Goal: Task Accomplishment & Management: Use online tool/utility

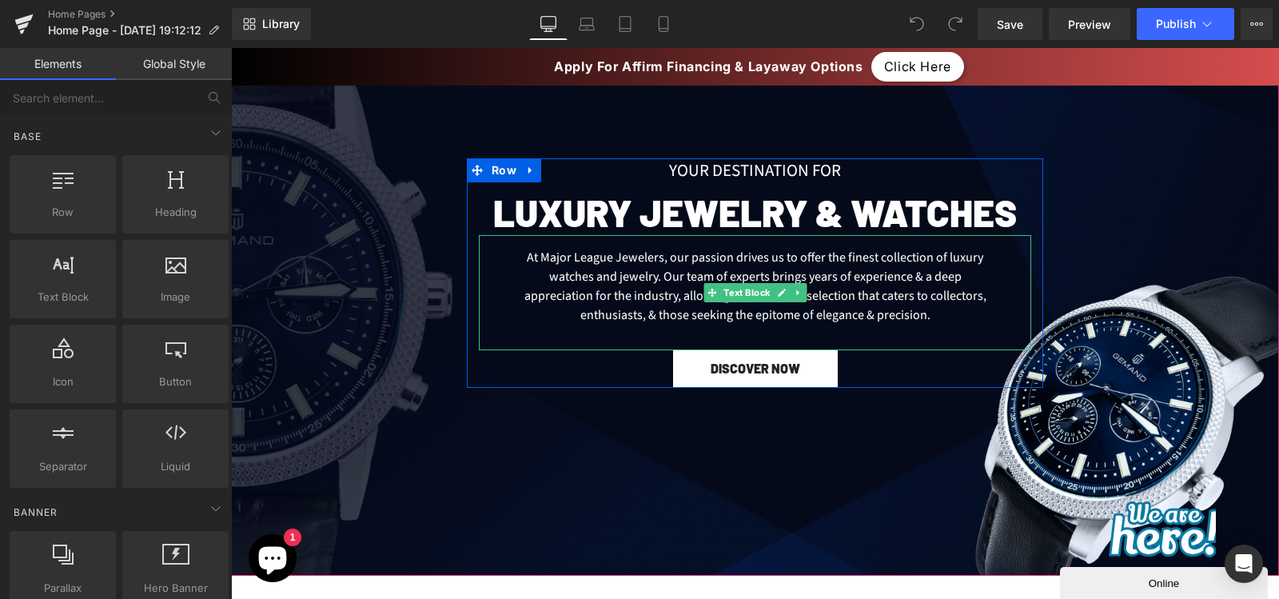
click at [667, 270] on div "At Major League Jewelers, our passion drives us to offer the finest collection …" at bounding box center [755, 292] width 552 height 115
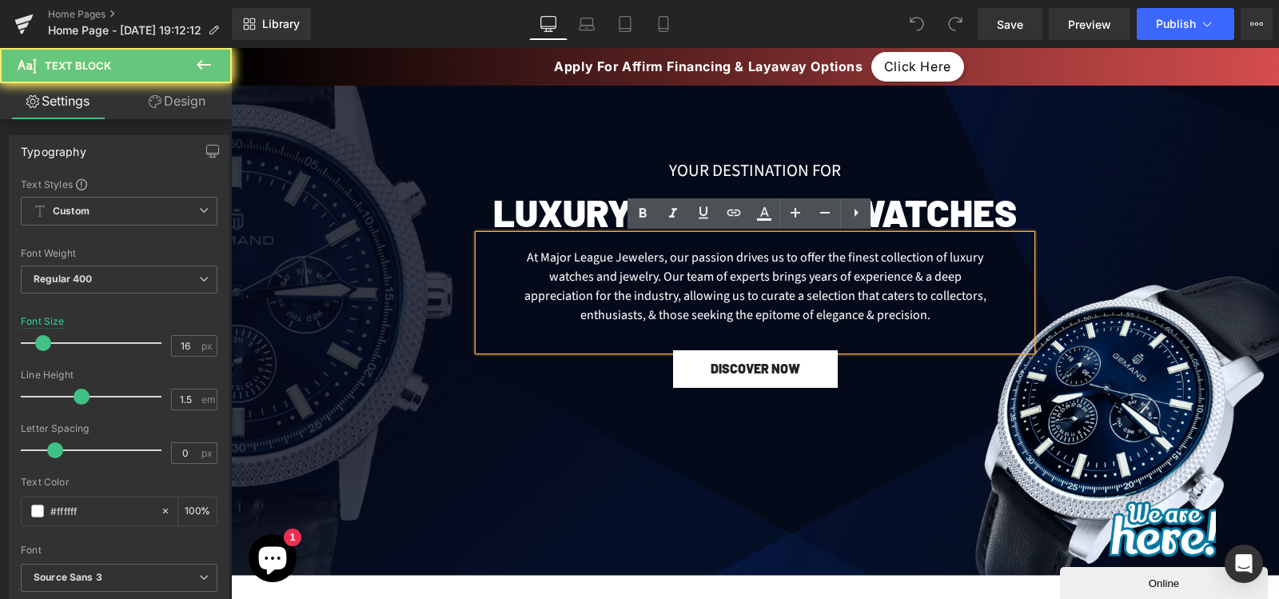
click at [597, 256] on div "At Major League Jewelers, our passion drives us to offer the finest collection …" at bounding box center [755, 292] width 552 height 115
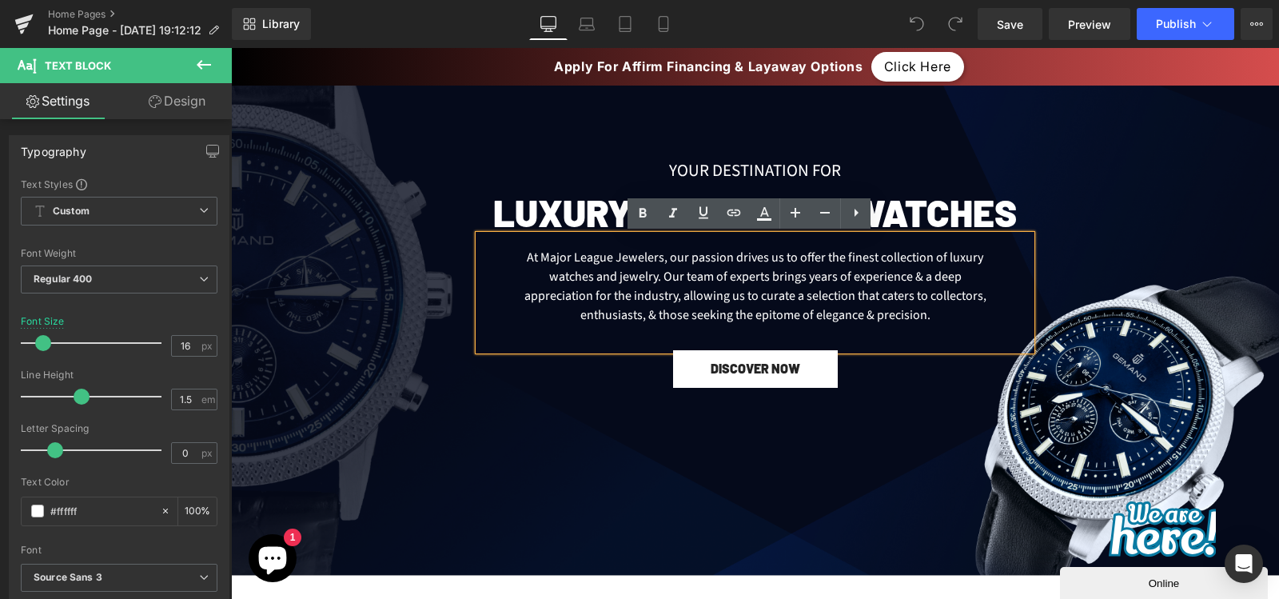
click at [728, 304] on div "At Major League Jewelers, our passion drives us to offer the finest collection …" at bounding box center [755, 292] width 552 height 115
click at [560, 411] on div at bounding box center [755, 302] width 1048 height 545
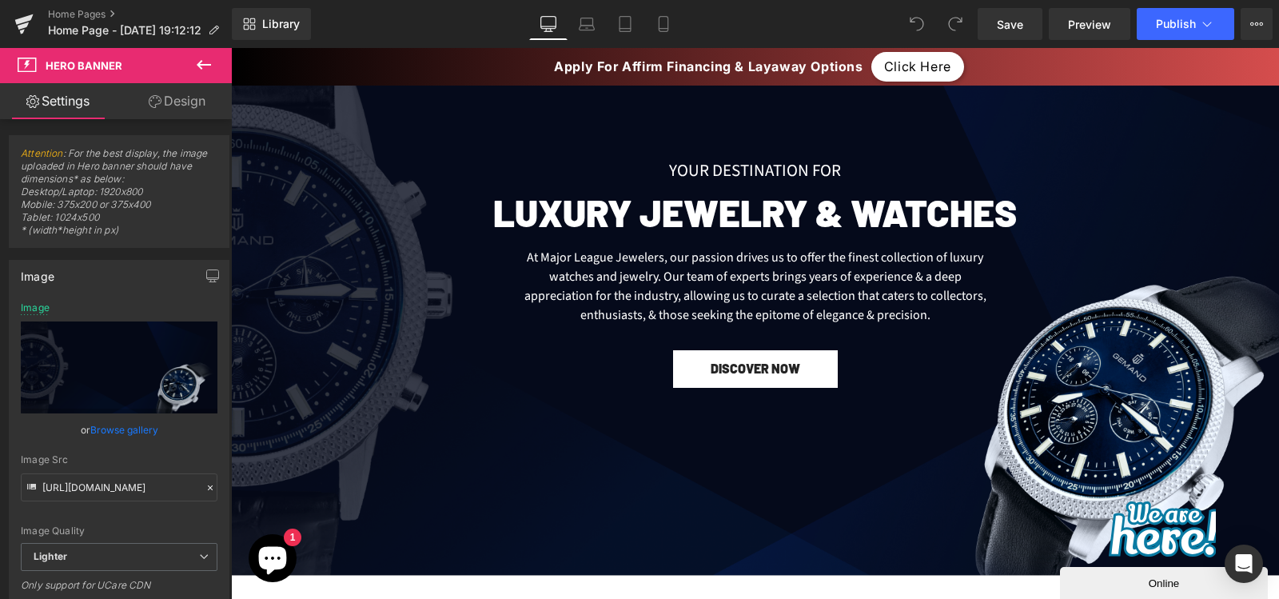
click at [205, 69] on icon at bounding box center [203, 64] width 19 height 19
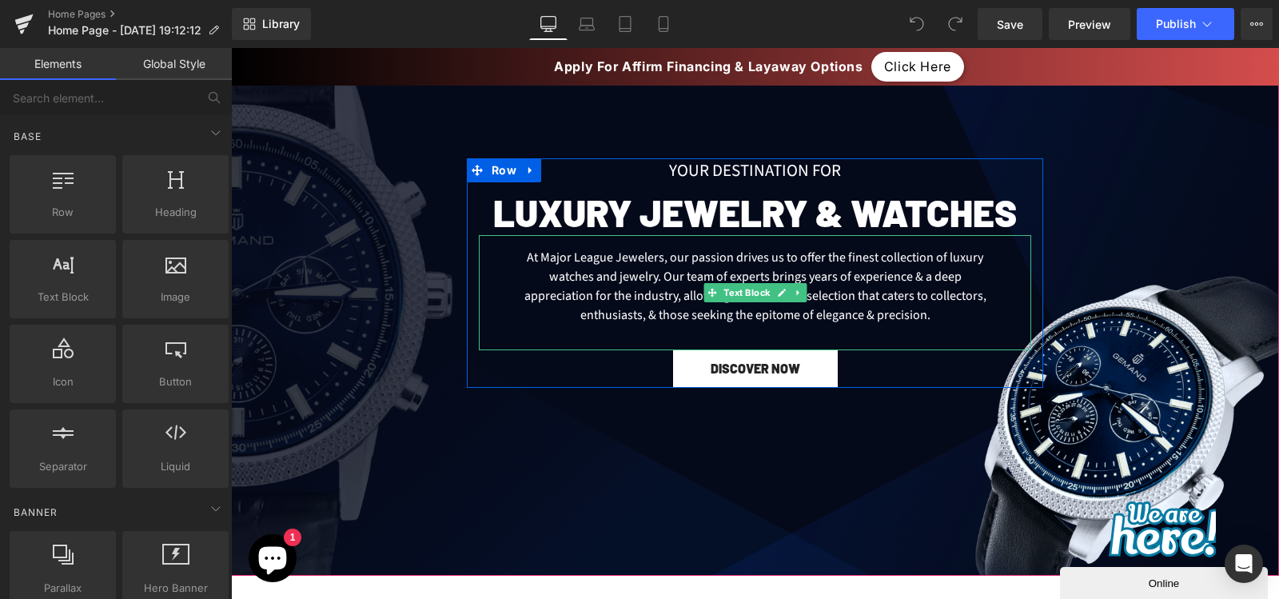
click at [708, 261] on div "At Major League Jewelers, our passion drives us to offer the finest collection …" at bounding box center [755, 292] width 552 height 115
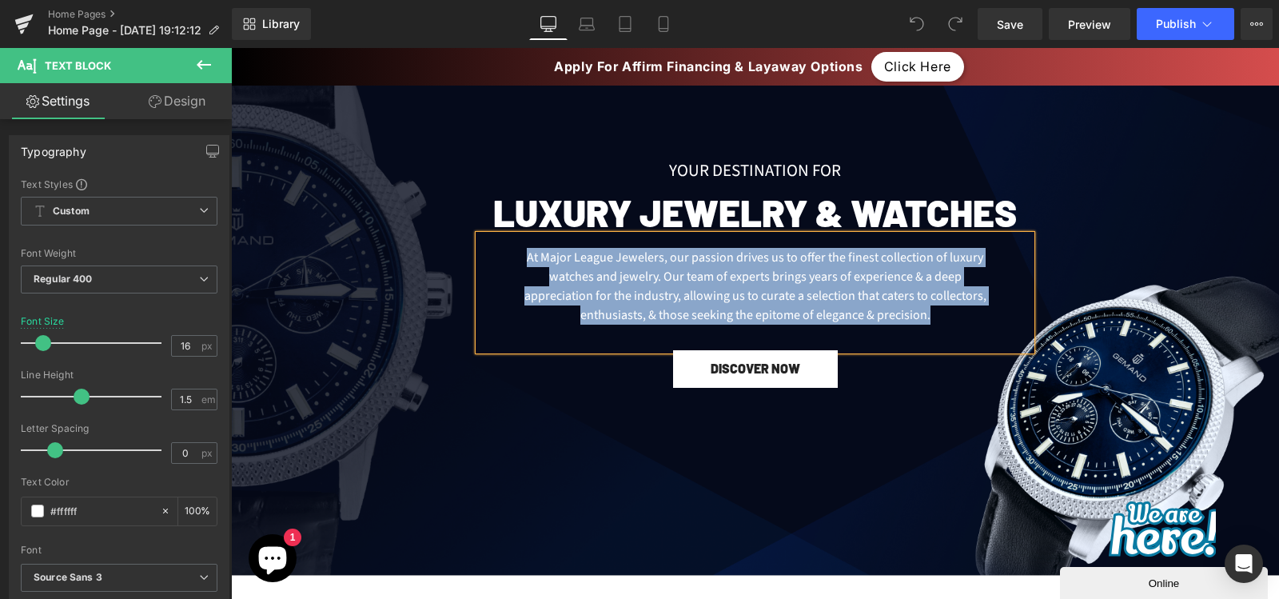
click at [670, 269] on div "At Major League Jewelers, our passion drives us to offer the finest collection …" at bounding box center [755, 292] width 552 height 115
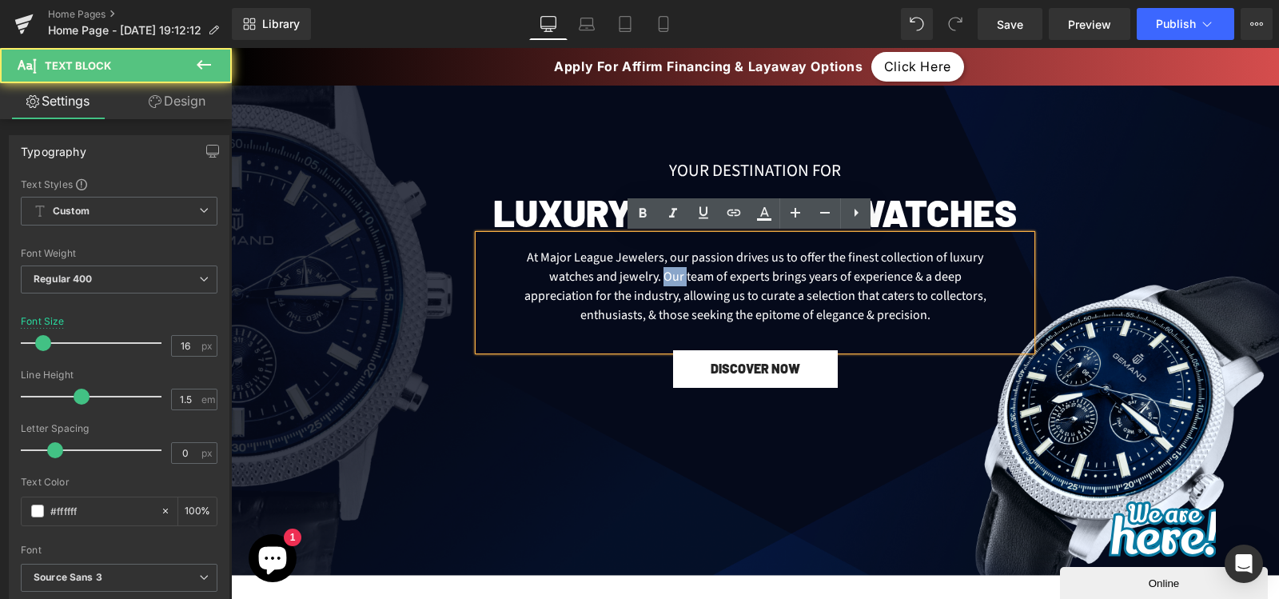
click at [670, 269] on div "At Major League Jewelers, our passion drives us to offer the finest collection …" at bounding box center [755, 292] width 552 height 115
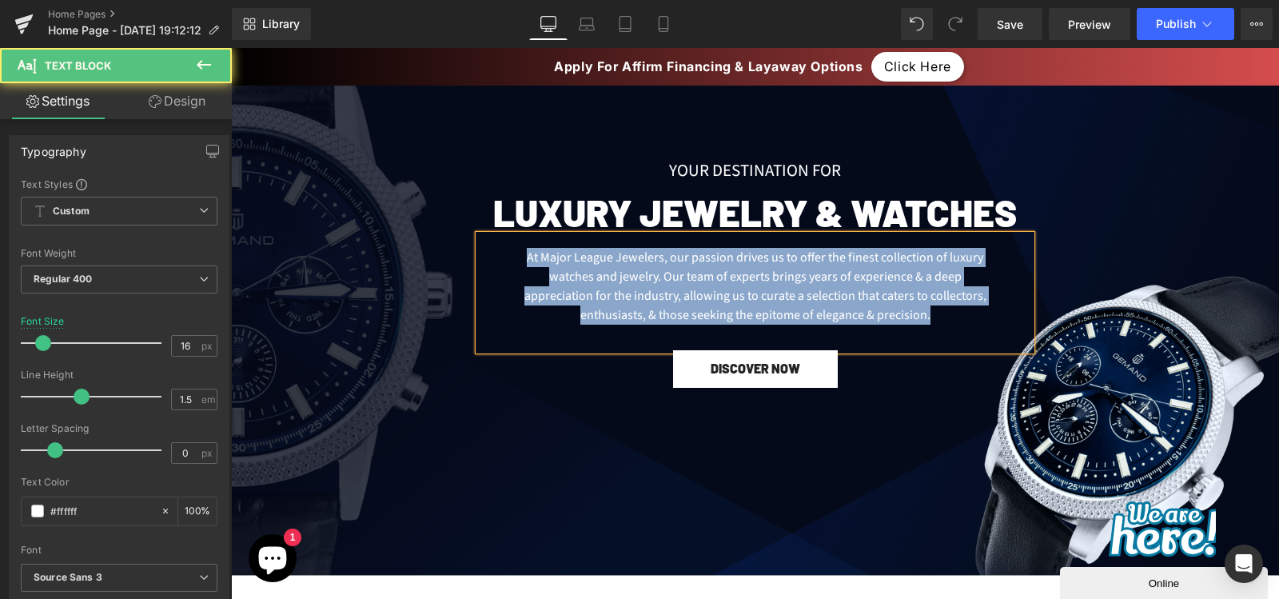
click at [713, 272] on div "At Major League Jewelers, our passion drives us to offer the finest collection …" at bounding box center [755, 292] width 552 height 115
click at [725, 273] on div "At Major League Jewelers, our passion drives us to offer the finest collection …" at bounding box center [755, 292] width 552 height 115
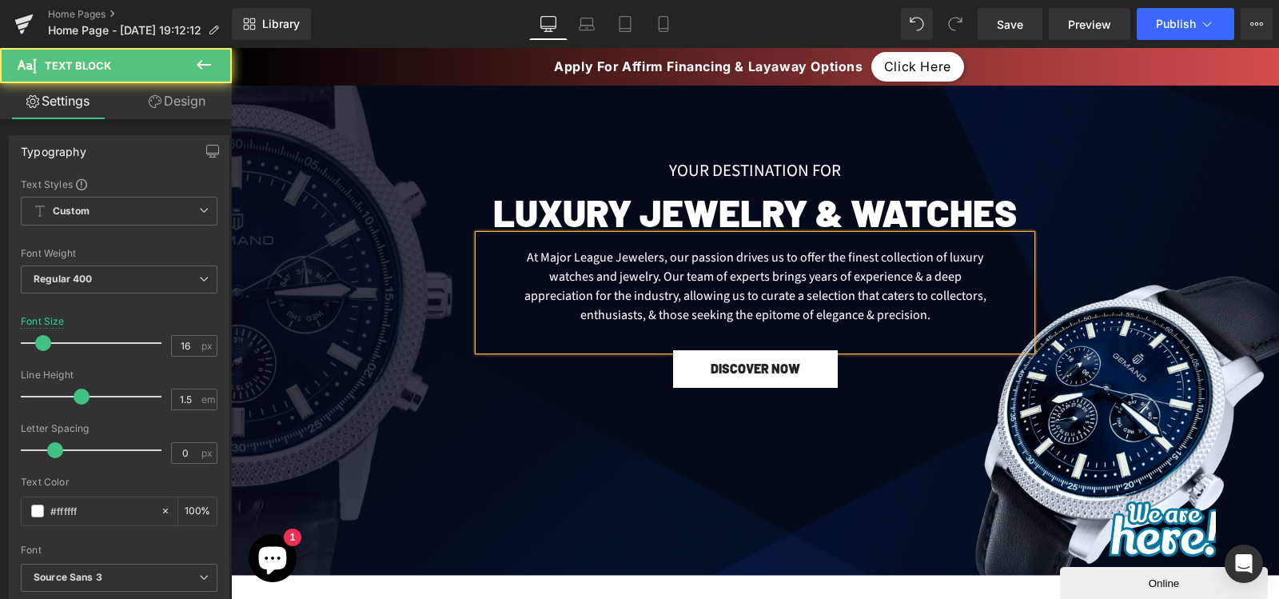
click at [725, 273] on div "At Major League Jewelers, our passion drives us to offer the finest collection …" at bounding box center [755, 292] width 552 height 115
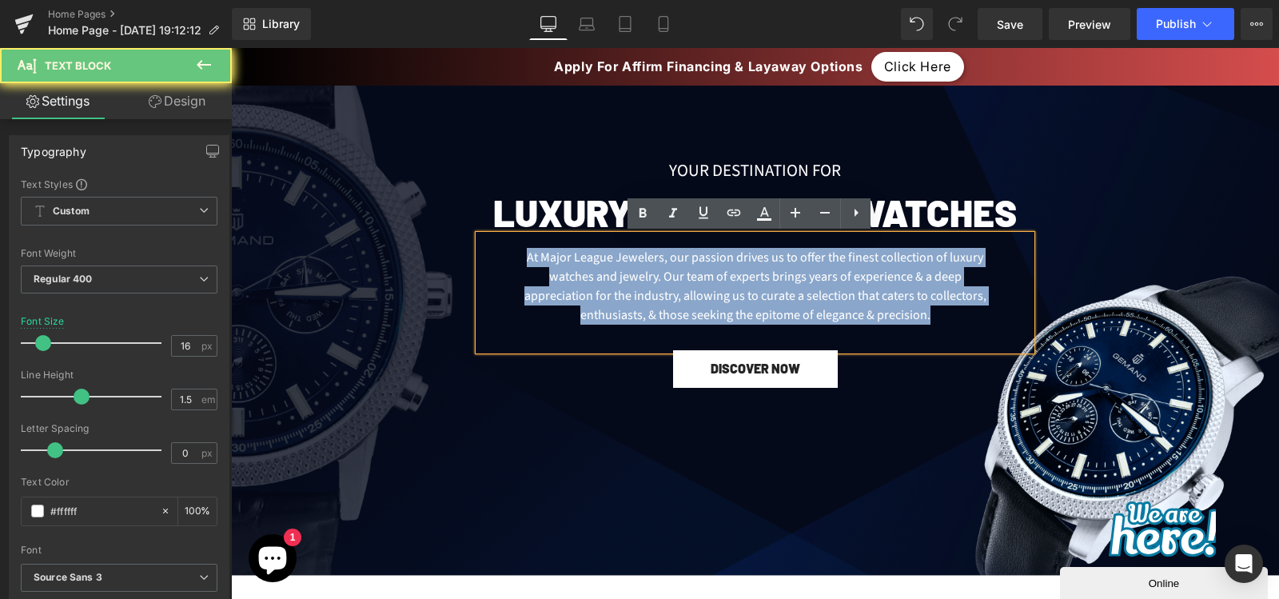
click at [725, 273] on div "At Major League Jewelers, our passion drives us to offer the finest collection …" at bounding box center [755, 292] width 552 height 115
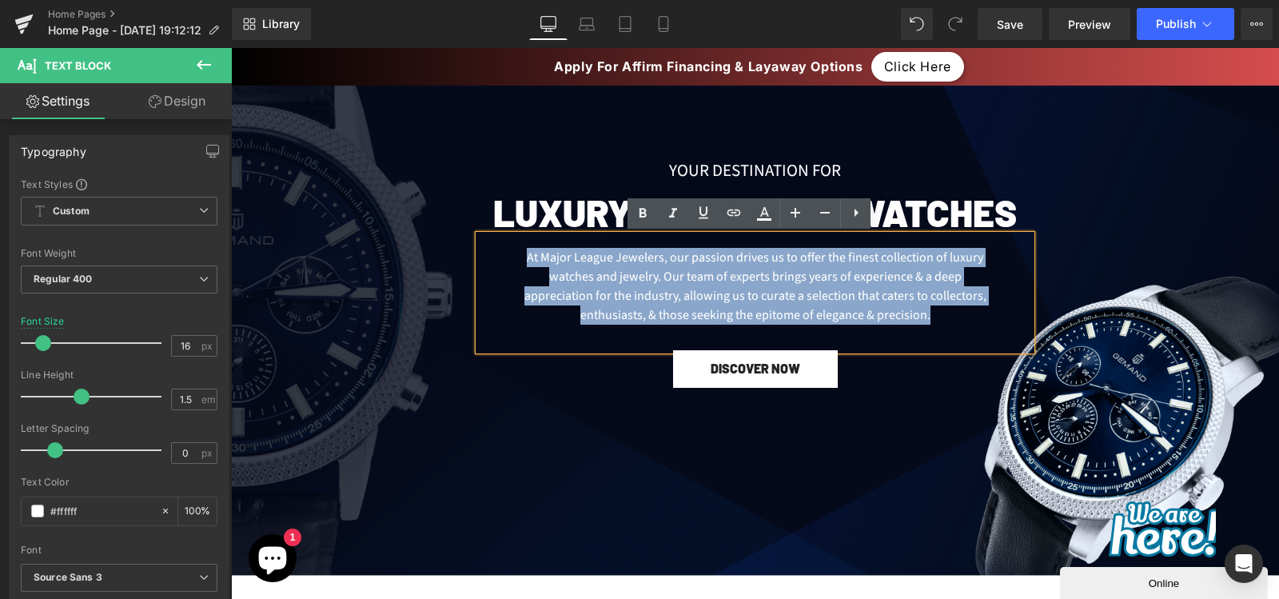
click at [913, 305] on div "At Major League Jewelers, our passion drives us to offer the finest collection …" at bounding box center [755, 292] width 552 height 115
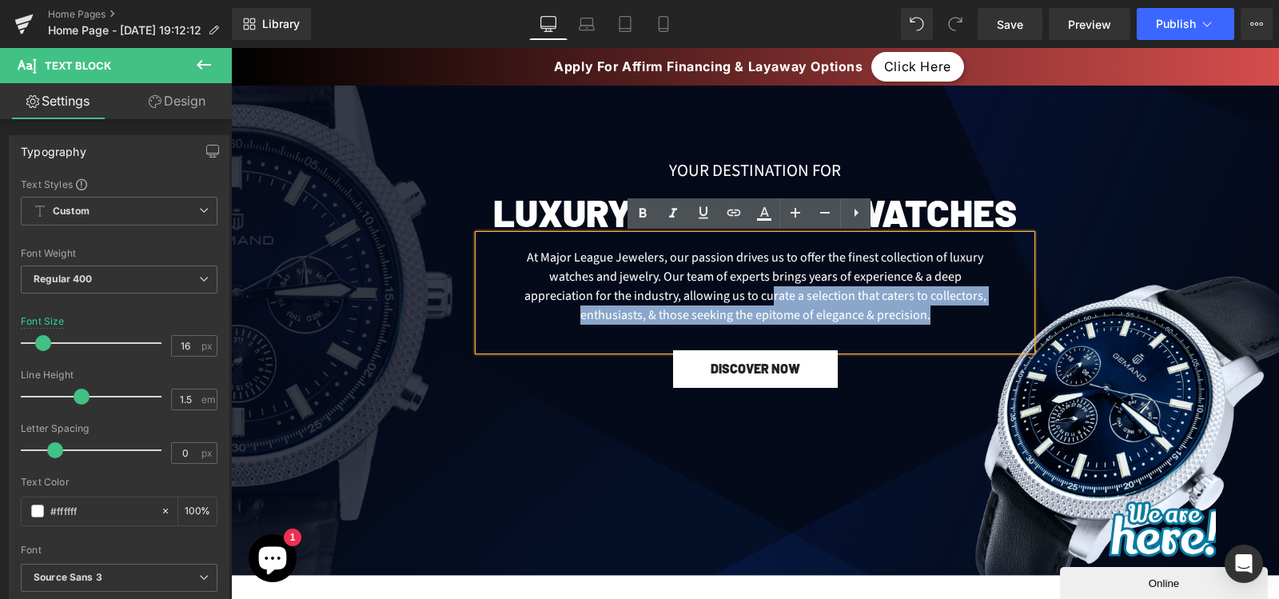
drag, startPoint x: 943, startPoint y: 316, endPoint x: 767, endPoint y: 303, distance: 175.5
click at [767, 303] on div "At Major League Jewelers, our passion drives us to offer the finest collection …" at bounding box center [755, 292] width 552 height 115
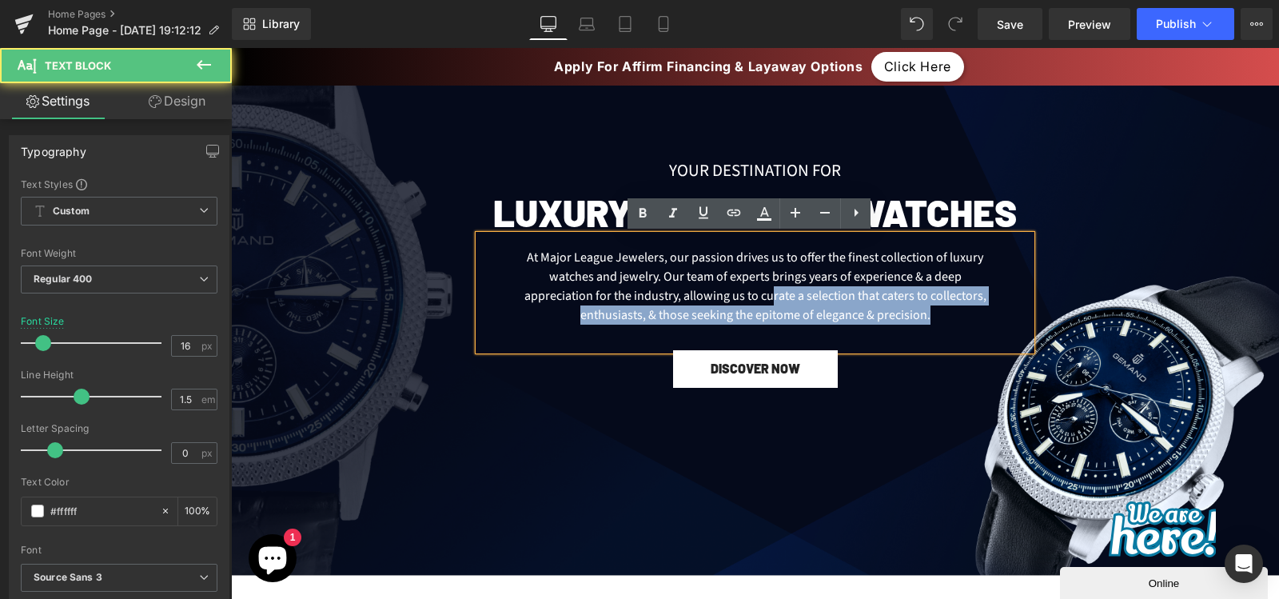
click at [923, 317] on div "At Major League Jewelers, our passion drives us to offer the finest collection …" at bounding box center [755, 292] width 552 height 115
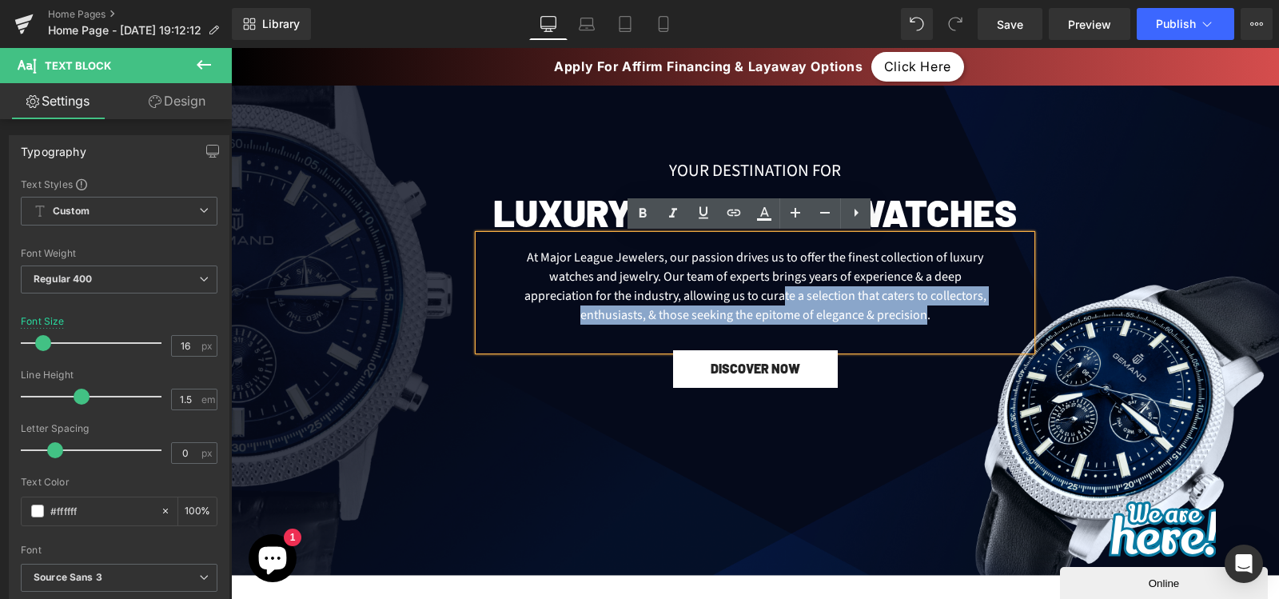
drag, startPoint x: 918, startPoint y: 314, endPoint x: 779, endPoint y: 292, distance: 140.9
click at [779, 292] on div "At Major League Jewelers, our passion drives us to offer the finest collection …" at bounding box center [755, 292] width 552 height 115
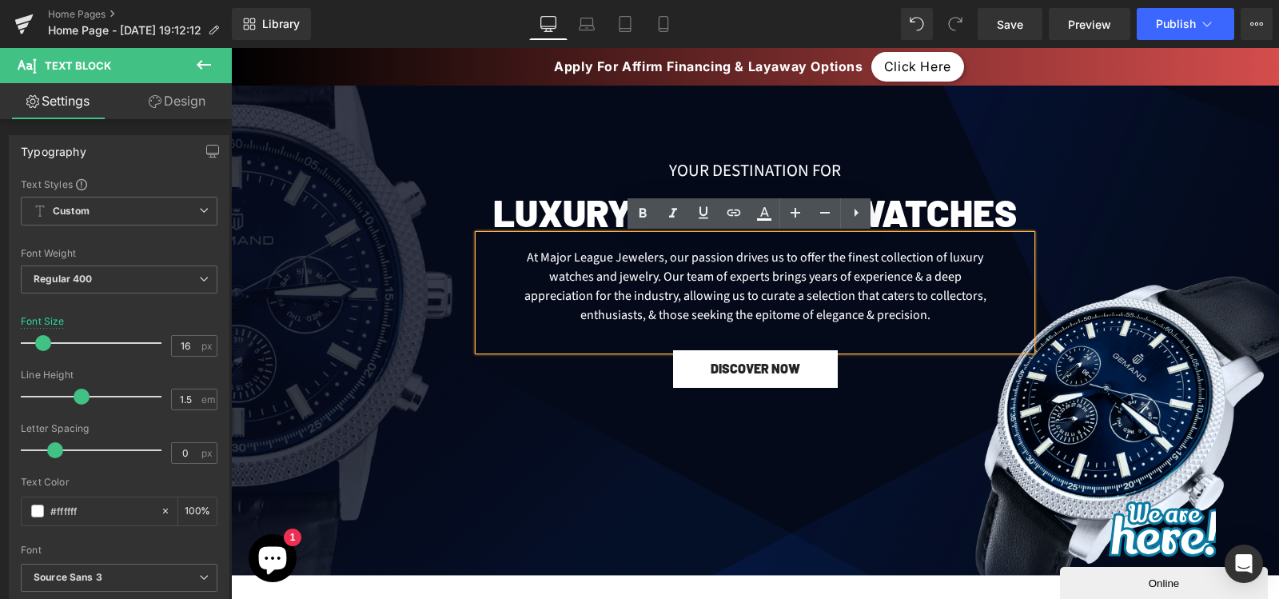
click at [930, 318] on div "At Major League Jewelers, our passion drives us to offer the finest collection …" at bounding box center [755, 292] width 552 height 115
paste div
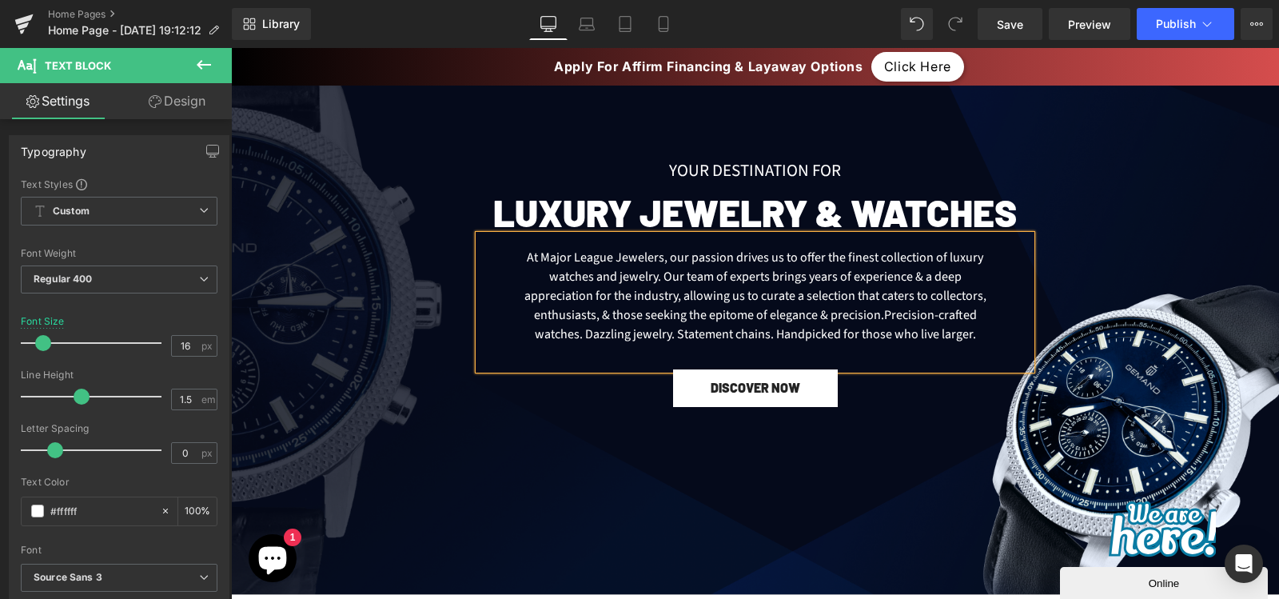
click at [878, 317] on div "At Major League Jewelers, our passion drives us to offer the finest collection …" at bounding box center [755, 302] width 552 height 134
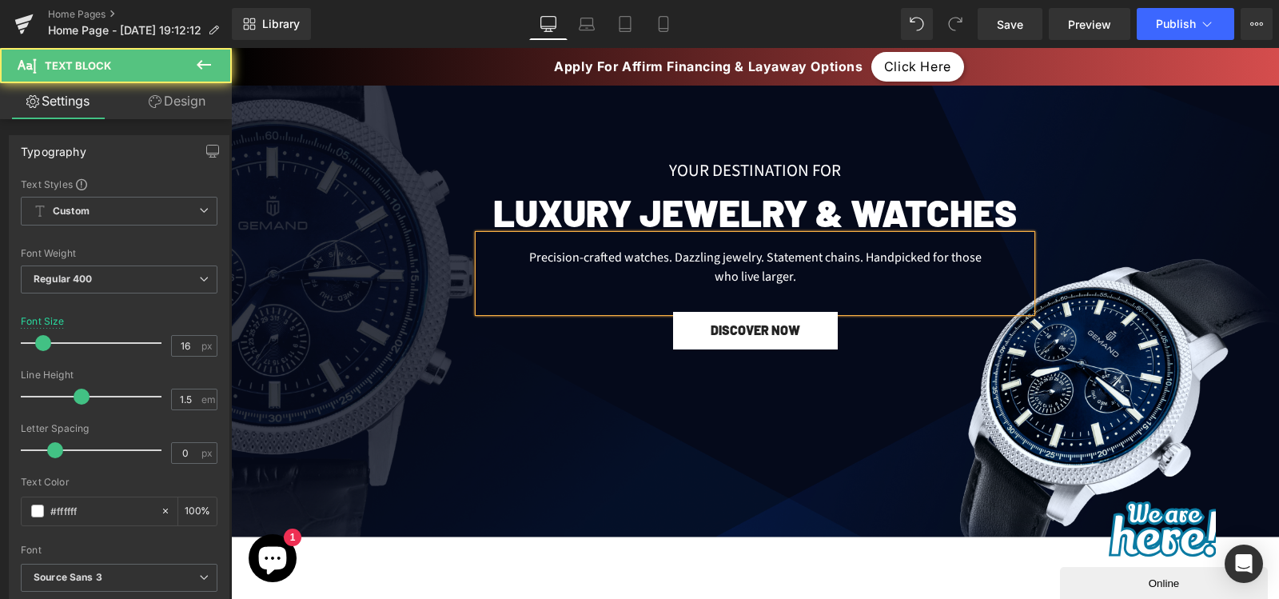
click at [862, 261] on div "Precision-crafted watches. Dazzling jewelry. Statement chains. Handpicked for t…" at bounding box center [755, 273] width 552 height 77
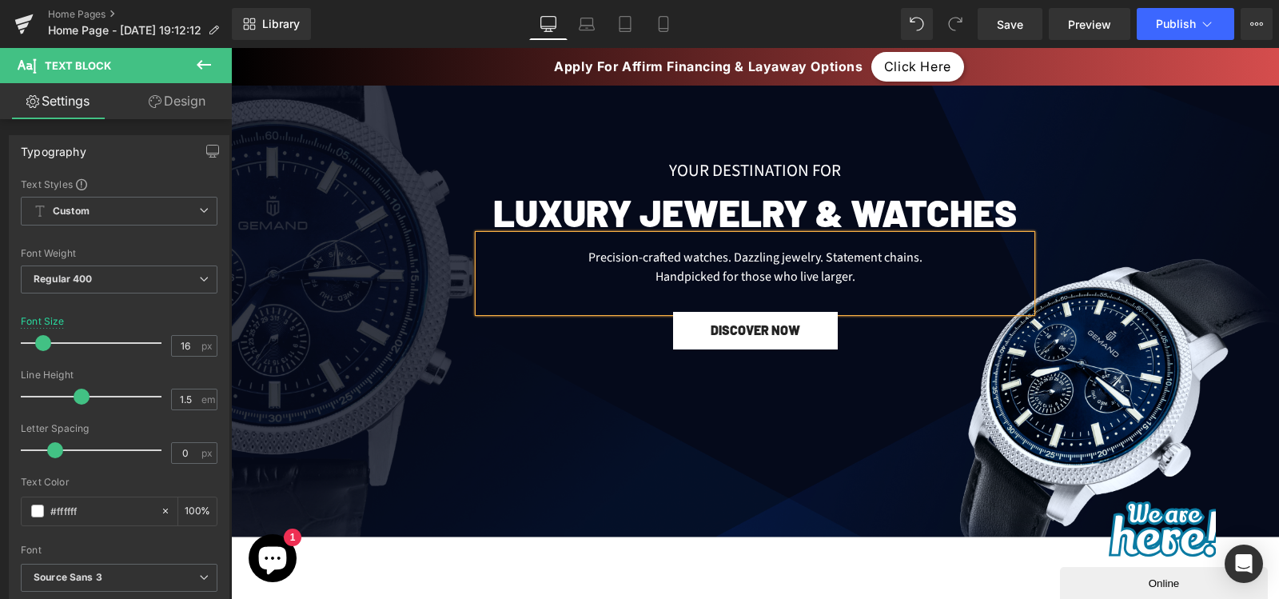
click at [571, 371] on div at bounding box center [755, 283] width 1048 height 507
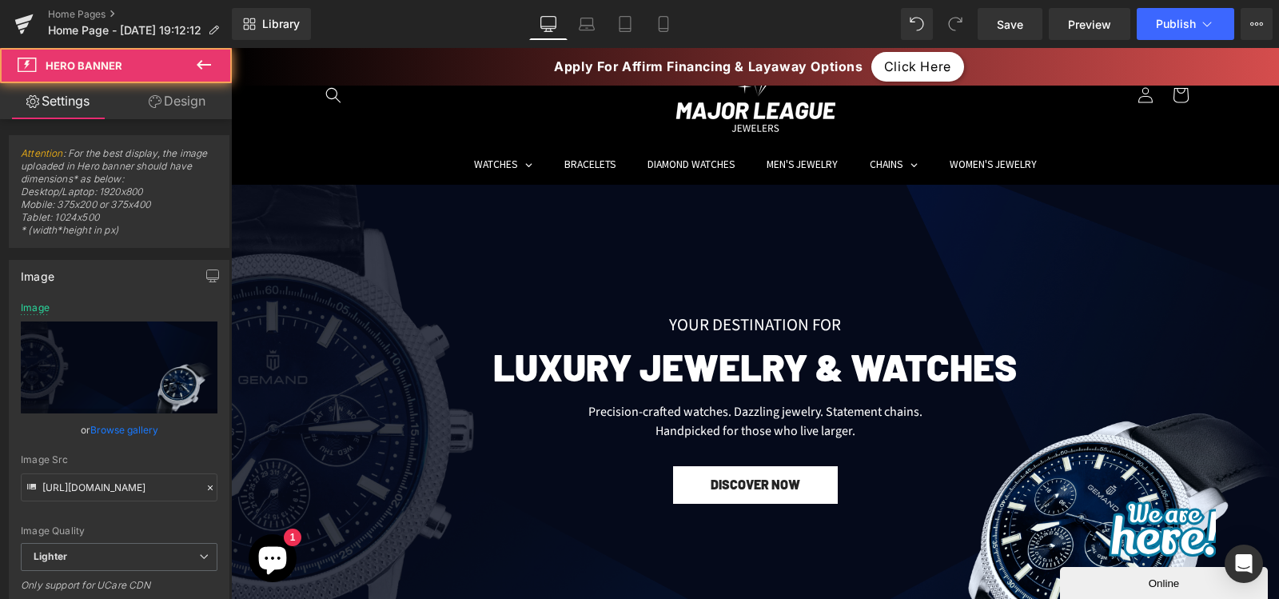
scroll to position [41, 0]
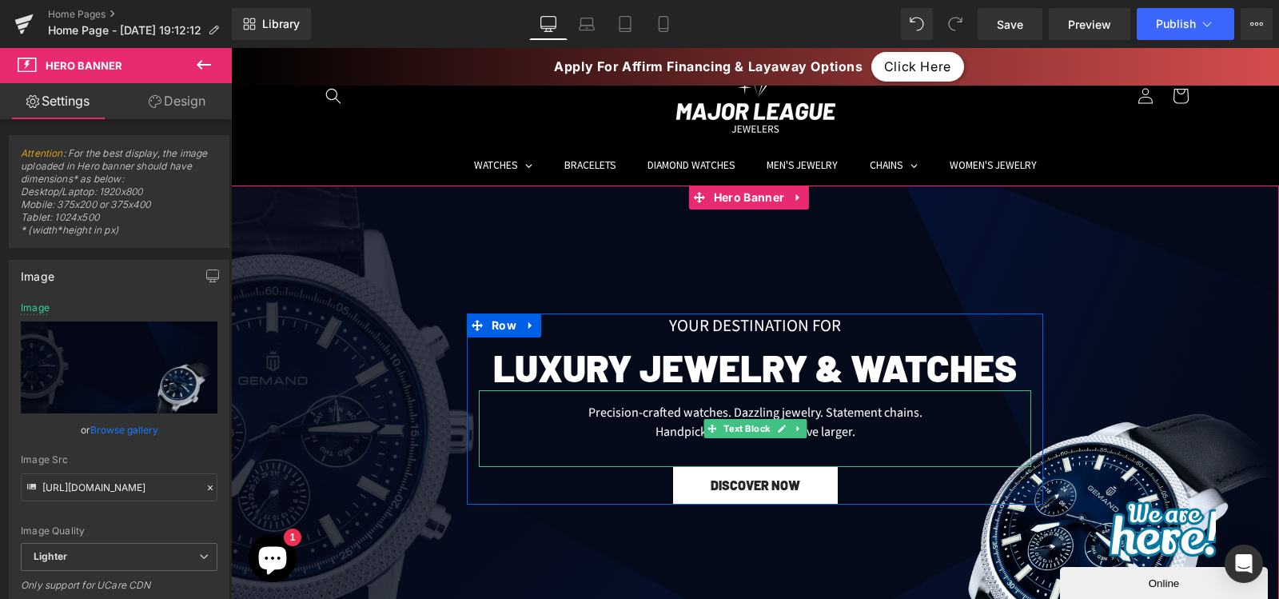
click at [872, 426] on div "Handpicked for those who live larger." at bounding box center [755, 431] width 468 height 19
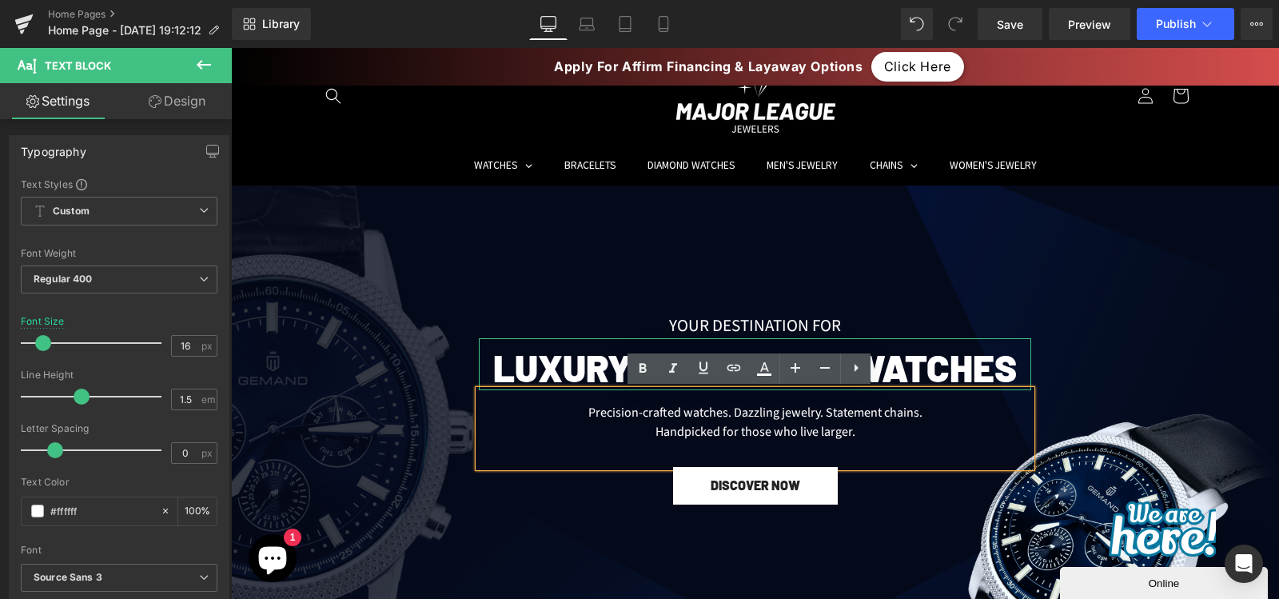
click at [545, 367] on span "Luxury jewelry & Watches" at bounding box center [755, 367] width 524 height 45
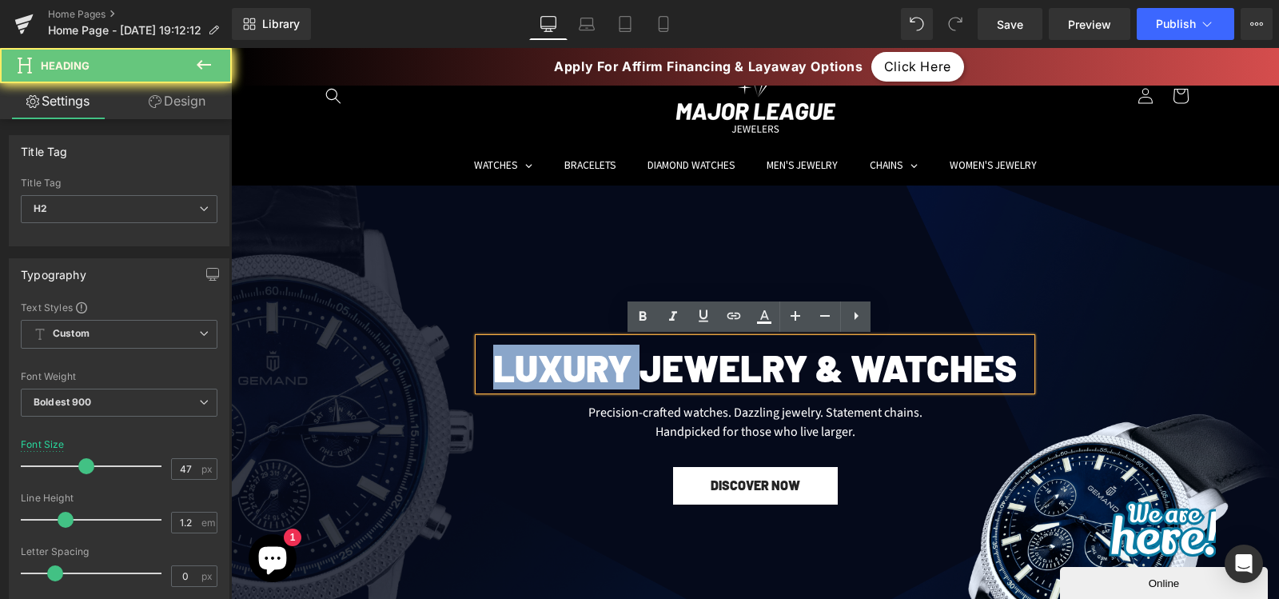
click at [545, 367] on span "Luxury jewelry & Watches" at bounding box center [755, 367] width 524 height 45
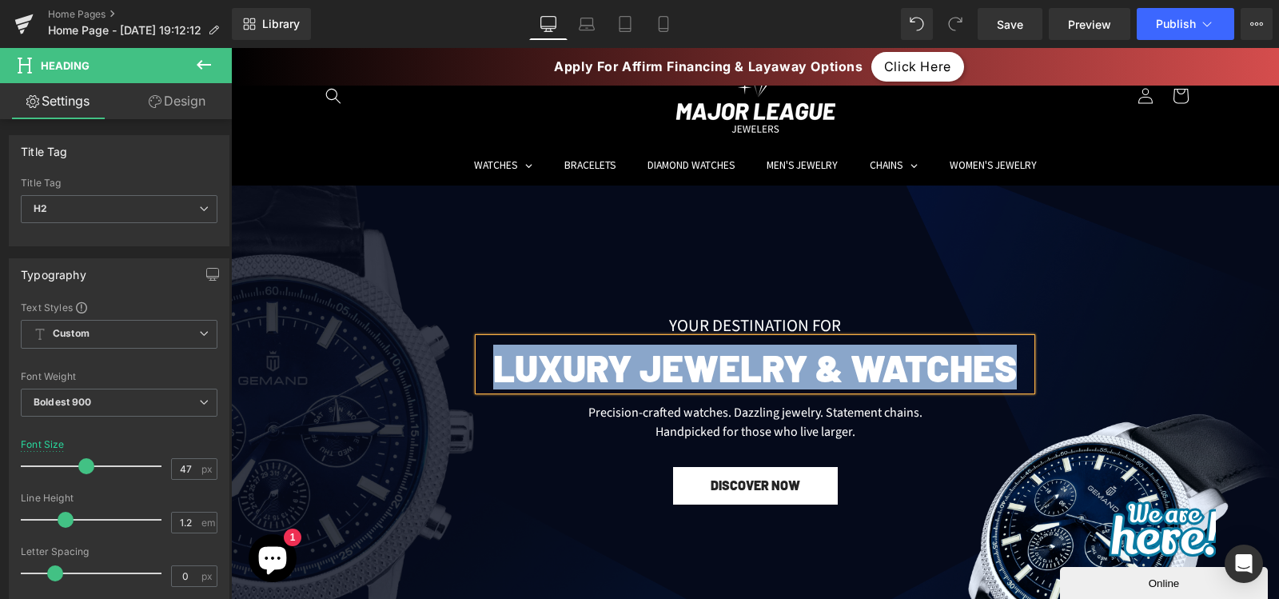
paste div
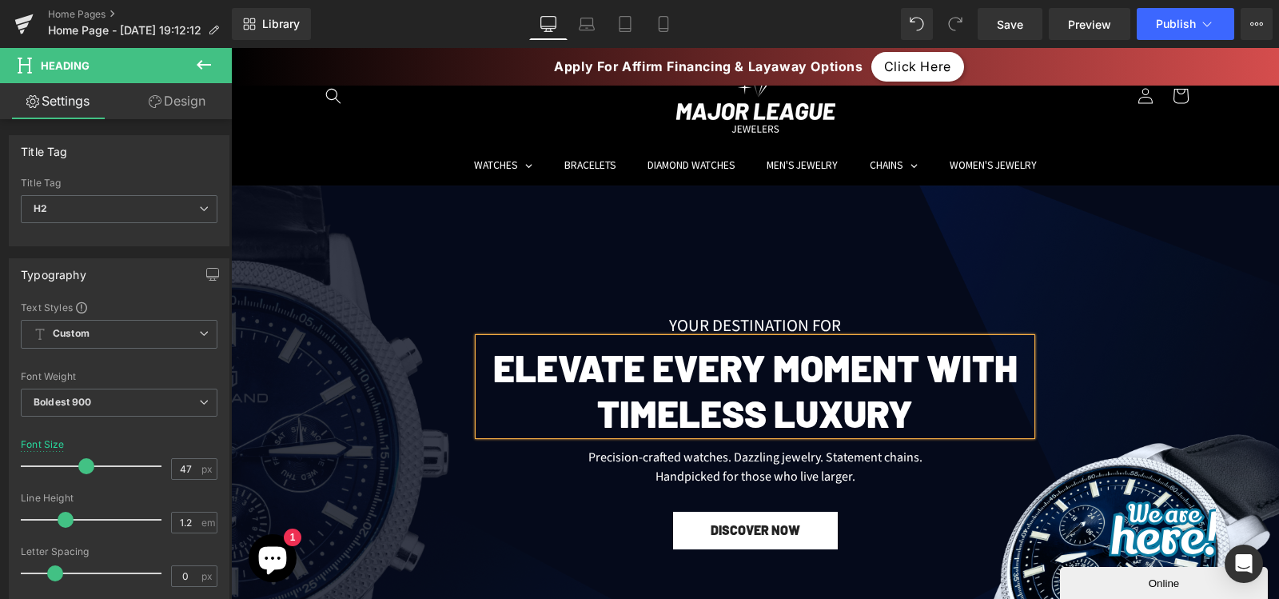
click at [931, 369] on h2 "Elevate Every Moment with Timeless Luxury" at bounding box center [755, 390] width 552 height 90
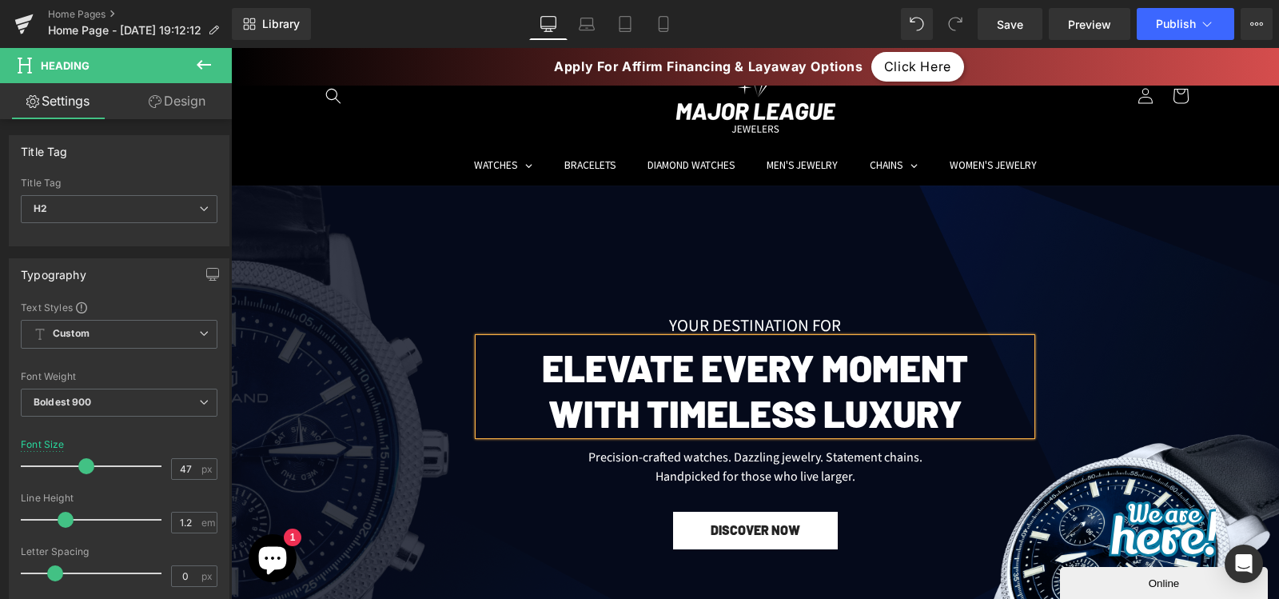
scroll to position [199, 0]
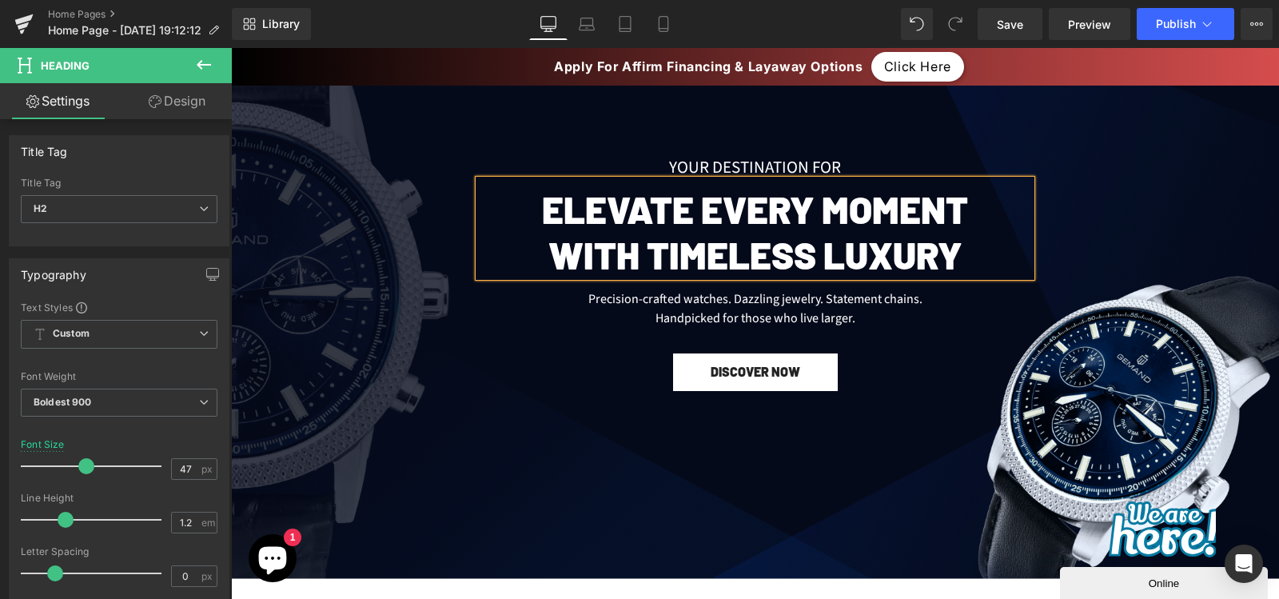
click at [448, 366] on span "Your Destination for Text Block Elevate Every Moment with Timeless Luxury Headi…" at bounding box center [755, 273] width 1048 height 236
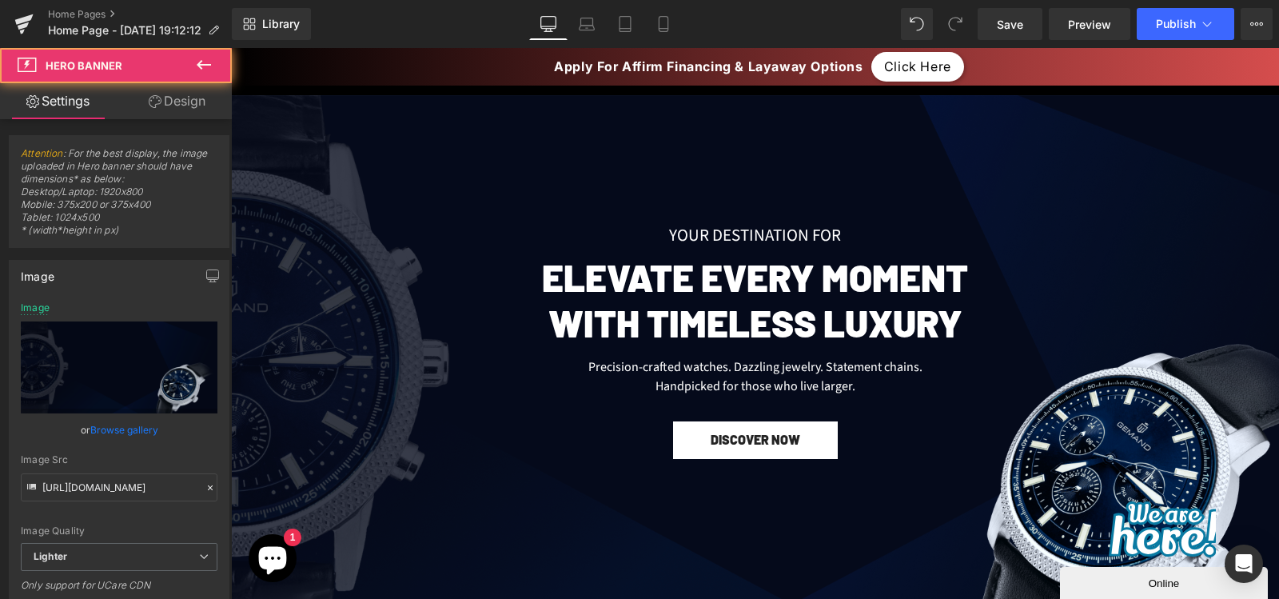
scroll to position [130, 0]
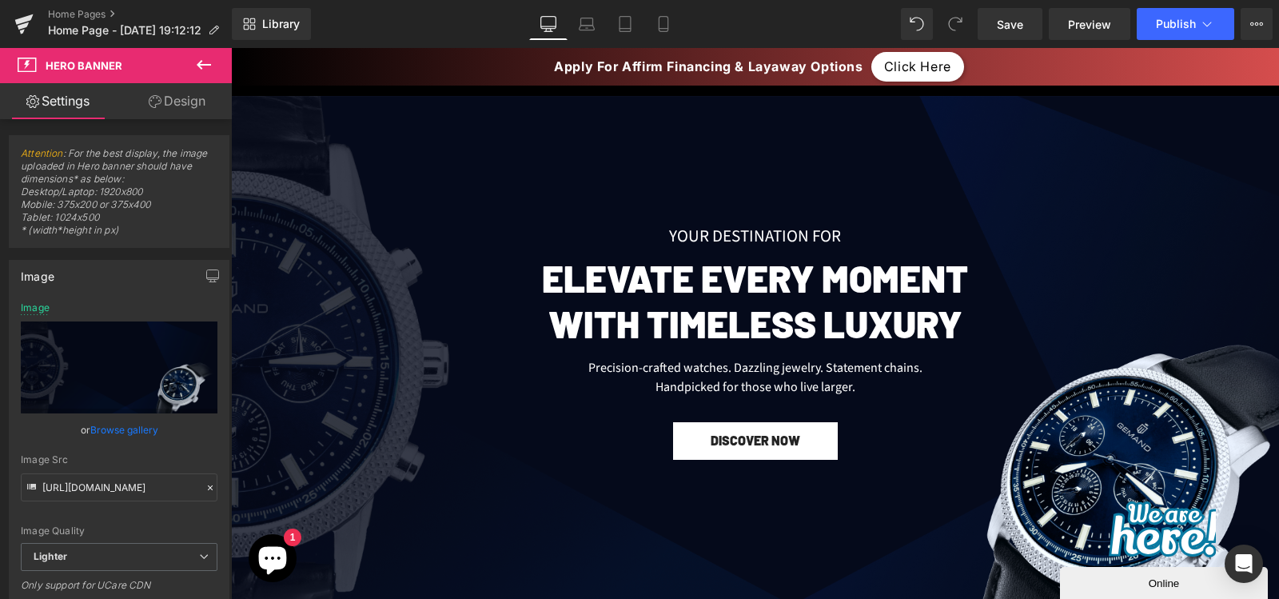
click at [540, 323] on h2 "with Timeless Luxury" at bounding box center [755, 323] width 552 height 45
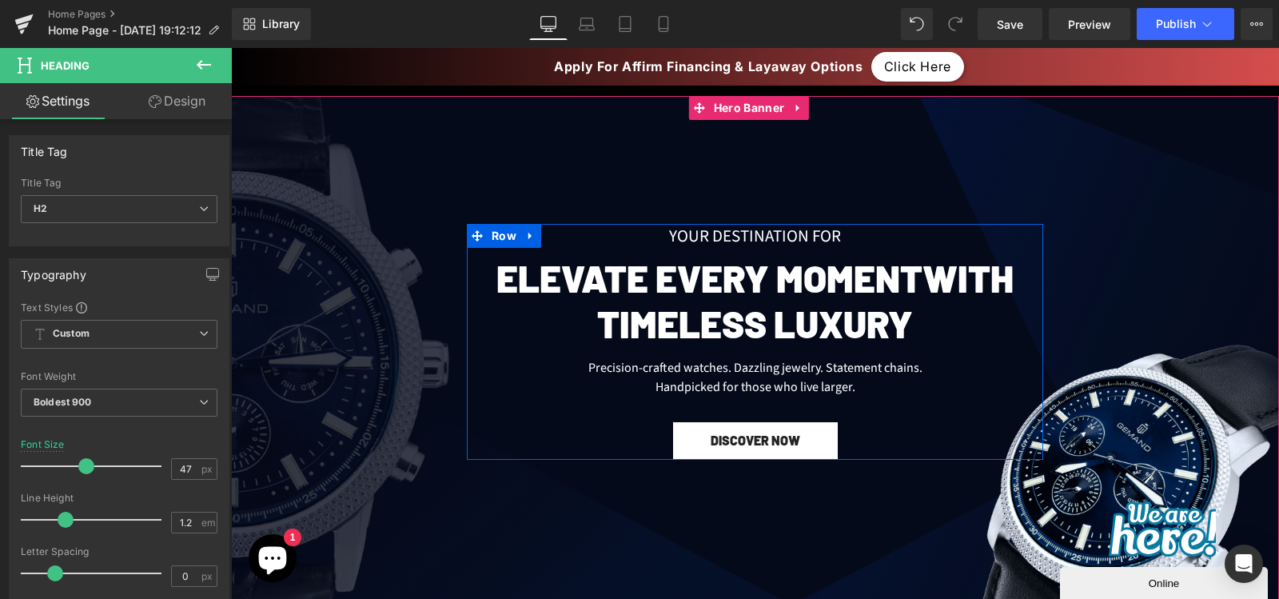
click at [467, 274] on div "Your Destination for Text Block Elevate Every Moment with Timeless Luxury Headi…" at bounding box center [755, 342] width 576 height 236
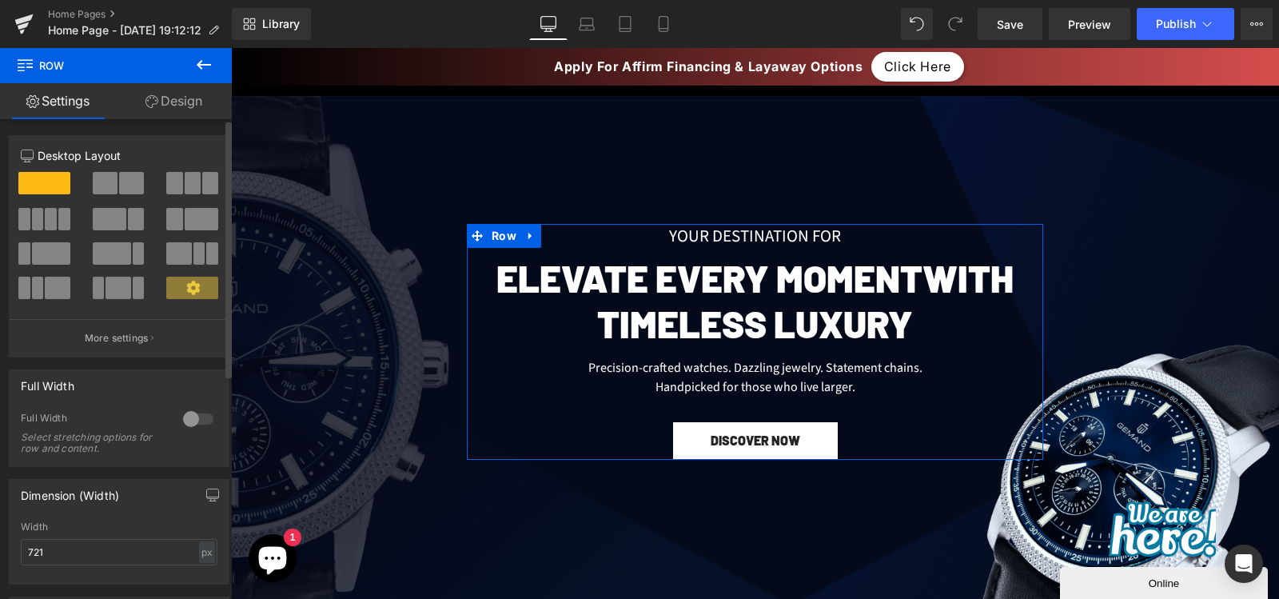
click at [193, 416] on div at bounding box center [198, 419] width 38 height 26
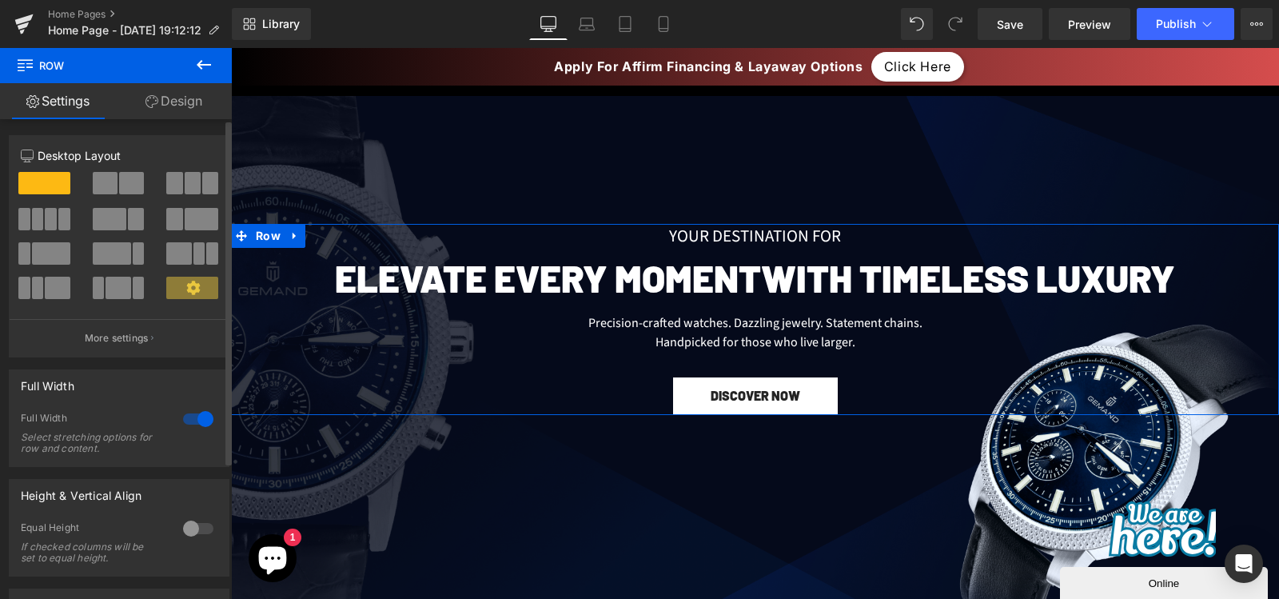
click at [193, 416] on div at bounding box center [198, 419] width 38 height 26
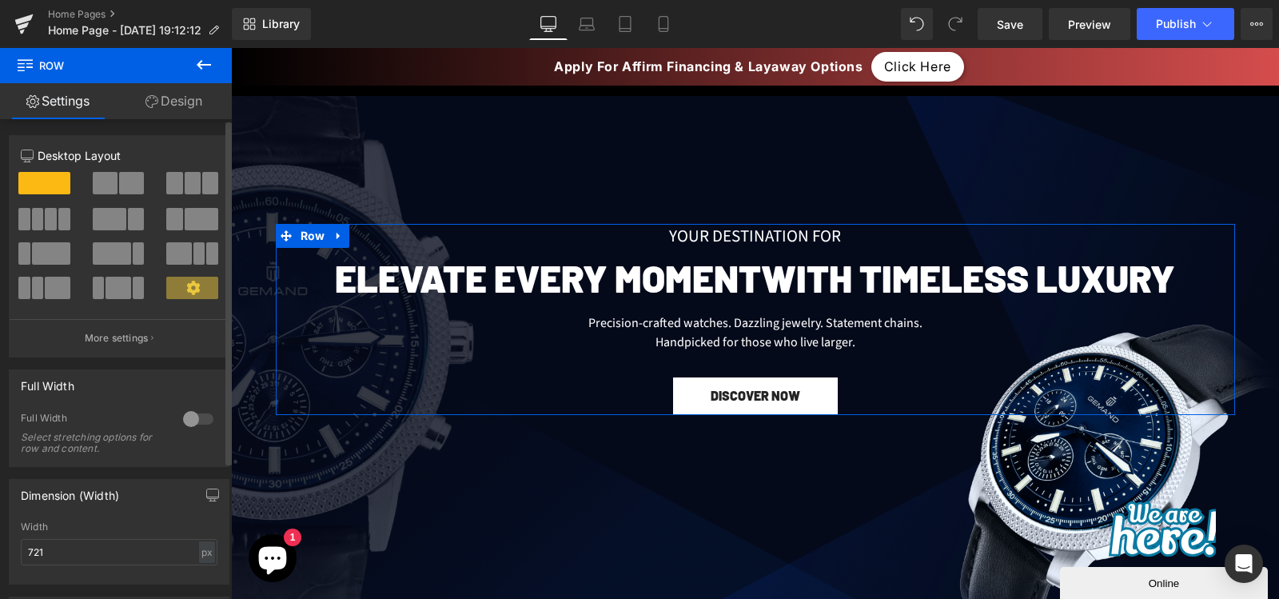
click at [193, 416] on div at bounding box center [198, 419] width 38 height 26
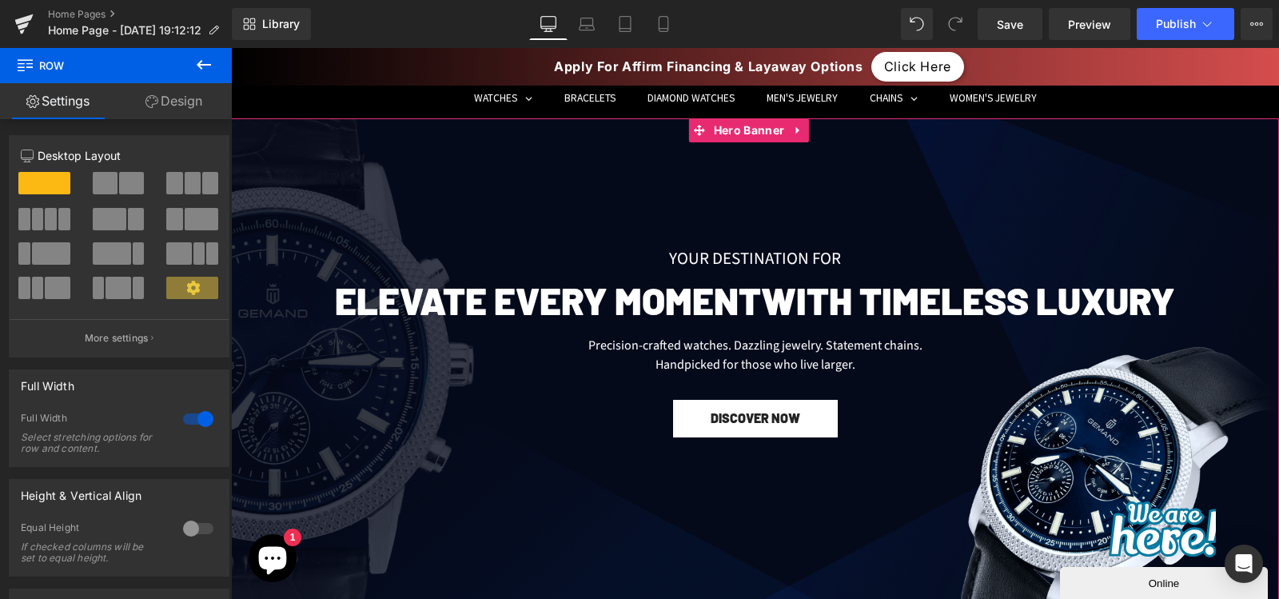
scroll to position [107, 0]
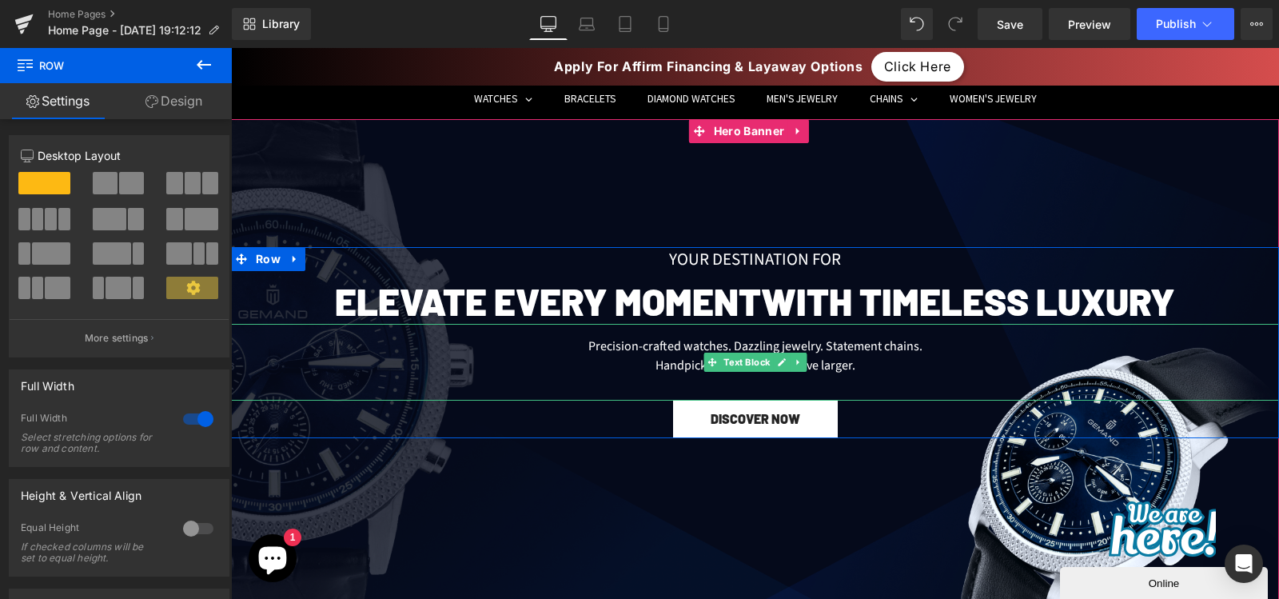
click at [577, 348] on div "Precision-crafted watches. Dazzling jewelry. Statement chains. Handpicked for t…" at bounding box center [755, 362] width 1048 height 77
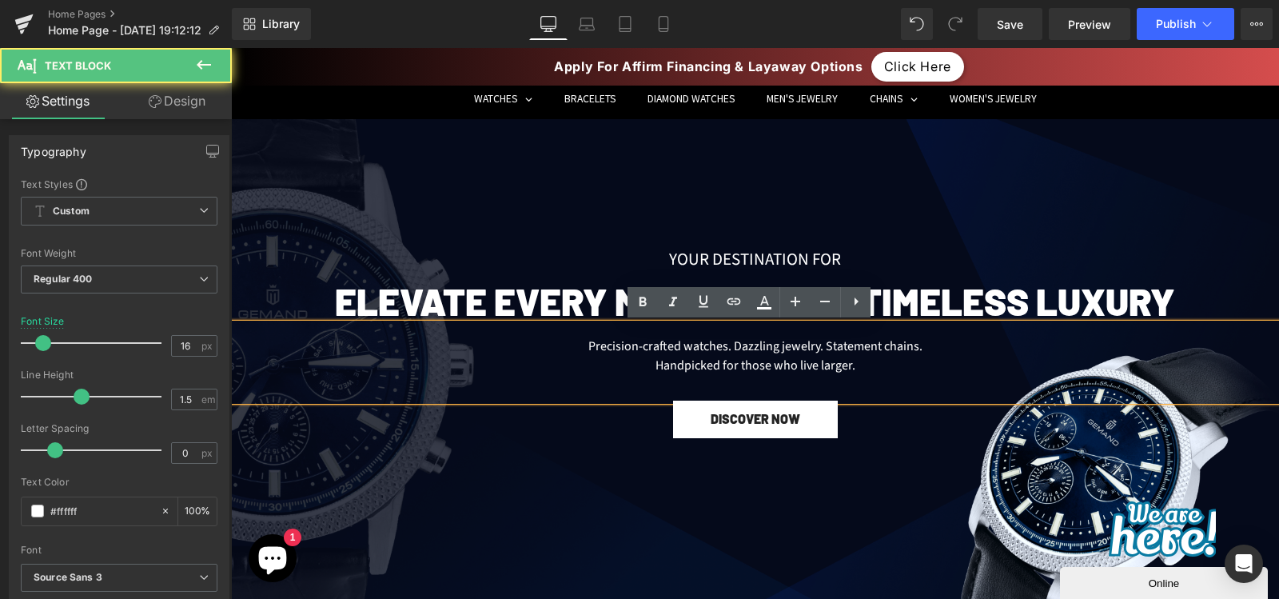
click at [663, 377] on div "Precision-crafted watches. Dazzling jewelry. Statement chains. Handpicked for t…" at bounding box center [755, 362] width 1048 height 77
click at [648, 367] on div "Handpicked for those who live larger." at bounding box center [754, 365] width 963 height 19
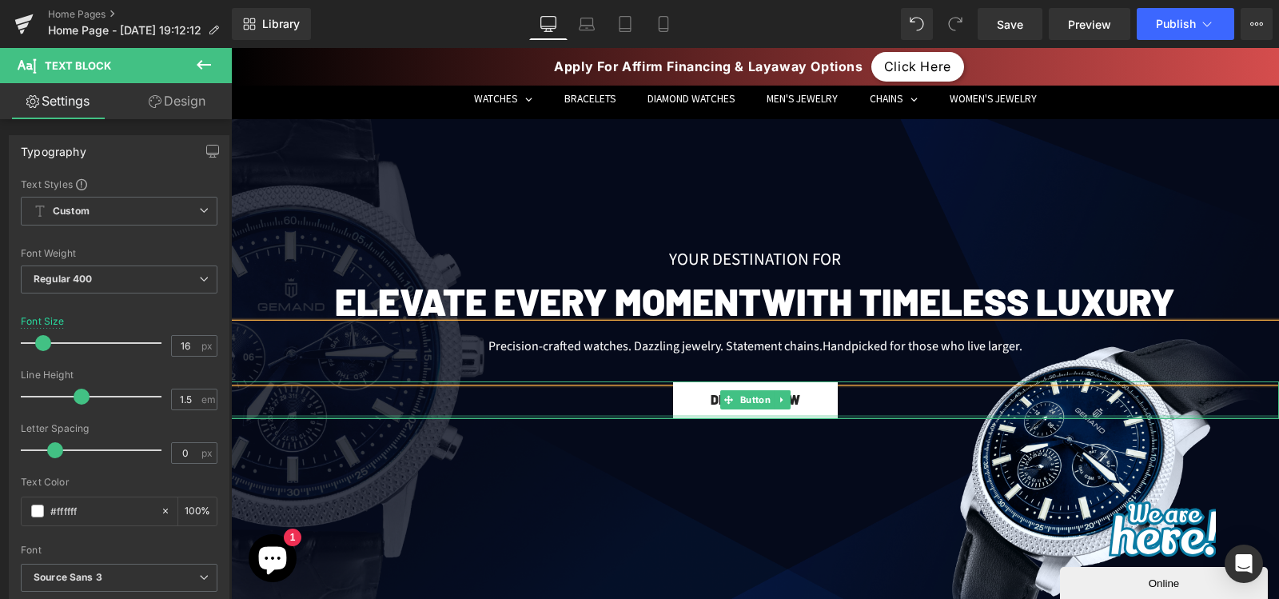
click at [556, 425] on div at bounding box center [755, 363] width 1048 height 488
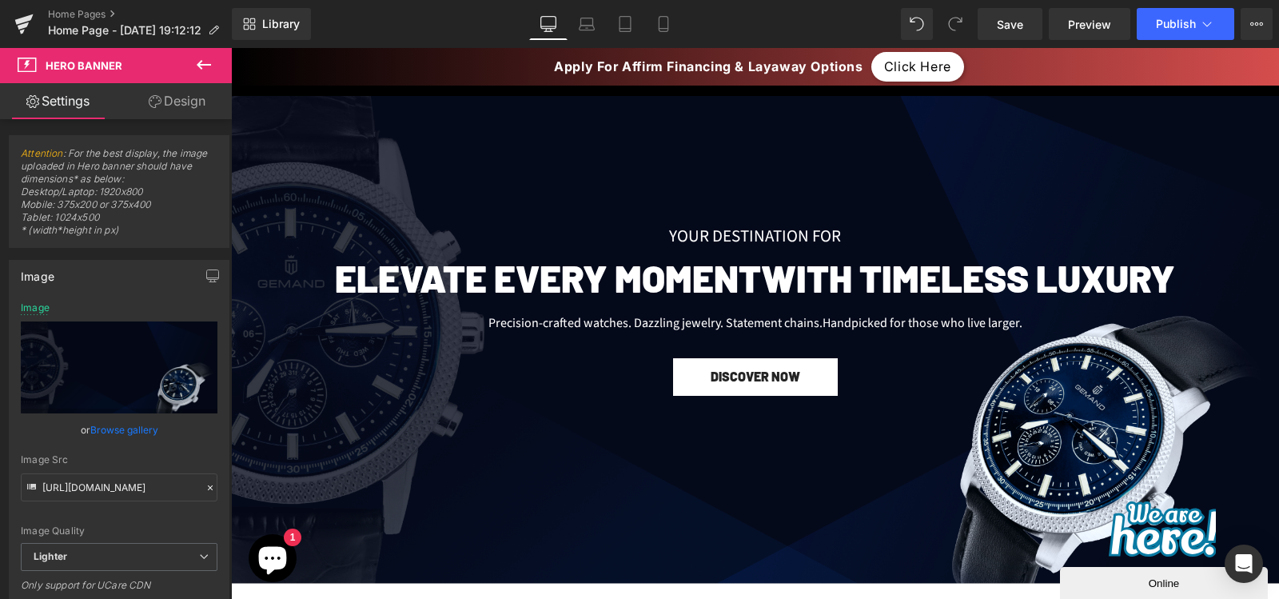
scroll to position [130, 0]
click at [211, 62] on icon at bounding box center [203, 64] width 19 height 19
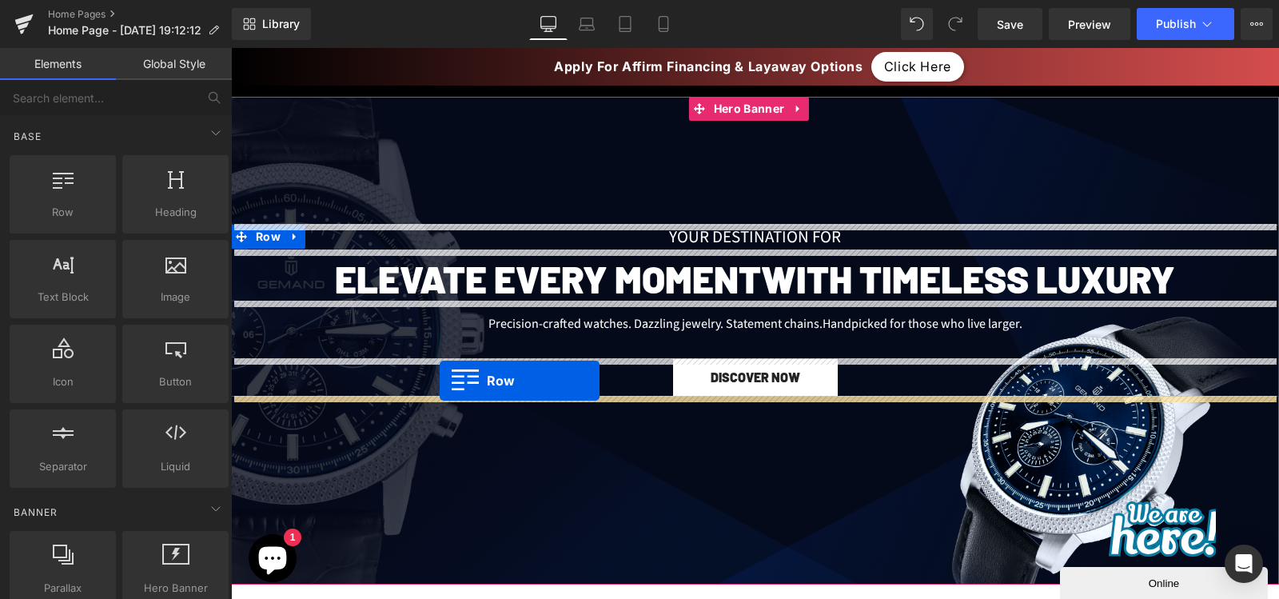
drag, startPoint x: 298, startPoint y: 269, endPoint x: 440, endPoint y: 381, distance: 180.6
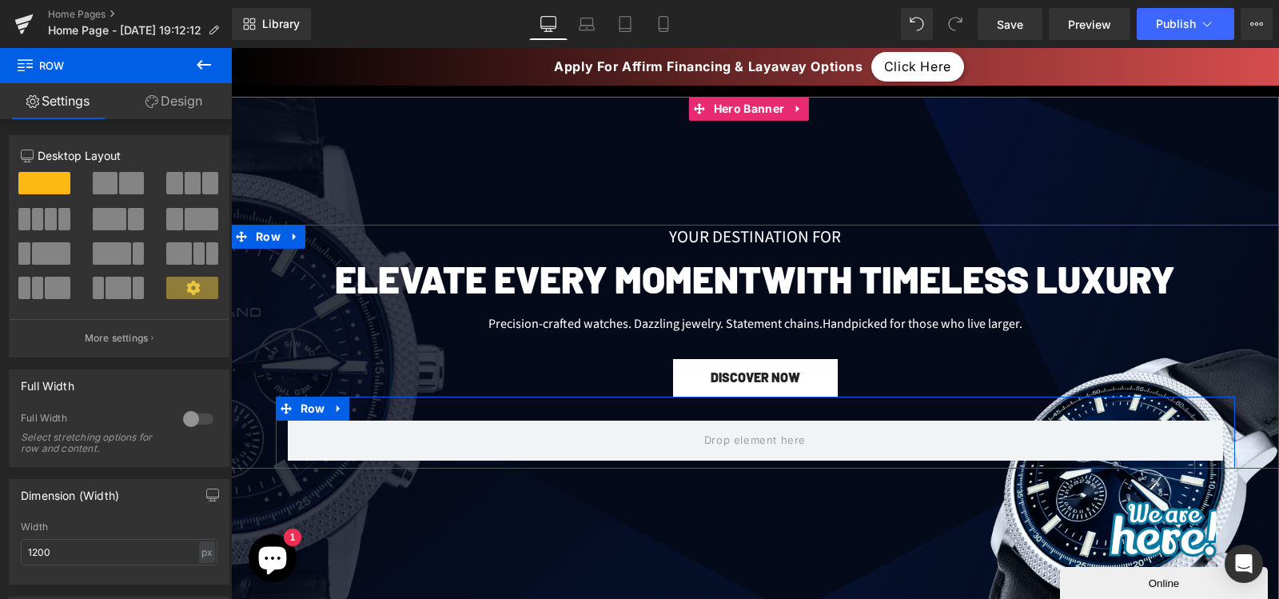
click at [418, 411] on div "Row" at bounding box center [755, 433] width 959 height 72
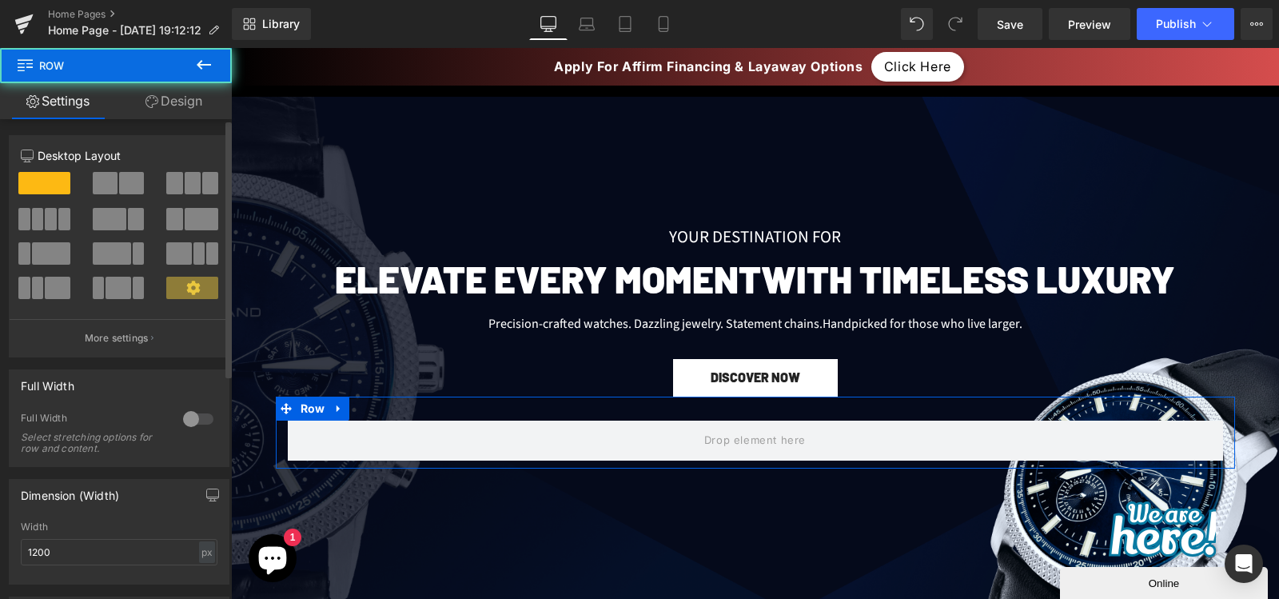
click at [185, 193] on span at bounding box center [193, 183] width 16 height 22
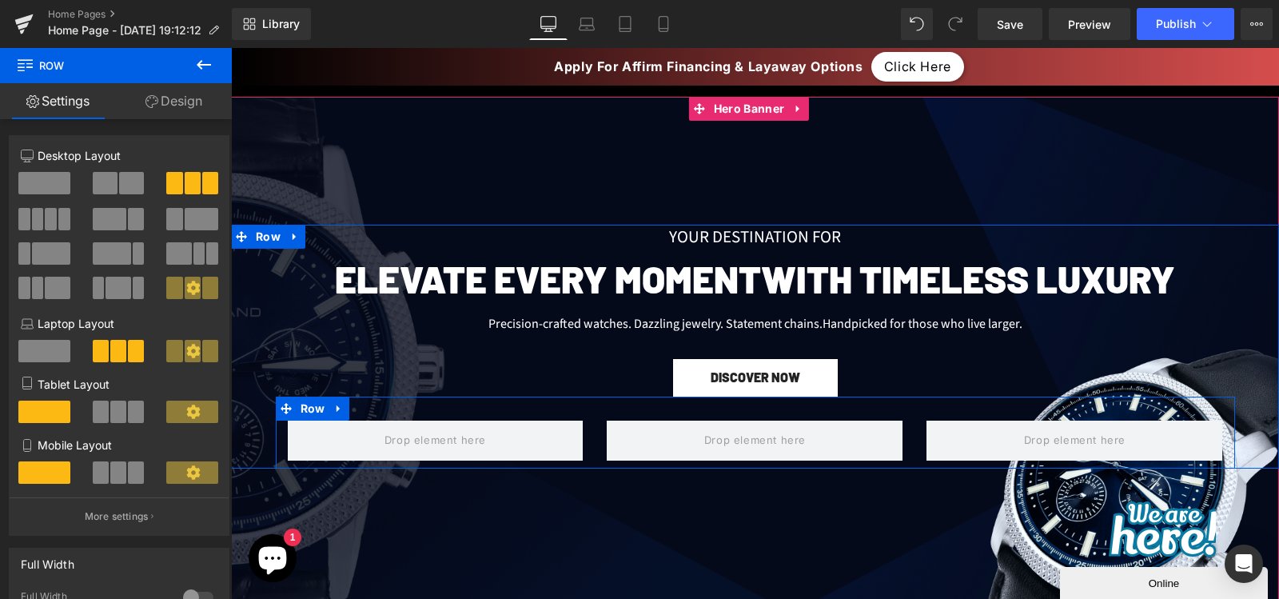
click at [594, 412] on div "Row" at bounding box center [755, 433] width 959 height 72
click at [305, 406] on span "Row" at bounding box center [313, 409] width 33 height 24
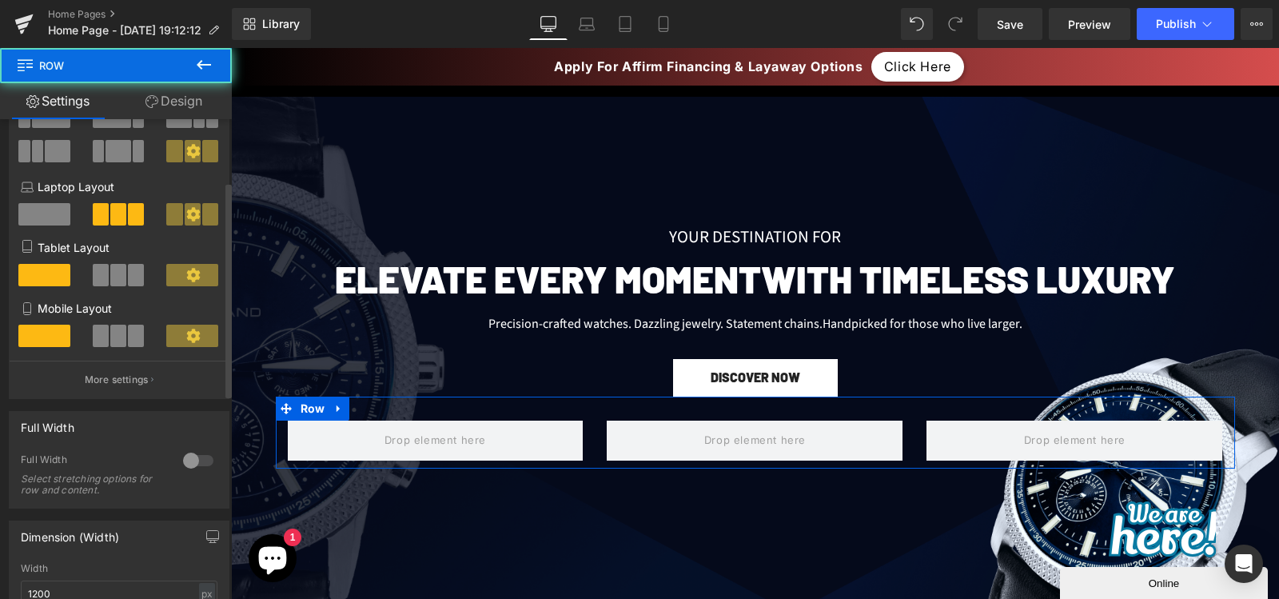
scroll to position [143, 0]
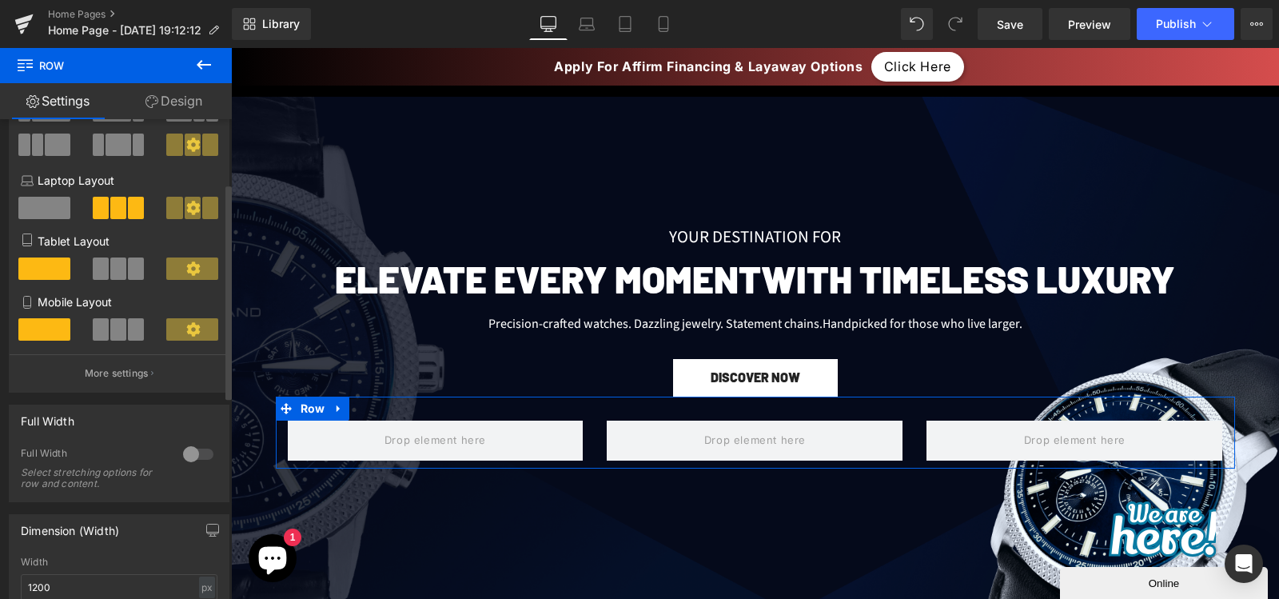
click at [181, 455] on div at bounding box center [198, 454] width 38 height 26
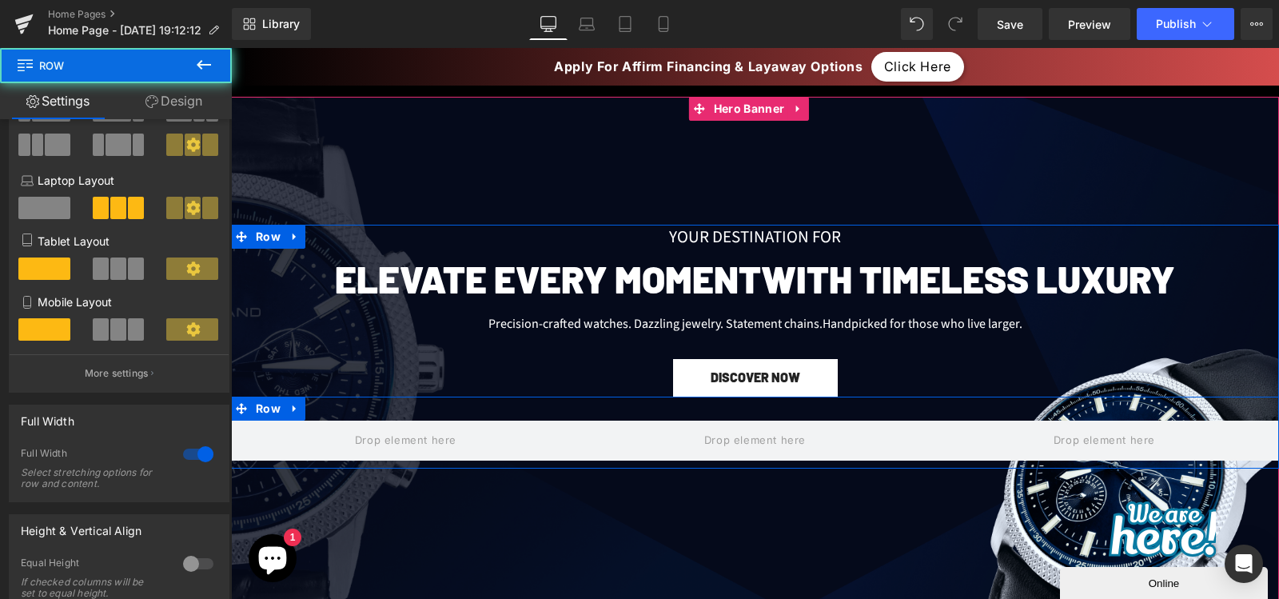
click at [507, 419] on div "Row" at bounding box center [755, 433] width 1048 height 72
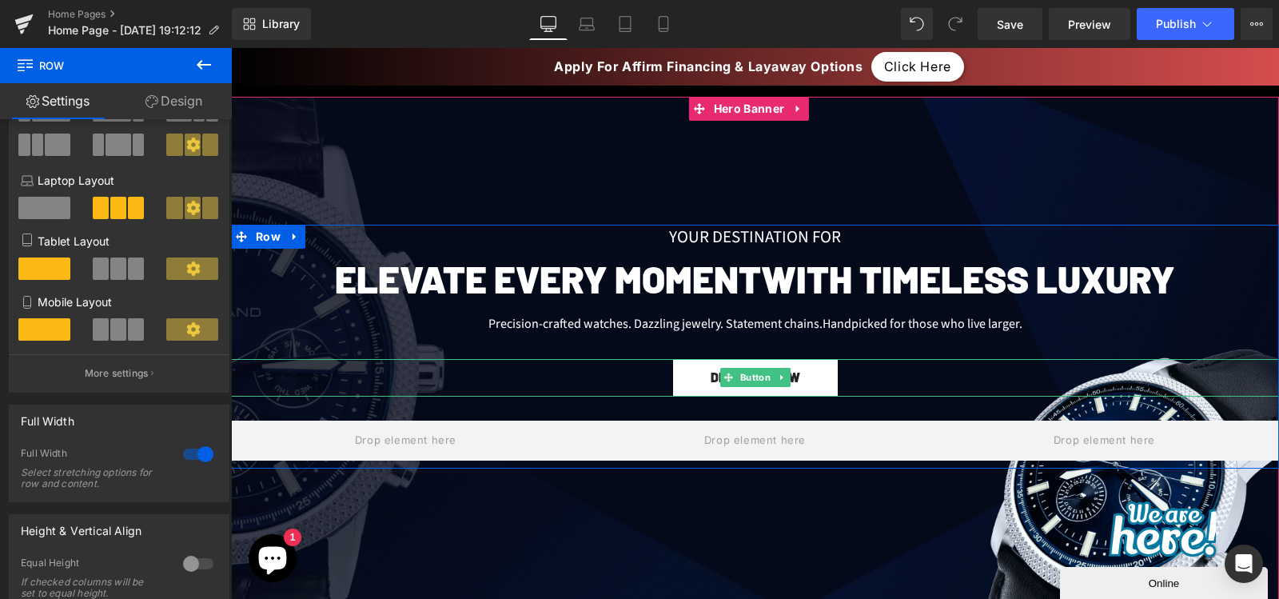
click at [630, 372] on div "DISCOVER NOW" at bounding box center [755, 378] width 1048 height 38
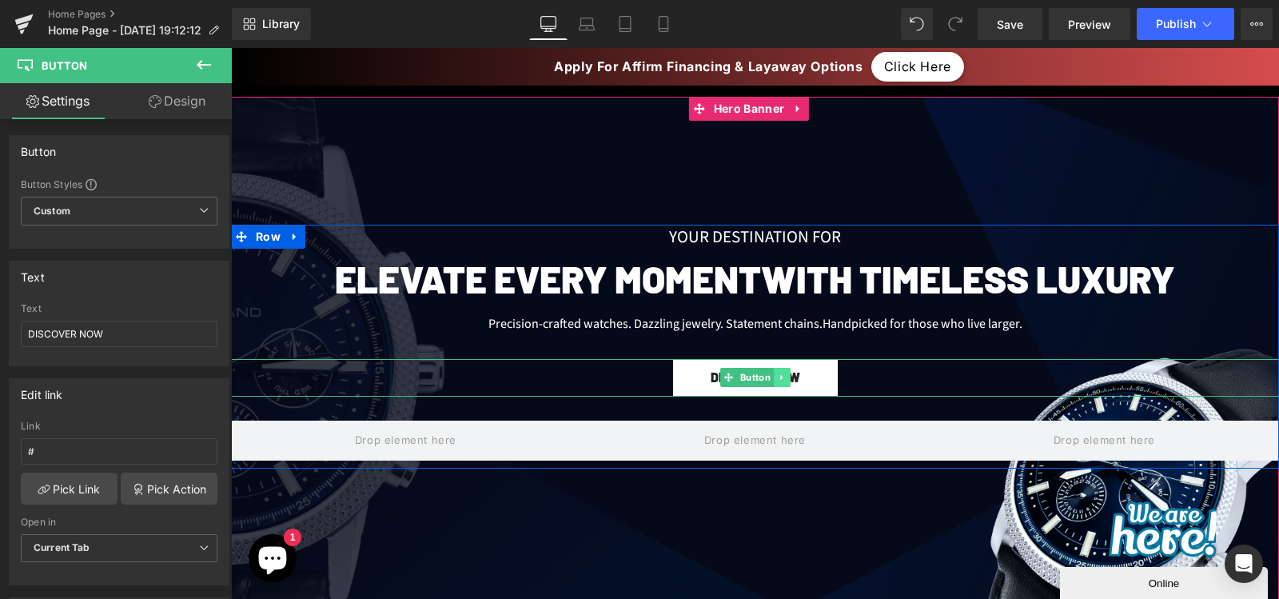
click at [777, 379] on icon at bounding box center [781, 378] width 9 height 10
click at [768, 372] on link at bounding box center [773, 377] width 17 height 19
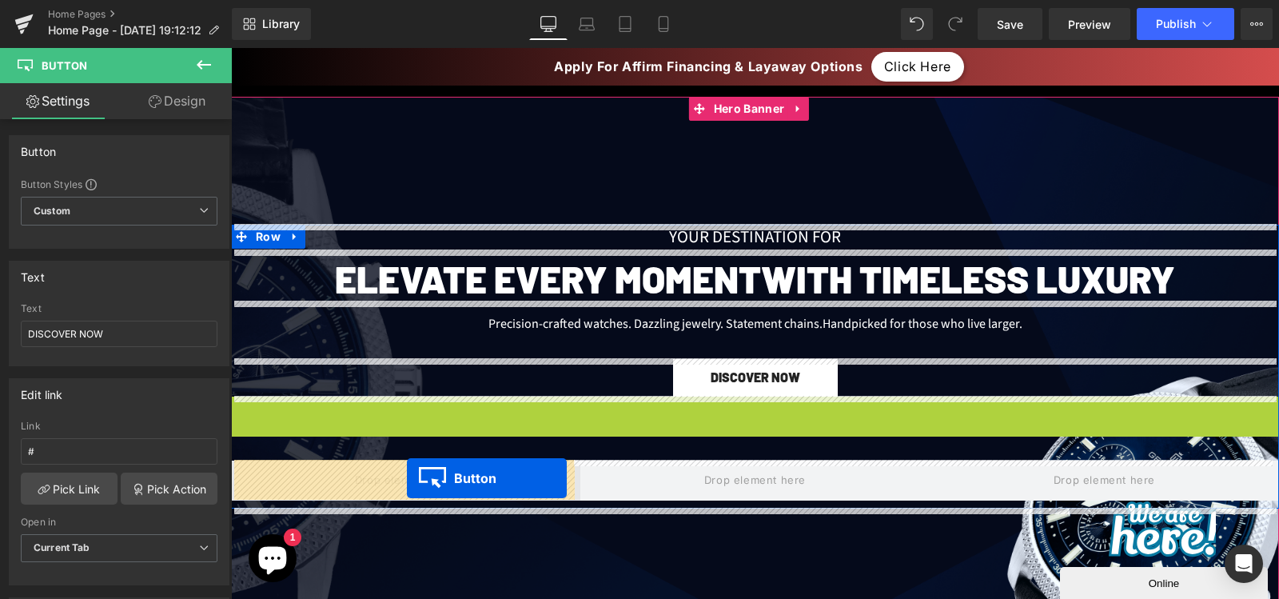
drag, startPoint x: 748, startPoint y: 413, endPoint x: 406, endPoint y: 480, distance: 348.7
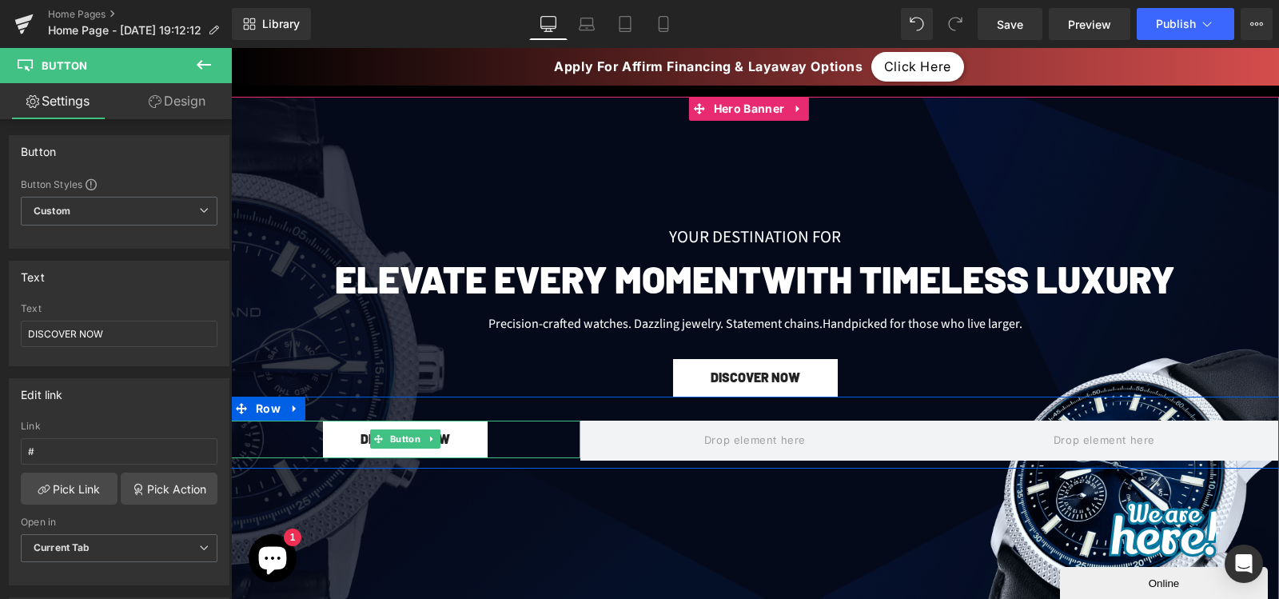
click at [497, 441] on div "DISCOVER NOW" at bounding box center [405, 440] width 349 height 38
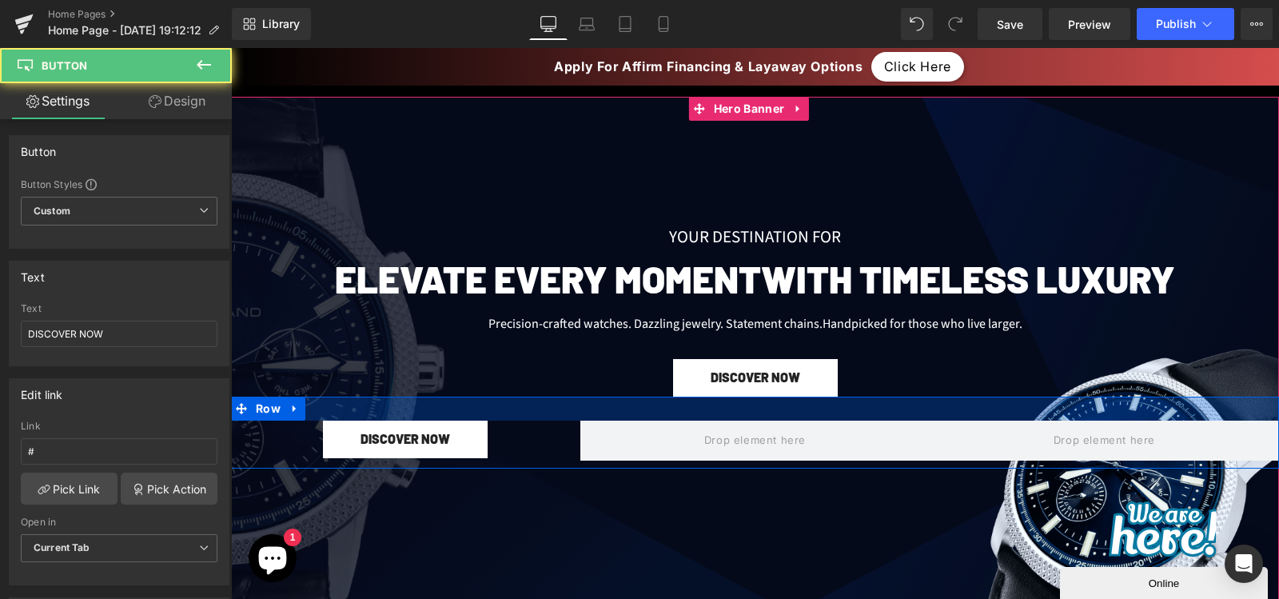
click at [533, 411] on div at bounding box center [755, 409] width 1048 height 24
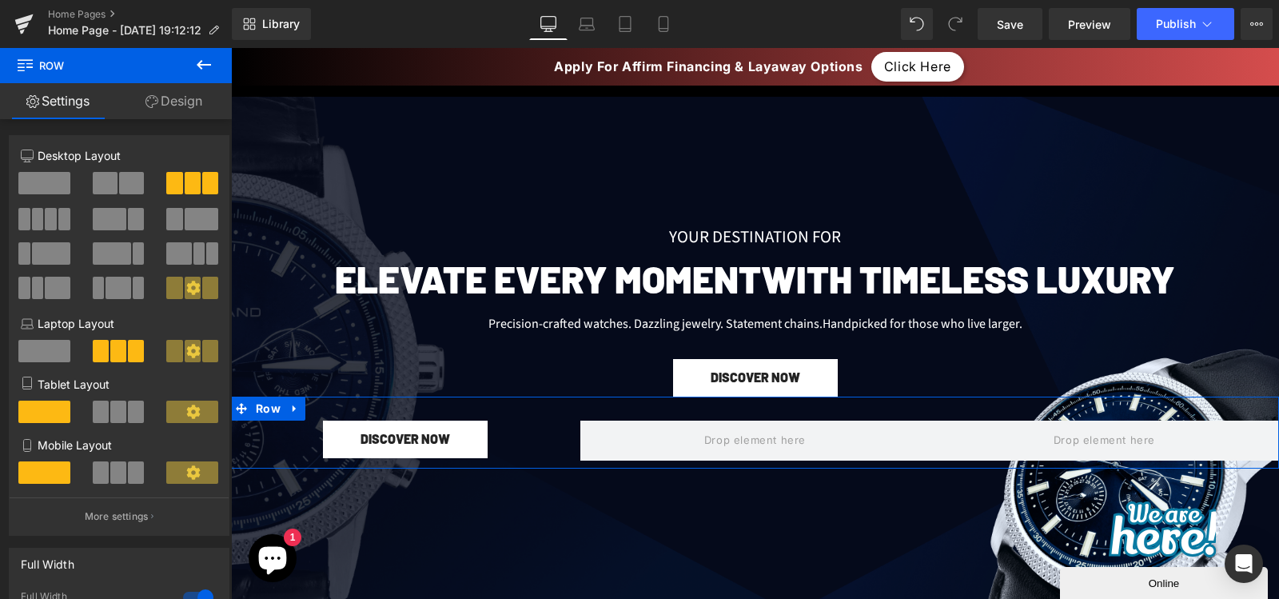
click at [177, 104] on link "Design" at bounding box center [174, 101] width 116 height 36
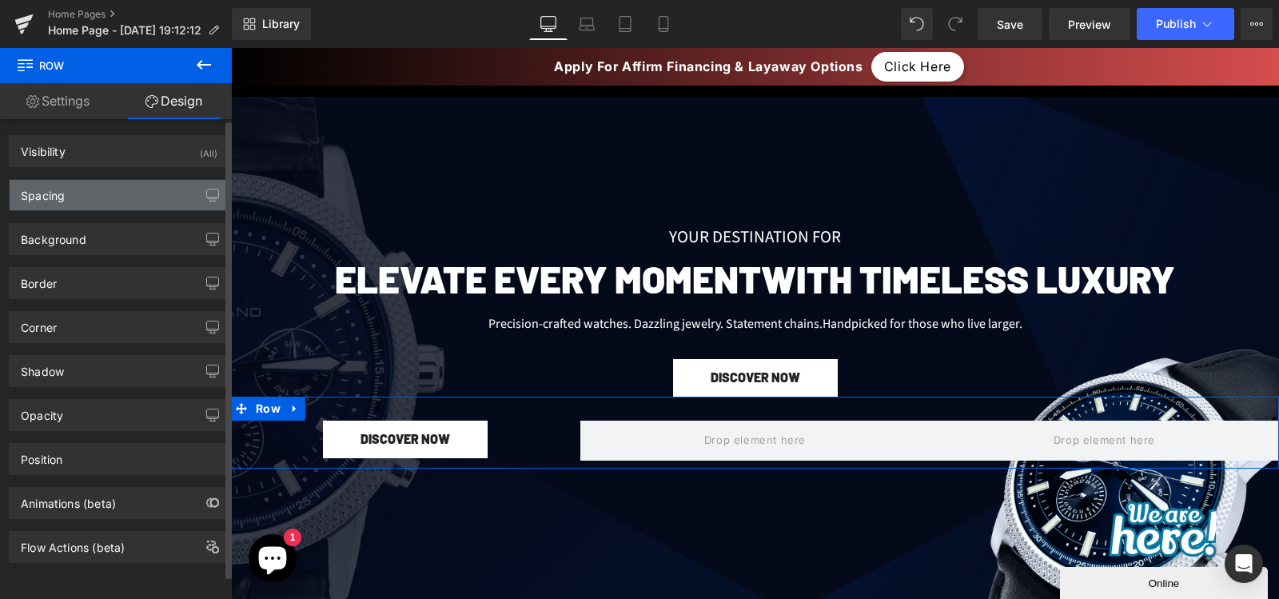
click at [85, 198] on div "Spacing" at bounding box center [119, 195] width 219 height 30
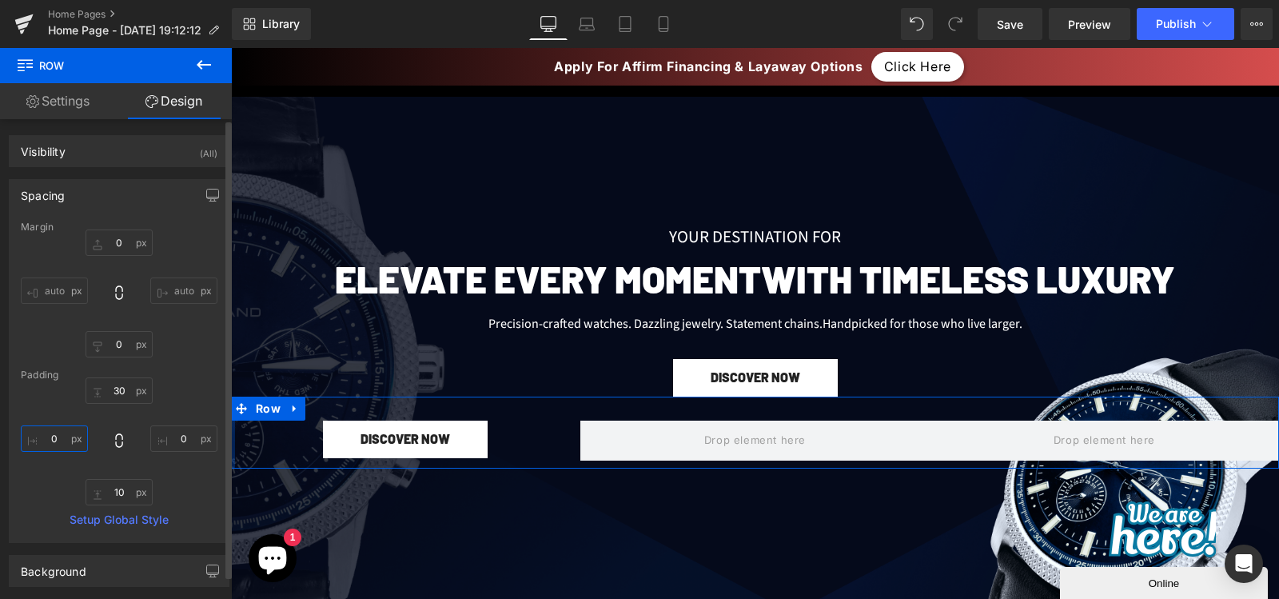
click at [60, 429] on input "text" at bounding box center [54, 438] width 67 height 26
type input "0"
click at [46, 104] on link "Settings" at bounding box center [58, 101] width 116 height 36
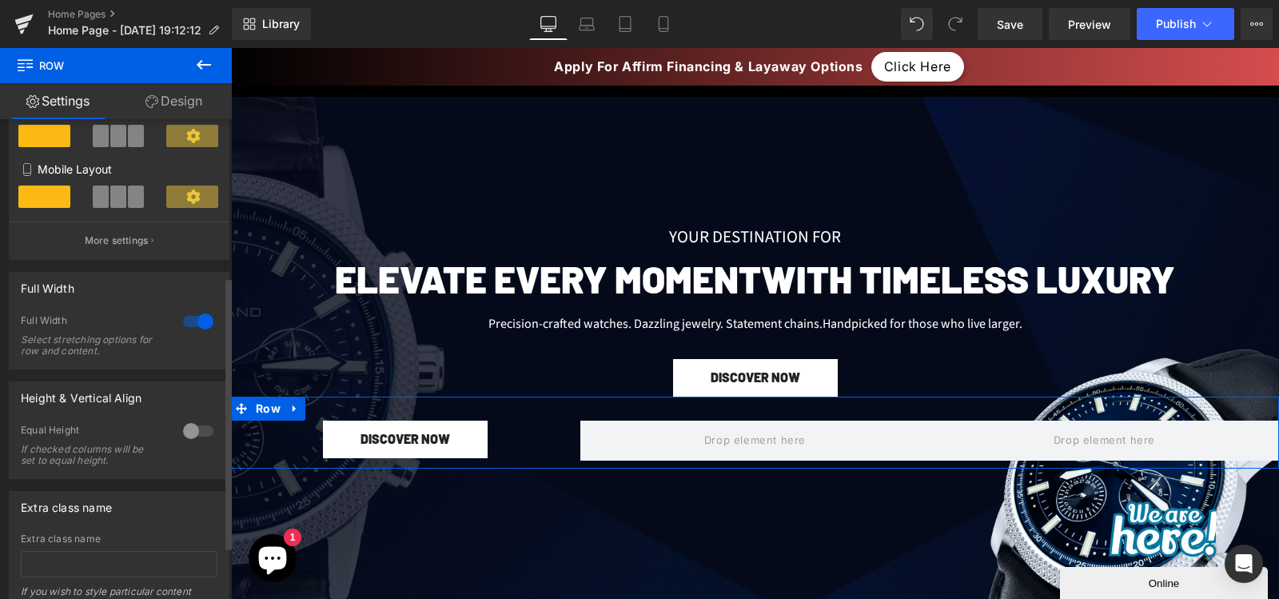
scroll to position [277, 0]
click at [188, 317] on div at bounding box center [198, 321] width 38 height 26
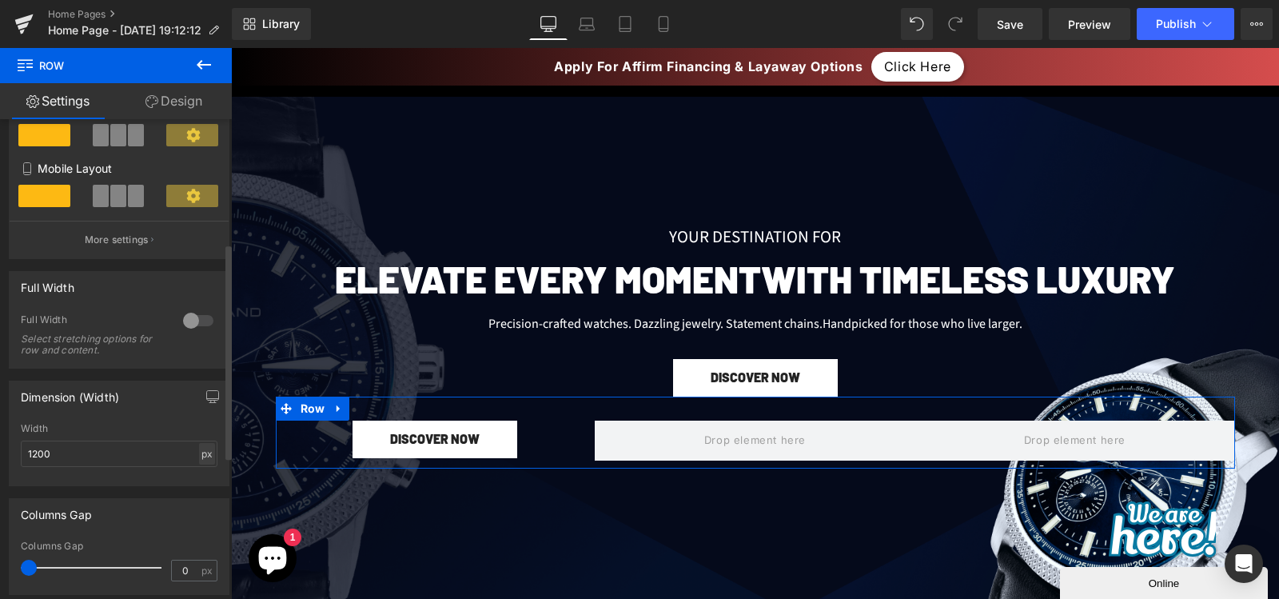
click at [201, 453] on div "px" at bounding box center [207, 454] width 16 height 22
click at [204, 469] on li "%" at bounding box center [207, 478] width 20 height 23
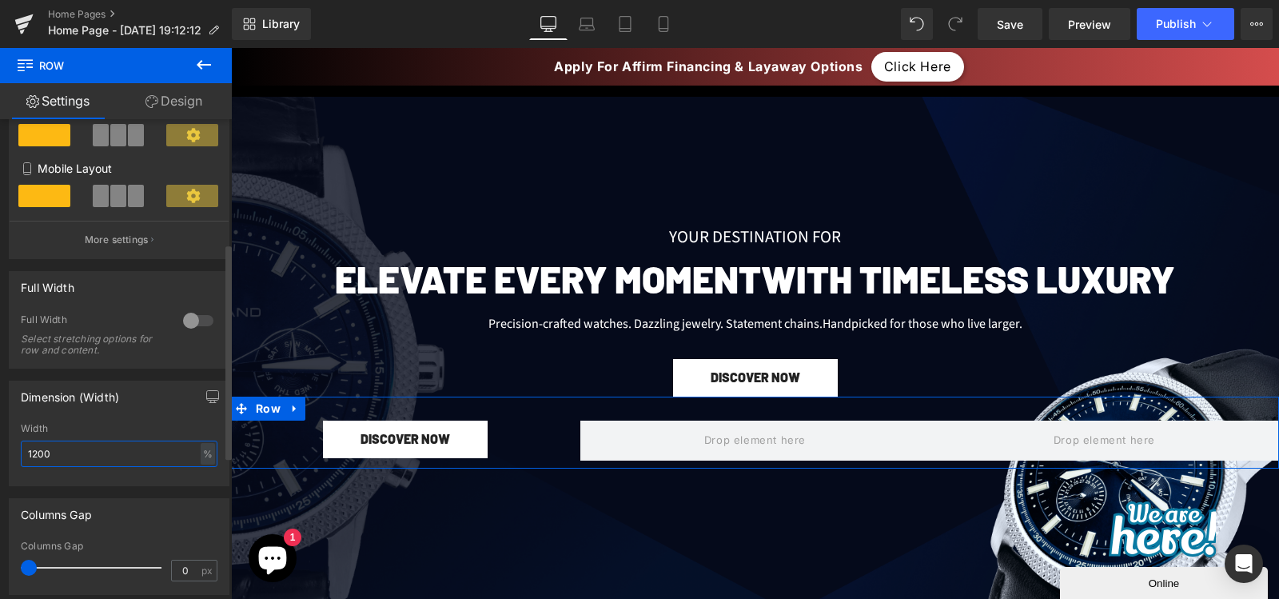
click at [146, 456] on input "1200" at bounding box center [119, 453] width 197 height 26
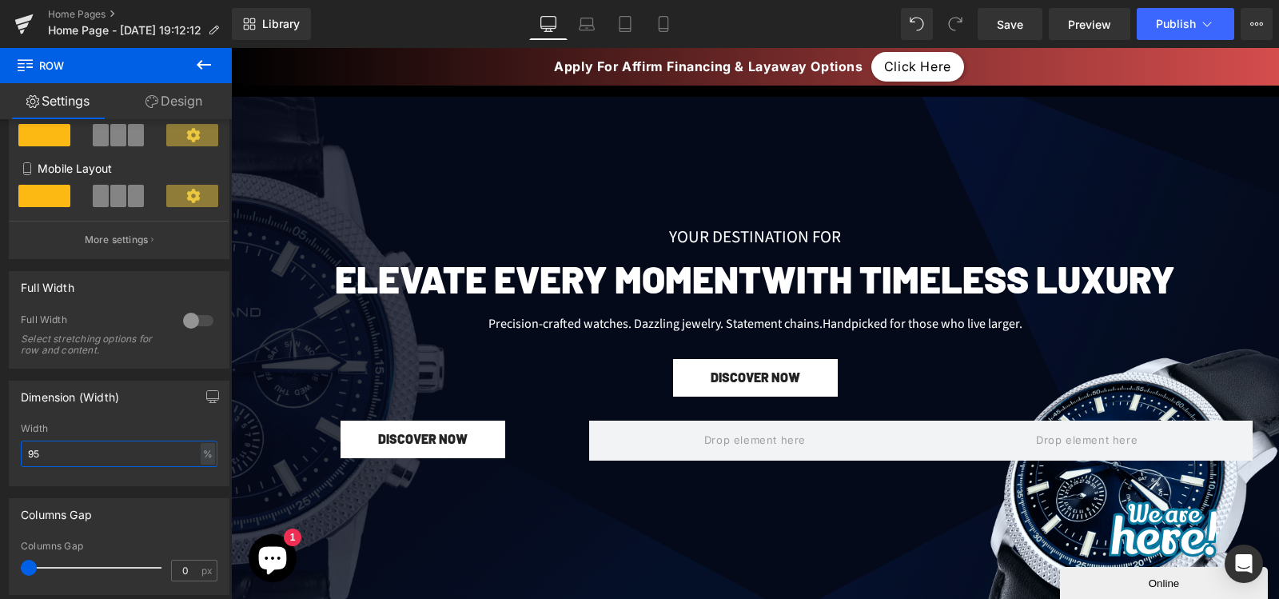
type input "95"
click at [556, 32] on link "Desktop" at bounding box center [548, 24] width 38 height 32
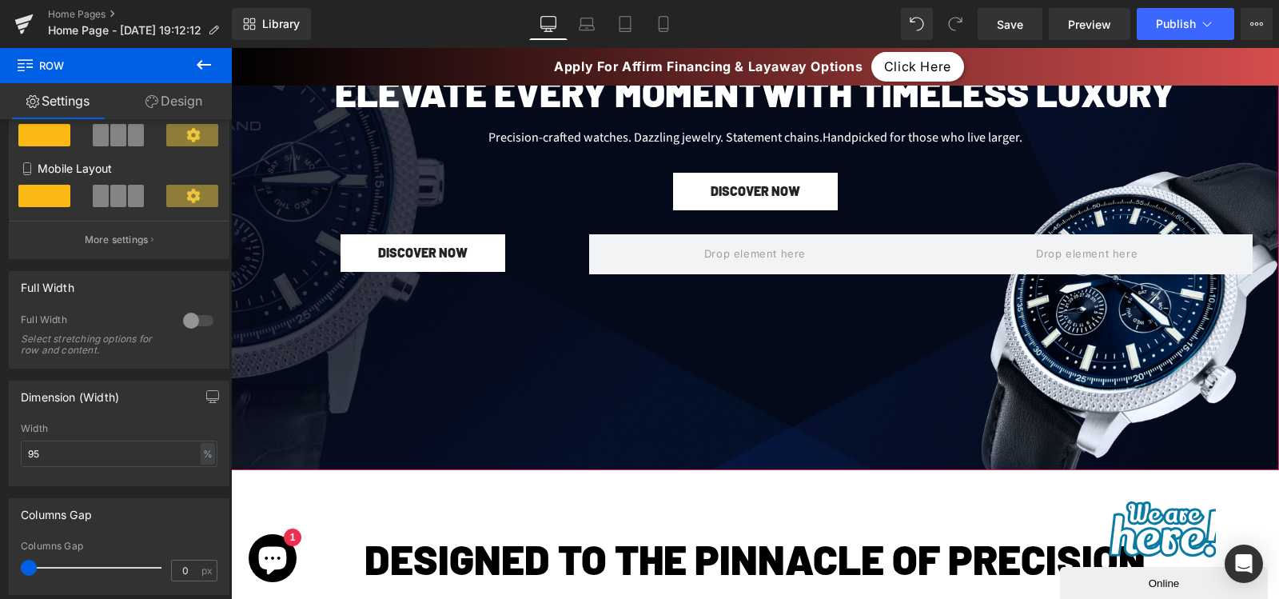
scroll to position [314, 0]
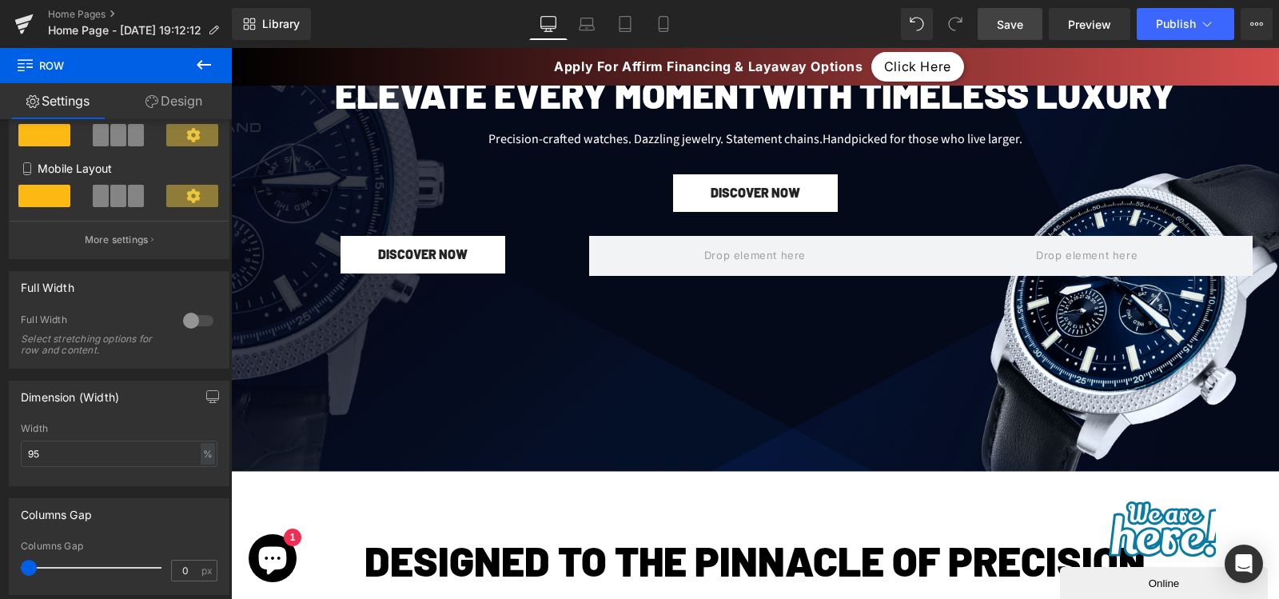
click at [1022, 28] on span "Save" at bounding box center [1010, 24] width 26 height 17
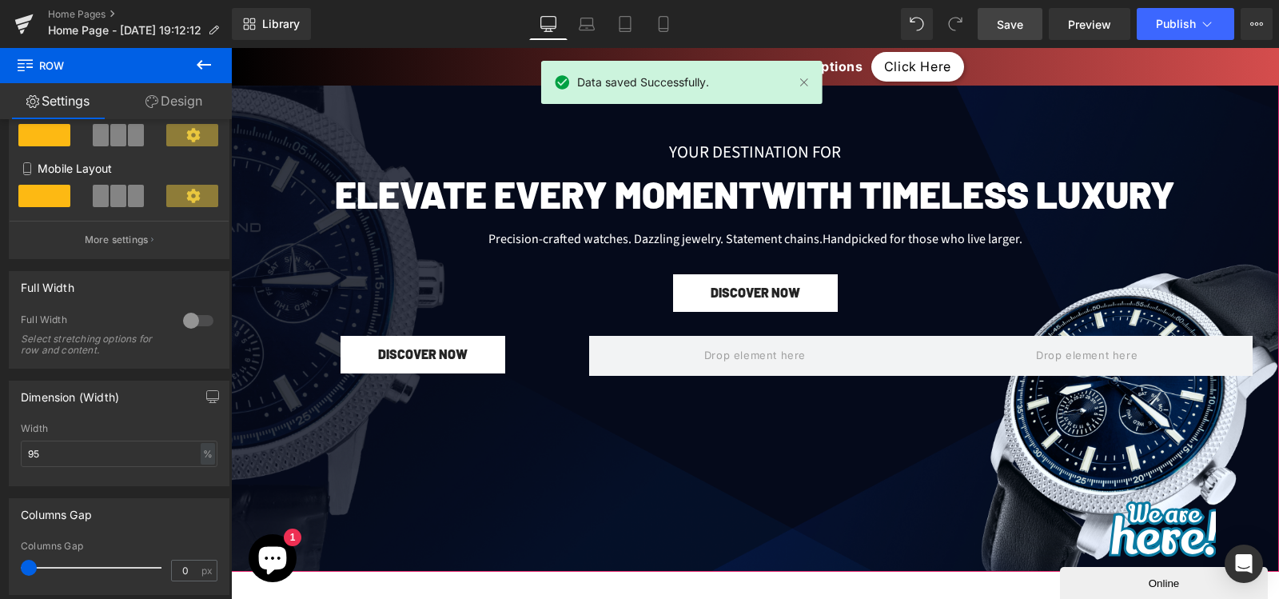
scroll to position [213, 0]
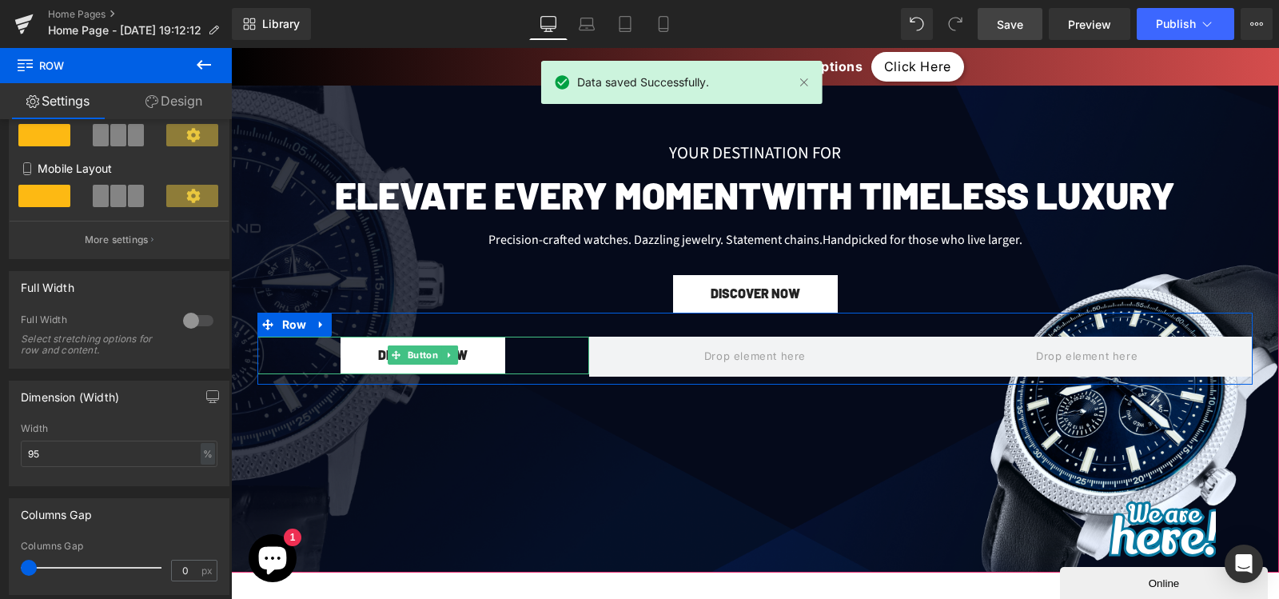
click at [532, 350] on div "DISCOVER NOW" at bounding box center [423, 356] width 332 height 38
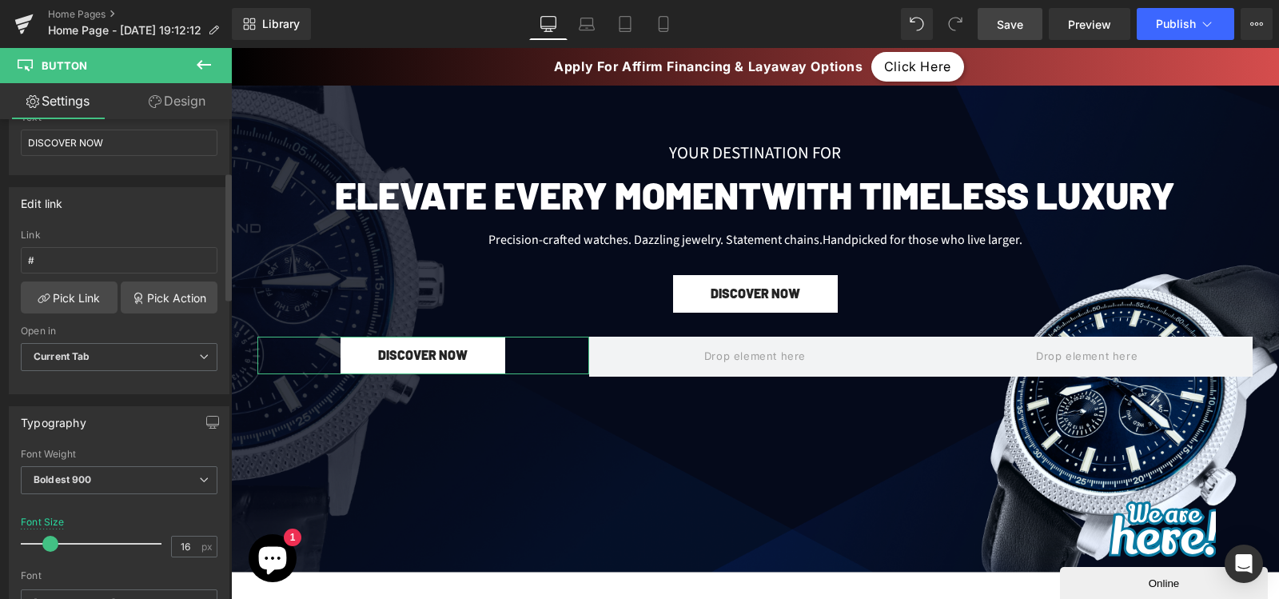
scroll to position [197, 0]
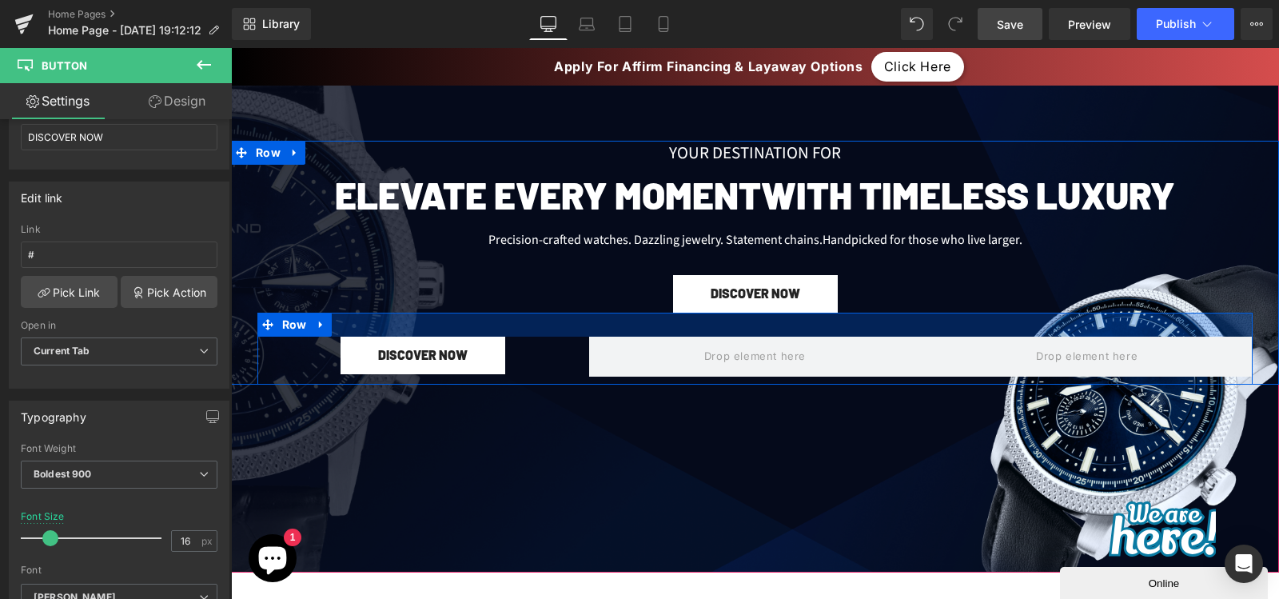
click at [553, 332] on div at bounding box center [754, 325] width 995 height 24
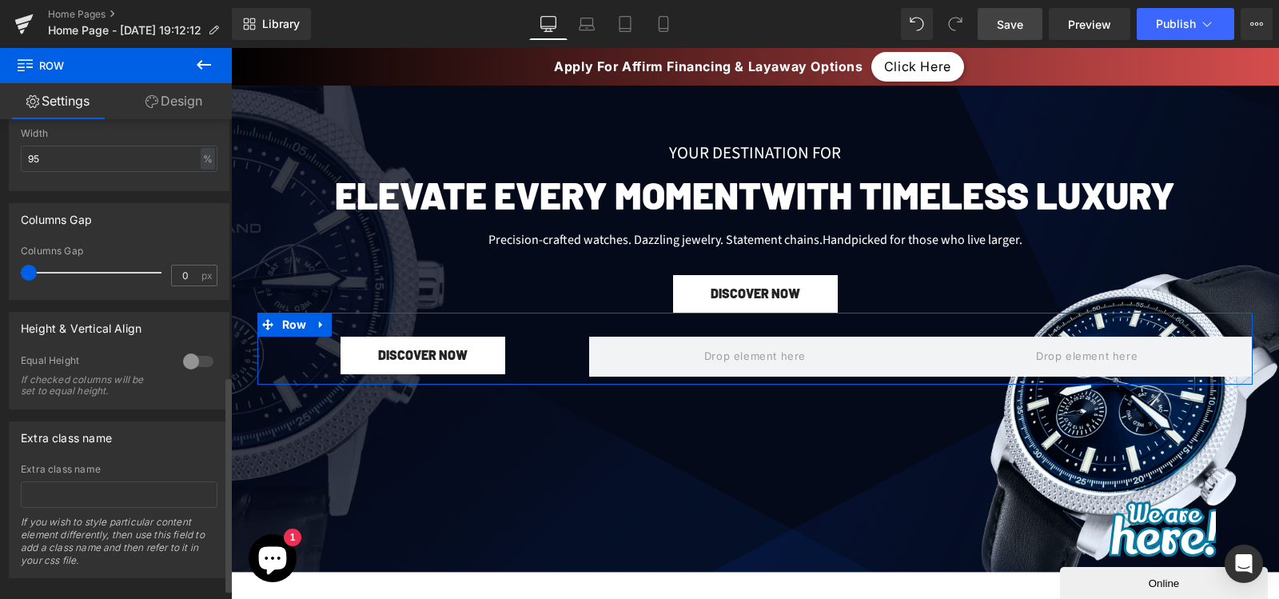
scroll to position [595, 0]
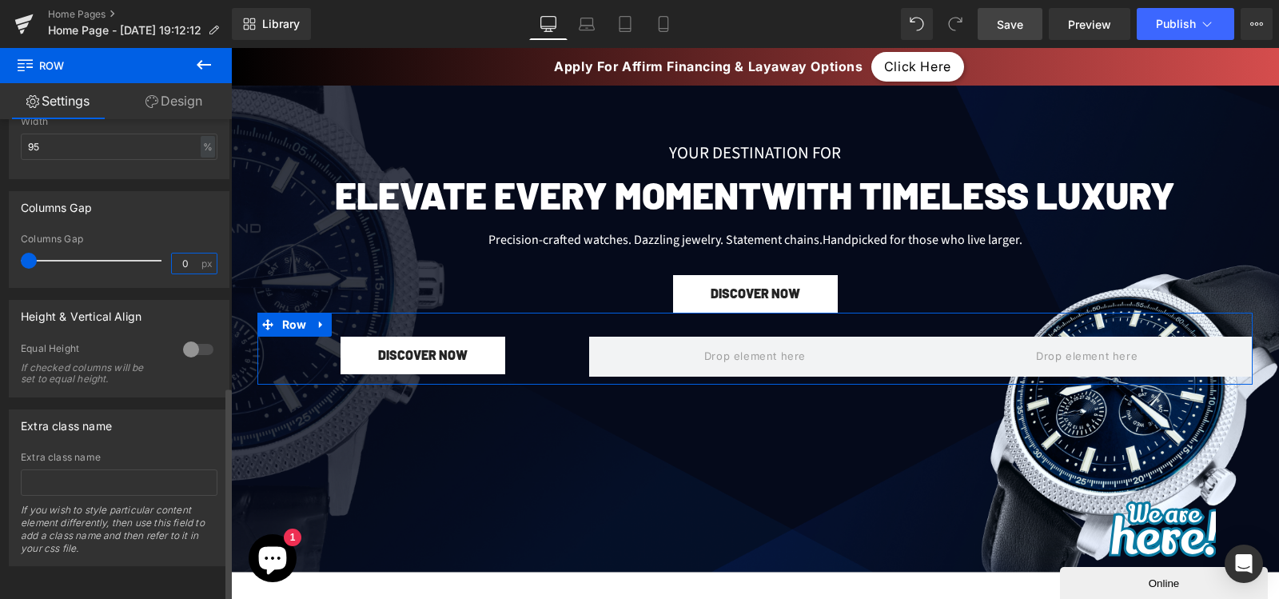
click at [180, 253] on input "0" at bounding box center [186, 263] width 28 height 20
type input "20"
click at [164, 288] on div "Height & Vertical Align 0 Equal Height If checked columns will be set to equal …" at bounding box center [119, 343] width 239 height 110
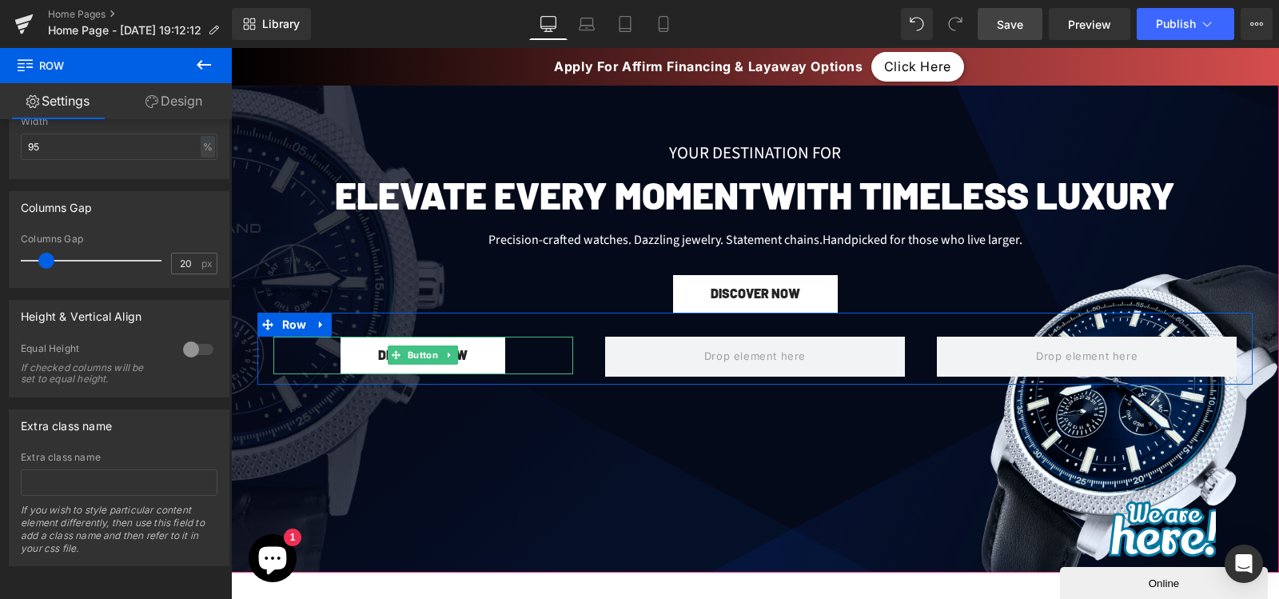
click at [535, 361] on div "DISCOVER NOW" at bounding box center [423, 356] width 300 height 38
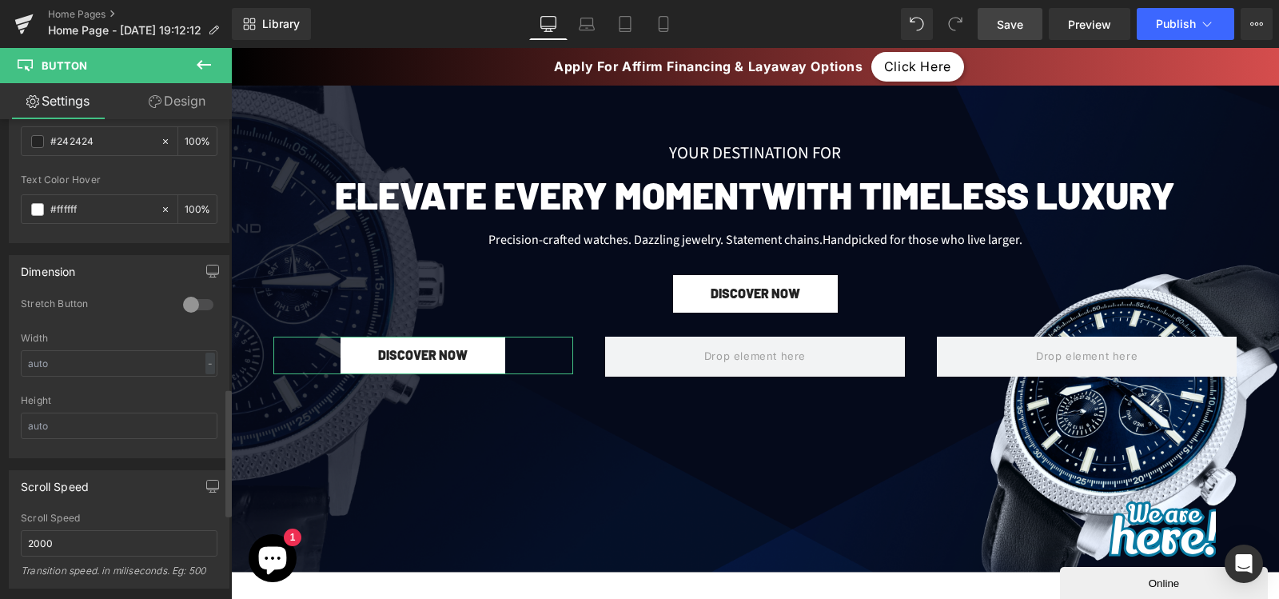
scroll to position [1007, 0]
click at [190, 298] on div at bounding box center [198, 306] width 38 height 26
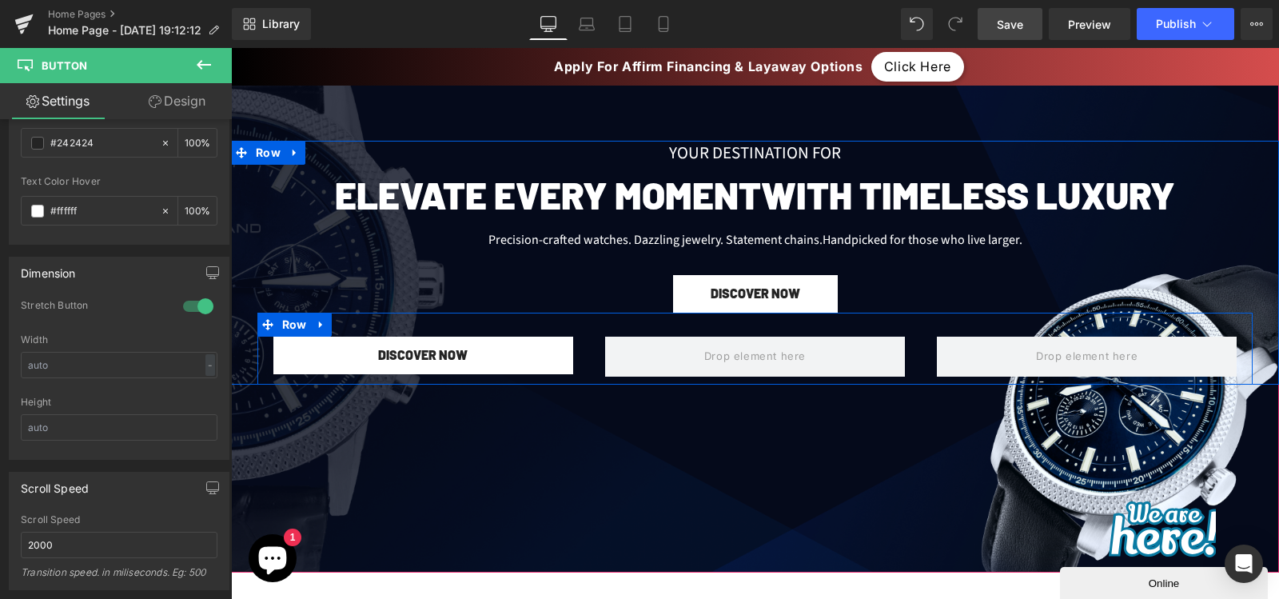
click at [589, 361] on div at bounding box center [755, 357] width 332 height 40
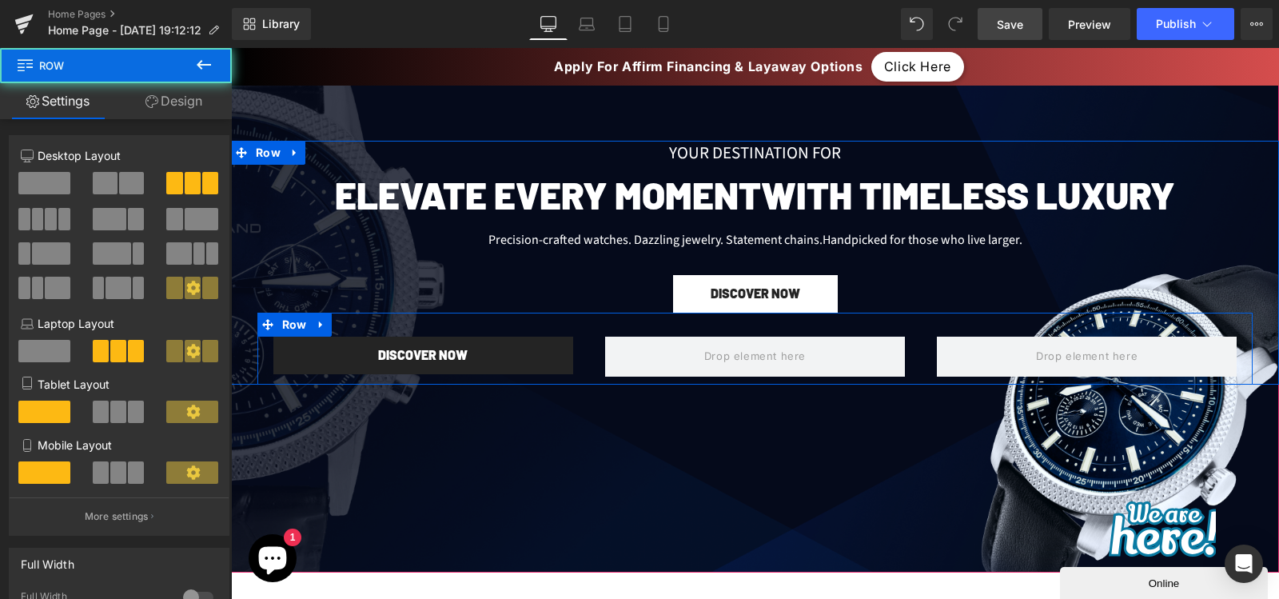
click at [500, 367] on link "DISCOVER NOW" at bounding box center [423, 356] width 300 height 38
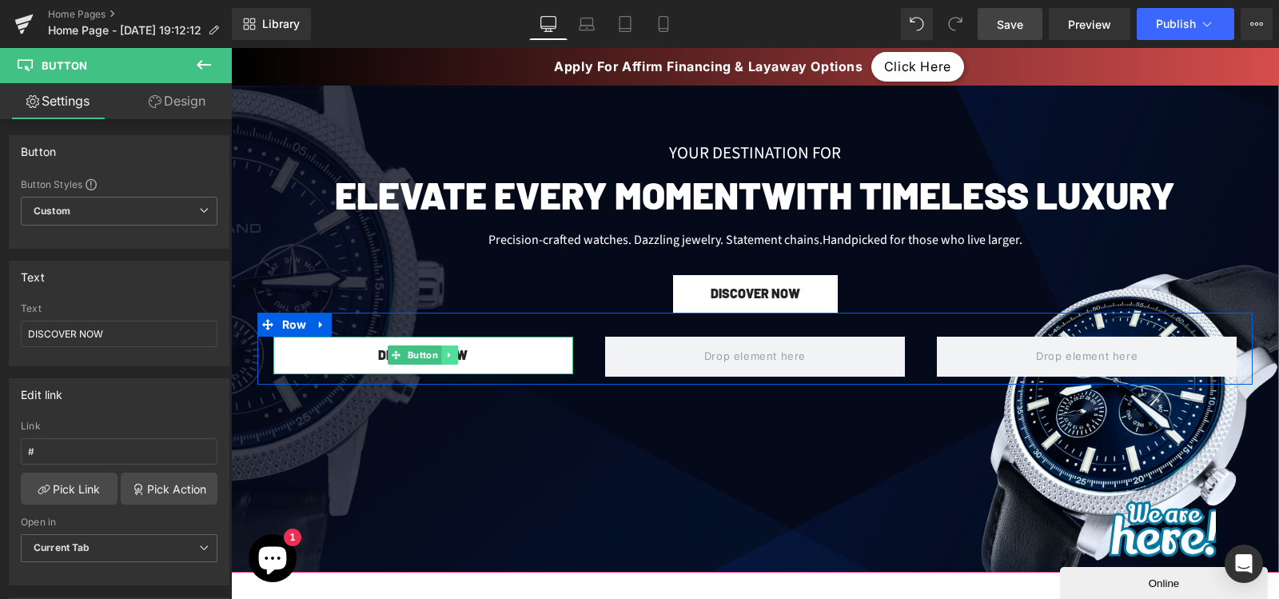
click at [448, 353] on icon at bounding box center [449, 356] width 2 height 6
click at [437, 355] on icon at bounding box center [441, 355] width 9 height 9
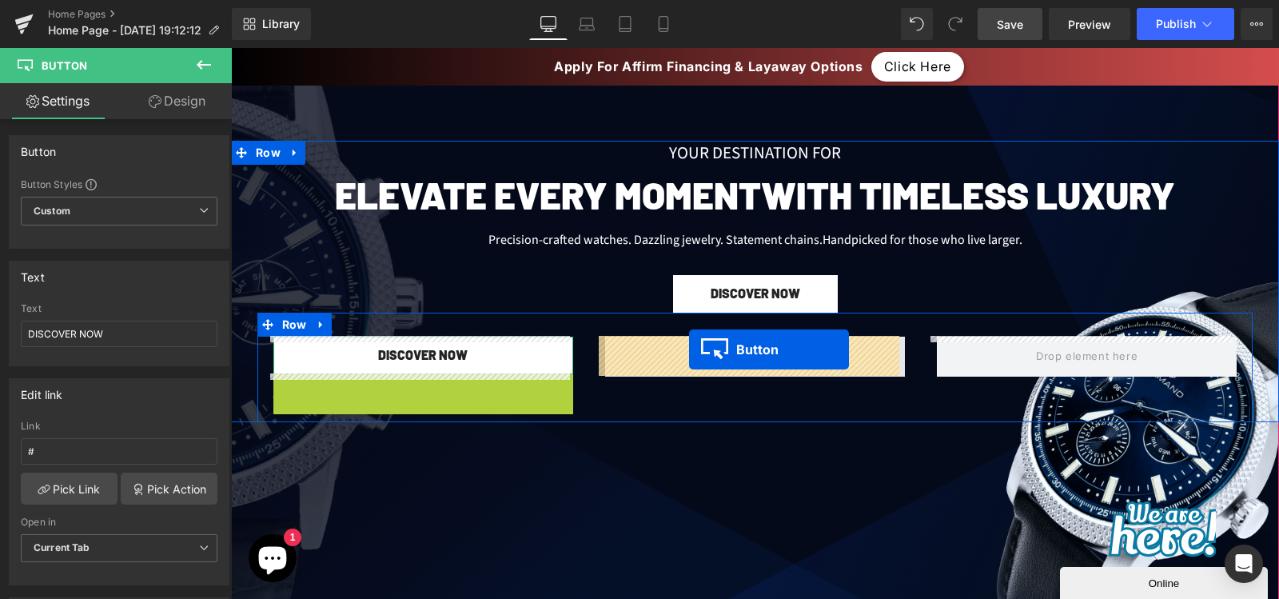
drag, startPoint x: 410, startPoint y: 389, endPoint x: 689, endPoint y: 349, distance: 281.9
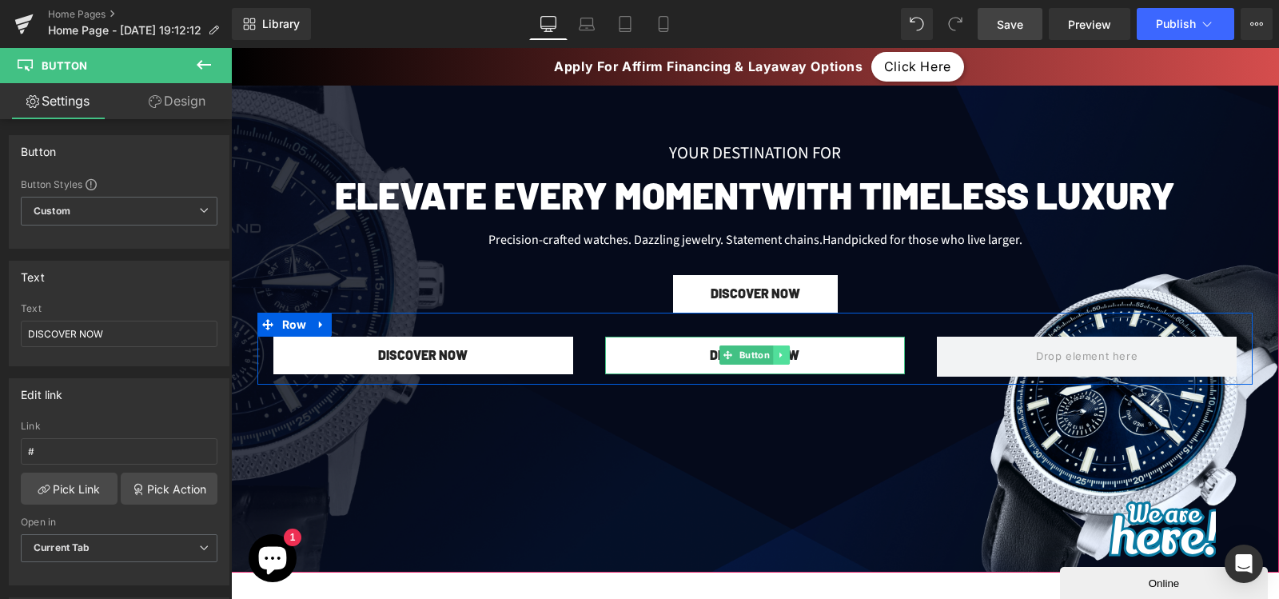
click at [777, 354] on icon at bounding box center [781, 355] width 9 height 10
click at [769, 357] on icon at bounding box center [773, 355] width 9 height 10
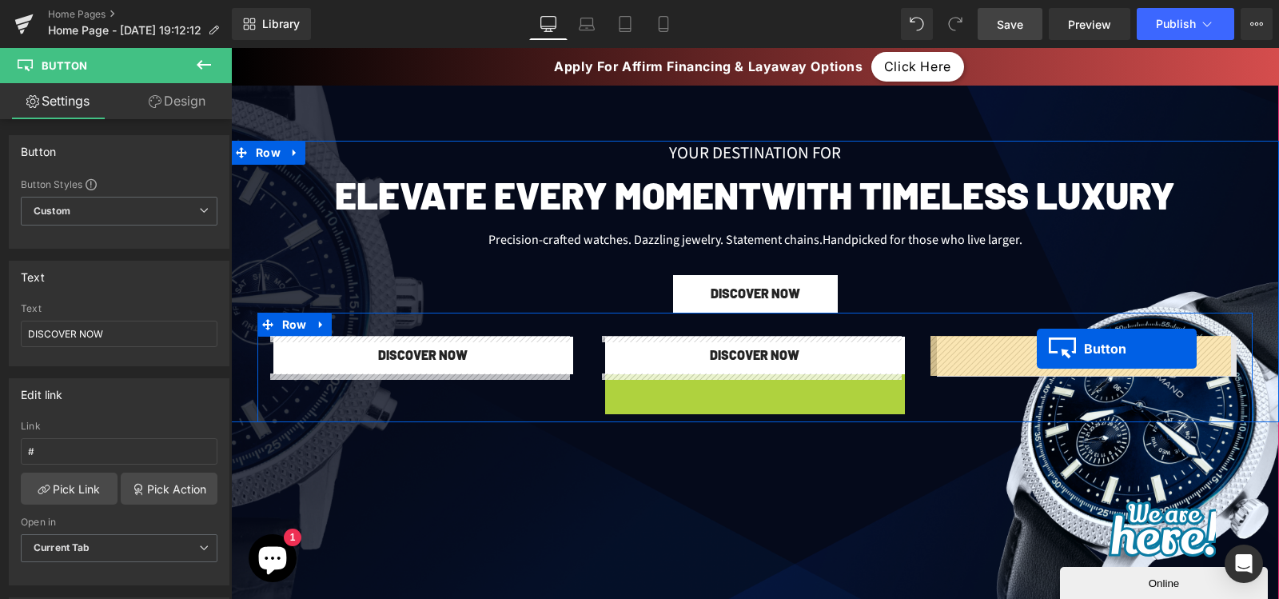
drag, startPoint x: 743, startPoint y: 388, endPoint x: 1038, endPoint y: 349, distance: 297.5
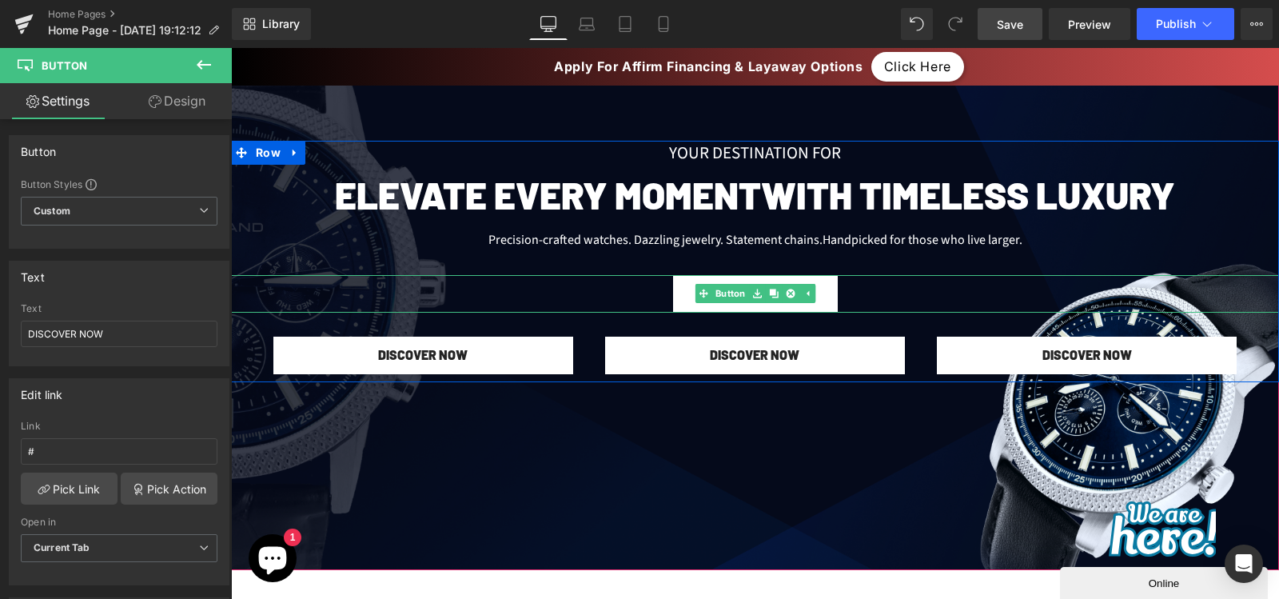
click at [876, 289] on div "DISCOVER NOW" at bounding box center [755, 294] width 1048 height 38
click at [786, 292] on icon at bounding box center [790, 293] width 9 height 9
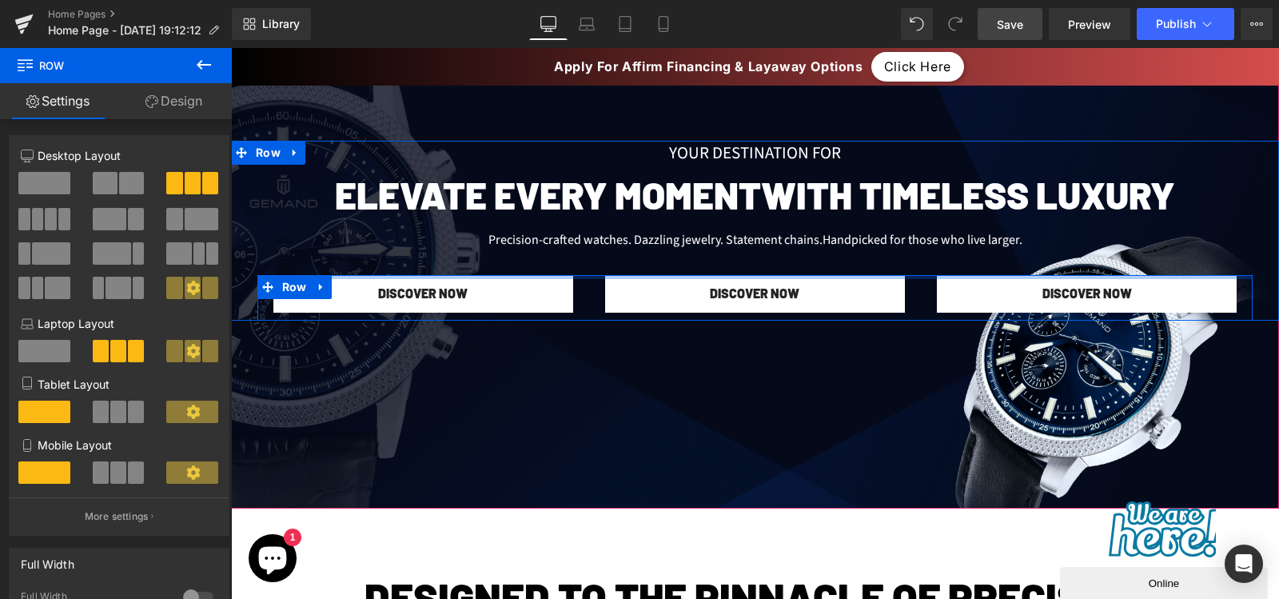
drag, startPoint x: 714, startPoint y: 289, endPoint x: 716, endPoint y: 246, distance: 42.4
click at [716, 246] on div "Your Destination for Text Block Elevate Every Moment with Timeless Luxury Headi…" at bounding box center [755, 231] width 1048 height 180
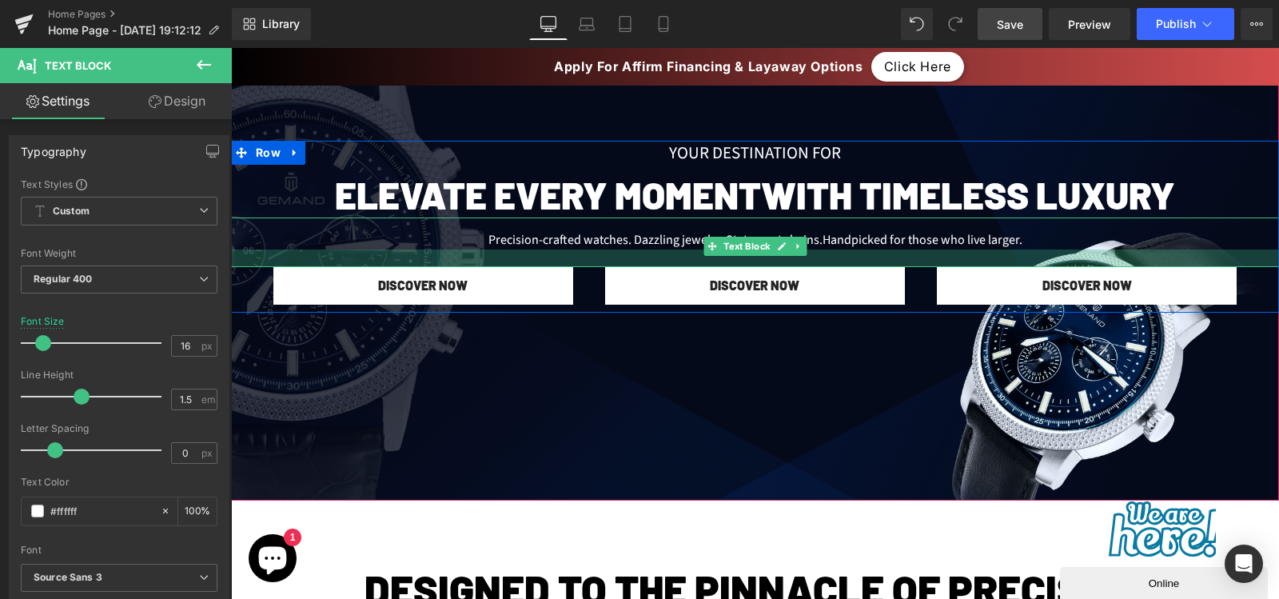
click at [582, 263] on div at bounding box center [755, 258] width 1048 height 18
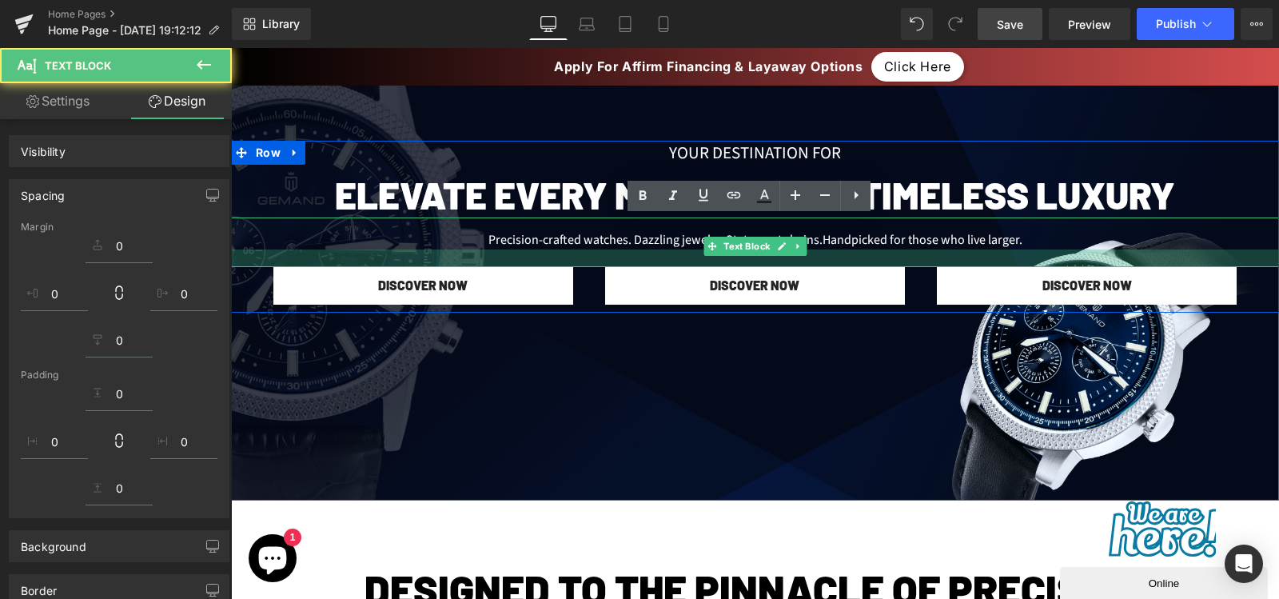
click at [592, 344] on div at bounding box center [755, 257] width 1048 height 488
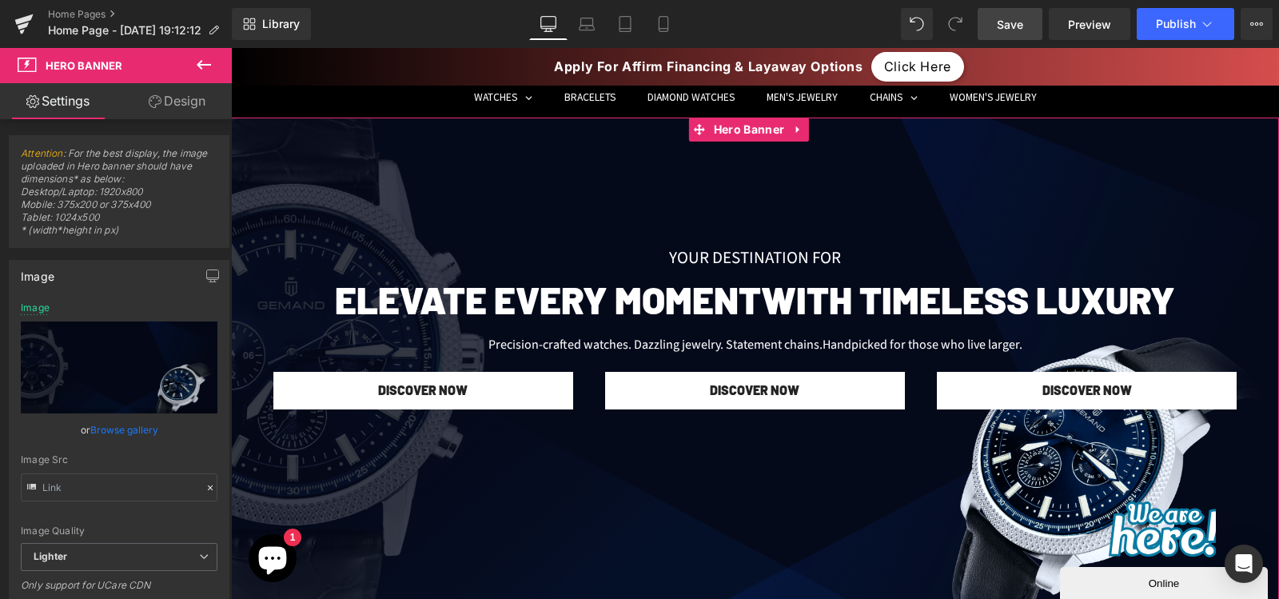
scroll to position [106, 0]
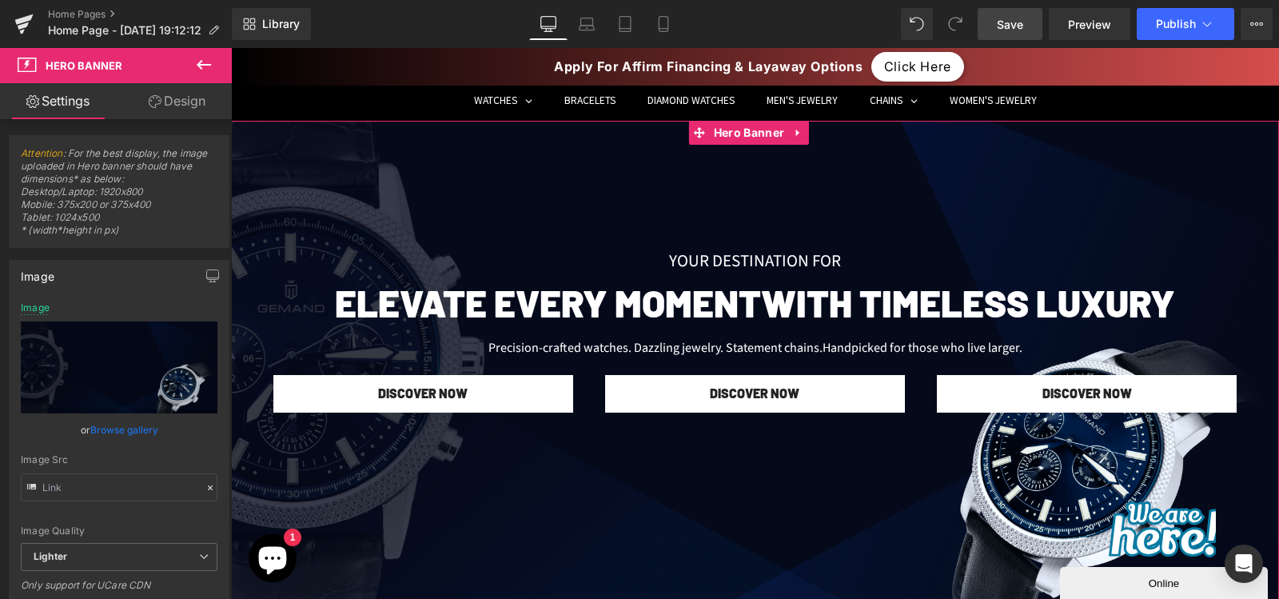
click at [582, 357] on div "Precision-crafted watches. Dazzling jewelry. Statement chains. Handpicked for t…" at bounding box center [755, 350] width 1048 height 50
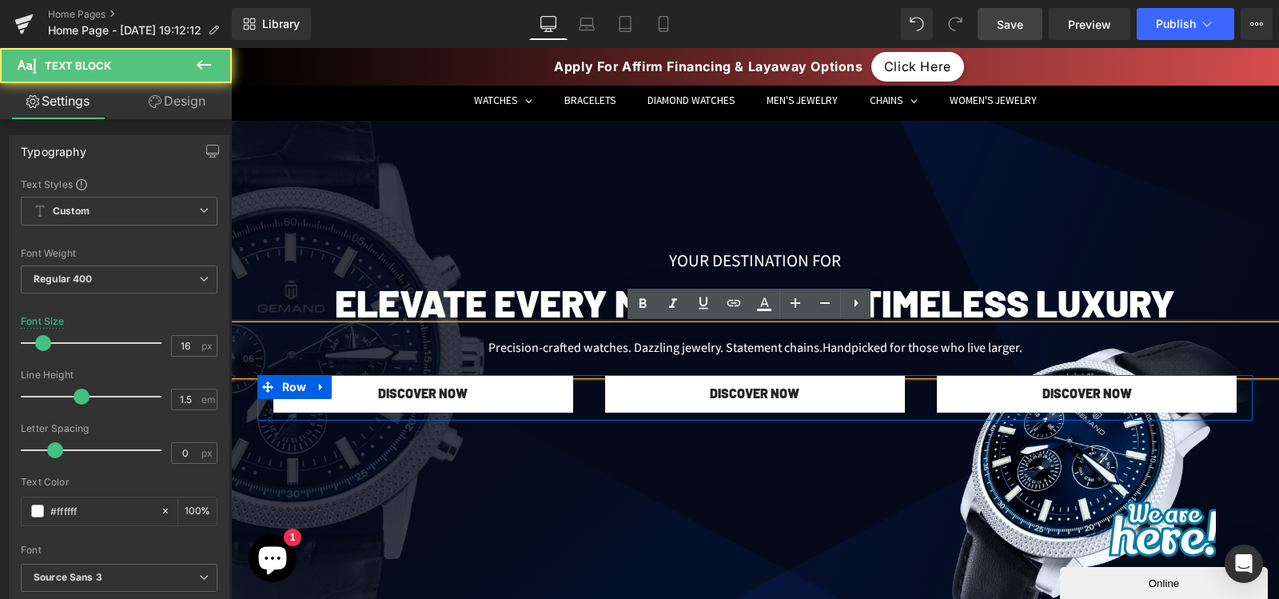
click at [581, 382] on div "DISCOVER NOW Button" at bounding box center [423, 394] width 332 height 38
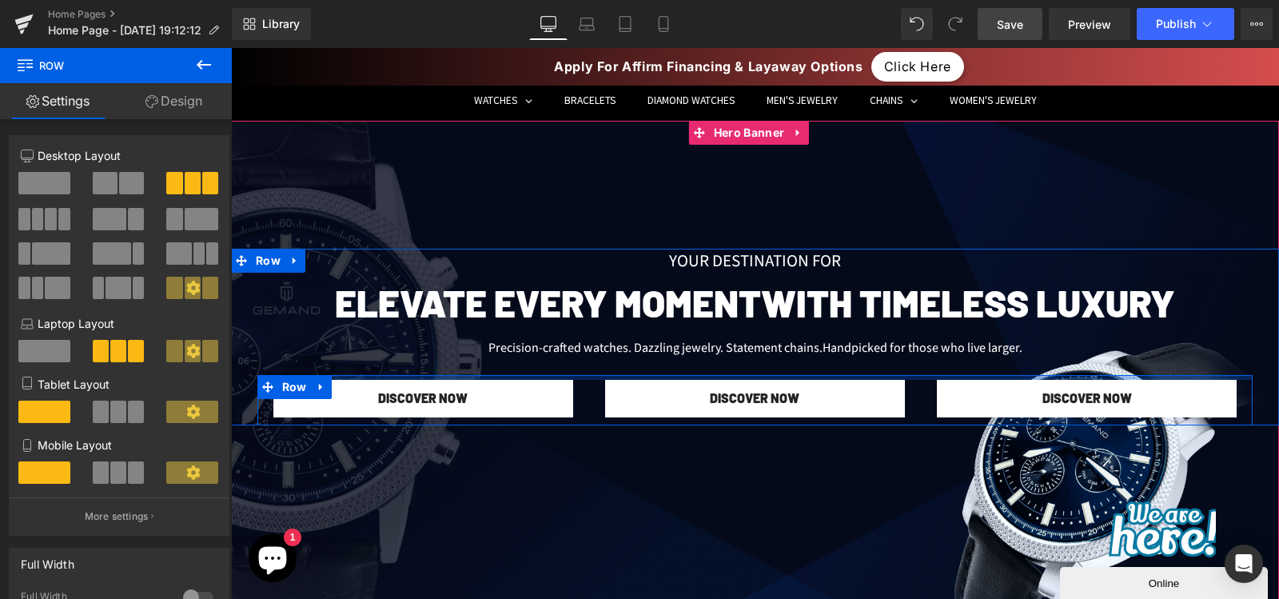
click at [580, 379] on div at bounding box center [754, 377] width 995 height 5
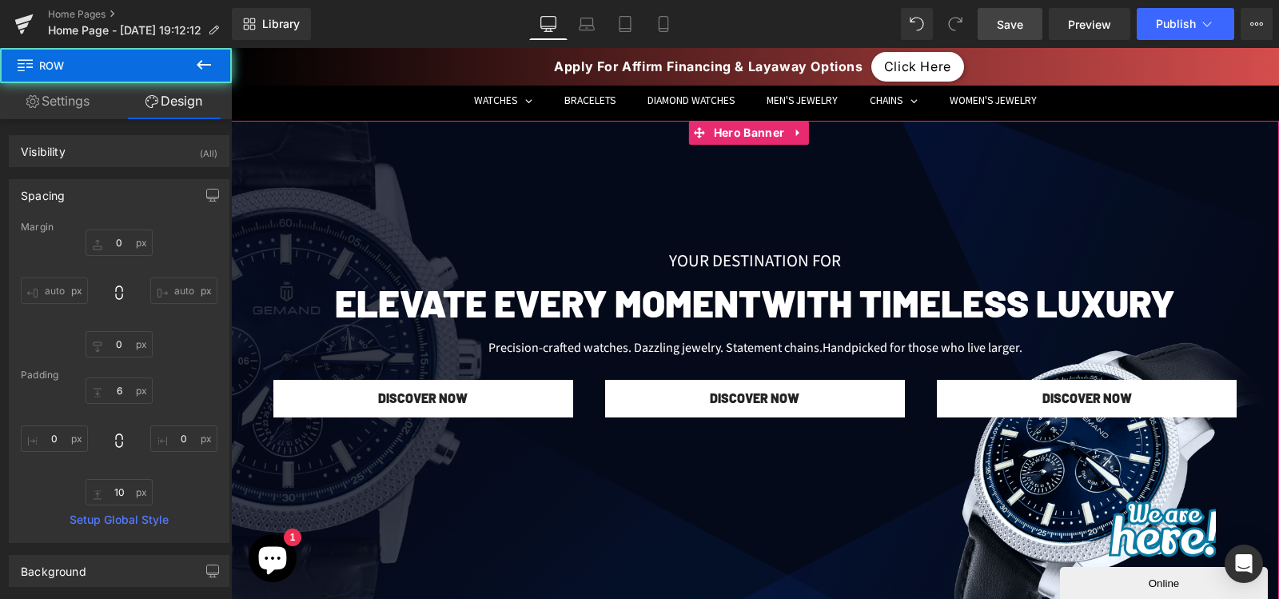
click at [608, 468] on div at bounding box center [755, 367] width 1048 height 492
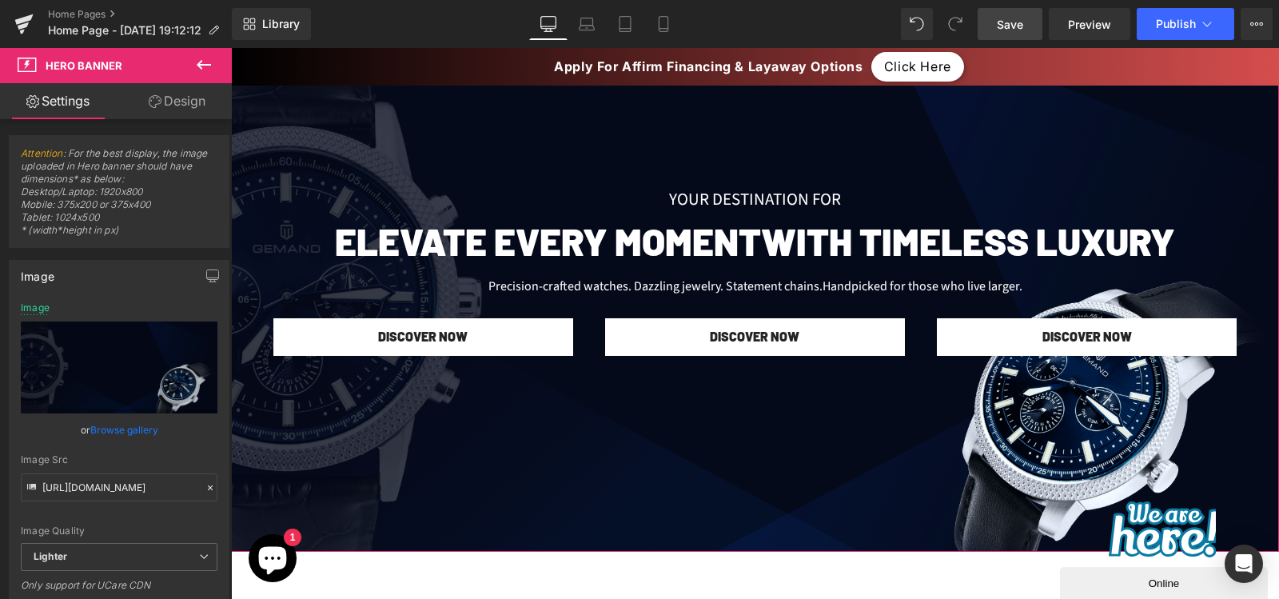
scroll to position [168, 0]
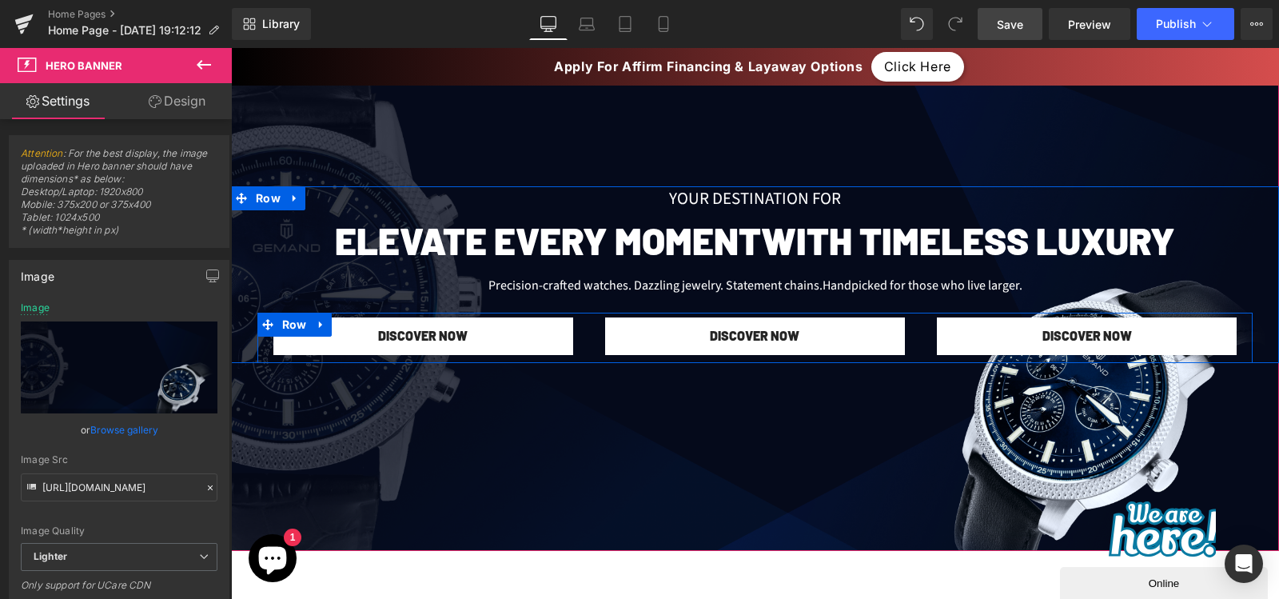
click at [581, 332] on div "DISCOVER NOW Button" at bounding box center [423, 336] width 332 height 38
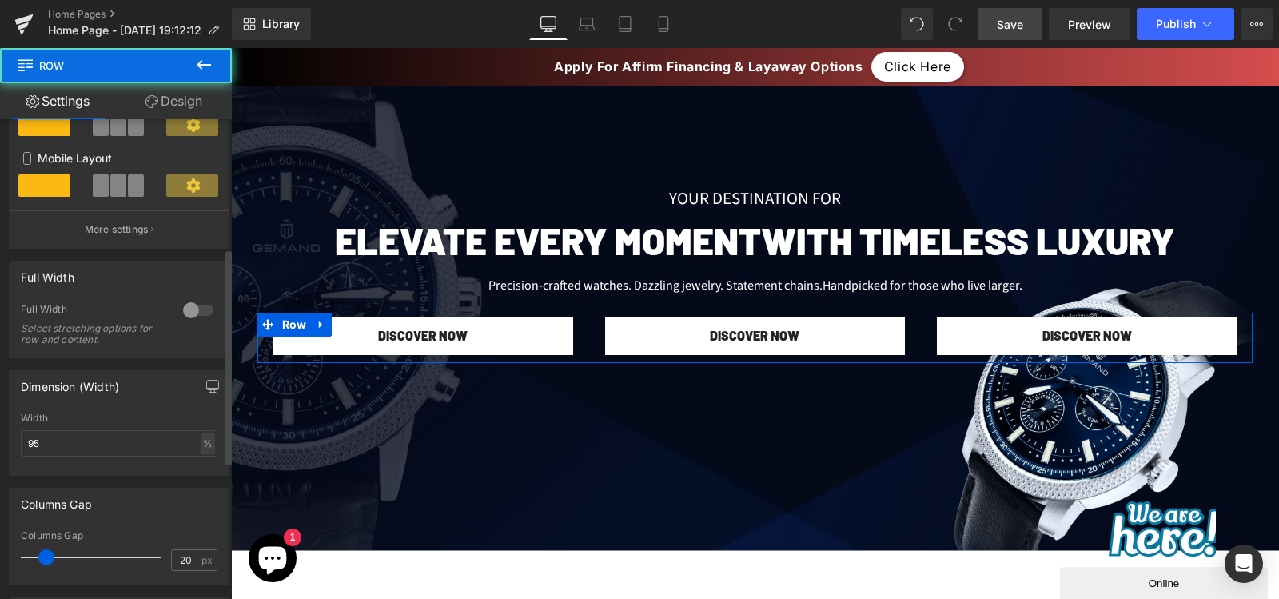
scroll to position [314, 0]
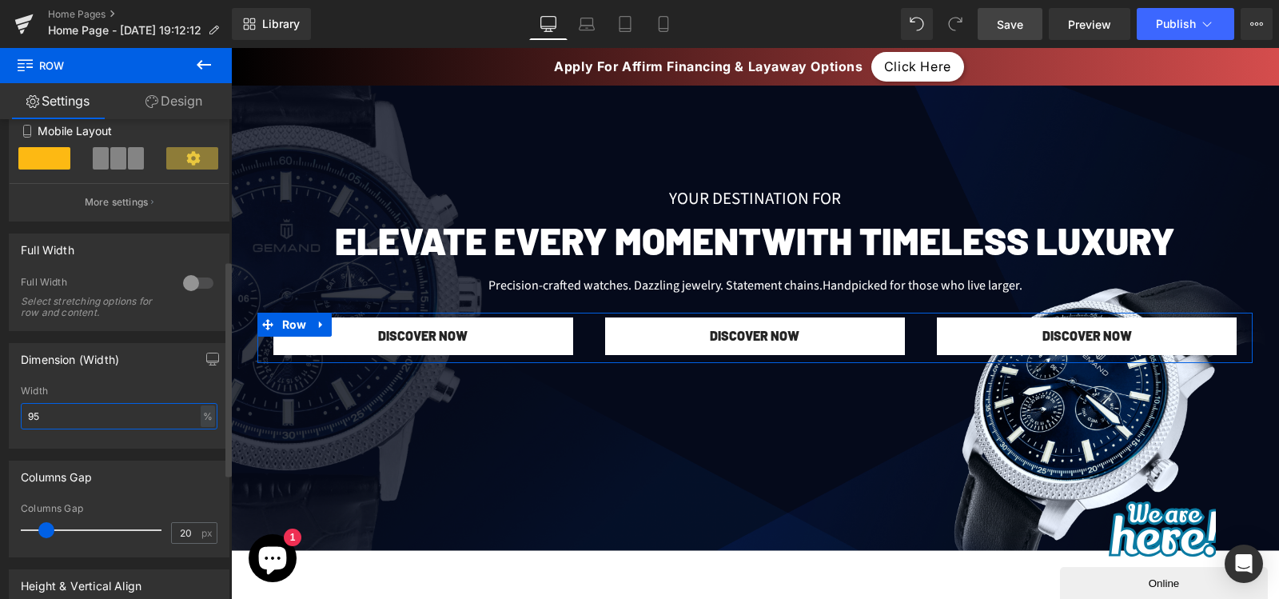
click at [110, 419] on input "95" at bounding box center [119, 416] width 197 height 26
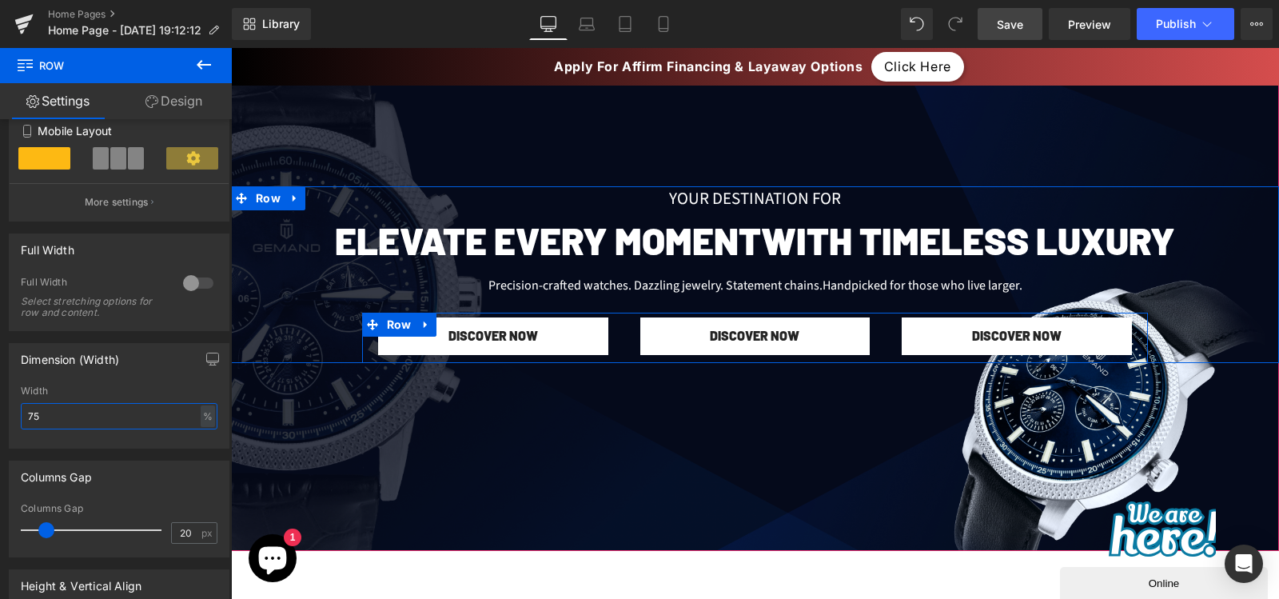
type input "75"
click at [616, 333] on div "DISCOVER NOW Button" at bounding box center [493, 336] width 262 height 38
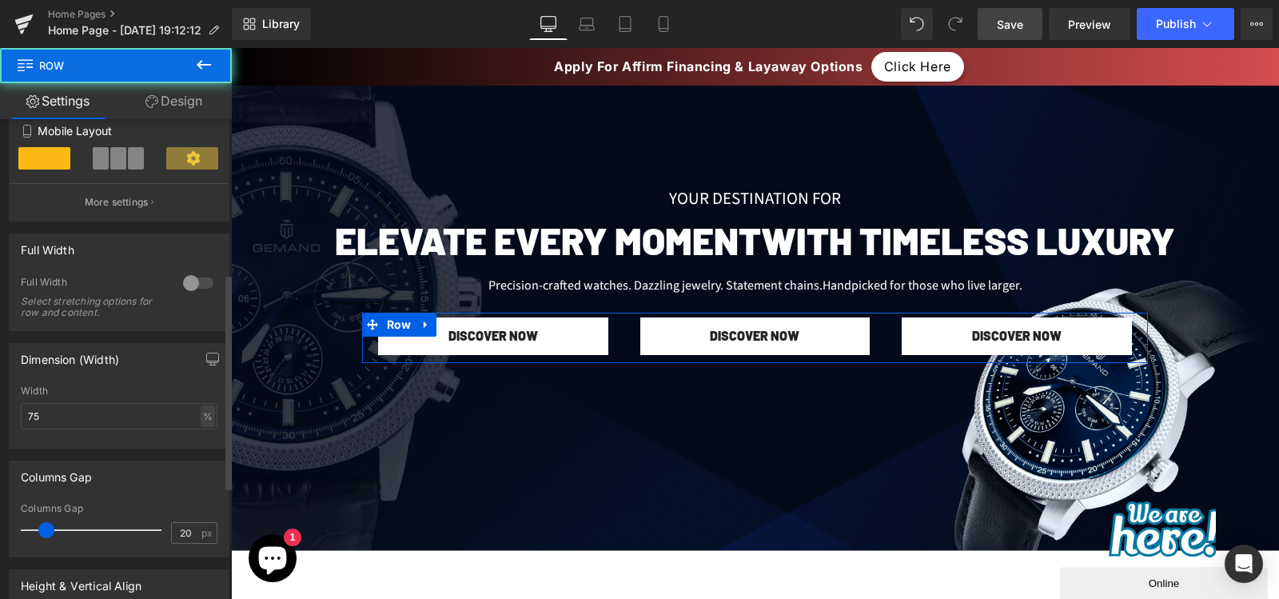
scroll to position [344, 0]
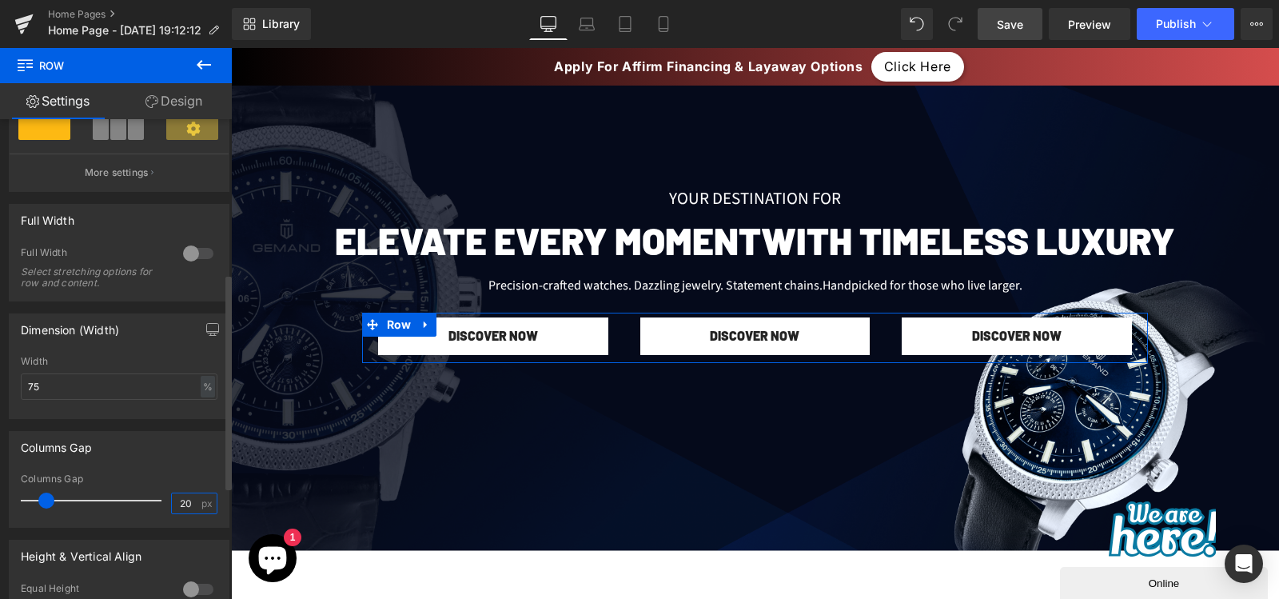
click at [176, 497] on input "20" at bounding box center [186, 503] width 28 height 20
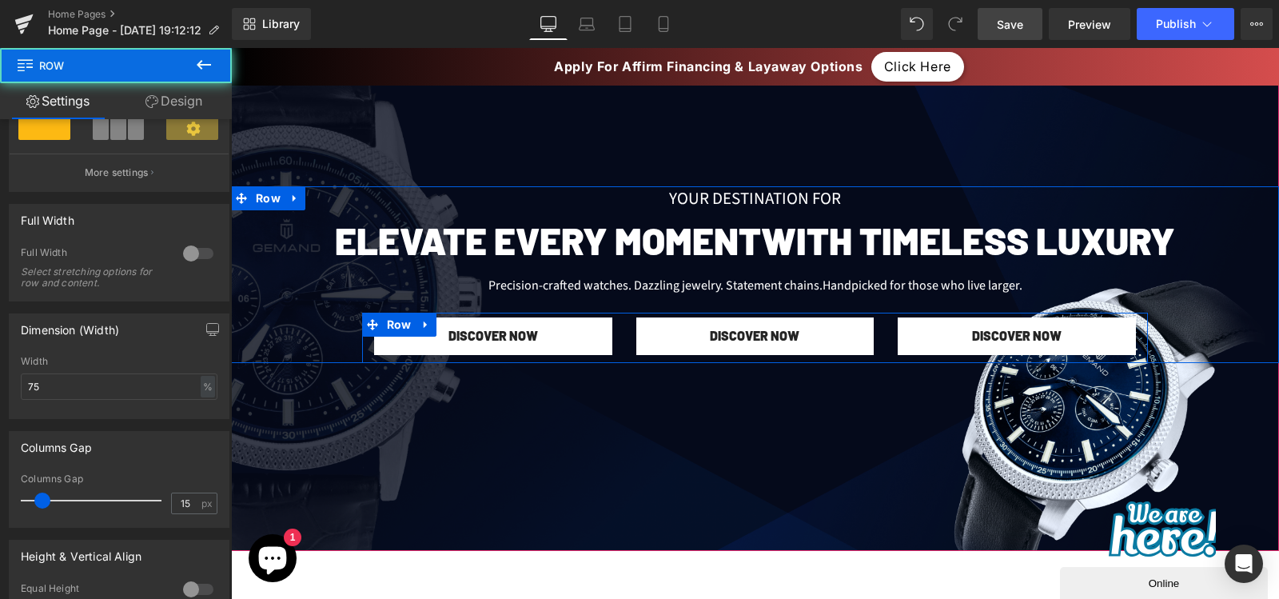
click at [364, 346] on div "DISCOVER NOW Button" at bounding box center [493, 336] width 262 height 38
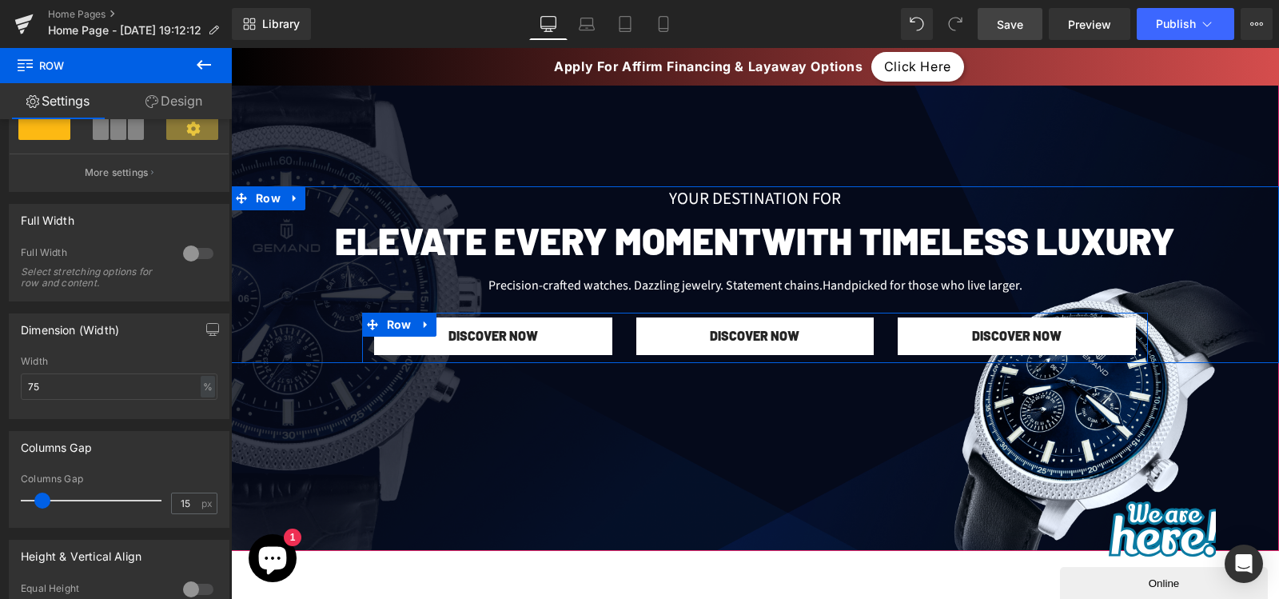
click at [624, 337] on div "DISCOVER NOW Button" at bounding box center [755, 336] width 262 height 38
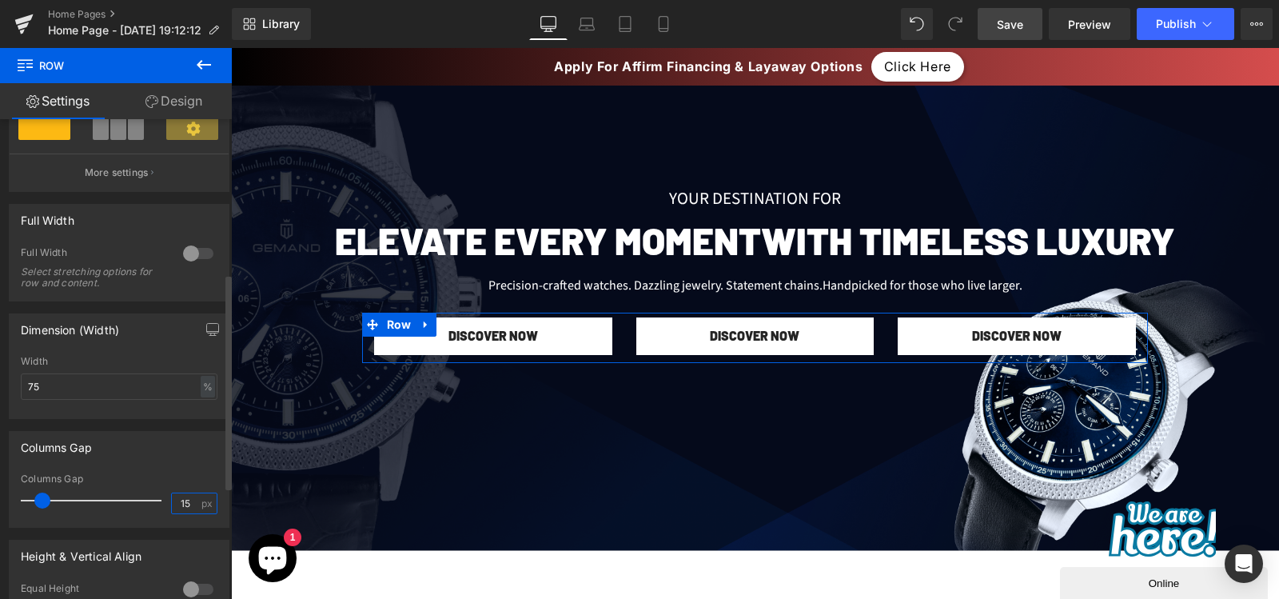
click at [172, 511] on input "15" at bounding box center [186, 503] width 28 height 20
type input "10"
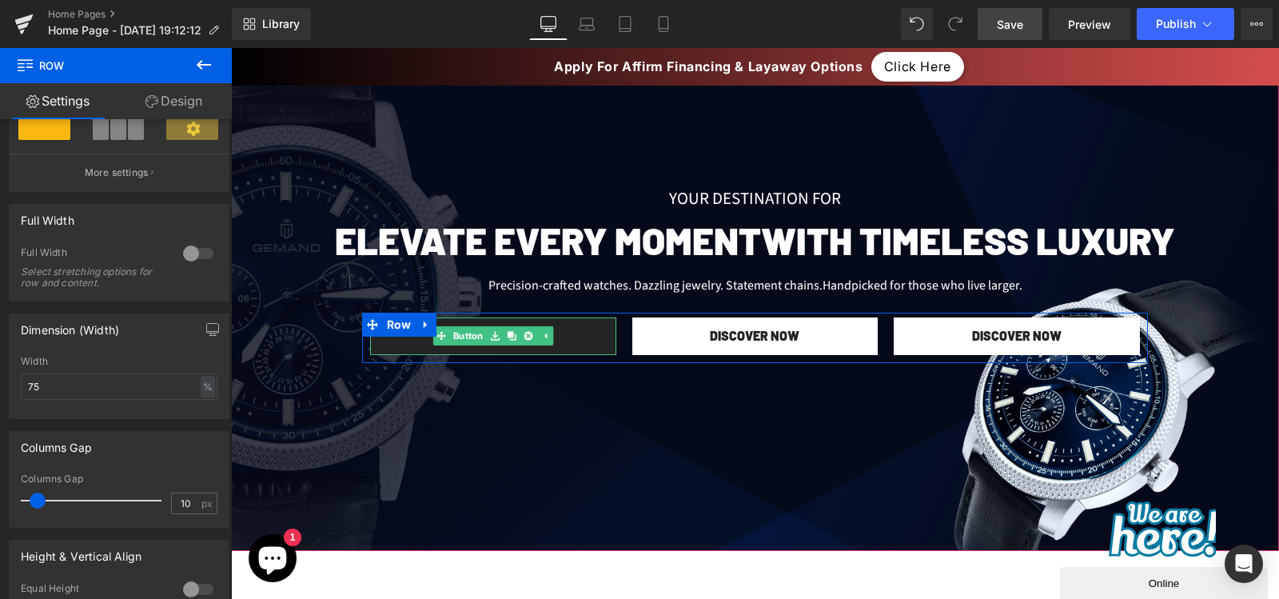
click at [568, 329] on link "DISCOVER NOW" at bounding box center [493, 336] width 246 height 38
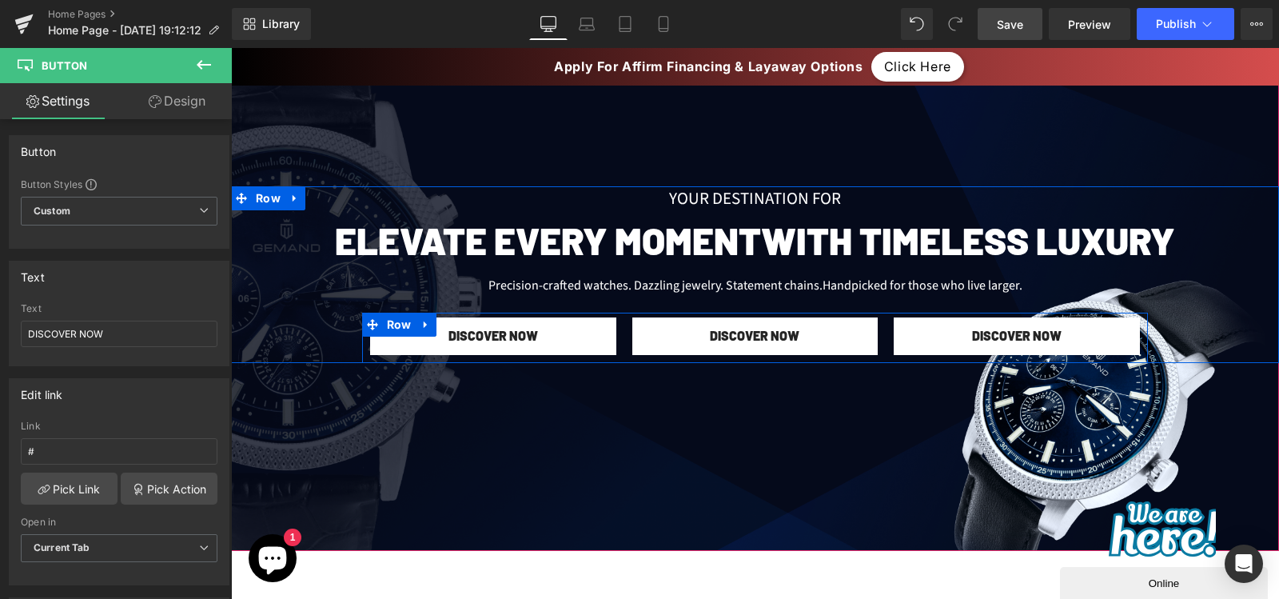
click at [624, 336] on div "DISCOVER NOW Button" at bounding box center [755, 336] width 262 height 38
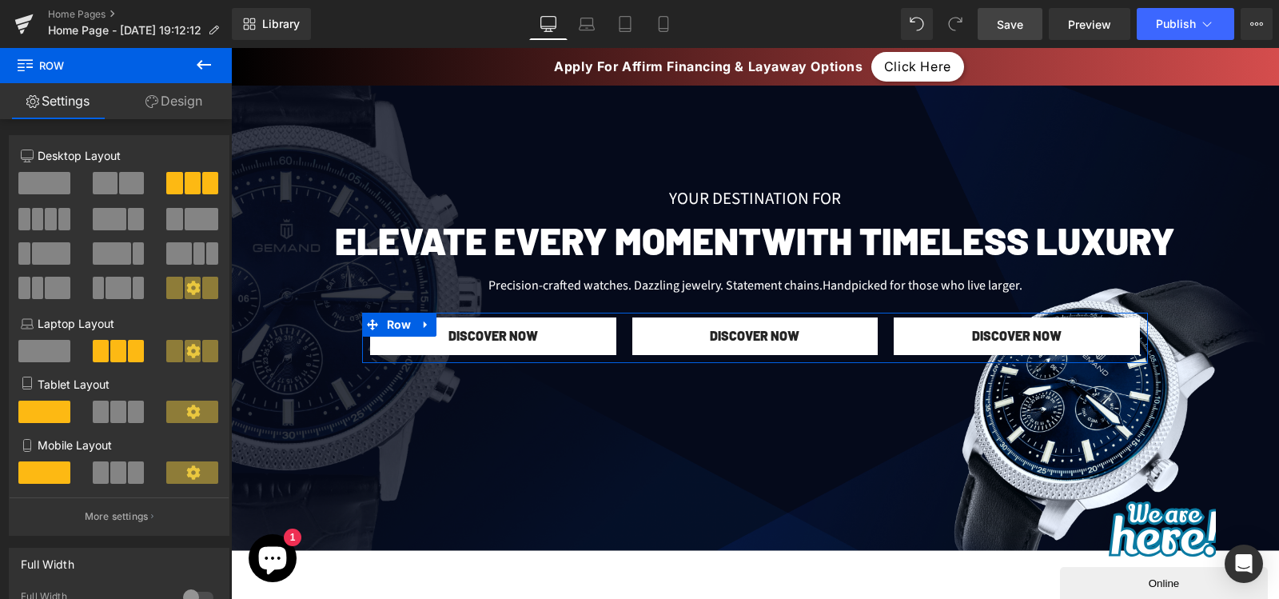
click at [215, 107] on link "Design" at bounding box center [174, 101] width 116 height 36
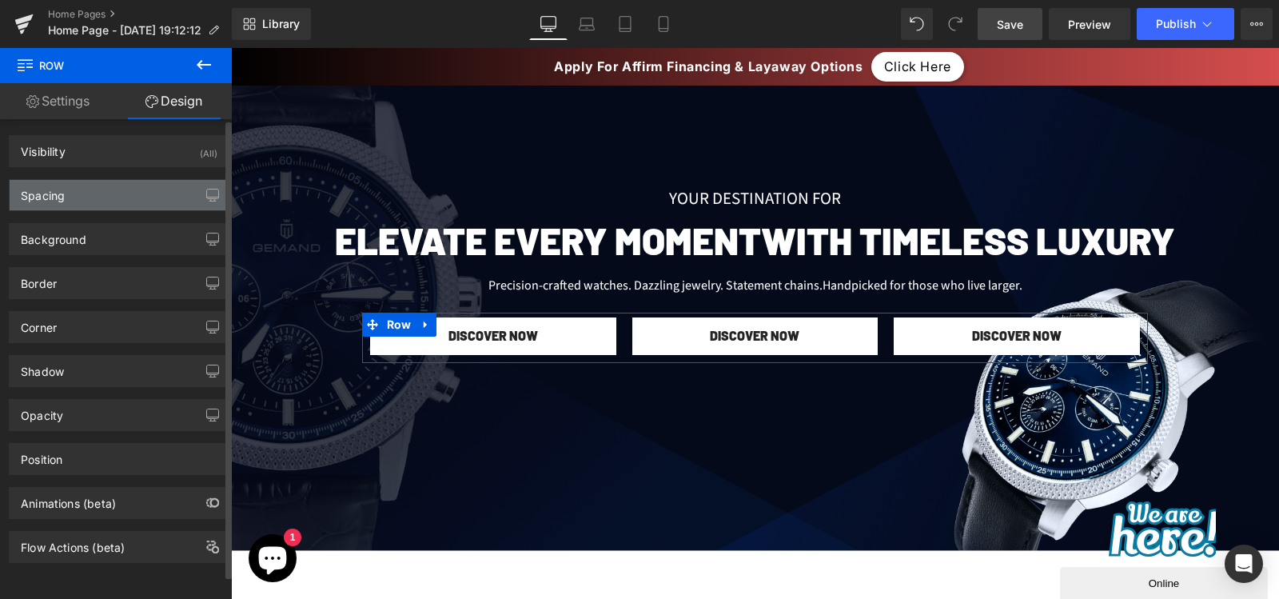
click at [96, 196] on div "Spacing" at bounding box center [119, 195] width 219 height 30
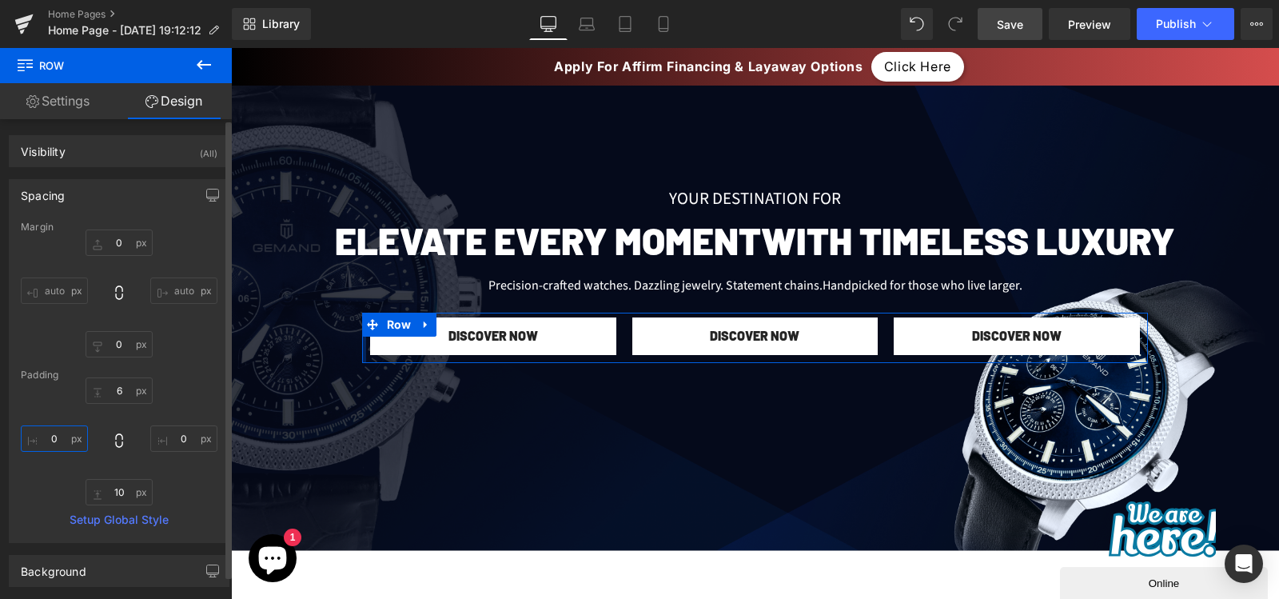
click at [52, 434] on input "text" at bounding box center [54, 438] width 67 height 26
type input "20"
click at [173, 433] on input "text" at bounding box center [183, 438] width 67 height 26
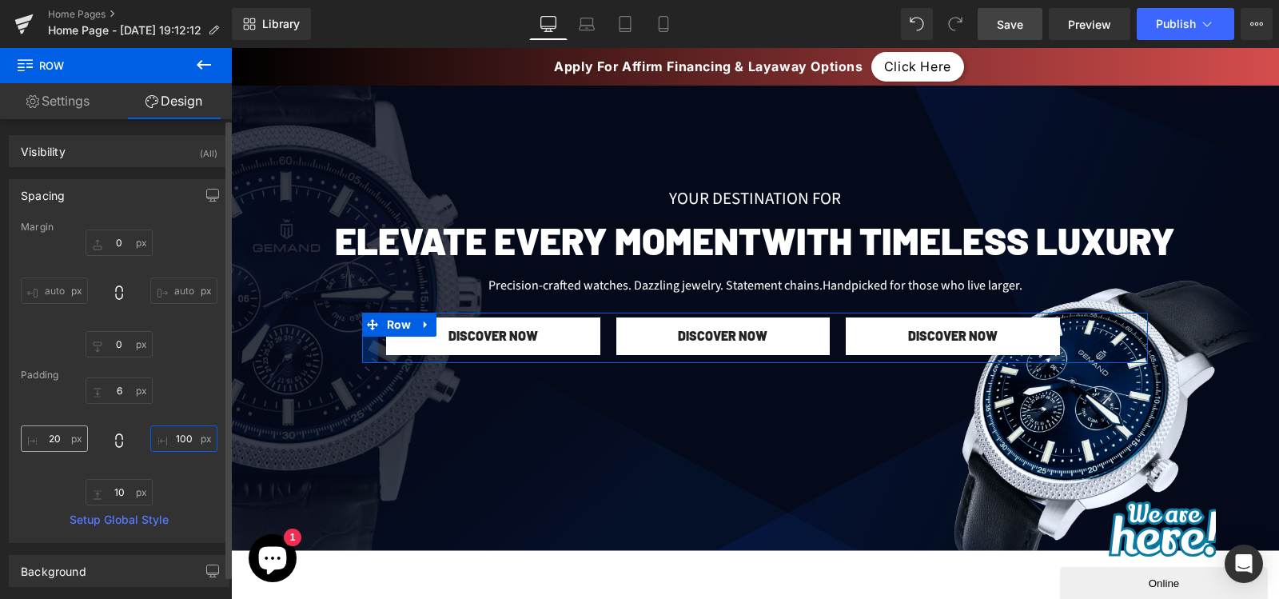
type input "100"
click at [71, 441] on input "20" at bounding box center [54, 438] width 67 height 26
type input "100"
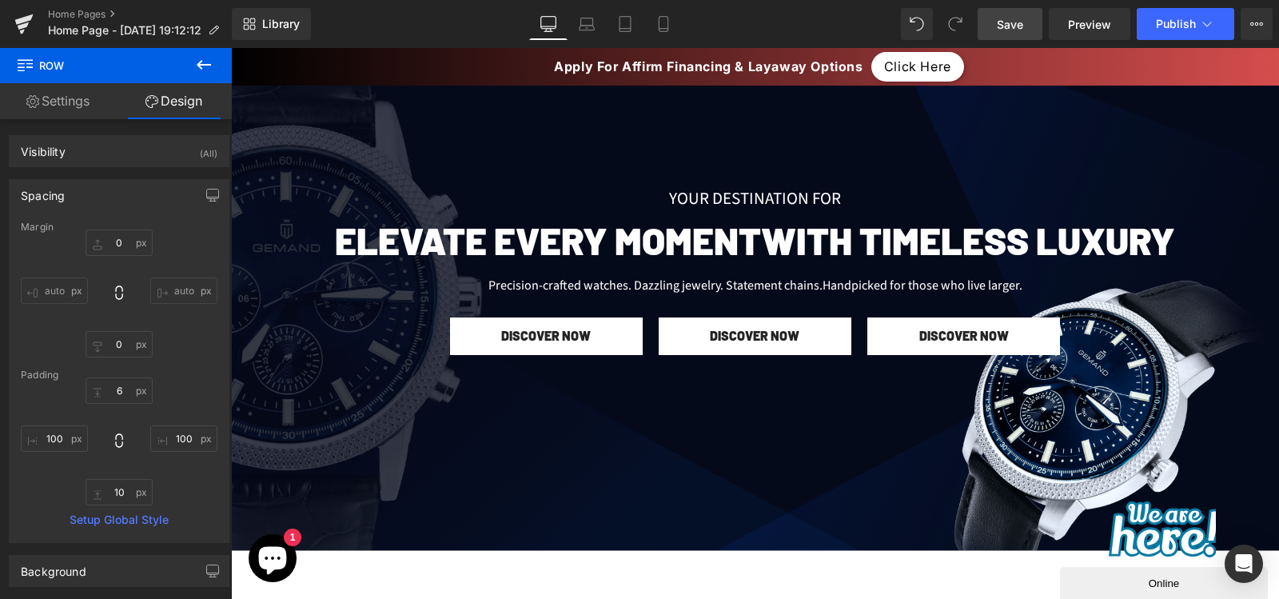
click at [523, 382] on div at bounding box center [755, 304] width 1048 height 492
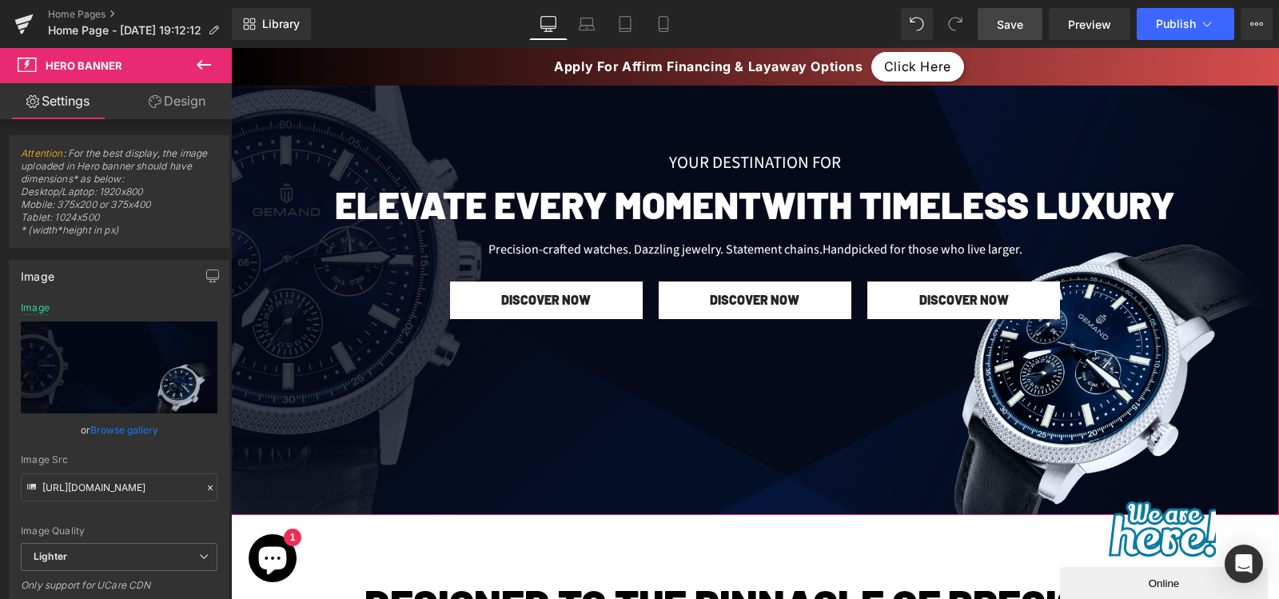
scroll to position [205, 0]
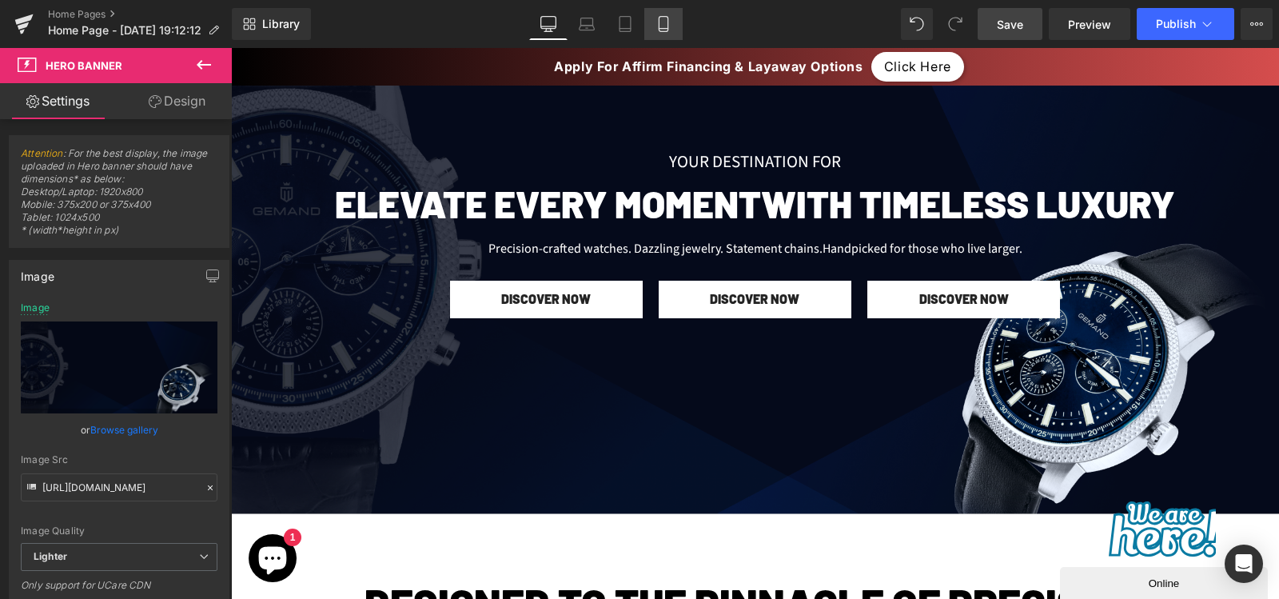
click at [664, 24] on icon at bounding box center [664, 24] width 16 height 16
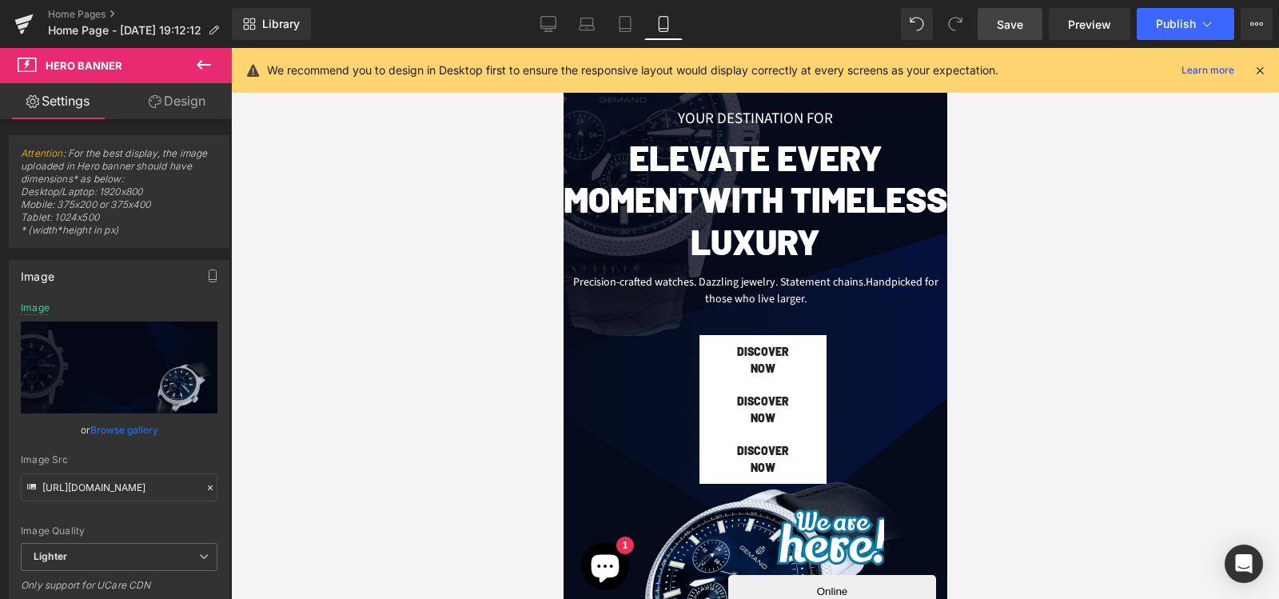
scroll to position [0, 0]
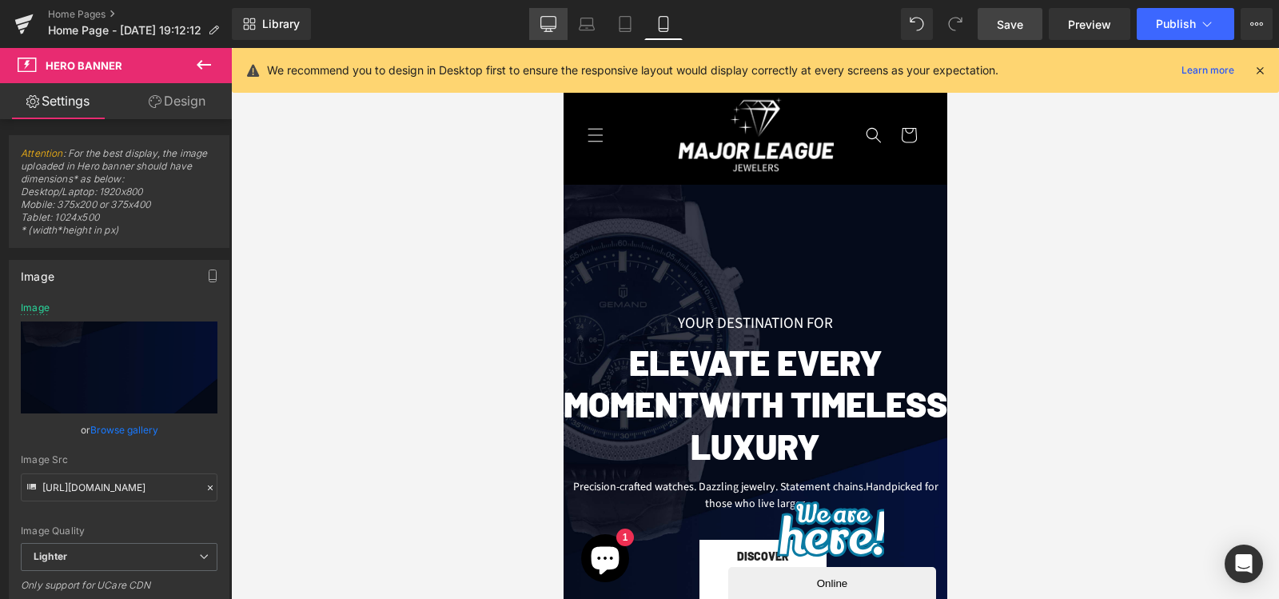
click at [562, 26] on link "Desktop" at bounding box center [548, 24] width 38 height 32
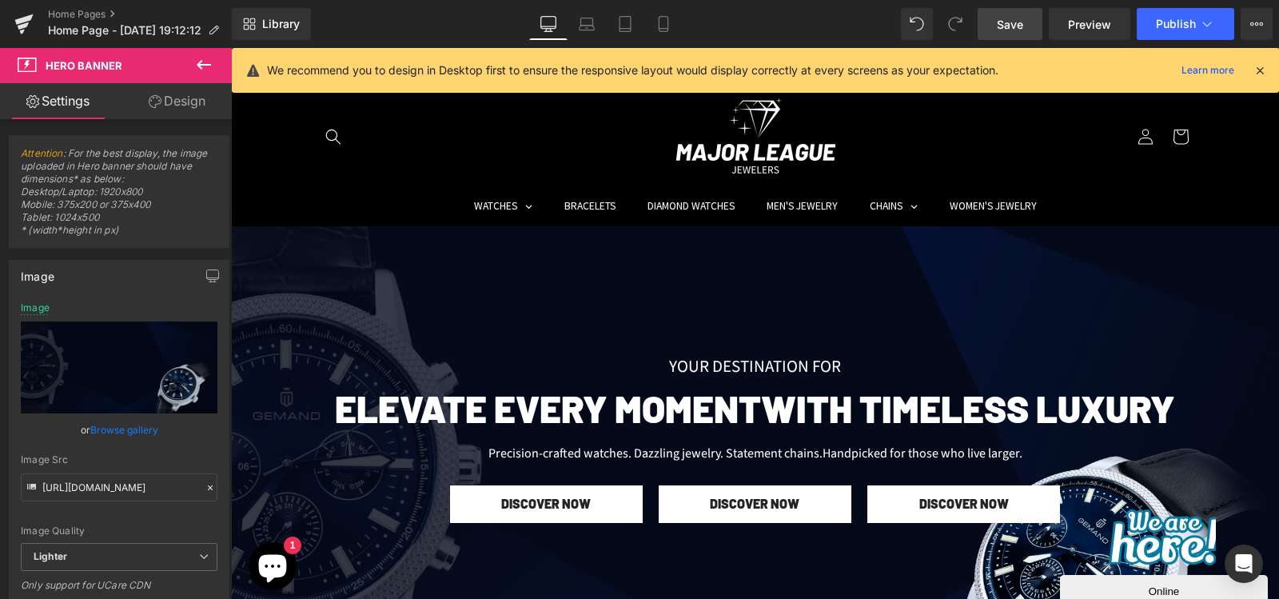
scroll to position [45, 0]
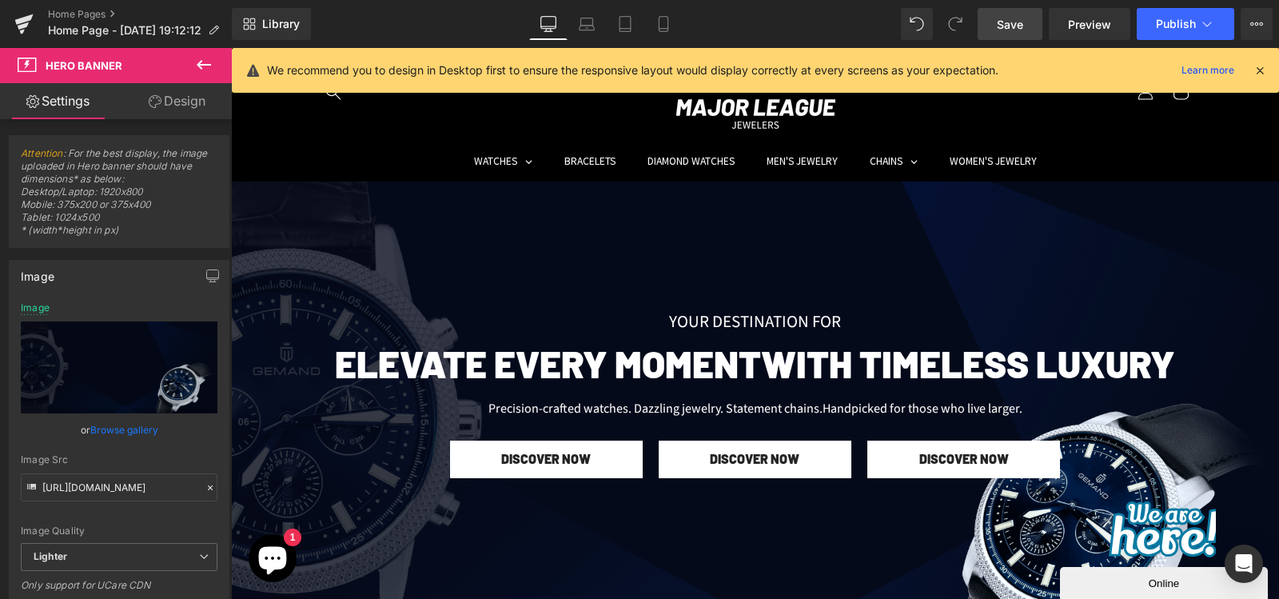
click at [1254, 70] on icon at bounding box center [1260, 70] width 14 height 14
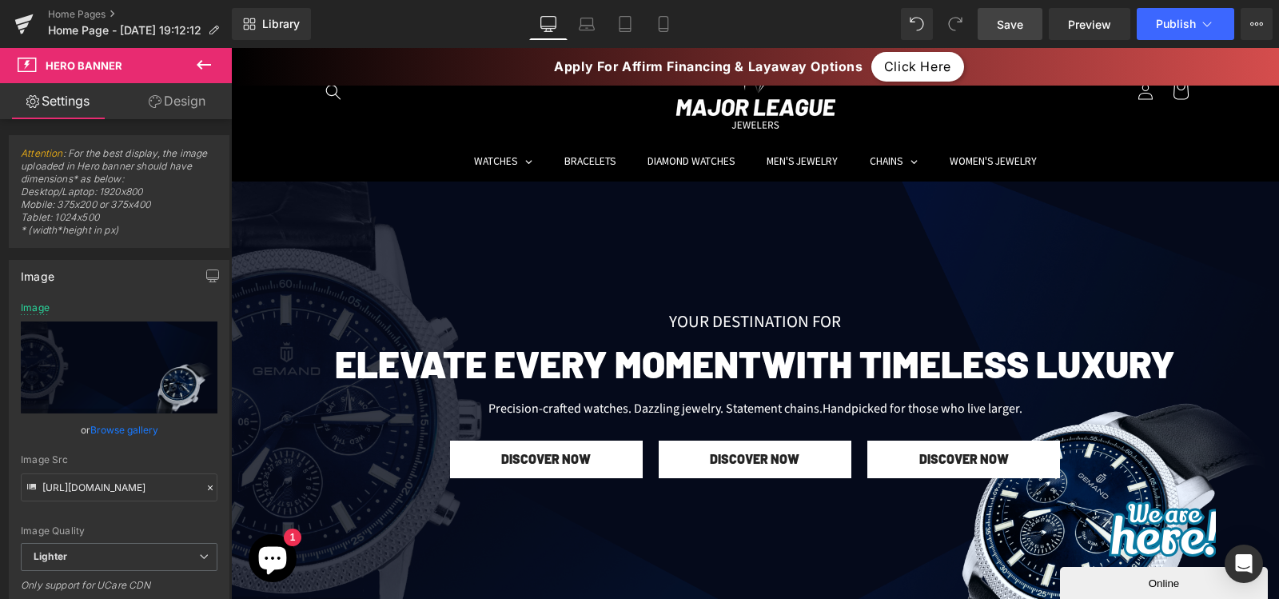
click at [1109, 546] on icon "Close" at bounding box center [1109, 553] width 0 height 14
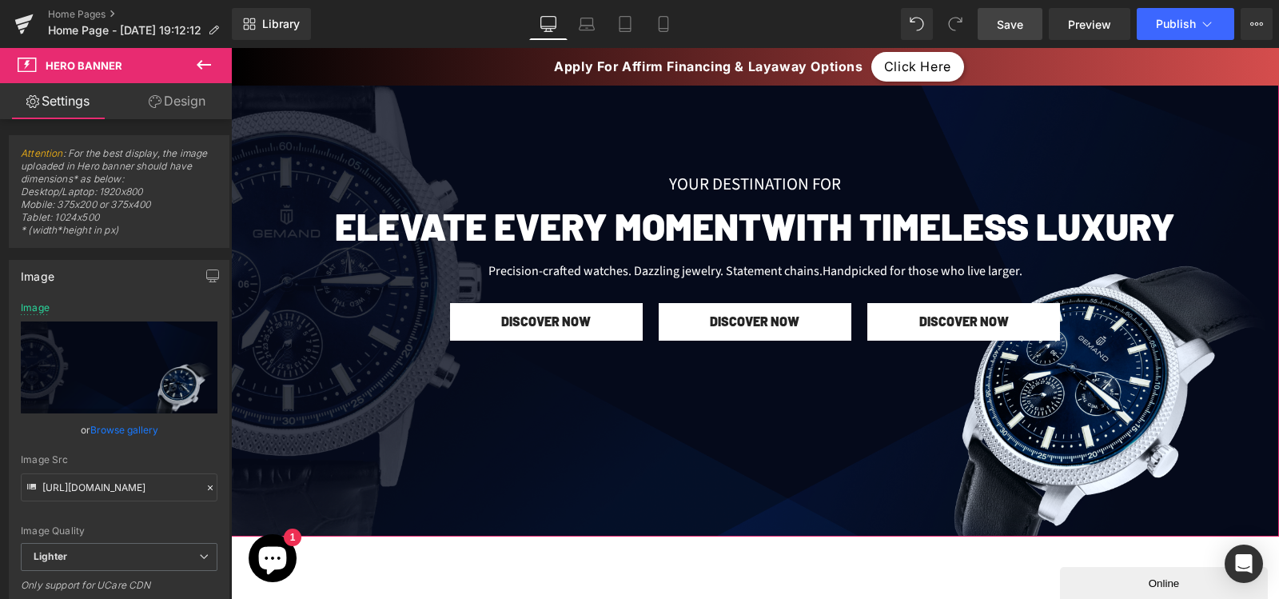
scroll to position [174, 0]
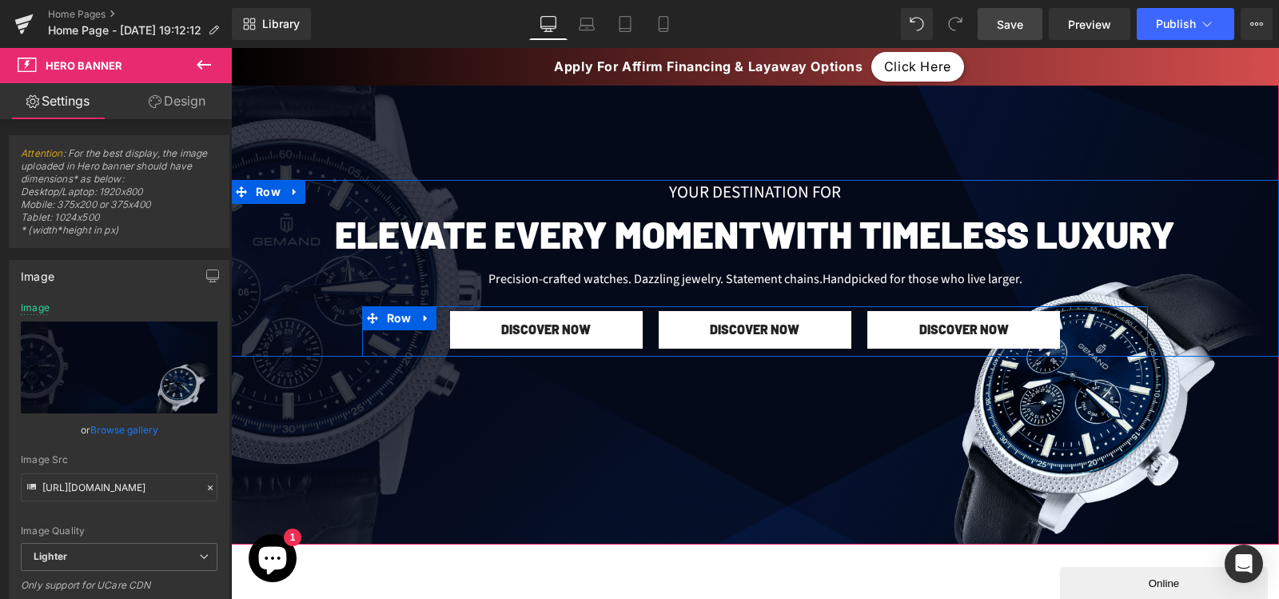
click at [651, 335] on div "DISCOVER NOW Button" at bounding box center [755, 330] width 209 height 38
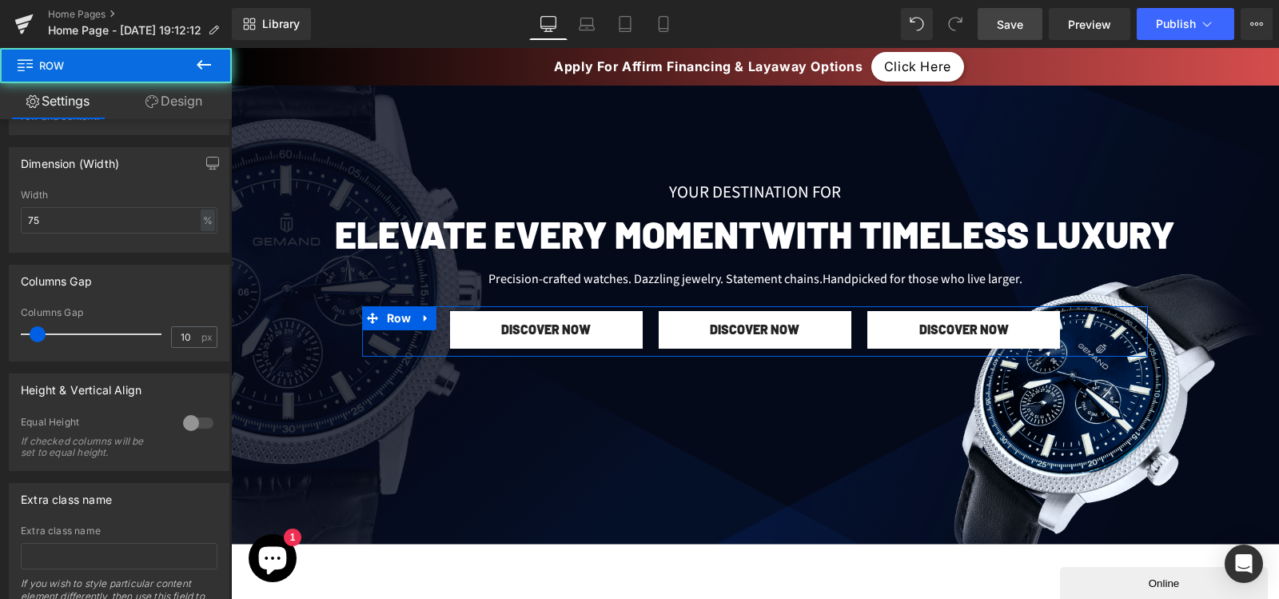
scroll to position [514, 0]
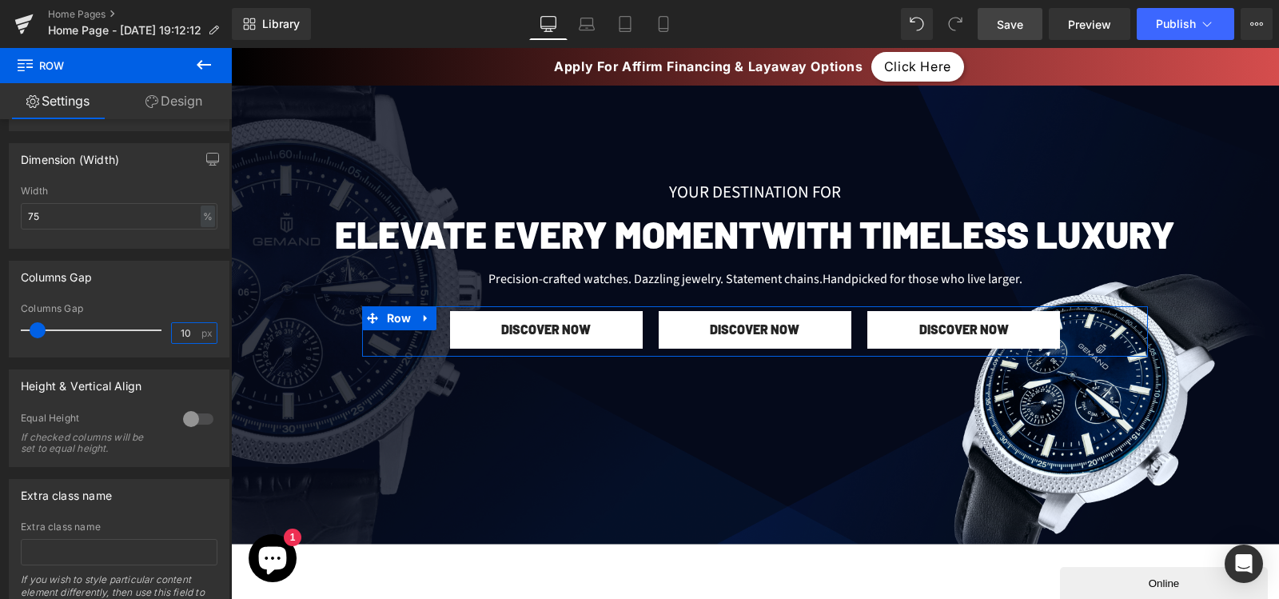
click at [172, 338] on input "10" at bounding box center [186, 333] width 28 height 20
type input "15"
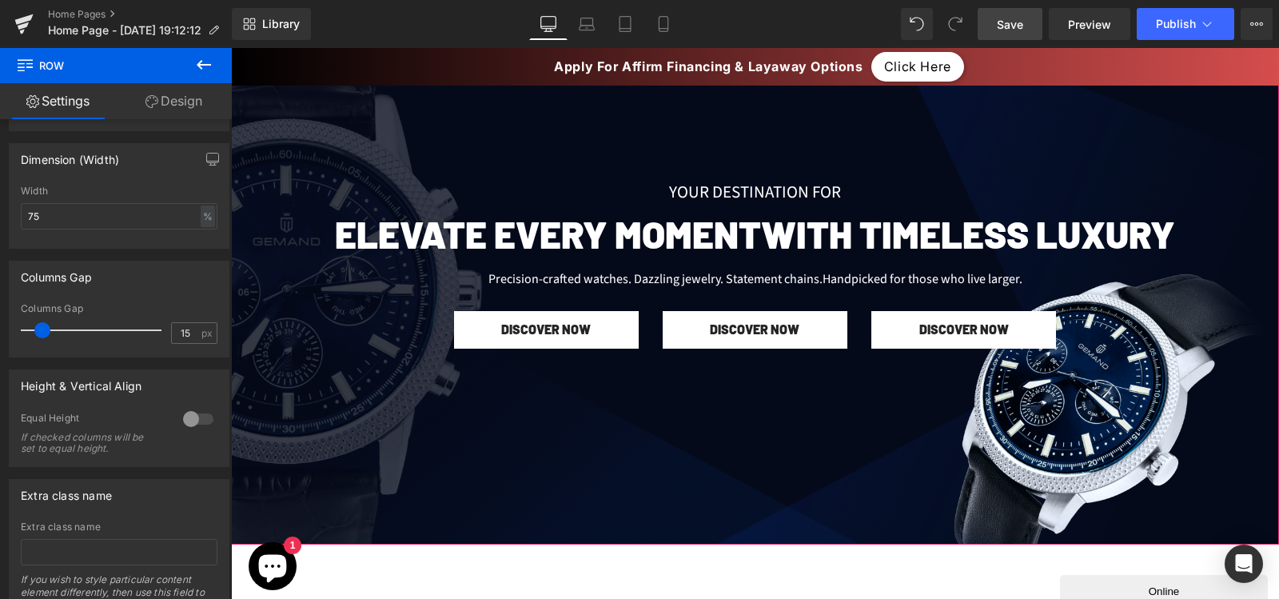
click at [325, 368] on div at bounding box center [755, 298] width 1048 height 492
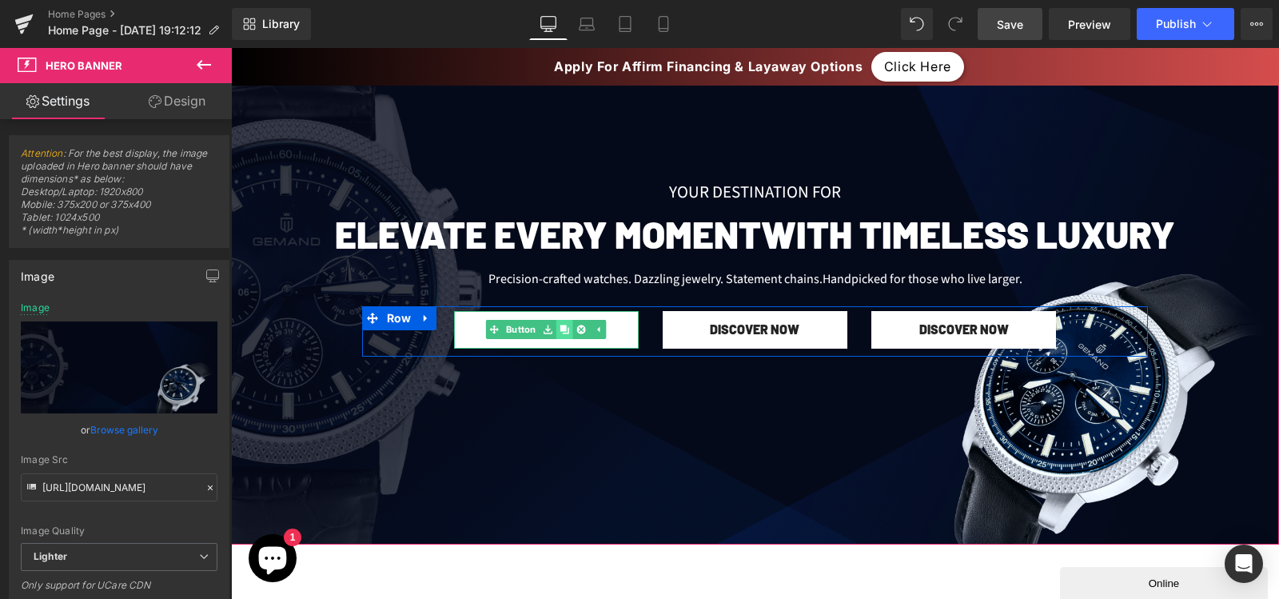
click at [556, 321] on link at bounding box center [564, 329] width 17 height 19
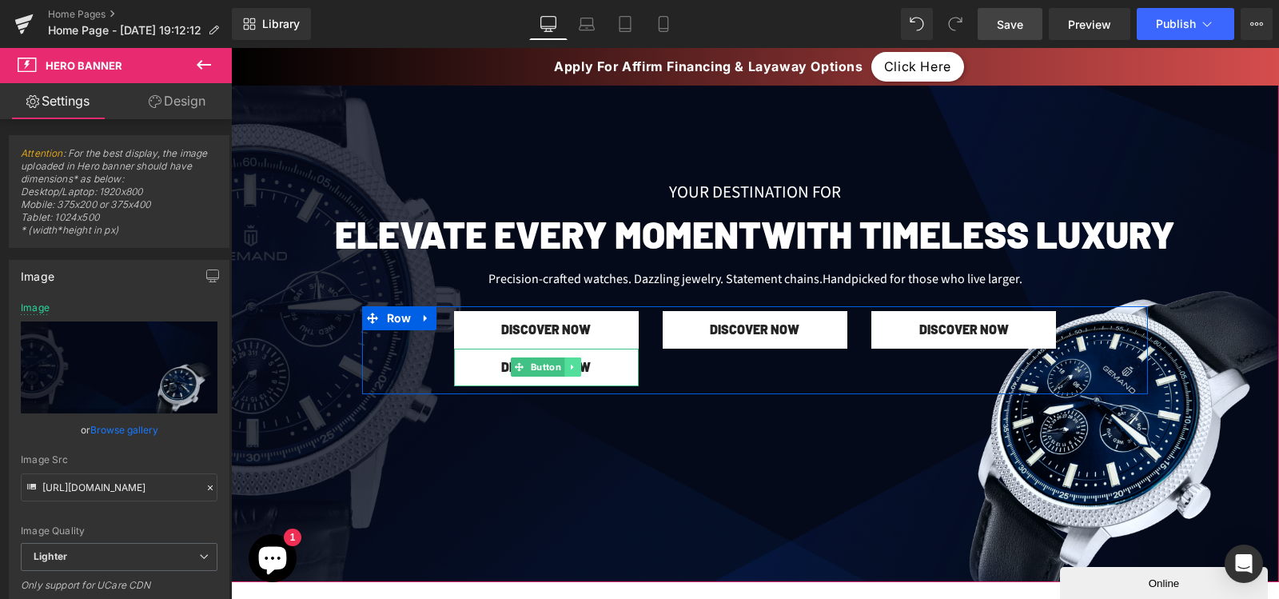
click at [568, 361] on link at bounding box center [573, 366] width 17 height 19
click at [577, 368] on icon at bounding box center [581, 367] width 9 height 10
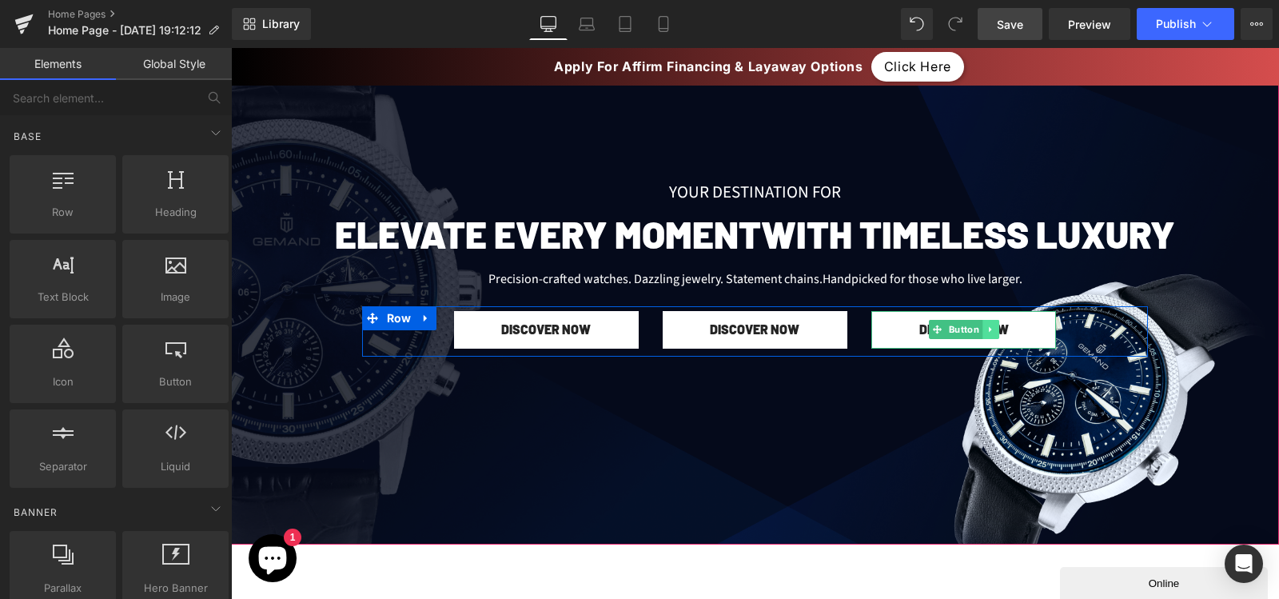
click at [989, 330] on icon at bounding box center [990, 330] width 2 height 6
click at [995, 331] on icon at bounding box center [999, 329] width 9 height 9
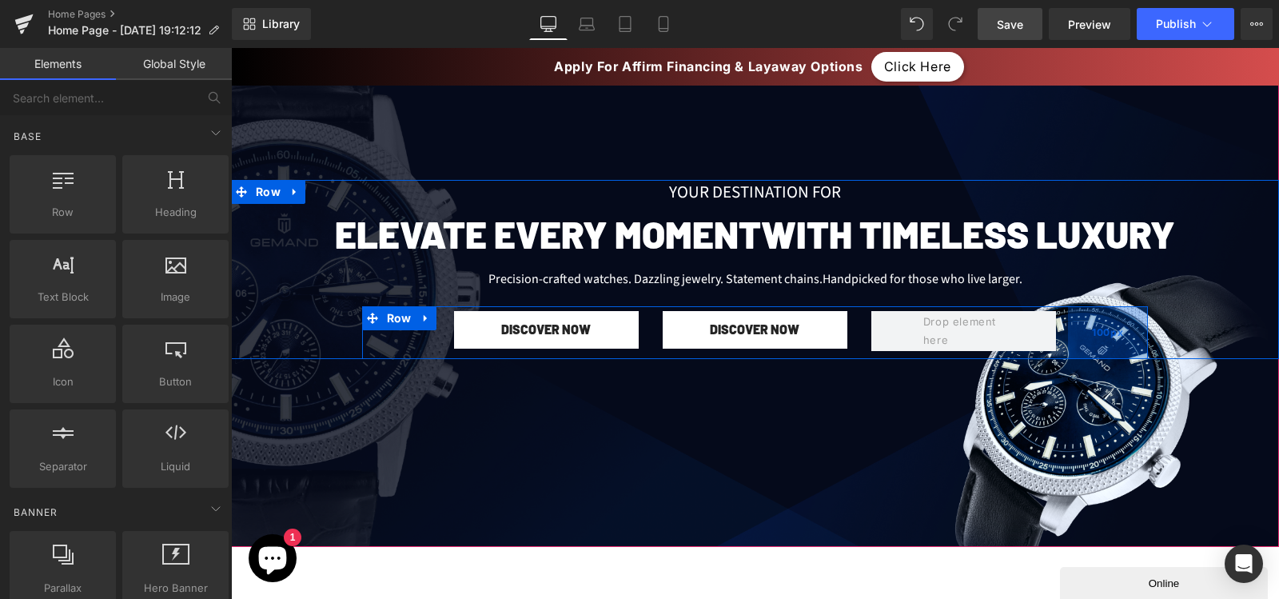
click at [1075, 325] on div "100px" at bounding box center [1108, 332] width 80 height 53
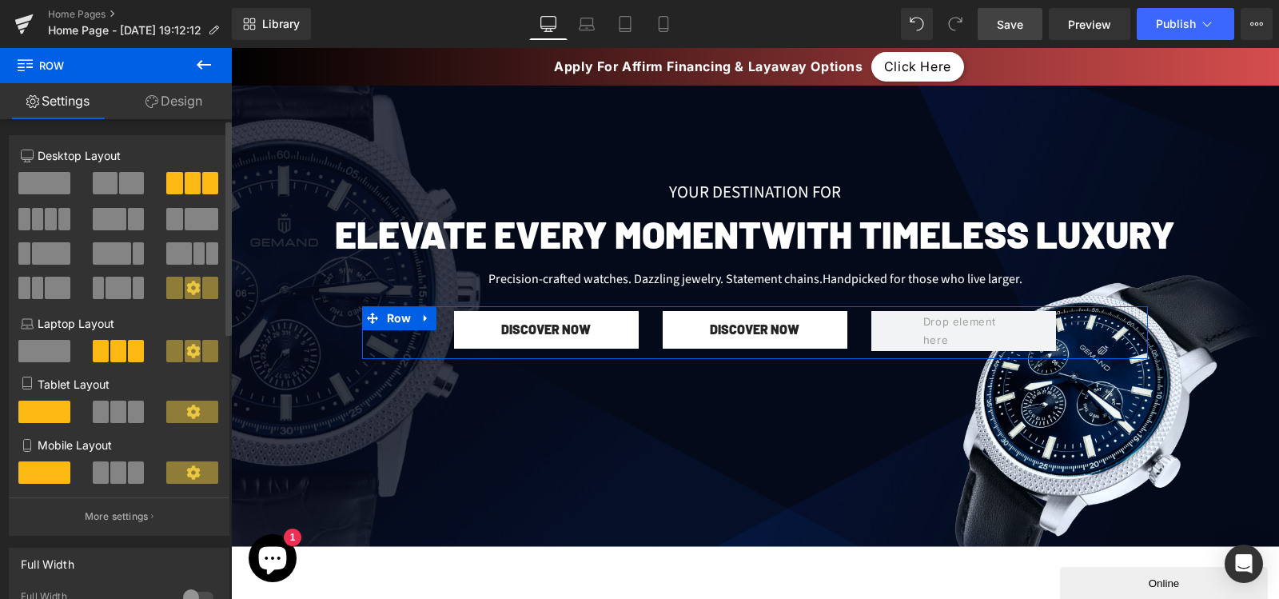
click at [113, 172] on span at bounding box center [105, 183] width 25 height 22
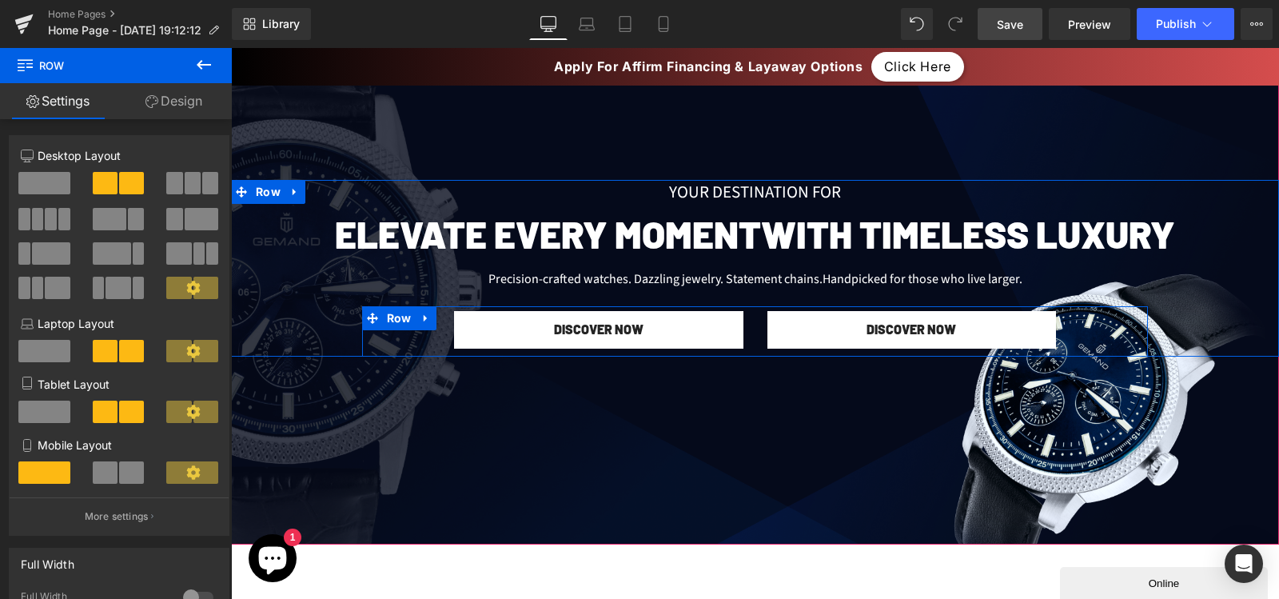
click at [442, 341] on div "DISCOVER NOW Button" at bounding box center [598, 330] width 313 height 38
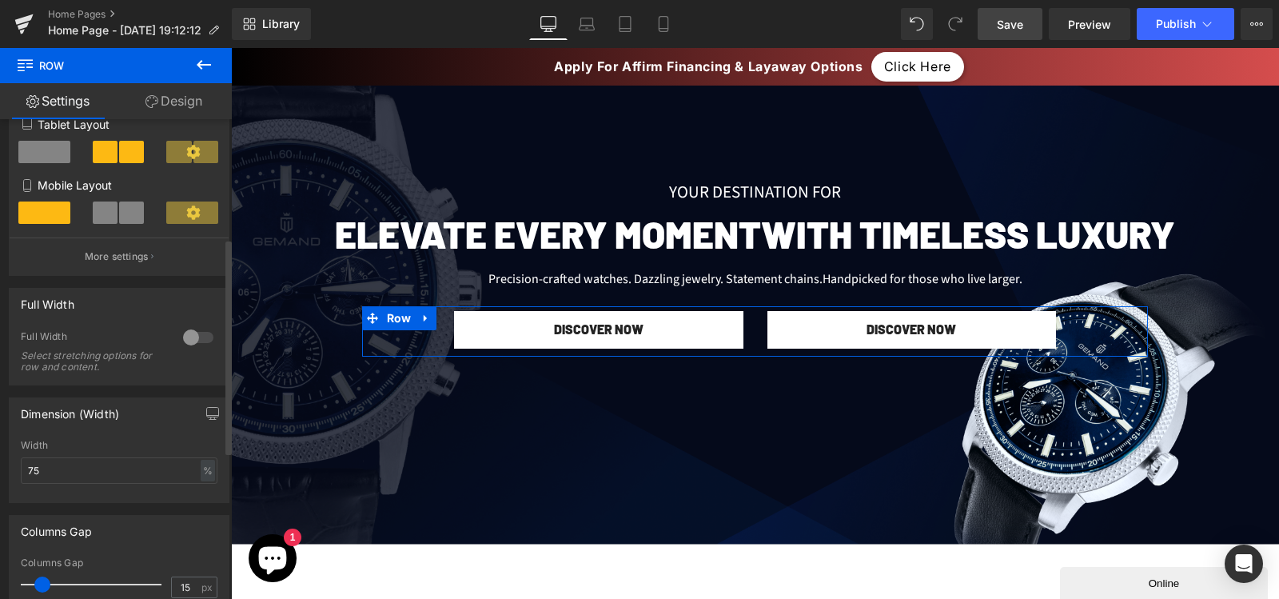
scroll to position [266, 0]
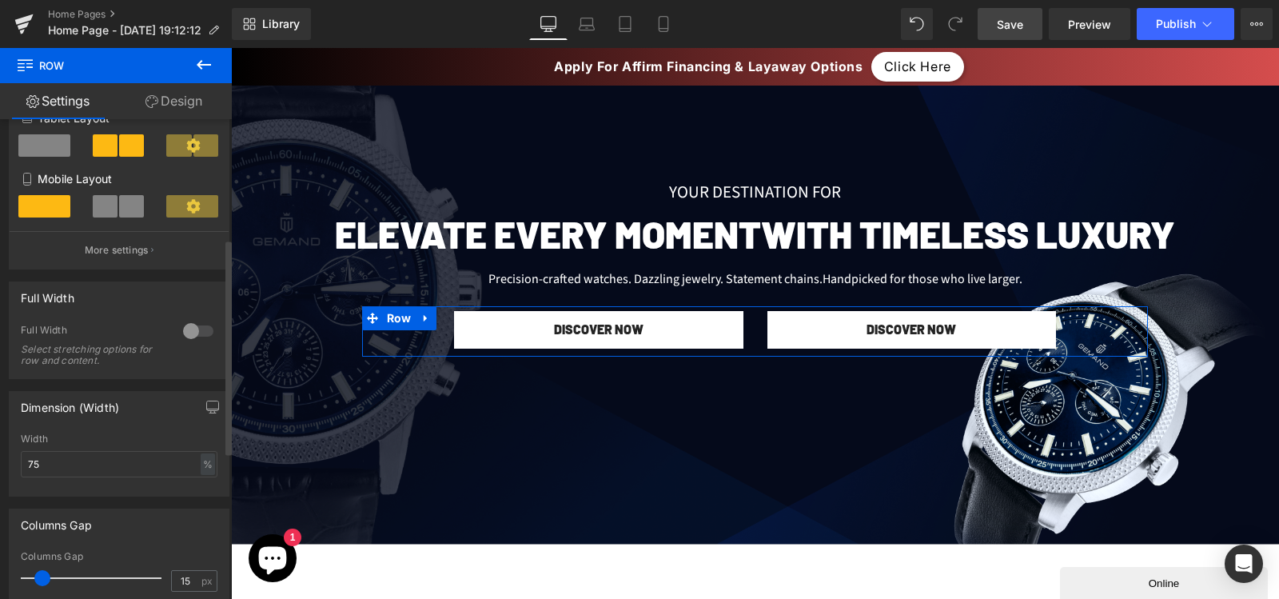
click at [130, 482] on div "Width 75 % % px" at bounding box center [119, 464] width 197 height 62
click at [110, 458] on input "75" at bounding box center [119, 464] width 197 height 26
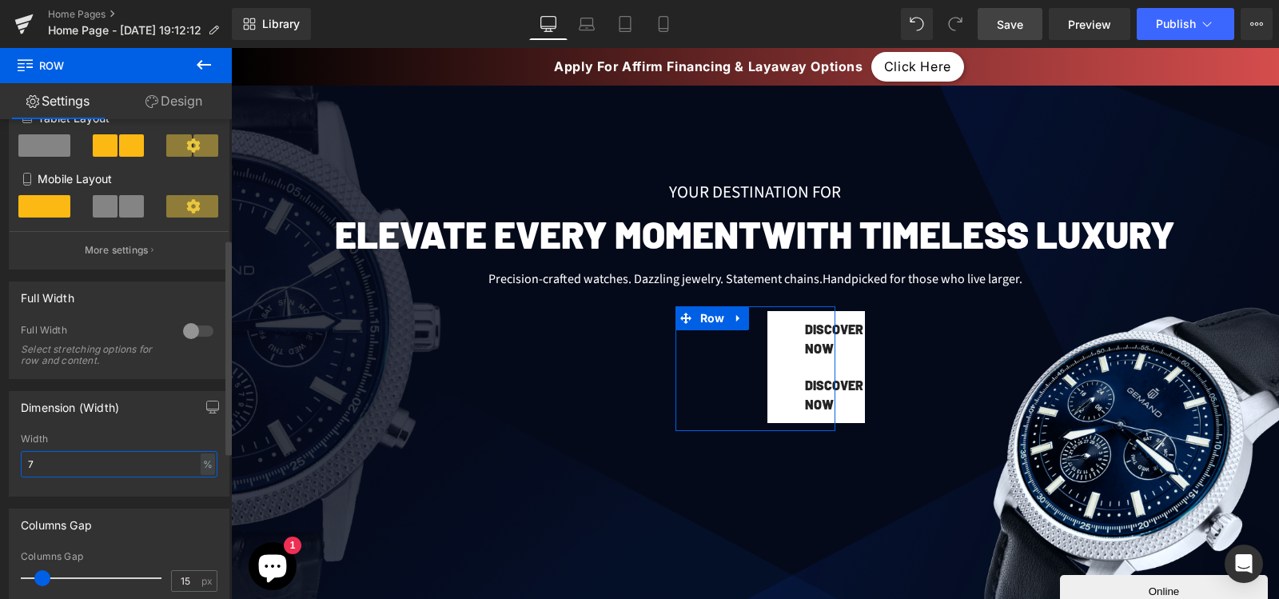
type input "75"
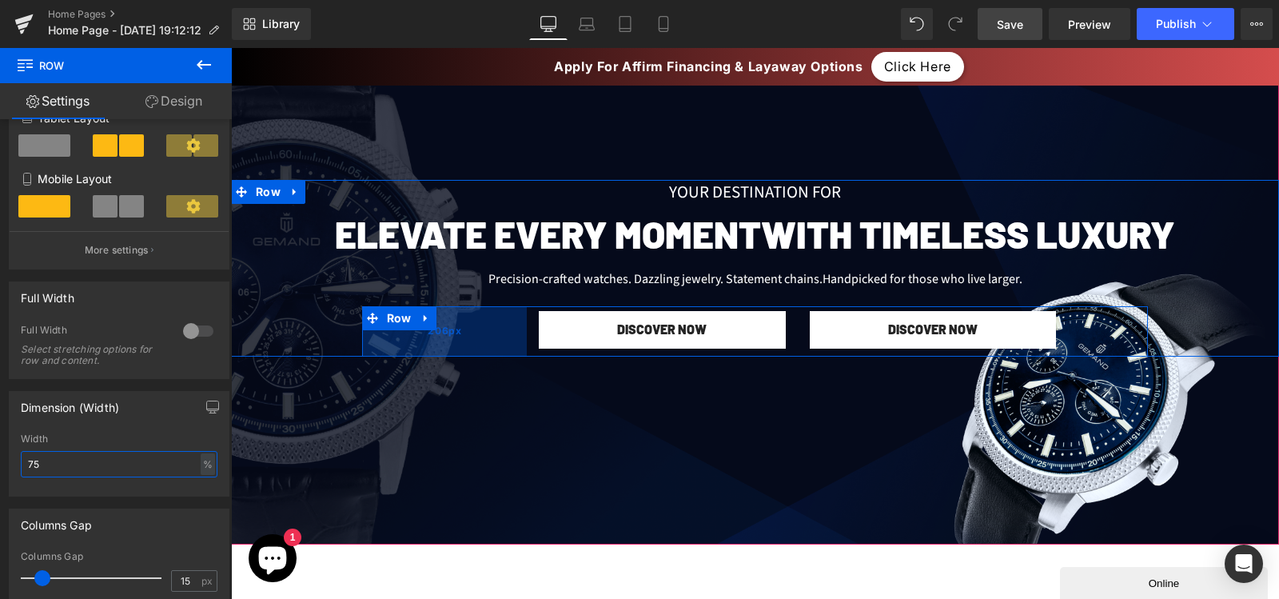
drag, startPoint x: 394, startPoint y: 338, endPoint x: 479, endPoint y: 346, distance: 85.1
click at [479, 346] on div "206px" at bounding box center [444, 331] width 165 height 50
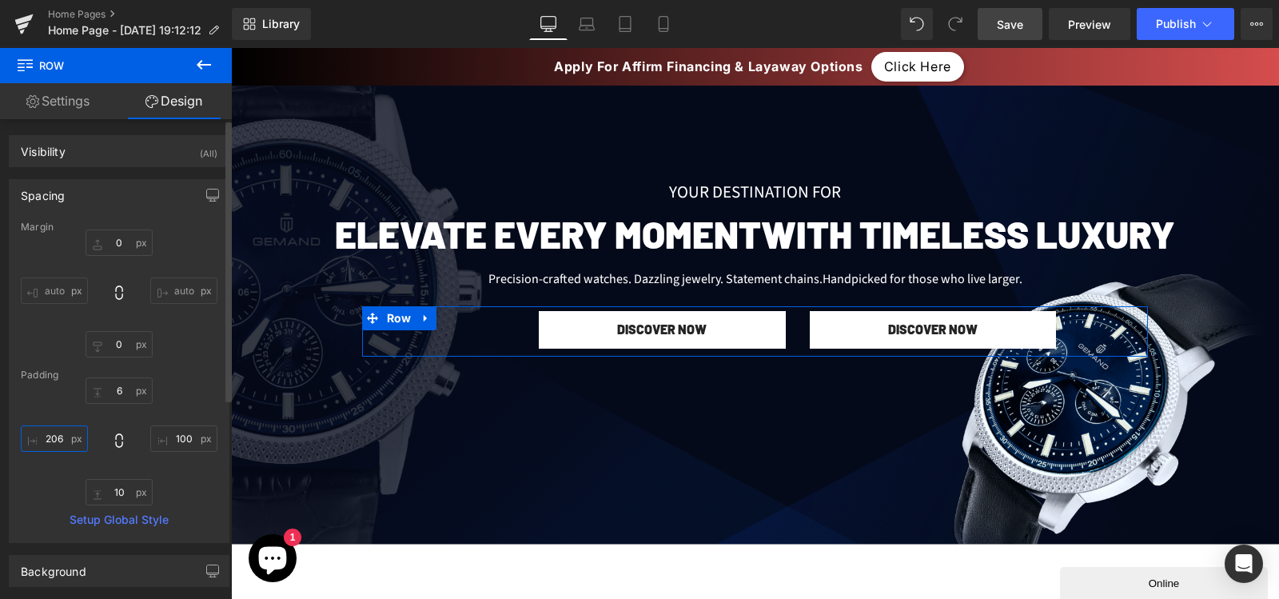
click at [57, 437] on input "206" at bounding box center [54, 438] width 67 height 26
type input "200"
click at [185, 433] on input "100" at bounding box center [183, 438] width 67 height 26
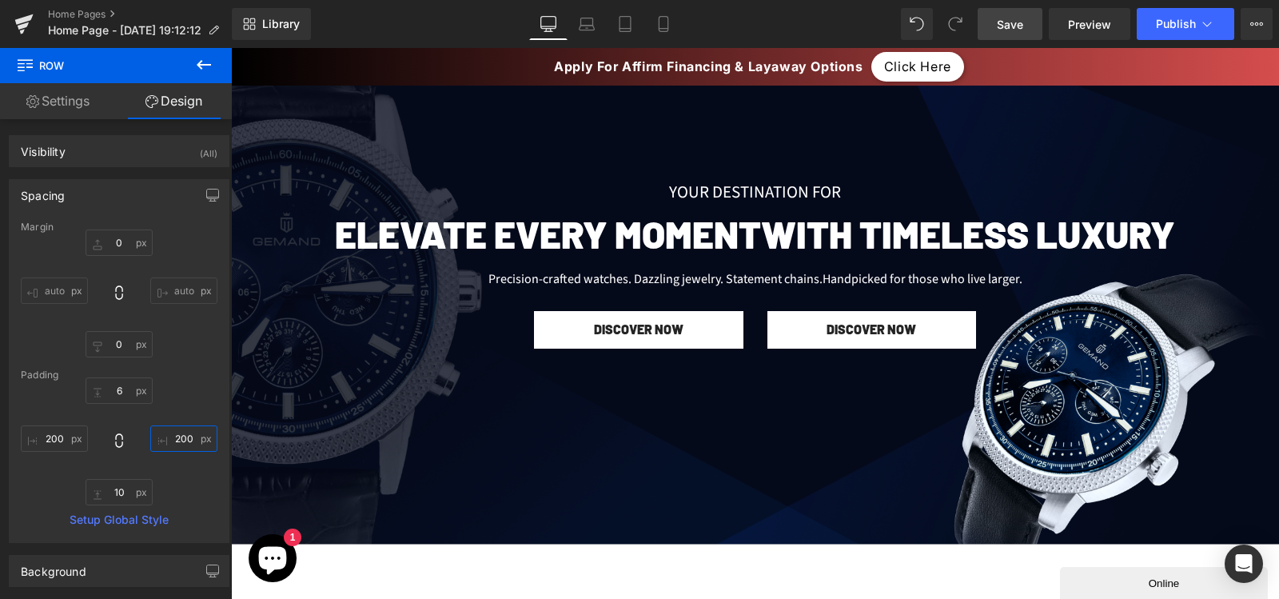
type input "200"
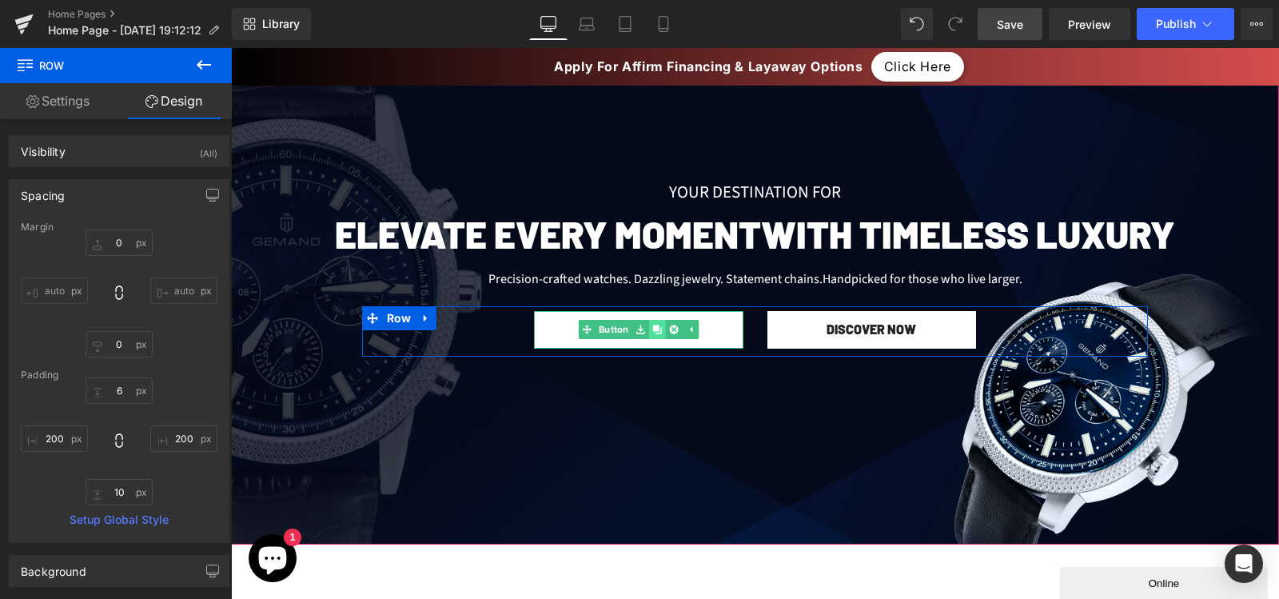
click at [648, 337] on link at bounding box center [656, 329] width 17 height 19
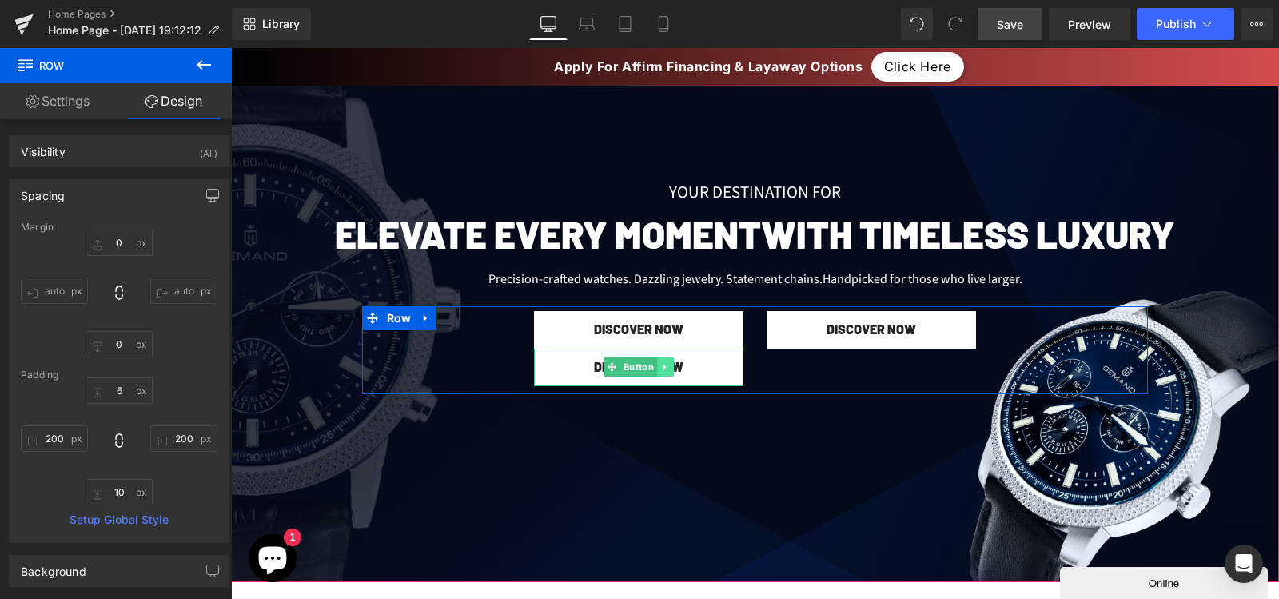
click at [661, 371] on icon at bounding box center [665, 367] width 9 height 10
click at [669, 370] on icon at bounding box center [673, 367] width 9 height 9
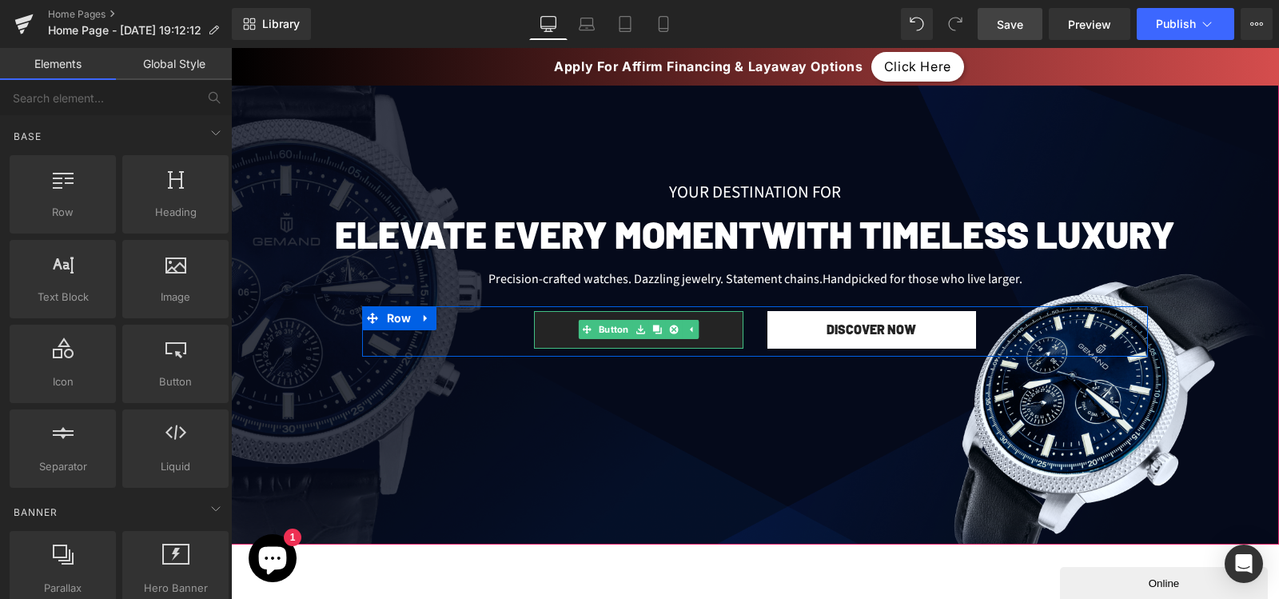
click at [710, 333] on link "DISCOVER NOW" at bounding box center [638, 330] width 209 height 38
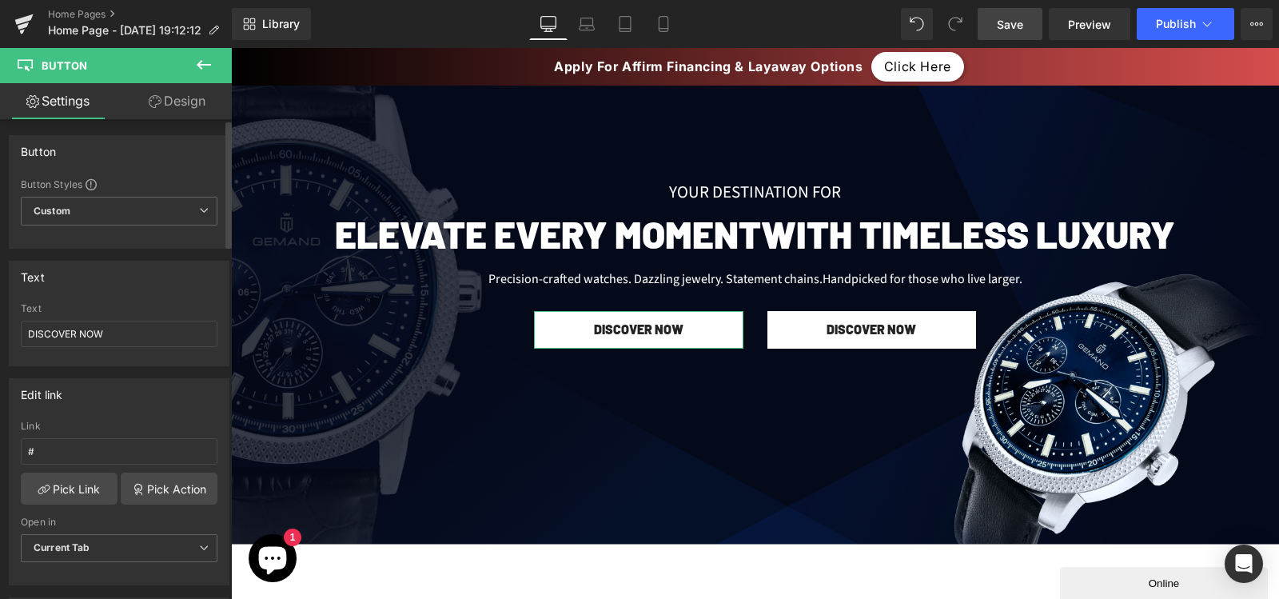
click at [118, 320] on div "Text DISCOVER NOW" at bounding box center [119, 334] width 197 height 62
click at [118, 337] on input "DISCOVER NOW" at bounding box center [119, 334] width 197 height 26
paste input "Explore Collections"
type input "Explore Collections"
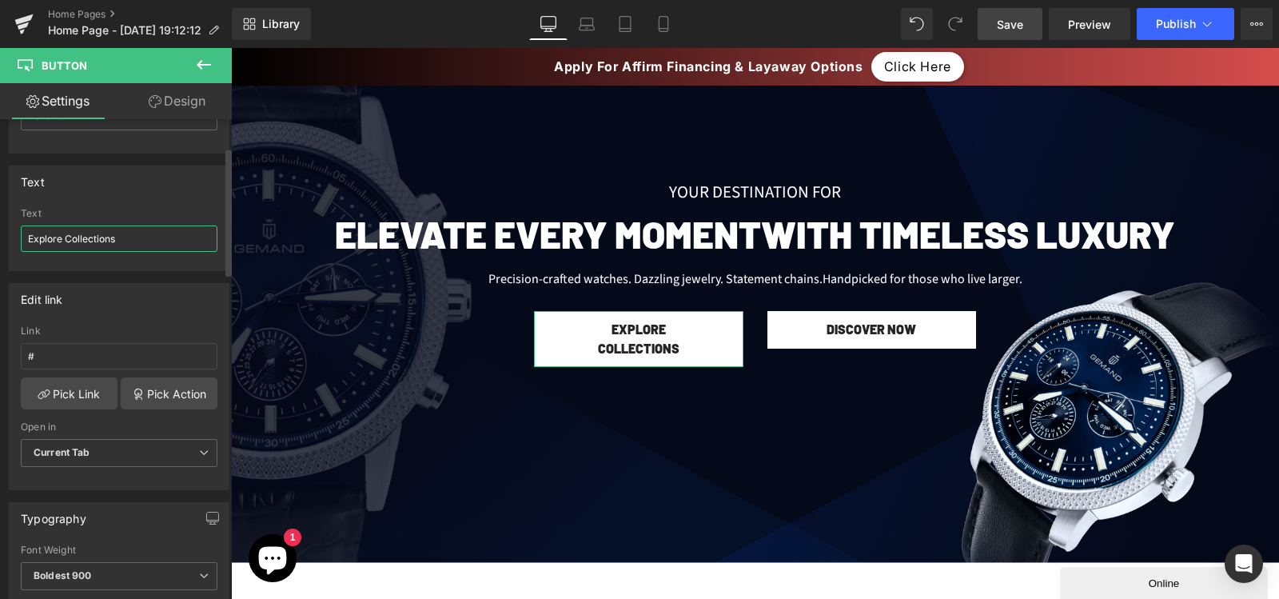
scroll to position [136, 0]
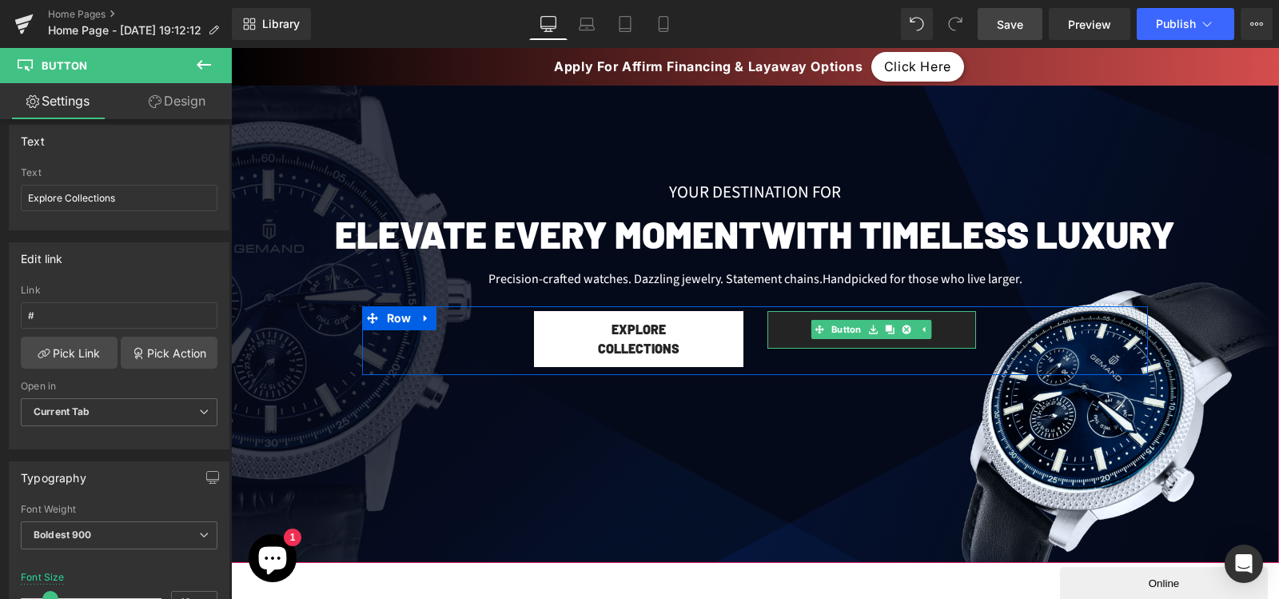
click at [797, 327] on link "DISCOVER NOW" at bounding box center [871, 330] width 209 height 38
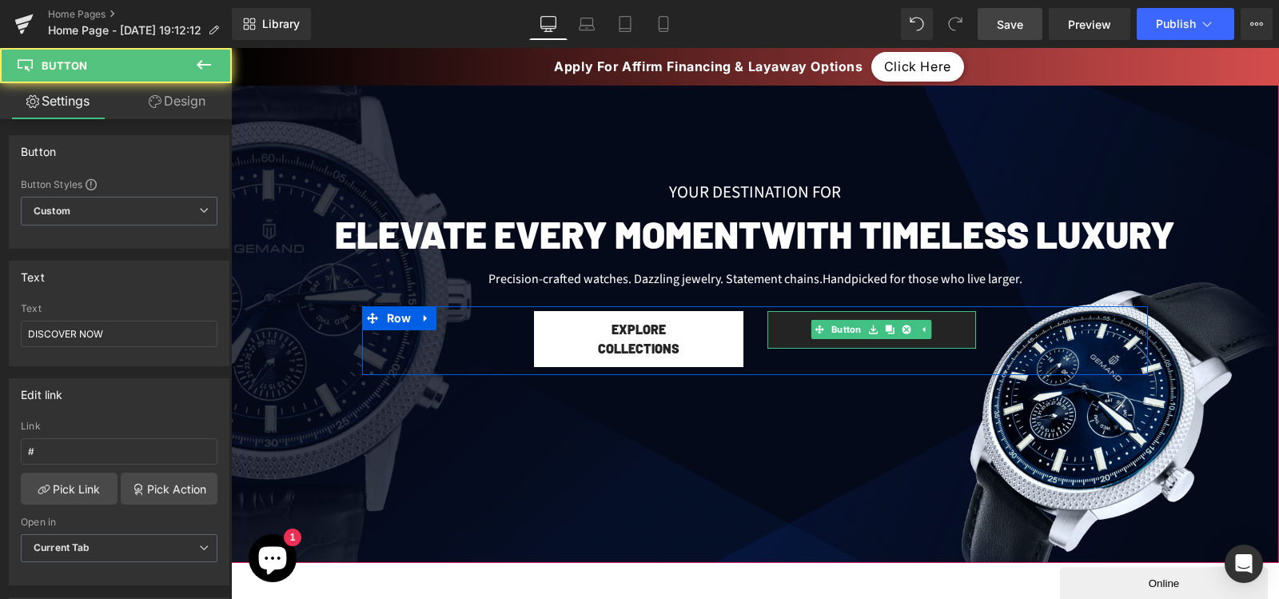
click at [782, 330] on link "DISCOVER NOW" at bounding box center [871, 330] width 209 height 38
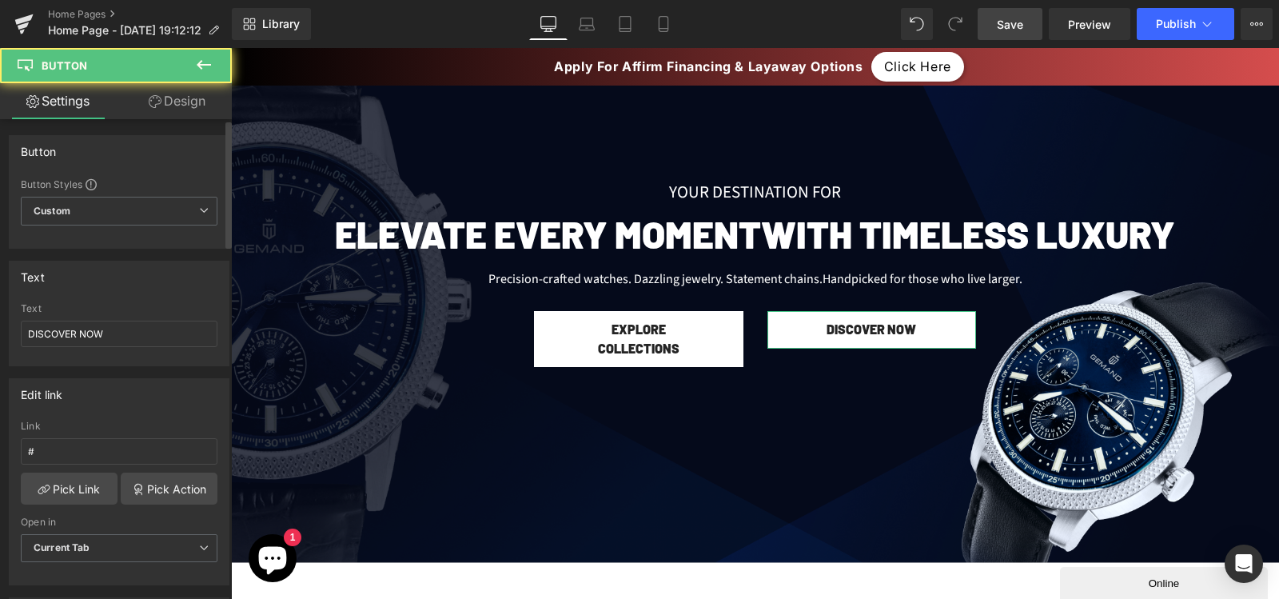
click at [170, 318] on div "Text DISCOVER NOW" at bounding box center [119, 334] width 197 height 62
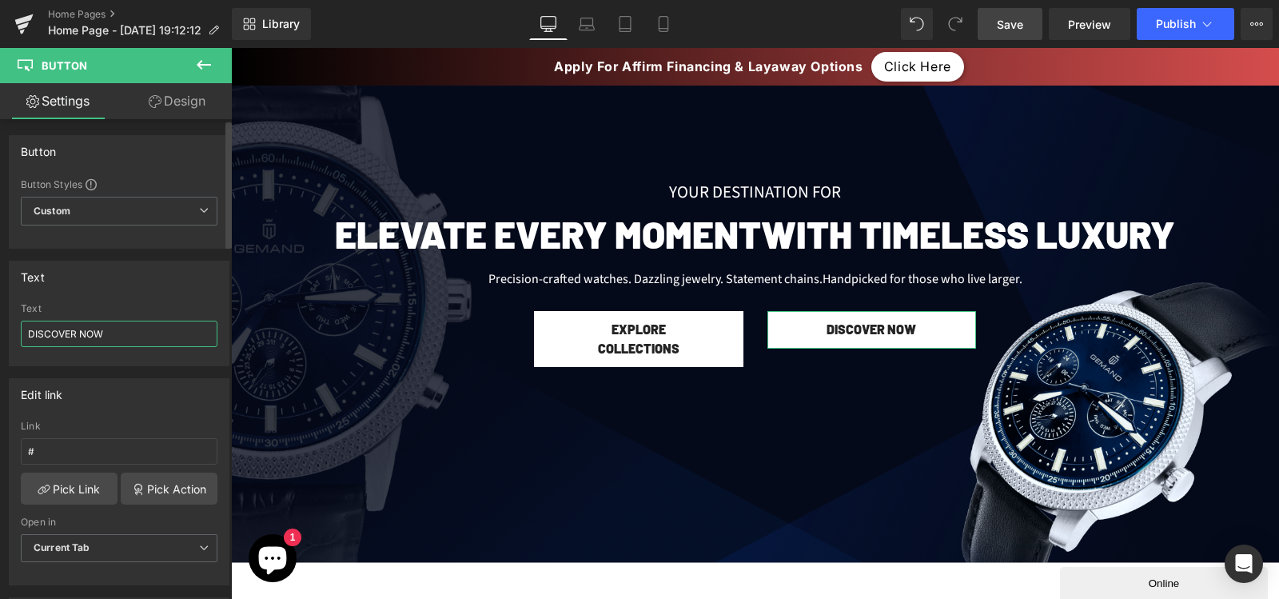
click at [169, 322] on input "DISCOVER NOW" at bounding box center [119, 334] width 197 height 26
paste input "Request Consultation"
type input "Request Consultation"
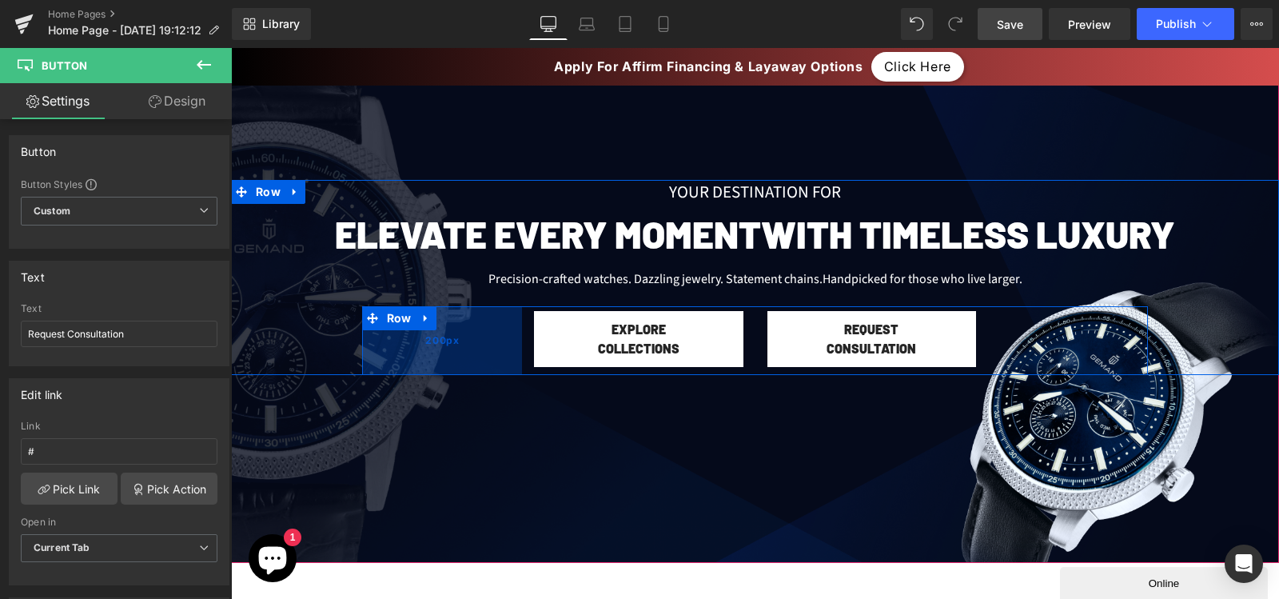
click at [506, 329] on div "200px" at bounding box center [442, 340] width 160 height 69
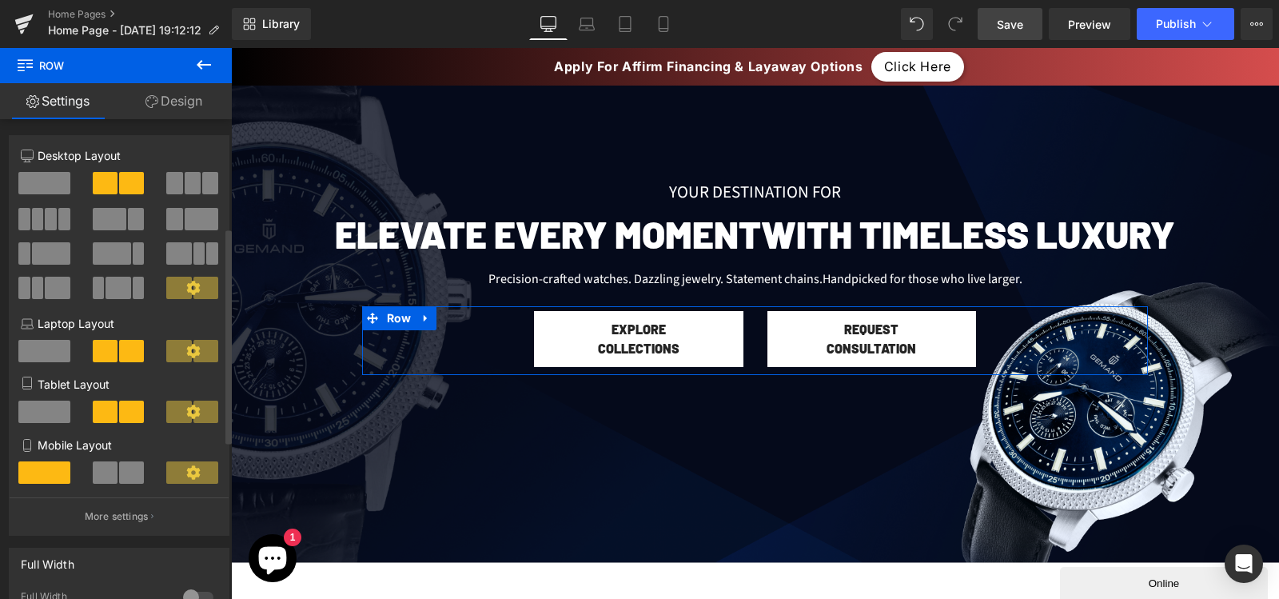
scroll to position [353, 0]
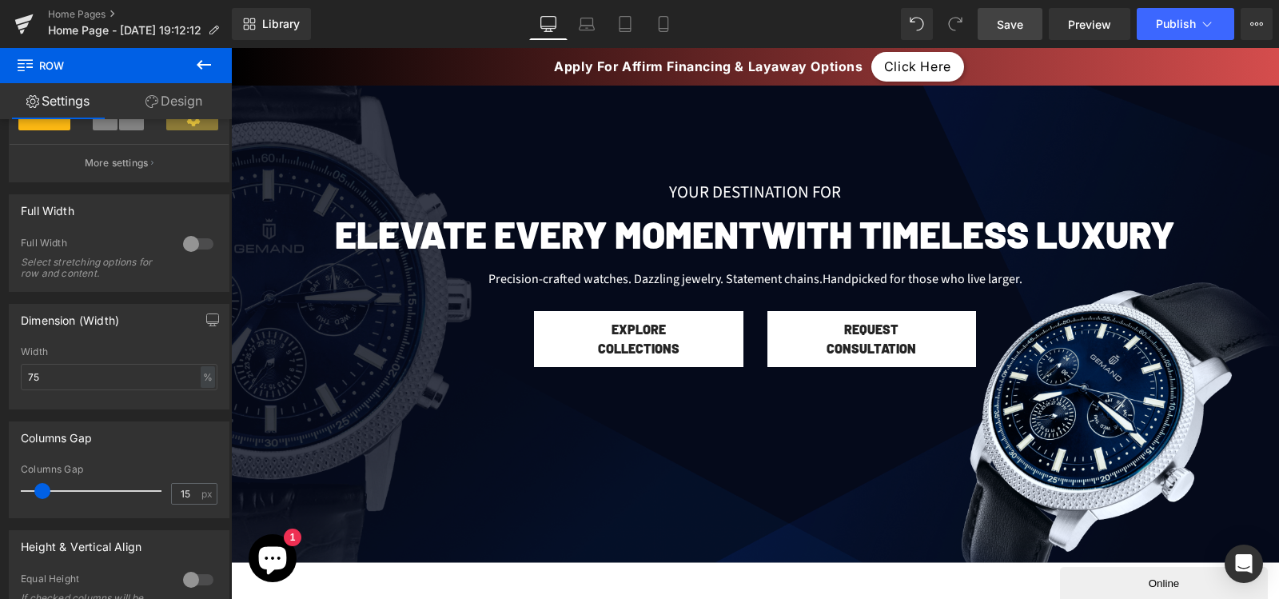
click at [1023, 34] on link "Save" at bounding box center [1010, 24] width 65 height 32
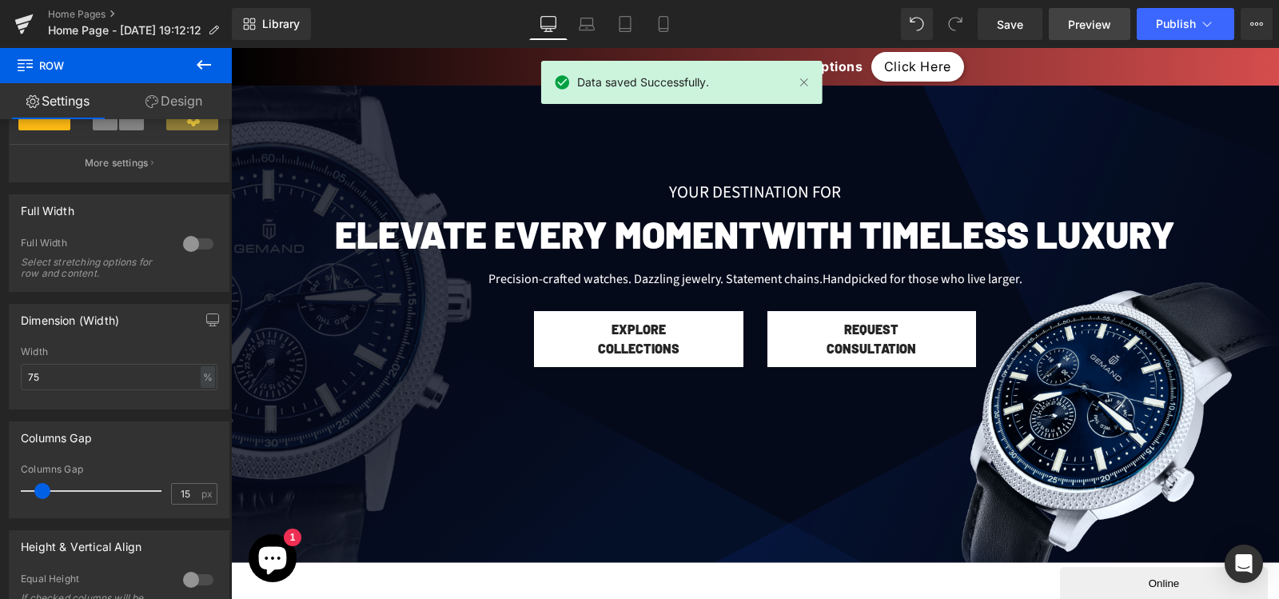
click at [1078, 28] on span "Preview" at bounding box center [1089, 24] width 43 height 17
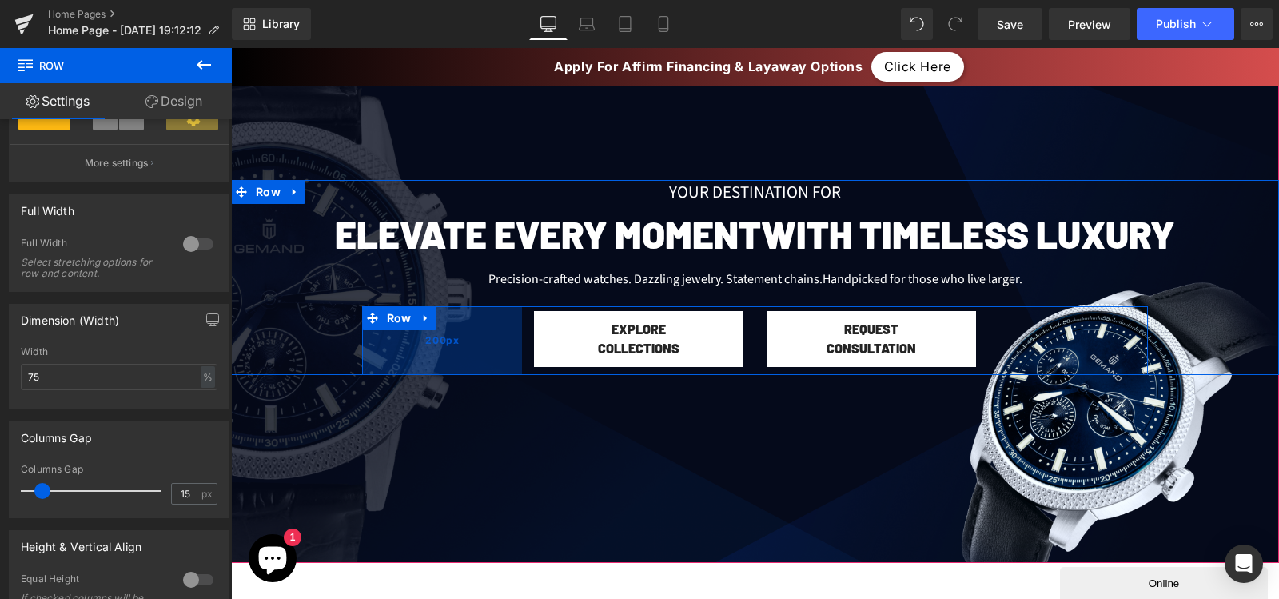
click at [418, 352] on div "200px" at bounding box center [442, 340] width 160 height 69
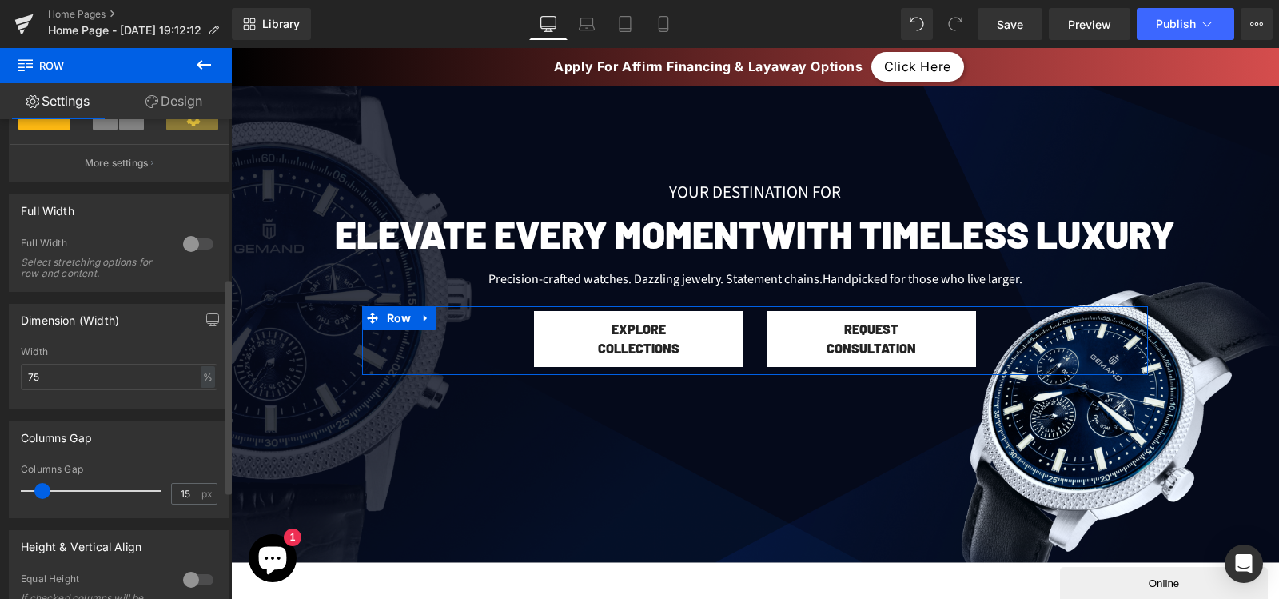
scroll to position [0, 0]
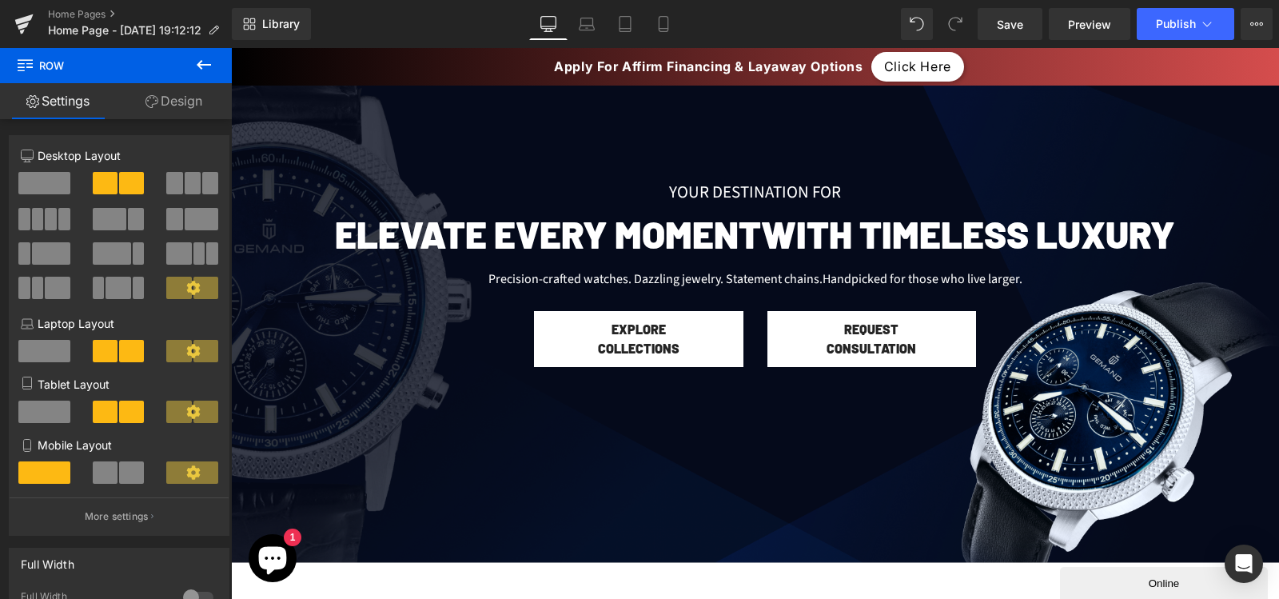
click at [203, 60] on icon at bounding box center [203, 64] width 19 height 19
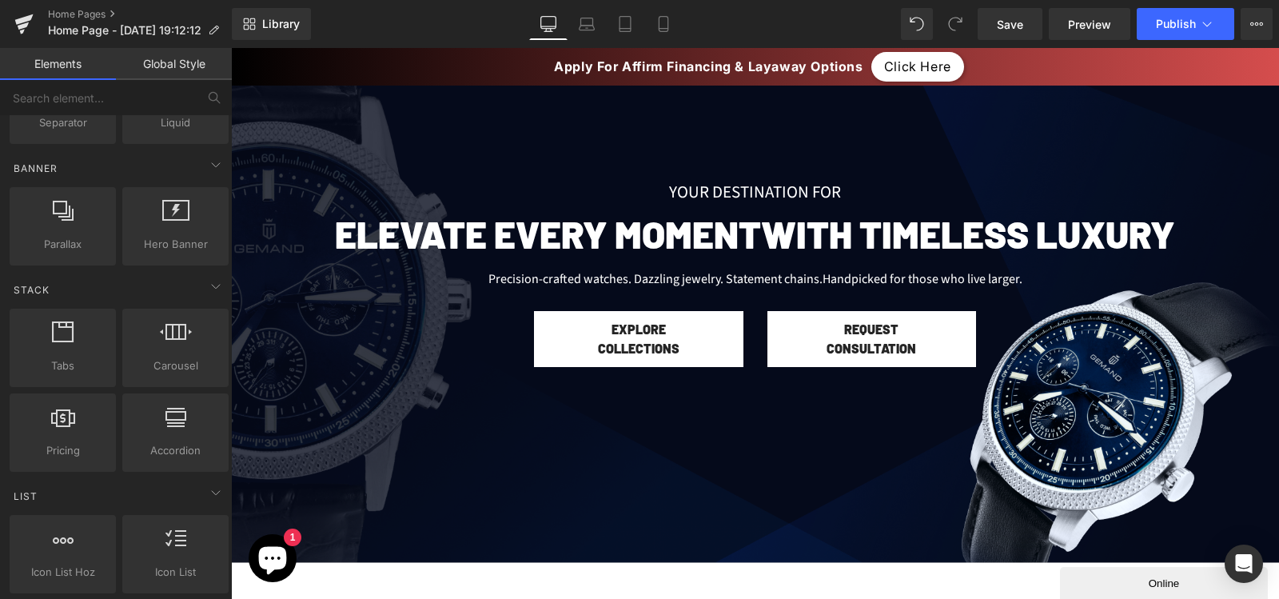
scroll to position [338, 0]
click at [1250, 14] on button "View Live Page View with current Template Save Template to Library Schedule Pub…" at bounding box center [1257, 24] width 32 height 32
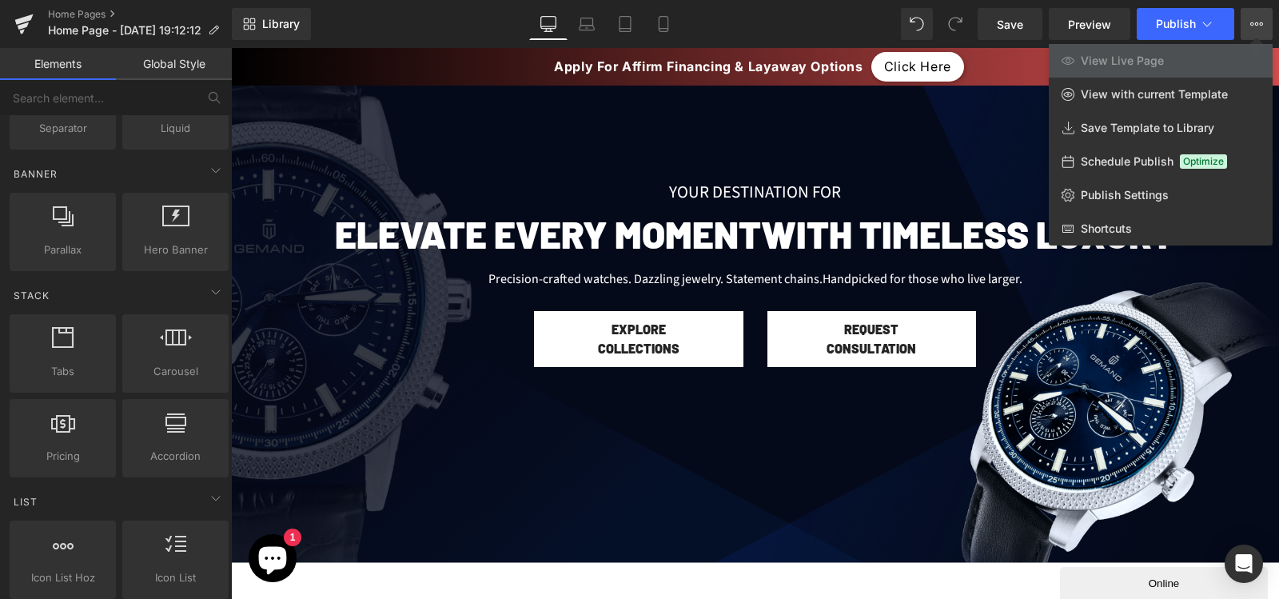
click at [1249, 17] on button "View Live Page View with current Template Save Template to Library Schedule Pub…" at bounding box center [1257, 24] width 32 height 32
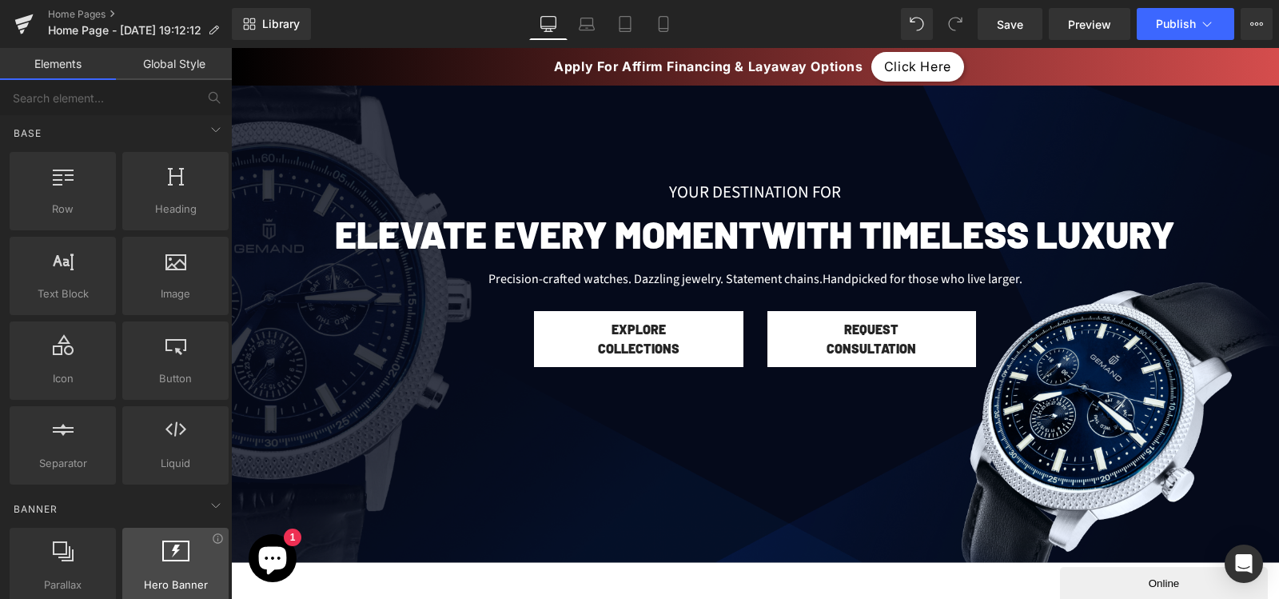
scroll to position [0, 0]
click at [177, 113] on input "text" at bounding box center [98, 97] width 197 height 35
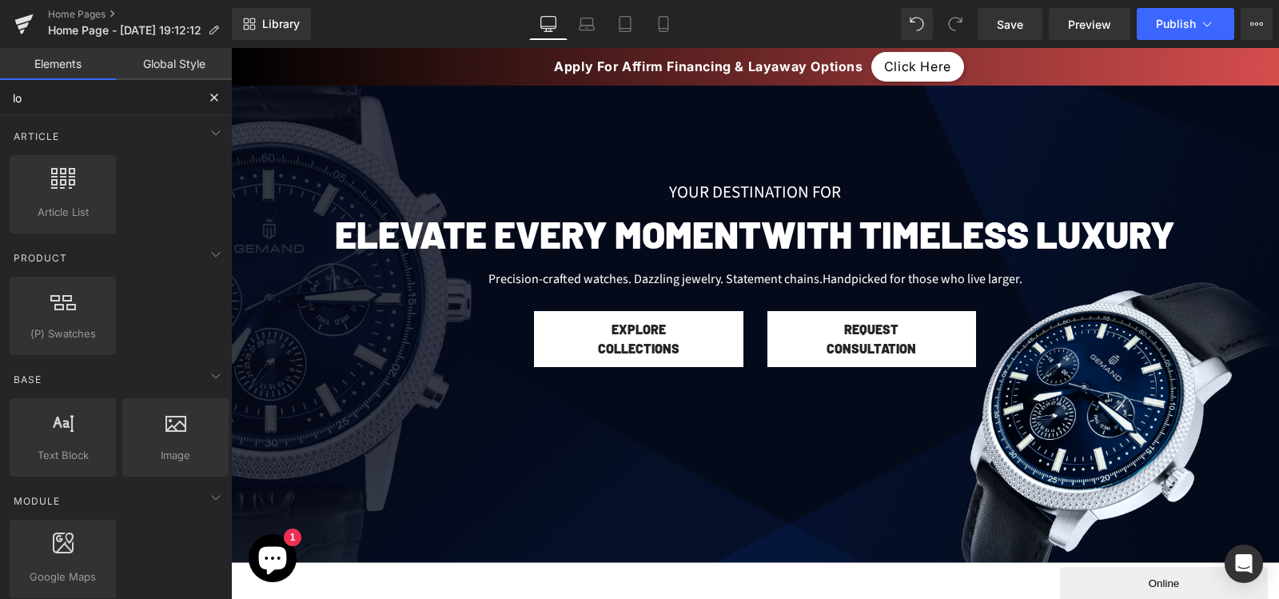
type input "l"
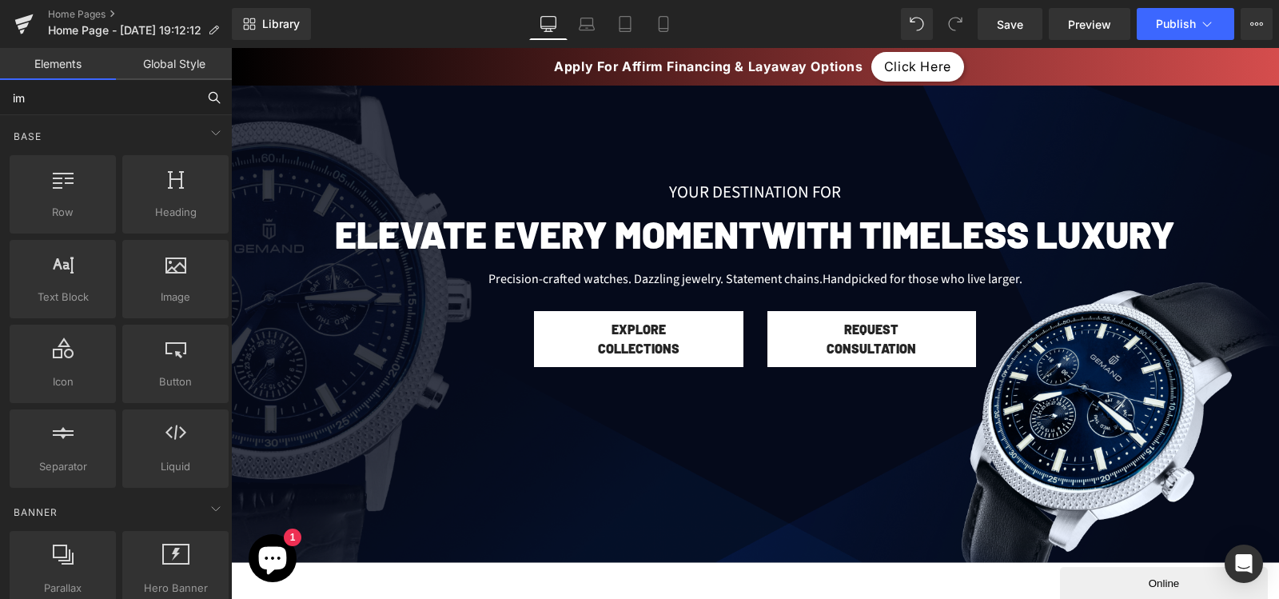
type input "ima"
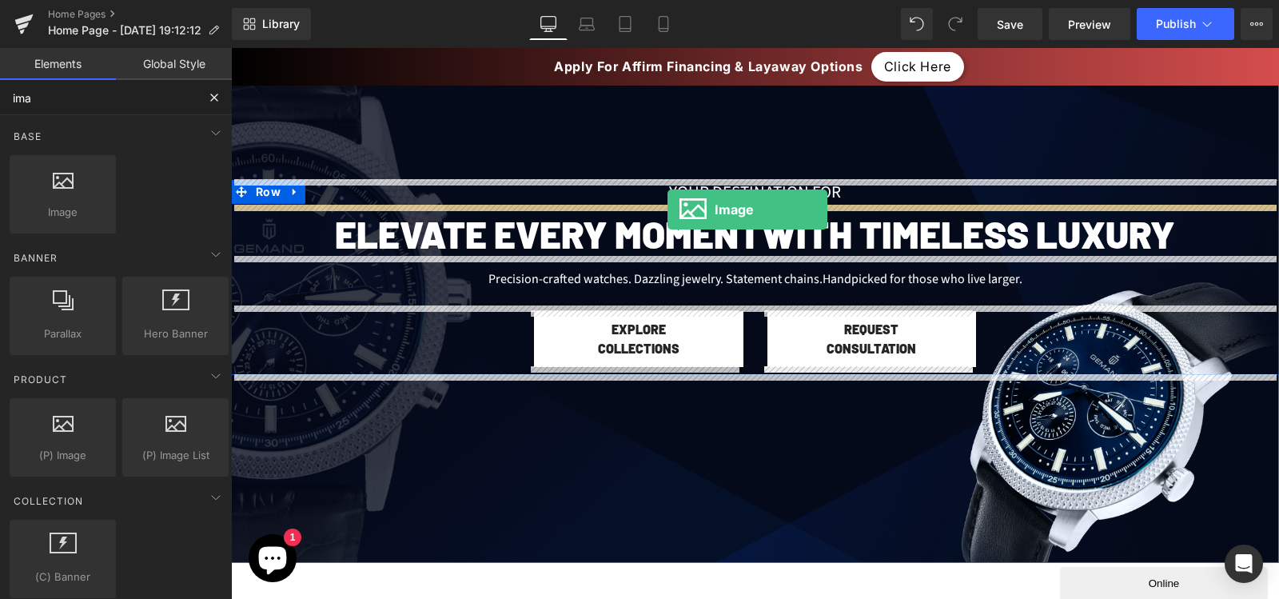
drag, startPoint x: 322, startPoint y: 225, endPoint x: 668, endPoint y: 209, distance: 345.7
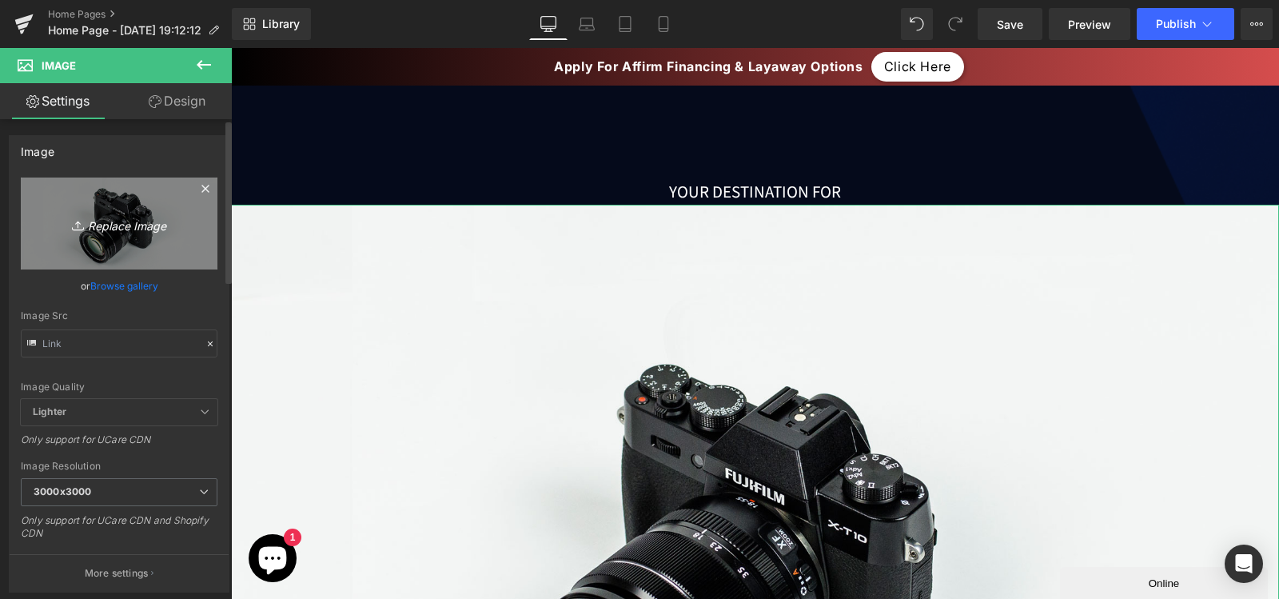
click at [151, 247] on link "Replace Image" at bounding box center [119, 223] width 197 height 92
type input "C:\fakepath\MAJOR LEAGUE JEWELERS LOGO.png"
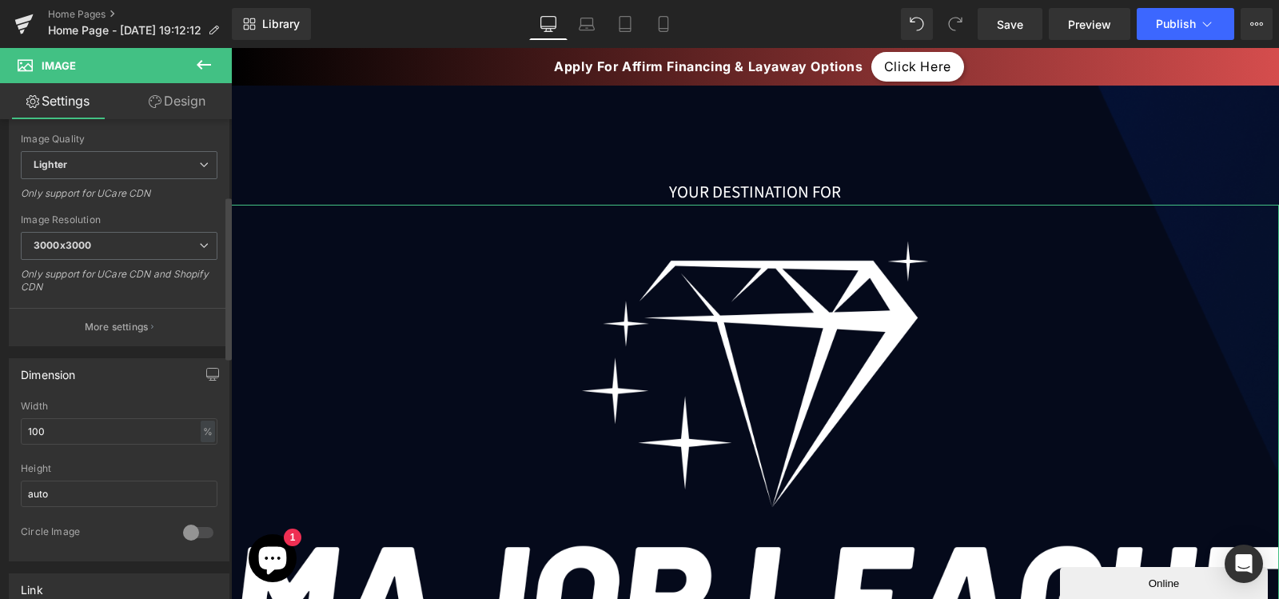
scroll to position [320, 0]
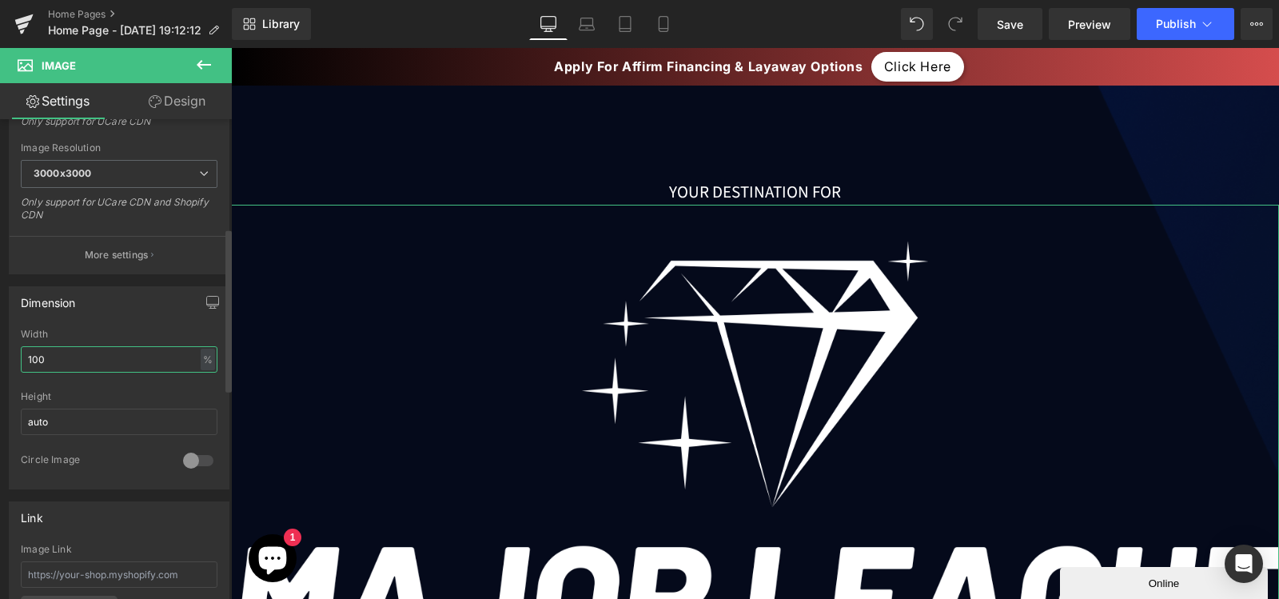
click at [109, 354] on input "100" at bounding box center [119, 359] width 197 height 26
click at [145, 327] on div "Dimension 100% Width 100 % % px auto Height auto 0 Circle Image" at bounding box center [119, 387] width 221 height 203
click at [114, 363] on input "100" at bounding box center [119, 359] width 197 height 26
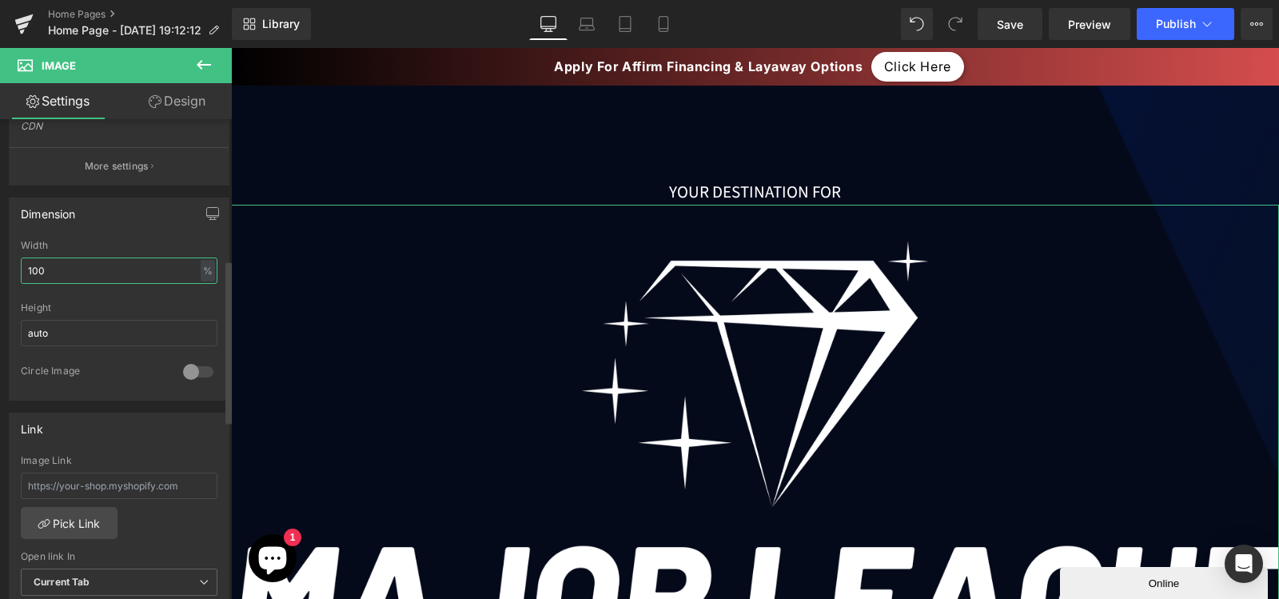
scroll to position [408, 0]
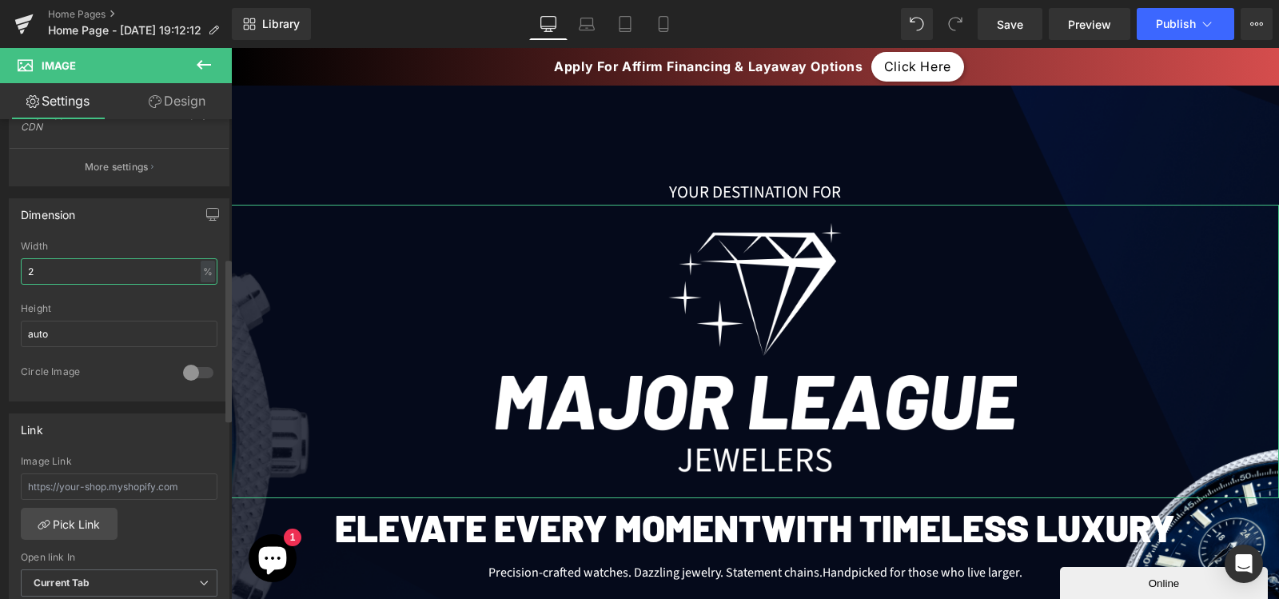
type input "20"
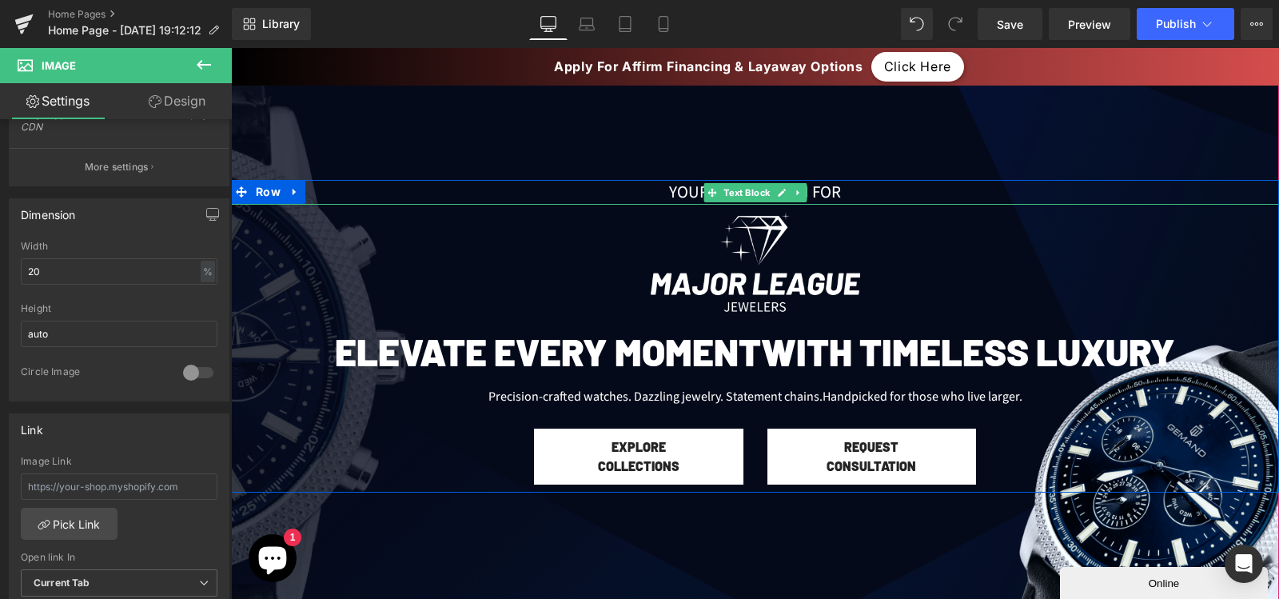
click at [624, 193] on div "Your Destination for" at bounding box center [755, 193] width 1048 height 26
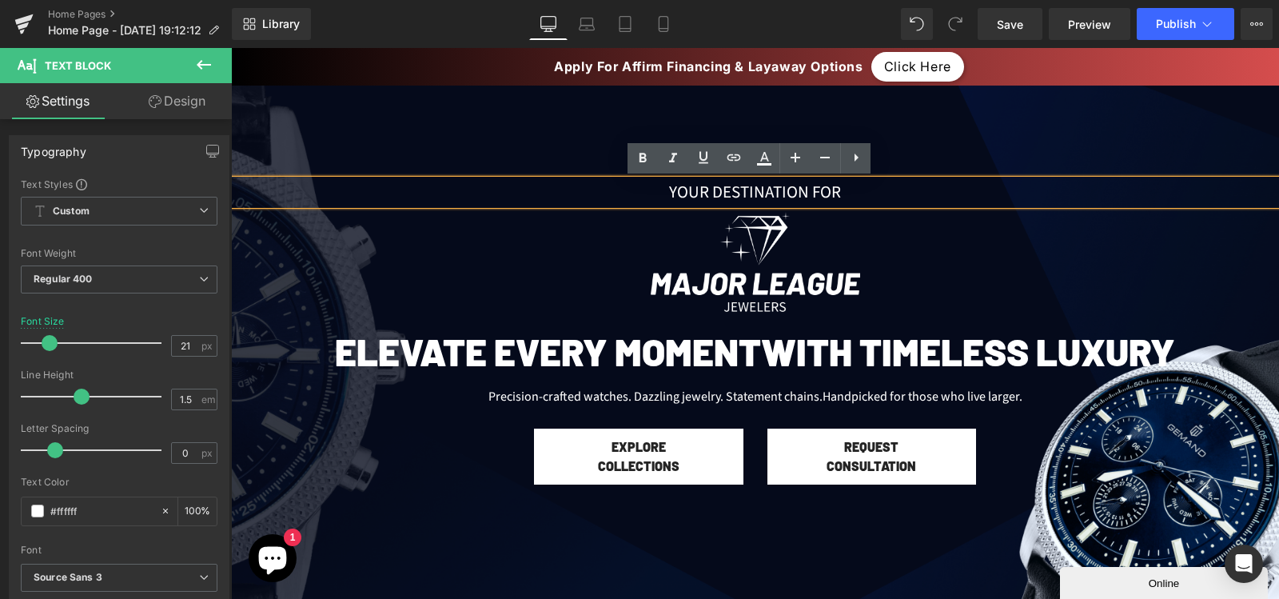
click at [863, 188] on div "Your Destination for" at bounding box center [755, 193] width 1048 height 26
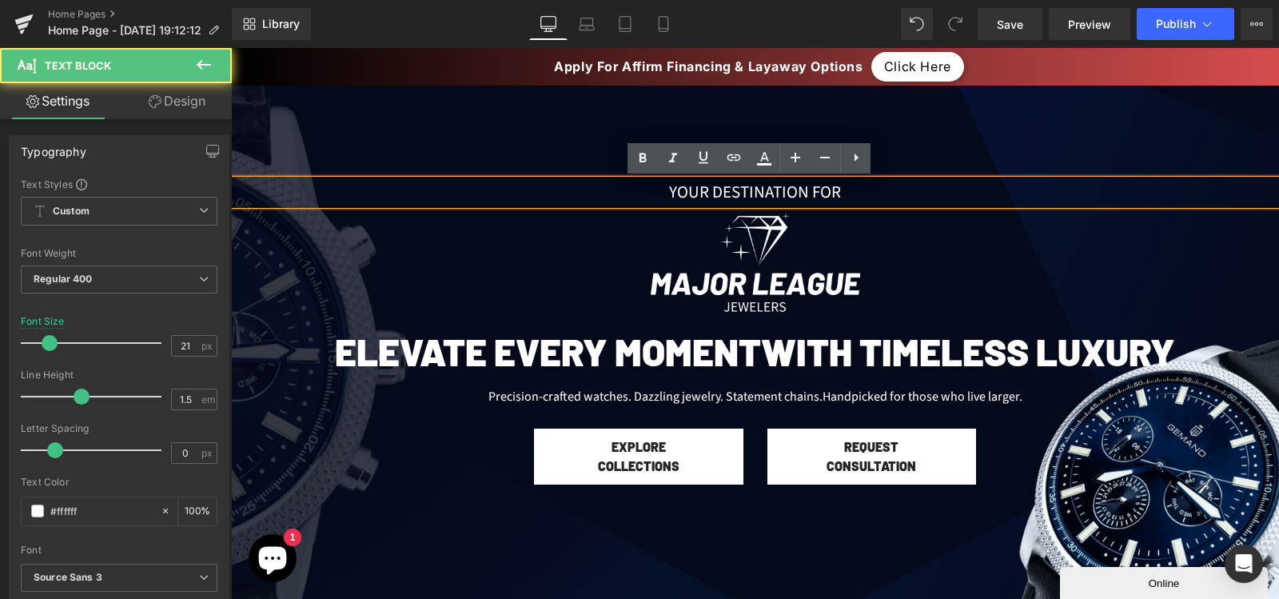
click at [956, 136] on div at bounding box center [755, 366] width 1048 height 628
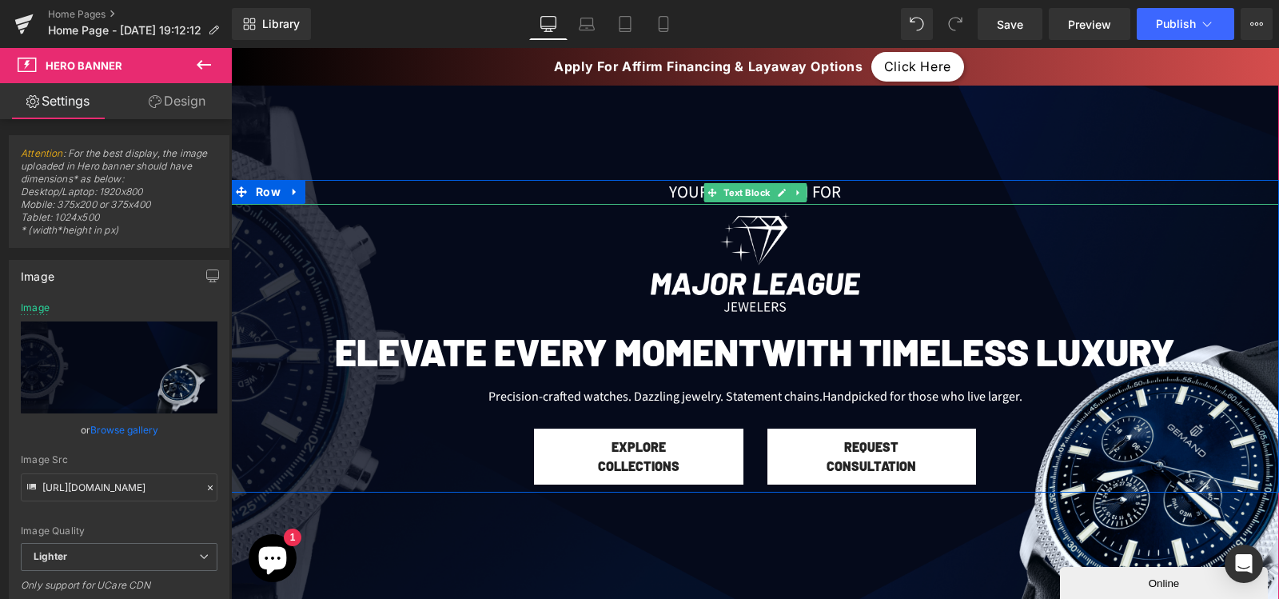
click at [875, 198] on div "Your Destination for" at bounding box center [755, 193] width 1048 height 26
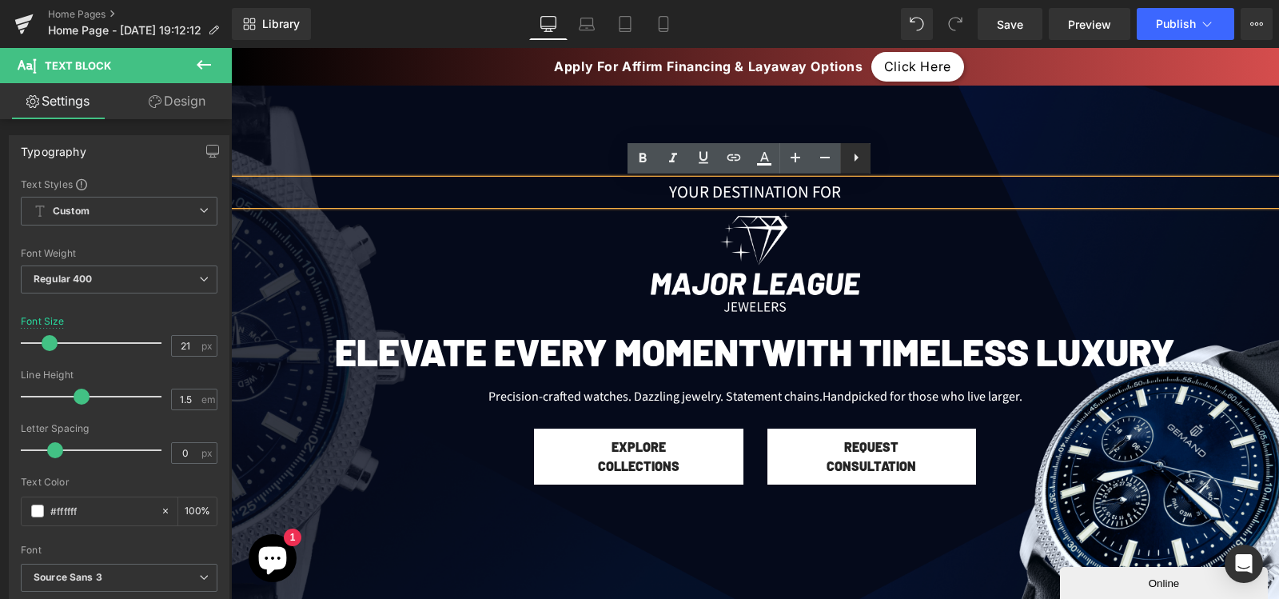
click at [848, 160] on icon at bounding box center [856, 157] width 19 height 19
click at [872, 155] on link at bounding box center [886, 158] width 30 height 30
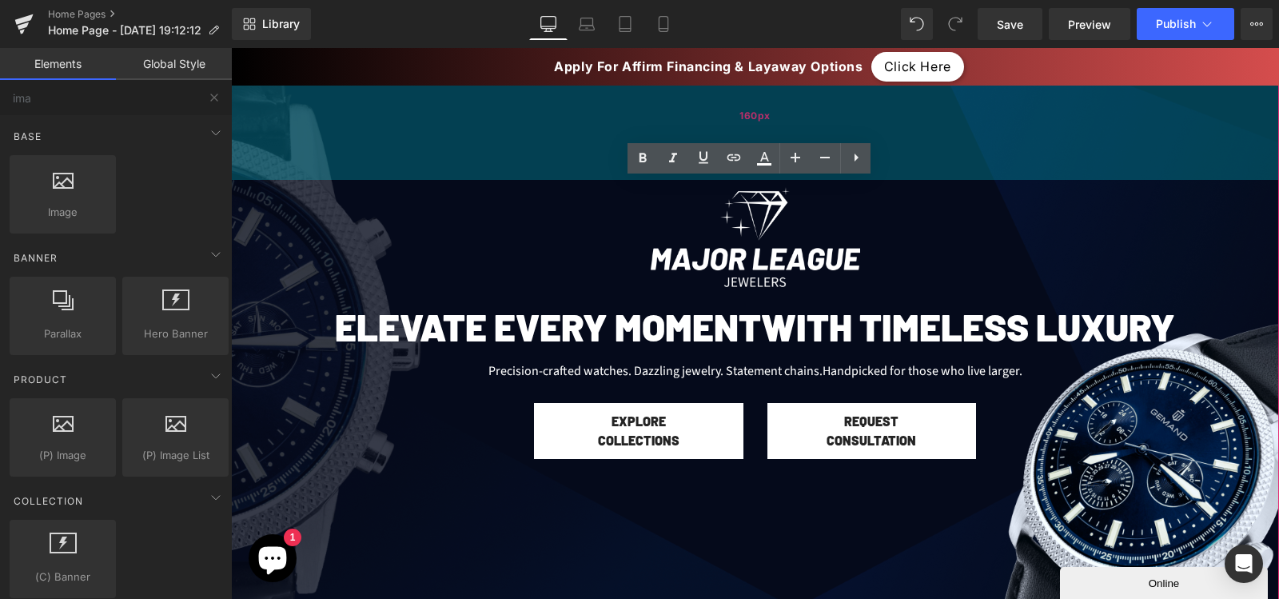
click at [551, 140] on div "160px" at bounding box center [755, 116] width 1048 height 128
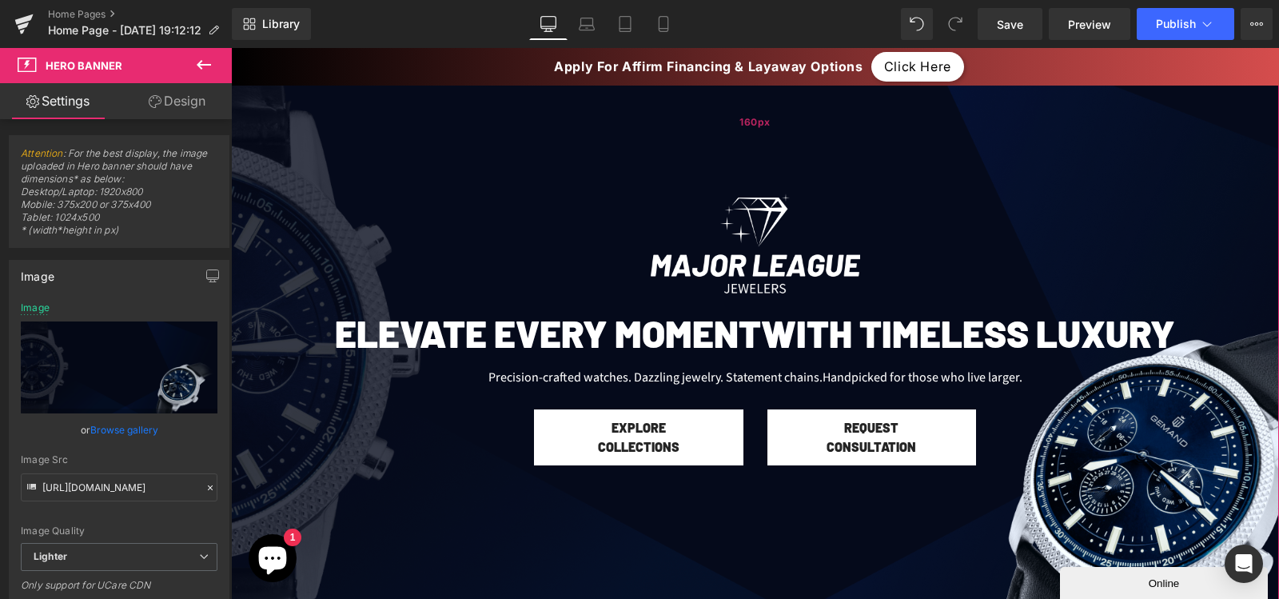
scroll to position [165, 0]
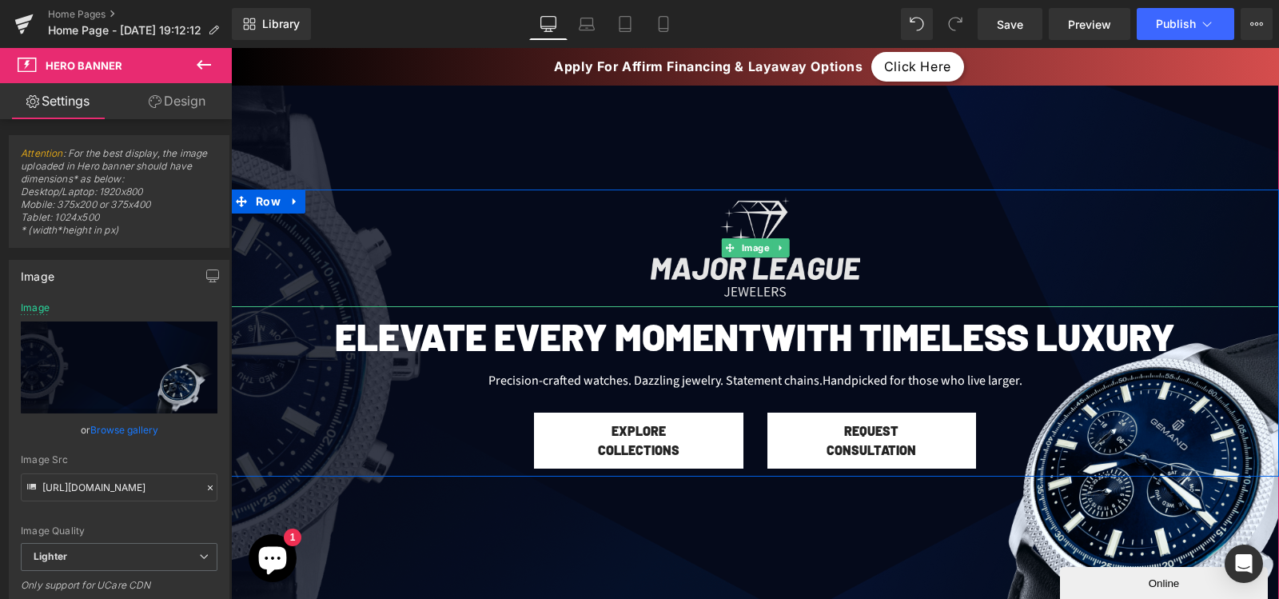
click at [668, 247] on img at bounding box center [754, 248] width 209 height 118
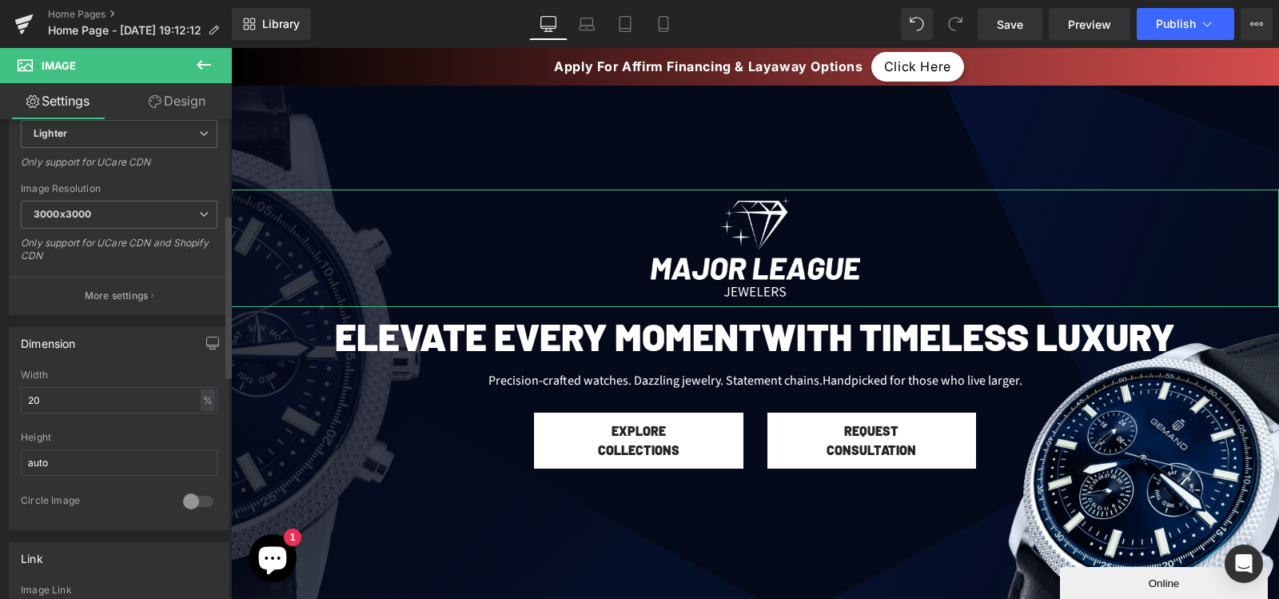
scroll to position [280, 0]
click at [62, 401] on input "20" at bounding box center [119, 399] width 197 height 26
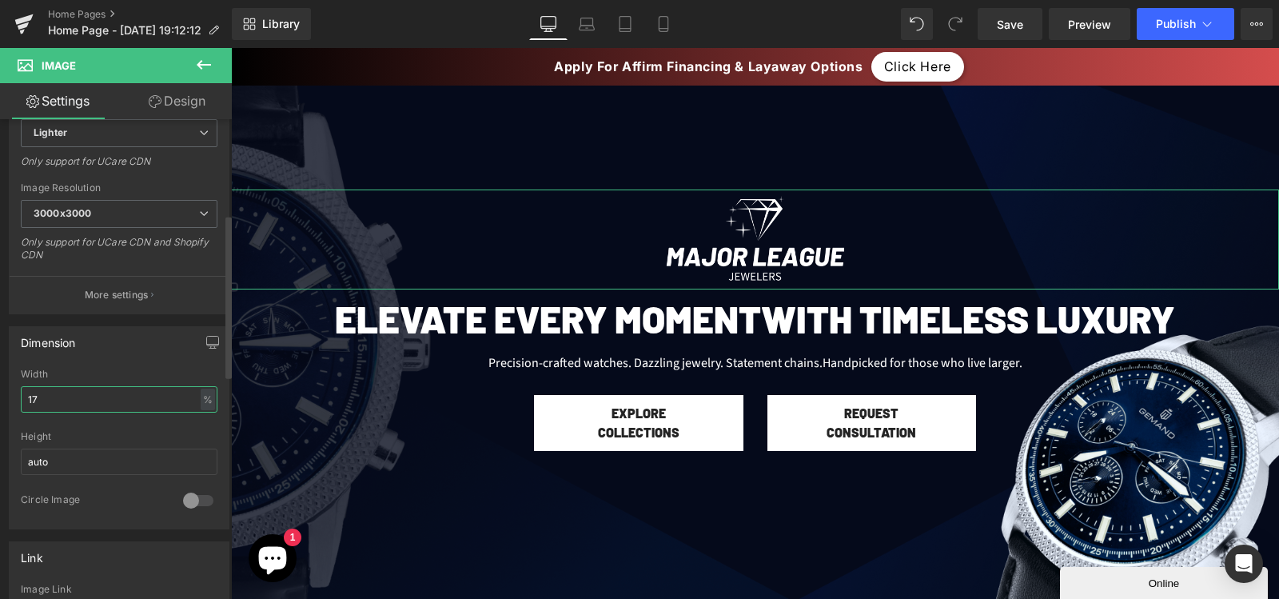
type input "18"
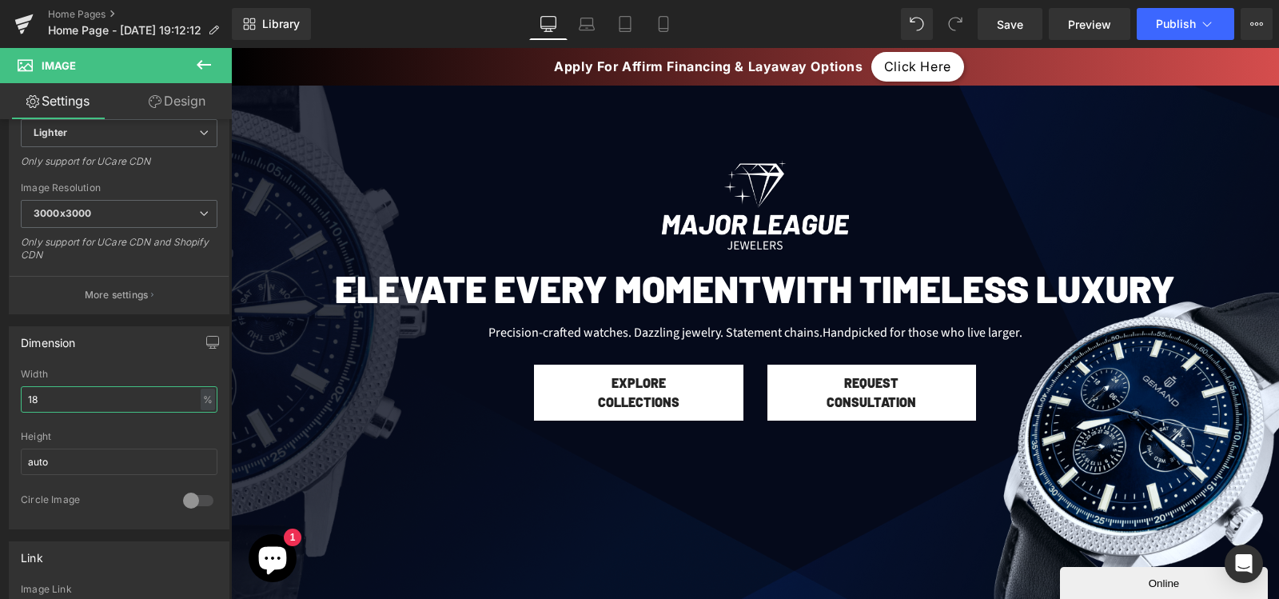
scroll to position [198, 0]
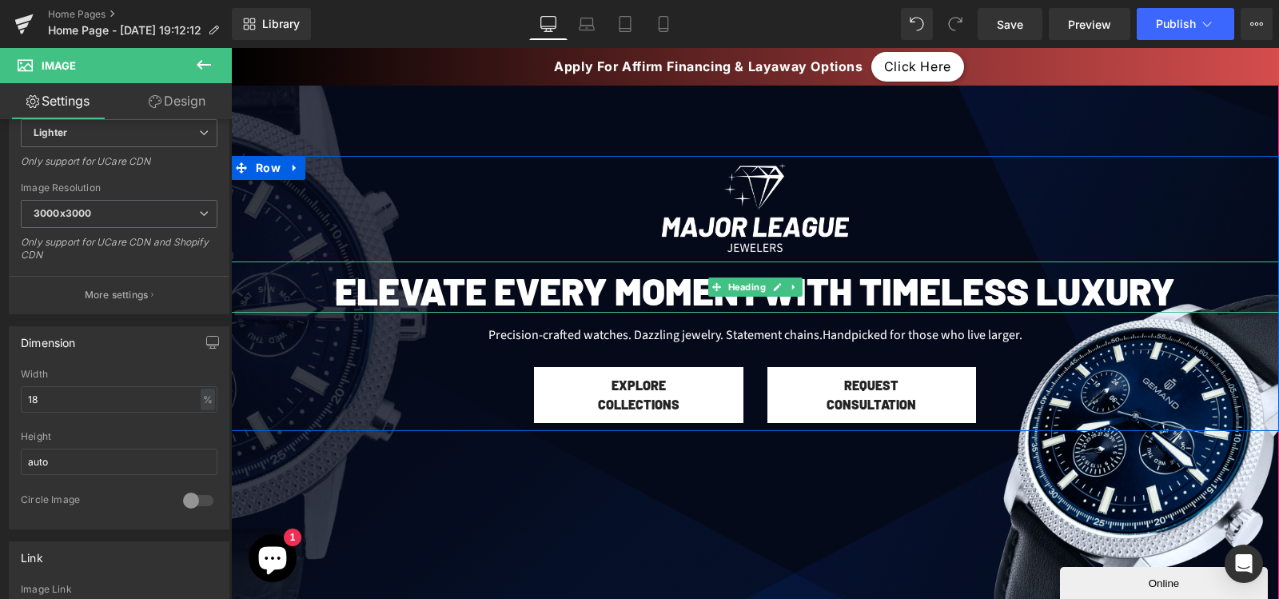
click at [492, 301] on h2 "Elevate Every Moment with Timeless Luxury" at bounding box center [755, 290] width 1048 height 45
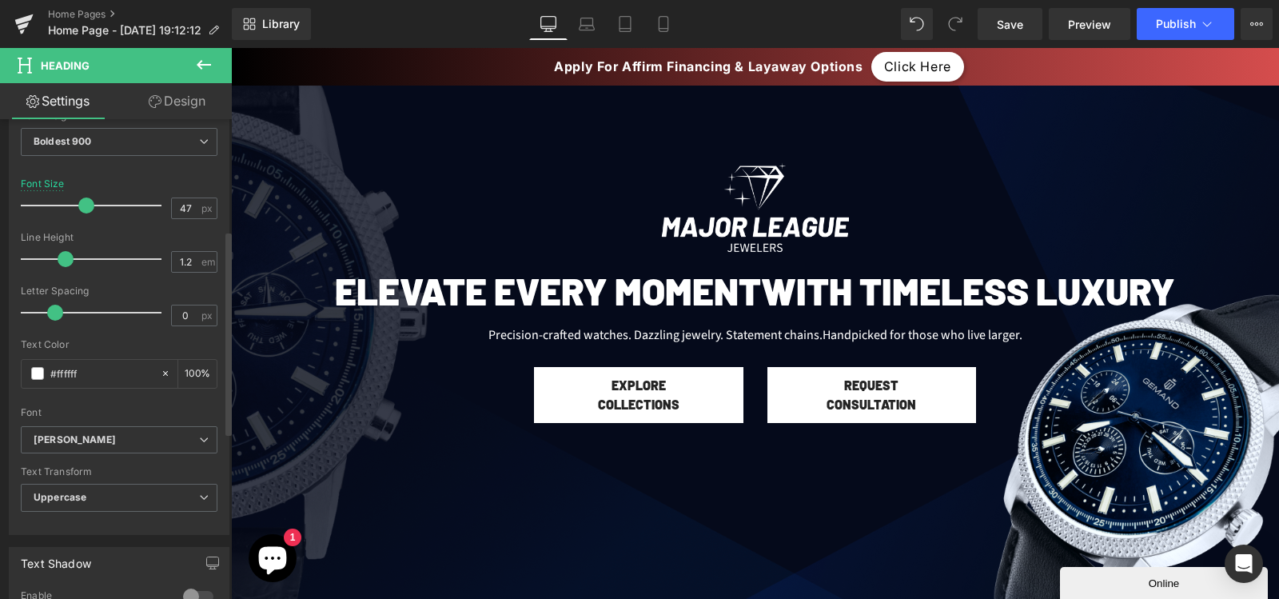
scroll to position [261, 0]
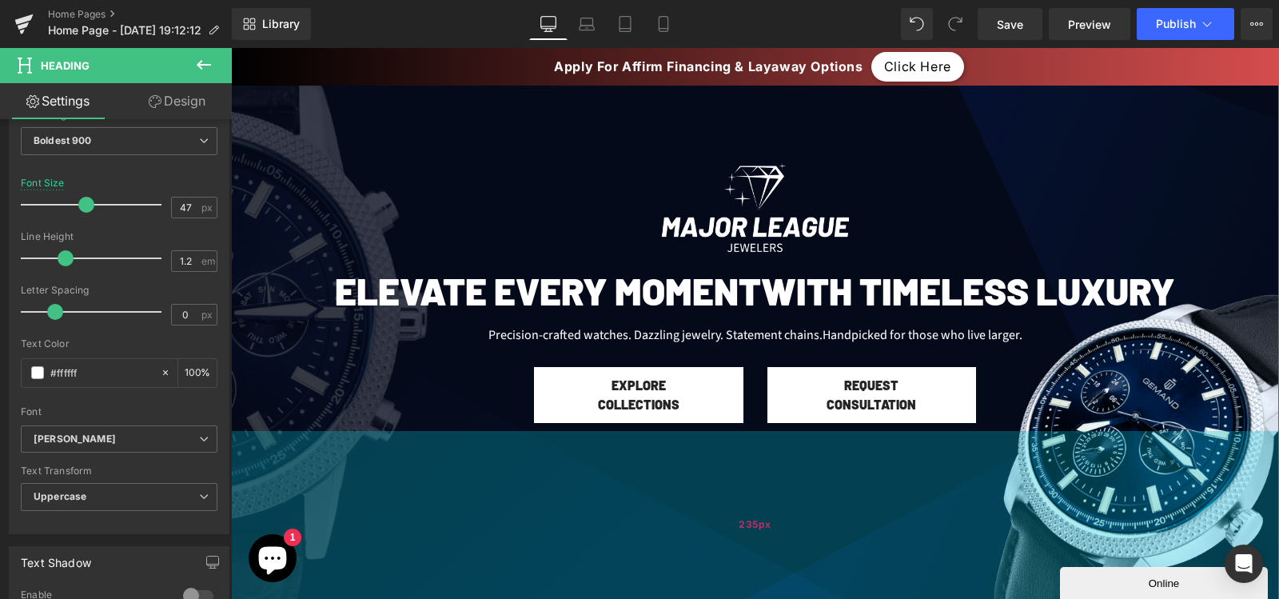
click at [409, 466] on div "235px" at bounding box center [755, 525] width 1048 height 188
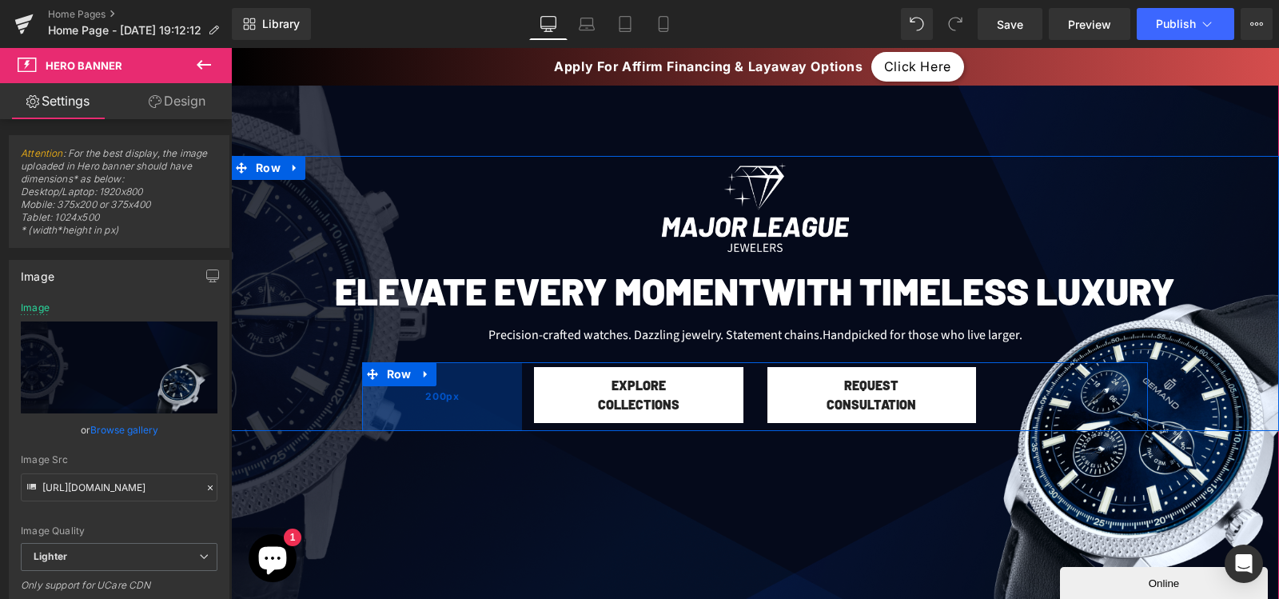
click at [460, 393] on div "200px" at bounding box center [442, 396] width 160 height 69
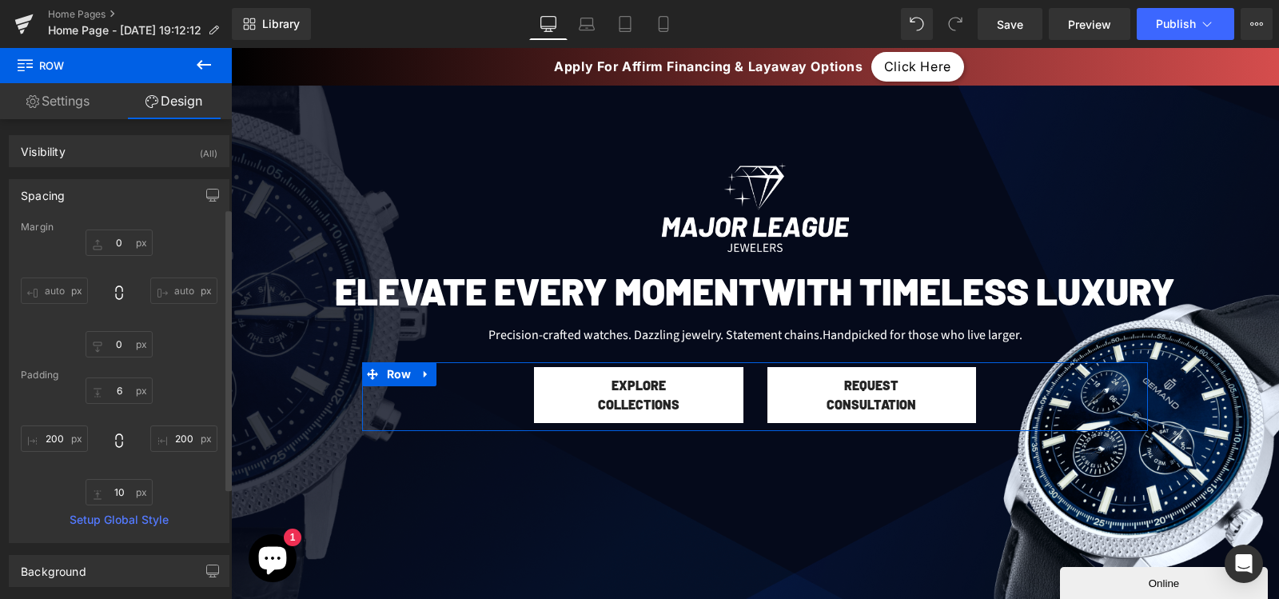
scroll to position [215, 0]
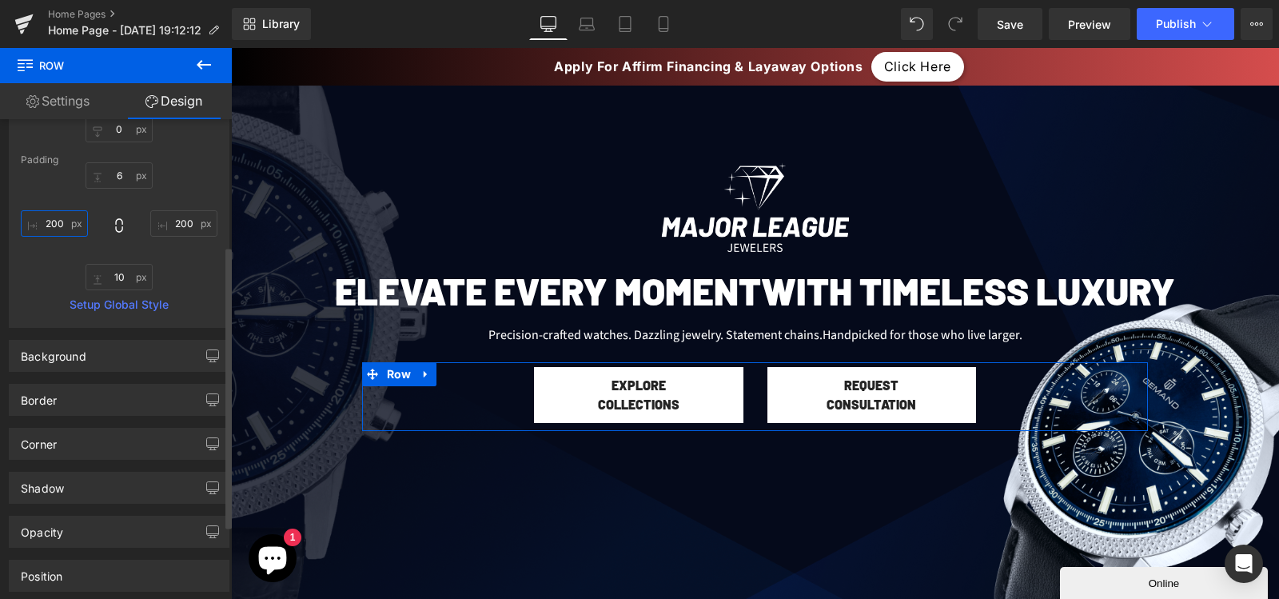
click at [62, 217] on input "200" at bounding box center [54, 223] width 67 height 26
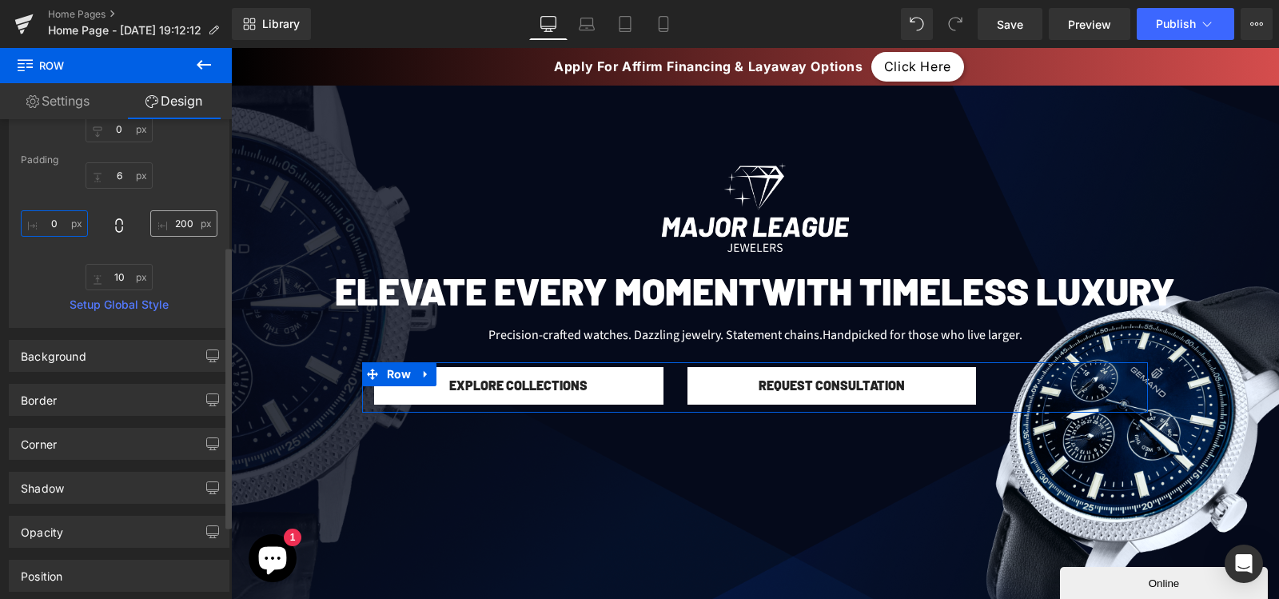
type input "0"
click at [167, 222] on input "200" at bounding box center [183, 223] width 67 height 26
type input "0"
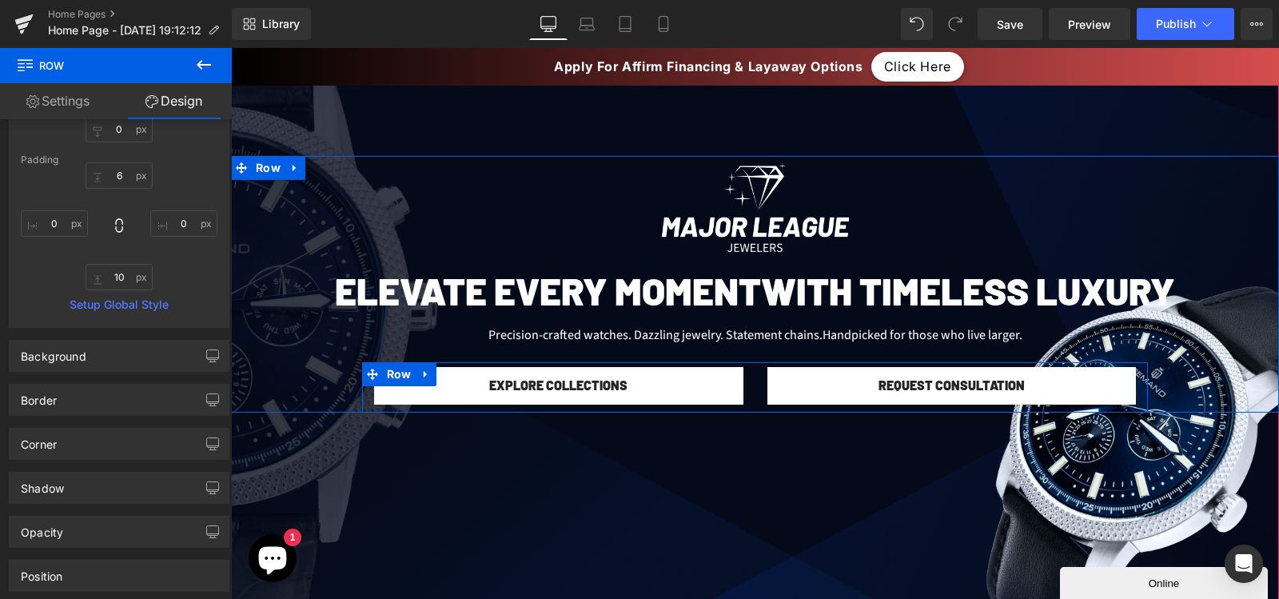
click at [744, 379] on div "Explore Collections Button" at bounding box center [558, 386] width 393 height 38
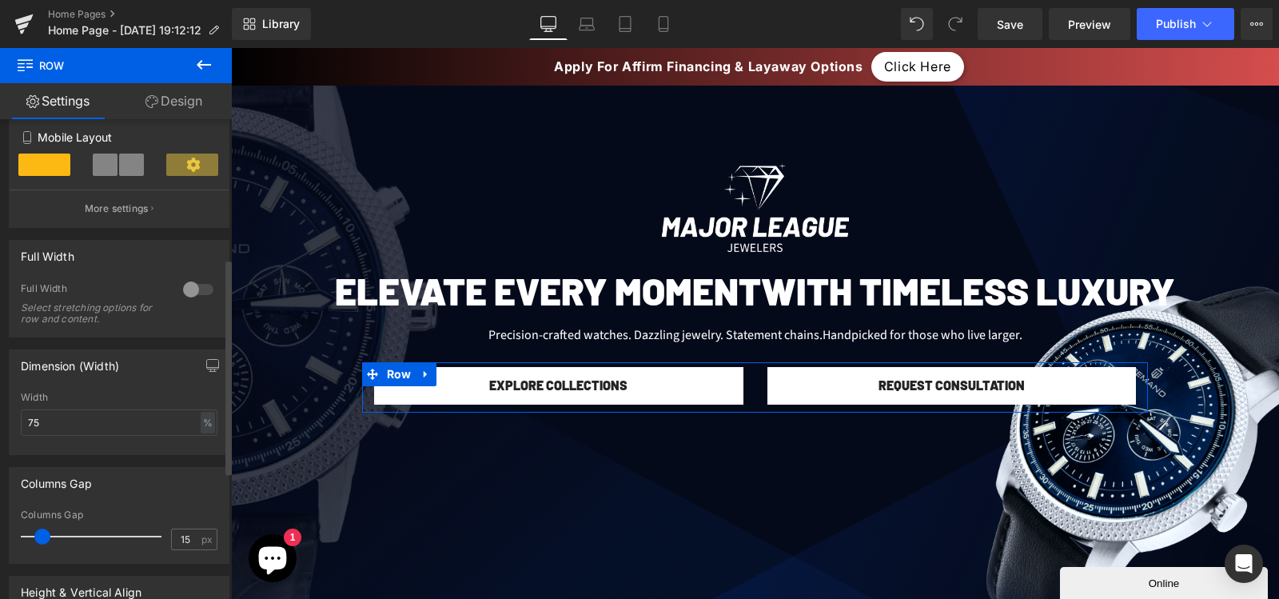
scroll to position [310, 0]
click at [87, 427] on input "75" at bounding box center [119, 420] width 197 height 26
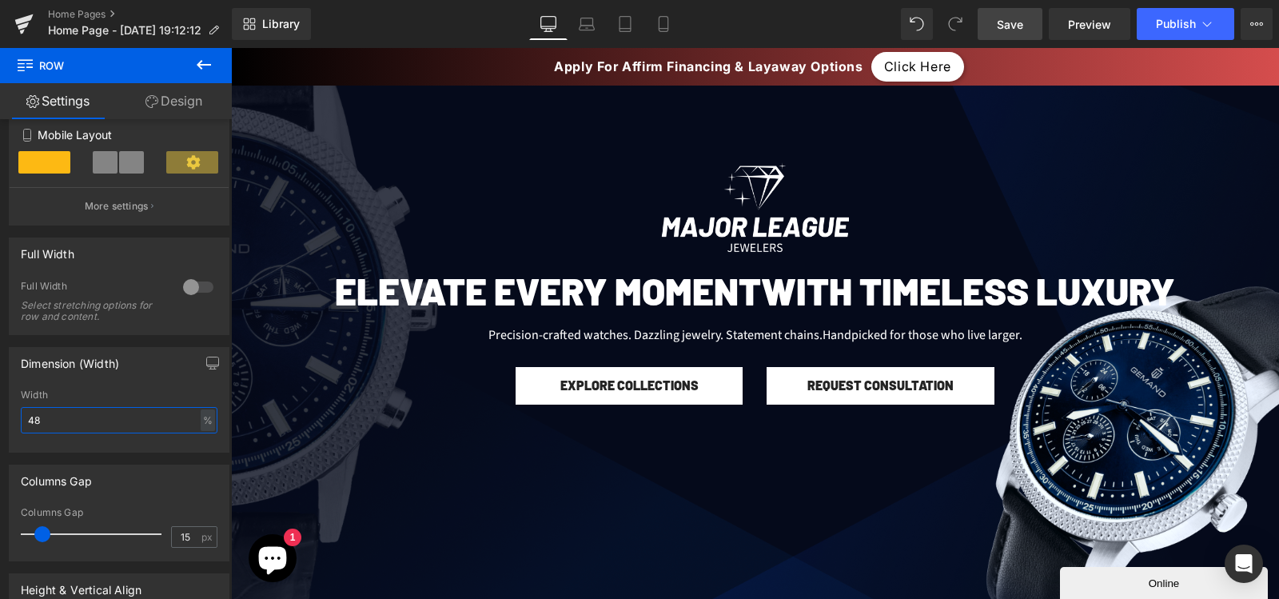
type input "48"
click at [1021, 31] on span "Save" at bounding box center [1010, 24] width 26 height 17
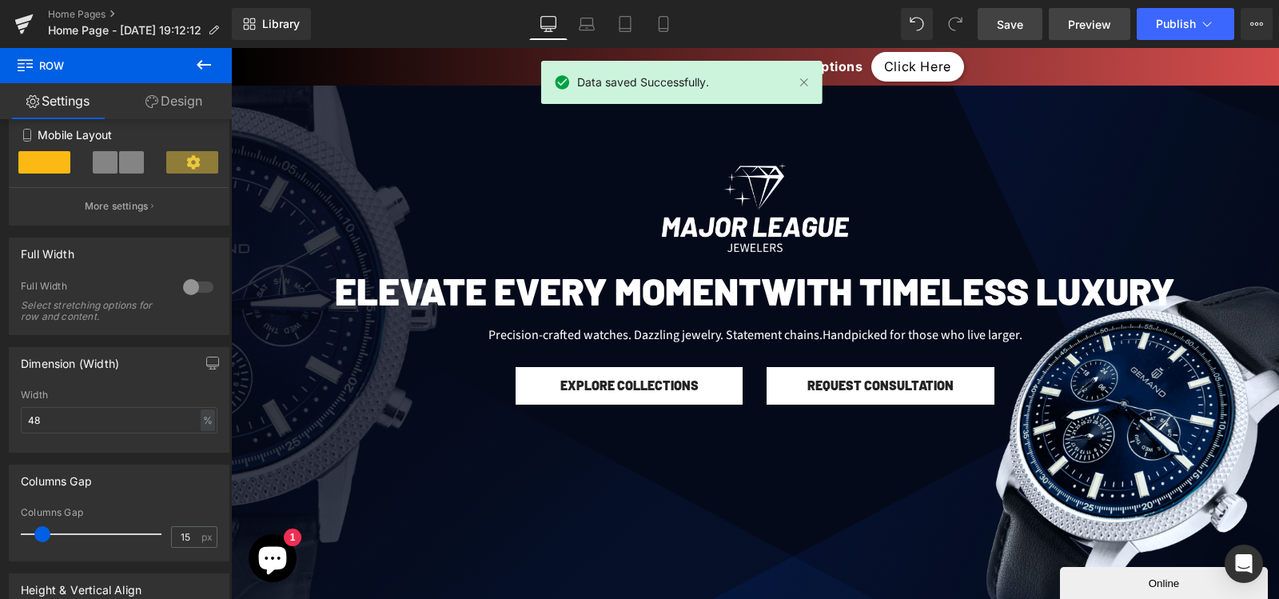
click at [1105, 30] on span "Preview" at bounding box center [1089, 24] width 43 height 17
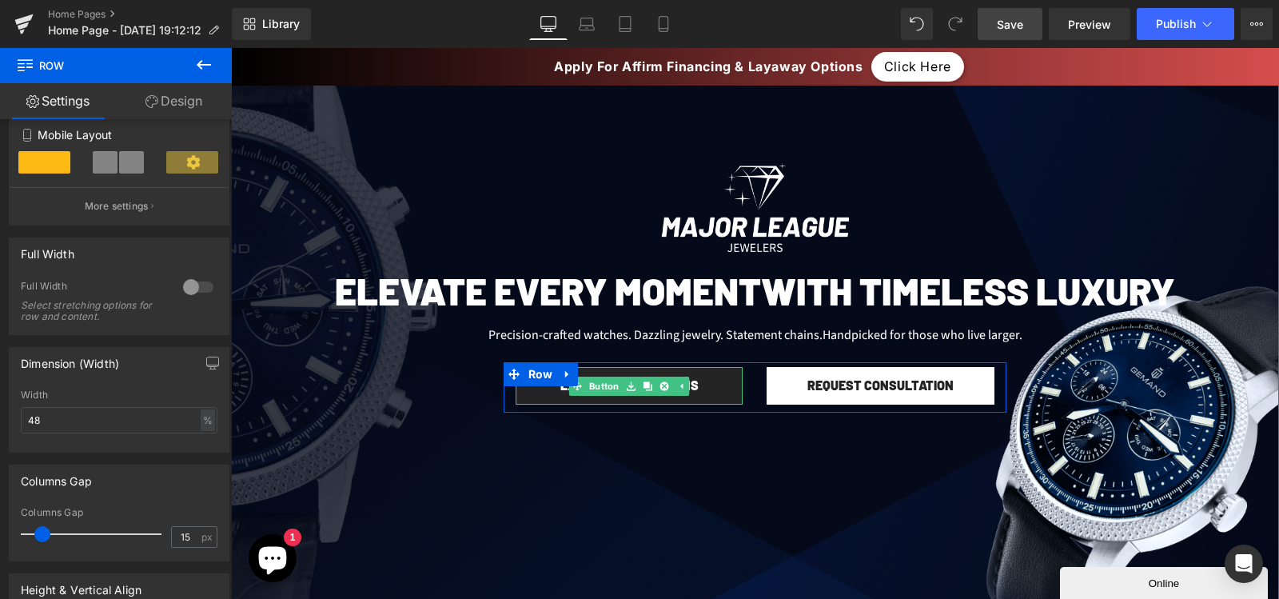
click at [536, 398] on link "Explore Collections" at bounding box center [630, 386] width 228 height 38
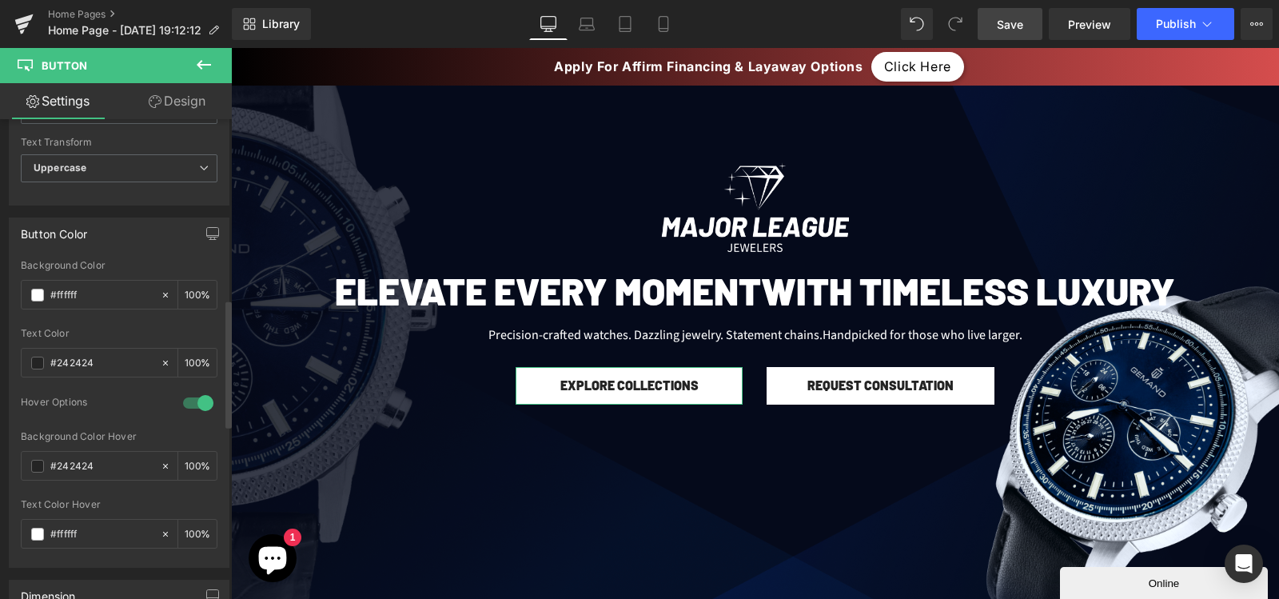
scroll to position [689, 0]
click at [38, 354] on span at bounding box center [37, 357] width 13 height 13
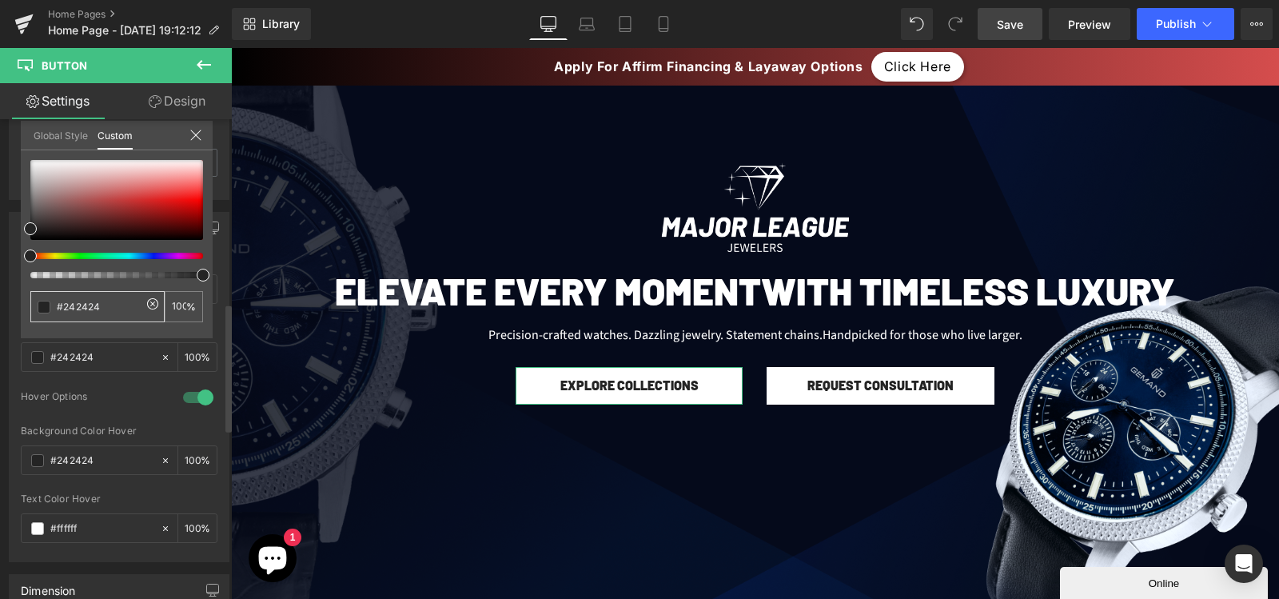
click at [76, 301] on input "#242424" at bounding box center [99, 306] width 85 height 17
type input "#000"
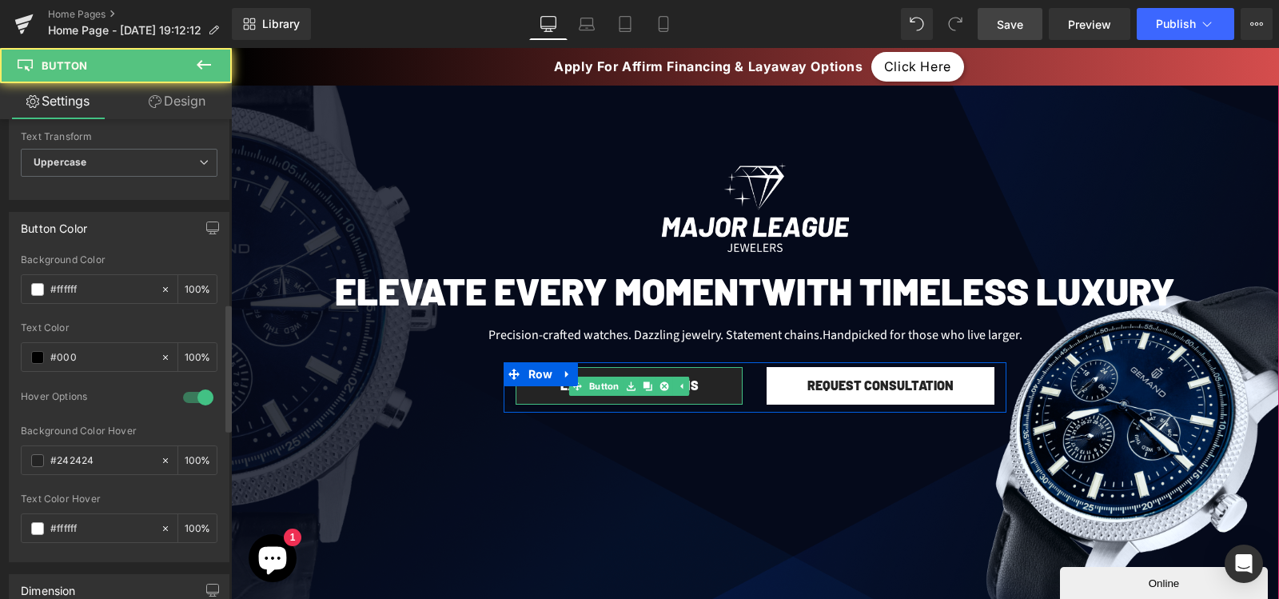
click at [530, 388] on link "Explore Collections" at bounding box center [630, 386] width 228 height 38
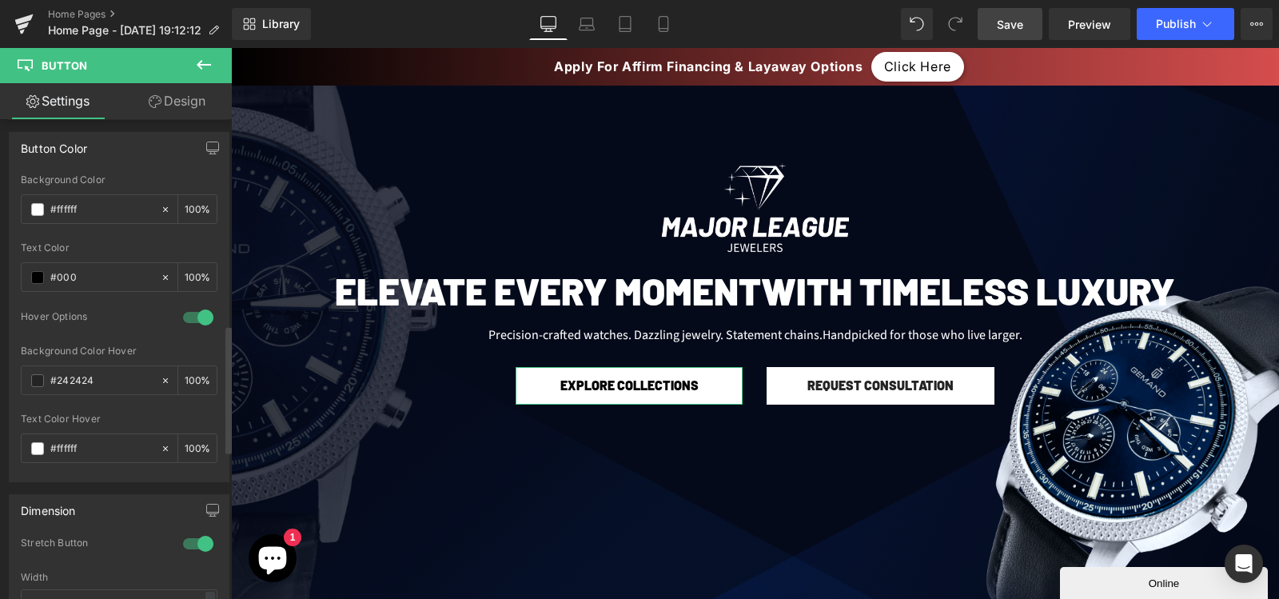
scroll to position [770, 0]
click at [78, 381] on input "#242424" at bounding box center [101, 380] width 102 height 18
type input "#000"
click at [122, 418] on div "Text Color Hover" at bounding box center [119, 418] width 197 height 11
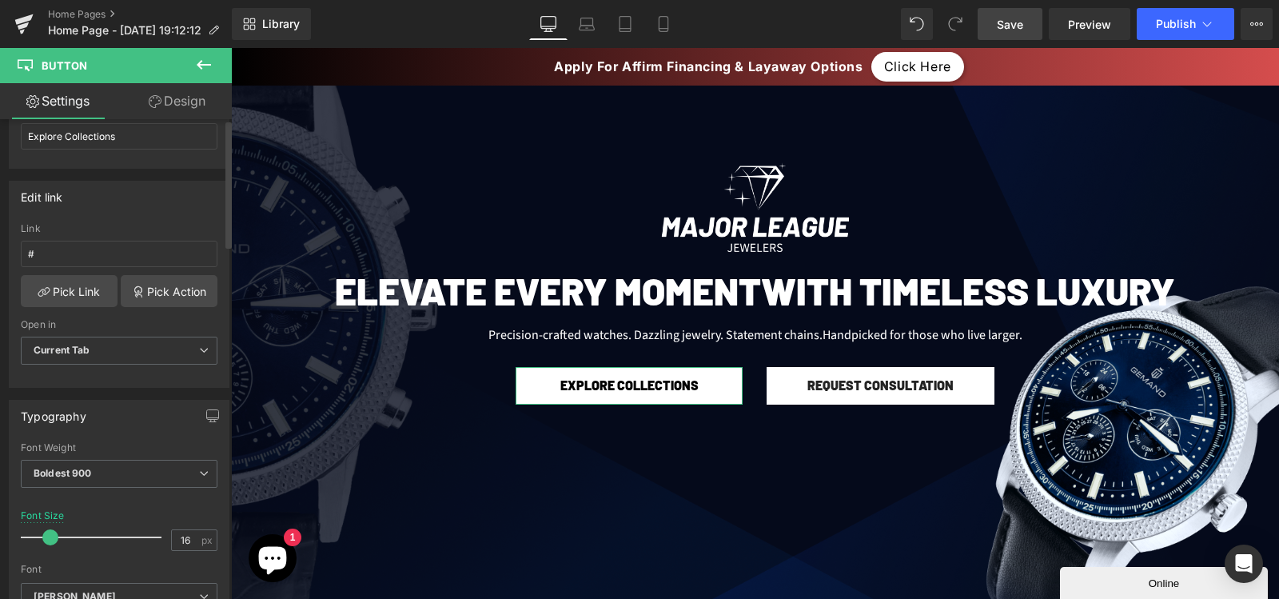
scroll to position [0, 0]
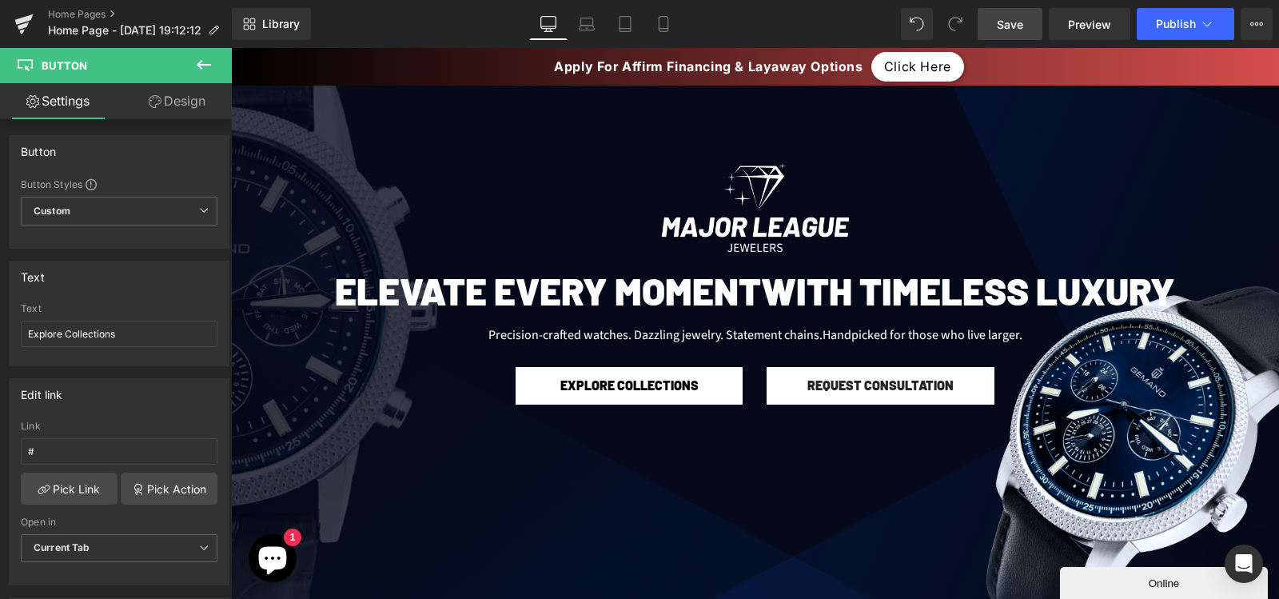
click at [1021, 25] on span "Save" at bounding box center [1010, 24] width 26 height 17
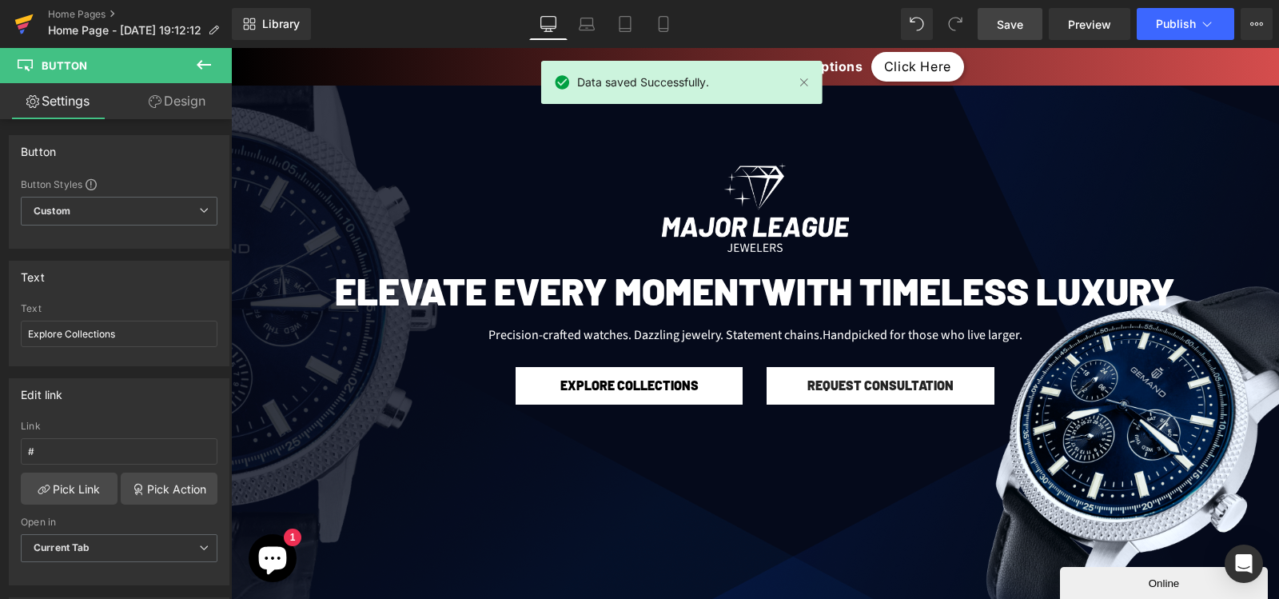
click at [16, 26] on icon at bounding box center [23, 24] width 19 height 40
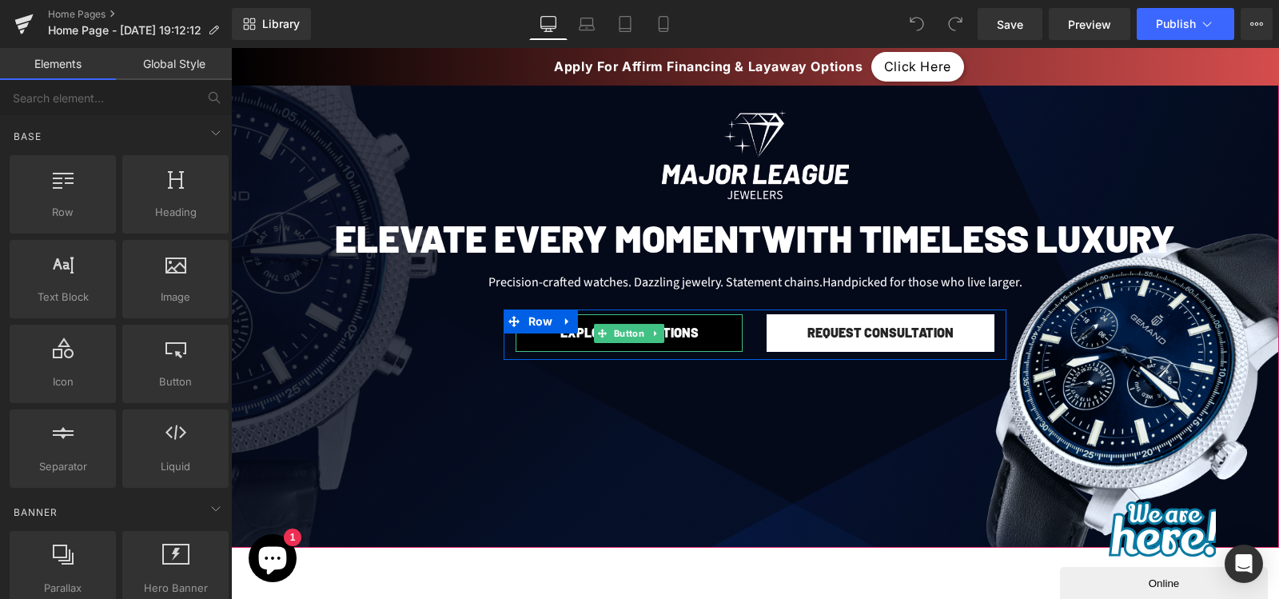
click at [689, 328] on link "Explore Collections" at bounding box center [630, 333] width 228 height 38
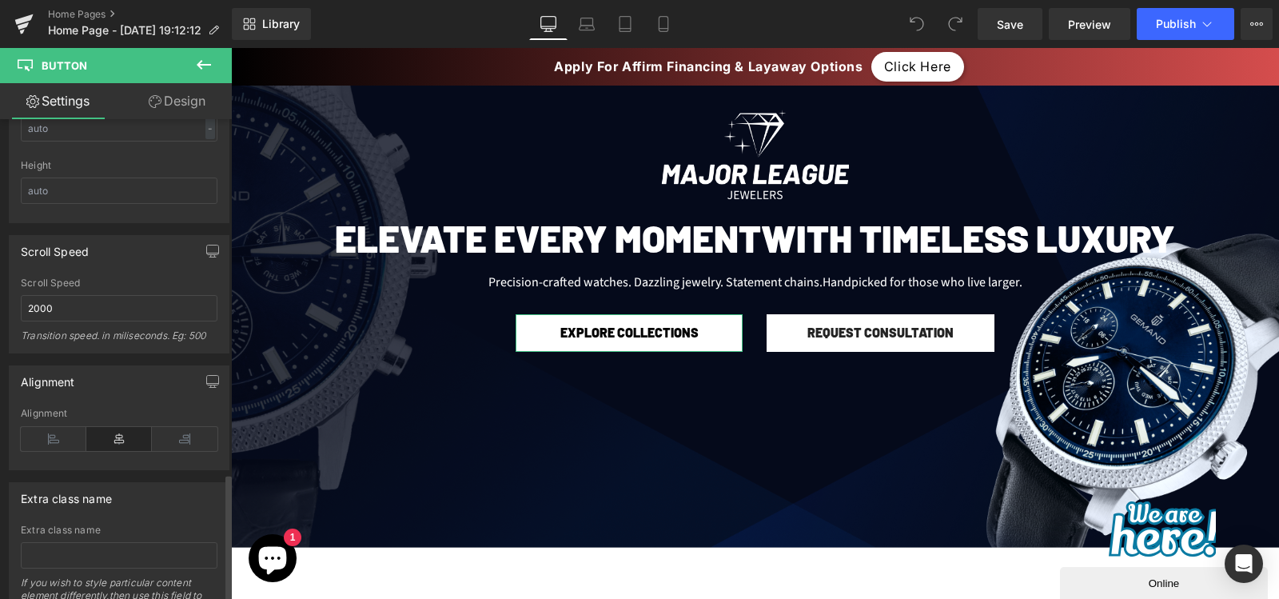
scroll to position [1328, 0]
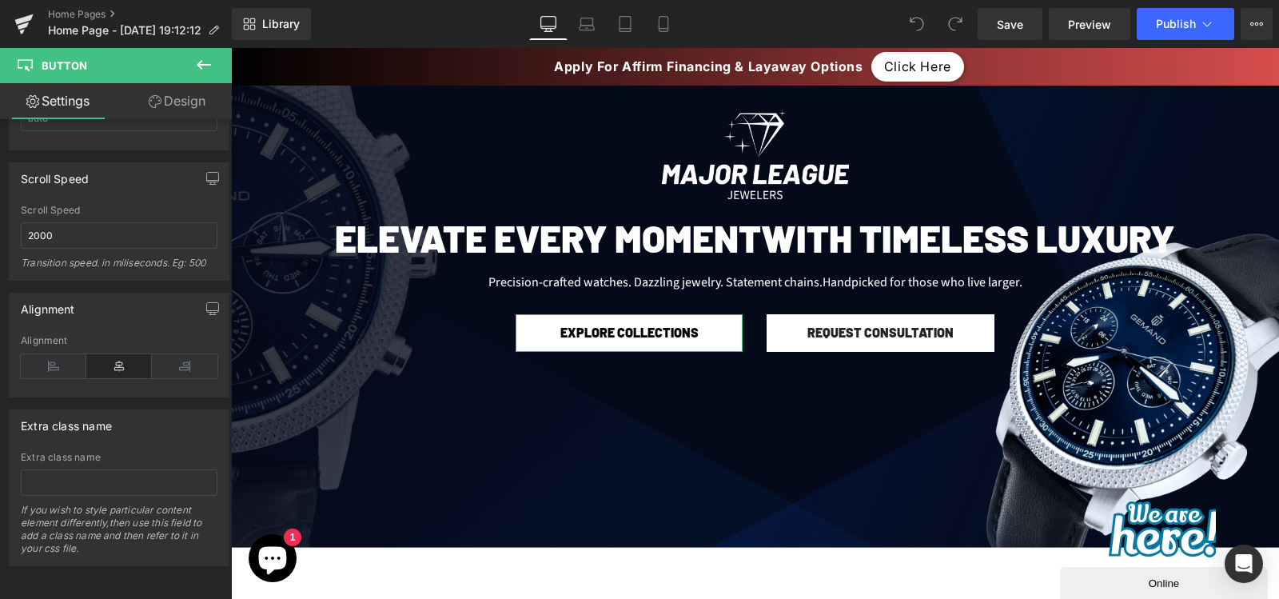
click at [188, 100] on link "Design" at bounding box center [177, 101] width 116 height 36
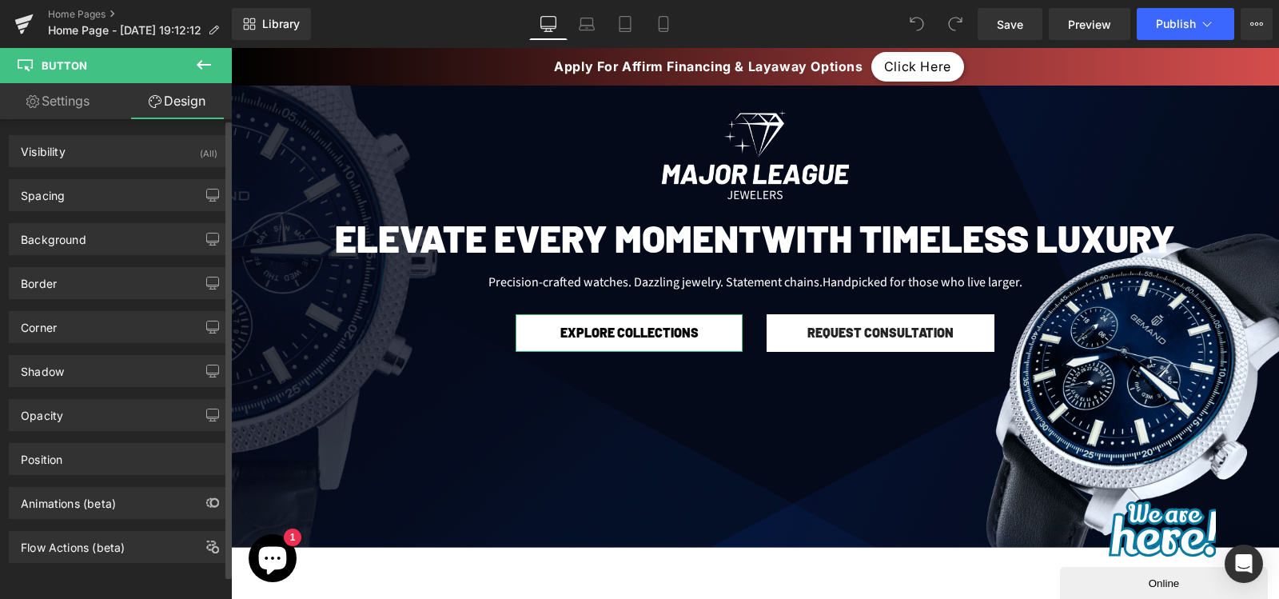
scroll to position [9, 0]
click at [69, 502] on div "Animations (beta)" at bounding box center [119, 503] width 219 height 30
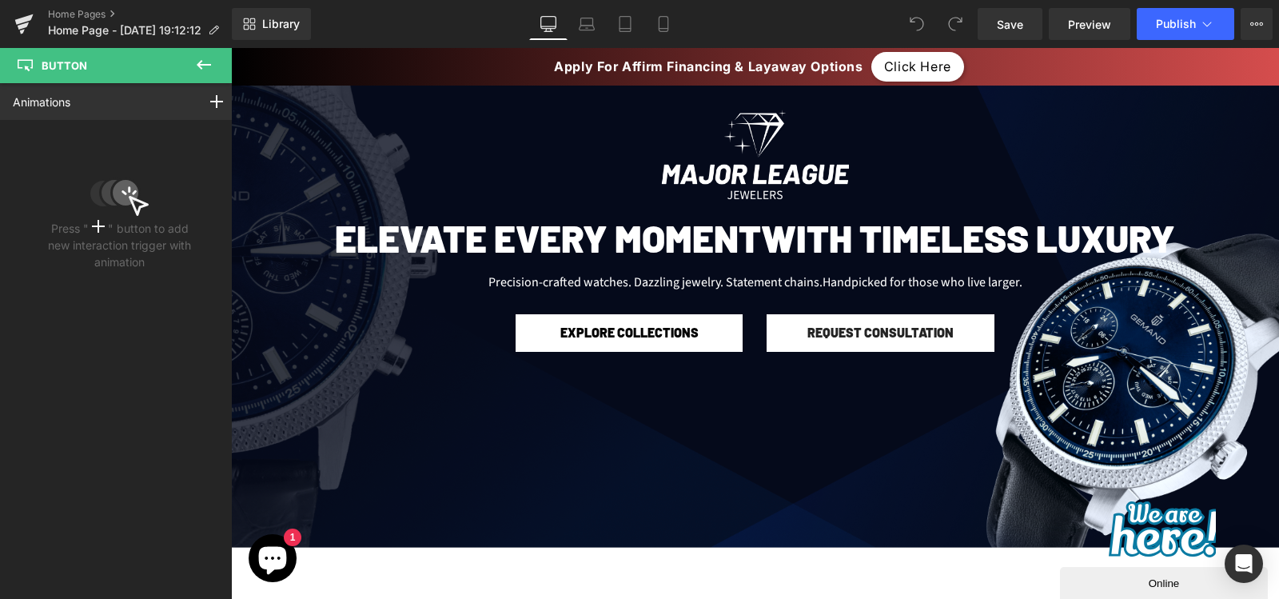
click at [201, 65] on icon at bounding box center [204, 65] width 14 height 10
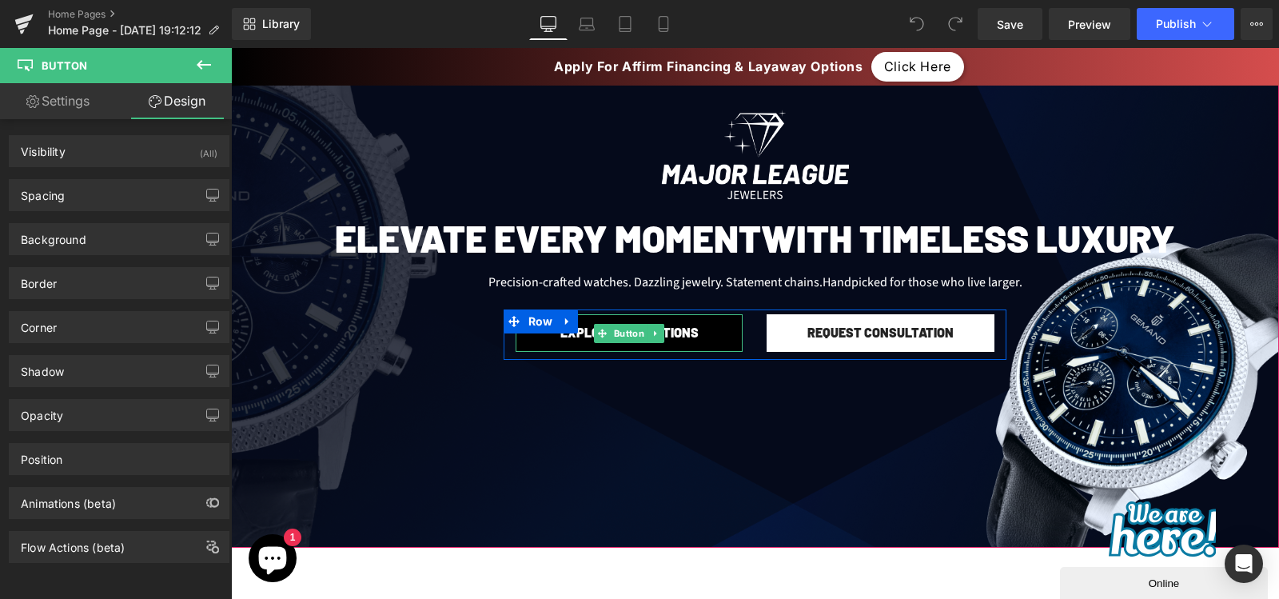
click at [530, 345] on link "Explore Collections" at bounding box center [630, 333] width 228 height 38
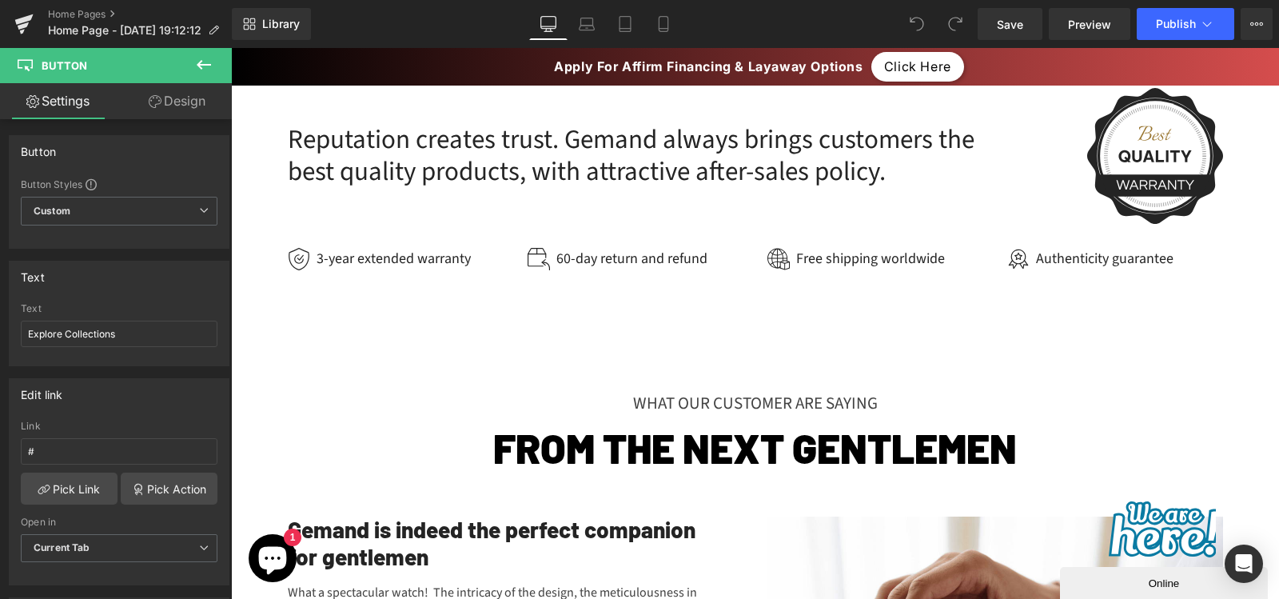
scroll to position [3161, 0]
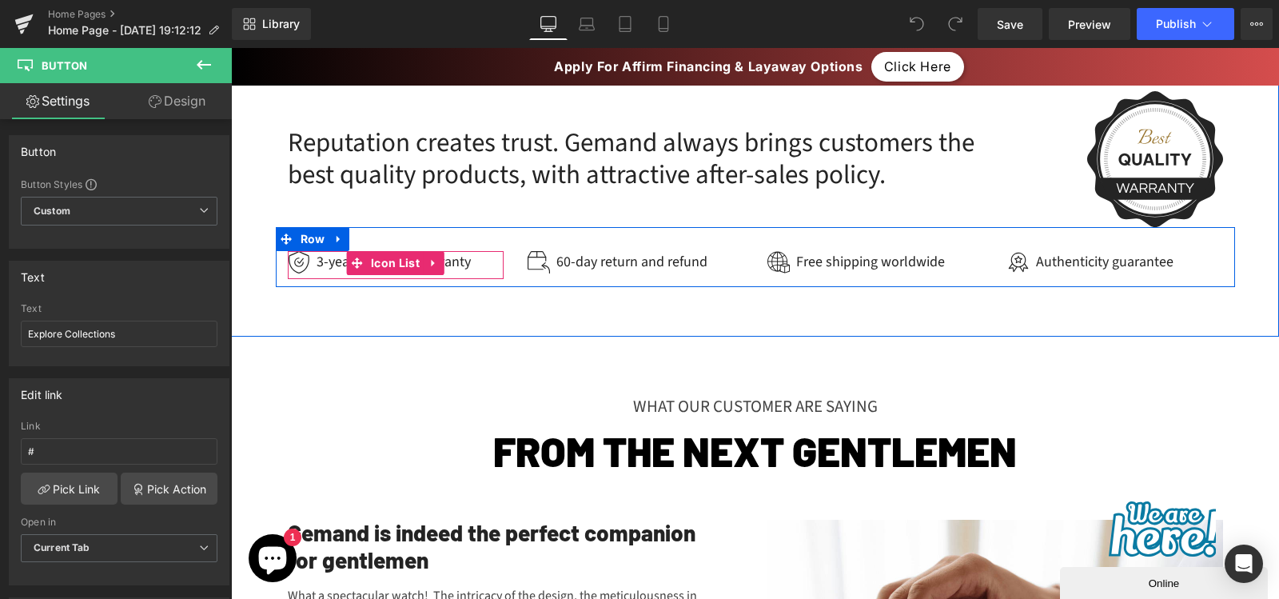
click at [460, 261] on div "3-year extended warranty Text Block" at bounding box center [392, 262] width 158 height 22
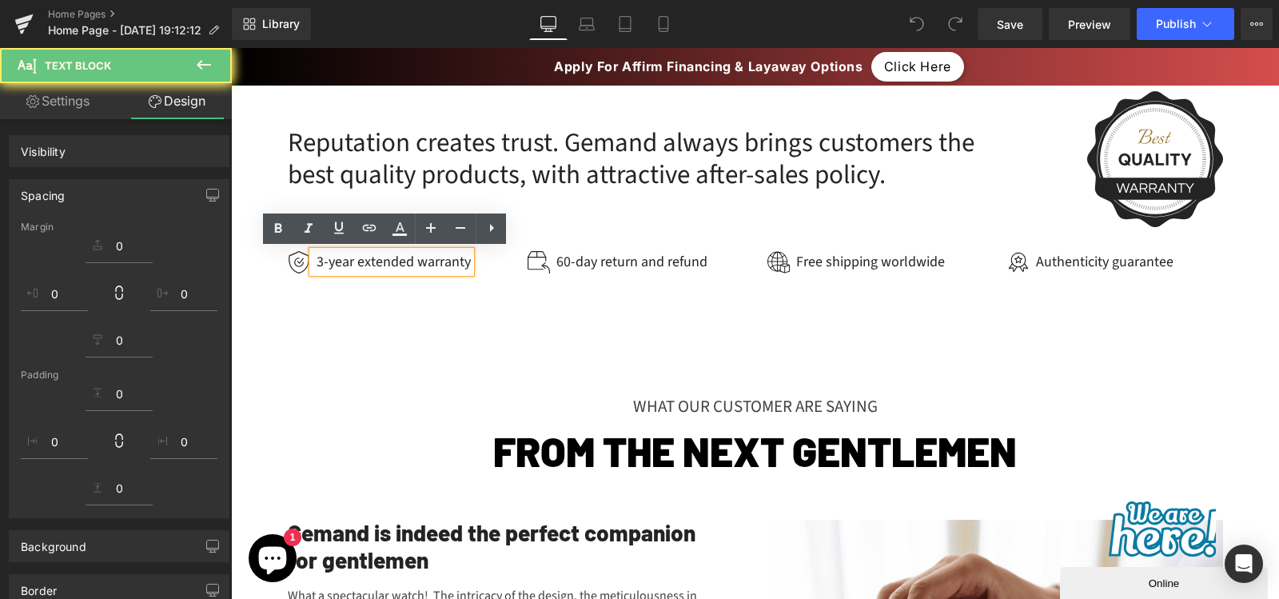
click at [443, 261] on div "3-year extended warranty" at bounding box center [392, 262] width 158 height 22
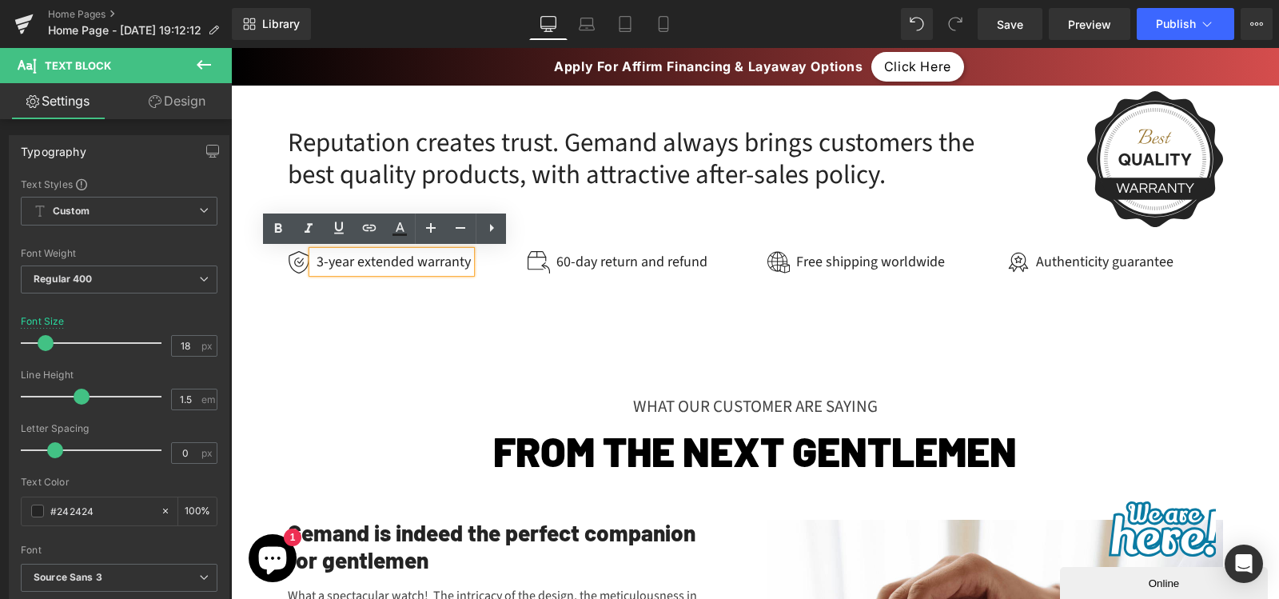
click at [329, 261] on div "3-year extended warranty" at bounding box center [392, 262] width 158 height 22
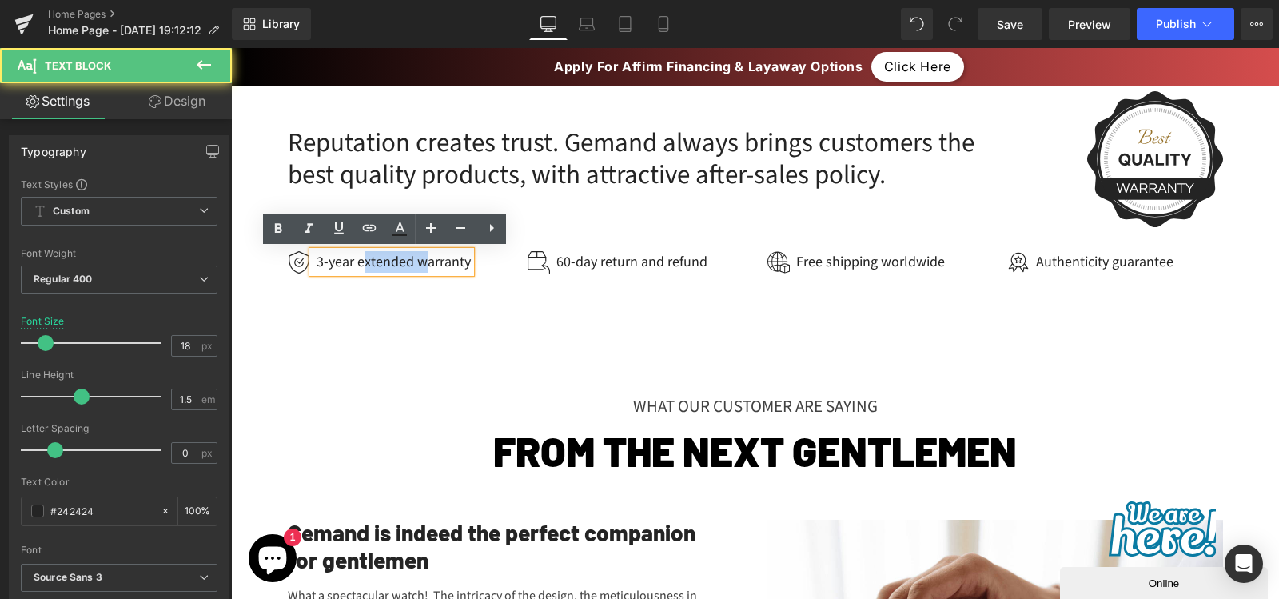
drag, startPoint x: 418, startPoint y: 261, endPoint x: 355, endPoint y: 259, distance: 63.2
click at [355, 259] on div "3-year extended warranty" at bounding box center [392, 262] width 158 height 22
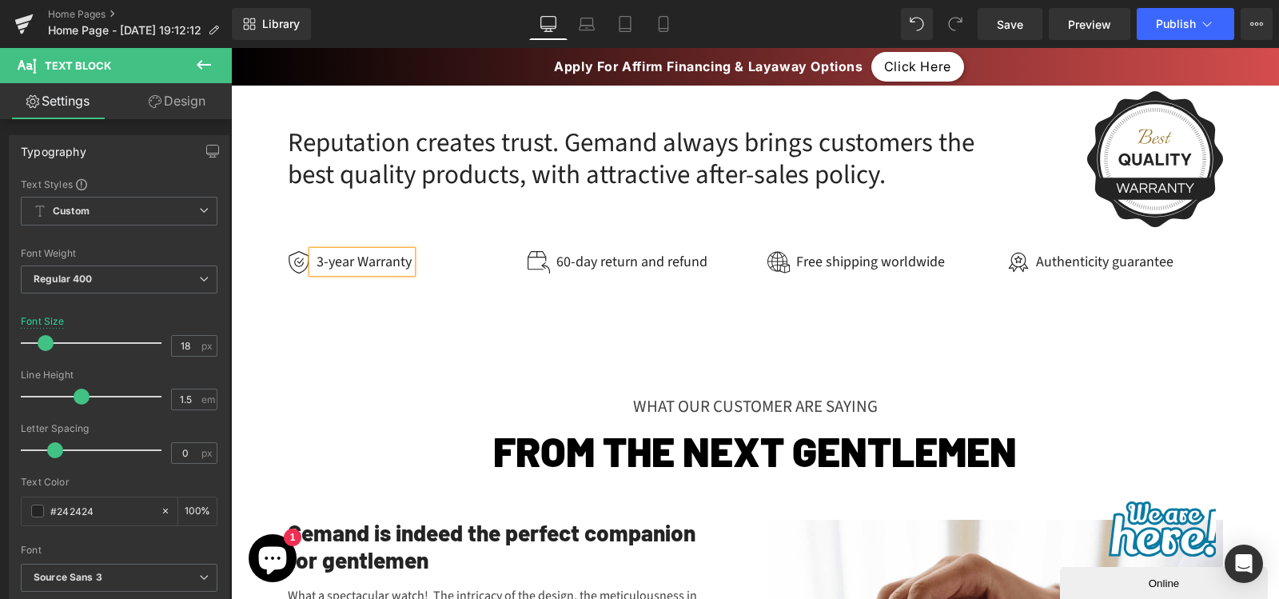
click at [331, 265] on div "3-year Warranty" at bounding box center [362, 262] width 99 height 22
click at [931, 262] on div "Free shipping worldwide" at bounding box center [868, 262] width 153 height 22
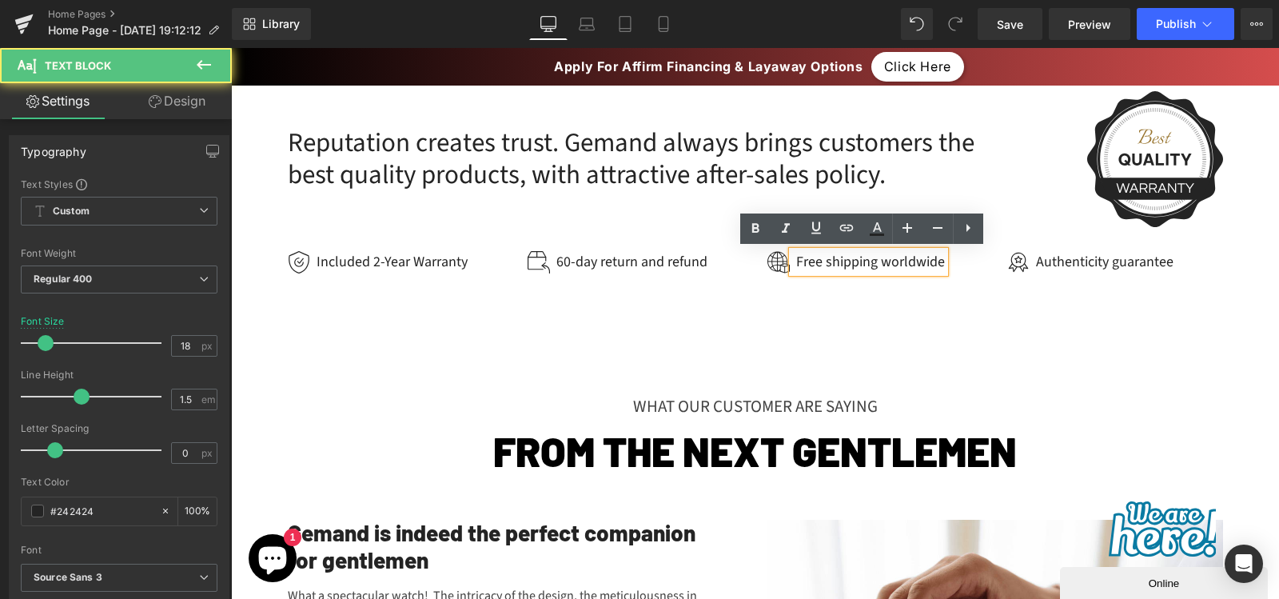
click at [826, 264] on div "Free shipping worldwide" at bounding box center [868, 262] width 153 height 22
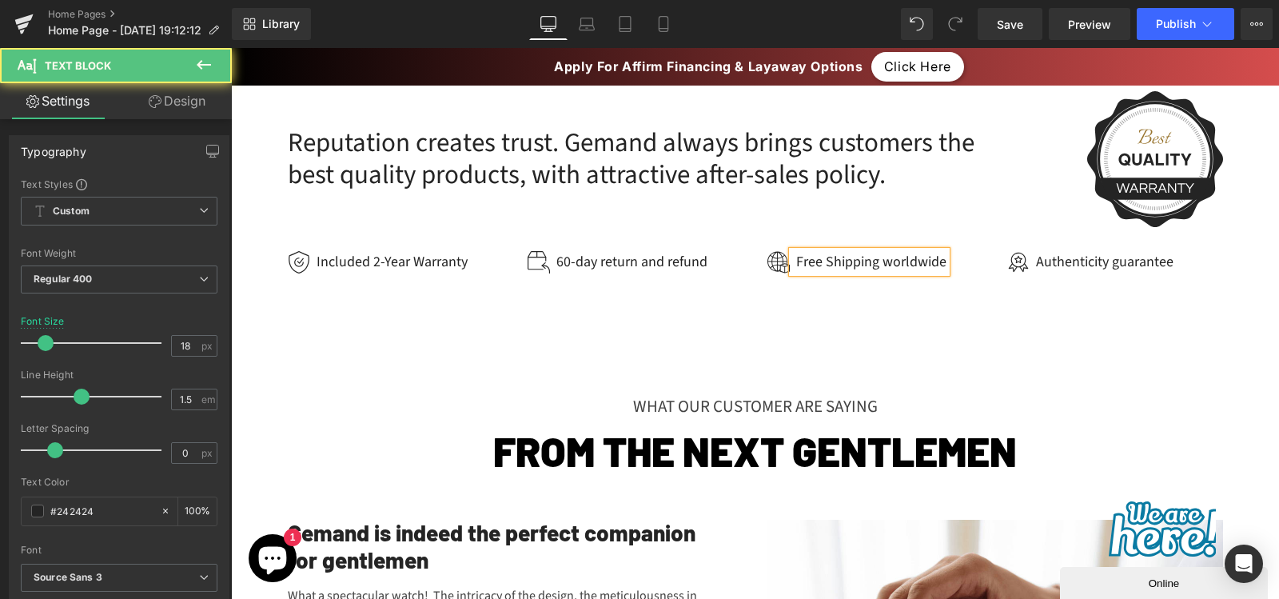
click at [885, 261] on div "Free Shipping worldwide" at bounding box center [869, 262] width 154 height 22
drag, startPoint x: 912, startPoint y: 261, endPoint x: 874, endPoint y: 265, distance: 38.6
click at [874, 265] on div "Free Shipping Worldwide" at bounding box center [869, 262] width 155 height 22
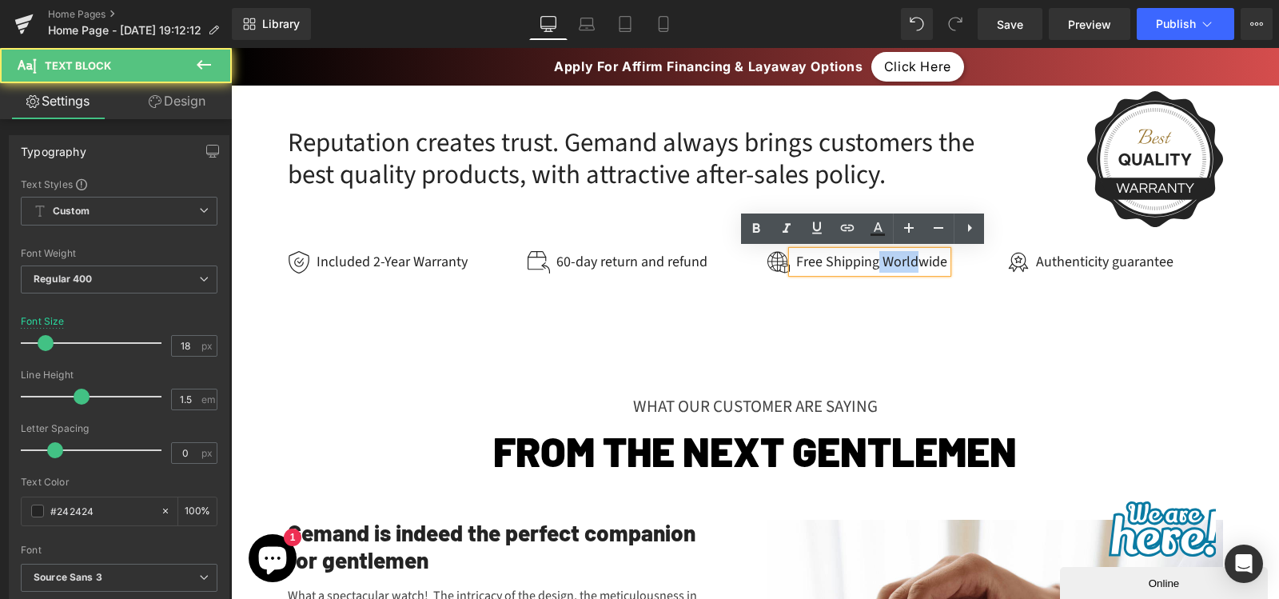
click at [880, 258] on div "Free Shipping Worldwide" at bounding box center [869, 262] width 155 height 22
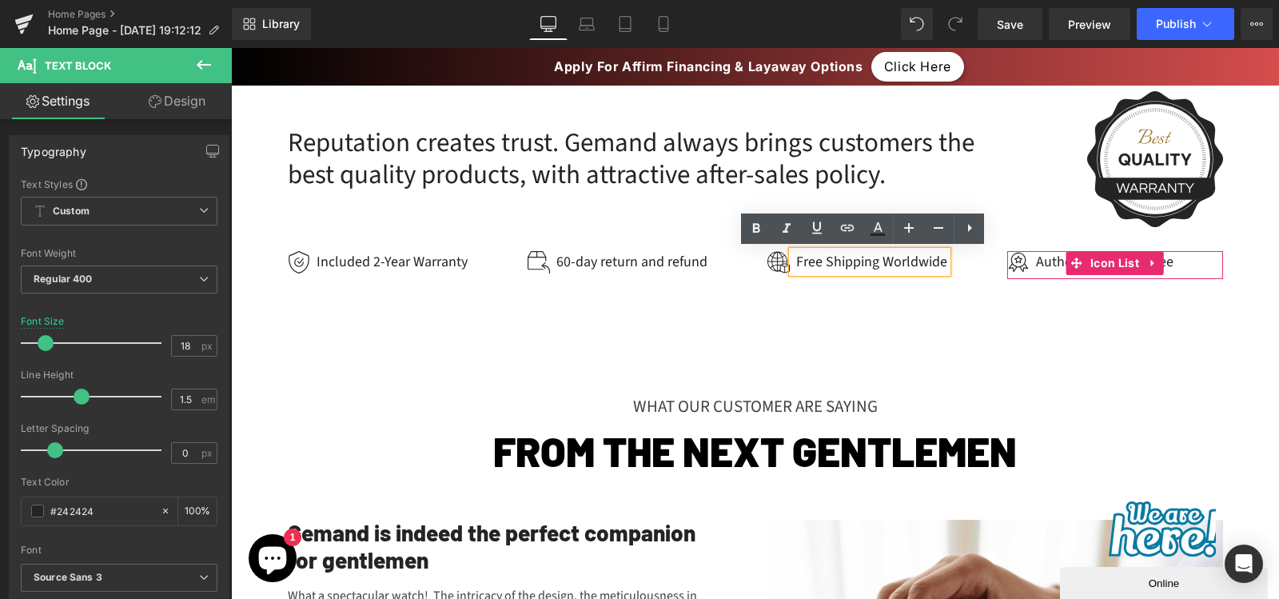
click at [231, 48] on div at bounding box center [231, 48] width 0 height 0
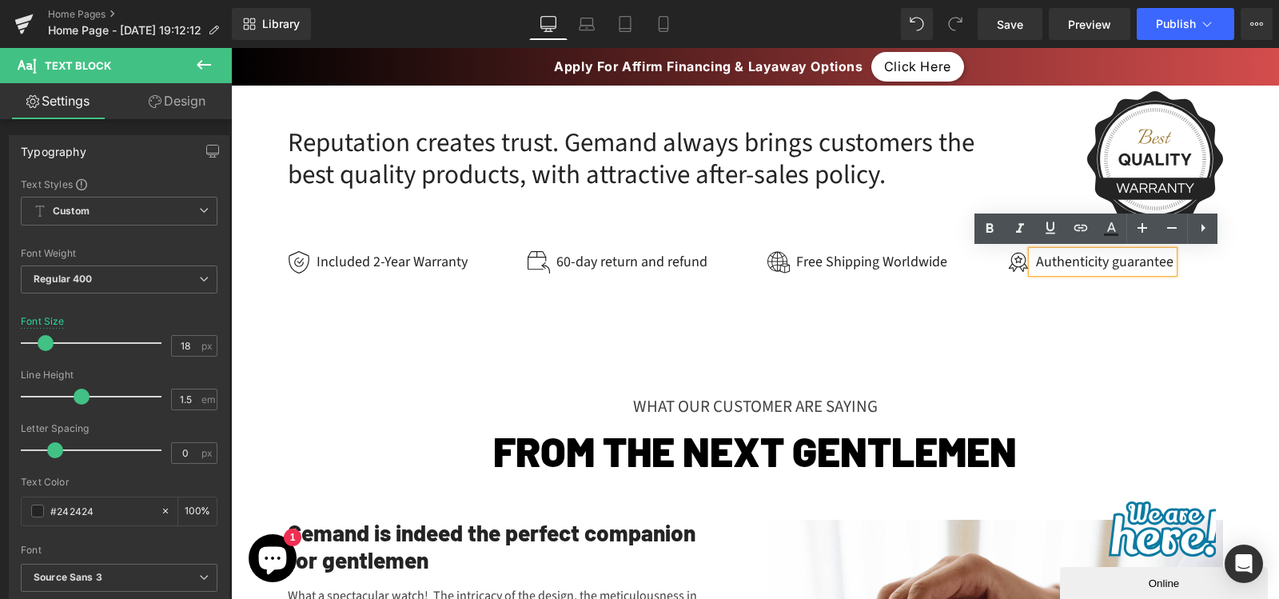
click at [1113, 262] on div "Authenticity guarantee" at bounding box center [1103, 262] width 142 height 22
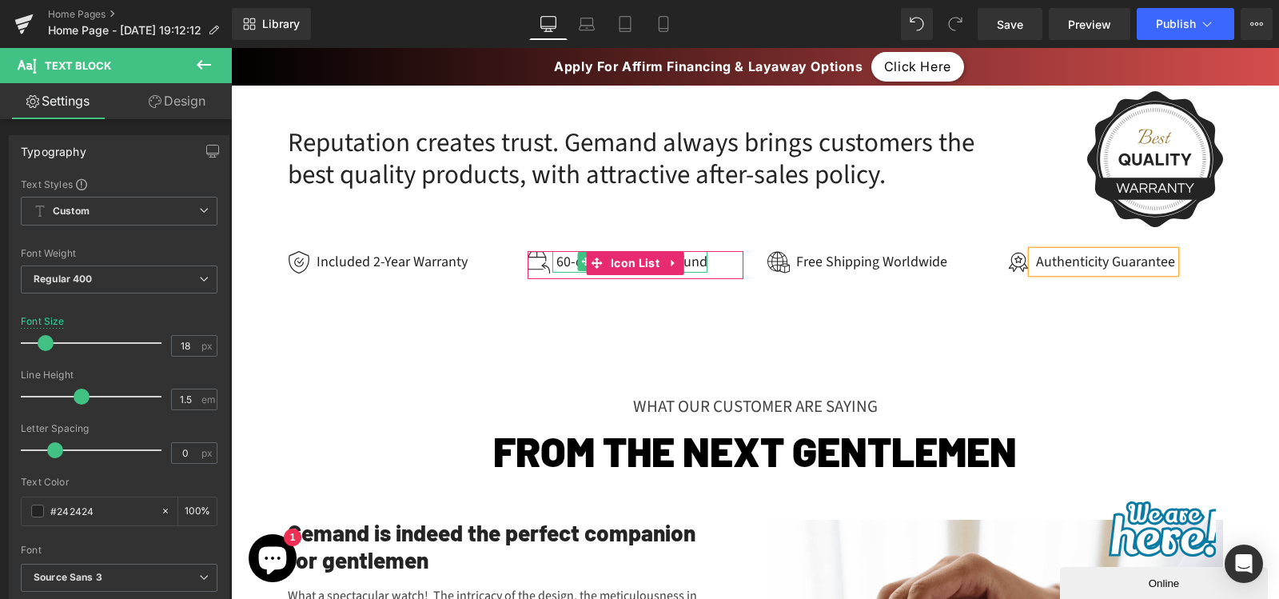
click at [689, 261] on div "60-day return and refund" at bounding box center [629, 262] width 155 height 22
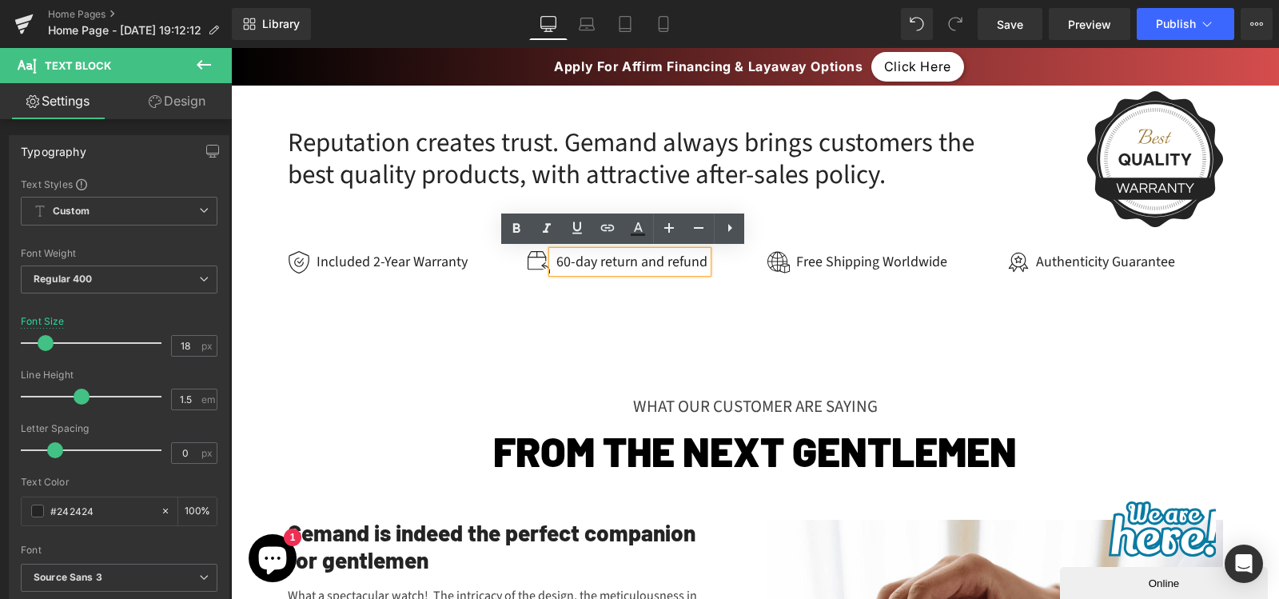
click at [698, 261] on div "60-day return and refund" at bounding box center [629, 262] width 155 height 22
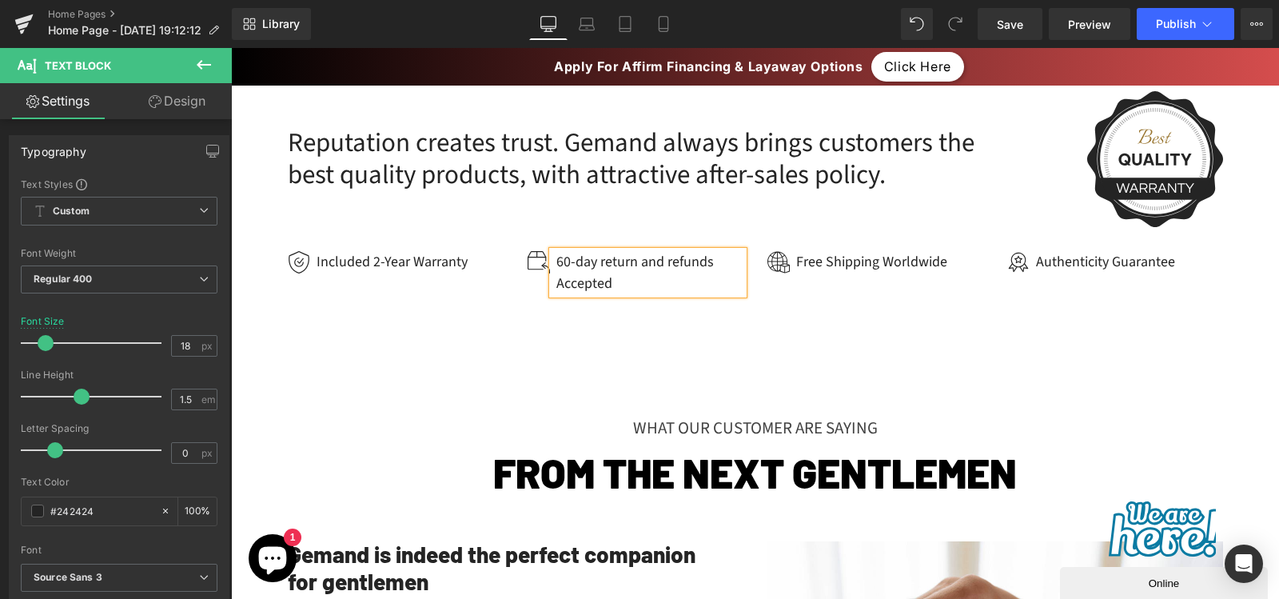
click at [630, 261] on div "60-day return and refunds Accepted" at bounding box center [647, 272] width 191 height 43
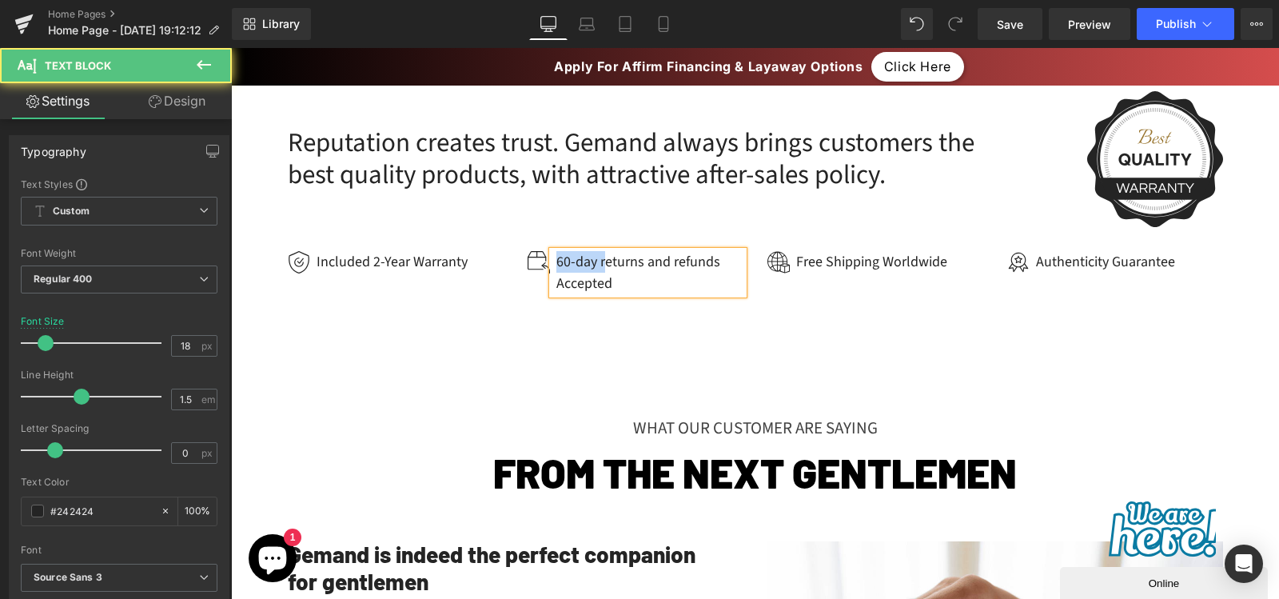
drag, startPoint x: 600, startPoint y: 261, endPoint x: 539, endPoint y: 261, distance: 60.8
click at [539, 261] on li "Image 60-day returns and refunds Accepted Text Block" at bounding box center [636, 272] width 216 height 43
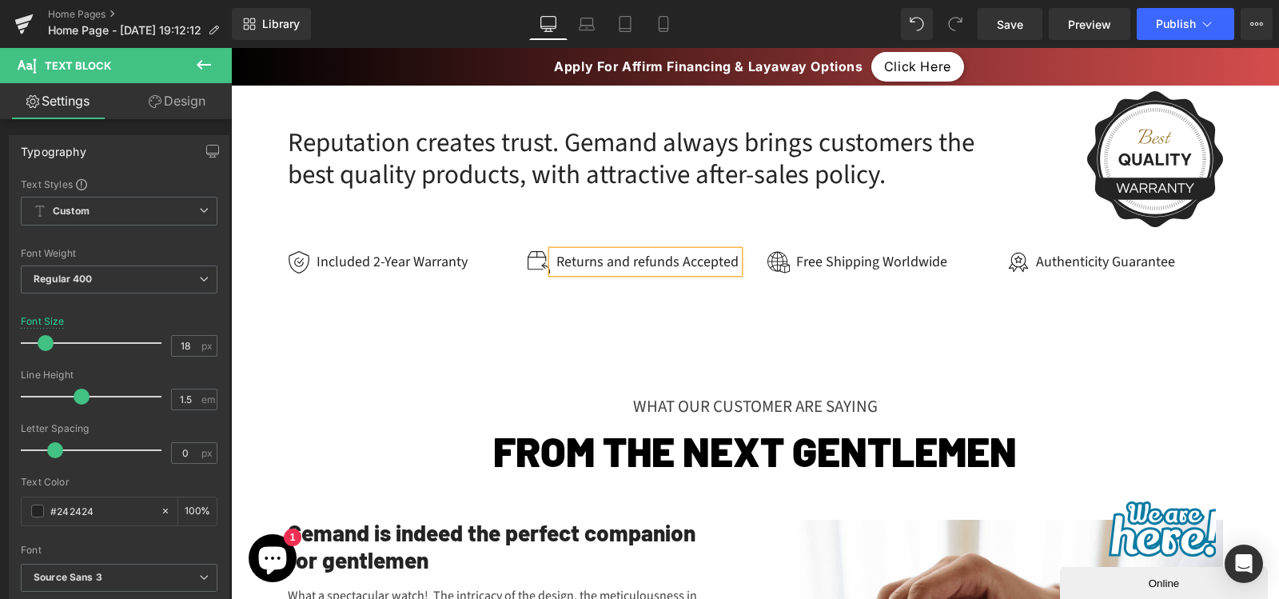
click at [633, 258] on div "Returns and refunds Accepted" at bounding box center [645, 262] width 186 height 22
click at [607, 260] on div "Returns and Refunds Accepted" at bounding box center [646, 262] width 189 height 22
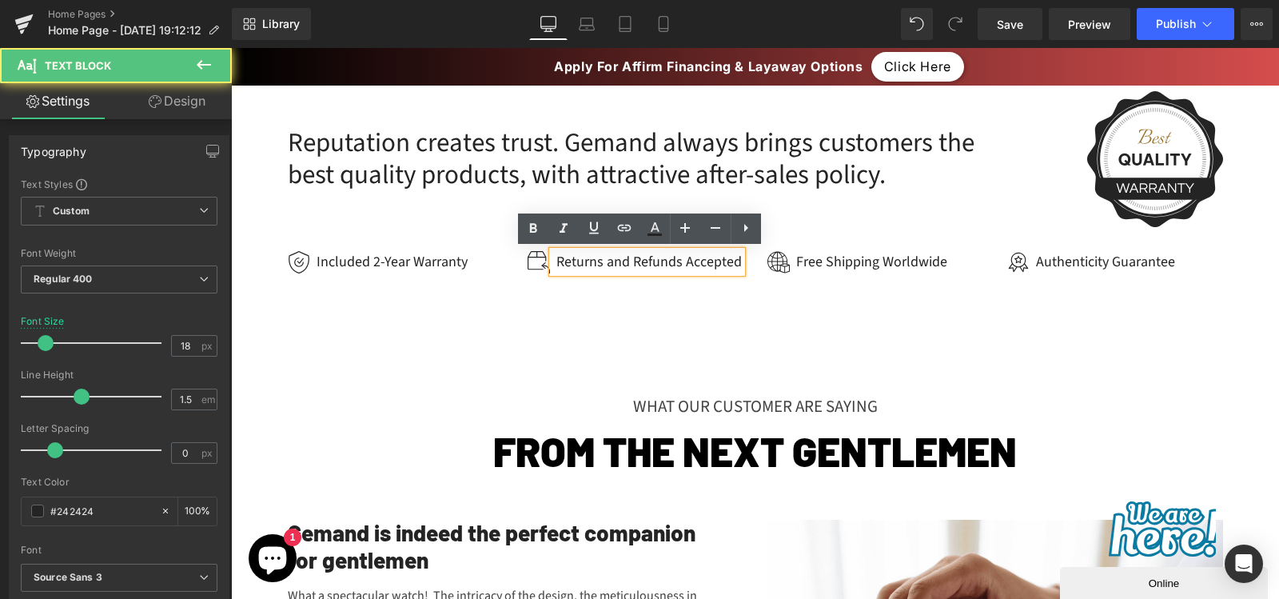
click at [609, 263] on div "Returns and Refunds Accepted" at bounding box center [646, 262] width 189 height 22
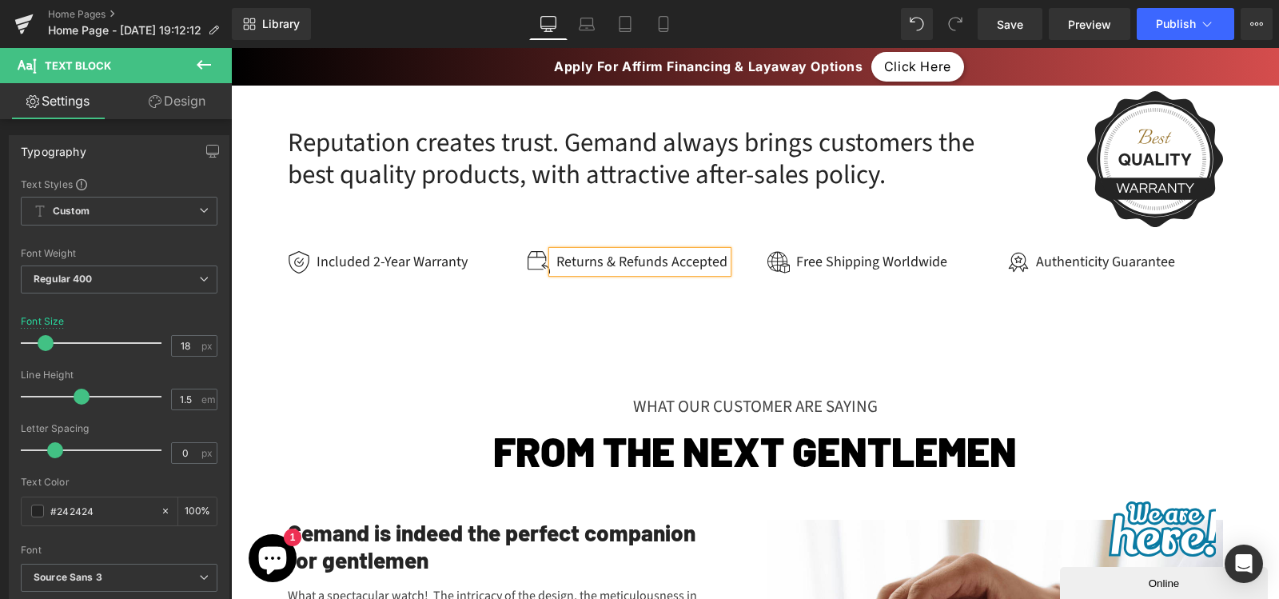
click at [603, 325] on div "Image Reputation creates trust. Gemand always brings customers the best quality…" at bounding box center [755, 186] width 1048 height 304
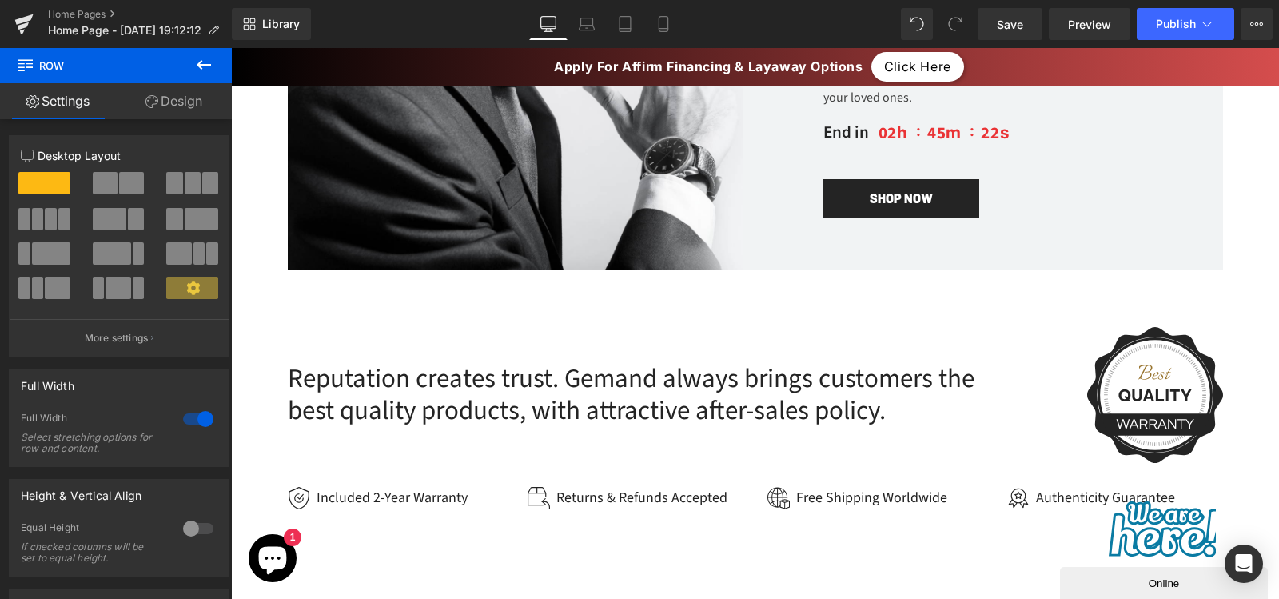
scroll to position [3056, 0]
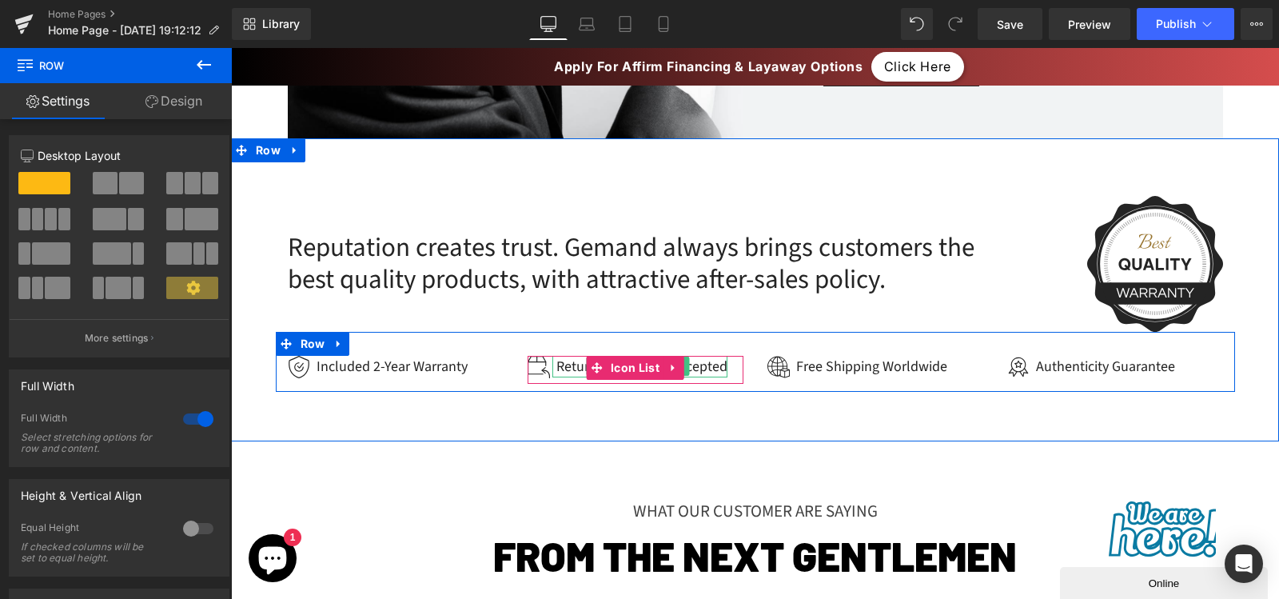
click at [699, 367] on div "Returns & Refunds Accepted" at bounding box center [639, 367] width 175 height 22
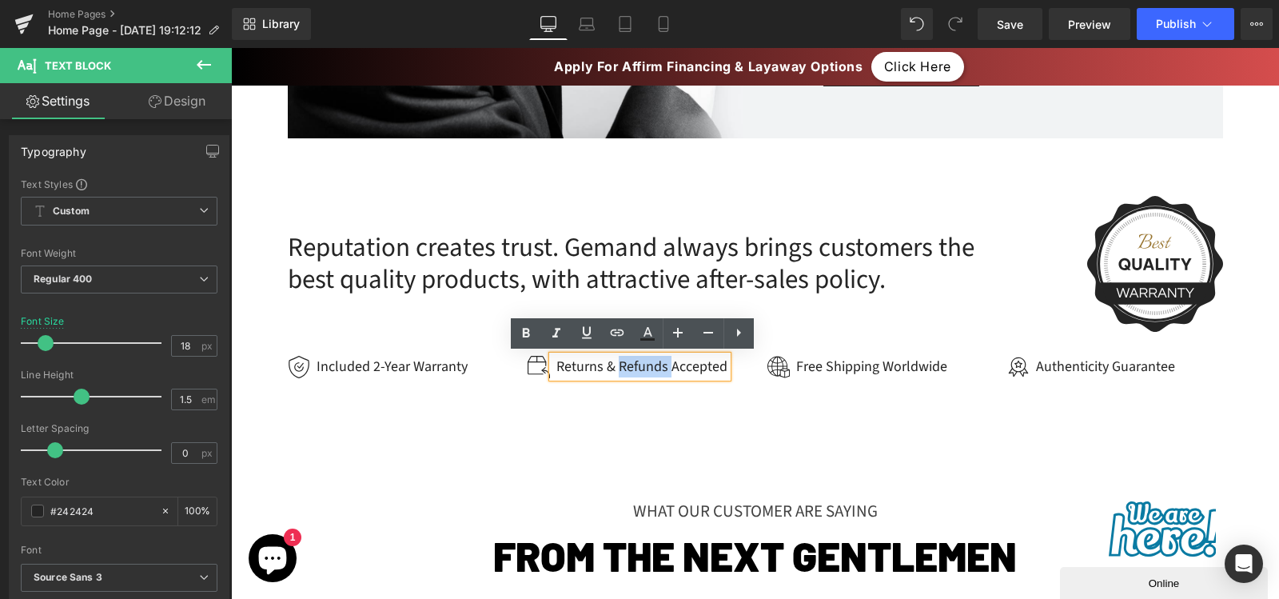
drag, startPoint x: 666, startPoint y: 368, endPoint x: 615, endPoint y: 368, distance: 51.2
click at [615, 368] on div "Returns & Refunds Accepted" at bounding box center [639, 367] width 175 height 22
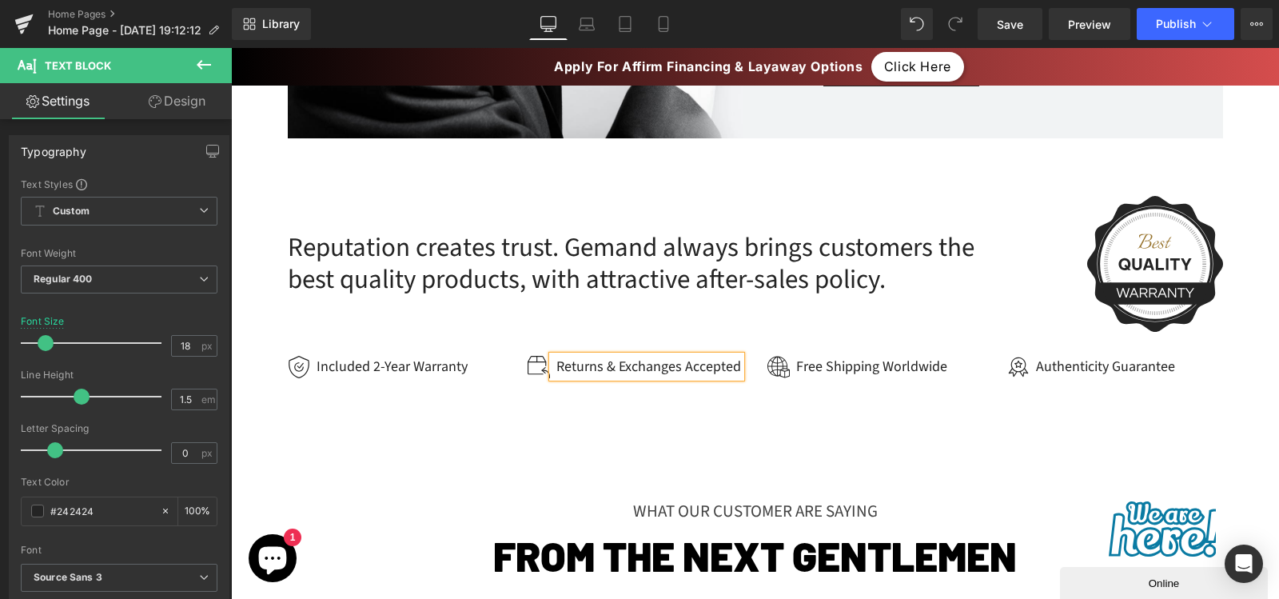
click at [653, 417] on div "Image Reputation creates trust. Gemand always brings customers the best quality…" at bounding box center [755, 290] width 1048 height 304
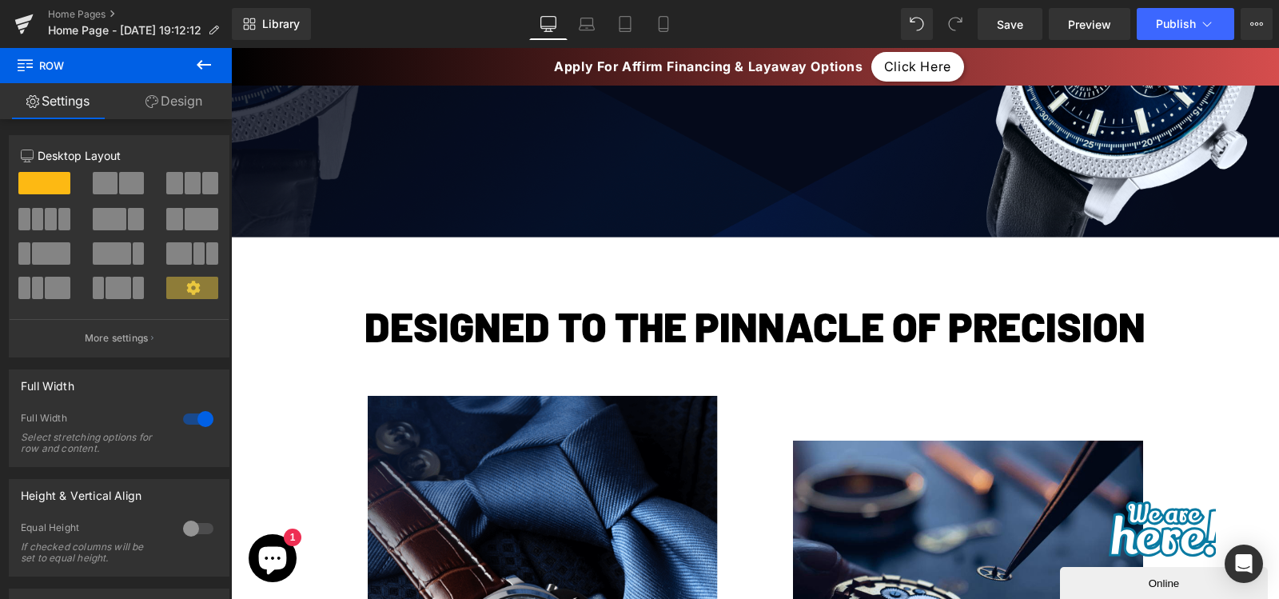
scroll to position [264, 0]
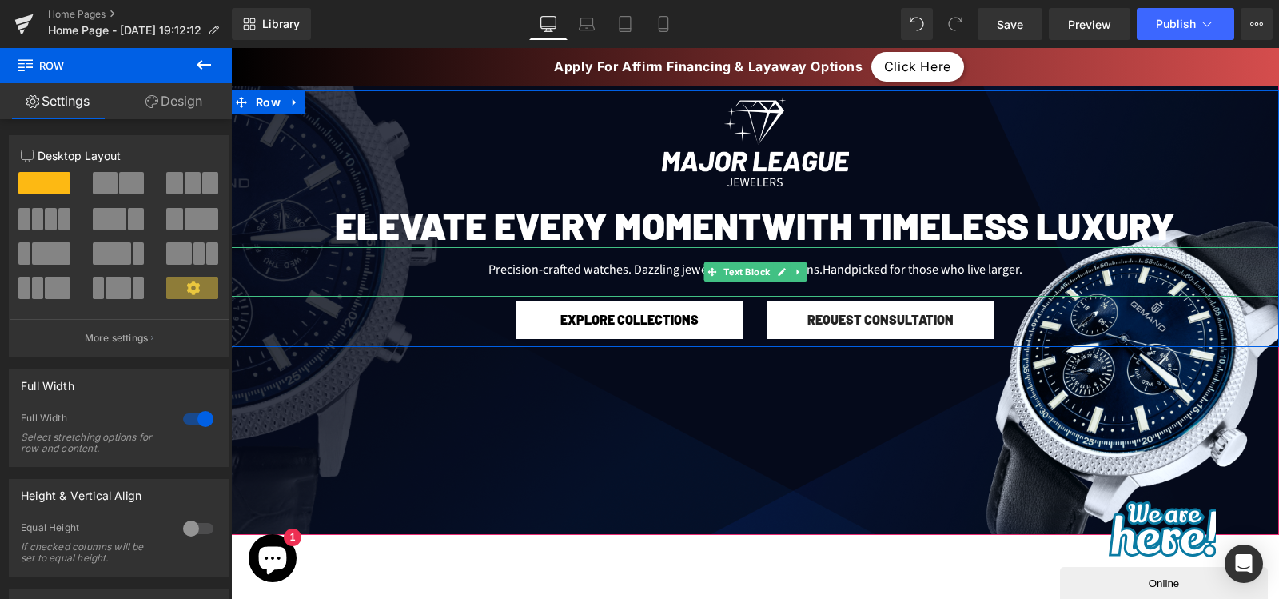
click at [609, 266] on div "Precision-crafted watches. Dazzling jewelry. Statement chains. Handpicked for t…" at bounding box center [755, 272] width 1048 height 50
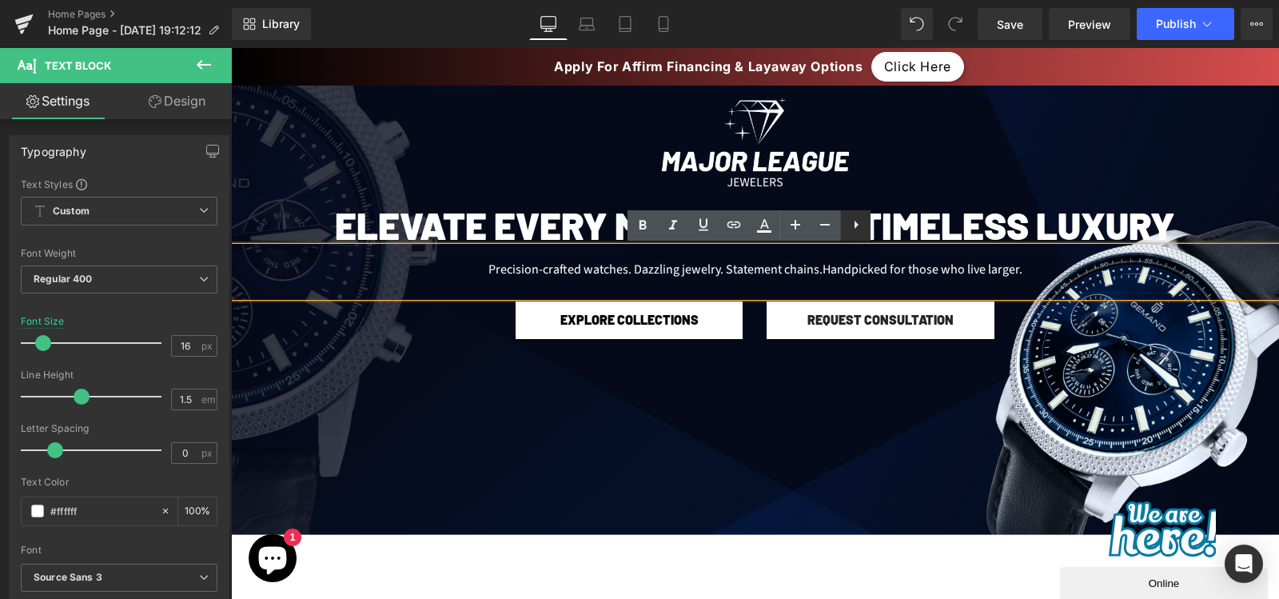
click at [852, 224] on icon at bounding box center [856, 224] width 19 height 19
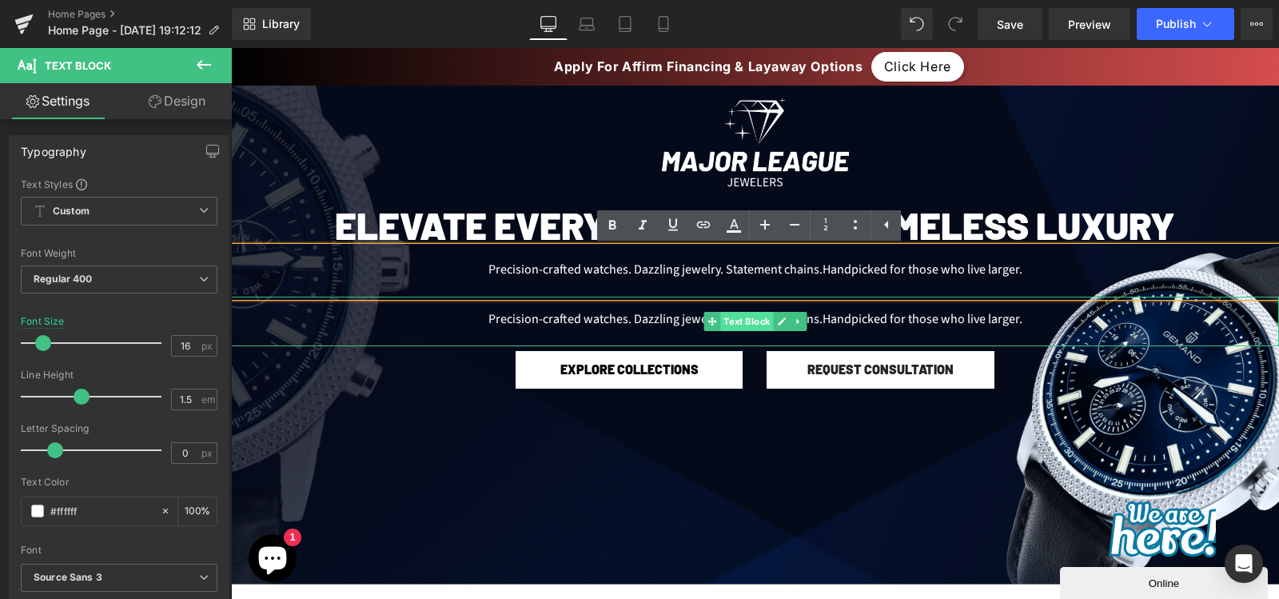
click at [760, 318] on span "Text Block" at bounding box center [746, 321] width 53 height 19
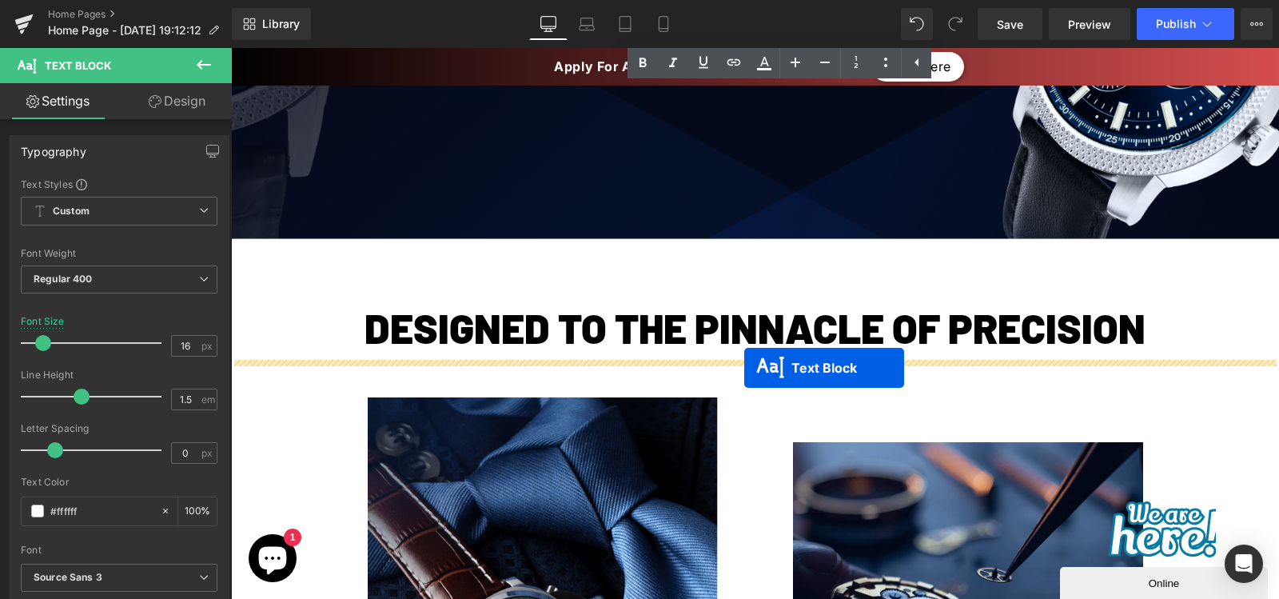
drag, startPoint x: 747, startPoint y: 317, endPoint x: 744, endPoint y: 370, distance: 52.8
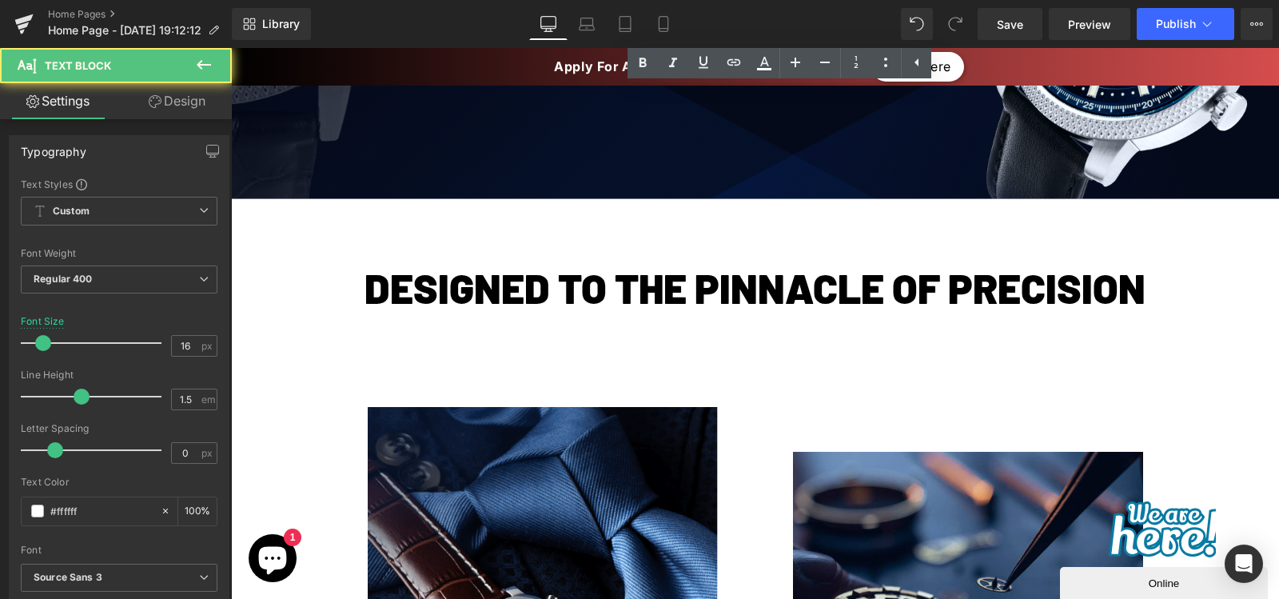
scroll to position [560, 0]
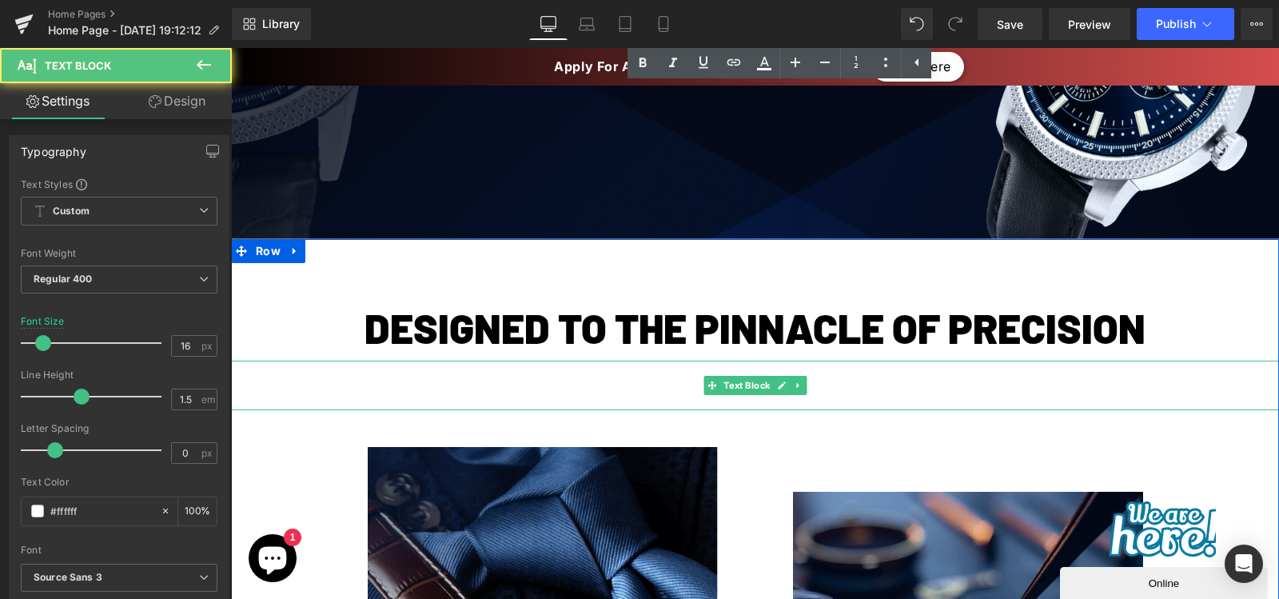
click at [628, 371] on div "Precision-crafted watches. Dazzling jewelry. Statement chains. Handpicked for t…" at bounding box center [755, 386] width 1048 height 50
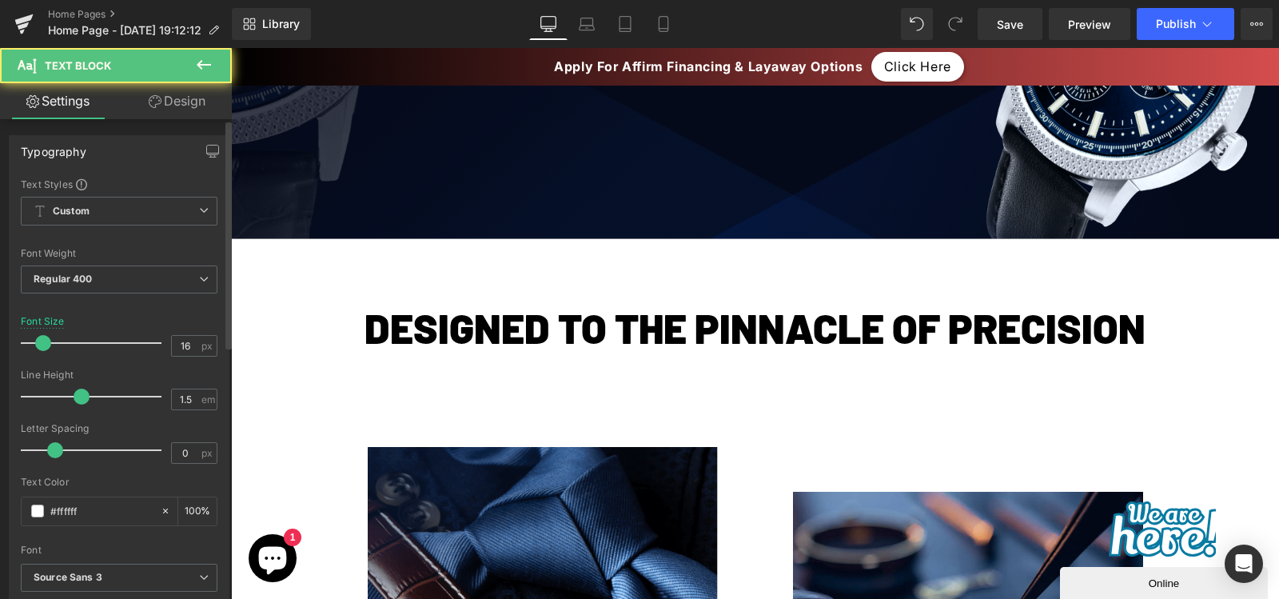
scroll to position [234, 0]
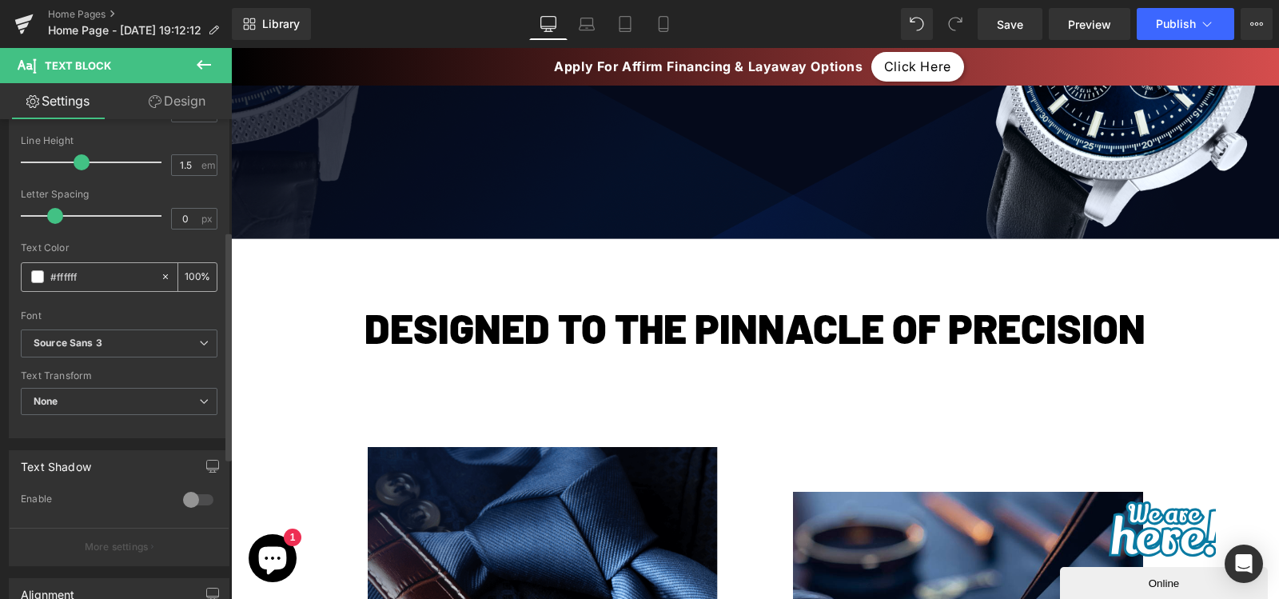
click at [88, 276] on input "#ffffff" at bounding box center [101, 277] width 102 height 18
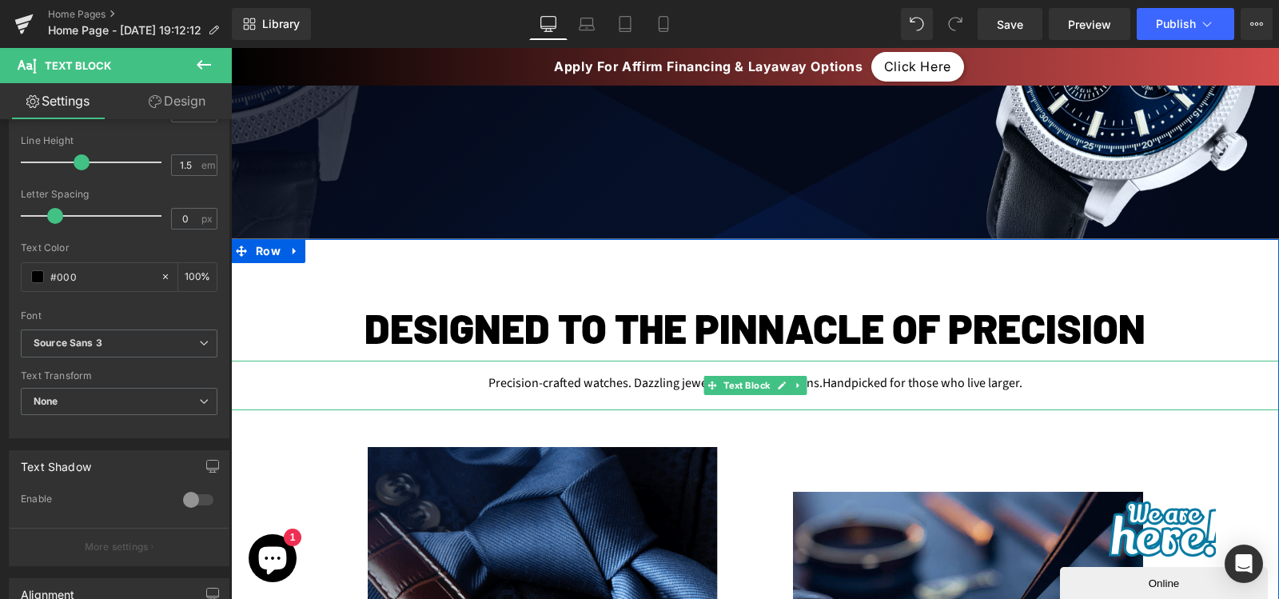
type input "#000"
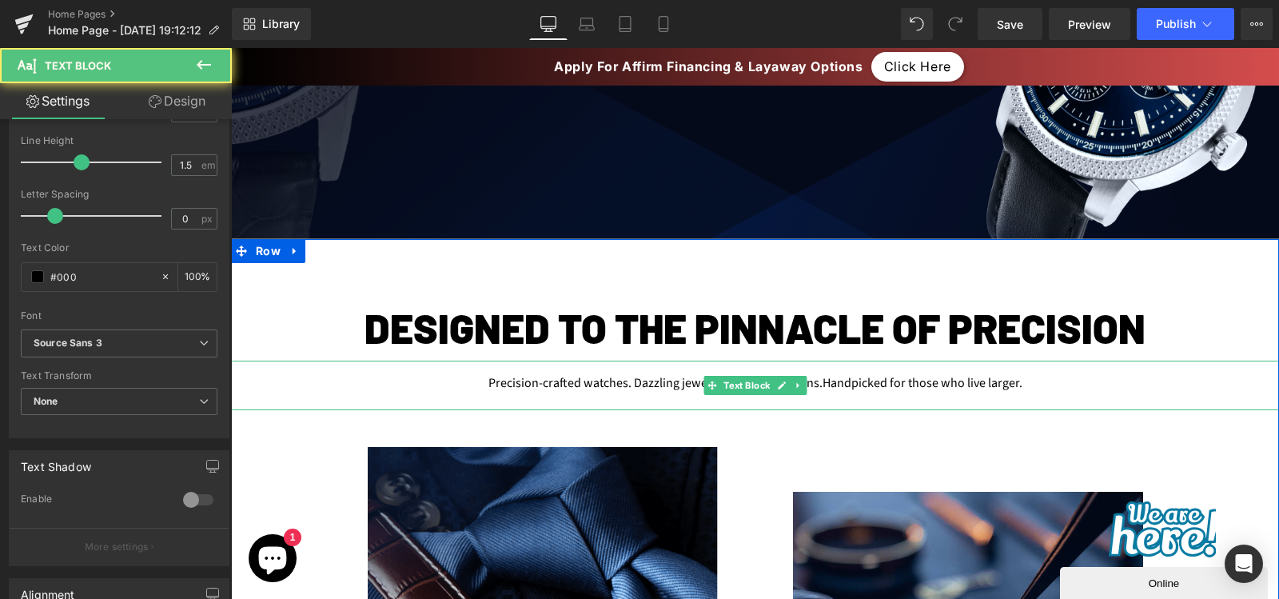
click at [594, 377] on div "Precision-crafted watches. Dazzling jewelry. Statement chains. Handpicked for t…" at bounding box center [755, 386] width 1048 height 50
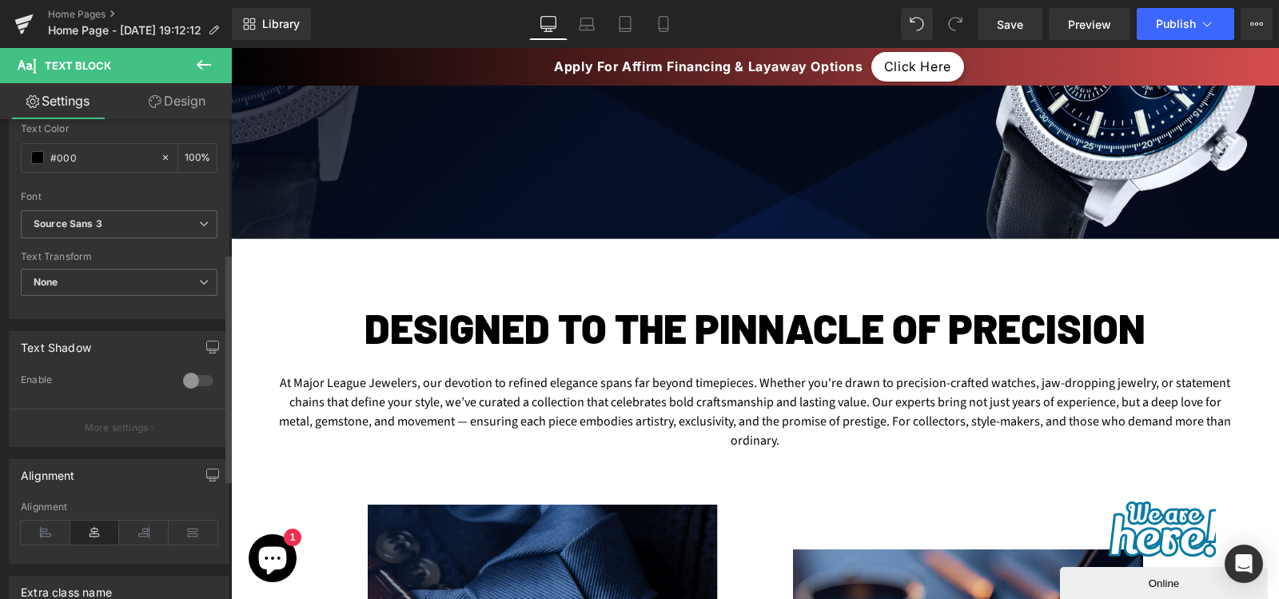
scroll to position [280, 0]
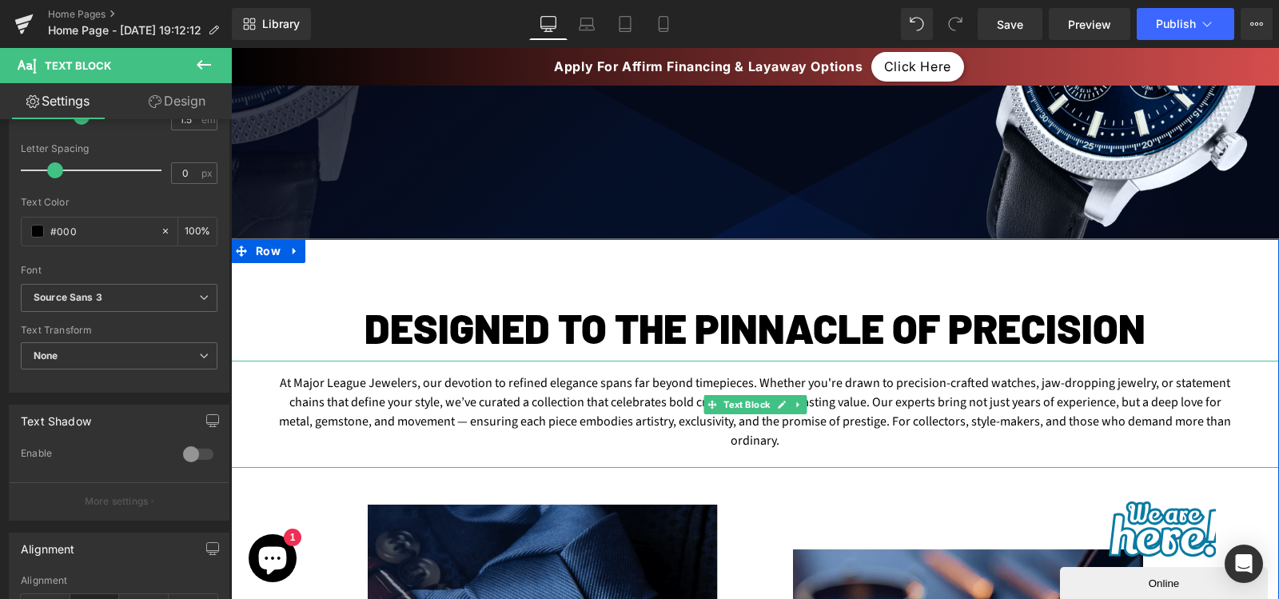
click at [406, 413] on div "At Major League Jewelers, our devotion to refined elegance spans far beyond tim…" at bounding box center [755, 414] width 1048 height 107
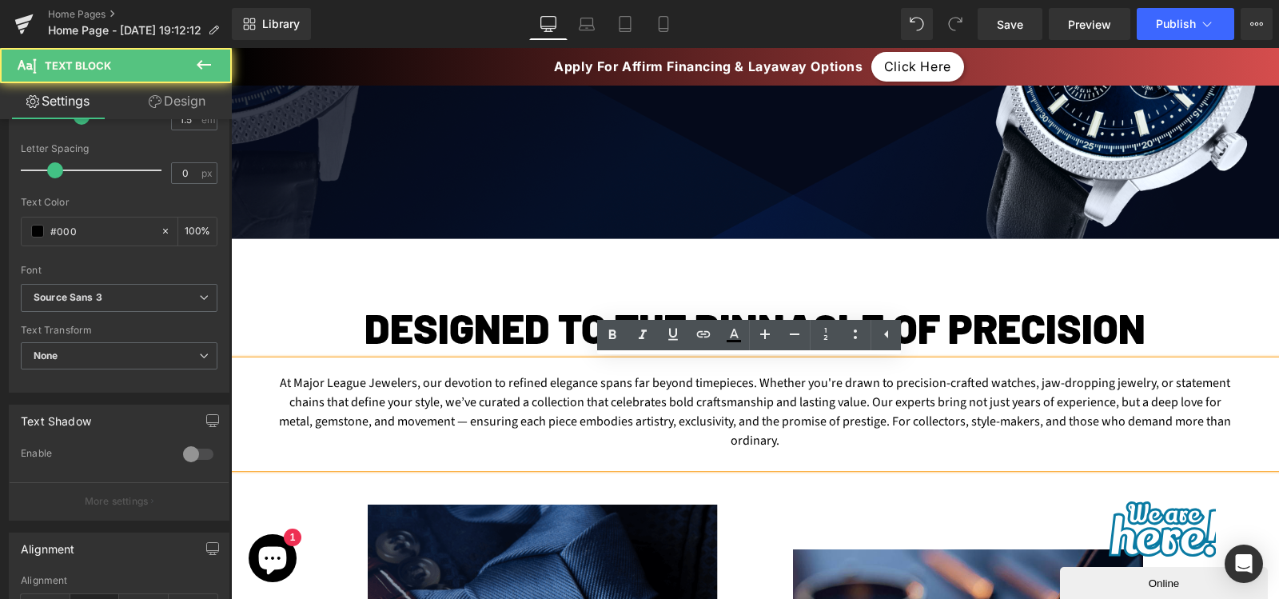
click at [572, 385] on div "At Major League Jewelers, our devotion to refined elegance spans far beyond tim…" at bounding box center [755, 414] width 1048 height 107
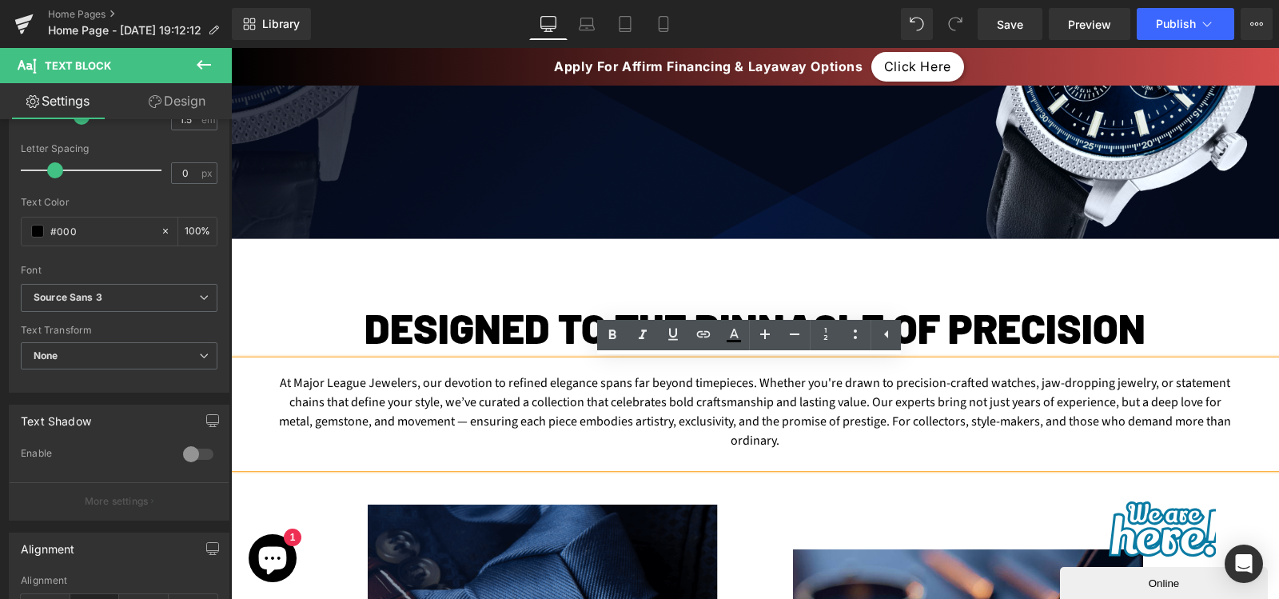
click at [756, 402] on div "At Major League Jewelers, our devotion to refined elegance spans far beyond tim…" at bounding box center [755, 414] width 1048 height 107
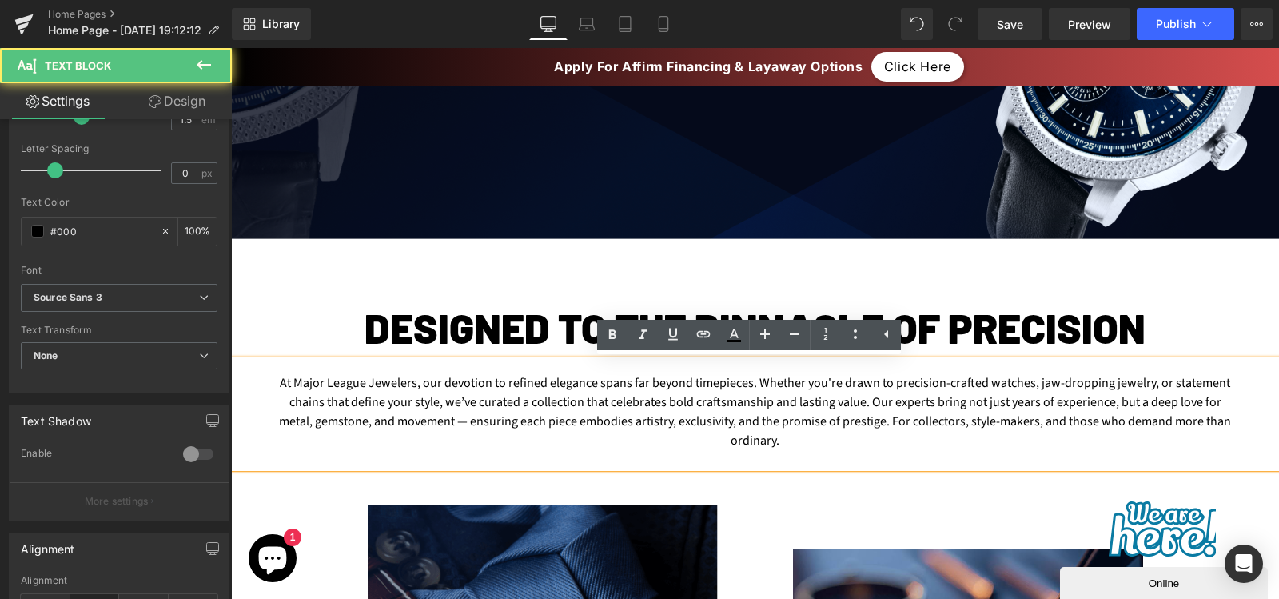
click at [807, 393] on div "At Major League Jewelers, our devotion to refined elegance spans far beyond tim…" at bounding box center [755, 414] width 1048 height 107
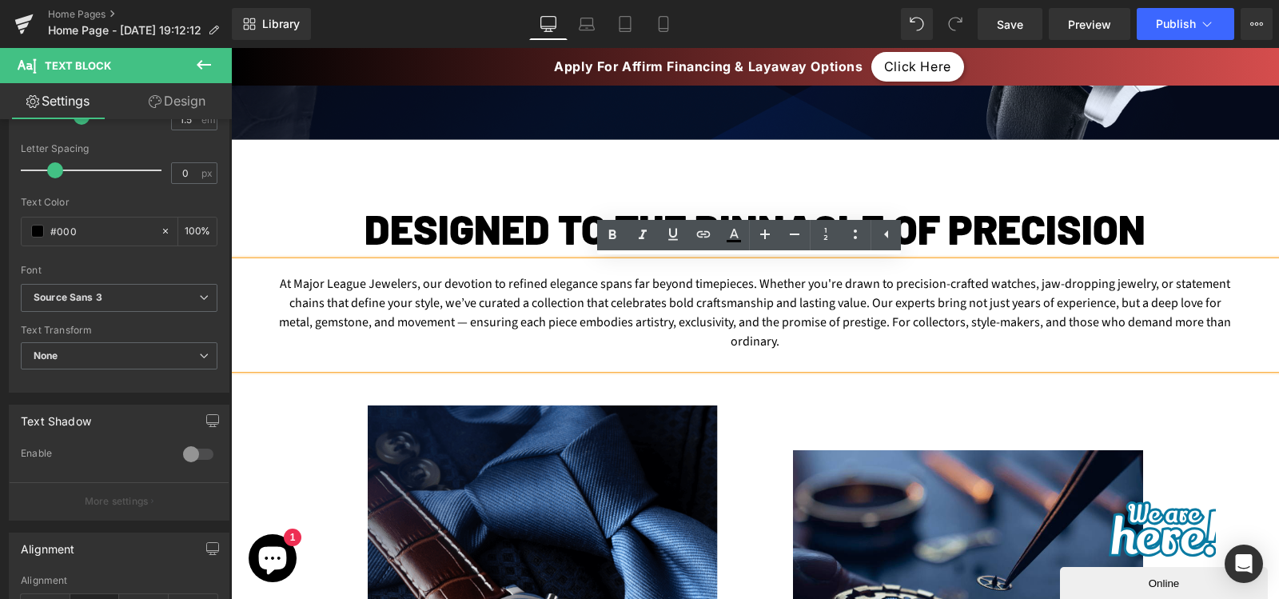
scroll to position [660, 0]
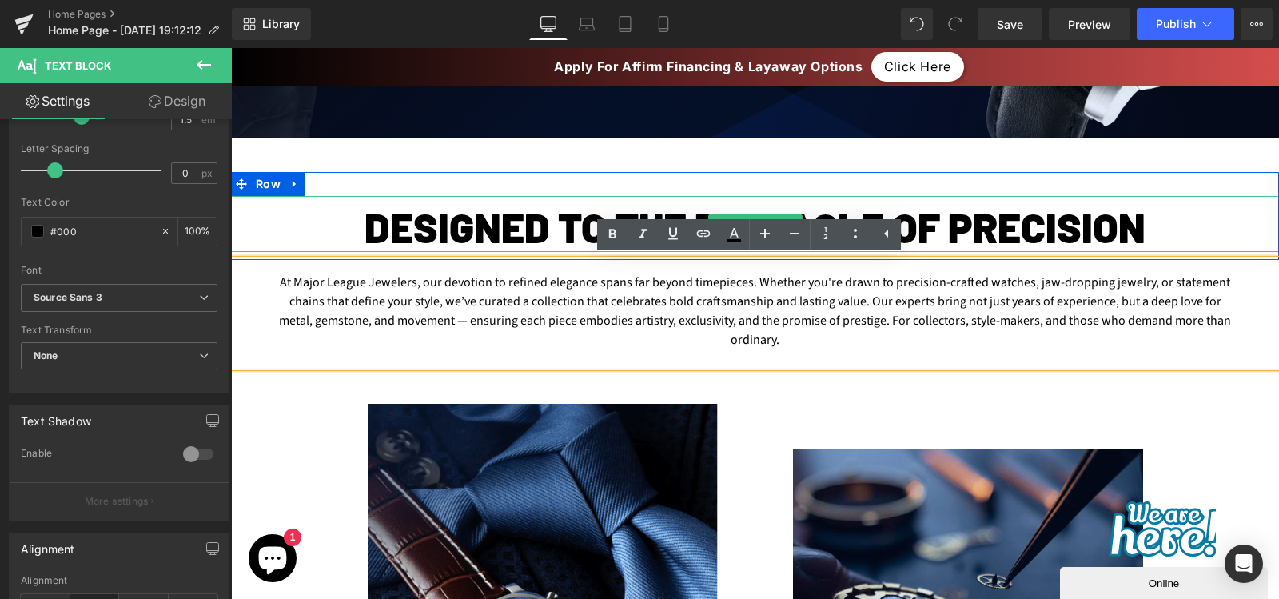
click at [542, 216] on h2 "Designed to the pinnacle of precision" at bounding box center [755, 226] width 1048 height 49
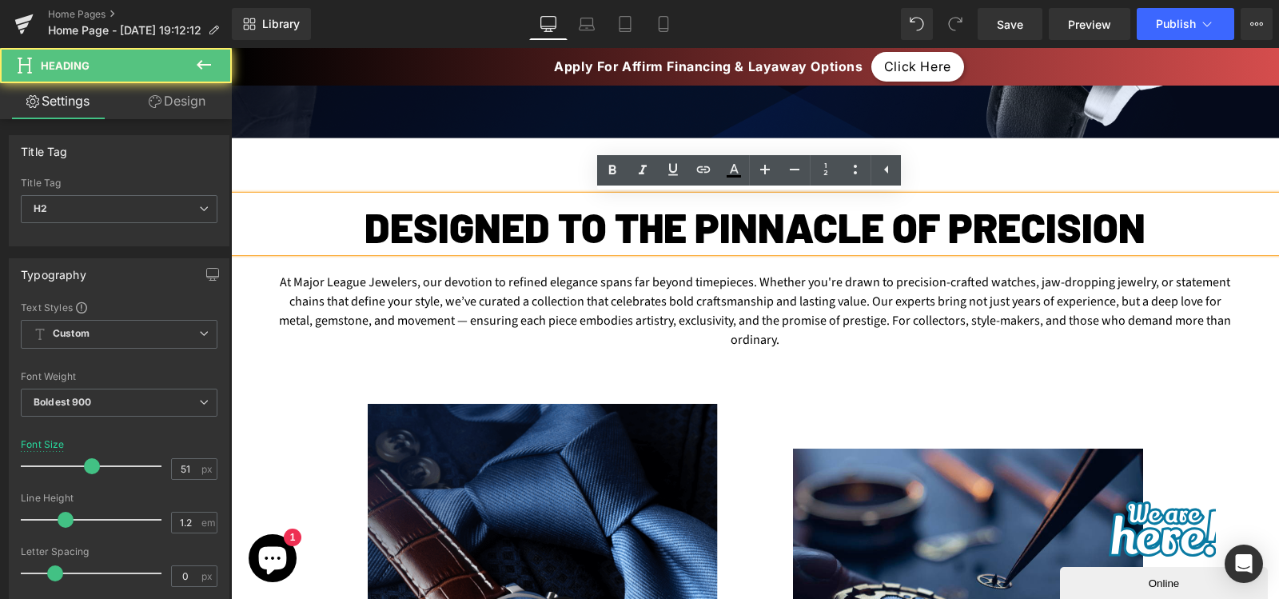
click at [542, 216] on h2 "Designed to the pinnacle of precision" at bounding box center [755, 226] width 1048 height 49
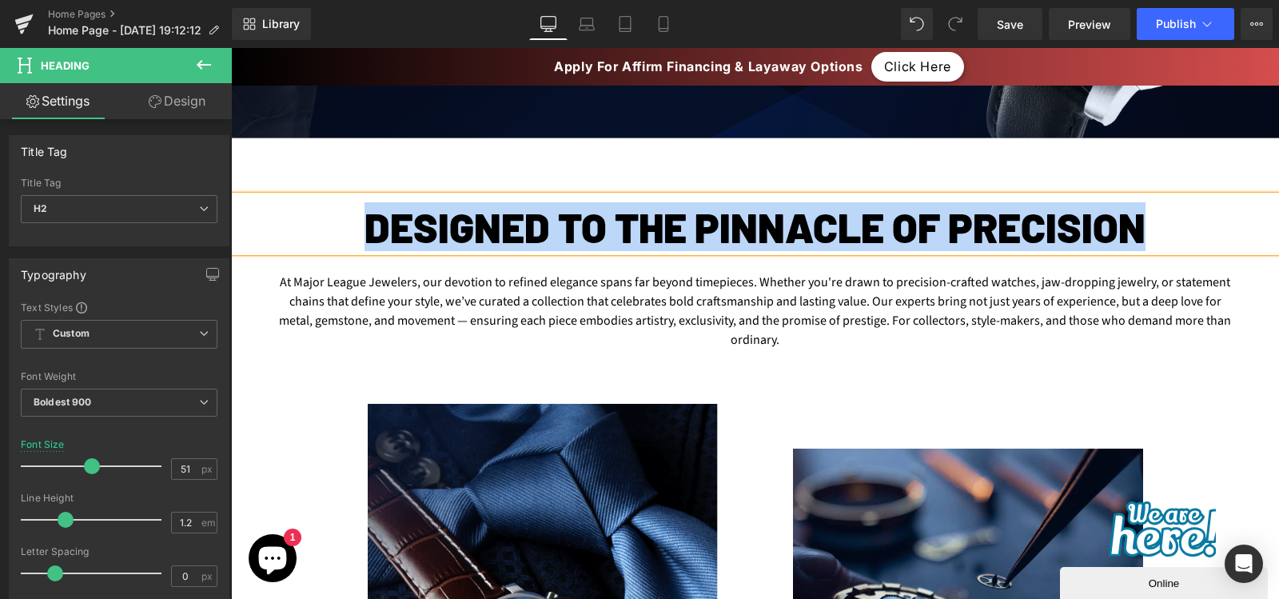
paste div
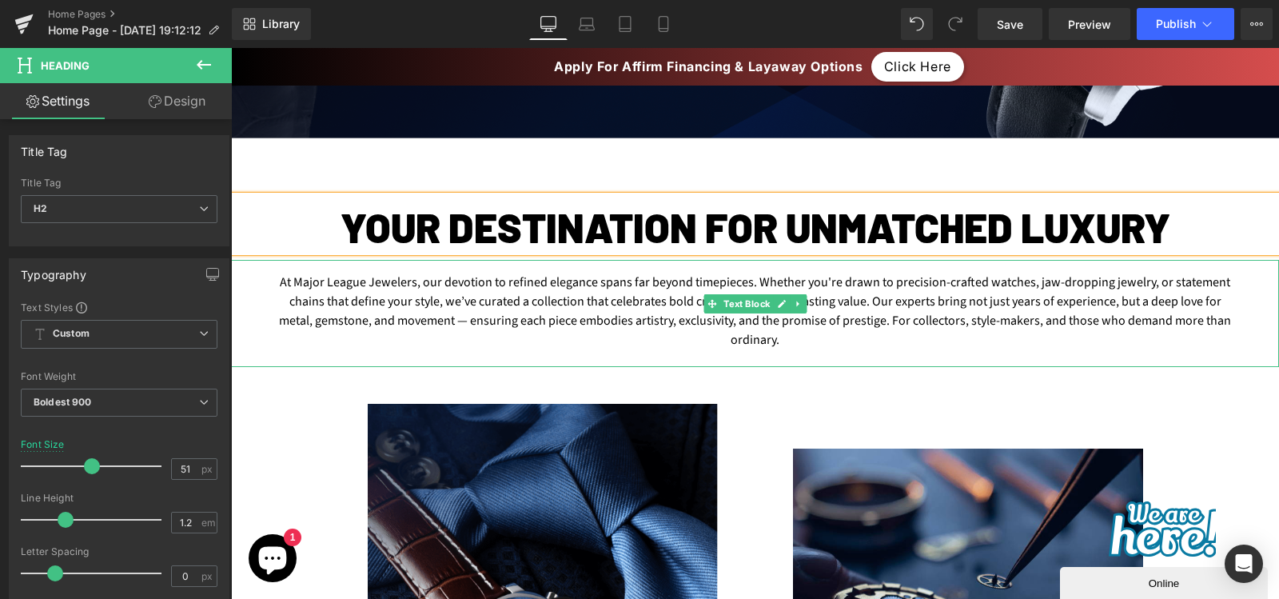
click at [510, 309] on div "At Major League Jewelers, our devotion to refined elegance spans far beyond tim…" at bounding box center [755, 313] width 1048 height 107
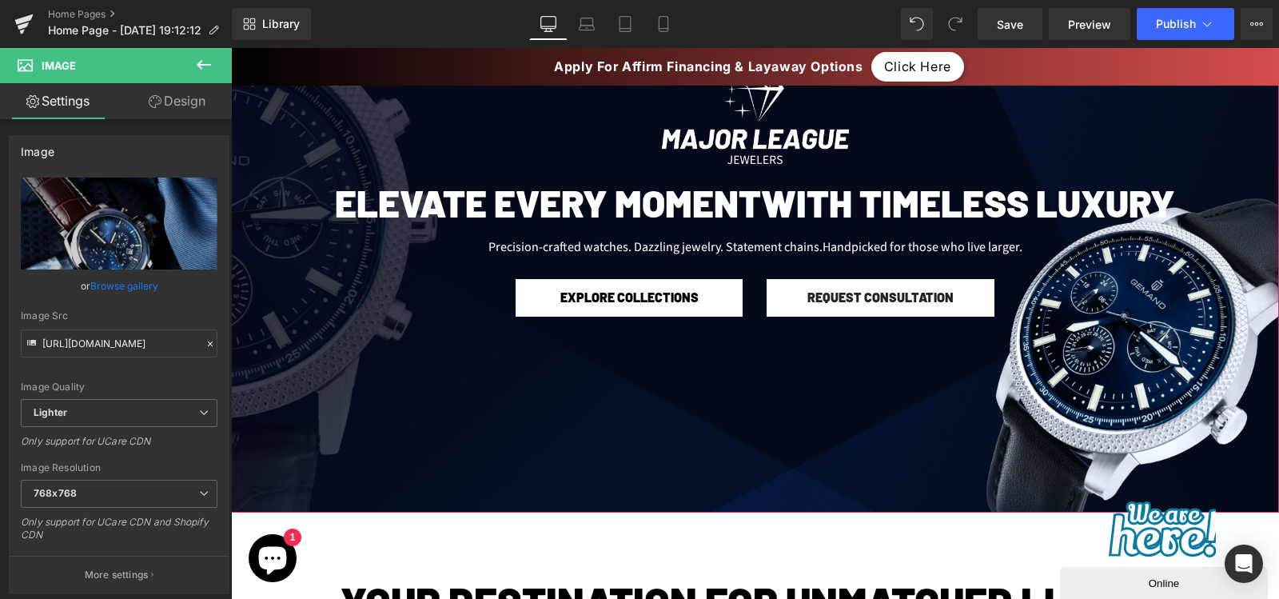
scroll to position [1, 0]
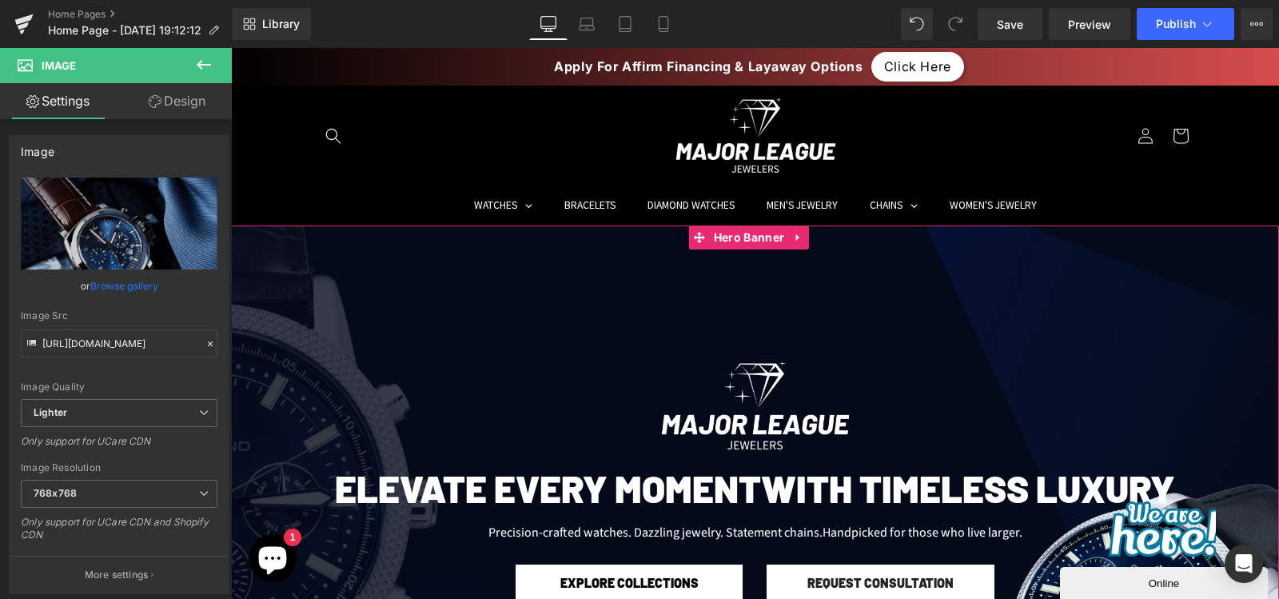
click at [604, 265] on div at bounding box center [755, 511] width 1048 height 573
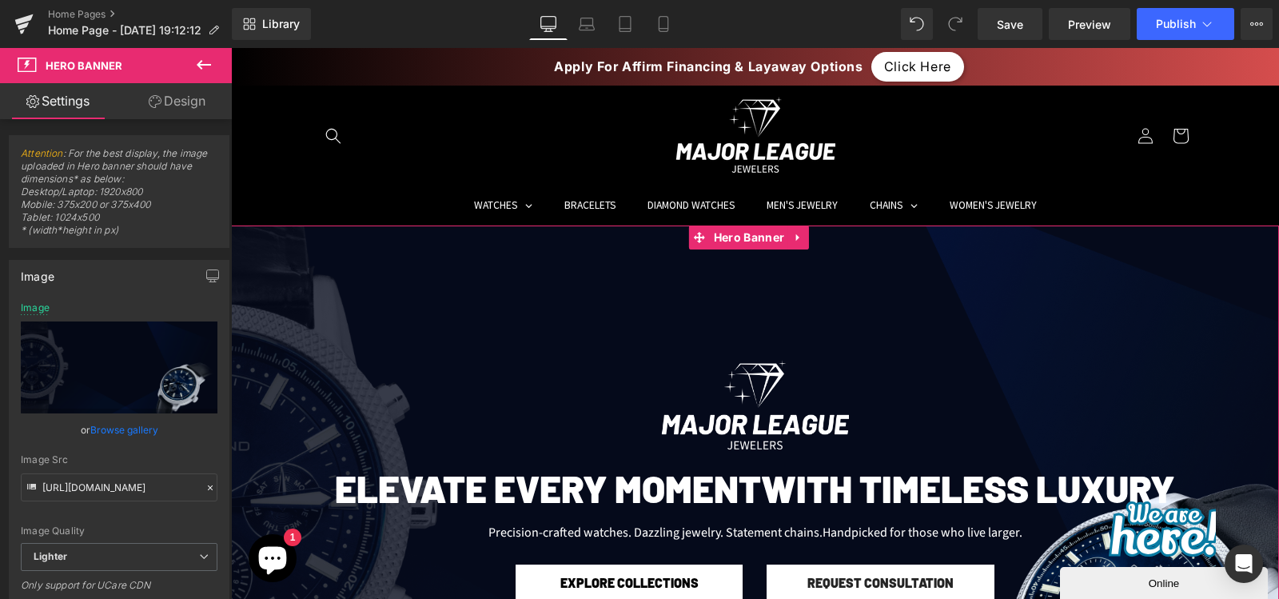
drag, startPoint x: 166, startPoint y: 94, endPoint x: 160, endPoint y: 223, distance: 129.7
click at [166, 94] on link "Design" at bounding box center [177, 101] width 116 height 36
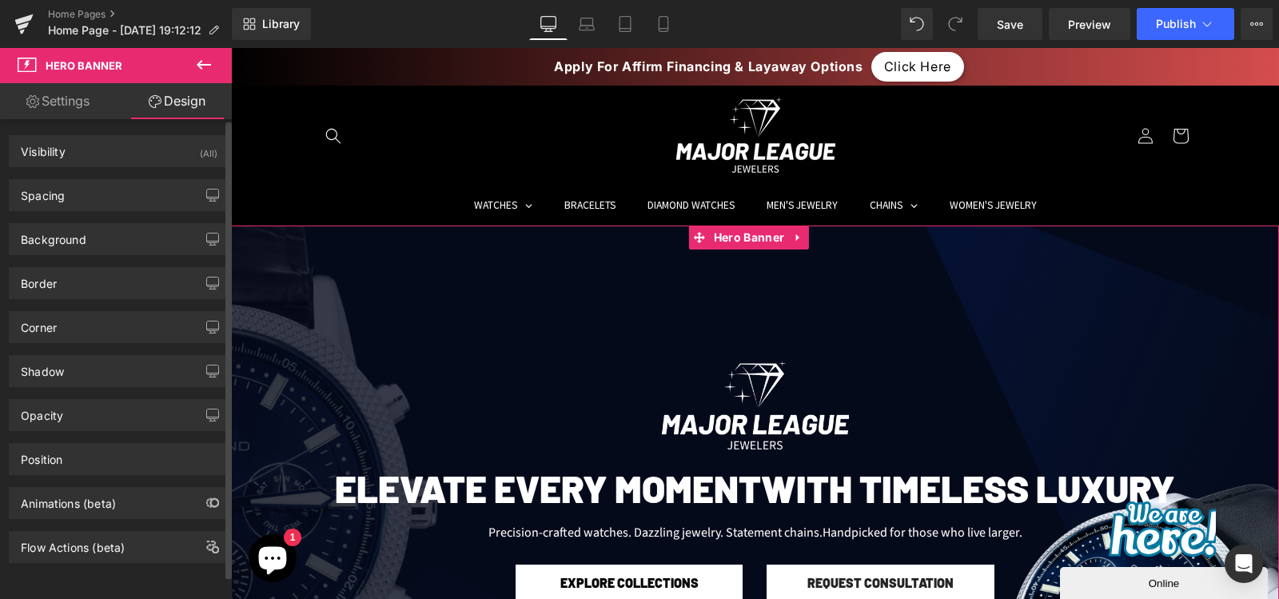
click at [118, 177] on div "Spacing Margin 0 0 0 0 Padding 160 0 235 0 Setup Global Style" at bounding box center [119, 189] width 239 height 44
click at [120, 193] on div "Spacing" at bounding box center [119, 195] width 219 height 30
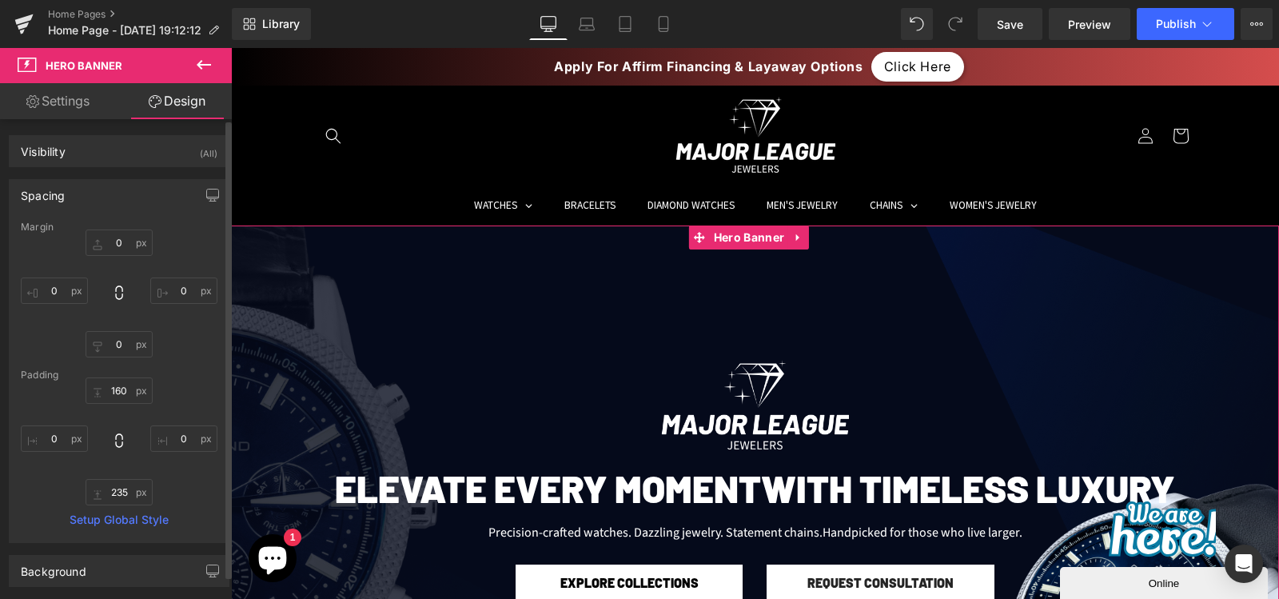
click at [123, 378] on div "Padding" at bounding box center [119, 374] width 197 height 11
click at [118, 384] on input "160" at bounding box center [119, 390] width 67 height 26
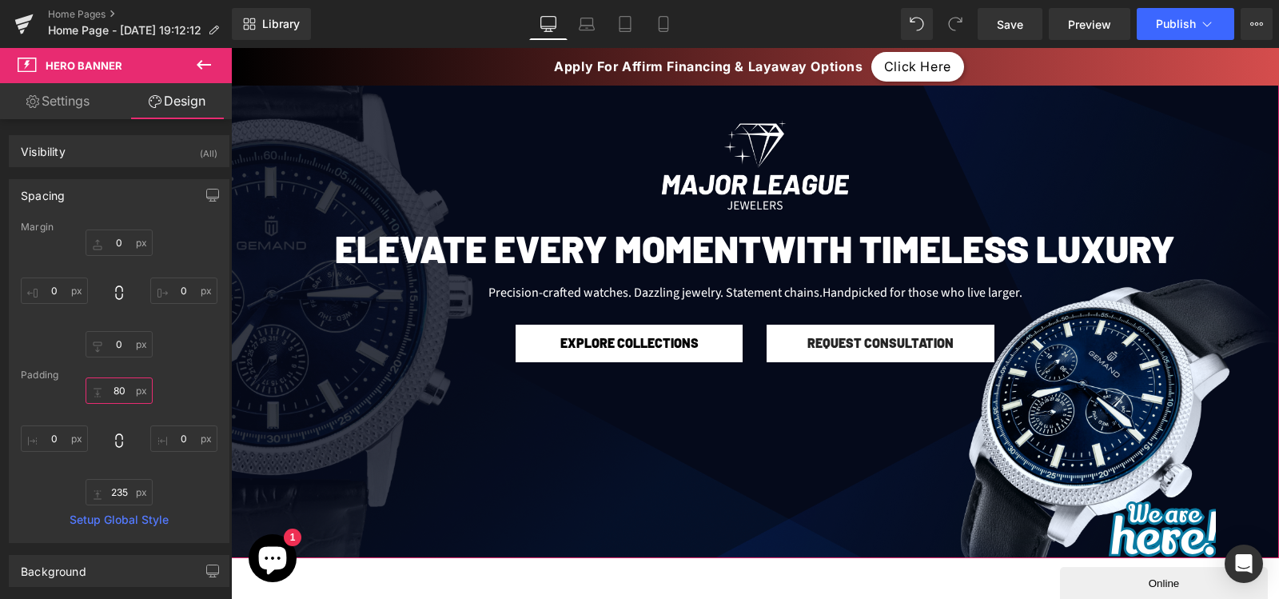
scroll to position [156, 0]
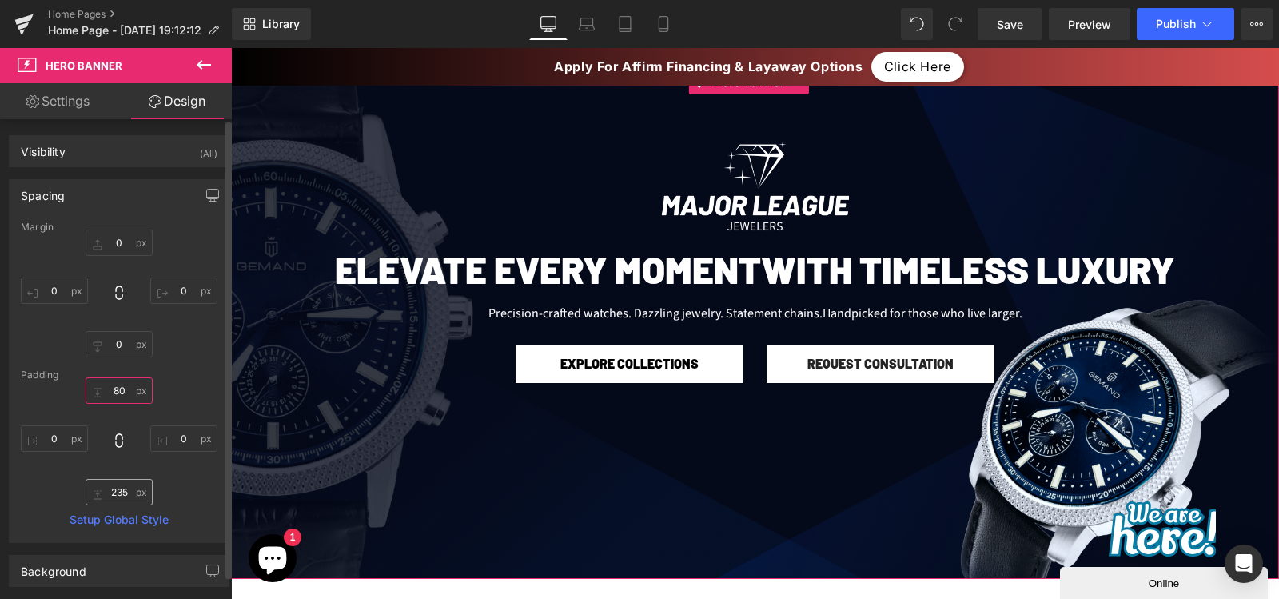
type input "80"
click at [117, 484] on input "235" at bounding box center [119, 492] width 67 height 26
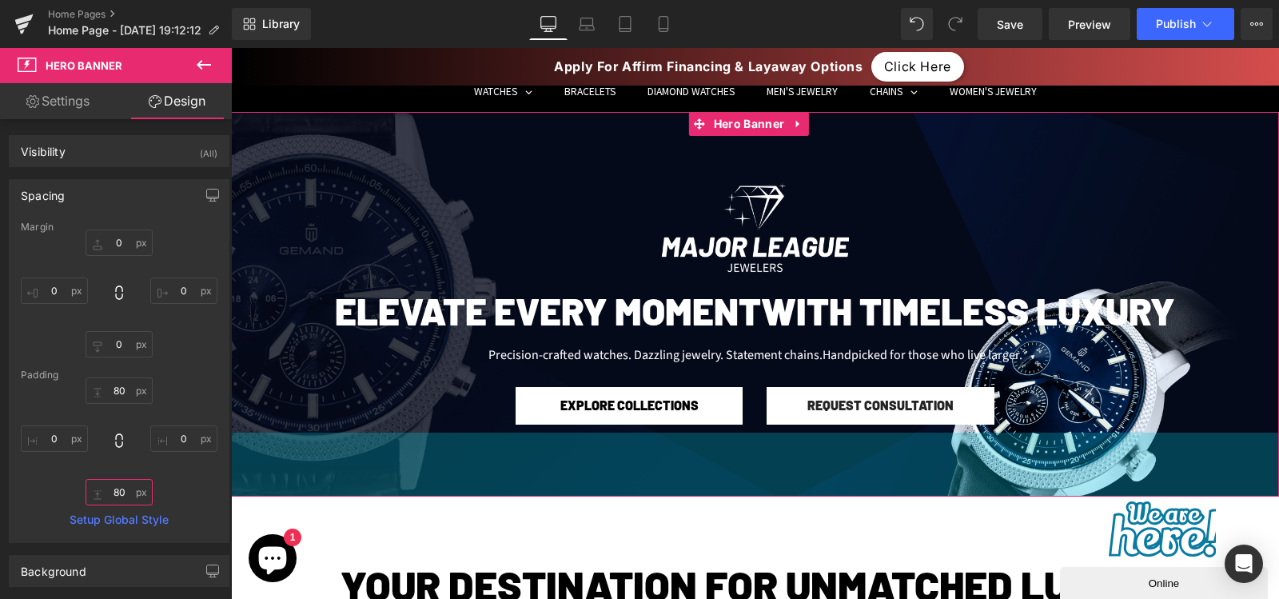
scroll to position [114, 0]
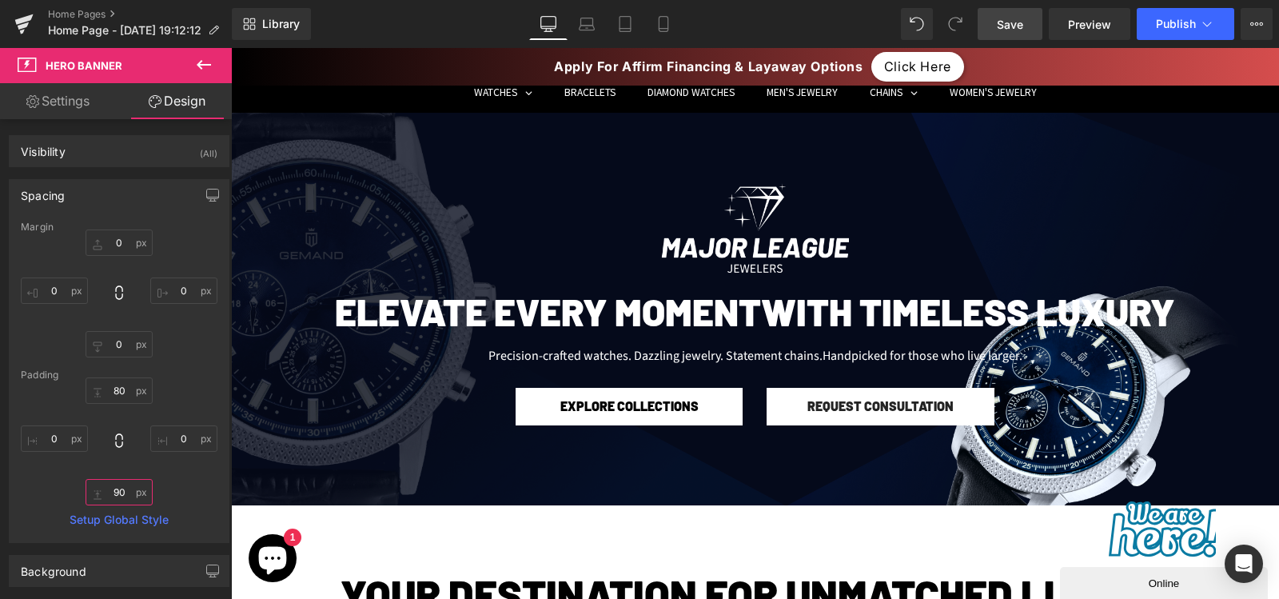
type input "90"
click at [1014, 24] on span "Save" at bounding box center [1010, 24] width 26 height 17
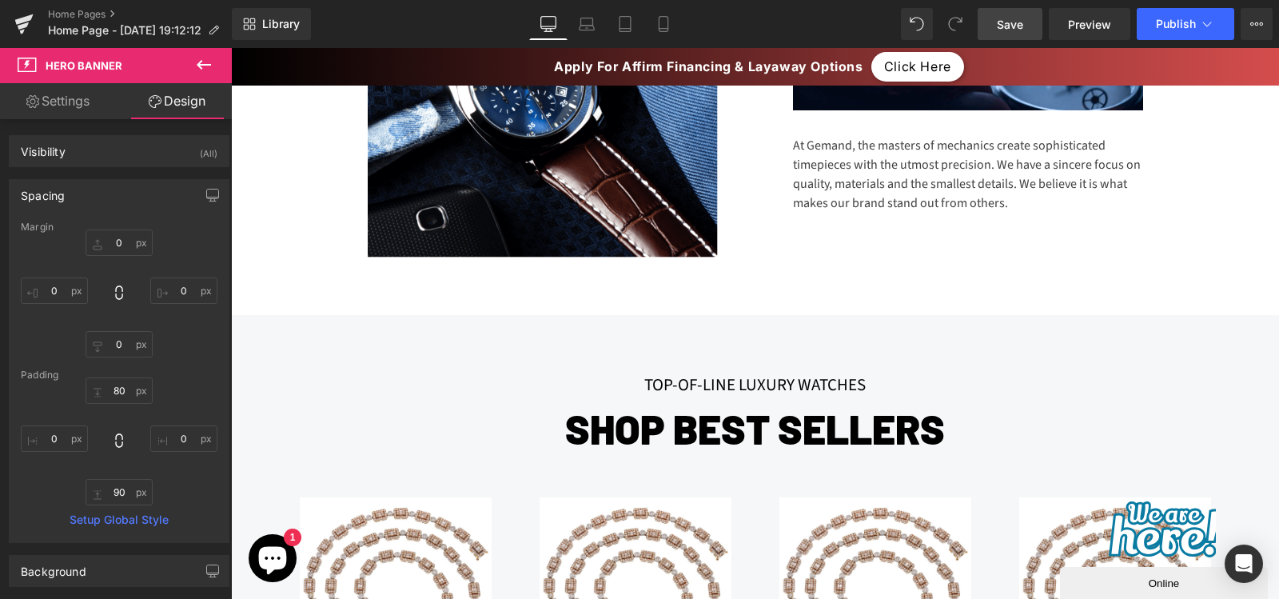
scroll to position [1059, 0]
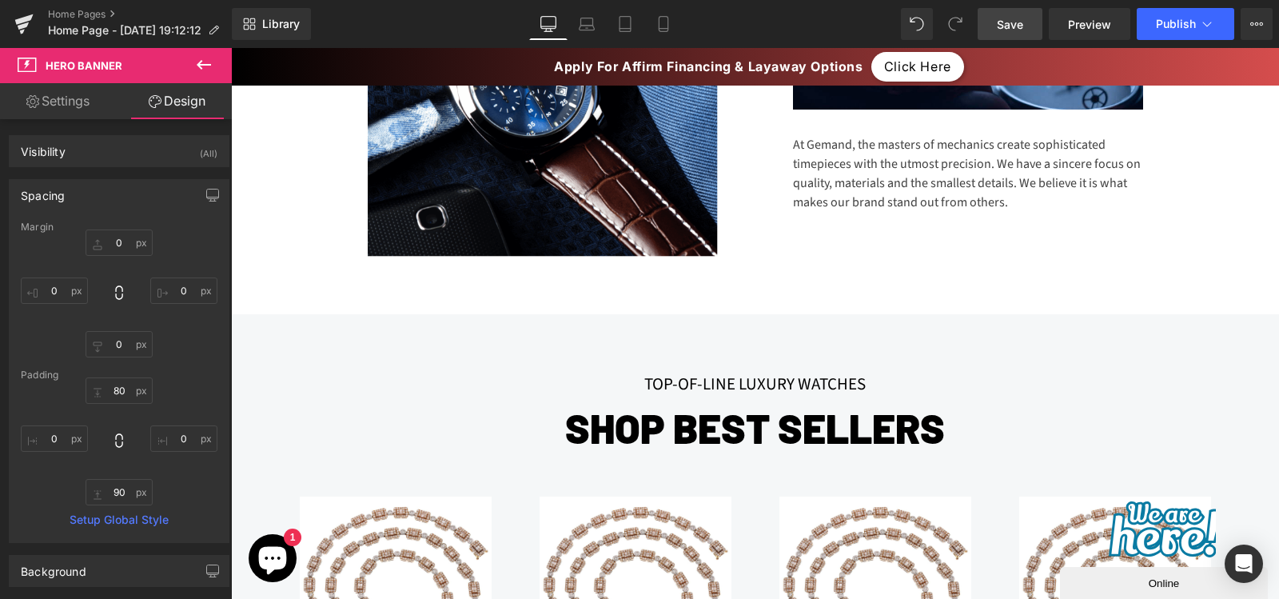
click at [646, 403] on h2 "shop best sellers" at bounding box center [755, 427] width 935 height 49
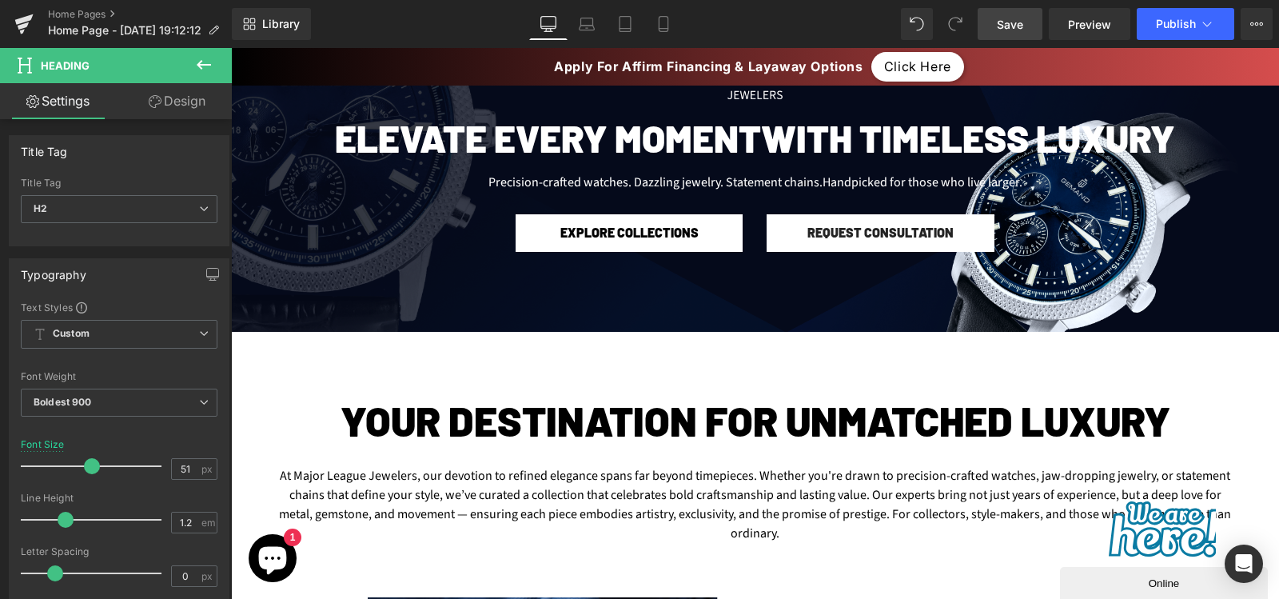
scroll to position [288, 0]
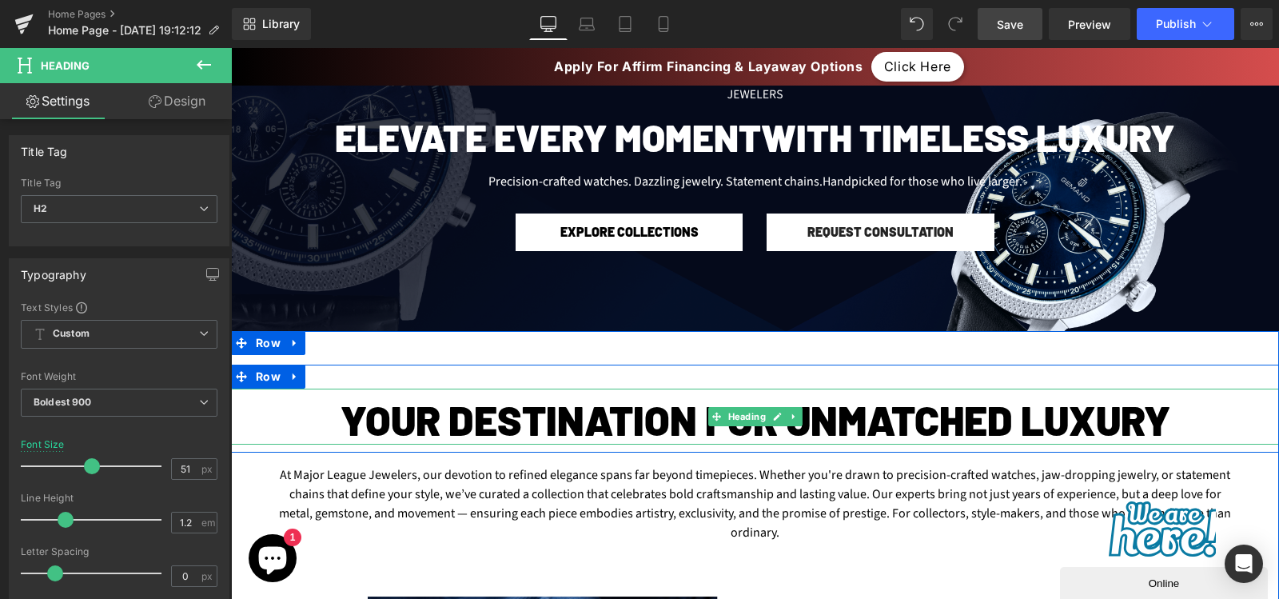
click at [456, 418] on h2 "Your Destination for Unmatched Luxury" at bounding box center [755, 419] width 1048 height 49
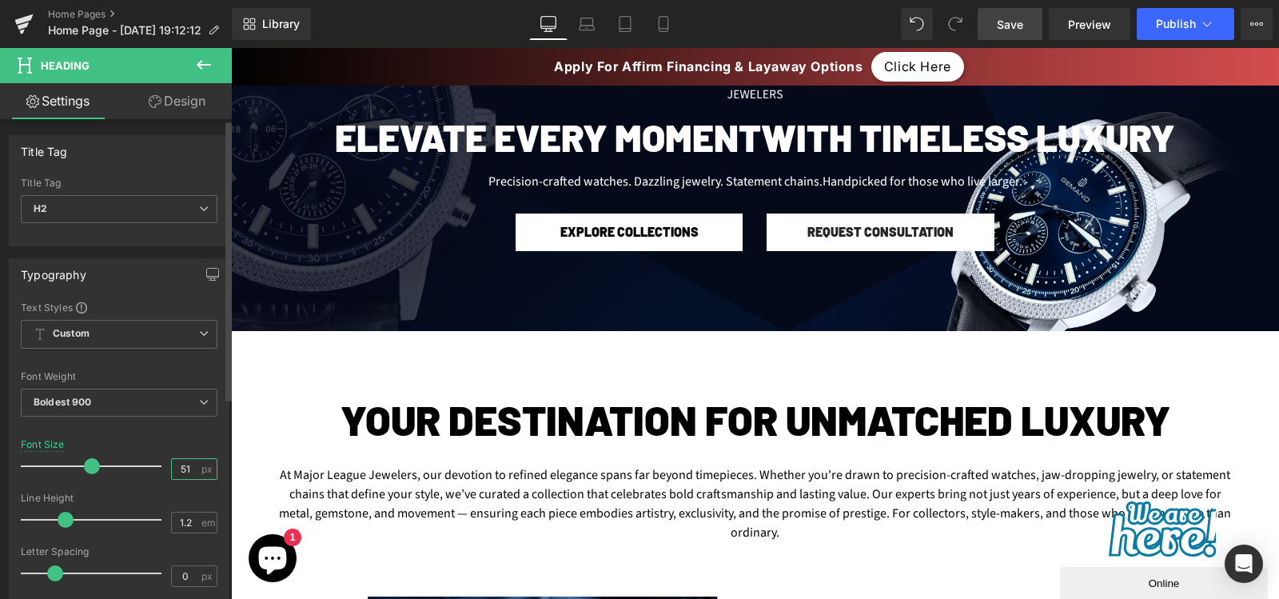
click at [177, 477] on input "51" at bounding box center [186, 469] width 28 height 20
type input "48"
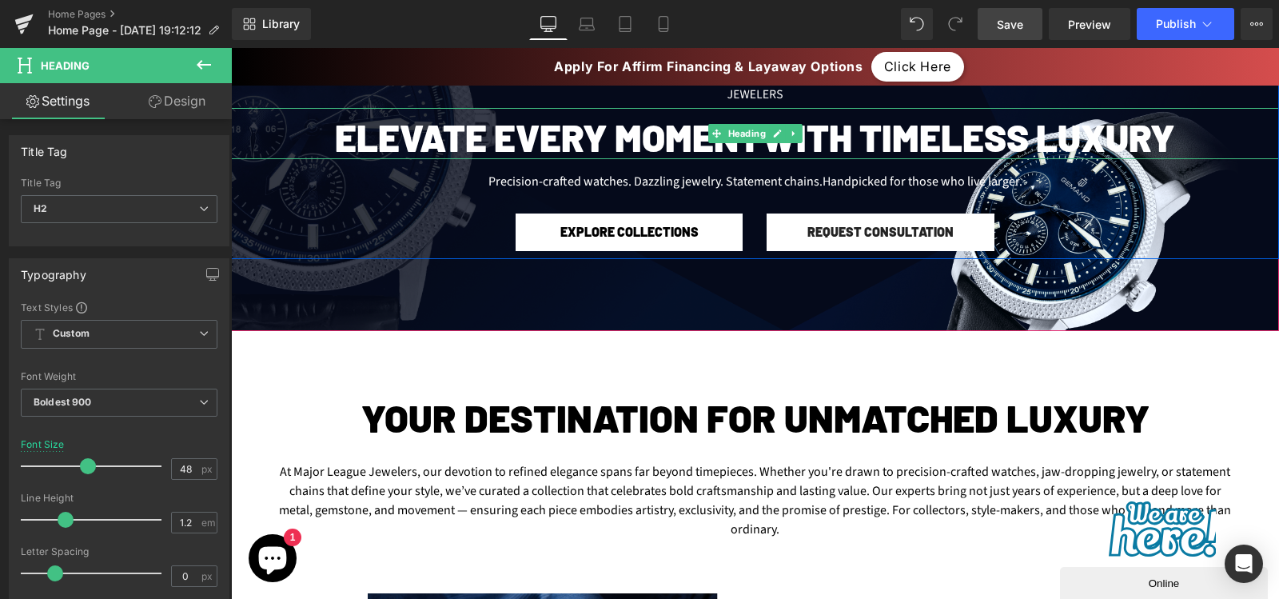
click at [579, 121] on h2 "Elevate Every Moment with Timeless Luxury" at bounding box center [755, 136] width 1048 height 45
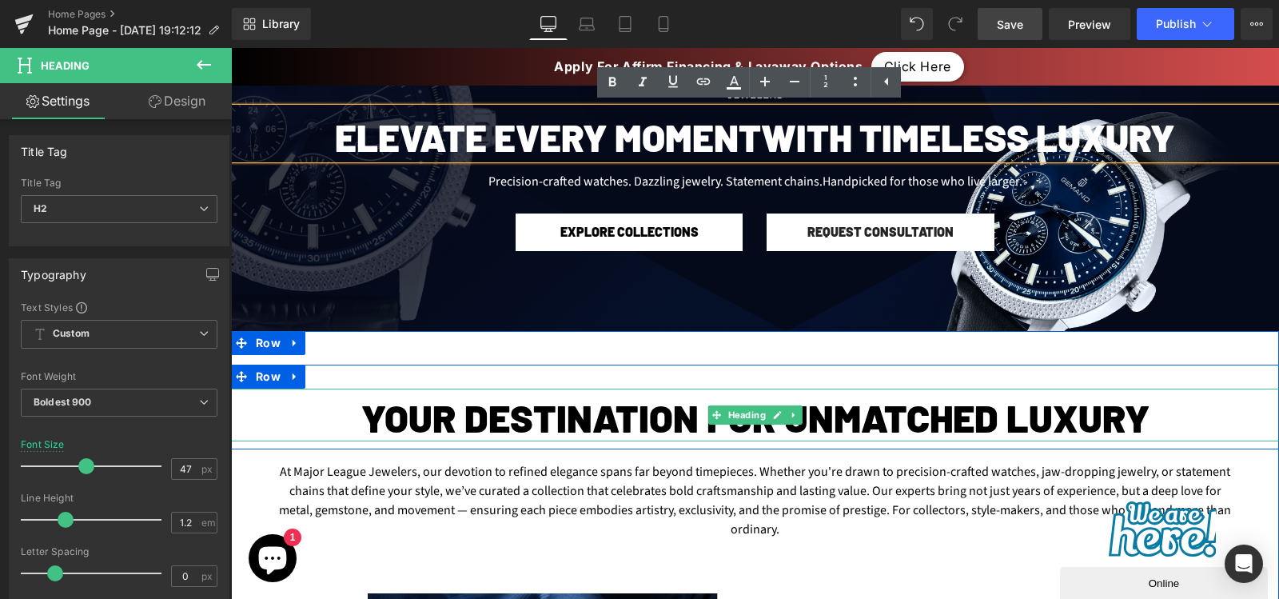
click at [450, 417] on h2 "Your Destination for Unmatched Luxury" at bounding box center [755, 418] width 1048 height 46
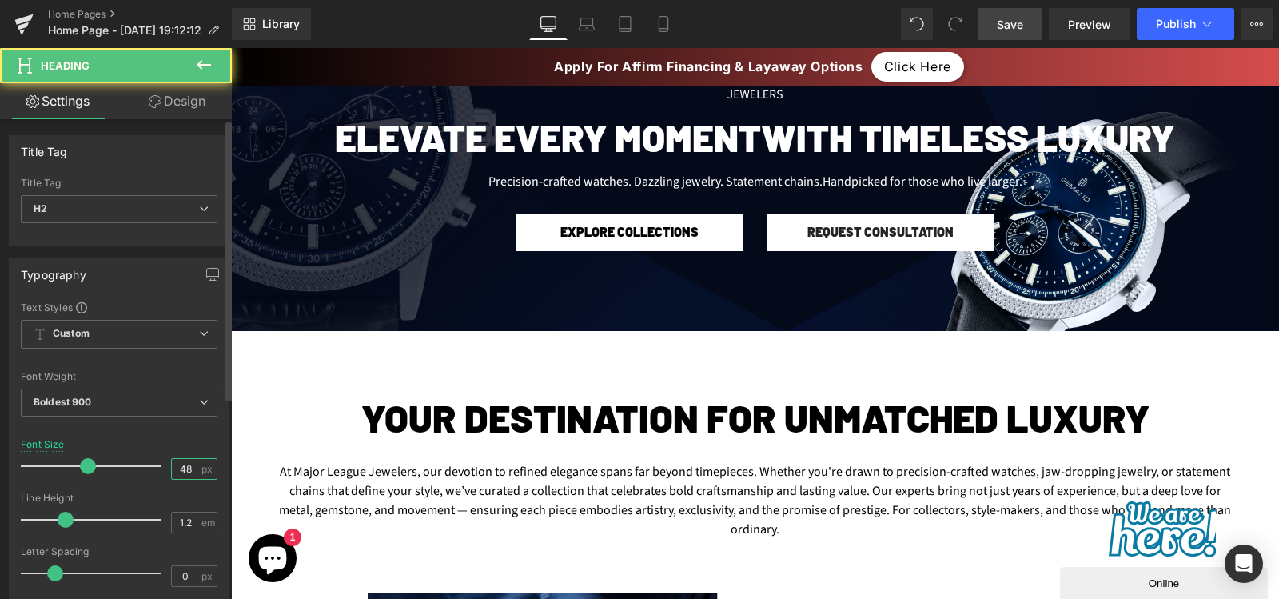
click at [175, 468] on input "48" at bounding box center [186, 469] width 28 height 20
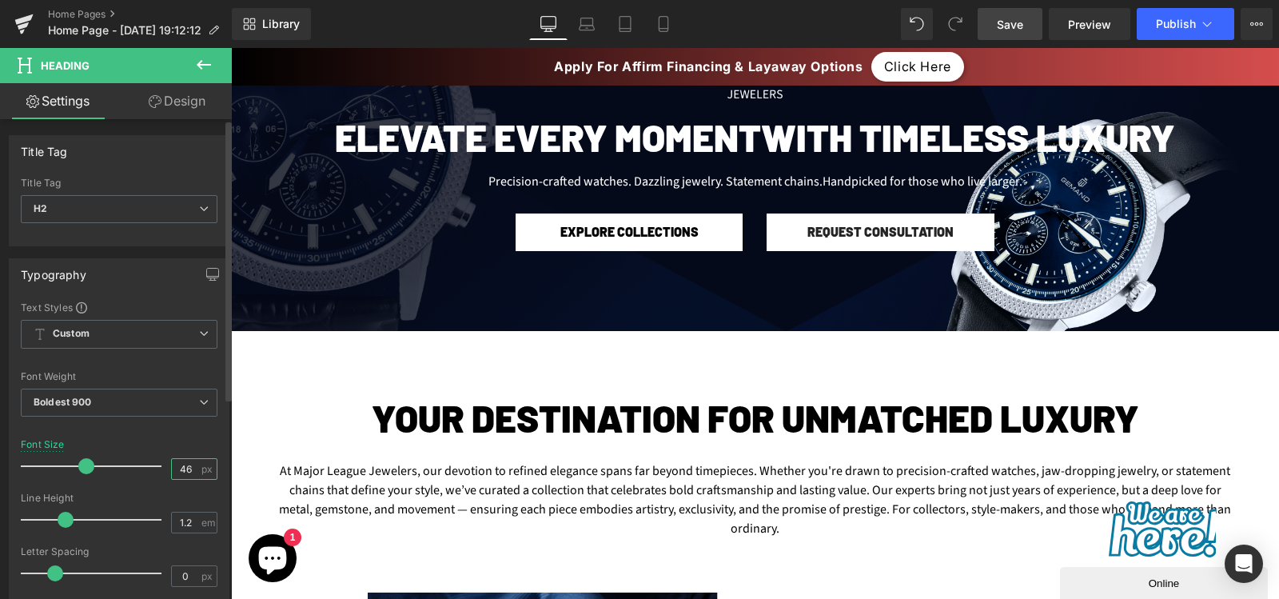
type input "45"
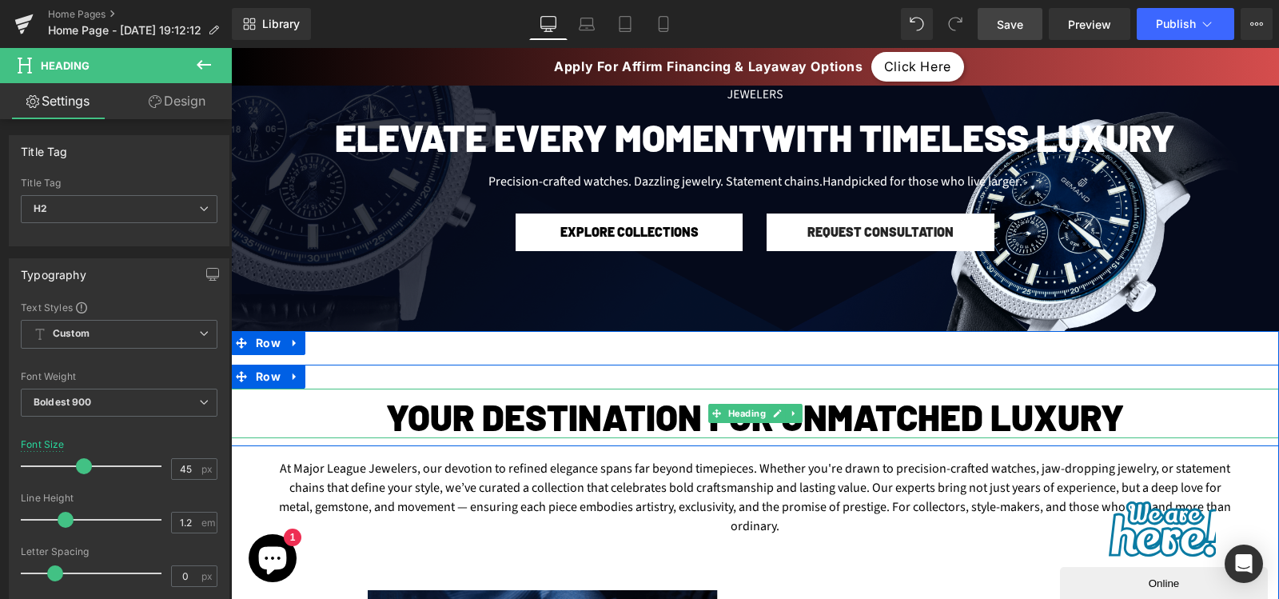
click at [404, 407] on h2 "Your Destination for Unmatched Luxury" at bounding box center [755, 416] width 1048 height 43
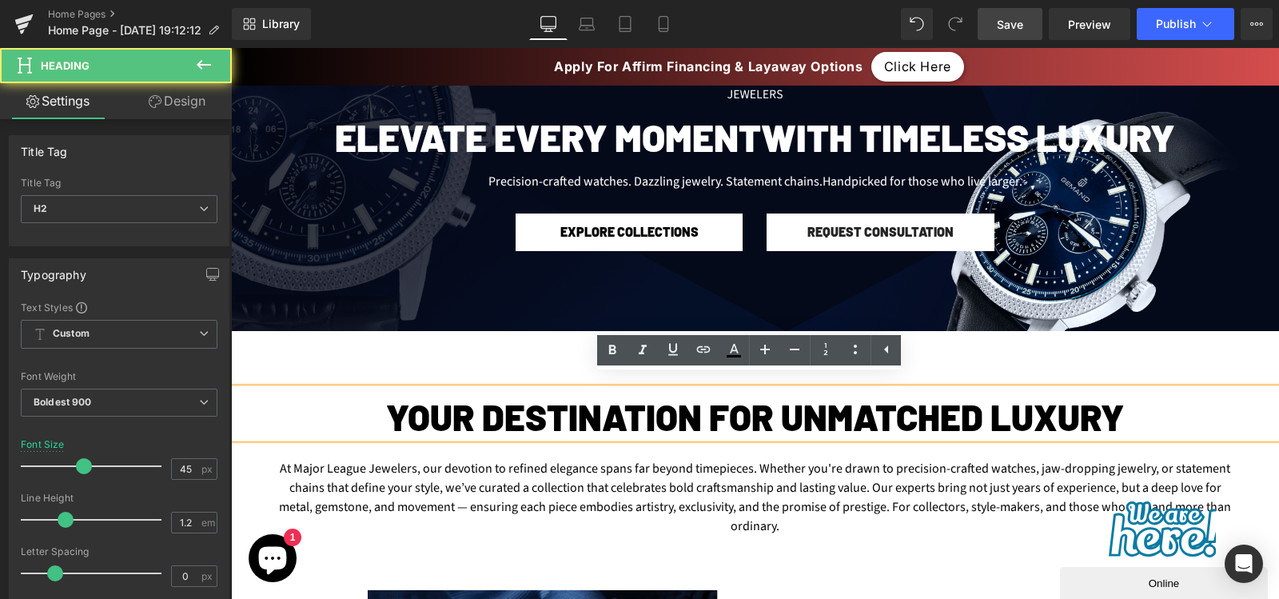
scroll to position [402, 0]
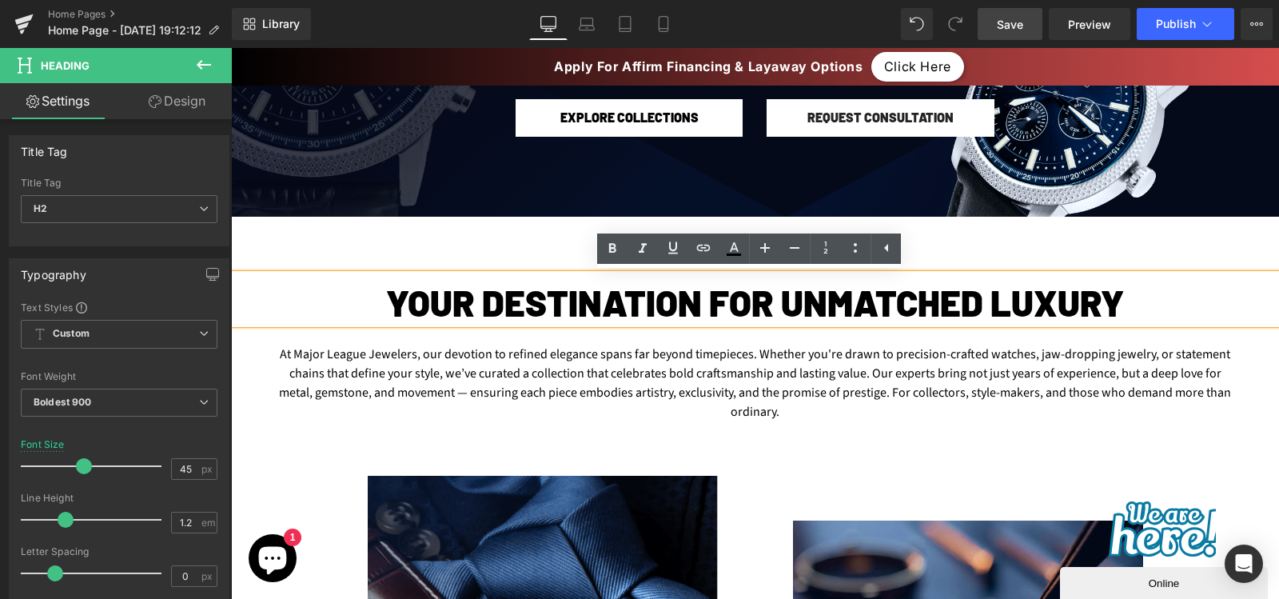
click at [381, 381] on div "At Major League Jewelers, our devotion to refined elegance spans far beyond tim…" at bounding box center [755, 385] width 1048 height 107
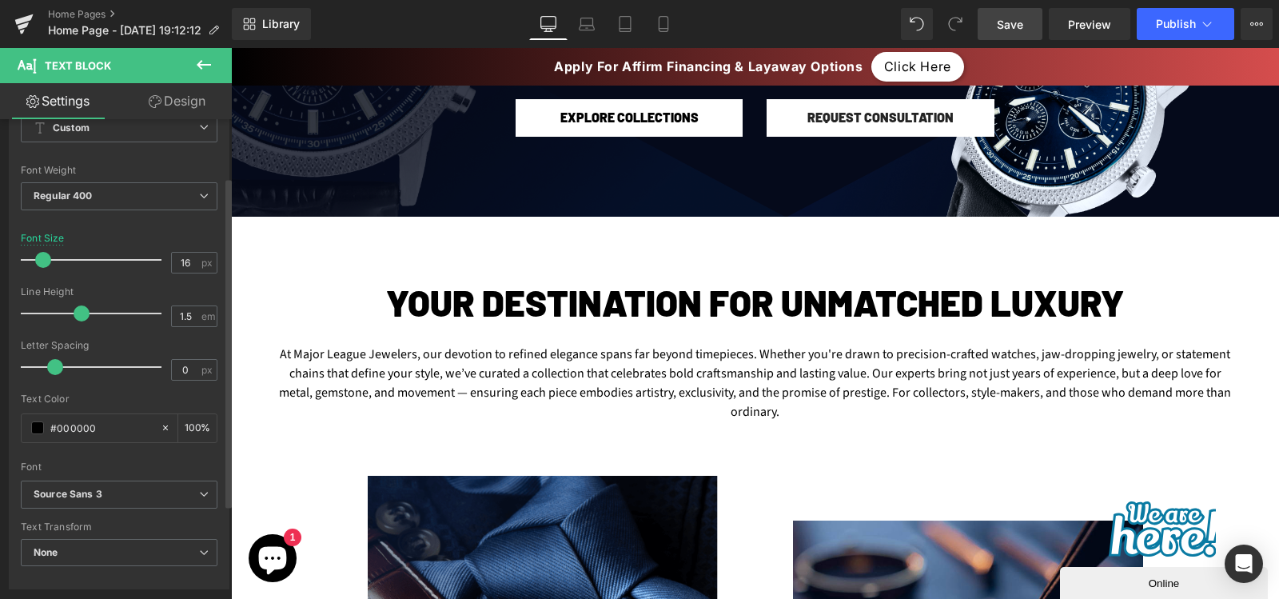
scroll to position [84, 0]
click at [185, 266] on input "16" at bounding box center [186, 262] width 28 height 20
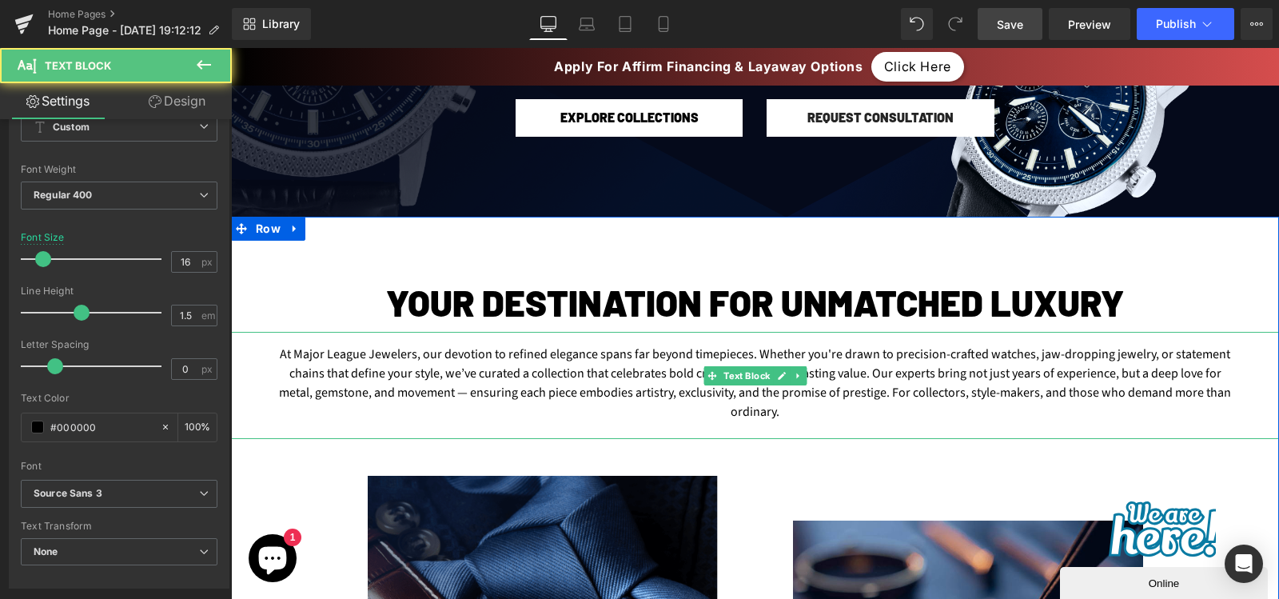
click at [244, 350] on div "At Major League Jewelers, our devotion to refined elegance spans far beyond tim…" at bounding box center [755, 385] width 1048 height 107
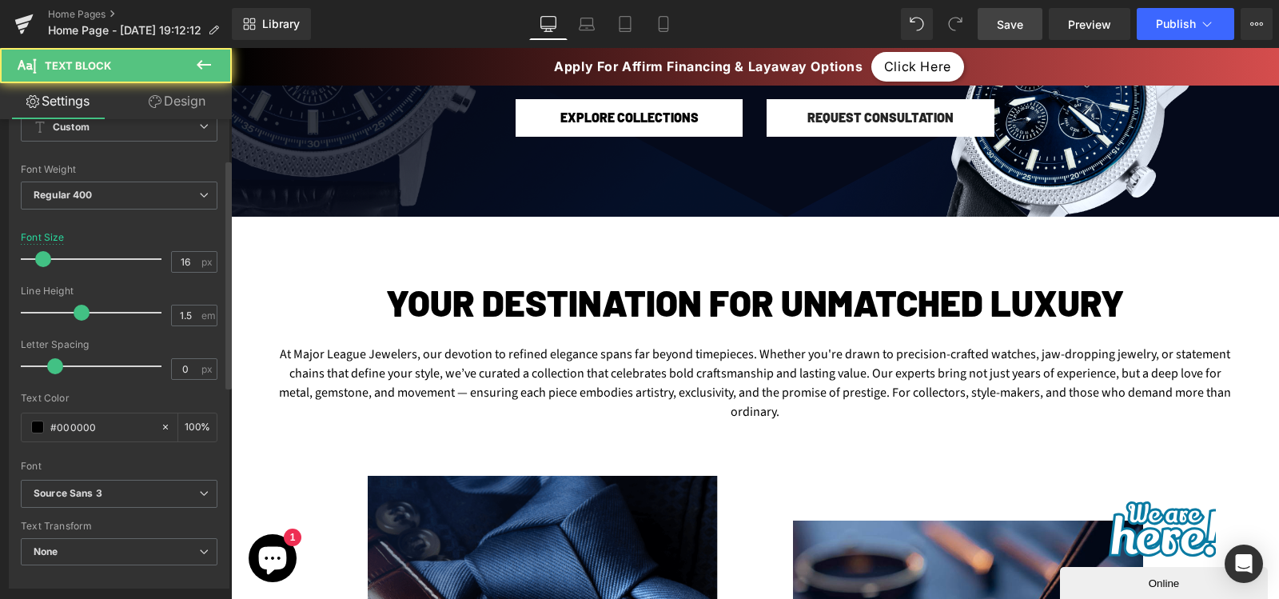
scroll to position [0, 0]
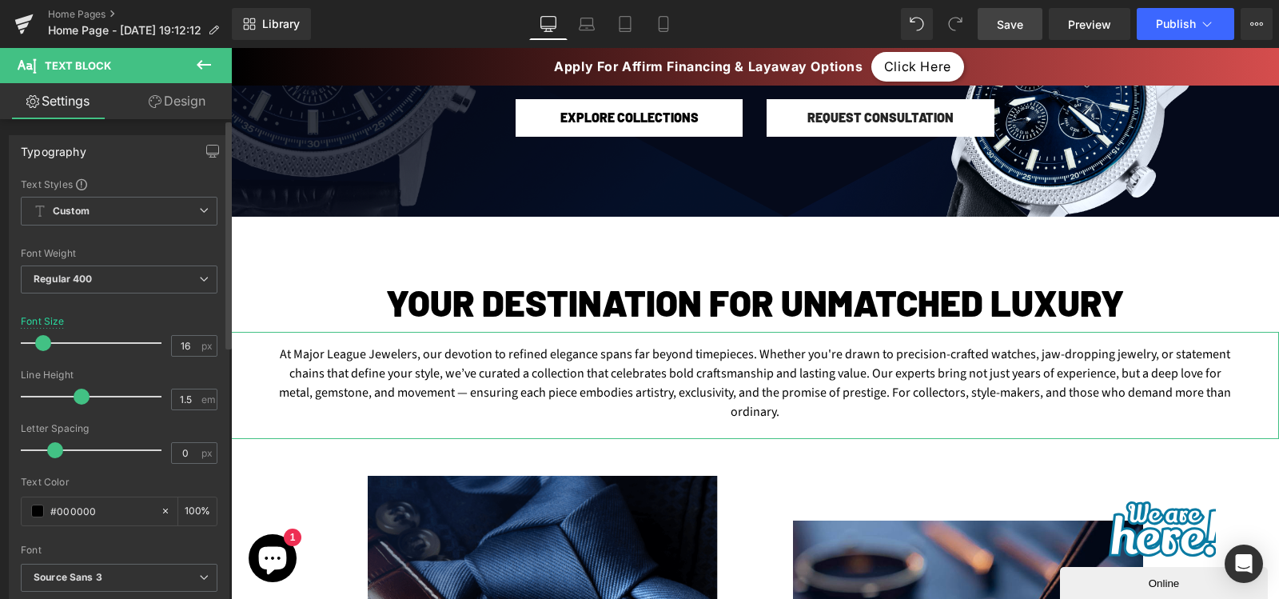
click at [175, 123] on div "Typography Text Styles Custom Custom Setup Global Style Custom Setup Global Sty…" at bounding box center [119, 397] width 239 height 549
click at [179, 108] on link "Design" at bounding box center [177, 101] width 116 height 36
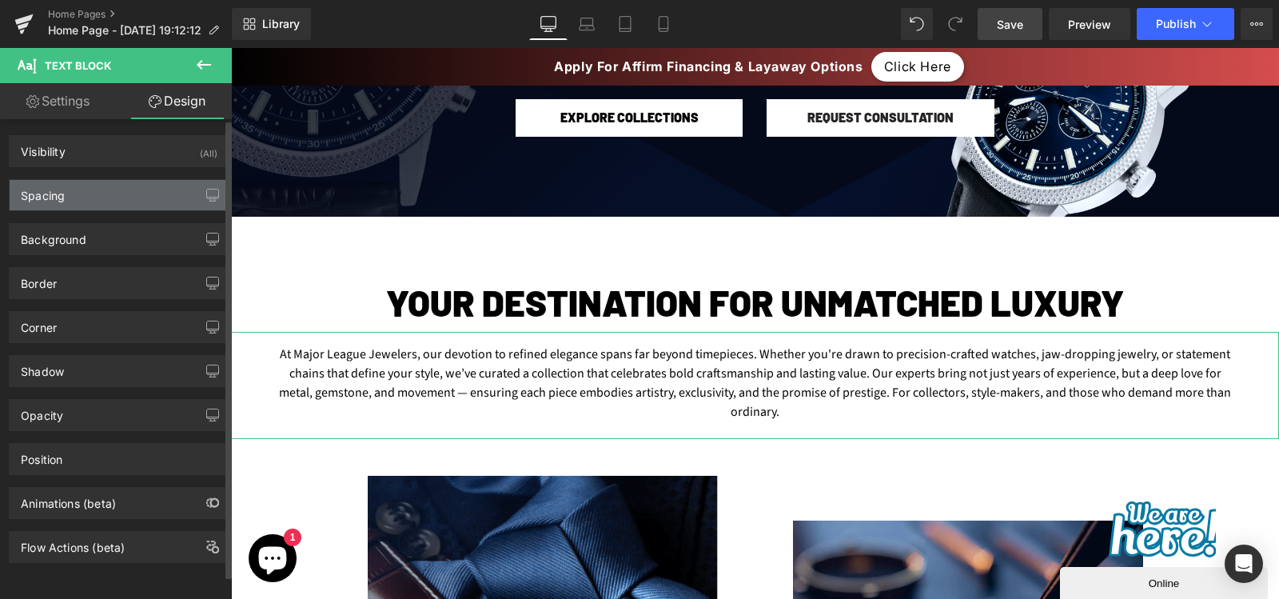
click at [76, 201] on div "Spacing" at bounding box center [119, 195] width 219 height 30
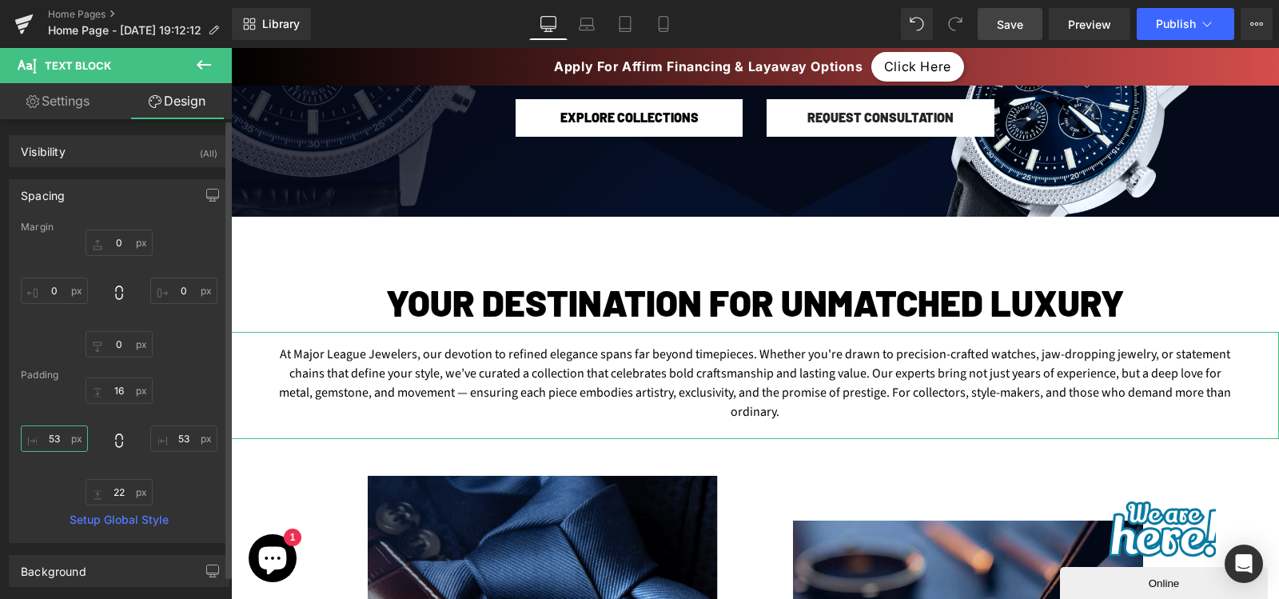
click at [46, 444] on input "53" at bounding box center [54, 438] width 67 height 26
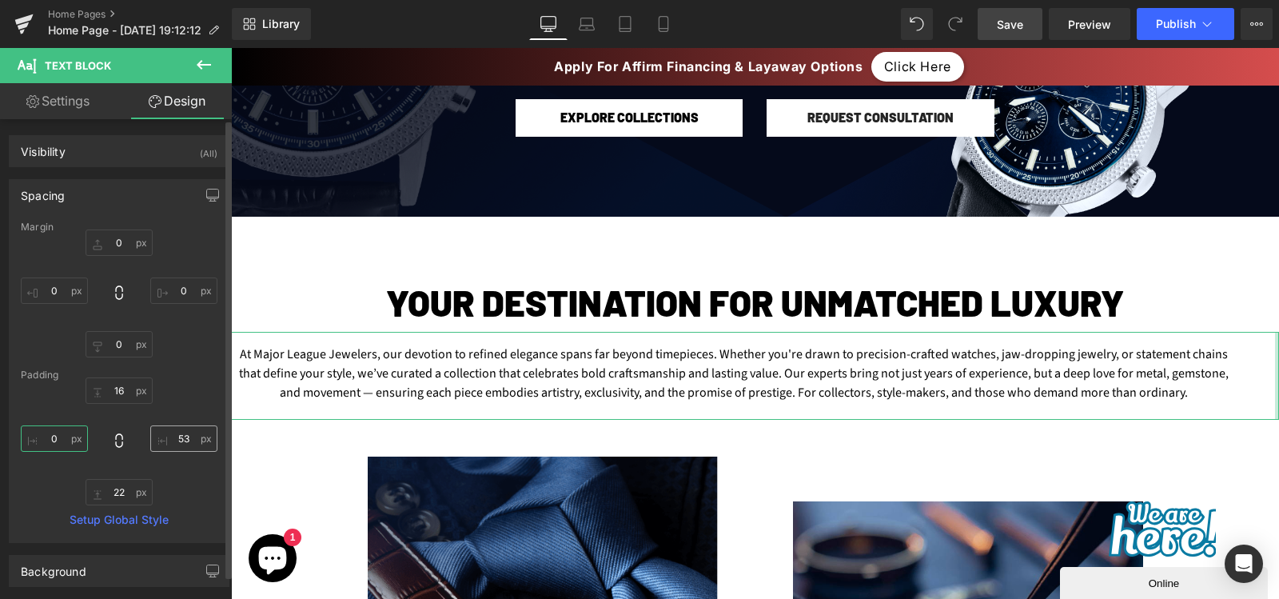
type input "0"
click at [174, 433] on input "53" at bounding box center [183, 438] width 67 height 26
type input "0"
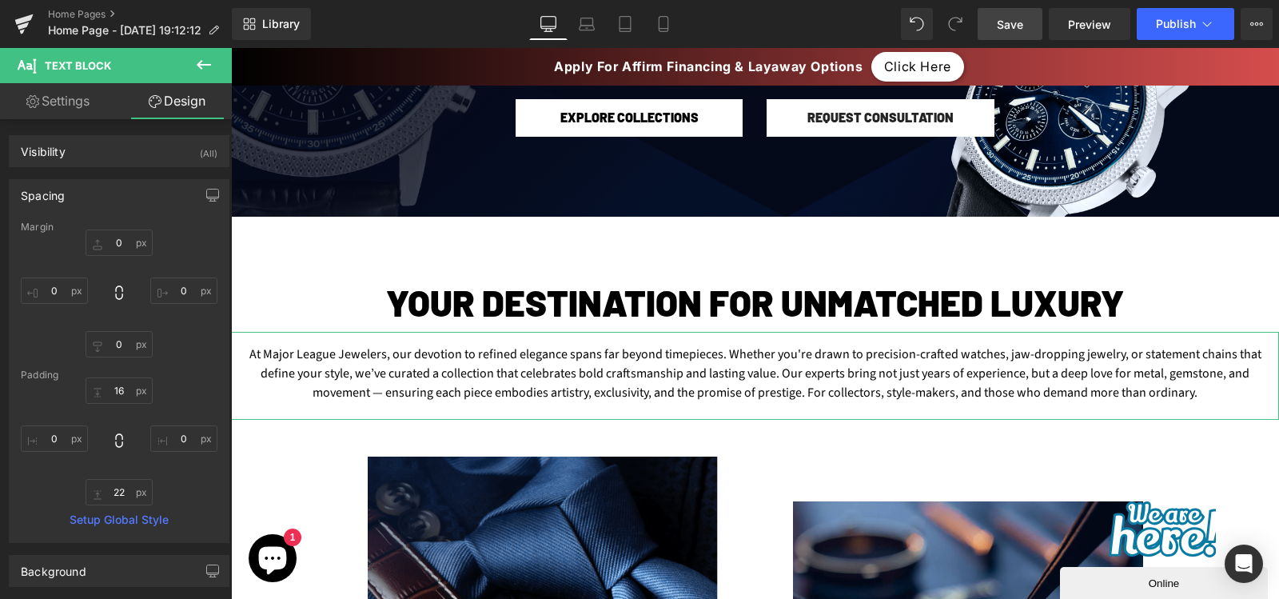
click at [89, 104] on link "Settings" at bounding box center [58, 101] width 116 height 36
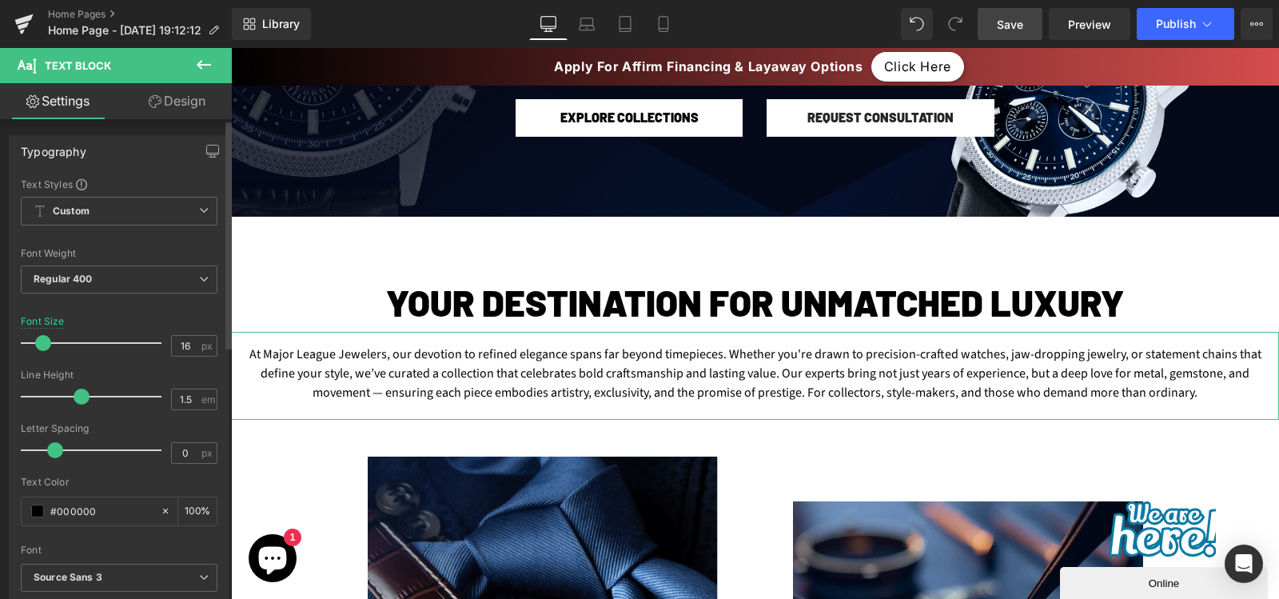
scroll to position [1, 0]
click at [181, 90] on link "Design" at bounding box center [177, 101] width 116 height 36
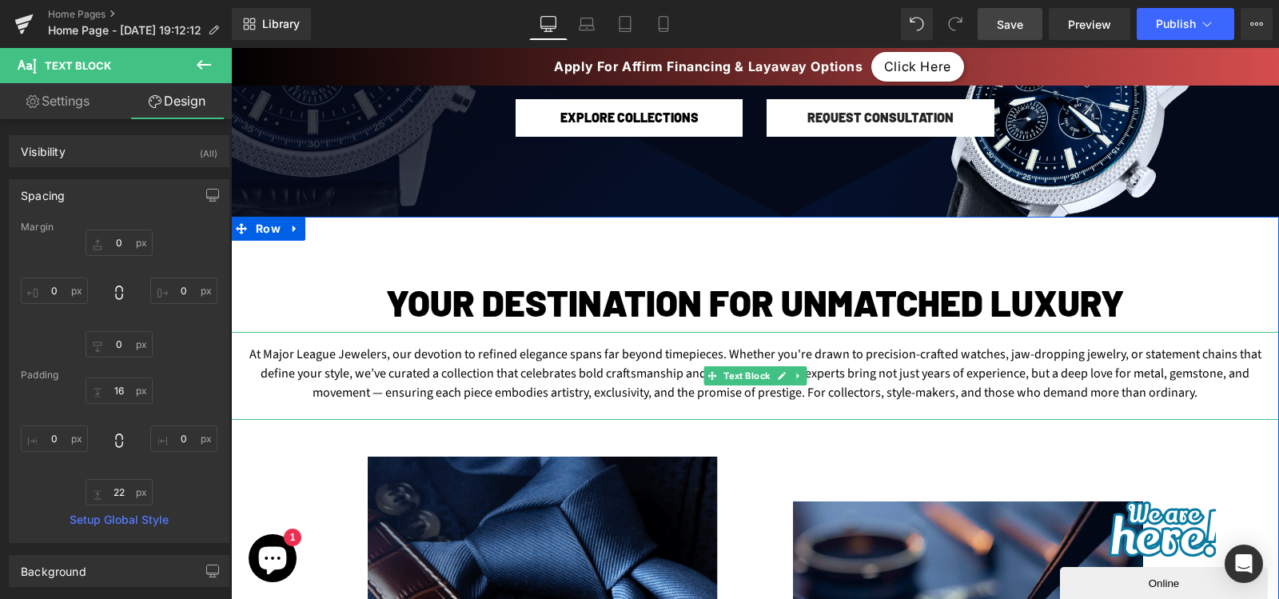
click at [277, 393] on div "At Major League Jewelers, our devotion to refined elegance spans far beyond tim…" at bounding box center [755, 376] width 1048 height 88
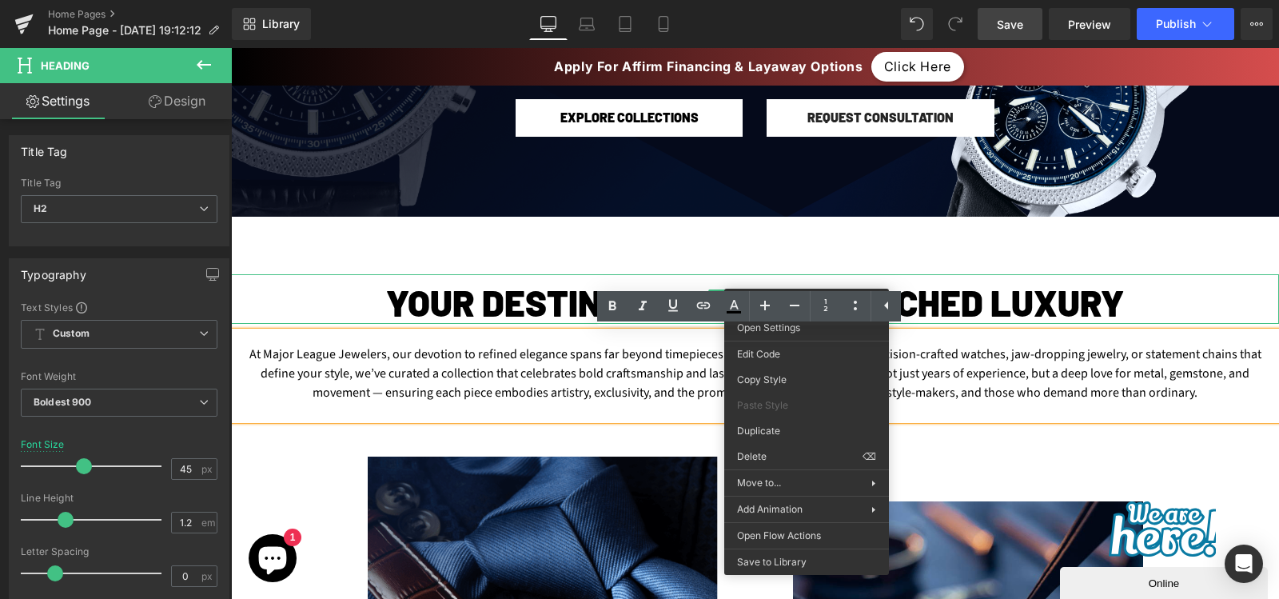
click at [957, 383] on div "At Major League Jewelers, our devotion to refined elegance spans far beyond tim…" at bounding box center [755, 376] width 1048 height 88
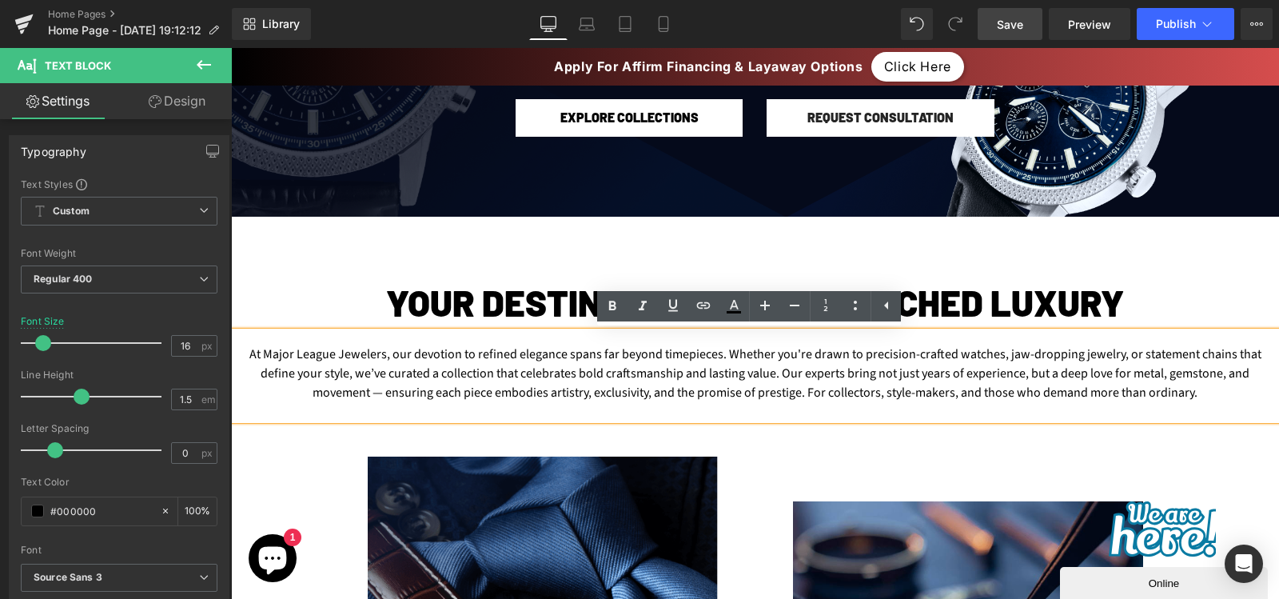
click at [263, 344] on div "At Major League Jewelers, our devotion to refined elegance spans far beyond tim…" at bounding box center [755, 376] width 1048 height 88
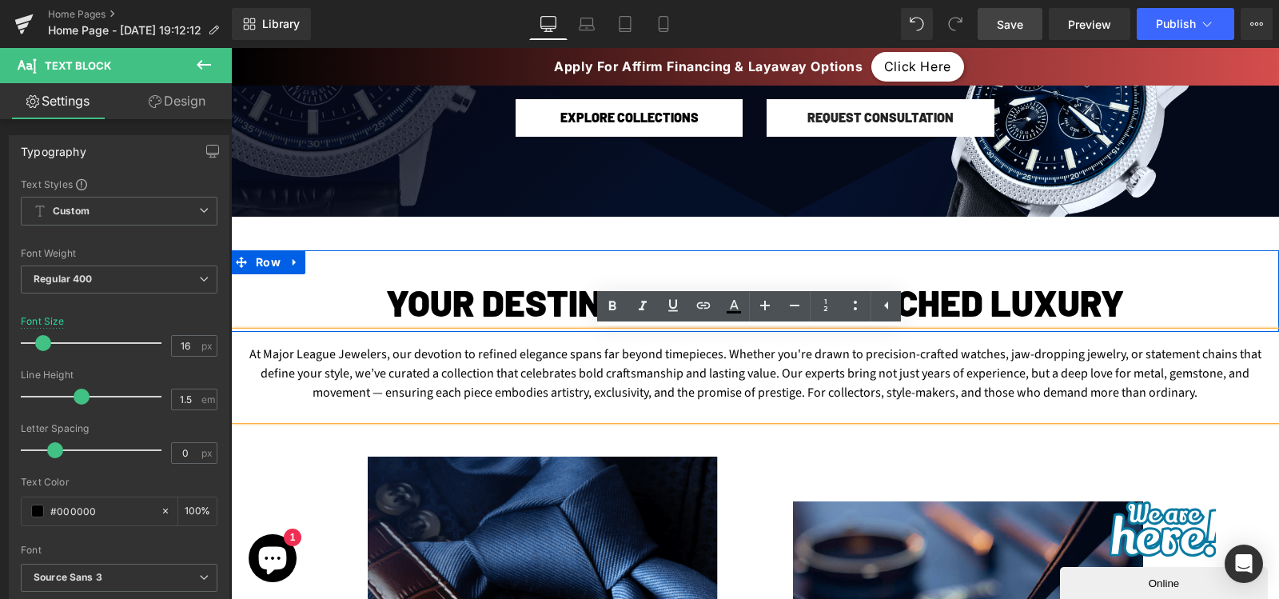
click at [416, 257] on div "Your Destination for Unmatched Luxury Heading Row" at bounding box center [755, 291] width 1048 height 82
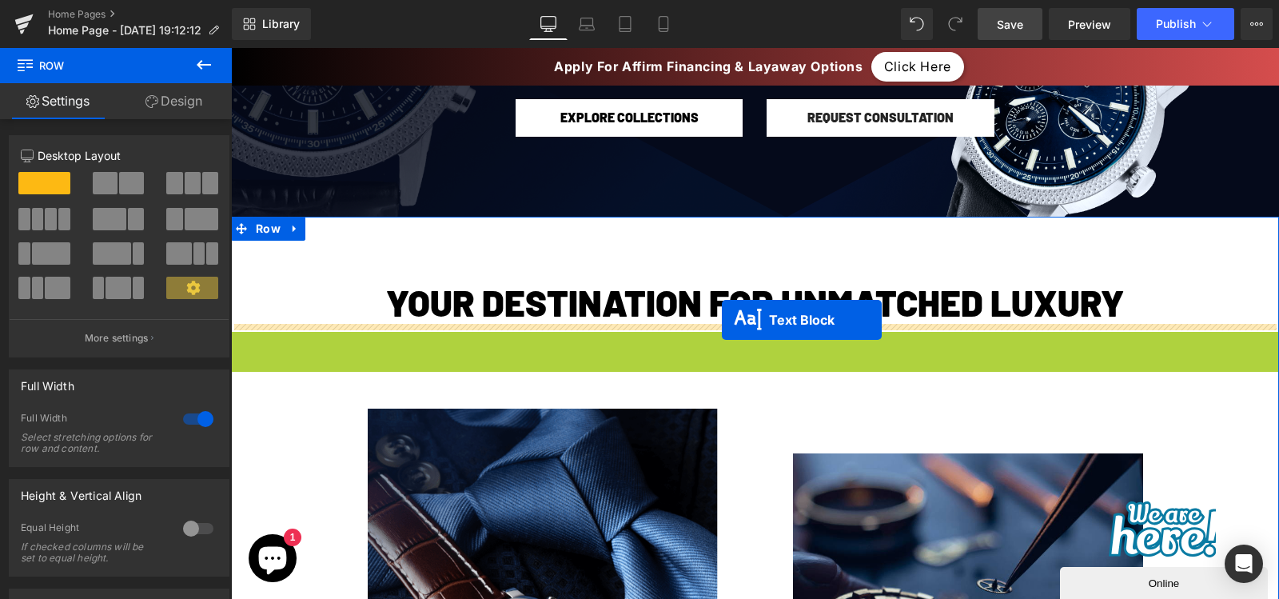
drag, startPoint x: 737, startPoint y: 381, endPoint x: 722, endPoint y: 320, distance: 63.4
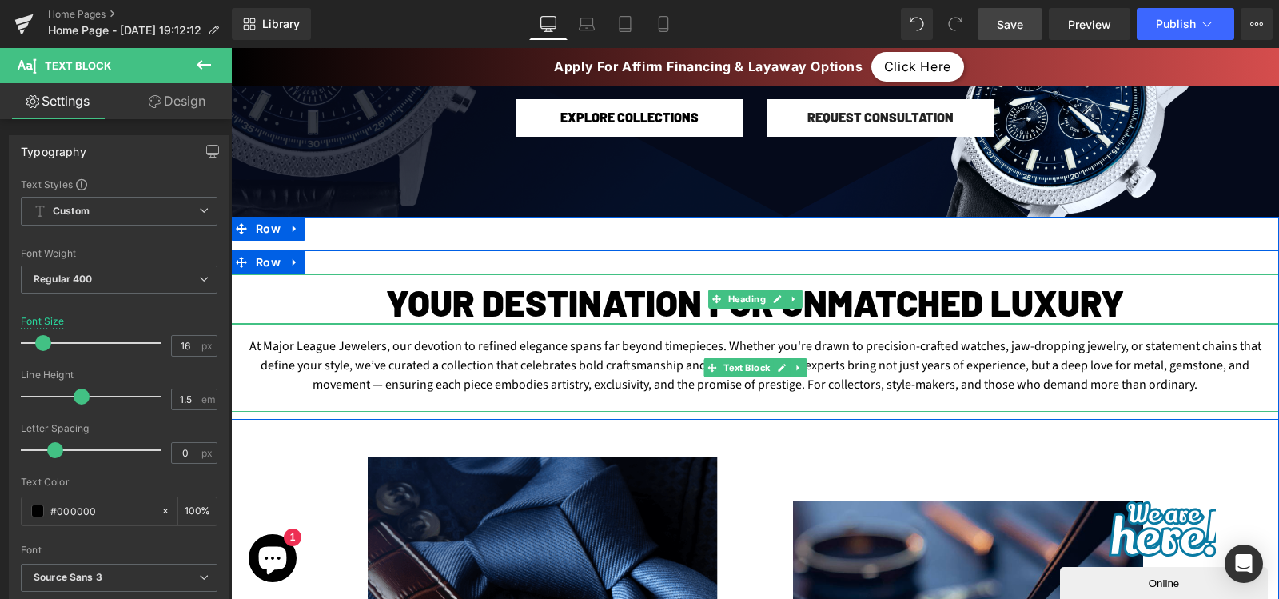
click at [307, 286] on h2 "Your Destination for Unmatched Luxury" at bounding box center [755, 302] width 1048 height 43
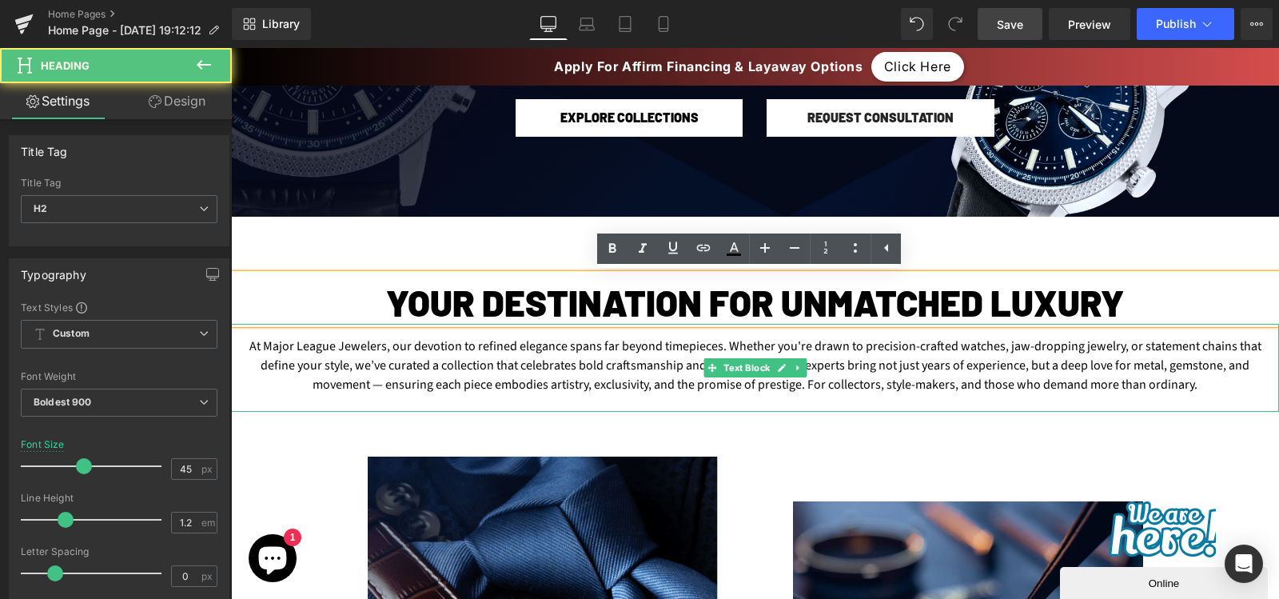
click at [397, 319] on h2 "Your Destination for Unmatched Luxury" at bounding box center [755, 302] width 1048 height 43
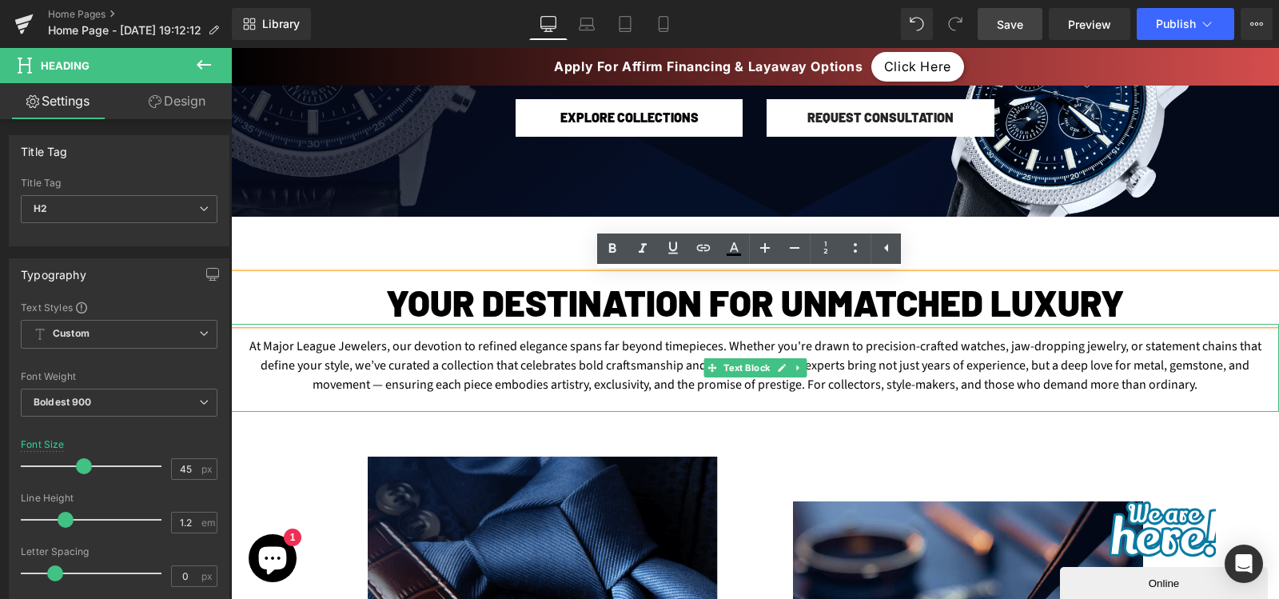
click at [428, 221] on div "Your Destination for Unmatched Luxury Heading At Major League Jewelers, our dev…" at bounding box center [755, 581] width 1048 height 729
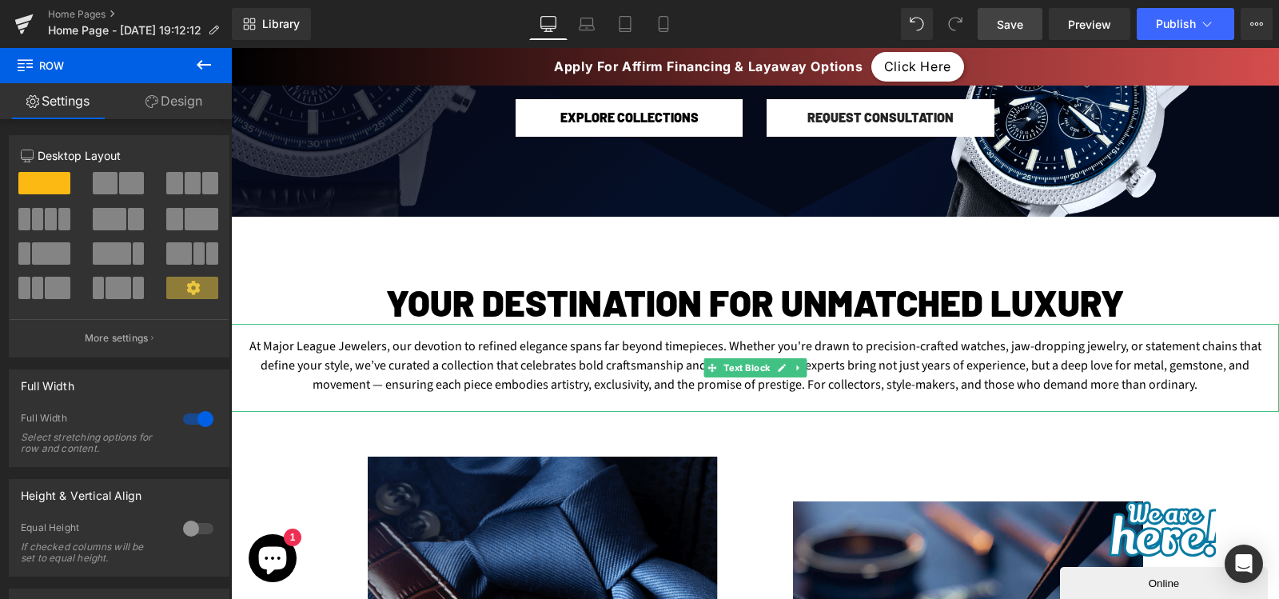
click at [1000, 22] on span "Save" at bounding box center [1010, 24] width 26 height 17
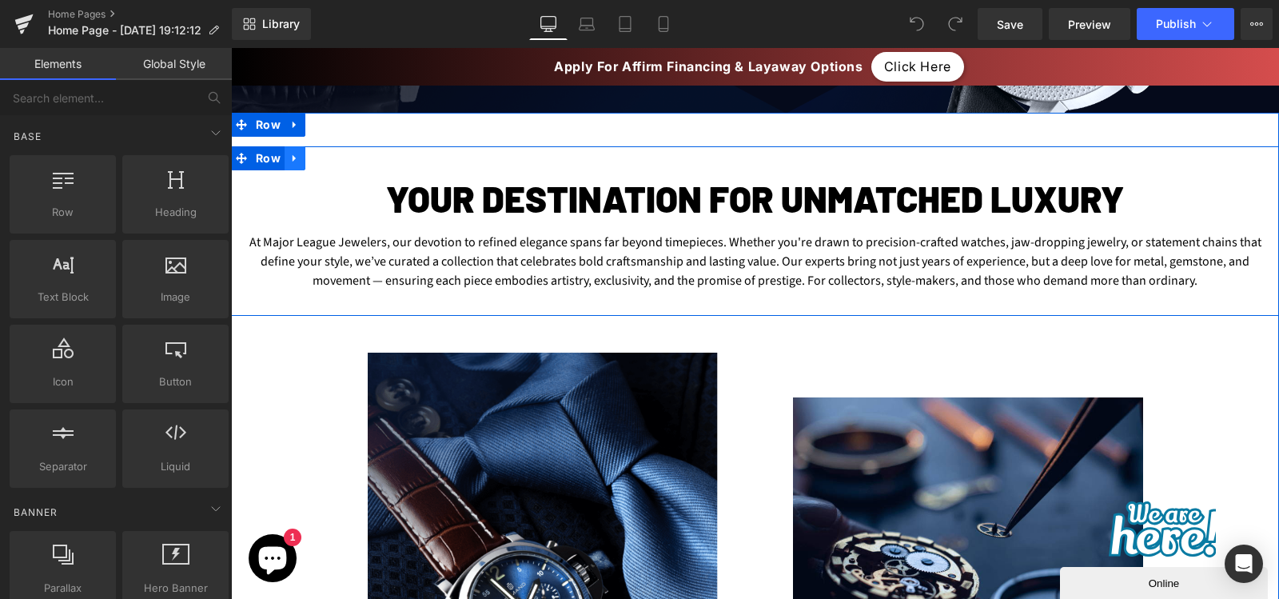
click at [289, 160] on icon at bounding box center [294, 159] width 11 height 12
click at [313, 162] on icon at bounding box center [315, 158] width 11 height 11
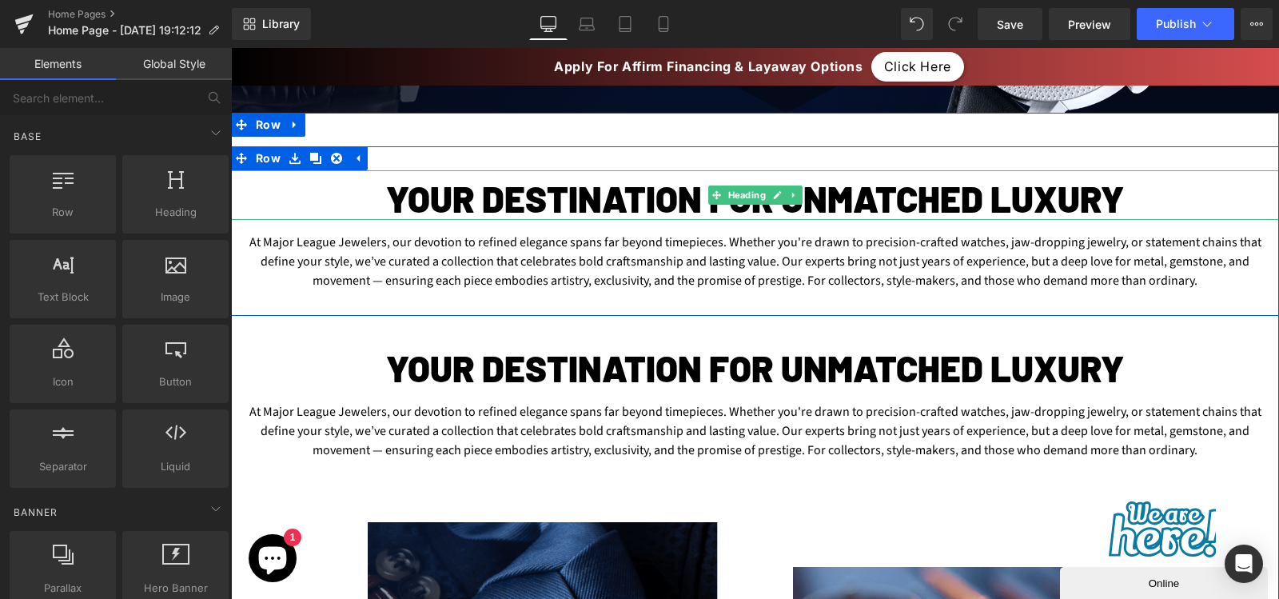
click at [474, 197] on h2 "Your Destination for Unmatched Luxury" at bounding box center [755, 198] width 1048 height 43
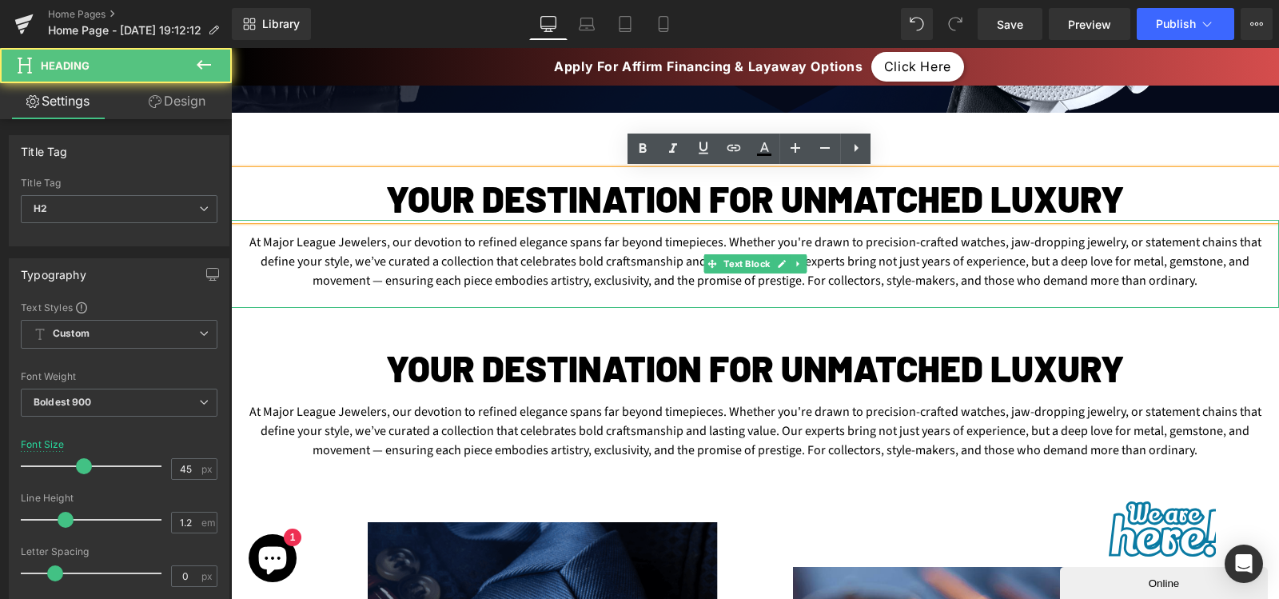
click at [414, 268] on div "At Major League Jewelers, our devotion to refined elegance spans far beyond tim…" at bounding box center [755, 264] width 1048 height 88
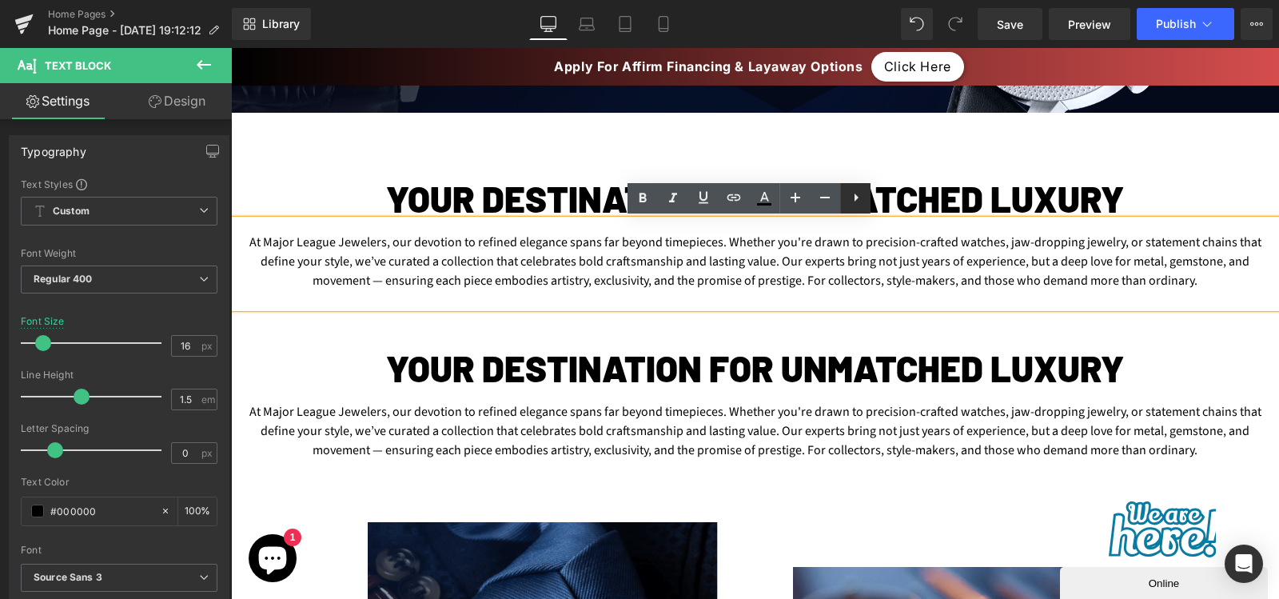
click at [857, 198] on icon at bounding box center [857, 197] width 4 height 8
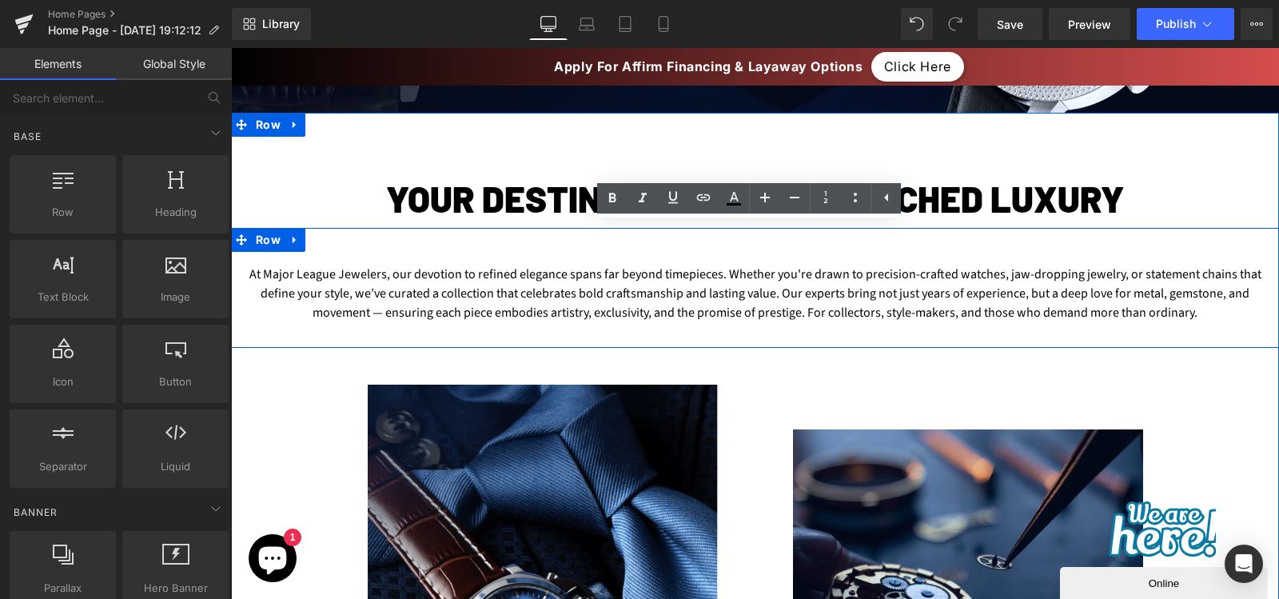
click at [440, 251] on div "At Major League Jewelers, our devotion to refined elegance spans far beyond tim…" at bounding box center [755, 288] width 1048 height 120
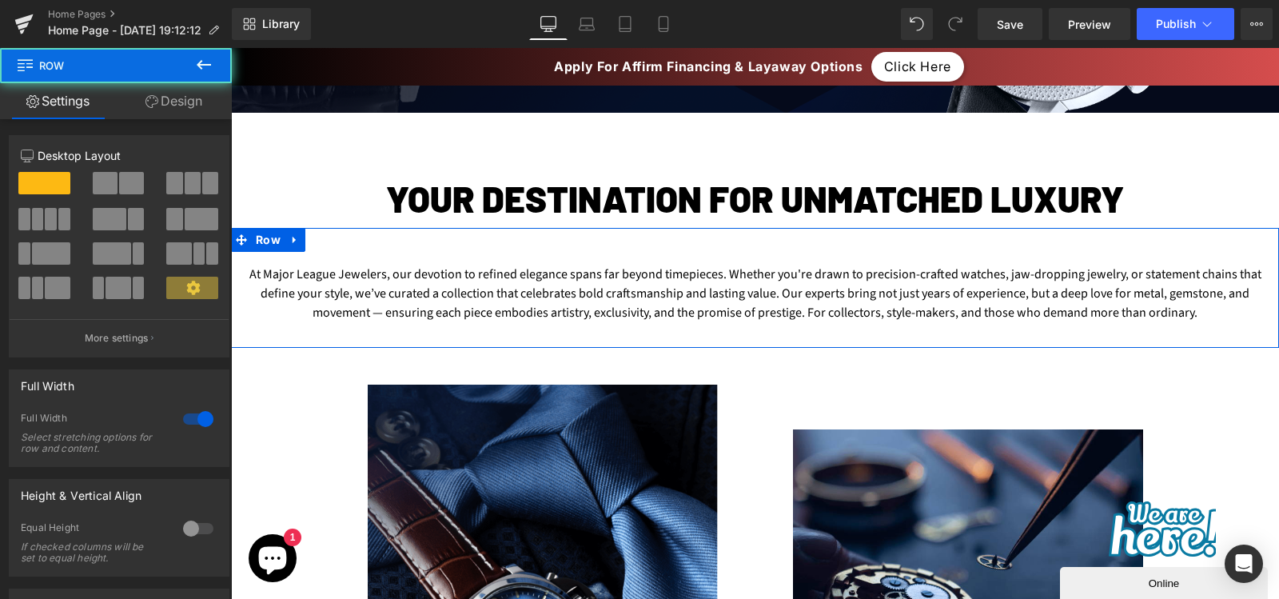
click at [179, 107] on link "Design" at bounding box center [174, 101] width 116 height 36
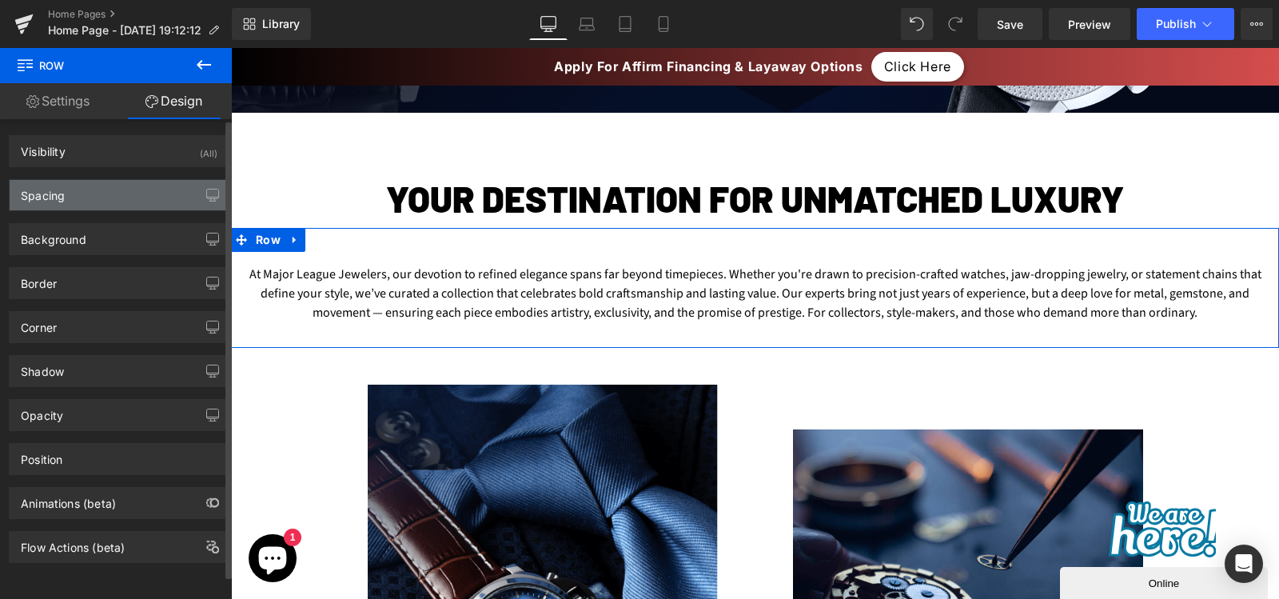
click at [91, 197] on div "Spacing" at bounding box center [119, 195] width 219 height 30
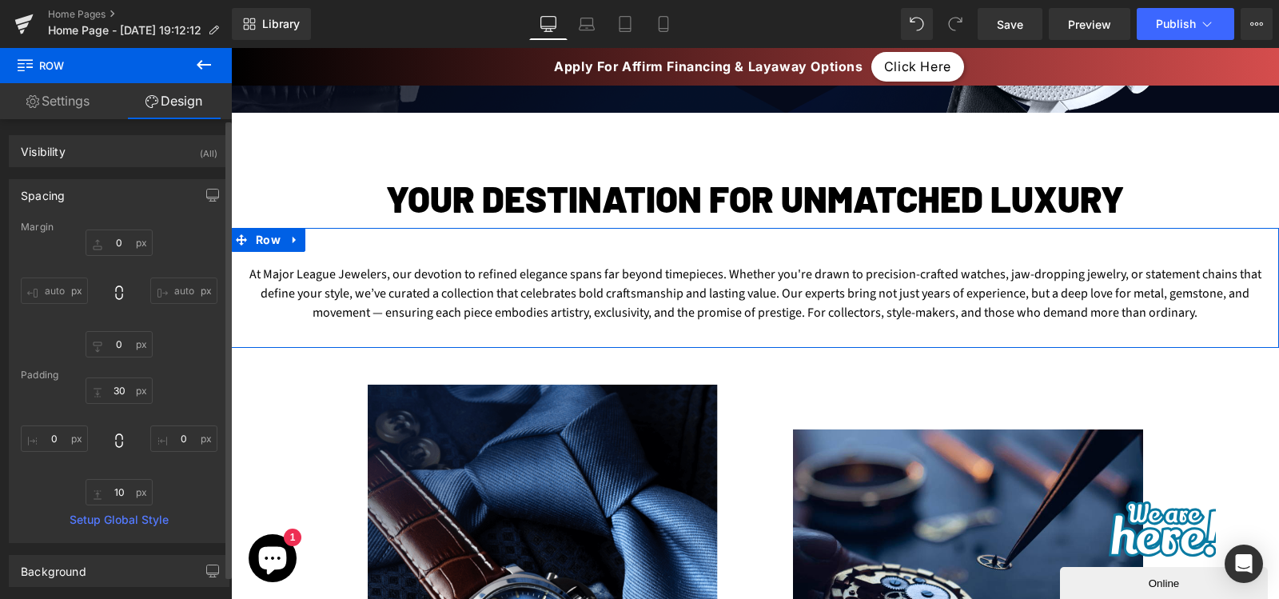
click at [121, 377] on div "Padding" at bounding box center [119, 374] width 197 height 11
click at [118, 388] on input "text" at bounding box center [119, 390] width 67 height 26
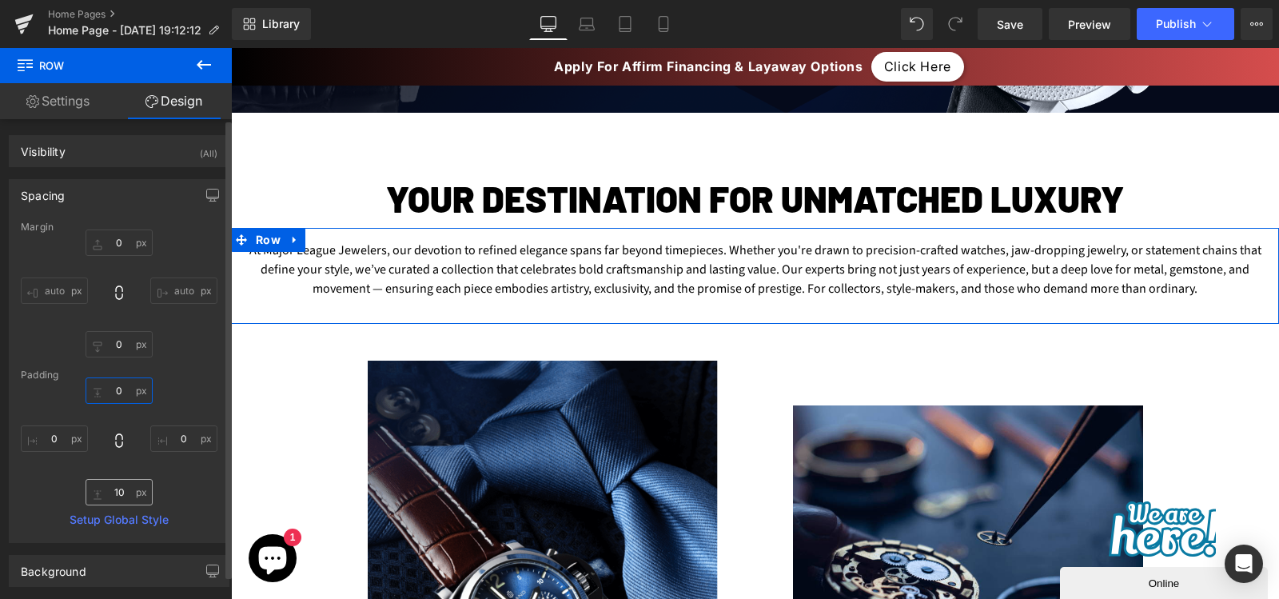
type input "0"
click at [114, 480] on input "text" at bounding box center [119, 492] width 67 height 26
type input "0"
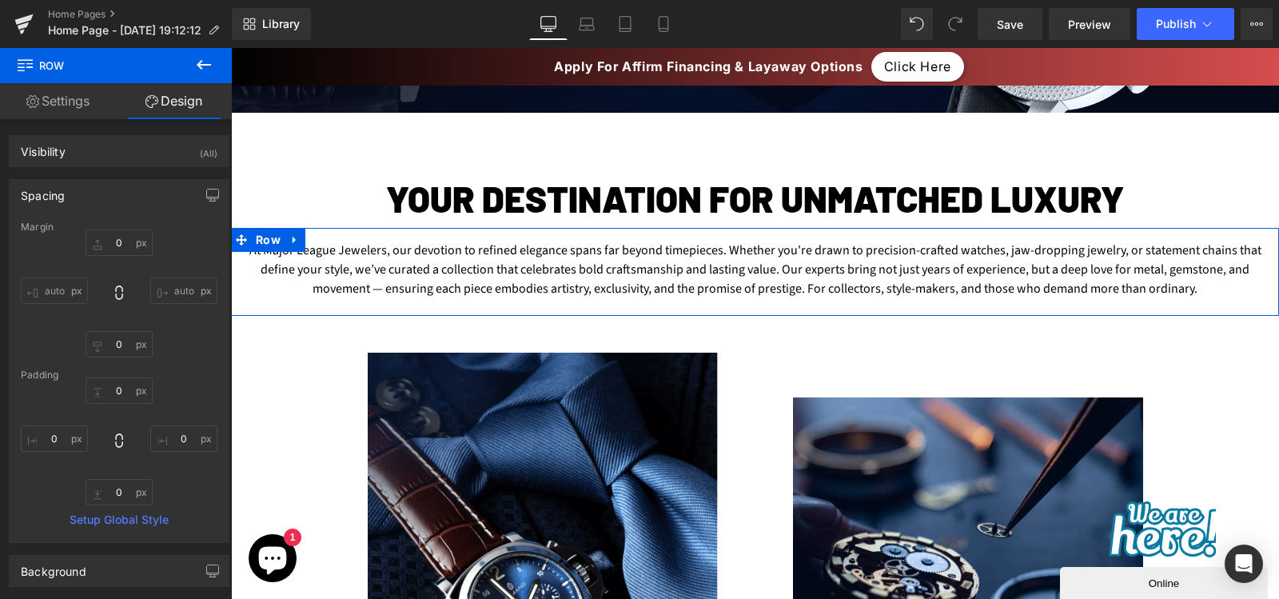
click at [70, 100] on link "Settings" at bounding box center [58, 101] width 116 height 36
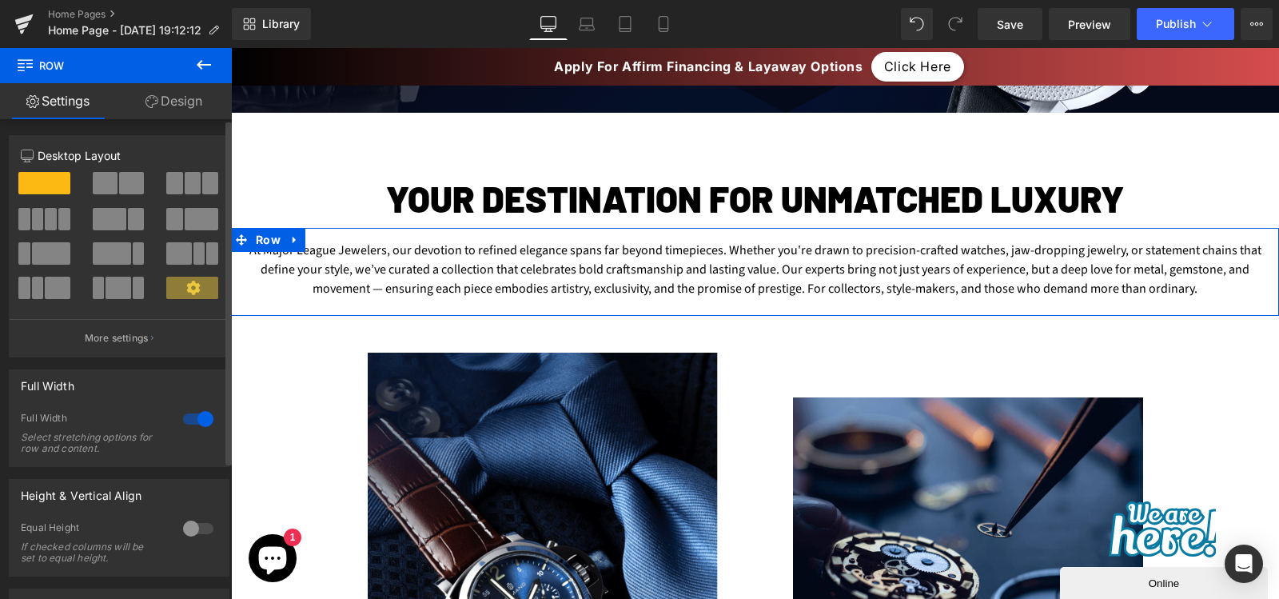
click at [207, 419] on div at bounding box center [198, 419] width 38 height 26
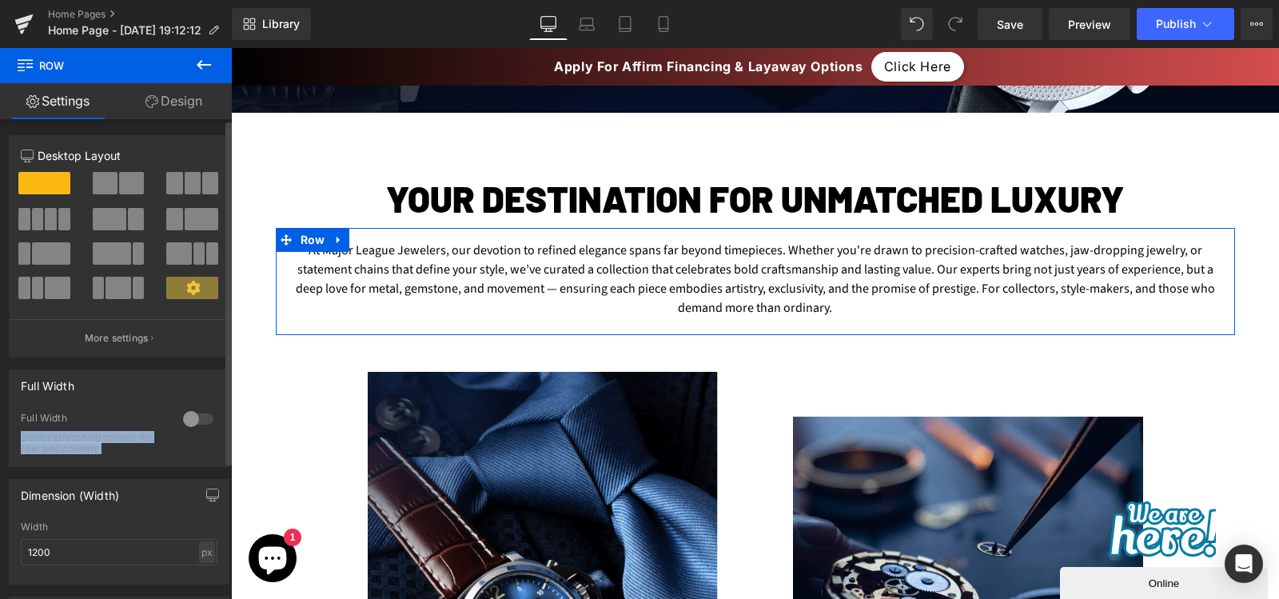
drag, startPoint x: 207, startPoint y: 419, endPoint x: 194, endPoint y: 568, distance: 149.2
click at [194, 568] on div "12 12 12 Column Size Customizer 12 Desktop Layout Laptop Layout Tablet Layout M…" at bounding box center [119, 545] width 239 height 852
drag, startPoint x: 194, startPoint y: 568, endPoint x: 196, endPoint y: 551, distance: 16.9
click at [199, 551] on div "px" at bounding box center [207, 552] width 16 height 22
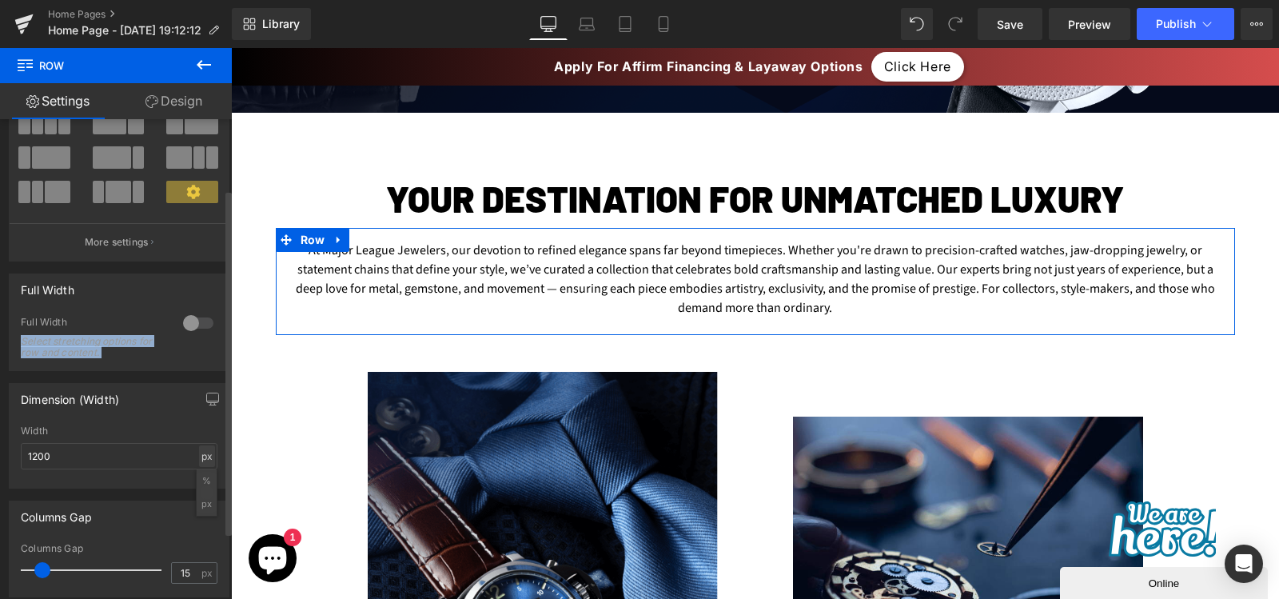
scroll to position [98, 0]
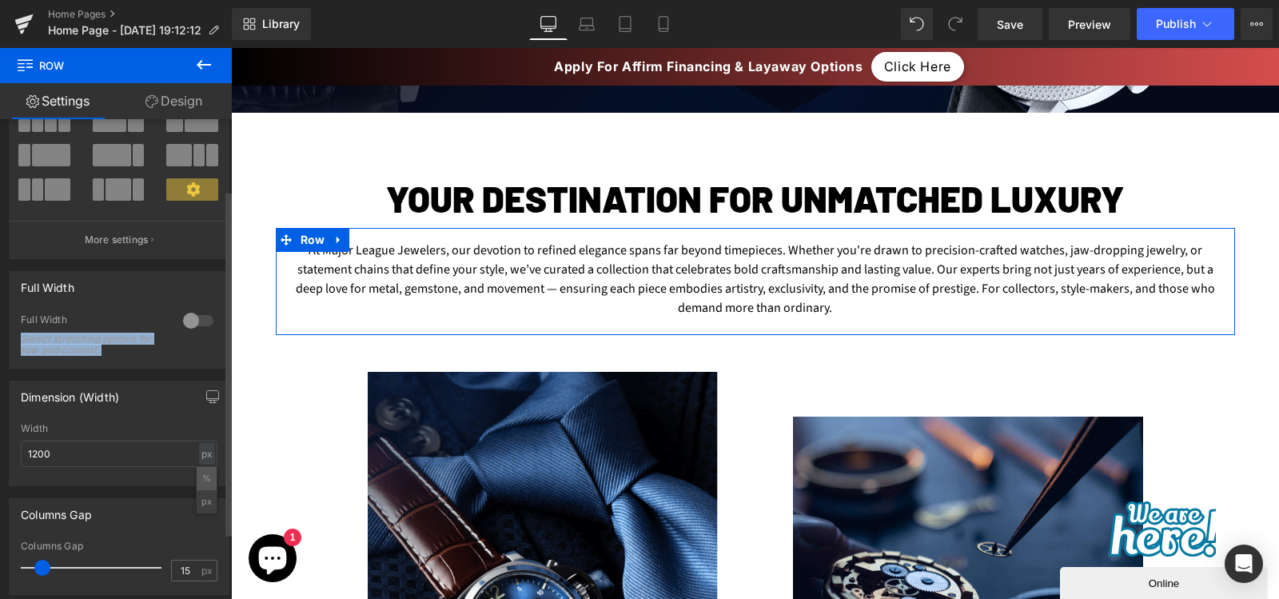
click at [203, 476] on li "%" at bounding box center [207, 478] width 20 height 23
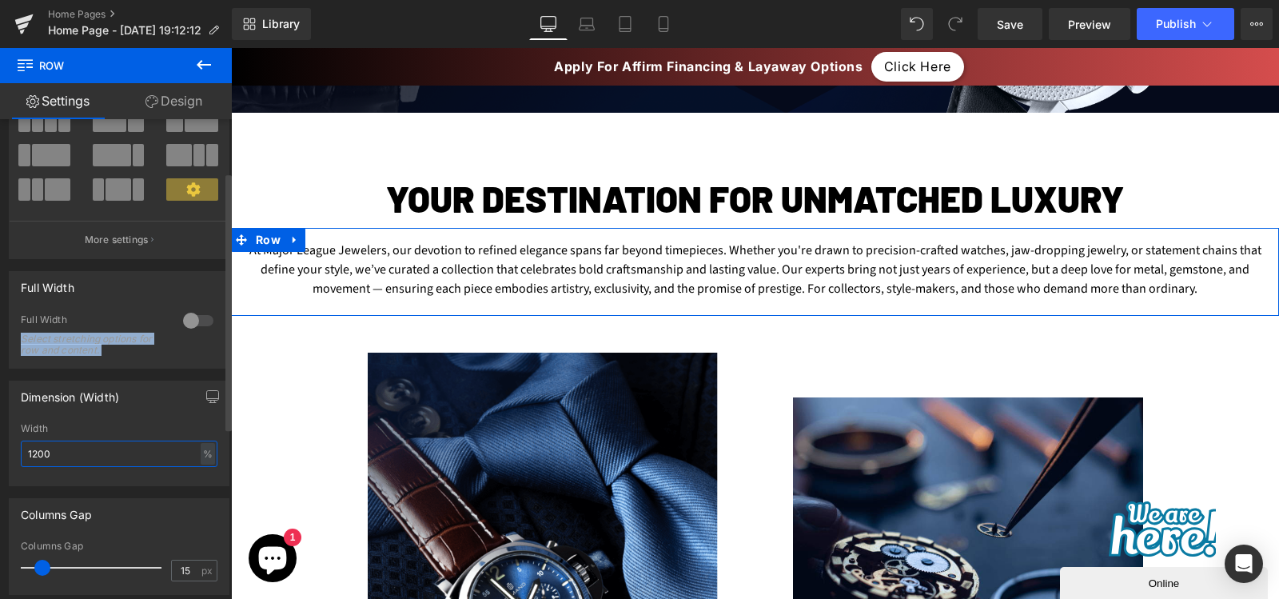
click at [136, 442] on input "1200" at bounding box center [119, 453] width 197 height 26
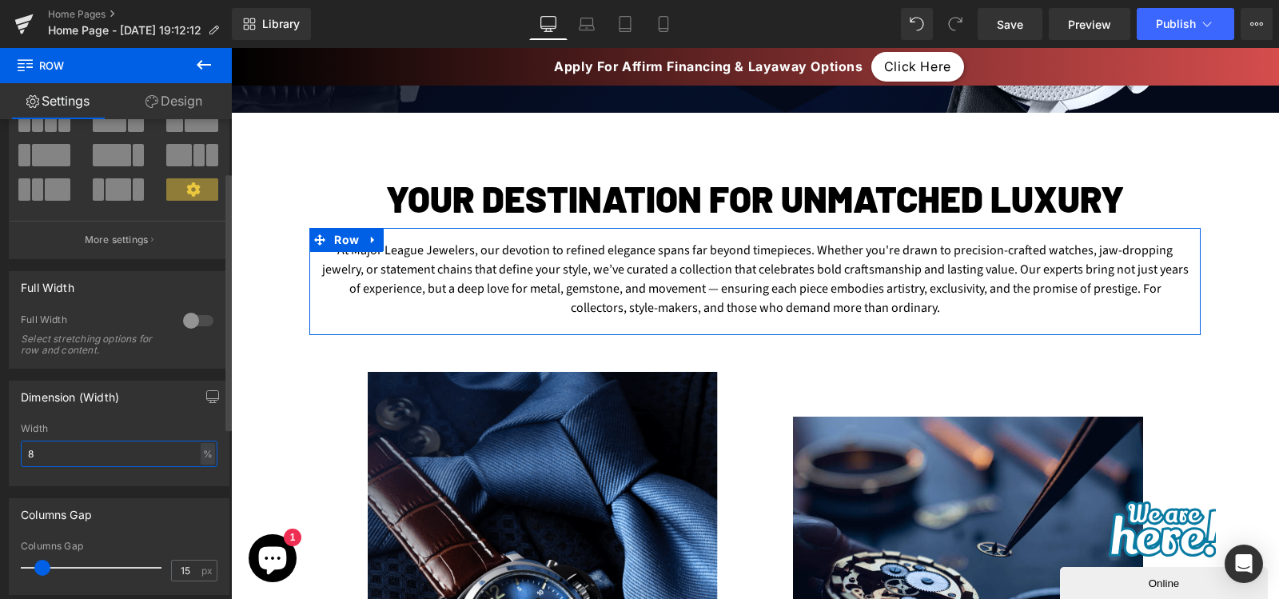
type input "80"
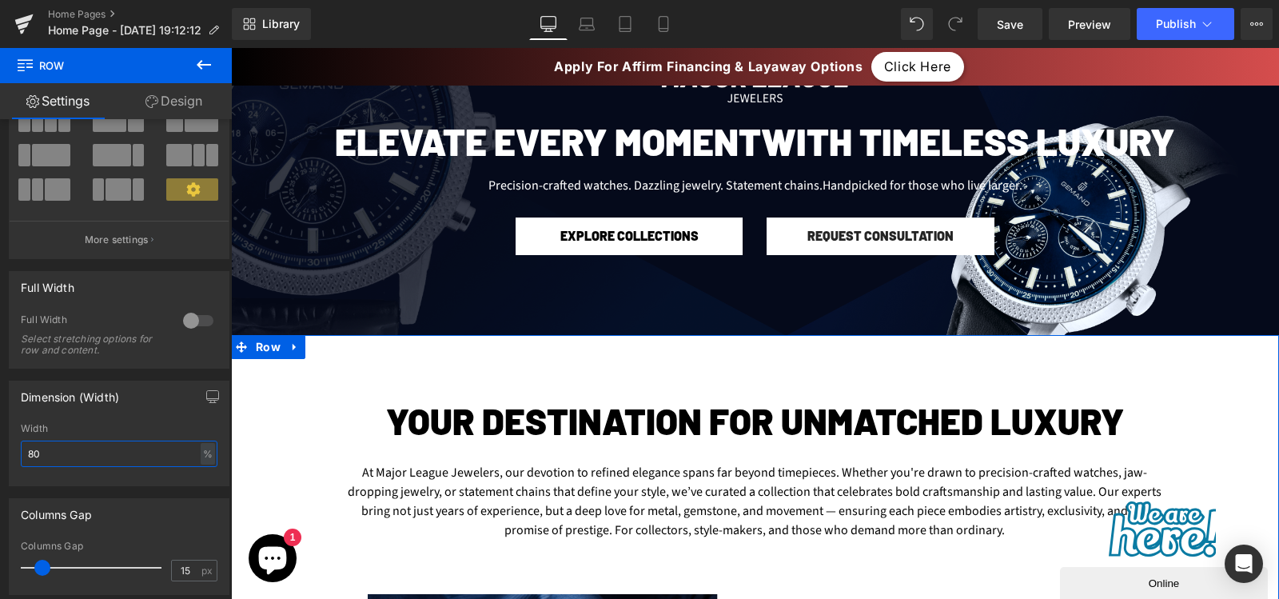
scroll to position [281, 0]
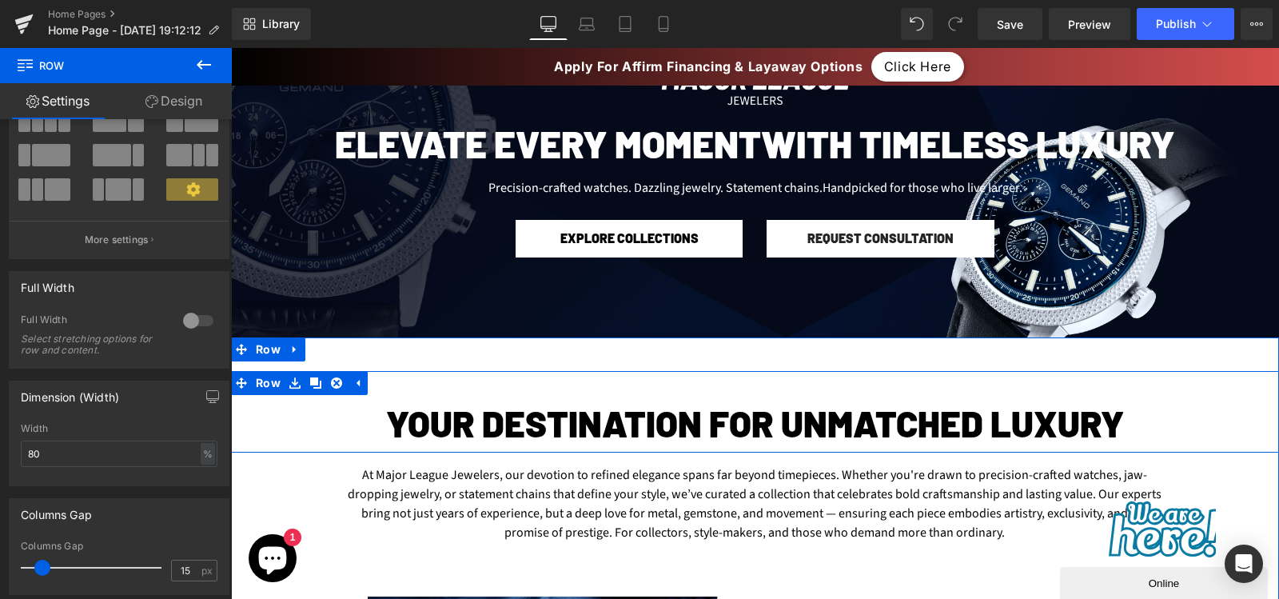
click at [689, 386] on div "Your Destination for Unmatched Luxury Heading Row" at bounding box center [755, 412] width 1048 height 82
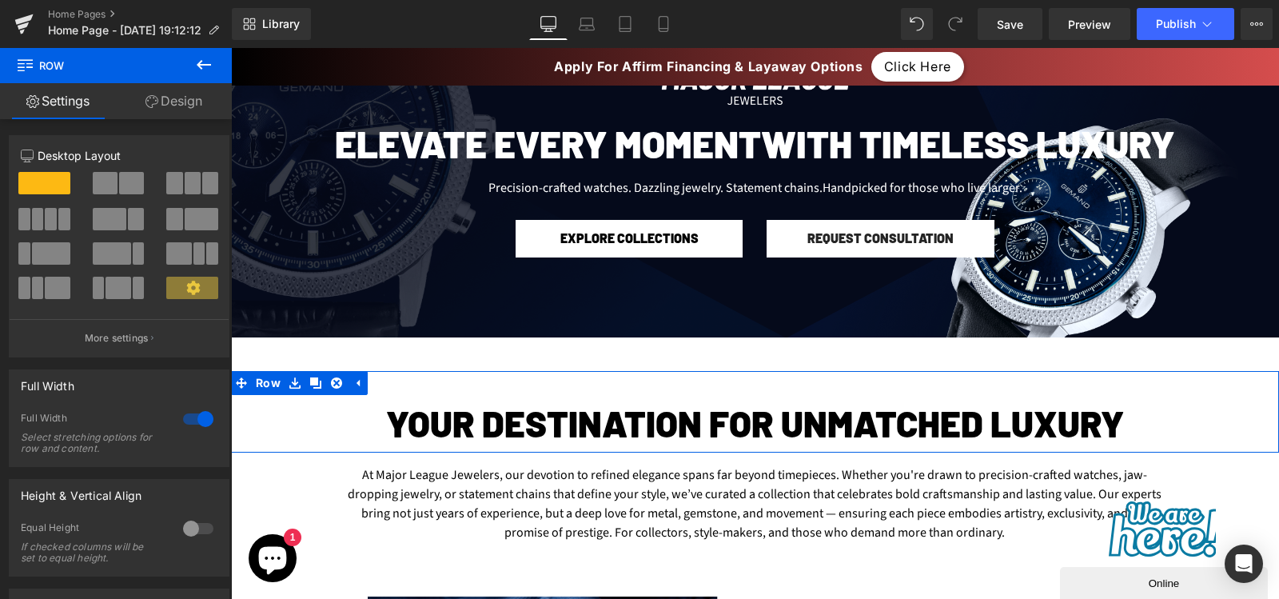
click at [169, 102] on link "Design" at bounding box center [174, 101] width 116 height 36
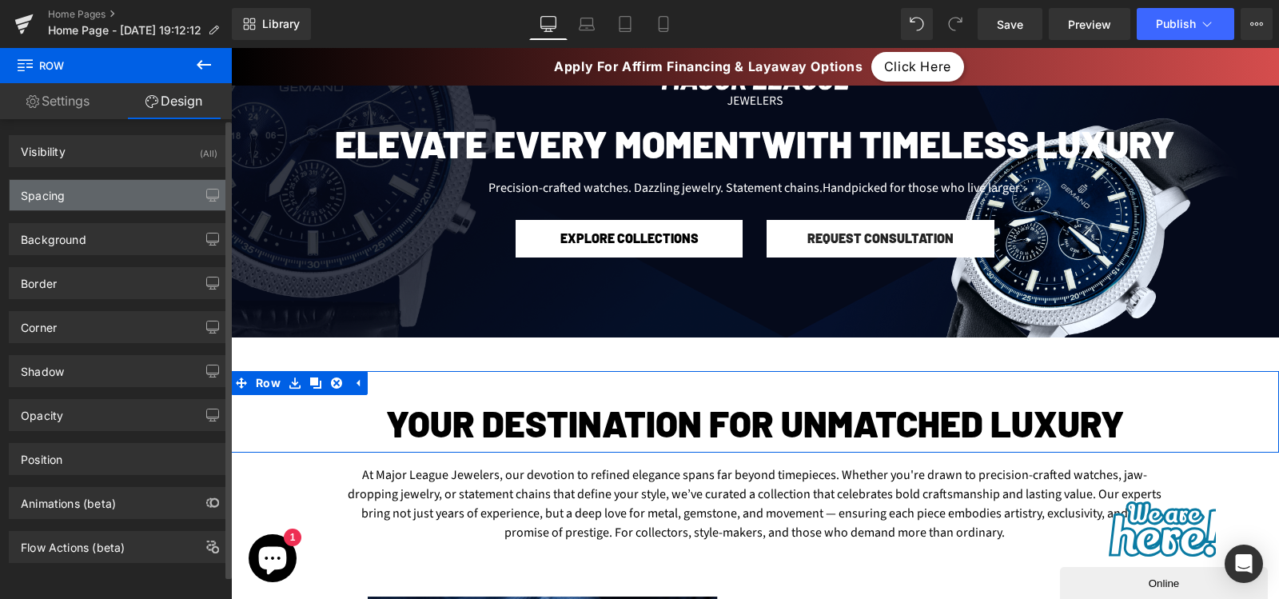
click at [104, 198] on div "Spacing" at bounding box center [119, 195] width 219 height 30
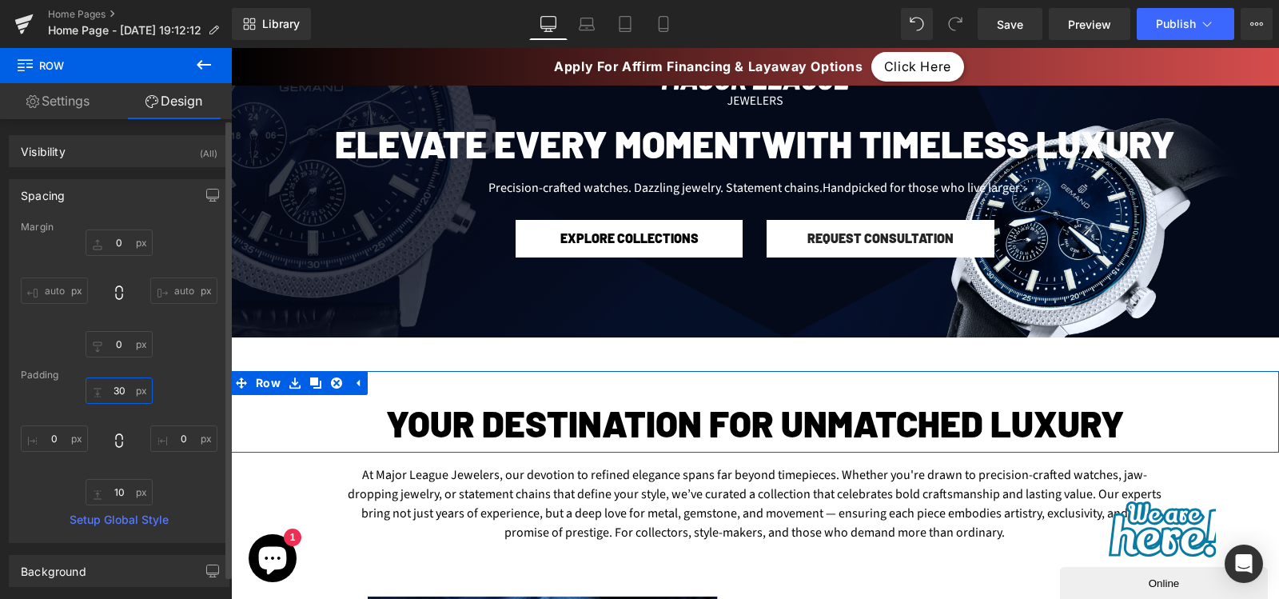
click at [117, 384] on input "30" at bounding box center [119, 390] width 67 height 26
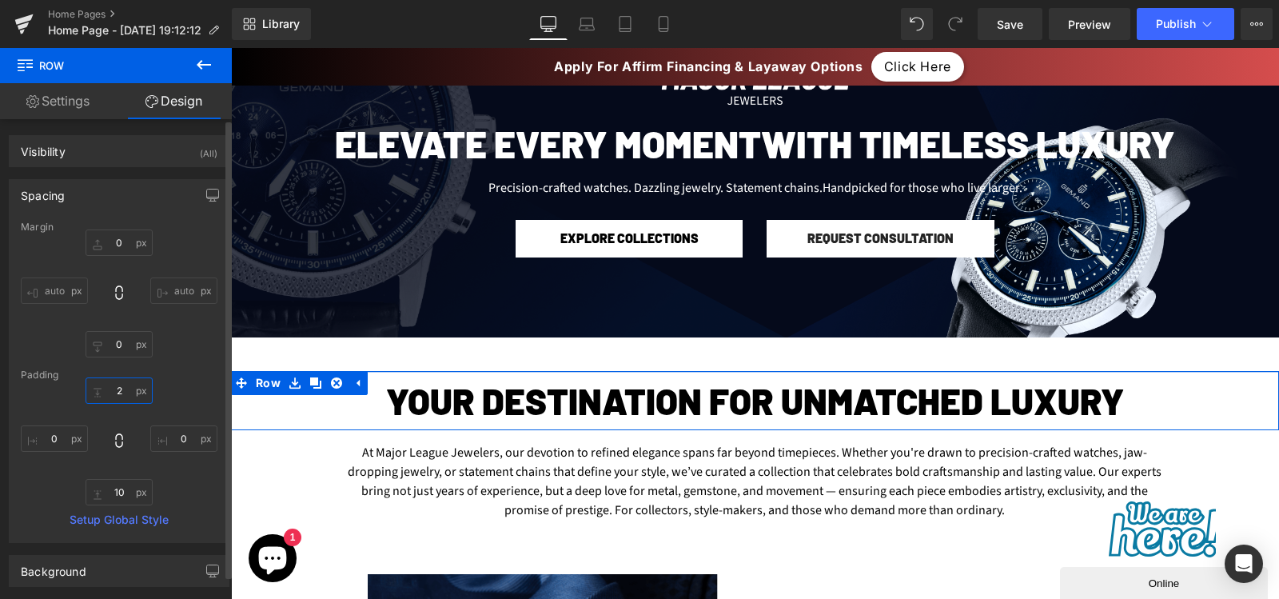
type input "25"
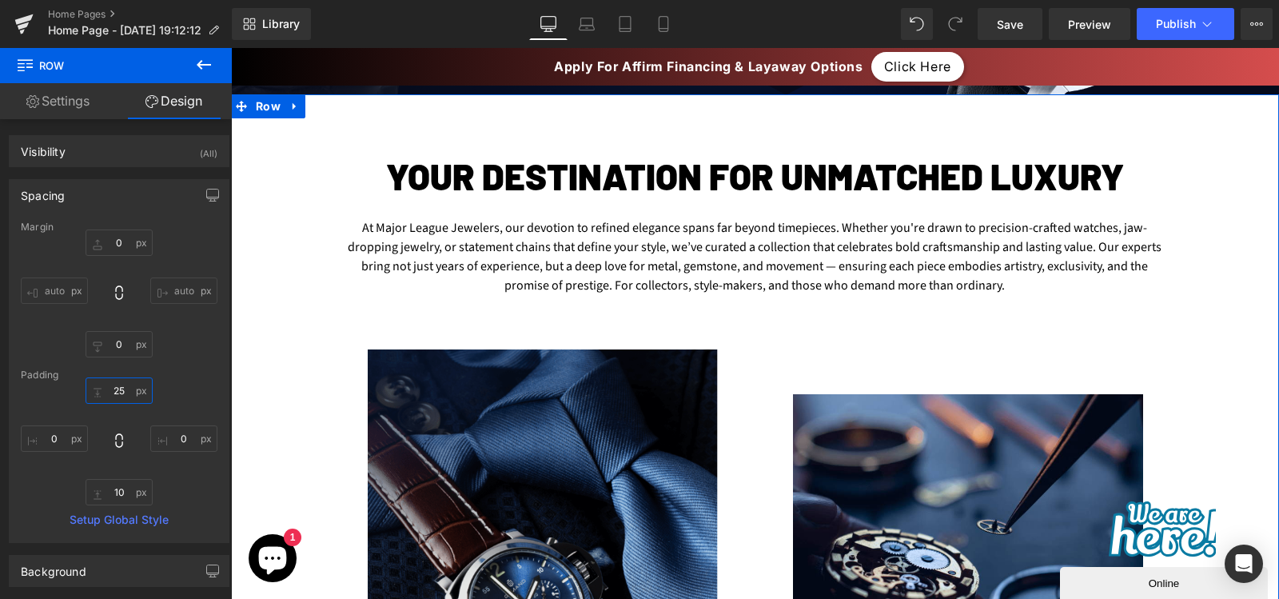
scroll to position [493, 0]
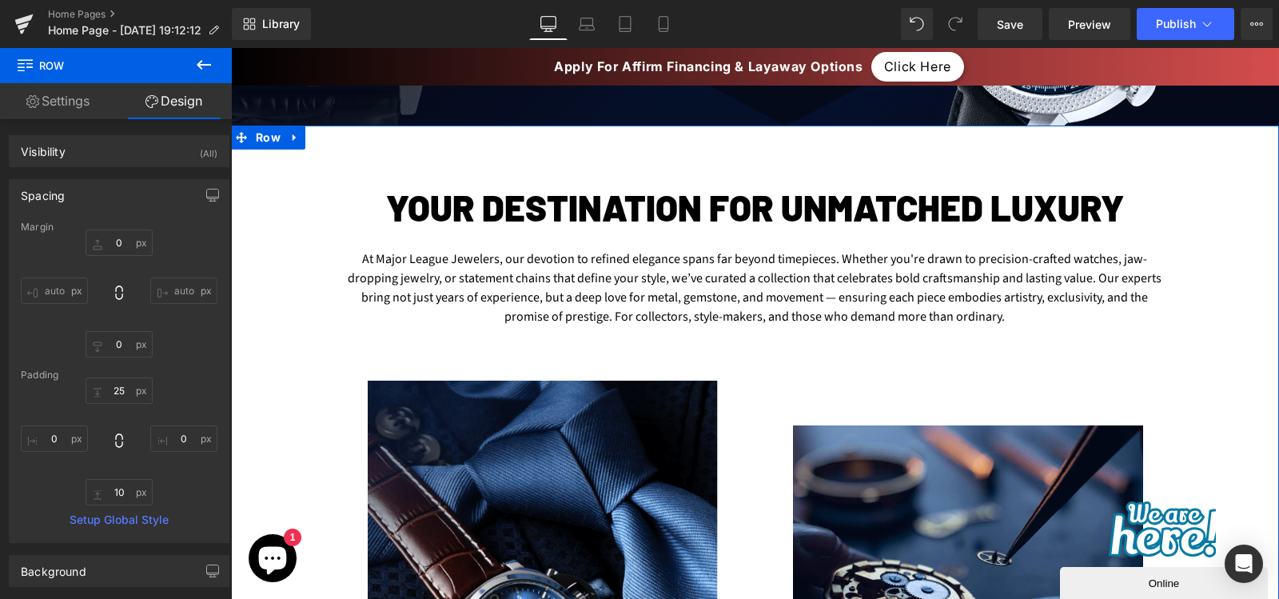
click at [511, 279] on div "At Major League Jewelers, our devotion to refined elegance spans far beyond tim…" at bounding box center [755, 290] width 815 height 107
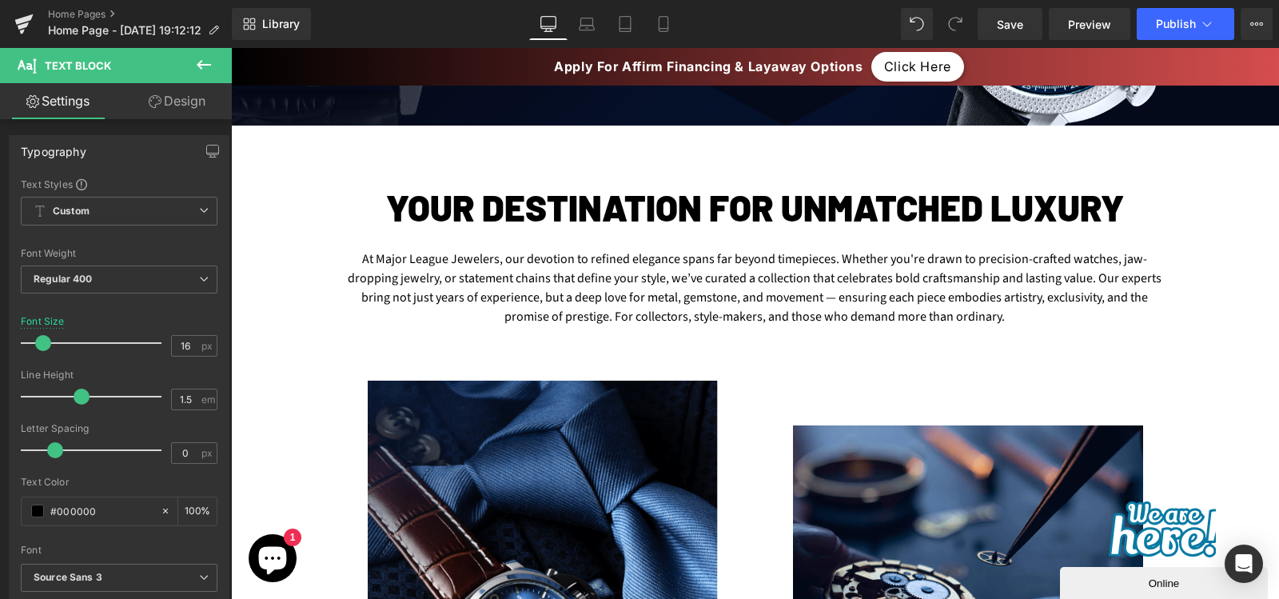
drag, startPoint x: 191, startPoint y: 100, endPoint x: 106, endPoint y: 185, distance: 120.4
click at [191, 100] on link "Design" at bounding box center [177, 101] width 116 height 36
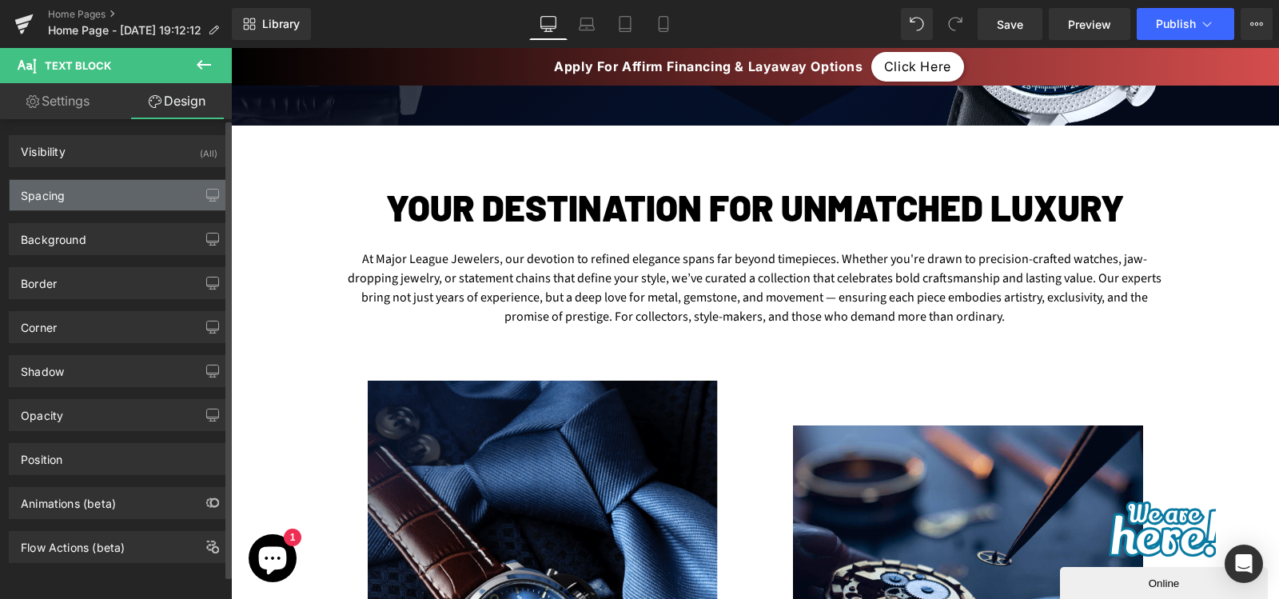
click at [100, 191] on div "Spacing" at bounding box center [119, 195] width 219 height 30
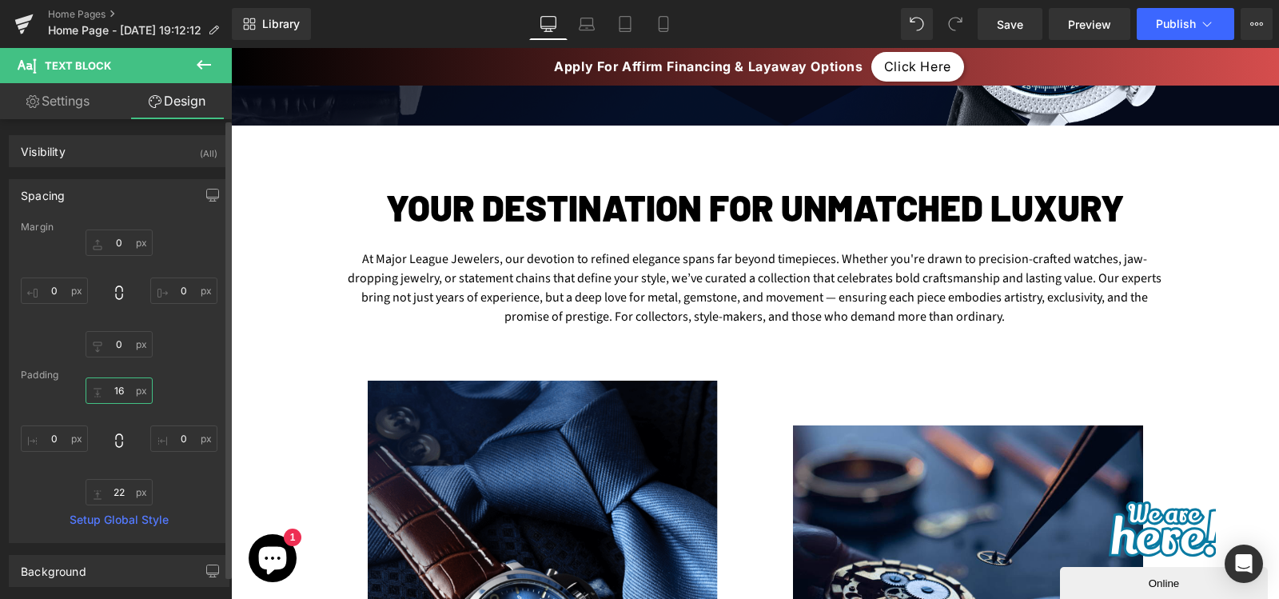
click at [116, 392] on input "text" at bounding box center [119, 390] width 67 height 26
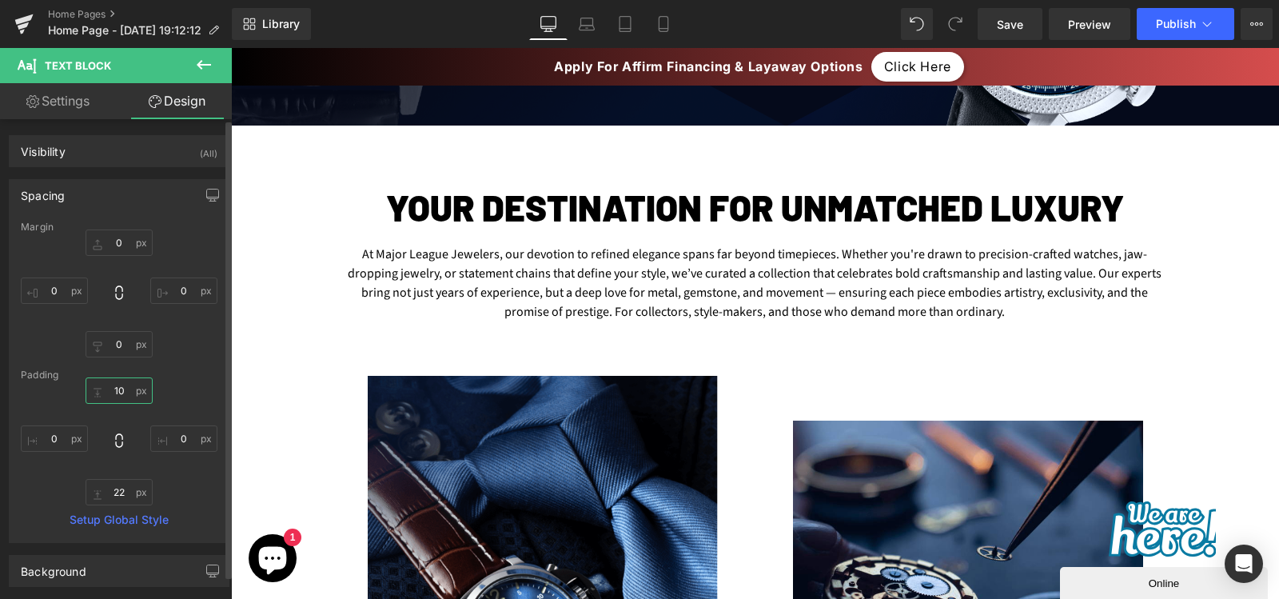
click at [116, 392] on input "10" at bounding box center [119, 390] width 67 height 26
type input "5"
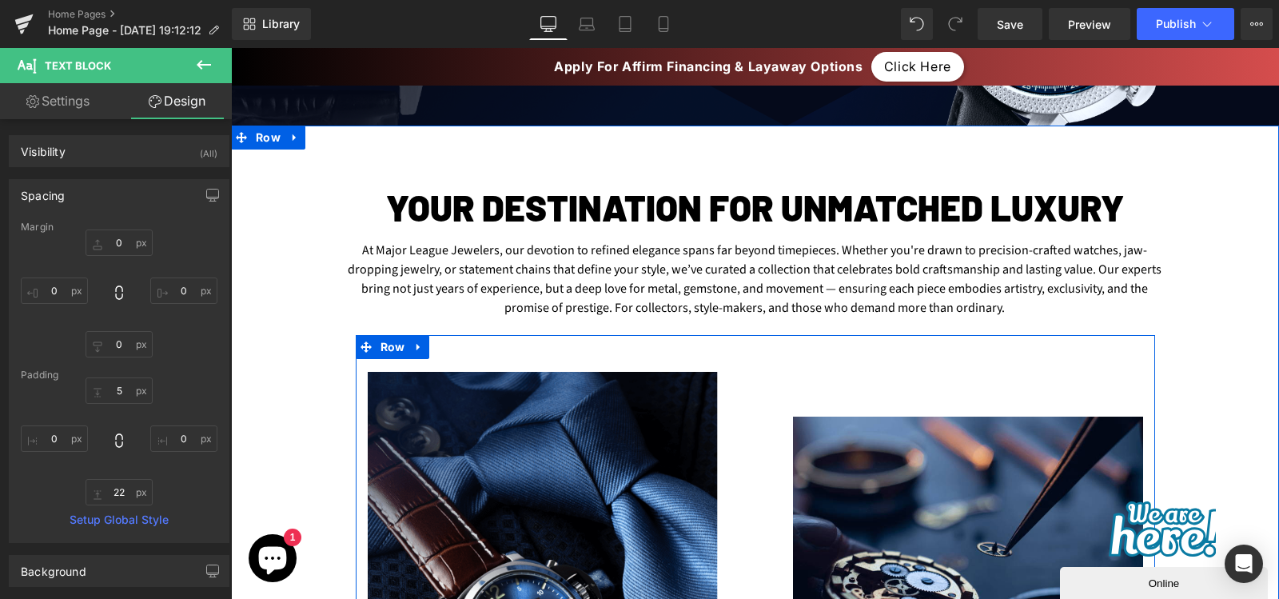
click at [774, 367] on div "Image Image At Gemand, the masters of mechanics create sophisticated timepieces…" at bounding box center [755, 573] width 799 height 476
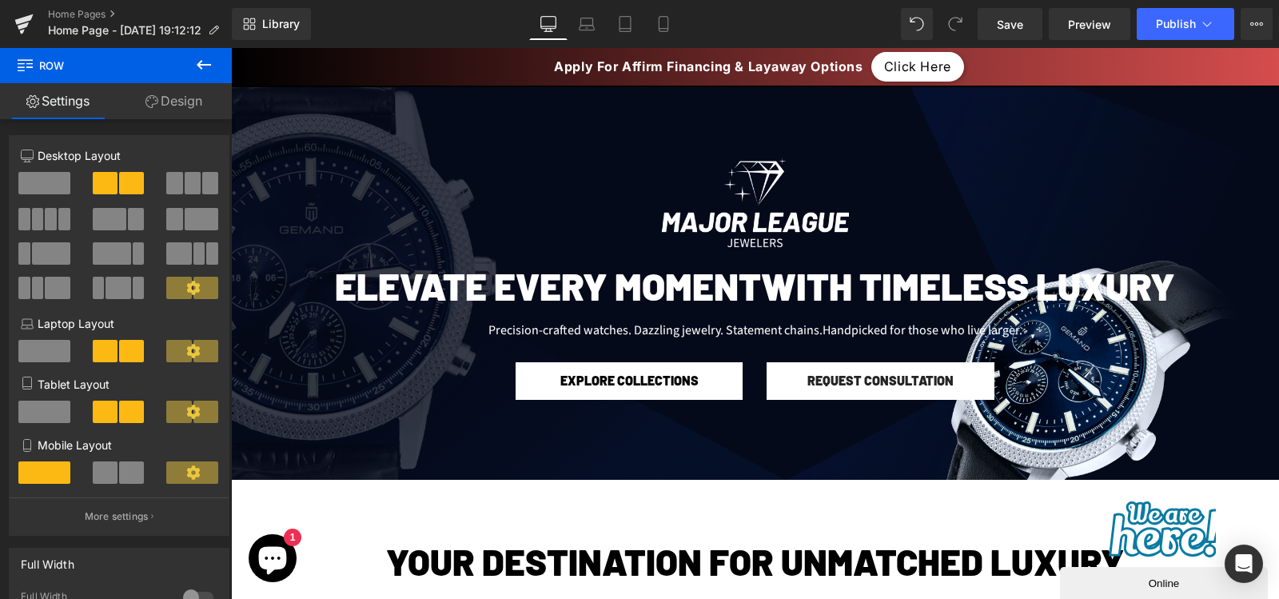
scroll to position [138, 0]
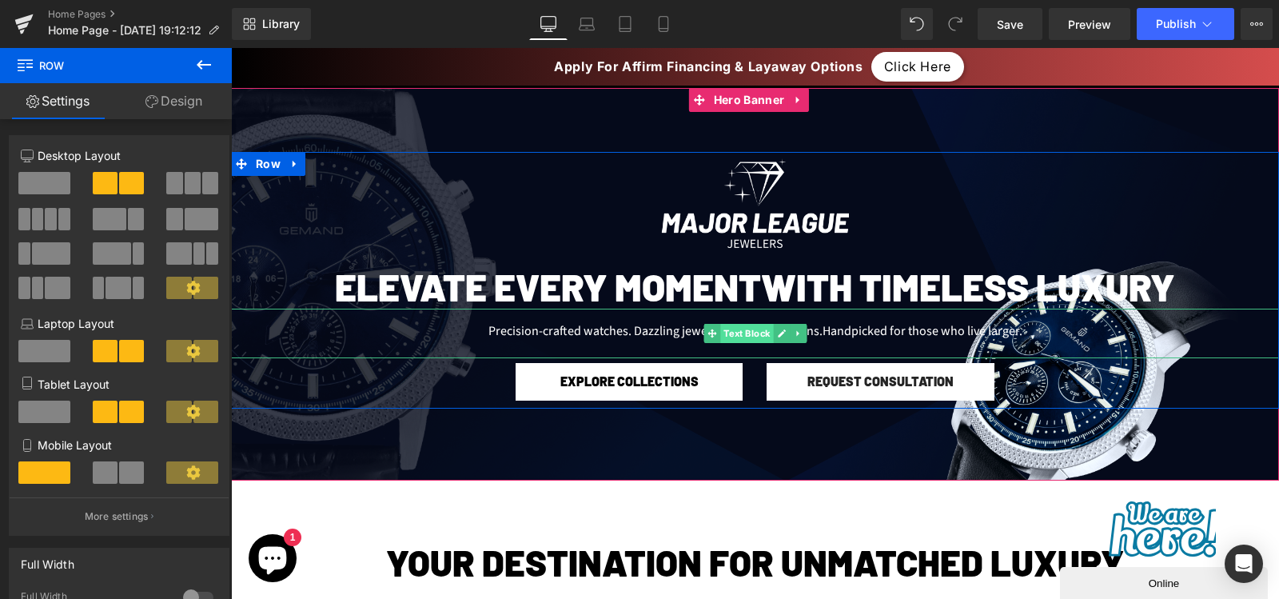
click at [763, 333] on span "Text Block" at bounding box center [746, 333] width 53 height 19
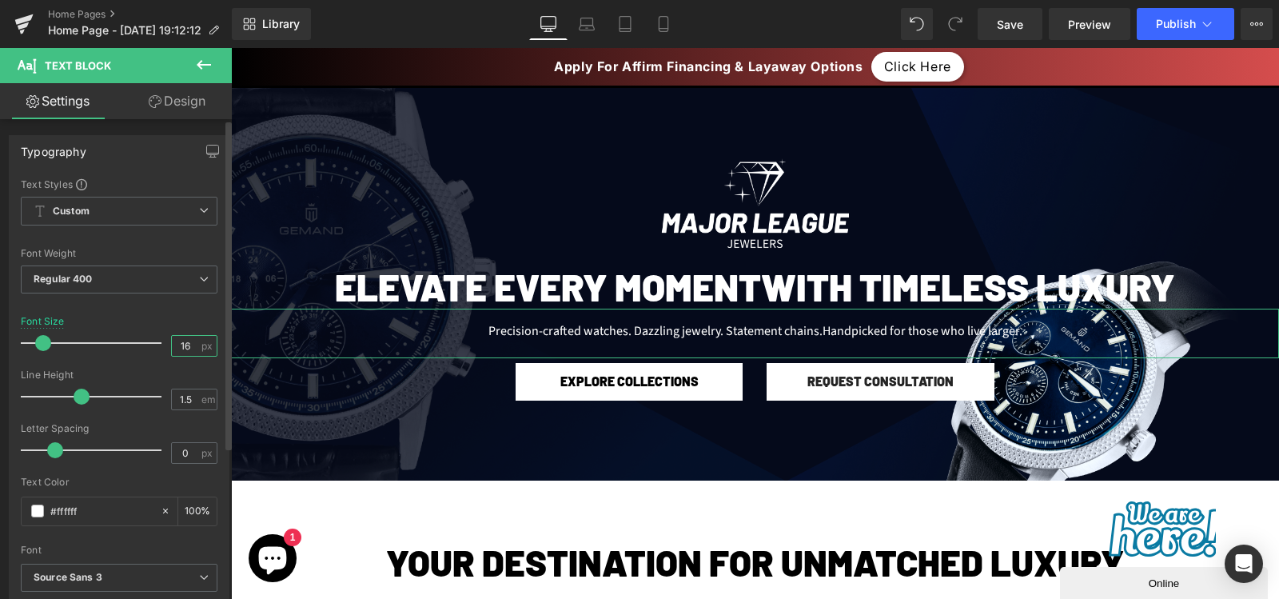
click at [183, 345] on input "16" at bounding box center [186, 346] width 28 height 20
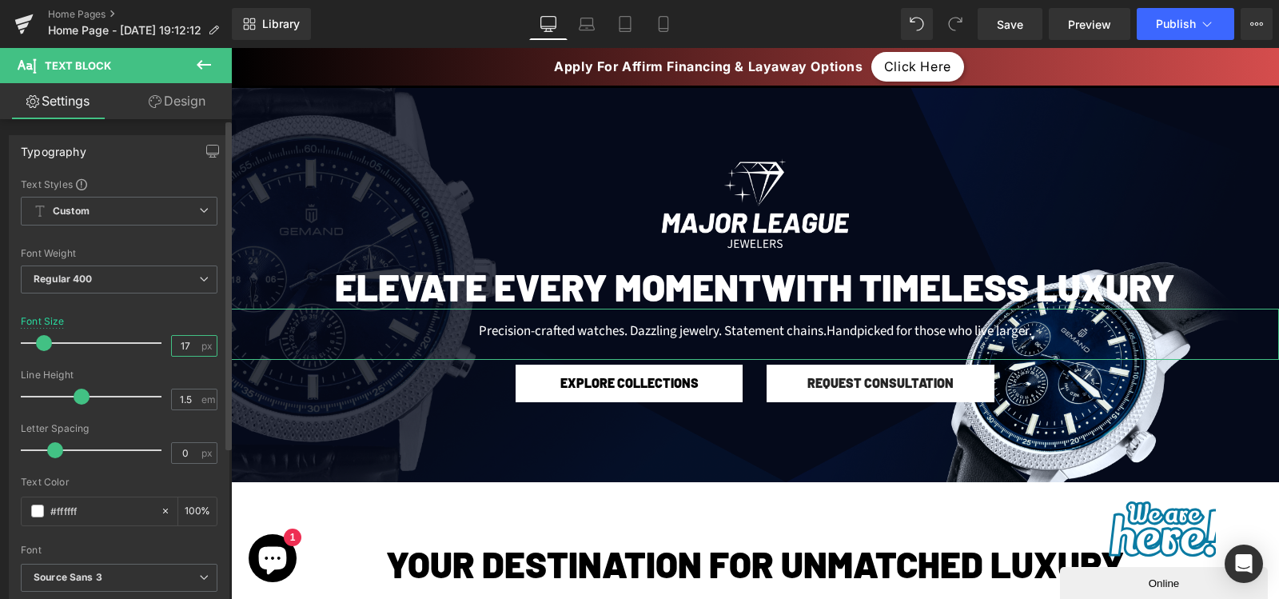
type input "16"
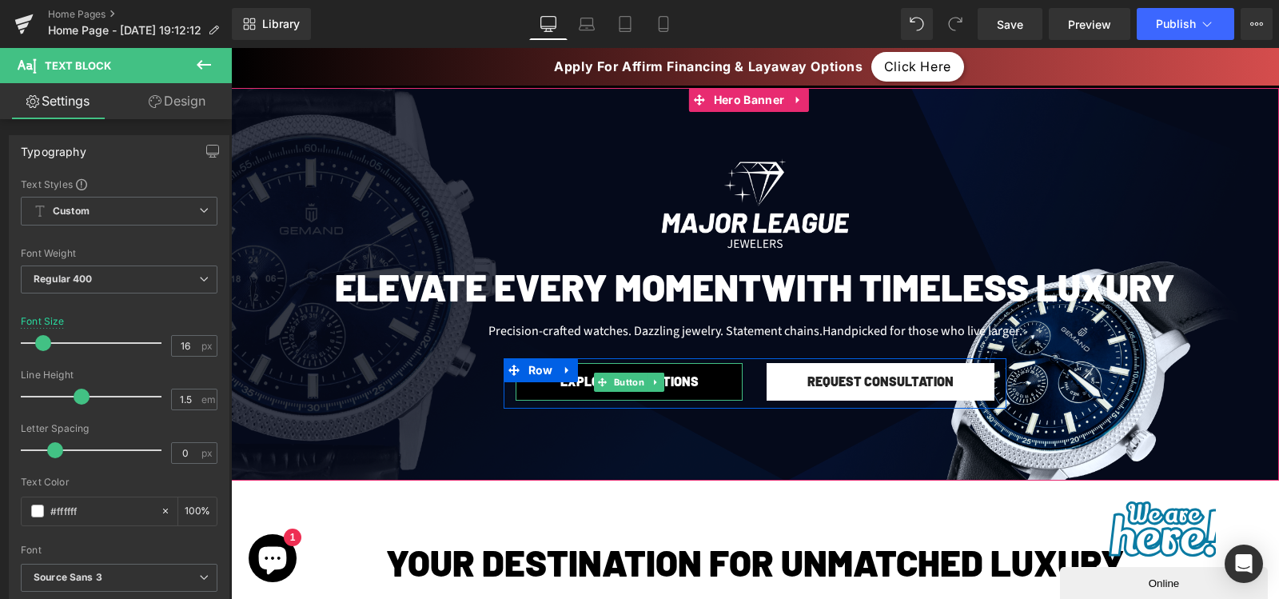
click at [596, 369] on link "Explore Collections" at bounding box center [630, 382] width 228 height 38
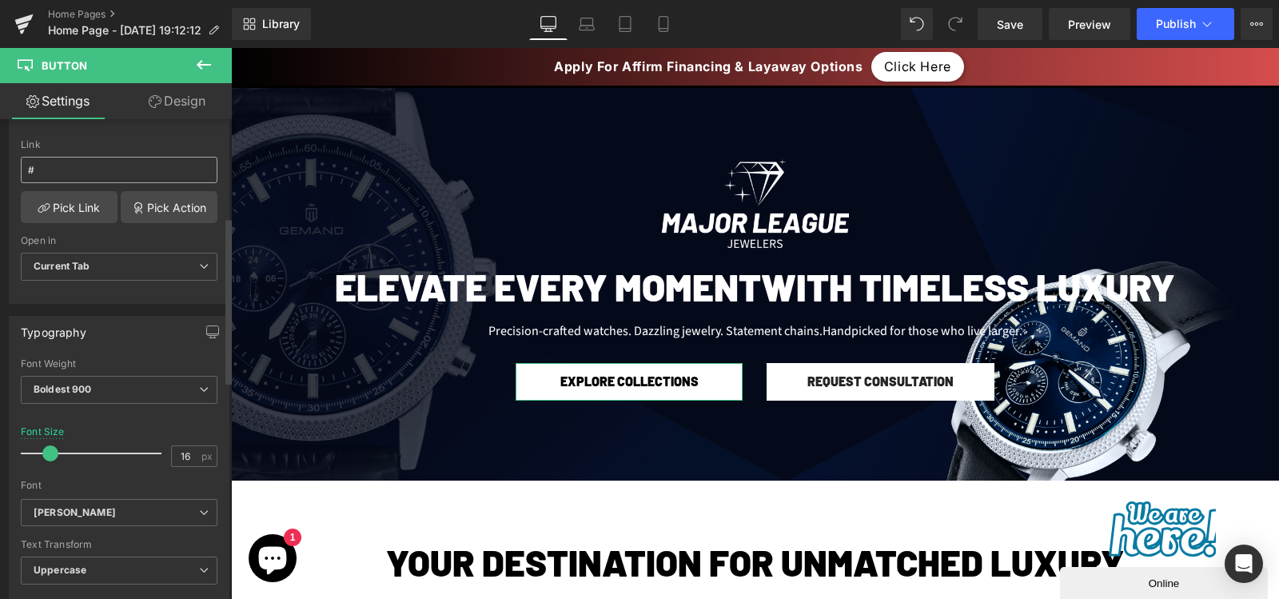
scroll to position [282, 0]
click at [179, 459] on input "16" at bounding box center [186, 455] width 28 height 20
type input "17"
click at [179, 459] on input "17" at bounding box center [186, 455] width 28 height 20
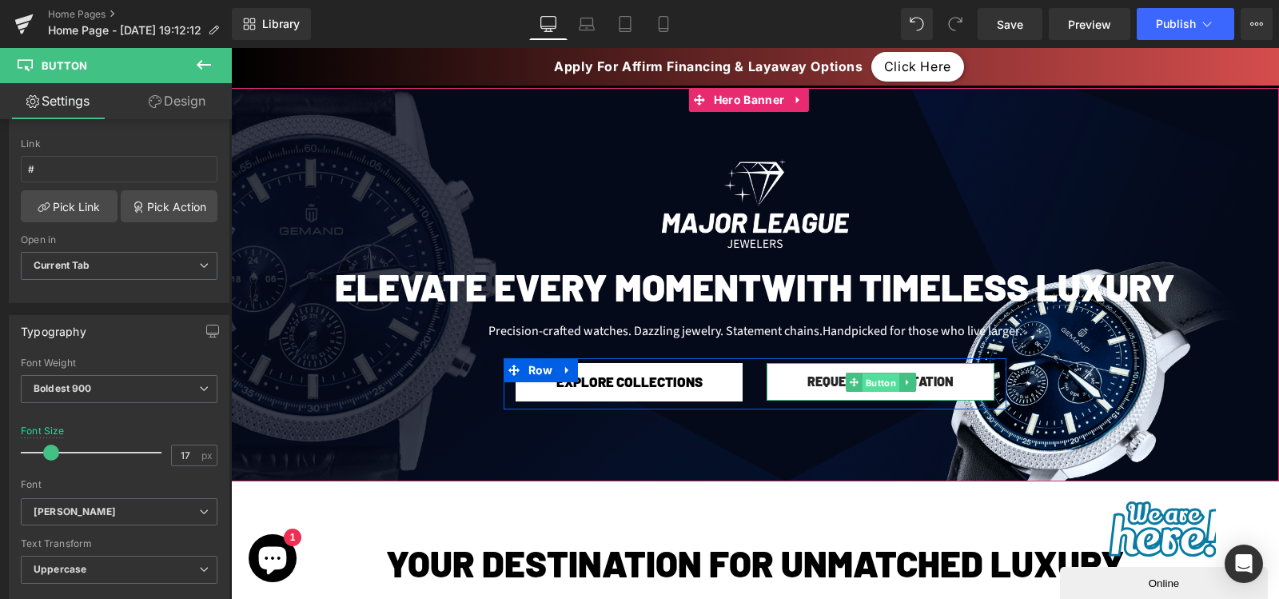
click at [865, 381] on span "Button" at bounding box center [881, 382] width 37 height 19
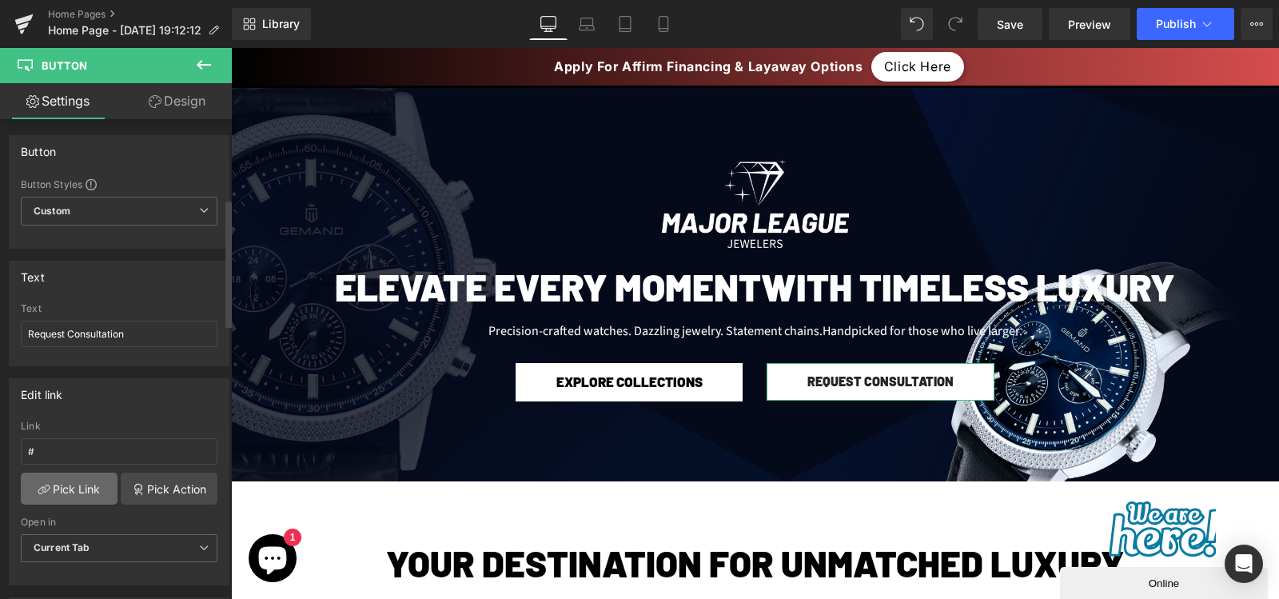
scroll to position [305, 0]
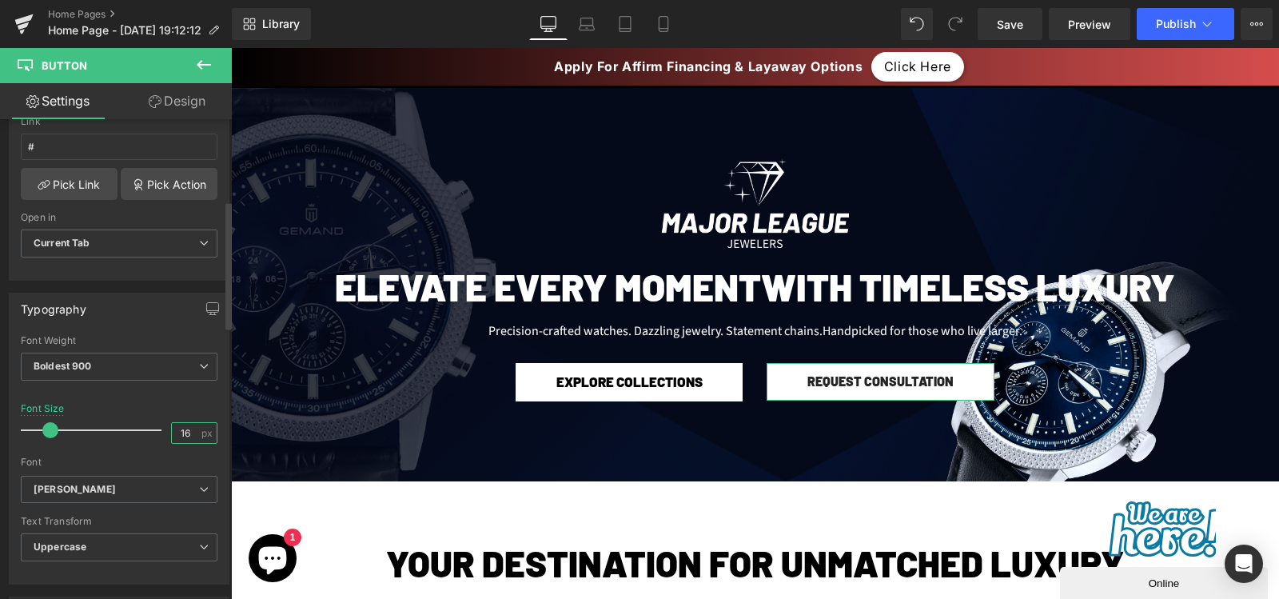
click at [174, 426] on input "16" at bounding box center [186, 433] width 28 height 20
type input "17"
click at [1002, 26] on span "Save" at bounding box center [1010, 24] width 26 height 17
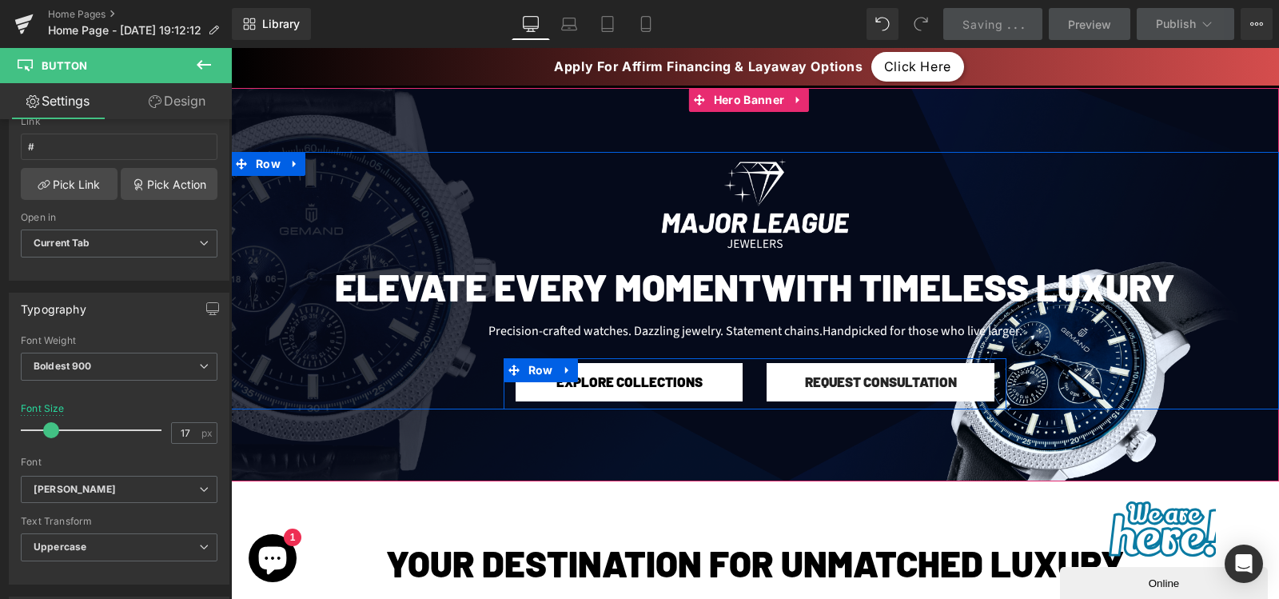
click at [602, 409] on div "Explore Collections Button Request Consultation Button Row" at bounding box center [755, 383] width 503 height 51
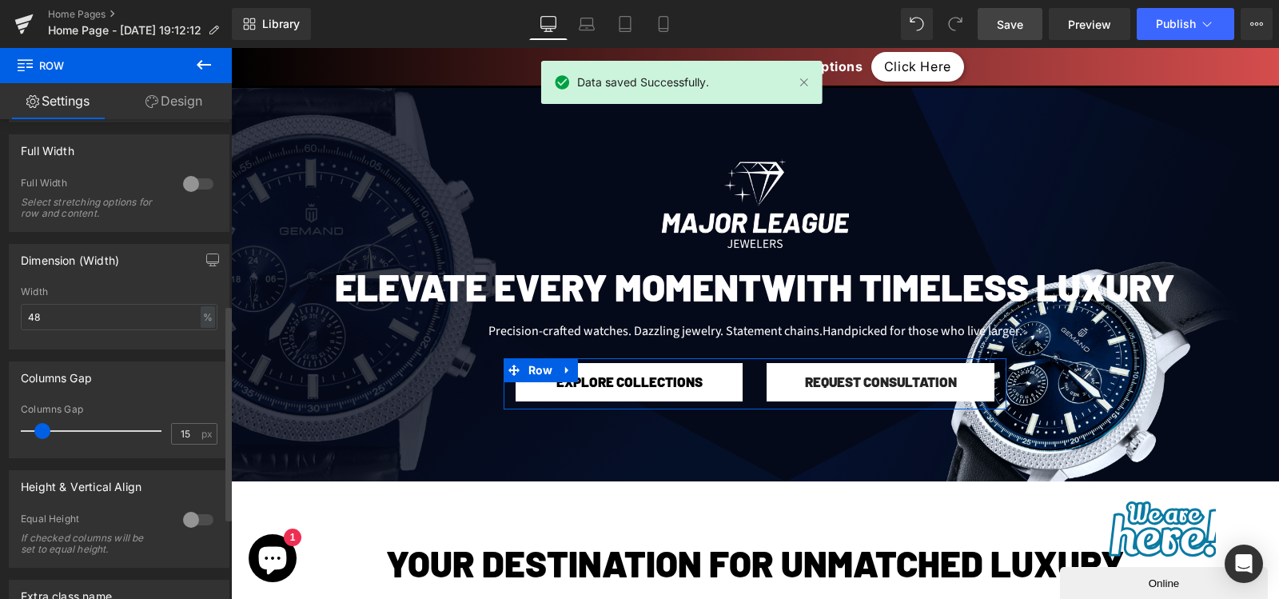
scroll to position [414, 0]
click at [115, 321] on input "48" at bounding box center [119, 316] width 197 height 26
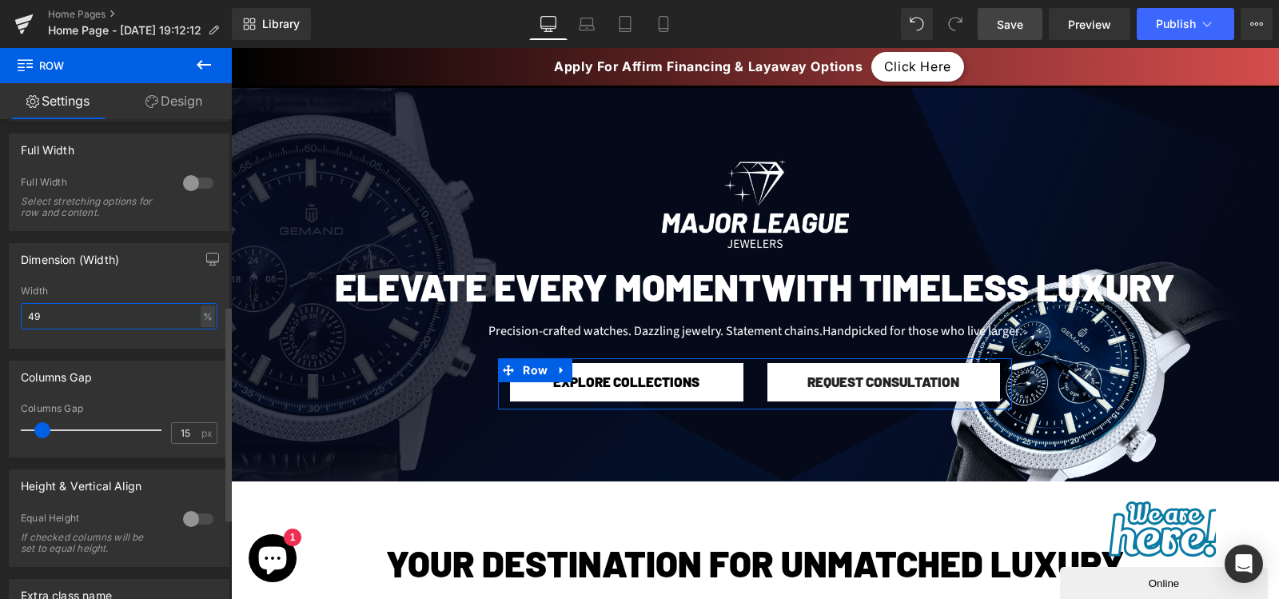
type input "50"
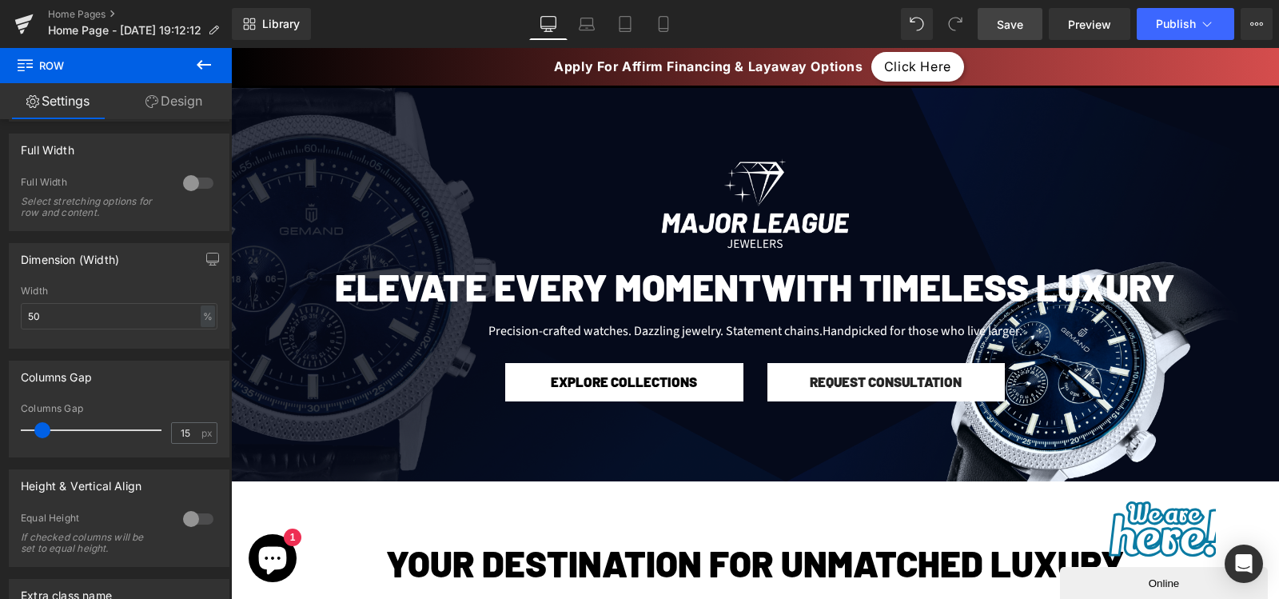
click at [1006, 36] on link "Save" at bounding box center [1010, 24] width 65 height 32
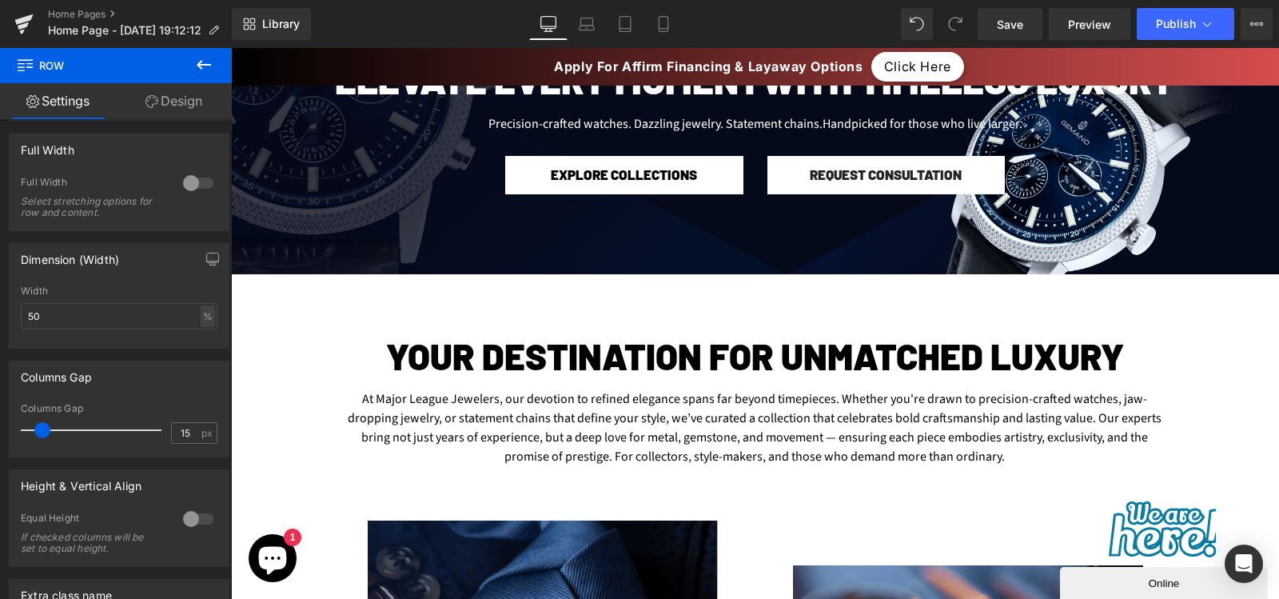
scroll to position [346, 0]
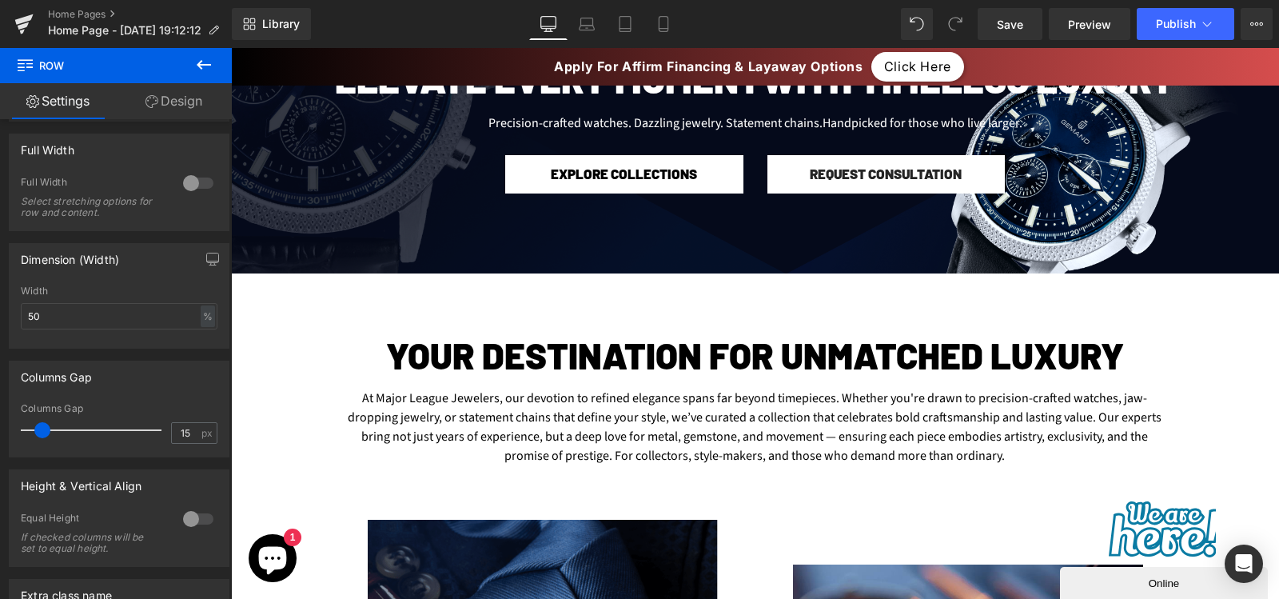
click at [645, 442] on div "At Major League Jewelers, our devotion to refined elegance spans far beyond tim…" at bounding box center [755, 434] width 815 height 98
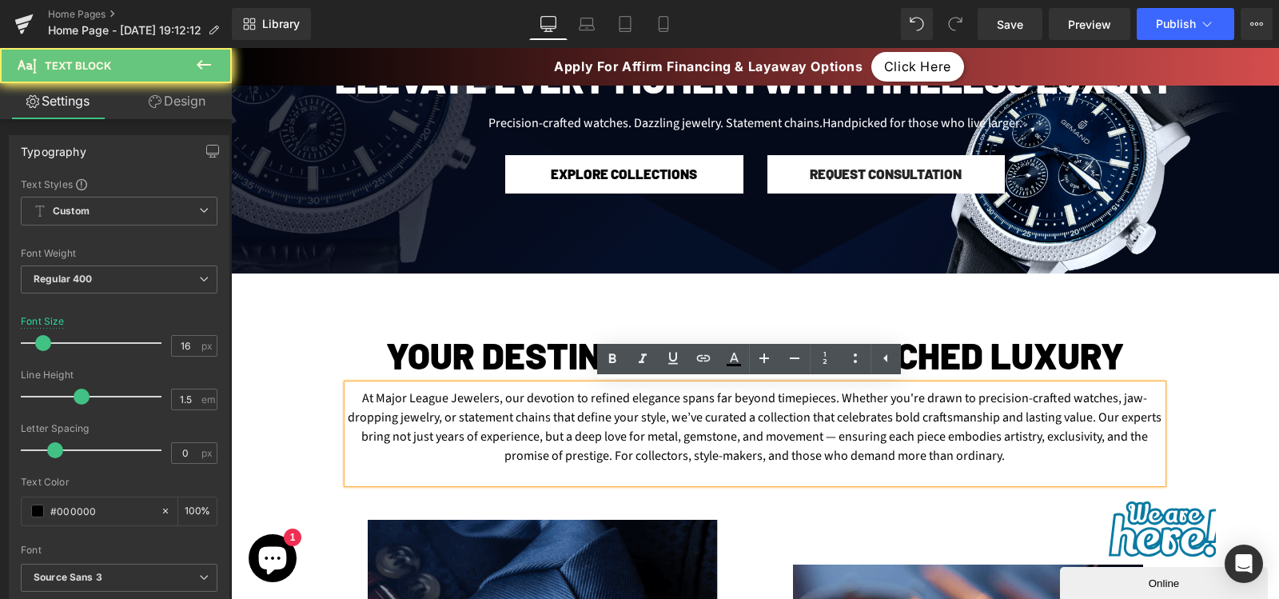
click at [939, 407] on div "At Major League Jewelers, our devotion to refined elegance spans far beyond tim…" at bounding box center [755, 434] width 815 height 98
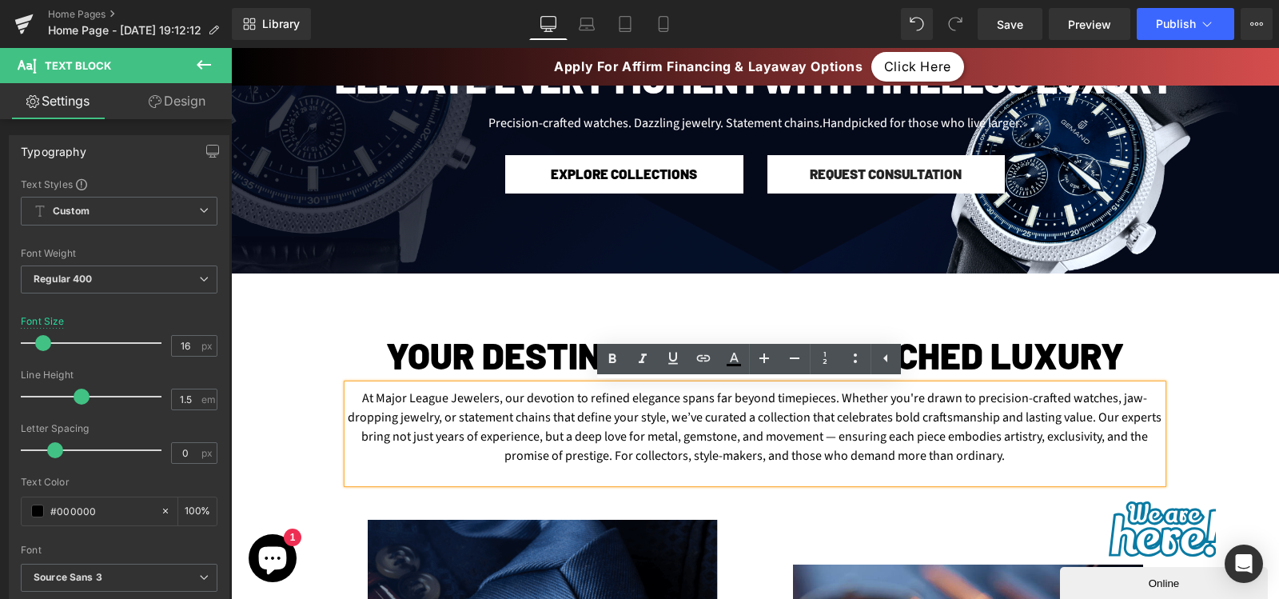
click at [1003, 420] on div "At Major League Jewelers, our devotion to refined elegance spans far beyond tim…" at bounding box center [755, 434] width 815 height 98
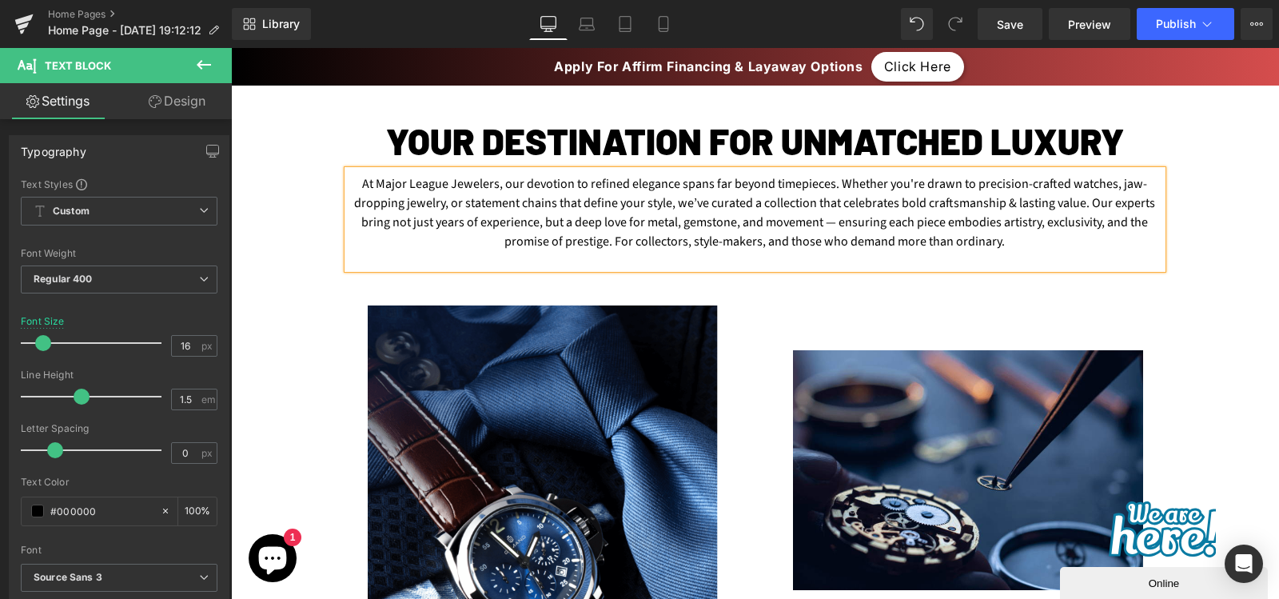
scroll to position [561, 0]
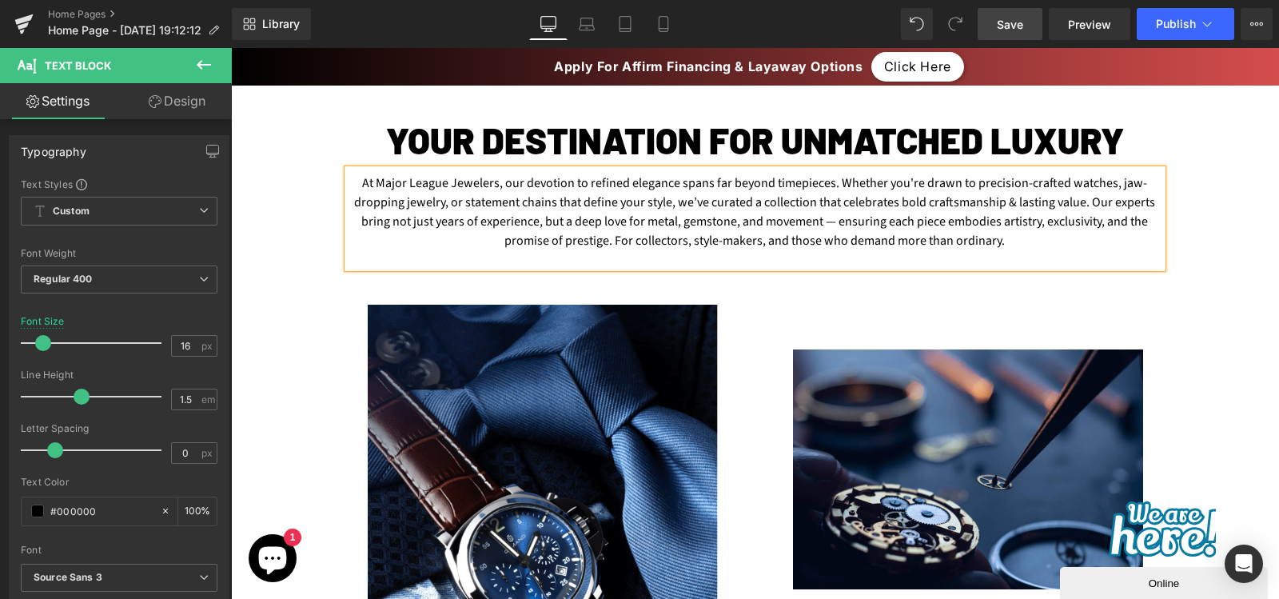
click at [1019, 16] on span "Save" at bounding box center [1010, 24] width 26 height 17
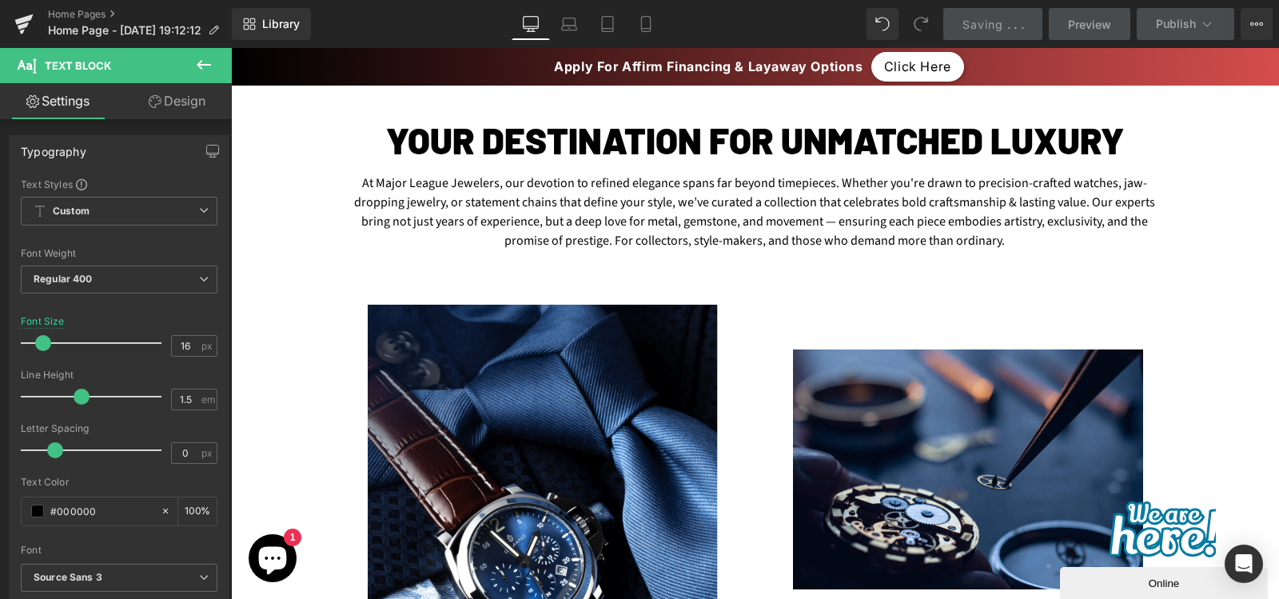
click at [211, 61] on icon at bounding box center [203, 64] width 19 height 19
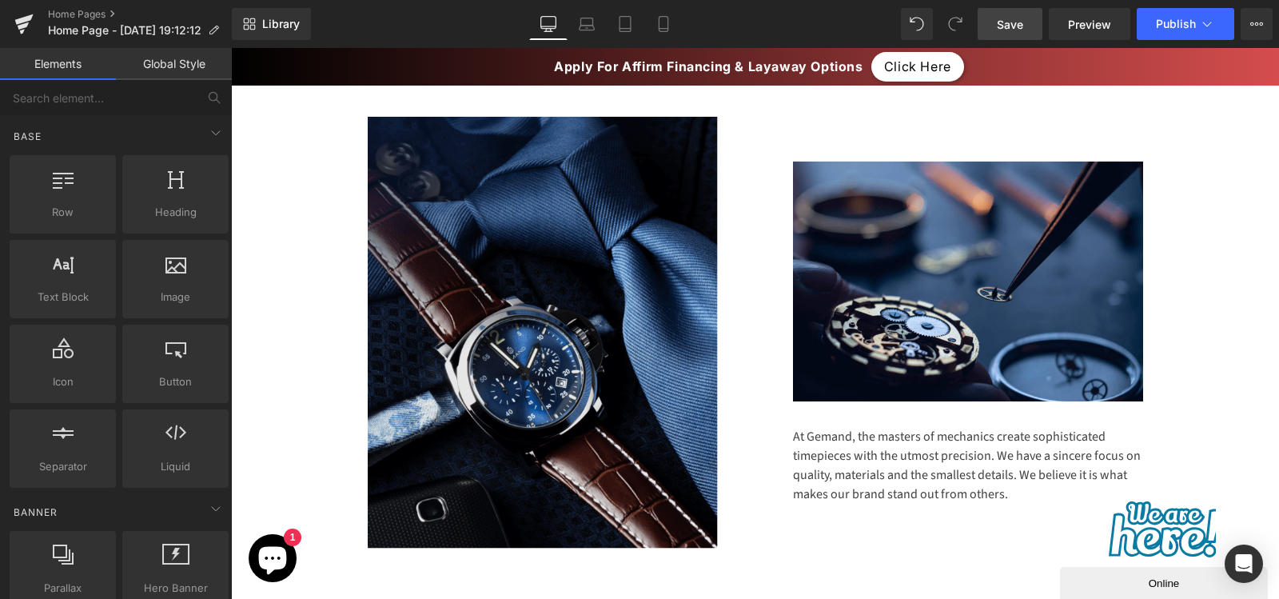
scroll to position [456, 0]
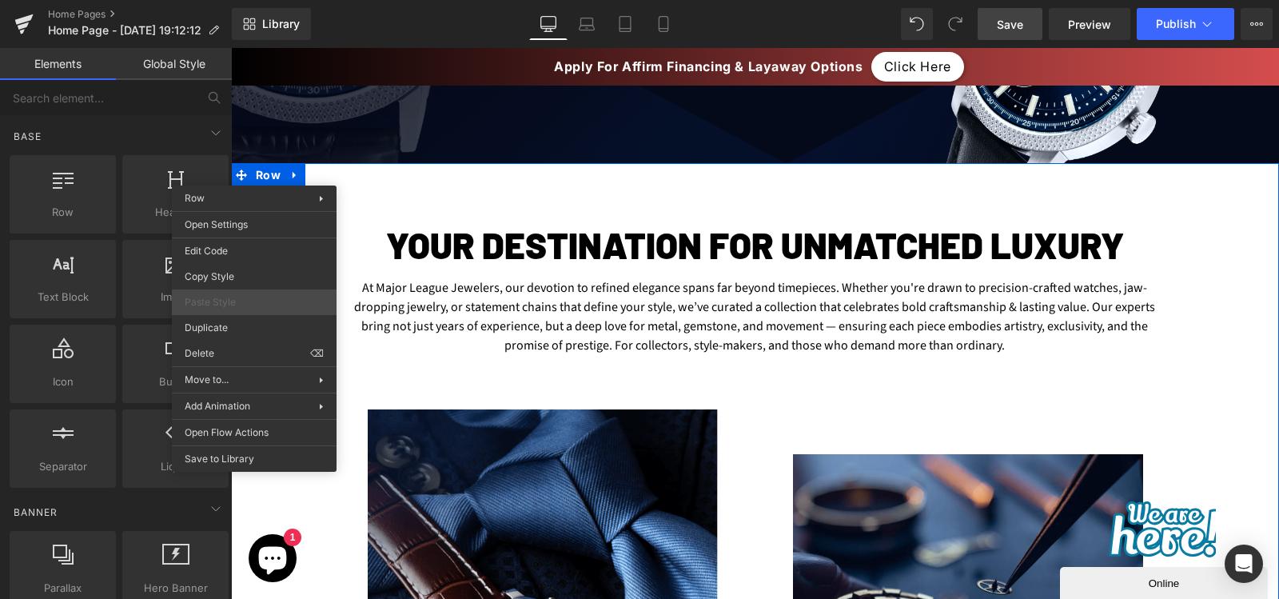
click at [243, 303] on span "Paste Style" at bounding box center [254, 302] width 139 height 14
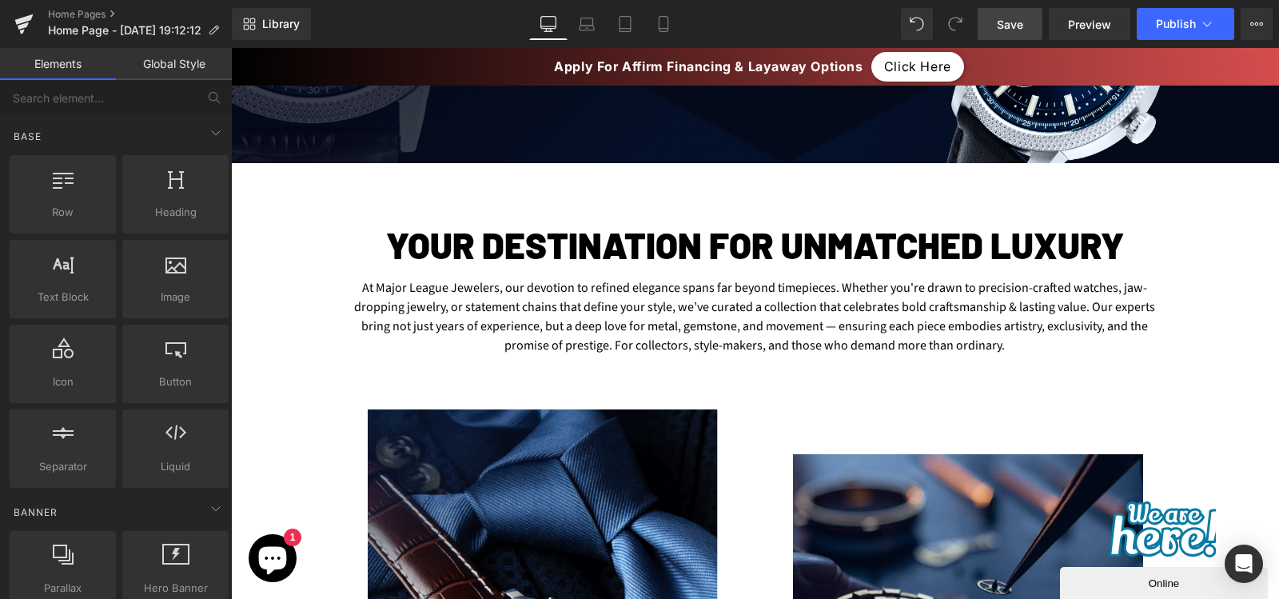
click at [266, 167] on div "Your Destination for Unmatched Luxury Heading Row At Major League Jewelers, our…" at bounding box center [755, 530] width 1048 height 735
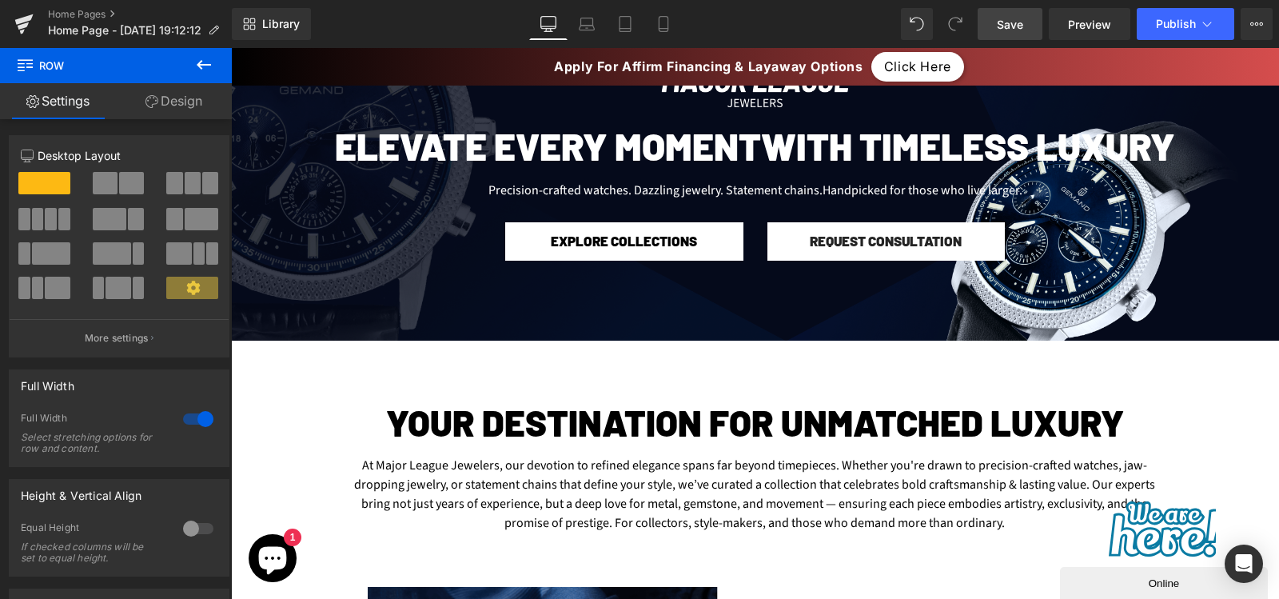
scroll to position [364, 0]
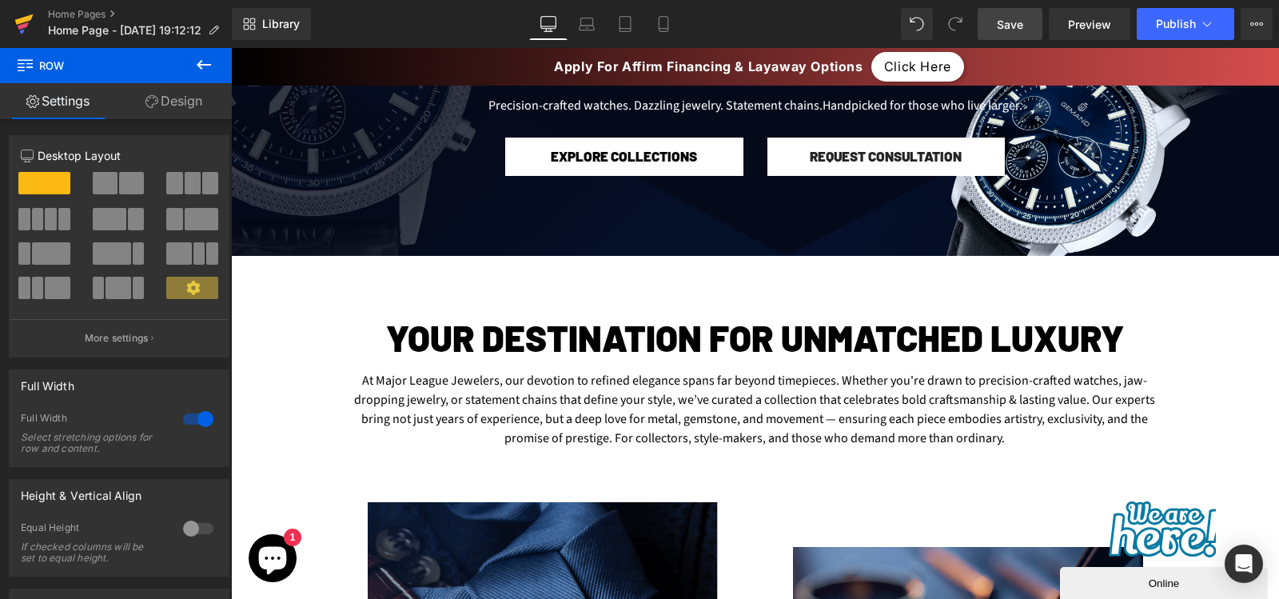
click at [12, 23] on link at bounding box center [24, 24] width 48 height 48
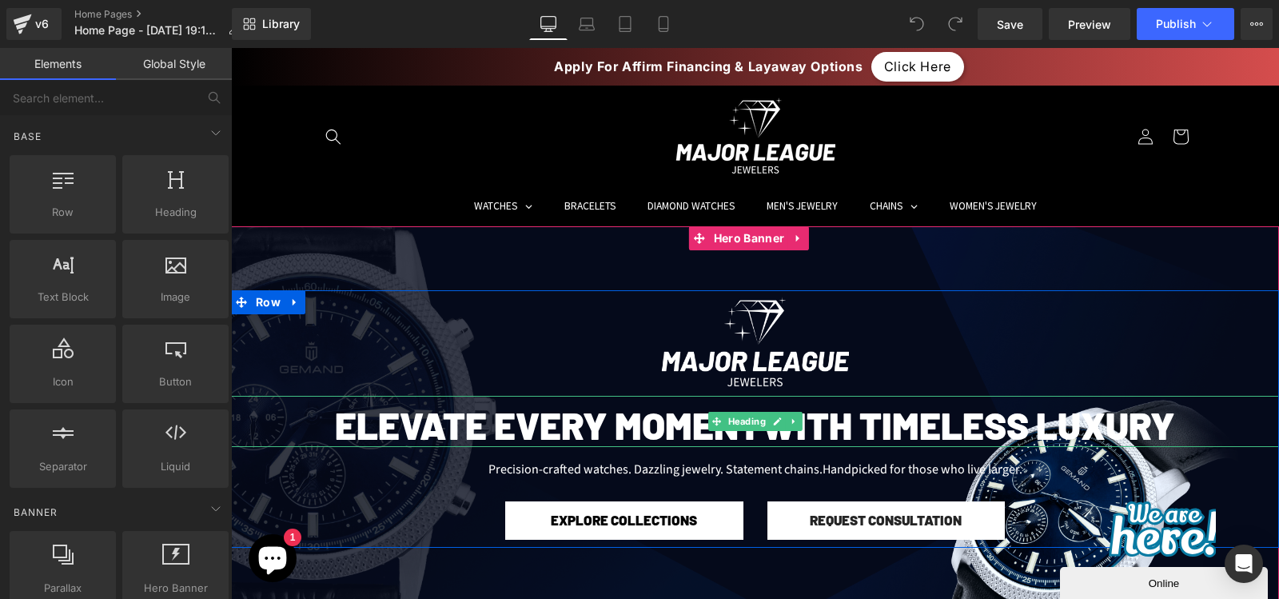
click at [551, 428] on h2 "Elevate Every Moment with Timeless Luxury" at bounding box center [755, 424] width 1048 height 45
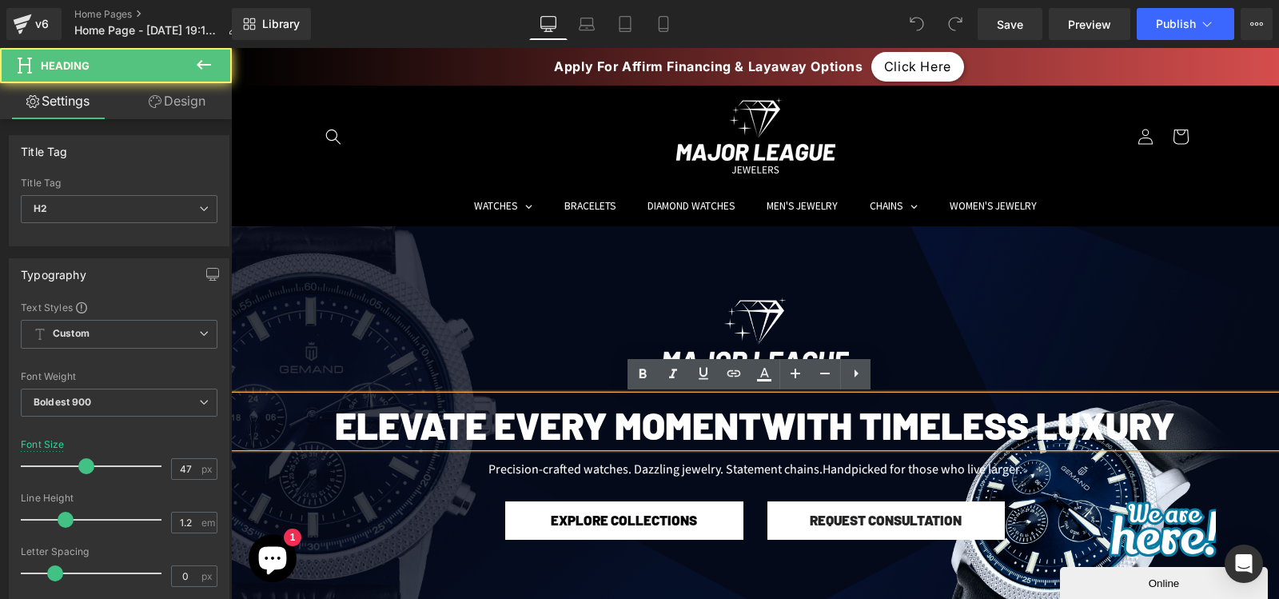
click at [551, 428] on h2 "Elevate Every Moment with Timeless Luxury" at bounding box center [755, 424] width 1048 height 45
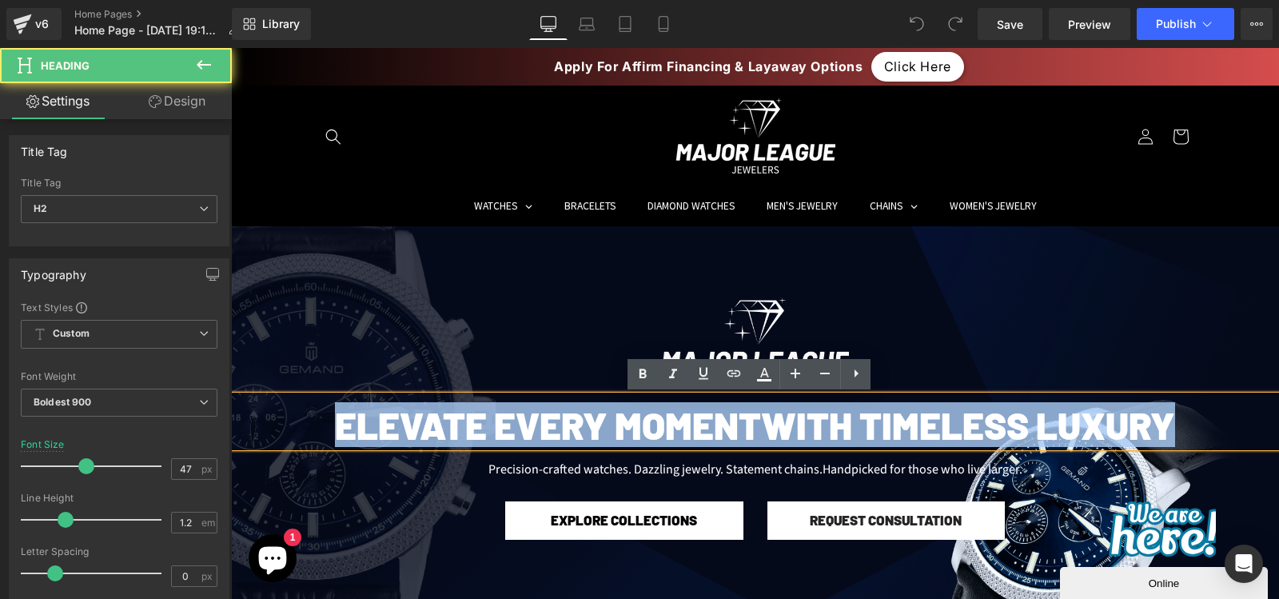
copy h2 "Elevate Every Moment with Timeless Luxury"
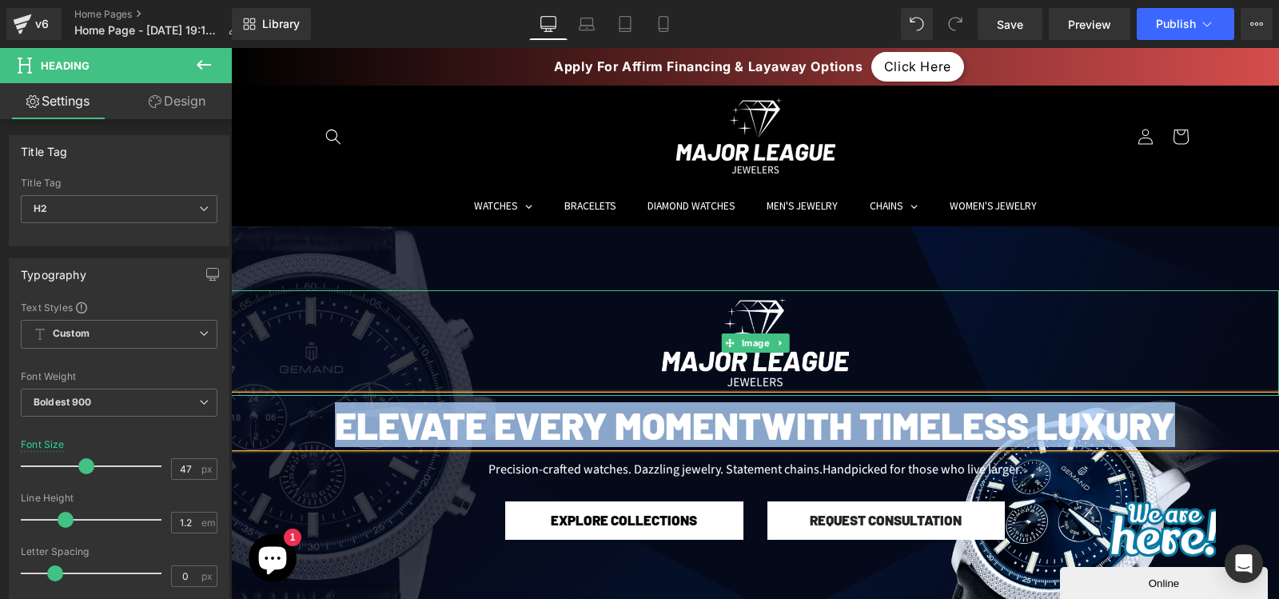
copy h2 "Elevate Every Moment with Timeless Luxury"
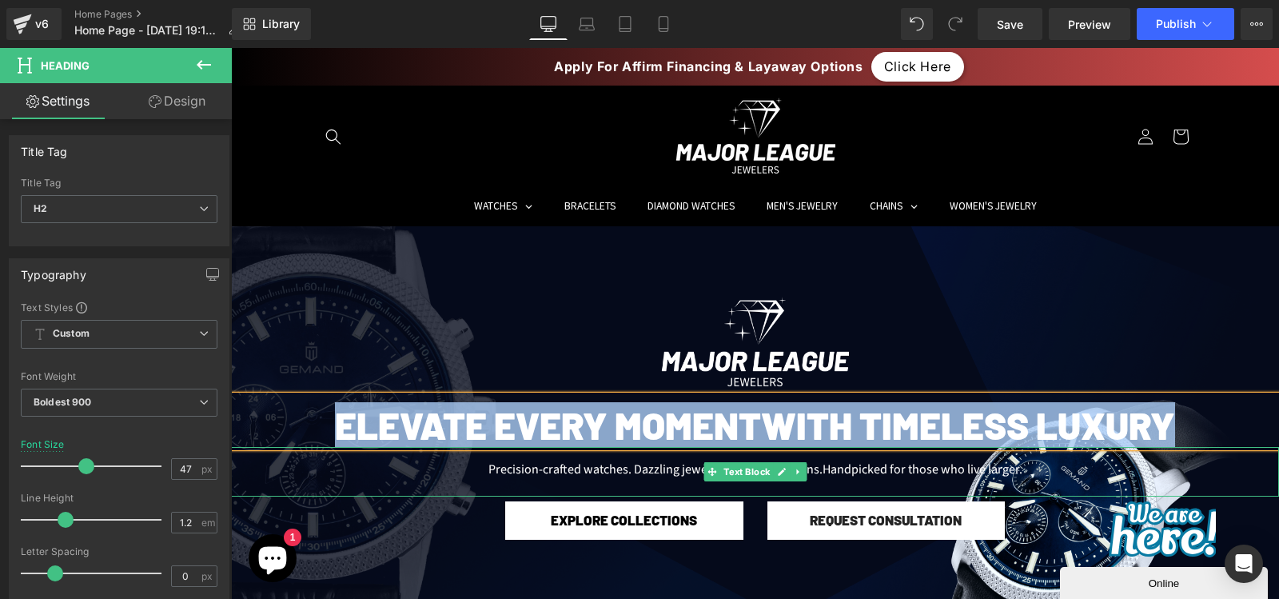
click at [600, 468] on div "Precision-crafted watches. Dazzling jewelry. Statement chains. Handpicked for t…" at bounding box center [755, 472] width 1048 height 50
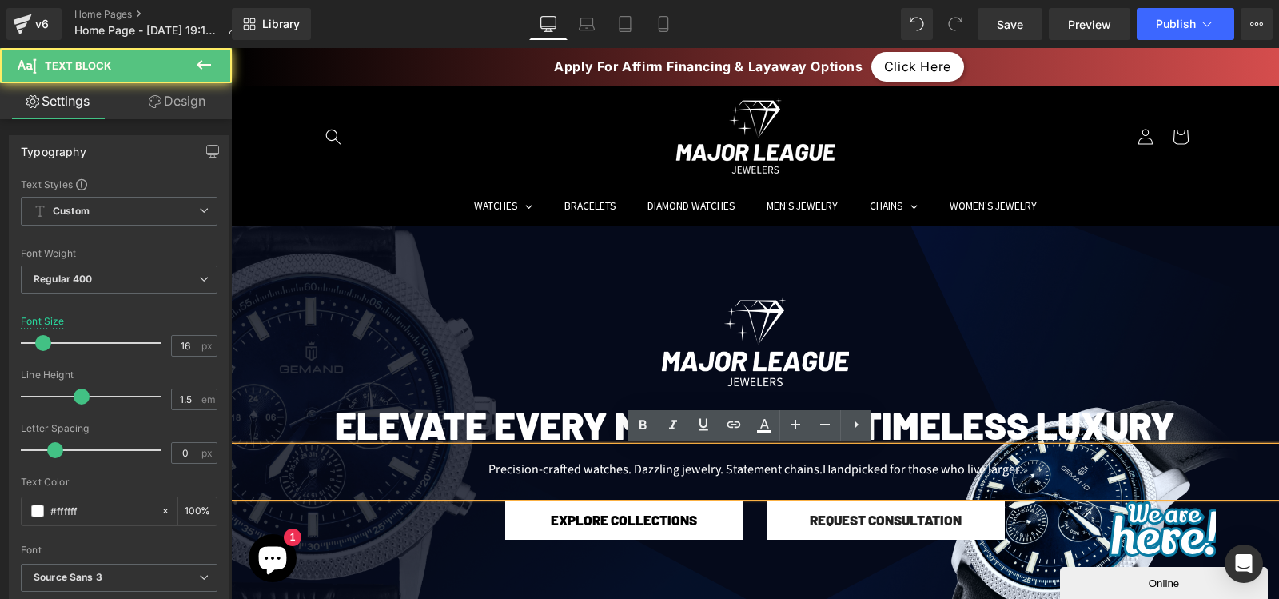
click at [600, 468] on div "Precision-crafted watches. Dazzling jewelry. Statement chains. Handpicked for t…" at bounding box center [755, 472] width 1048 height 50
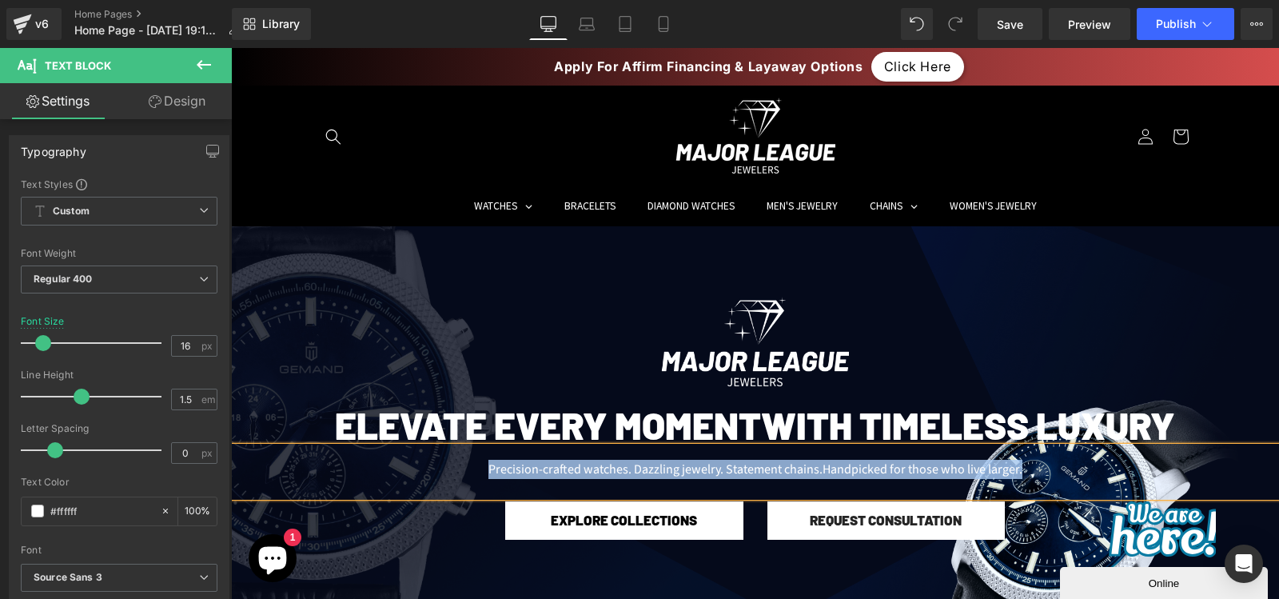
copy div "Precision-crafted watches. Dazzling jewelry. Statement chains. Handpicked for t…"
click at [643, 476] on div "Precision-crafted watches. Dazzling jewelry. Statement chains. Handpicked for t…" at bounding box center [755, 472] width 1048 height 50
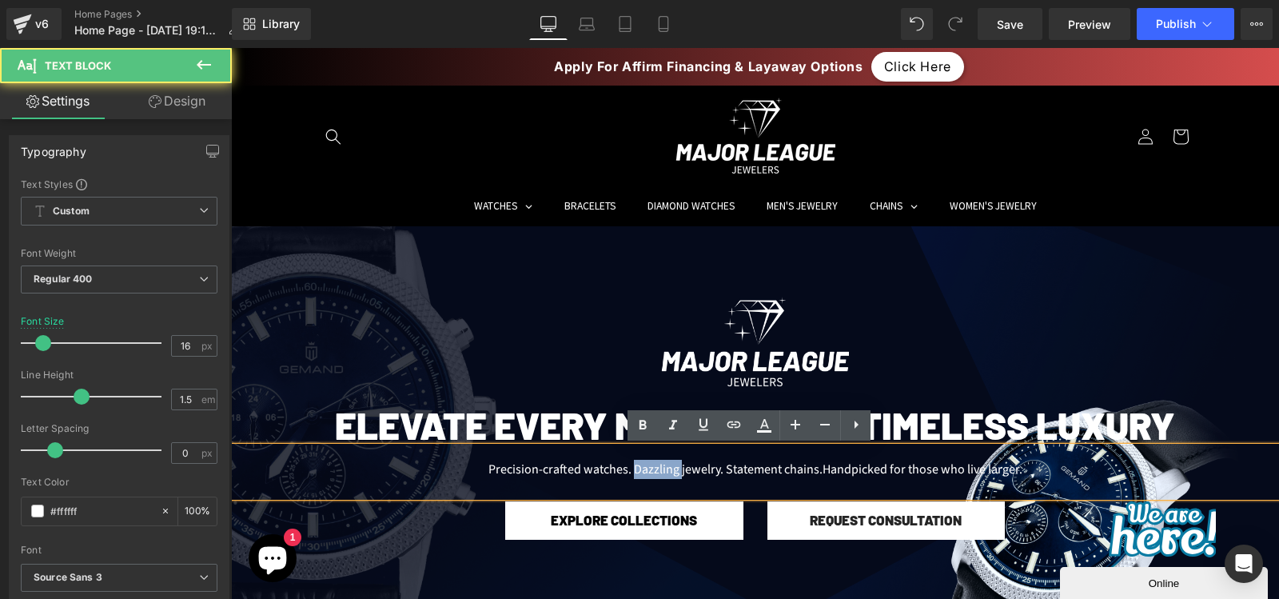
click at [643, 476] on div "Precision-crafted watches. Dazzling jewelry. Statement chains. Handpicked for t…" at bounding box center [755, 472] width 1048 height 50
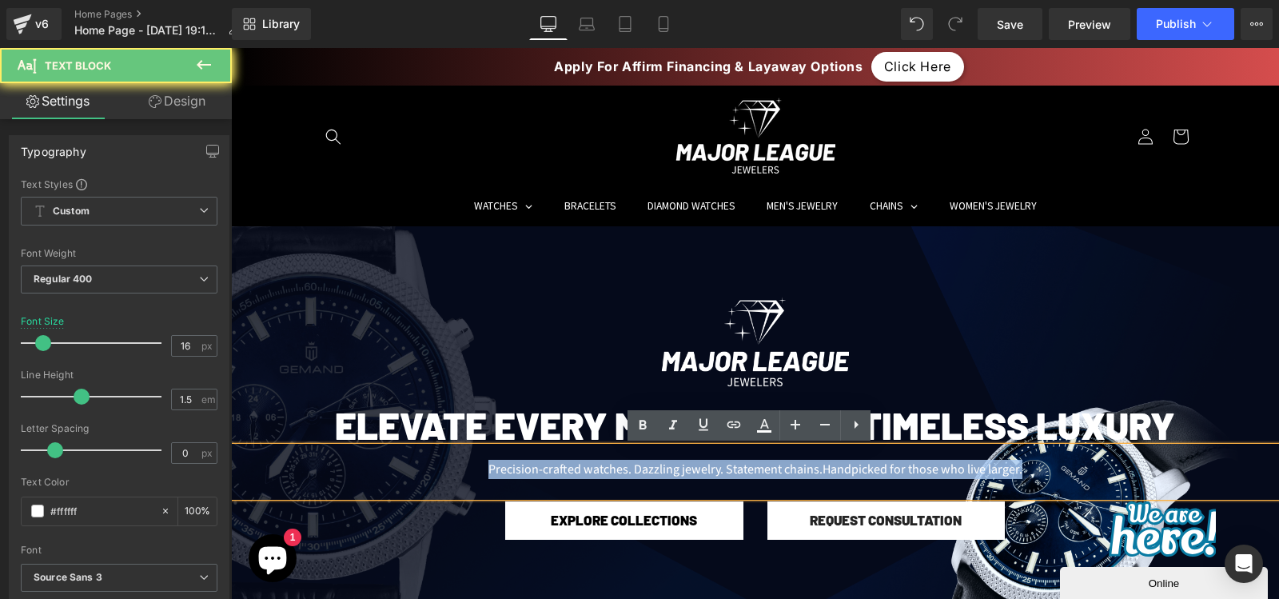
click at [643, 476] on div "Precision-crafted watches. Dazzling jewelry. Statement chains. Handpicked for t…" at bounding box center [755, 472] width 1048 height 50
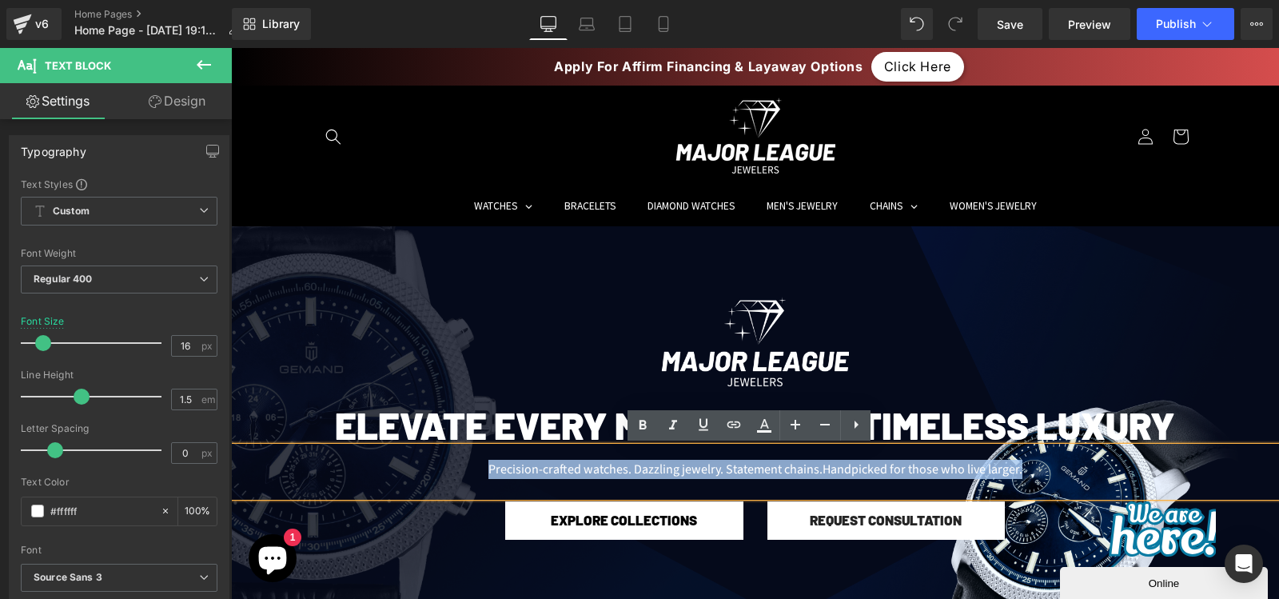
click at [539, 461] on div "Precision-crafted watches. Dazzling jewelry. Statement chains. Handpicked for t…" at bounding box center [755, 472] width 1048 height 50
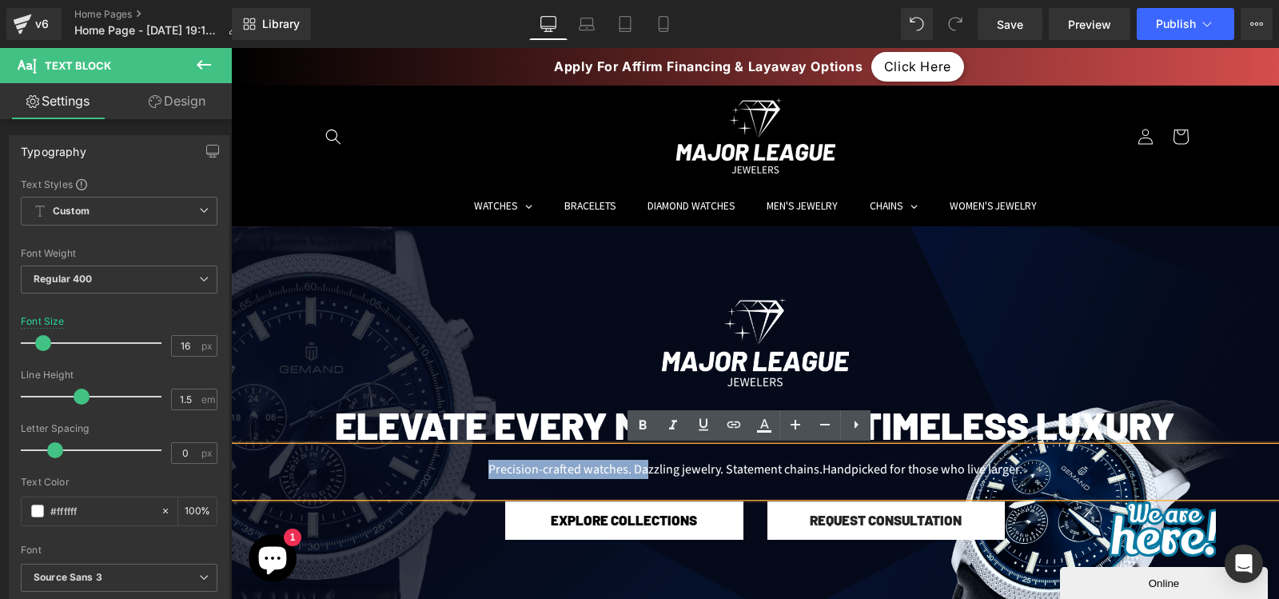
drag, startPoint x: 482, startPoint y: 468, endPoint x: 643, endPoint y: 468, distance: 160.7
click at [643, 468] on div "Precision-crafted watches. Dazzling jewelry. Statement chains. Handpicked for t…" at bounding box center [755, 472] width 1048 height 50
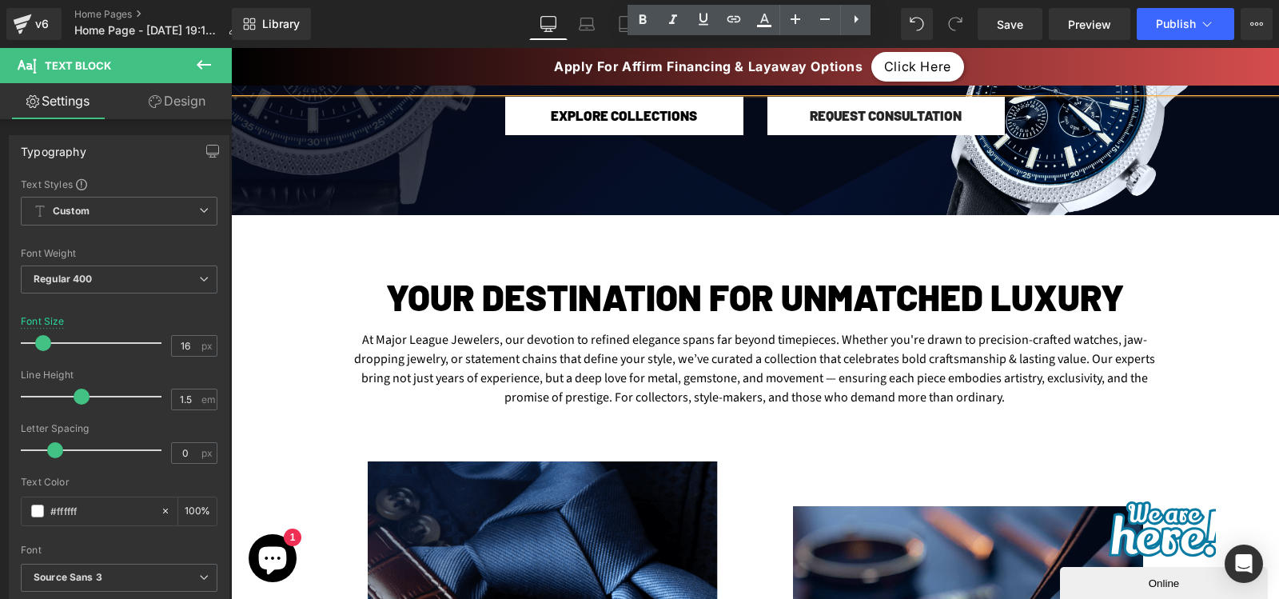
scroll to position [405, 0]
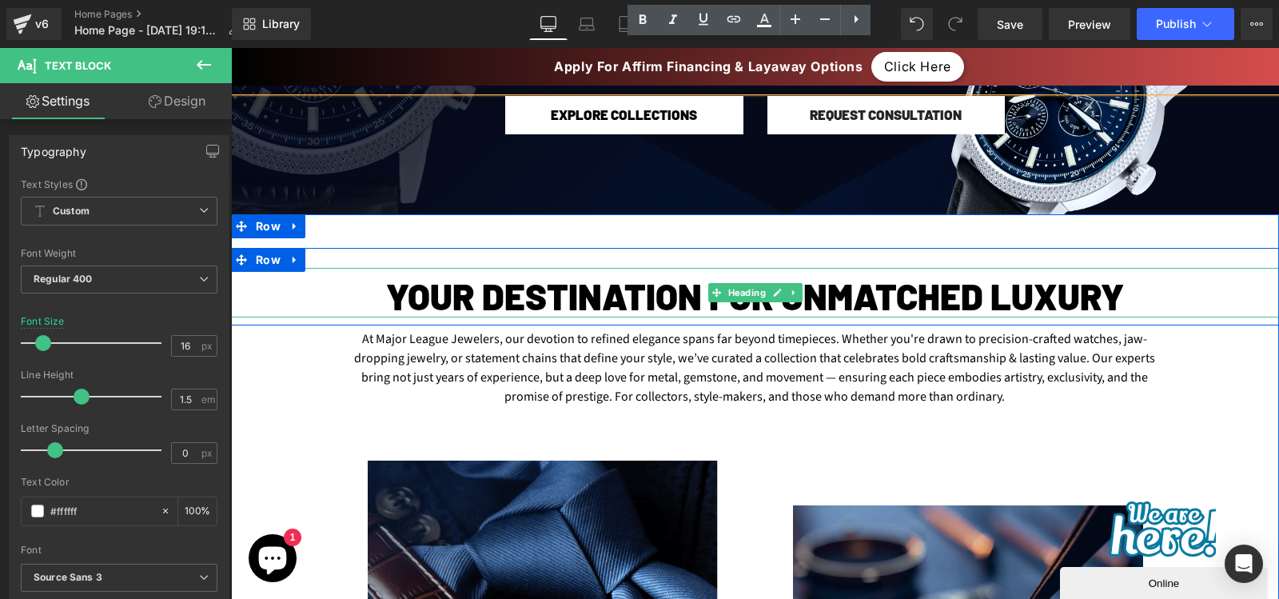
click at [583, 304] on h2 "Your Destination for Unmatched Luxury" at bounding box center [755, 295] width 1048 height 43
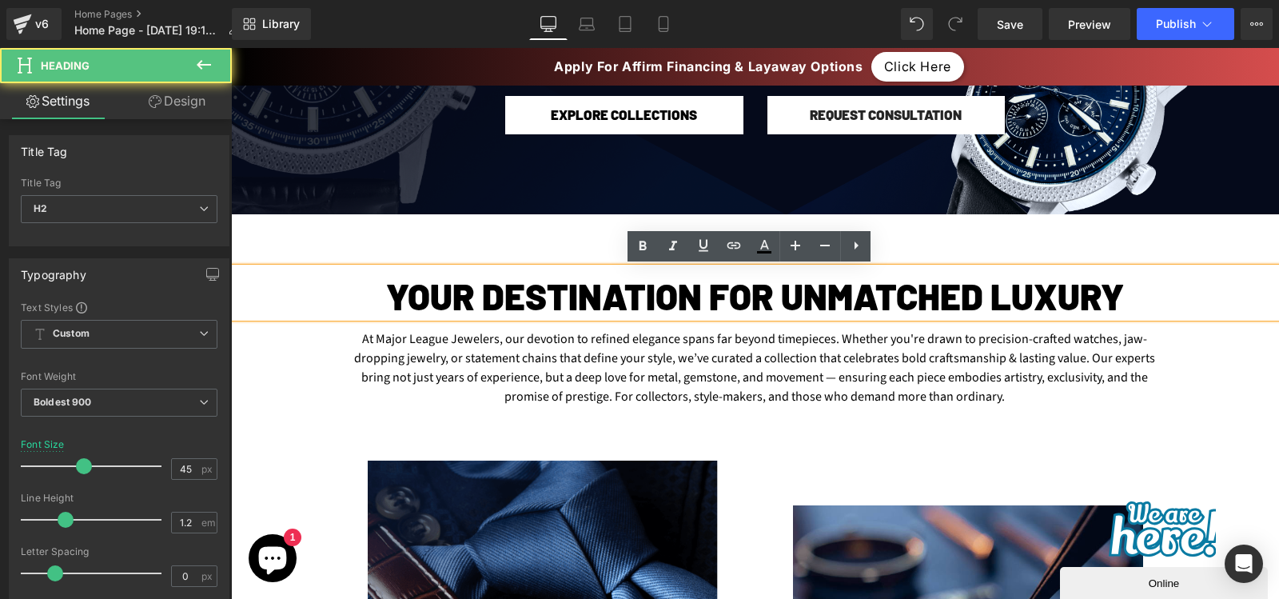
click at [583, 304] on h2 "Your Destination for Unmatched Luxury" at bounding box center [755, 295] width 1048 height 43
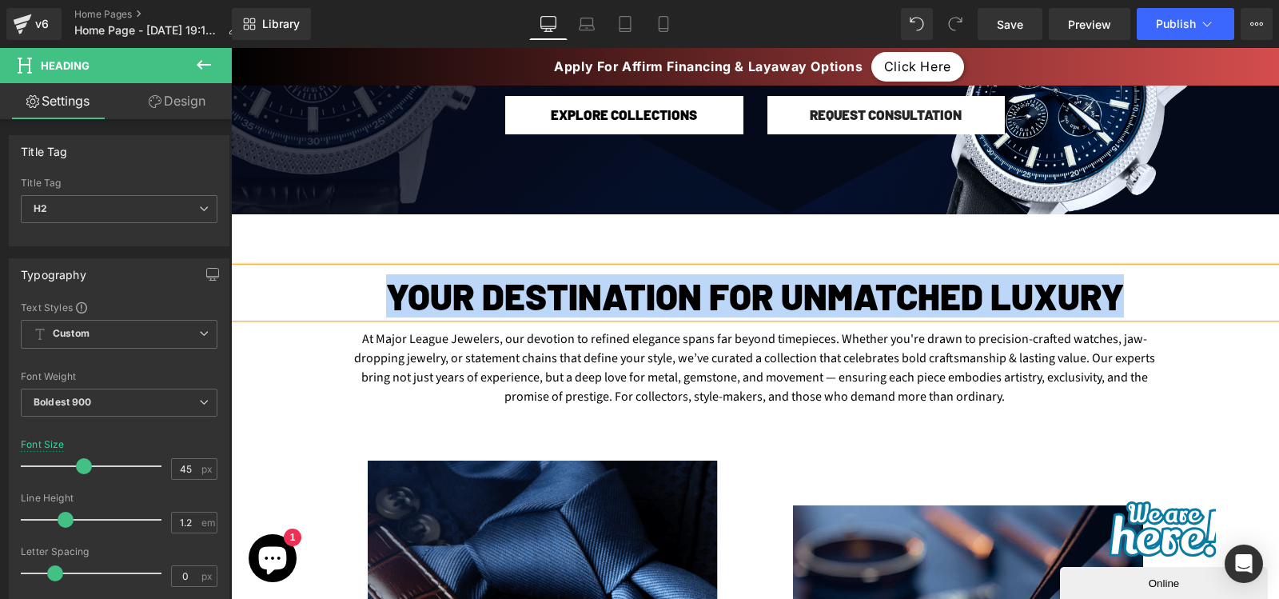
copy h2 "Your Destination for Unmatched Luxury"
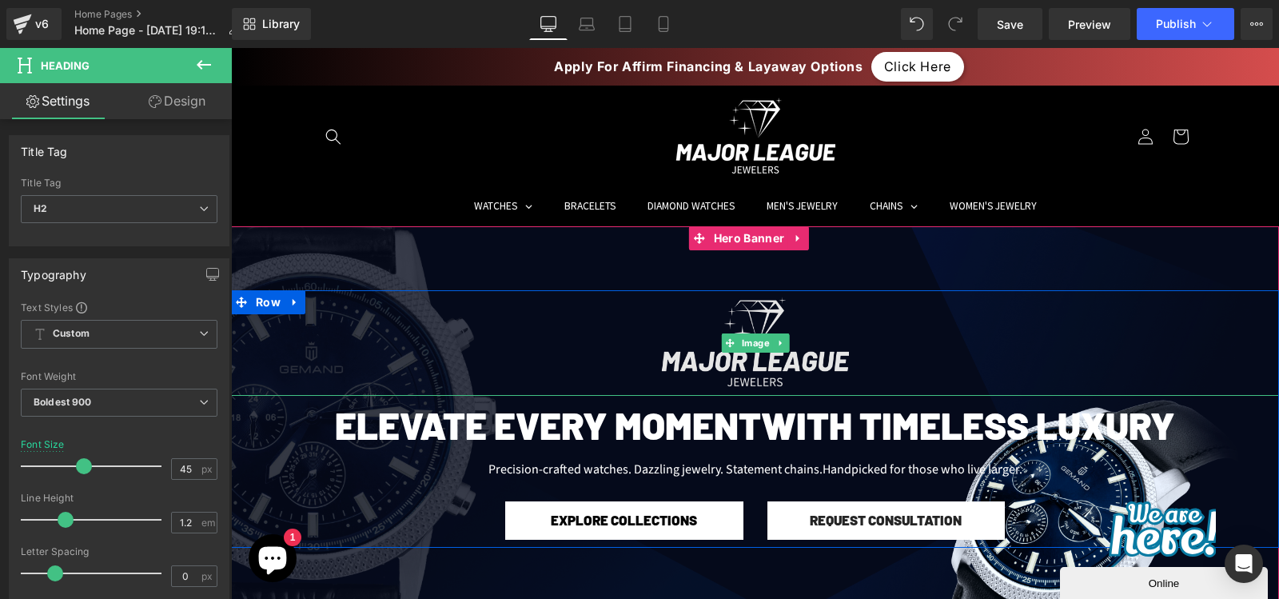
click at [706, 330] on img at bounding box center [755, 343] width 189 height 106
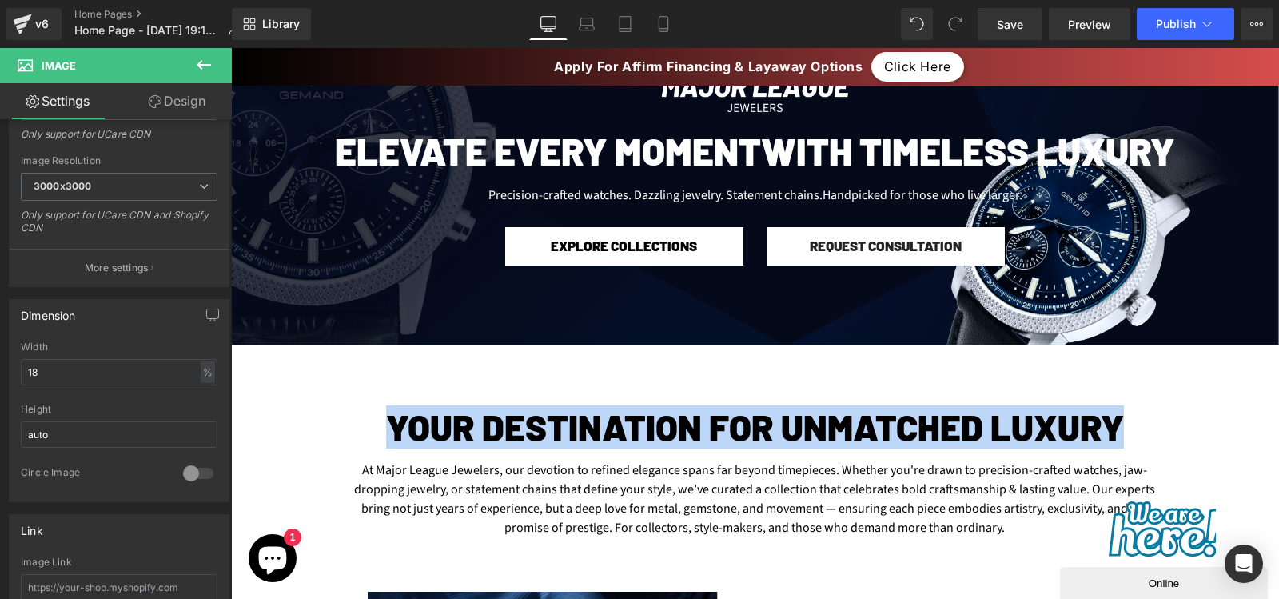
scroll to position [276, 0]
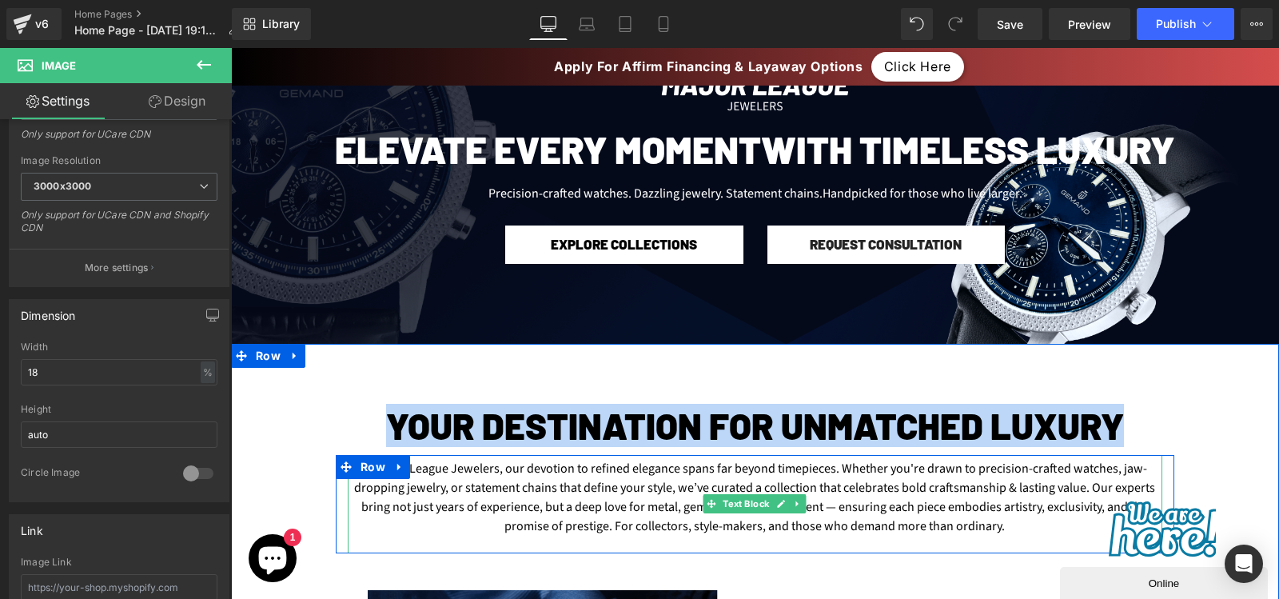
click at [564, 501] on div "At Major League Jewelers, our devotion to refined elegance spans far beyond tim…" at bounding box center [755, 504] width 815 height 98
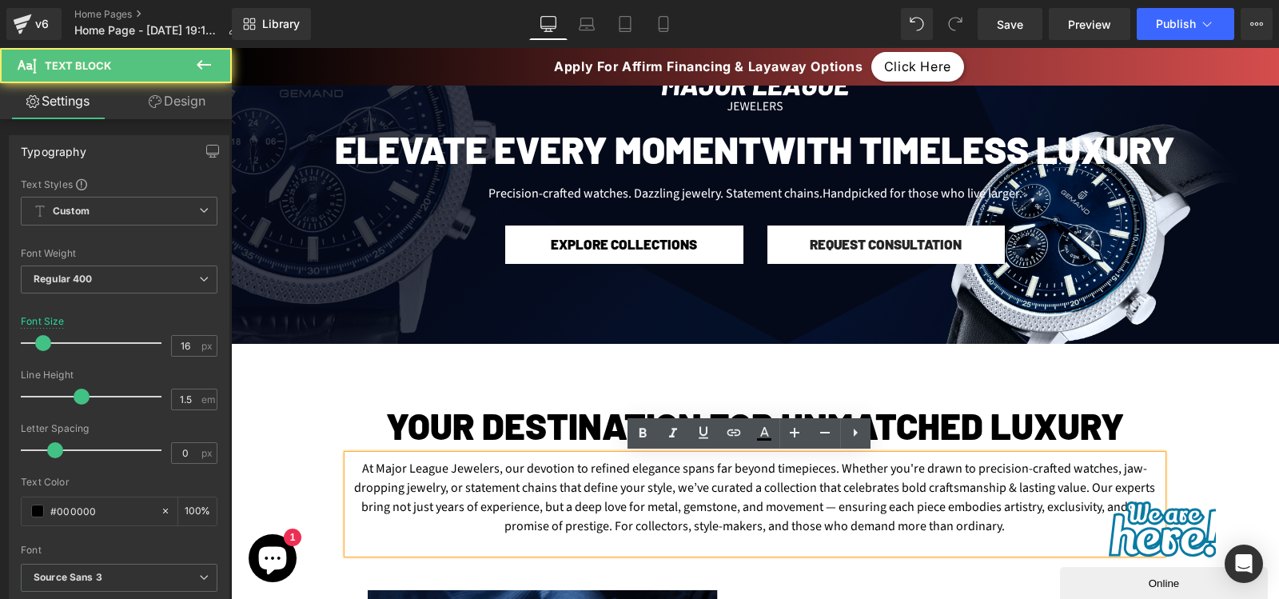
click at [564, 501] on div "At Major League Jewelers, our devotion to refined elegance spans far beyond tim…" at bounding box center [755, 504] width 815 height 98
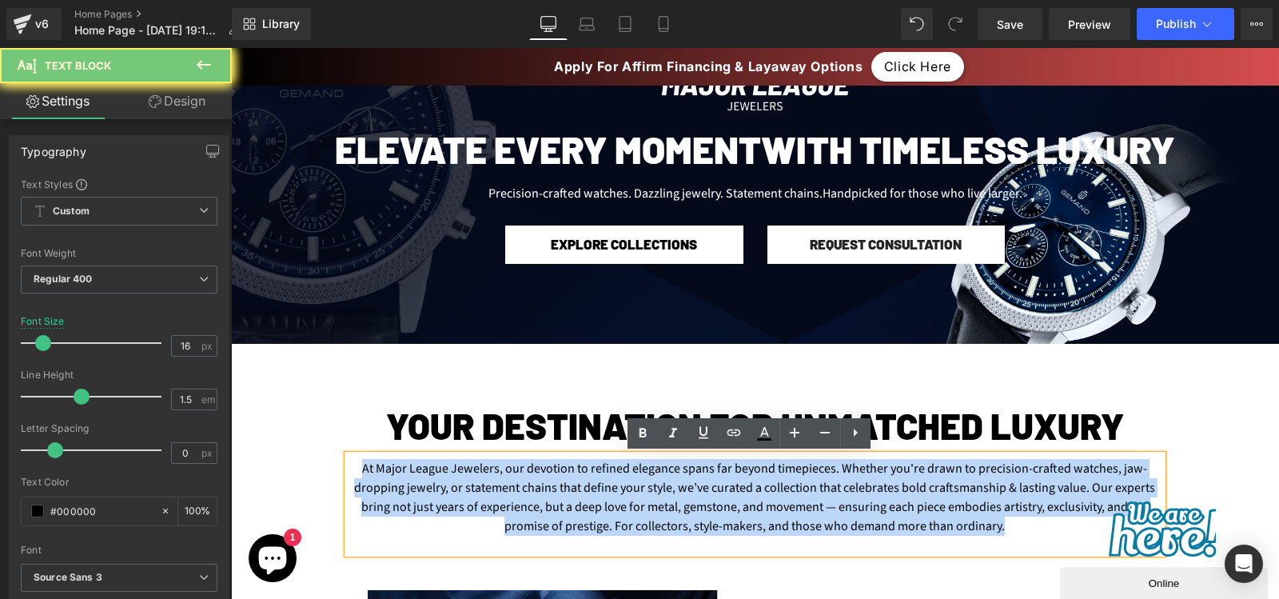
click at [564, 501] on div "At Major League Jewelers, our devotion to refined elegance spans far beyond tim…" at bounding box center [755, 504] width 815 height 98
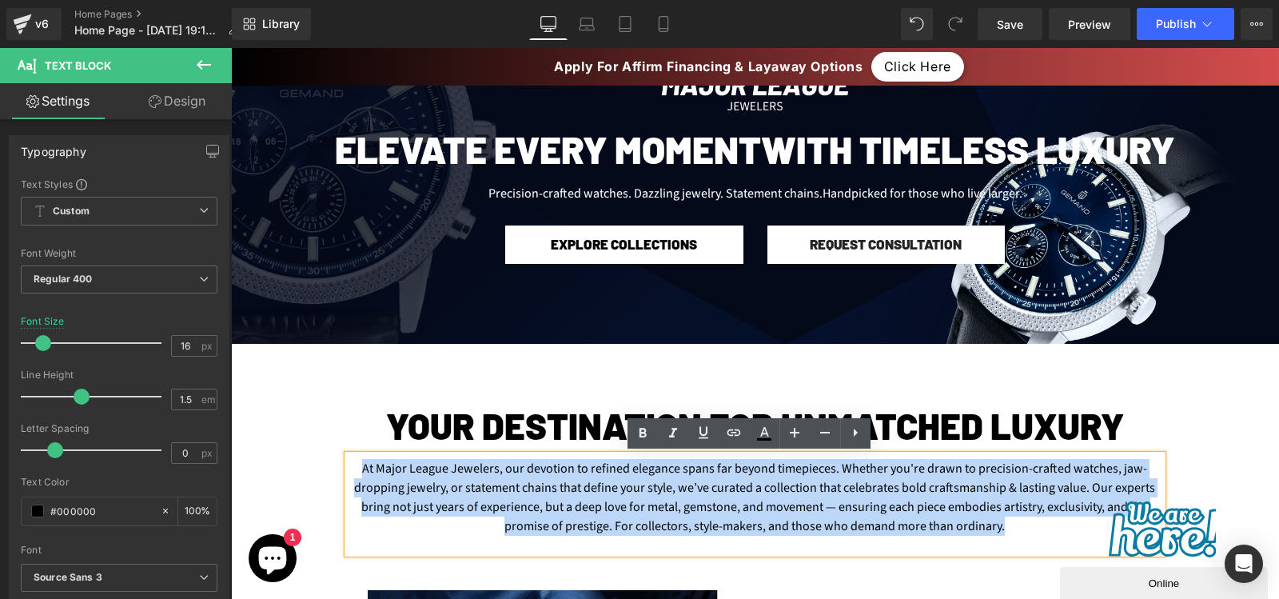
copy div "At Major League Jewelers, our devotion to refined elegance spans far beyond tim…"
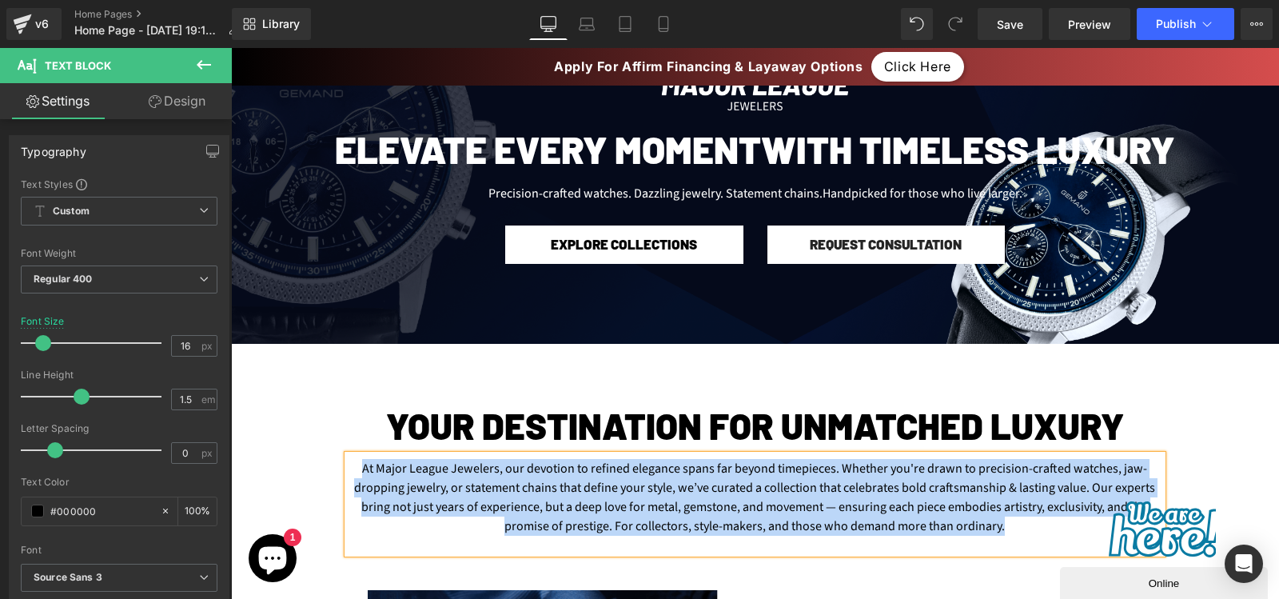
click at [336, 516] on div "At Major League Jewelers, our devotion to refined elegance spans far beyond tim…" at bounding box center [755, 504] width 839 height 98
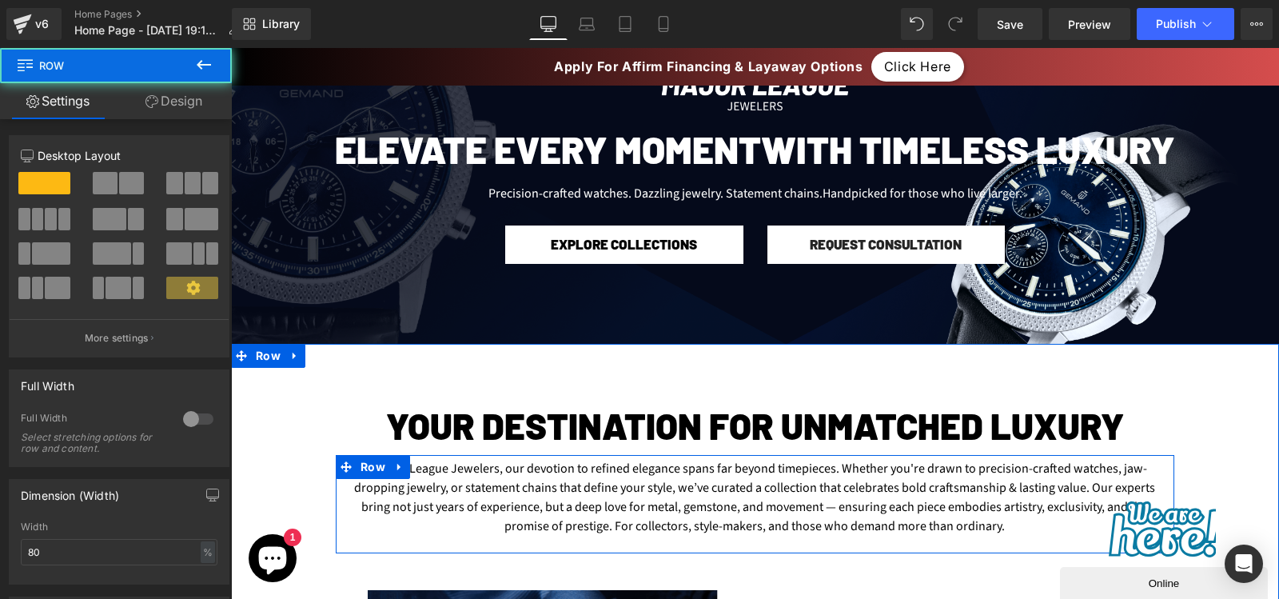
click at [339, 520] on div "At Major League Jewelers, our devotion to refined elegance spans far beyond tim…" at bounding box center [755, 504] width 839 height 98
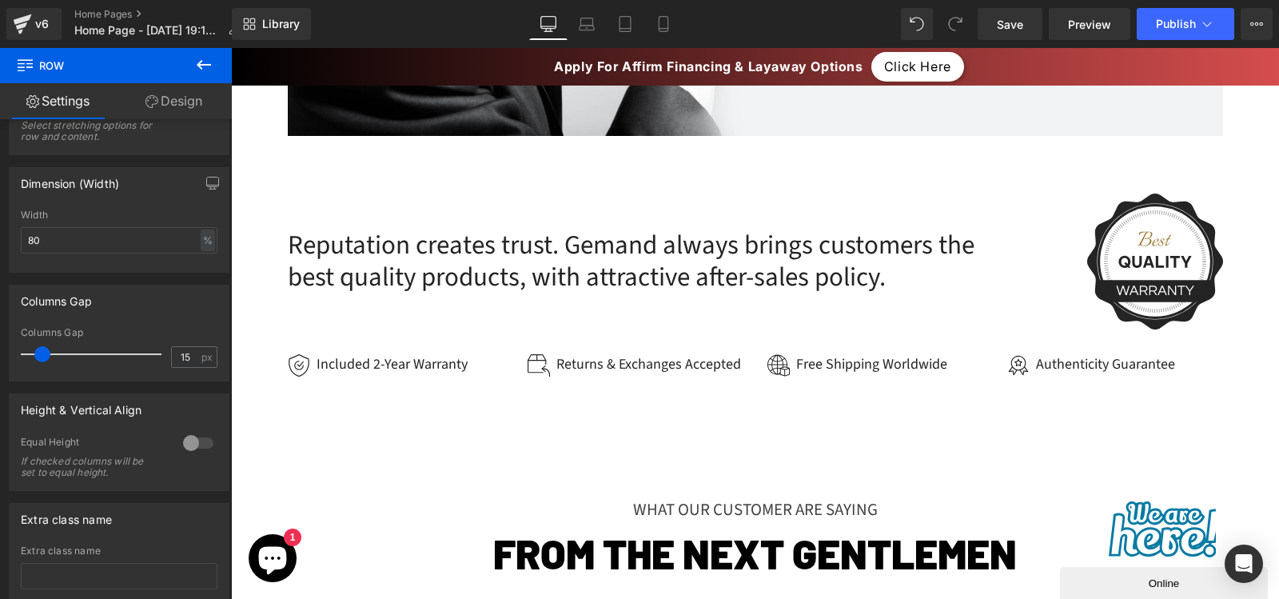
scroll to position [2968, 0]
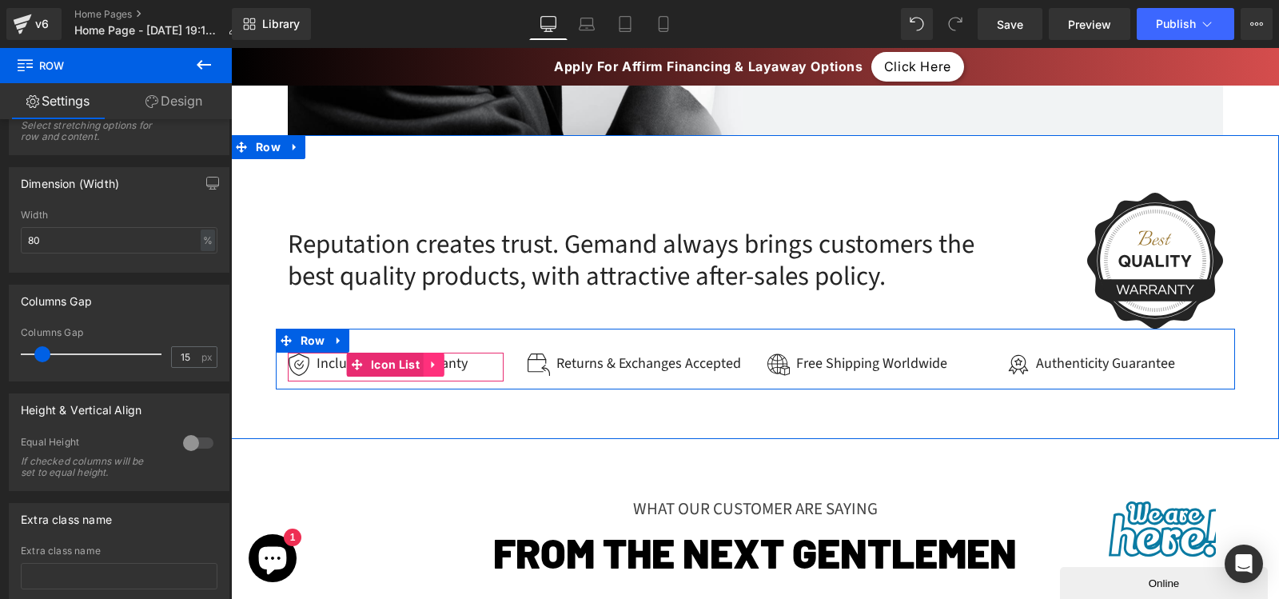
click at [433, 362] on link at bounding box center [434, 365] width 21 height 24
click at [476, 366] on div "Image Included 2-Year Warranty Text Block" at bounding box center [396, 367] width 216 height 29
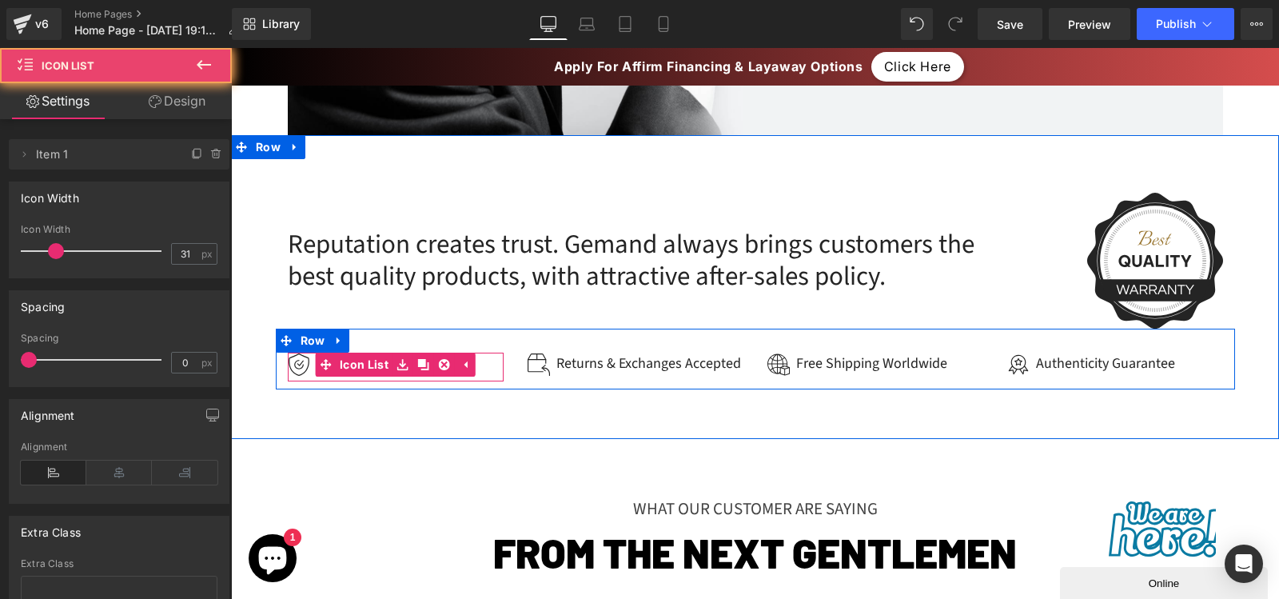
click at [476, 366] on div "Image Included 2-Year Warranty Text Block" at bounding box center [396, 367] width 216 height 29
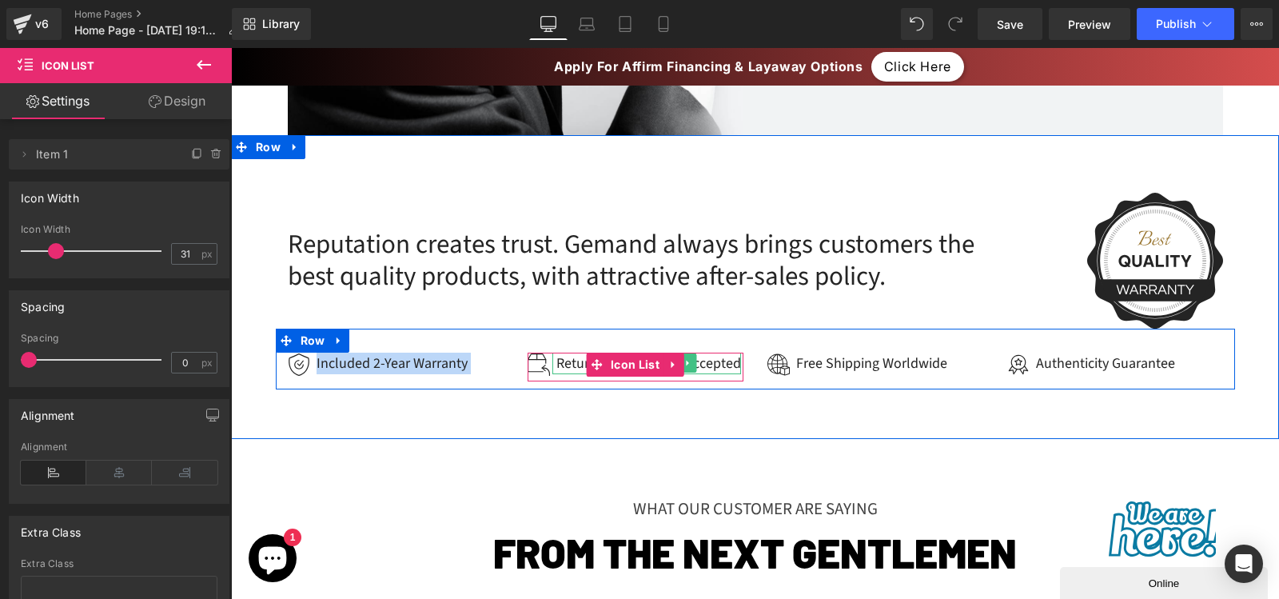
click at [566, 366] on div "Returns & Exchanges Accepted" at bounding box center [646, 364] width 189 height 22
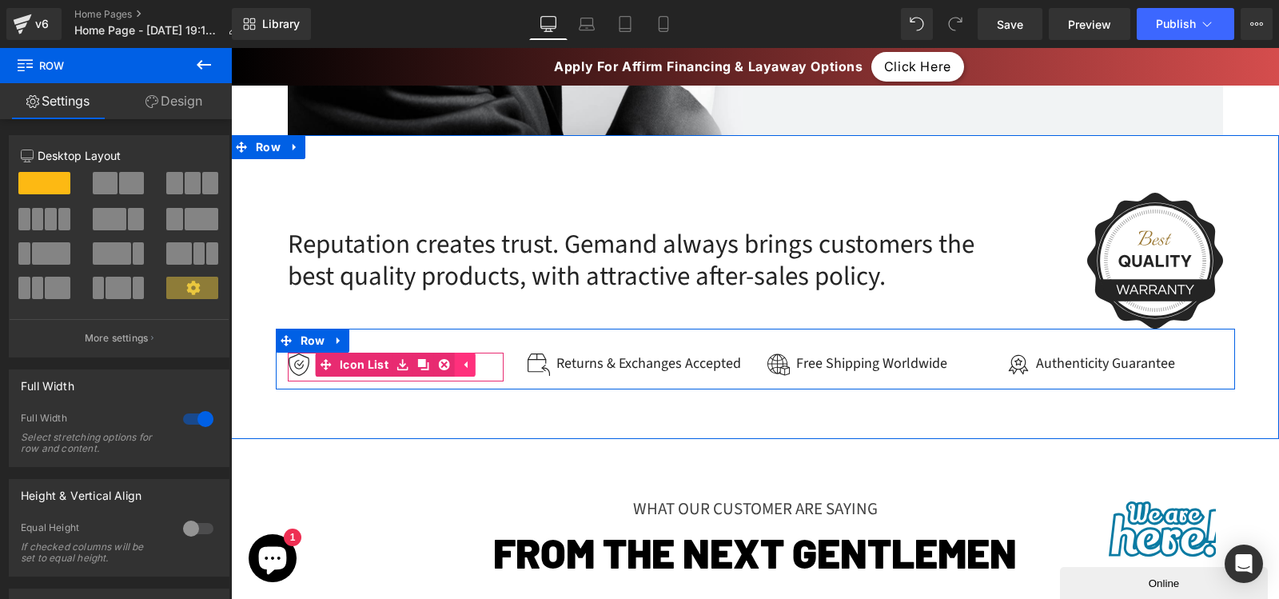
click at [465, 357] on link at bounding box center [465, 365] width 21 height 24
click at [447, 362] on div "Included 2-Year Warranty" at bounding box center [390, 364] width 155 height 22
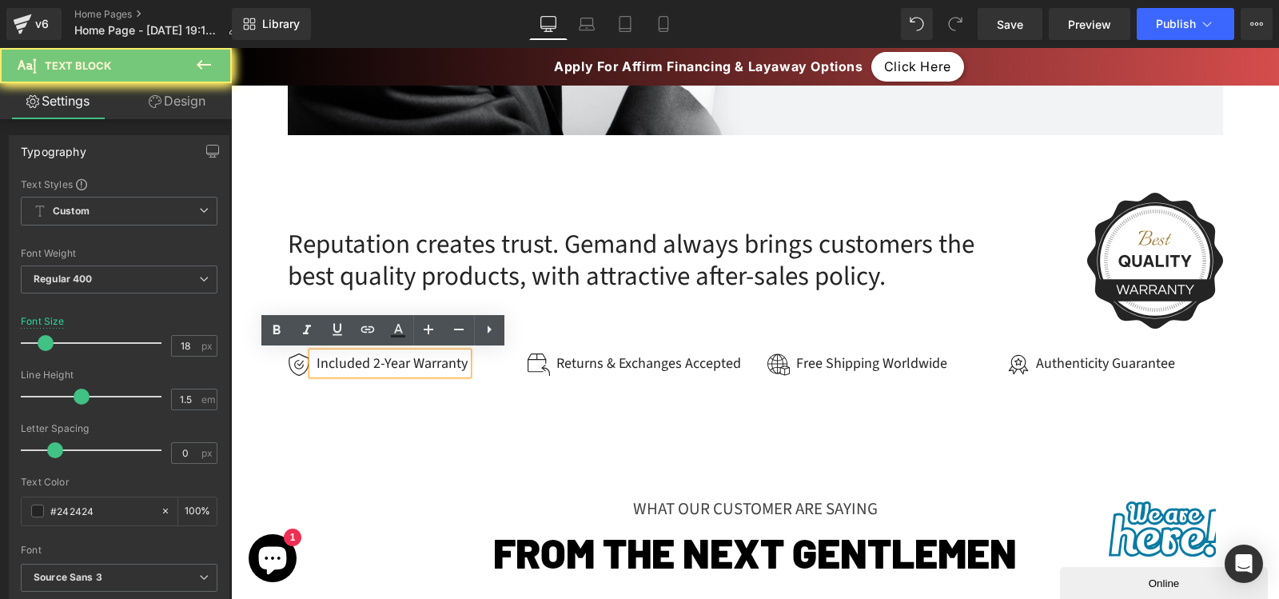
click at [447, 362] on div "Included 2-Year Warranty" at bounding box center [390, 364] width 155 height 22
copy div "Included 2-Year Warranty"
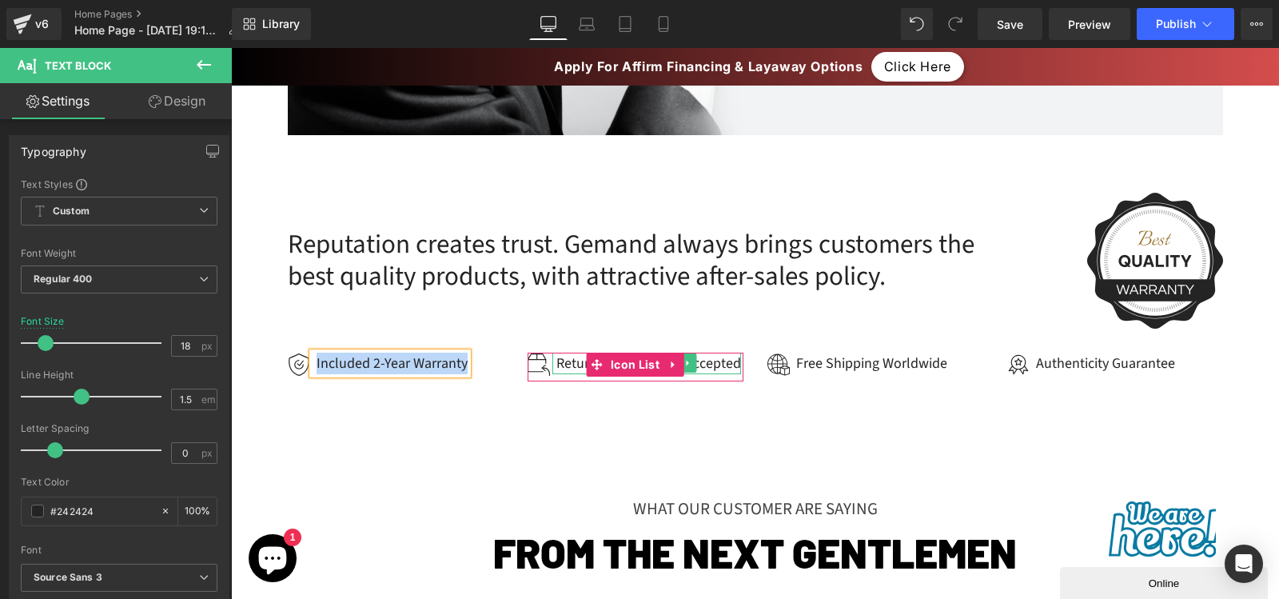
click at [700, 365] on div "Returns & Exchanges Accepted" at bounding box center [646, 364] width 189 height 22
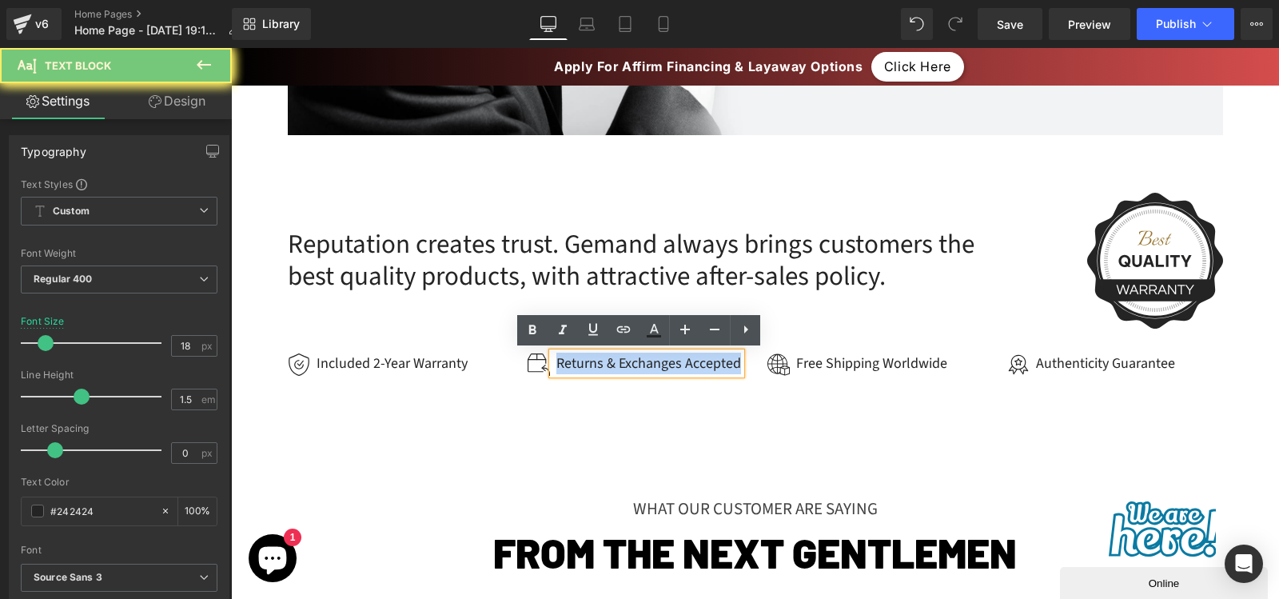
copy div "Returns & Exchanges Accepted"
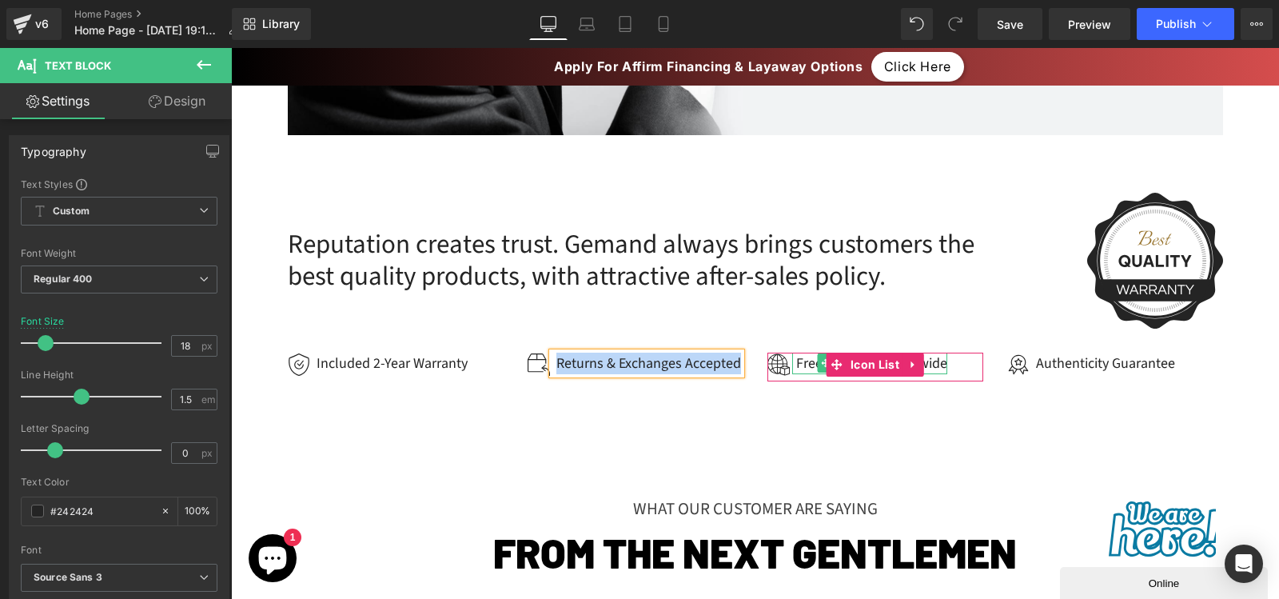
click at [926, 364] on div "Free Shipping Worldwide" at bounding box center [869, 364] width 155 height 22
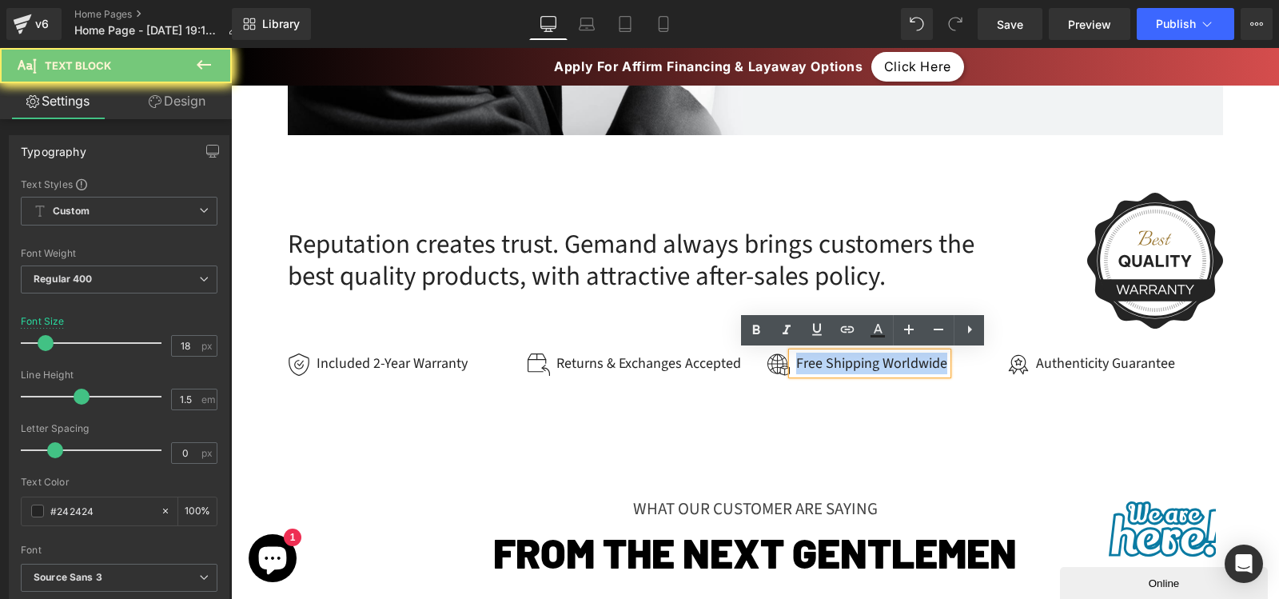
copy div "Free Shipping Worldwide"
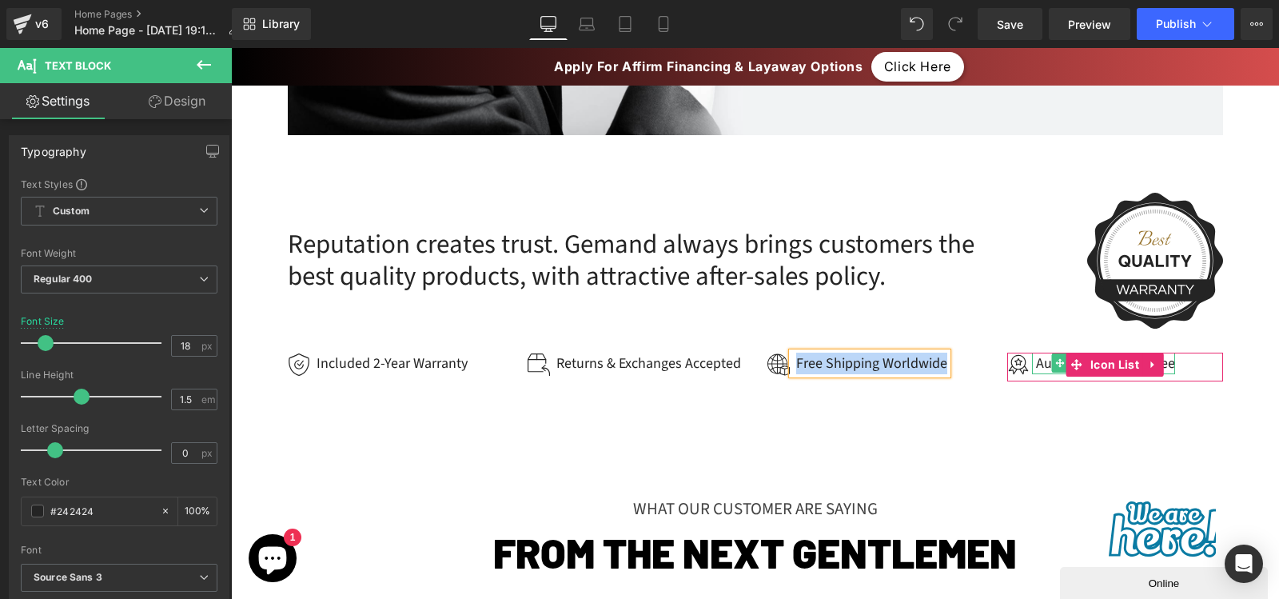
click at [1162, 365] on div "Authenticity Guarantee" at bounding box center [1103, 364] width 143 height 22
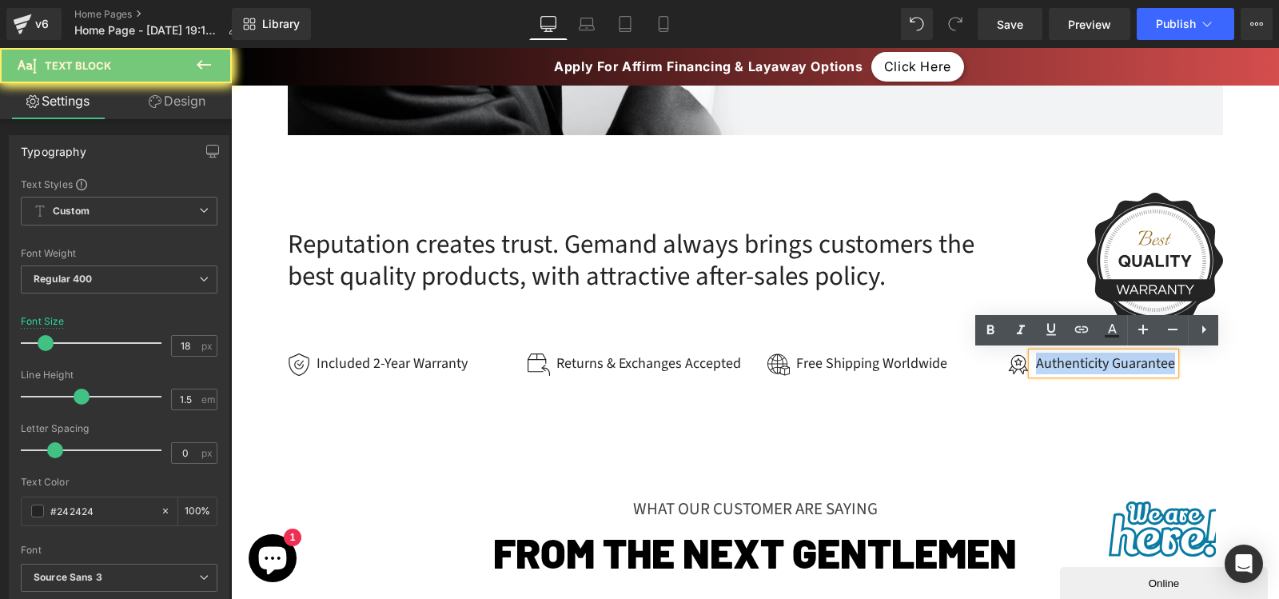
copy div "Authenticity Guarantee"
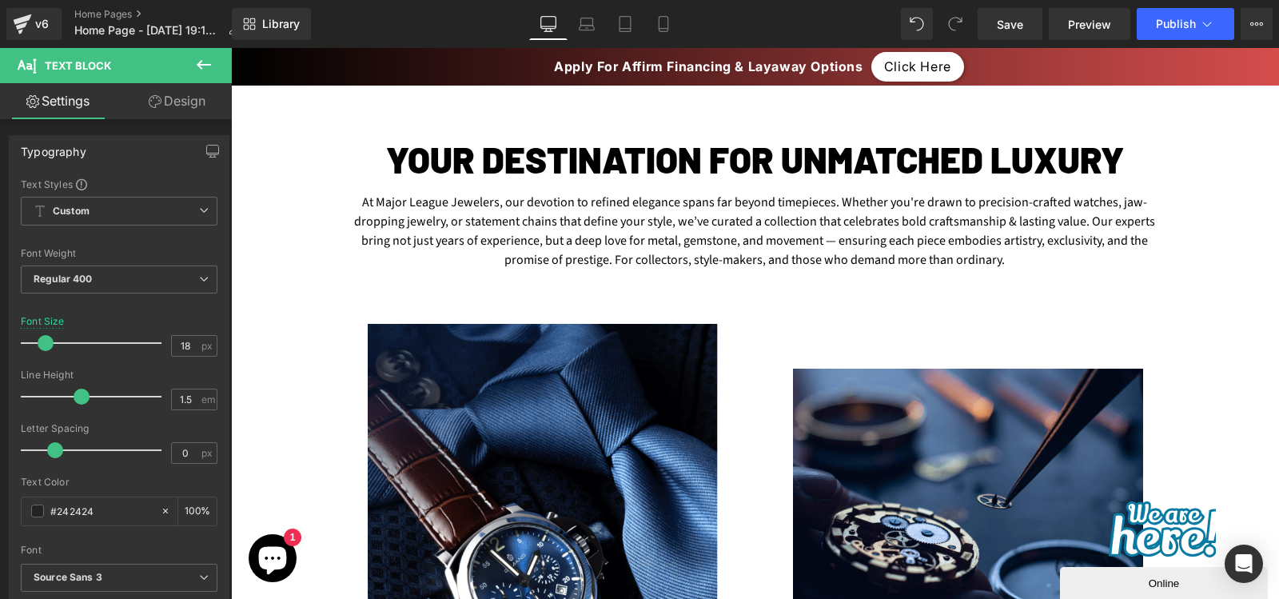
scroll to position [543, 0]
